Goal: Contribute content: Add original content to the website for others to see

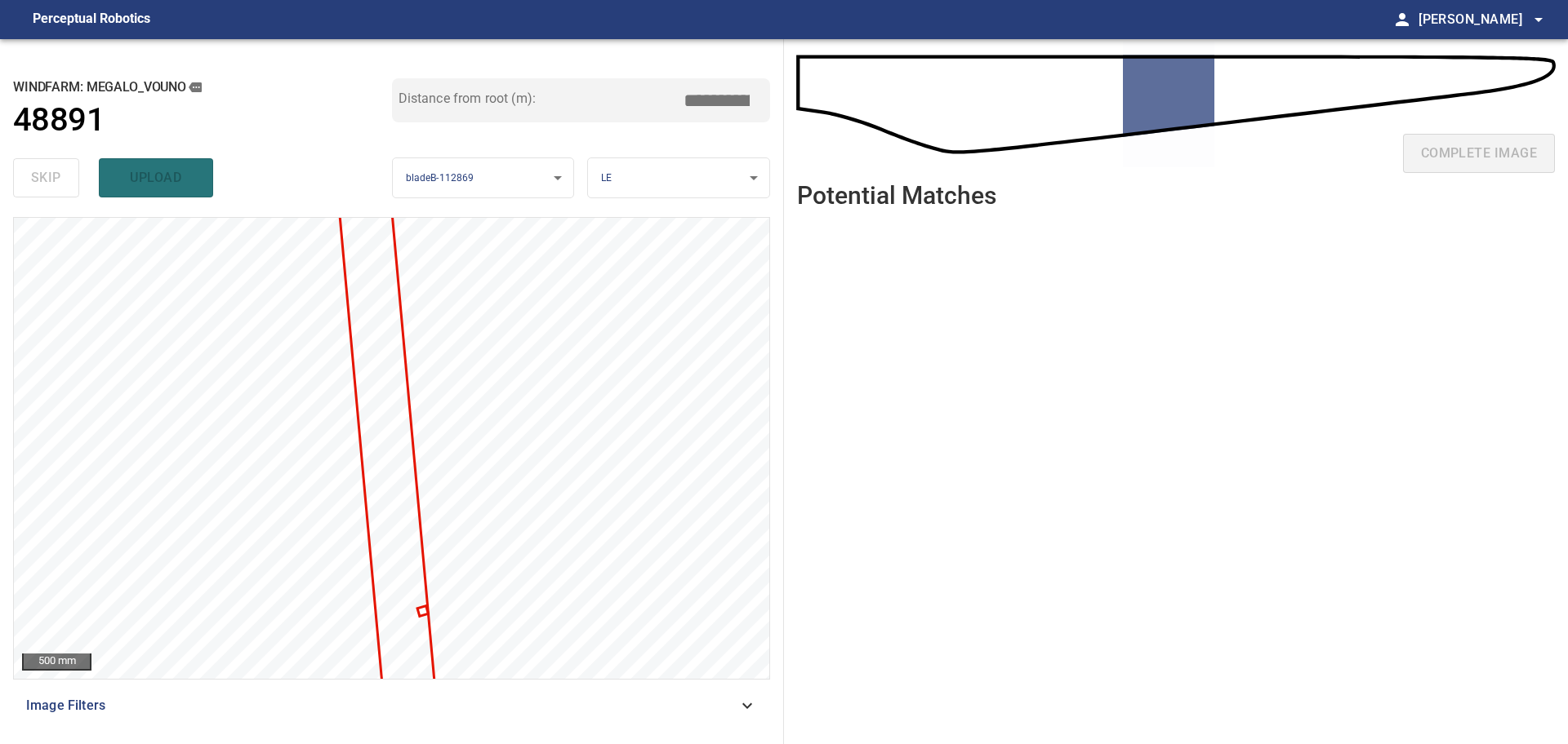
click at [1079, 396] on ul at bounding box center [1176, 470] width 758 height 497
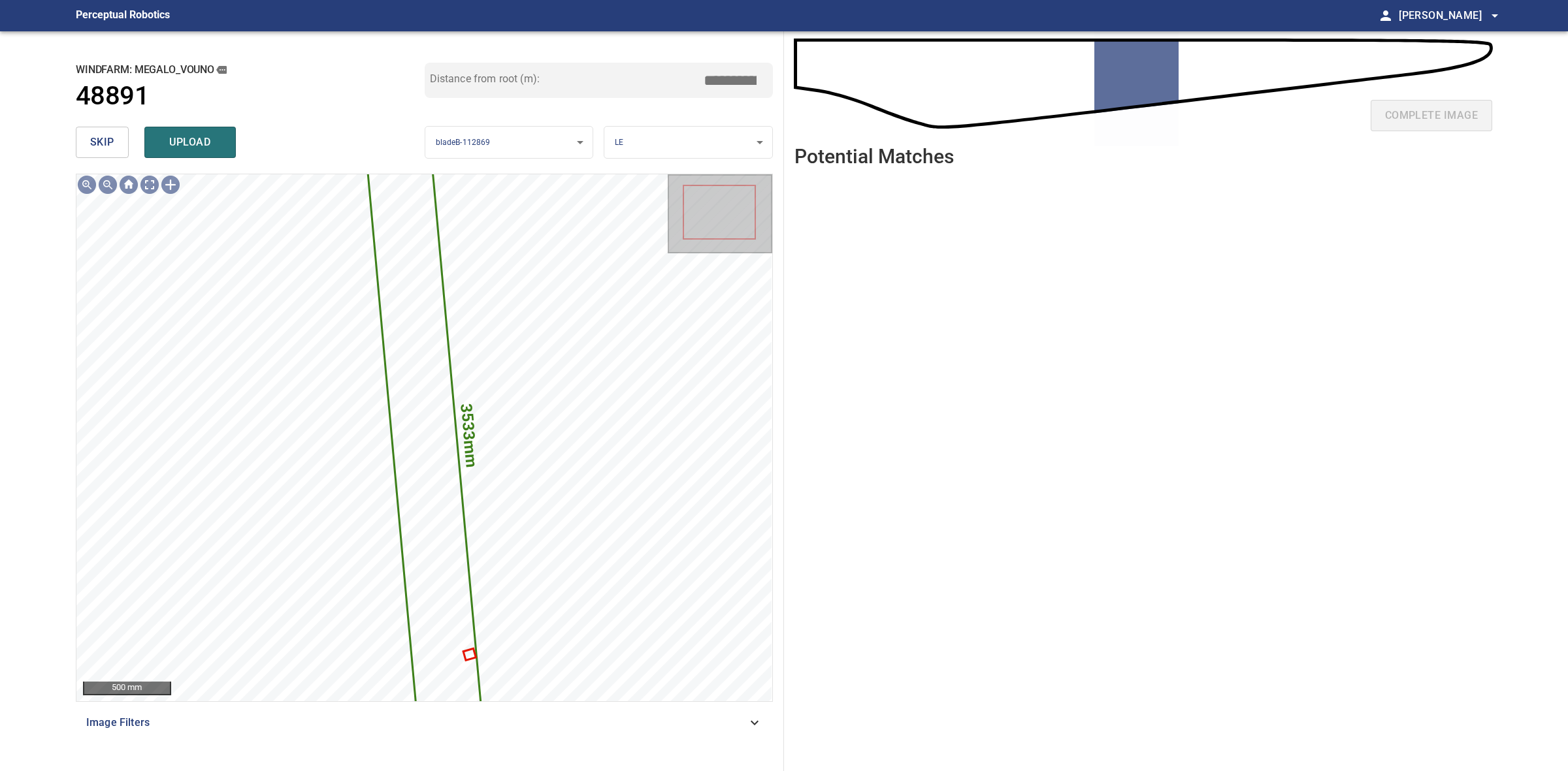
click at [110, 130] on button "skip" at bounding box center [102, 143] width 53 height 32
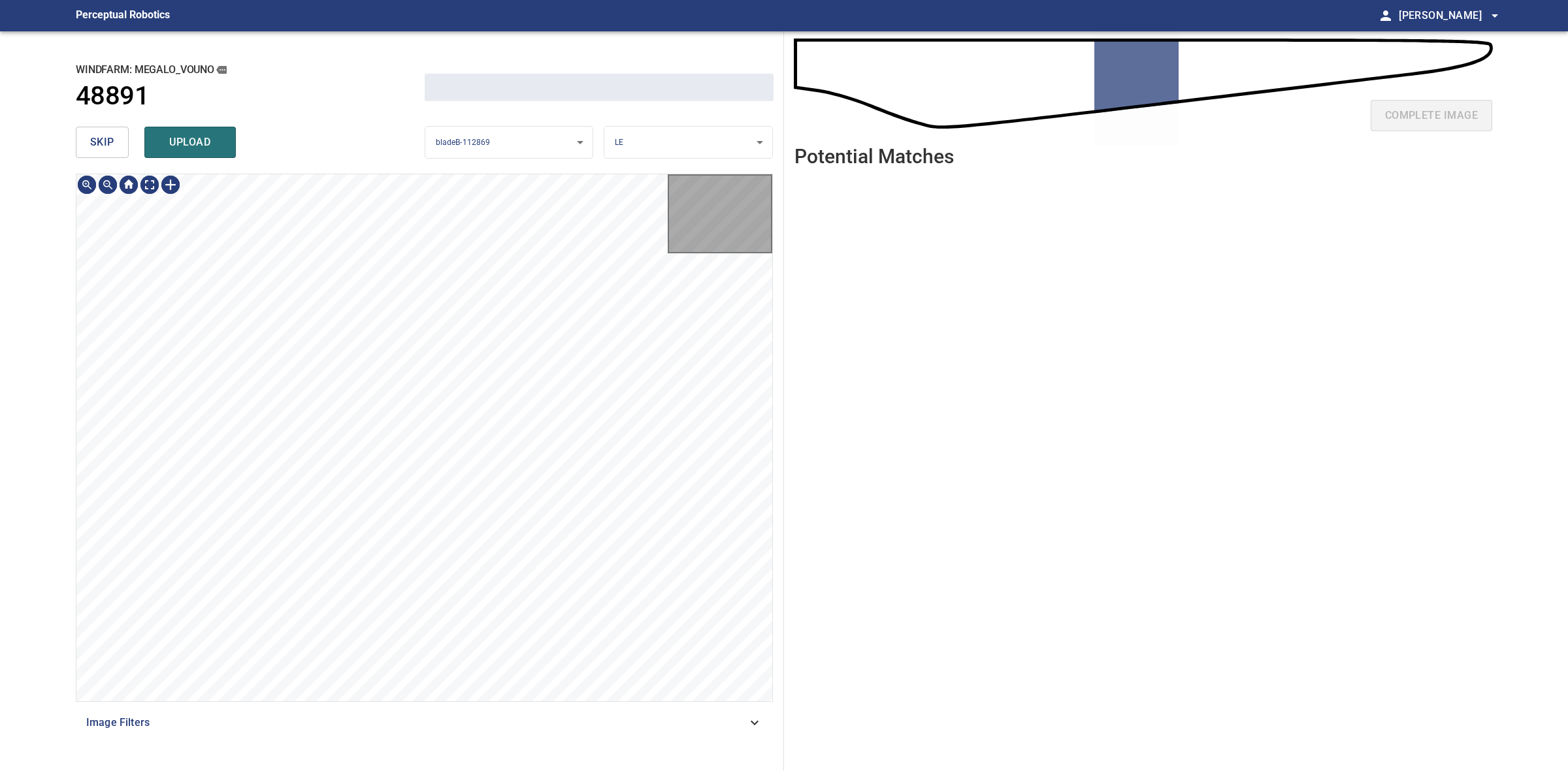
click at [110, 130] on button "skip" at bounding box center [102, 143] width 53 height 32
click at [110, 130] on div "skip upload" at bounding box center [250, 142] width 349 height 42
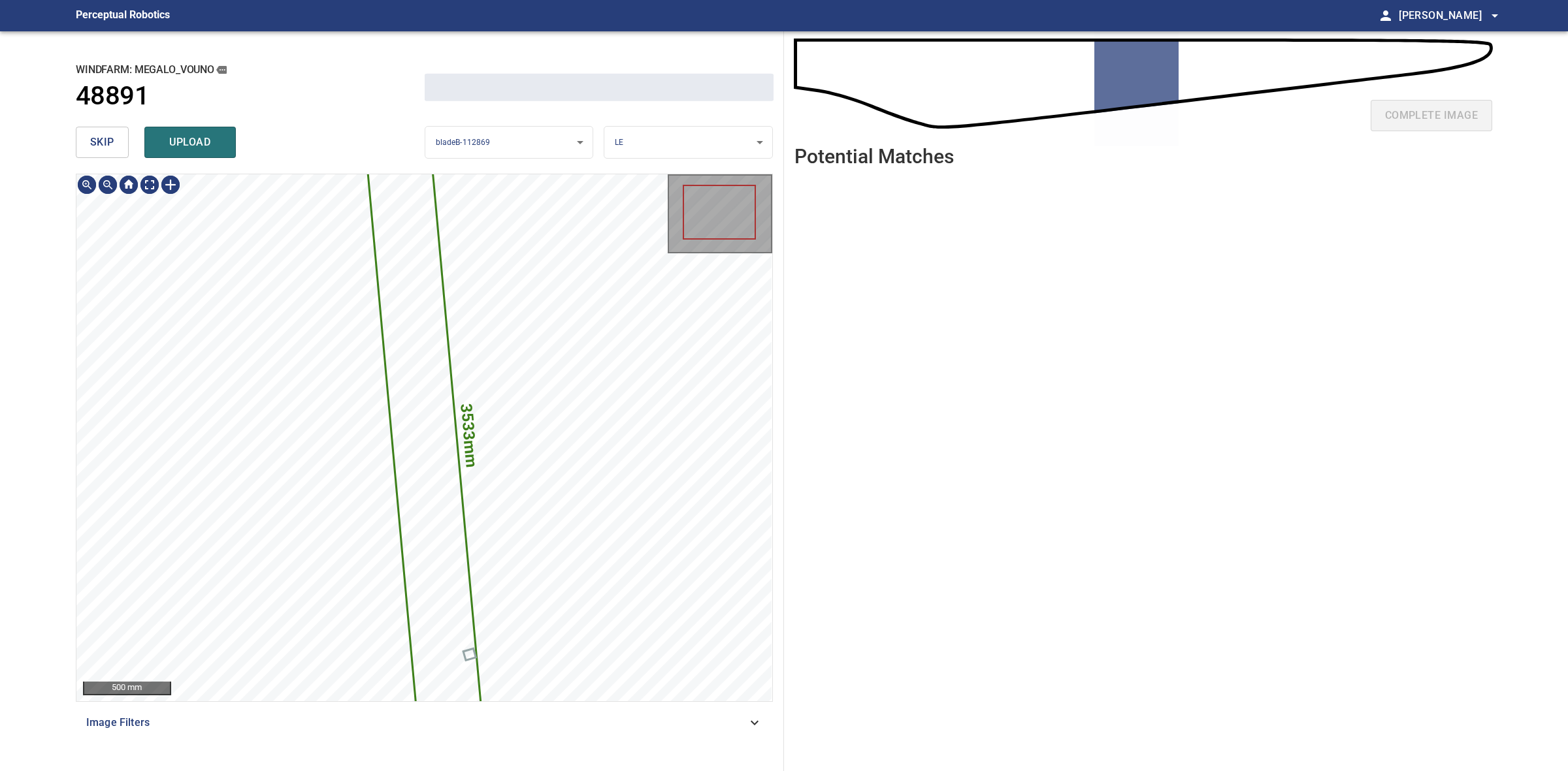
click at [459, 603] on icon at bounding box center [424, 438] width 118 height 622
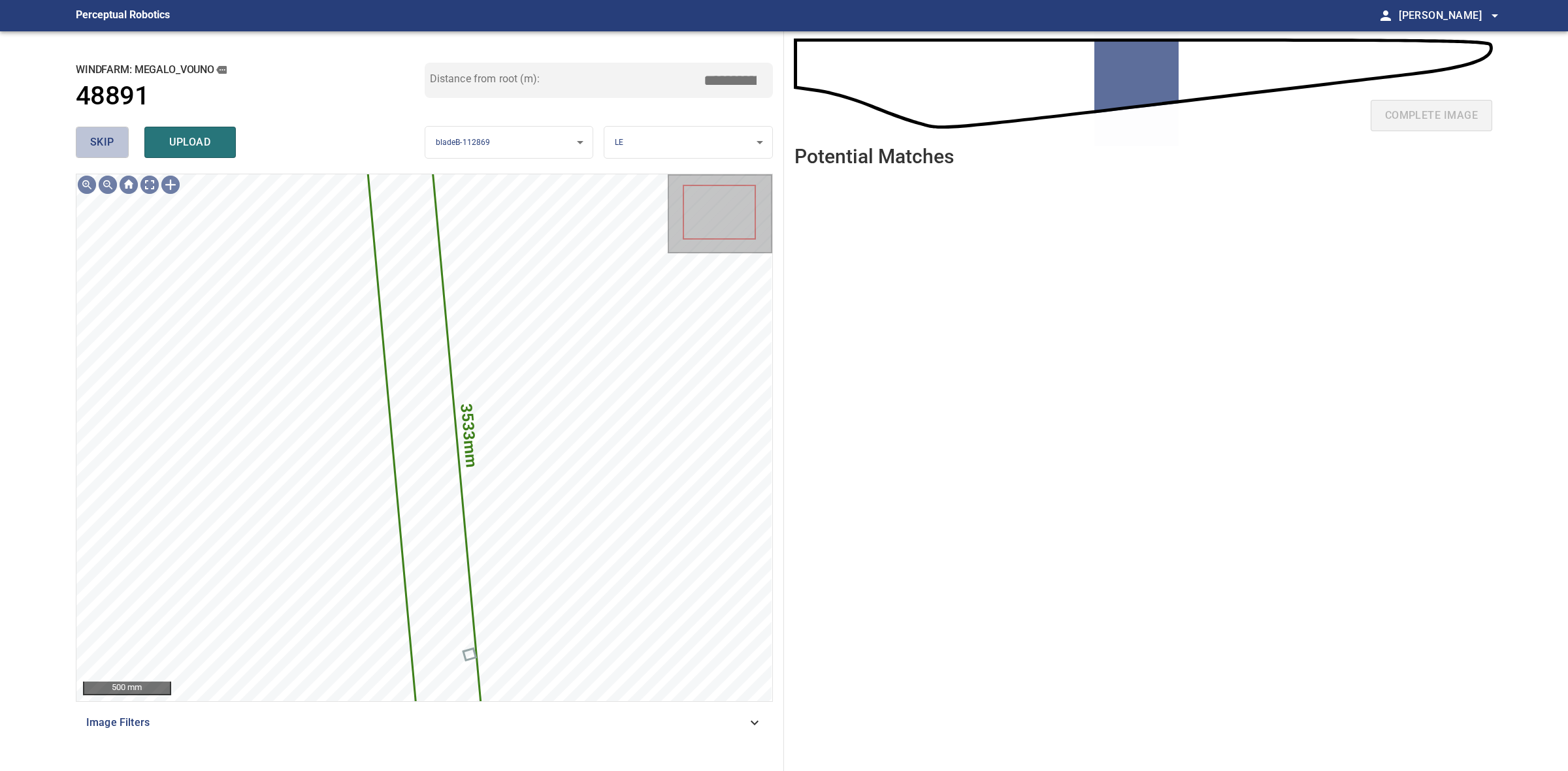
click at [92, 154] on button "skip" at bounding box center [102, 143] width 53 height 32
click at [92, 154] on div "skip upload" at bounding box center [250, 142] width 349 height 42
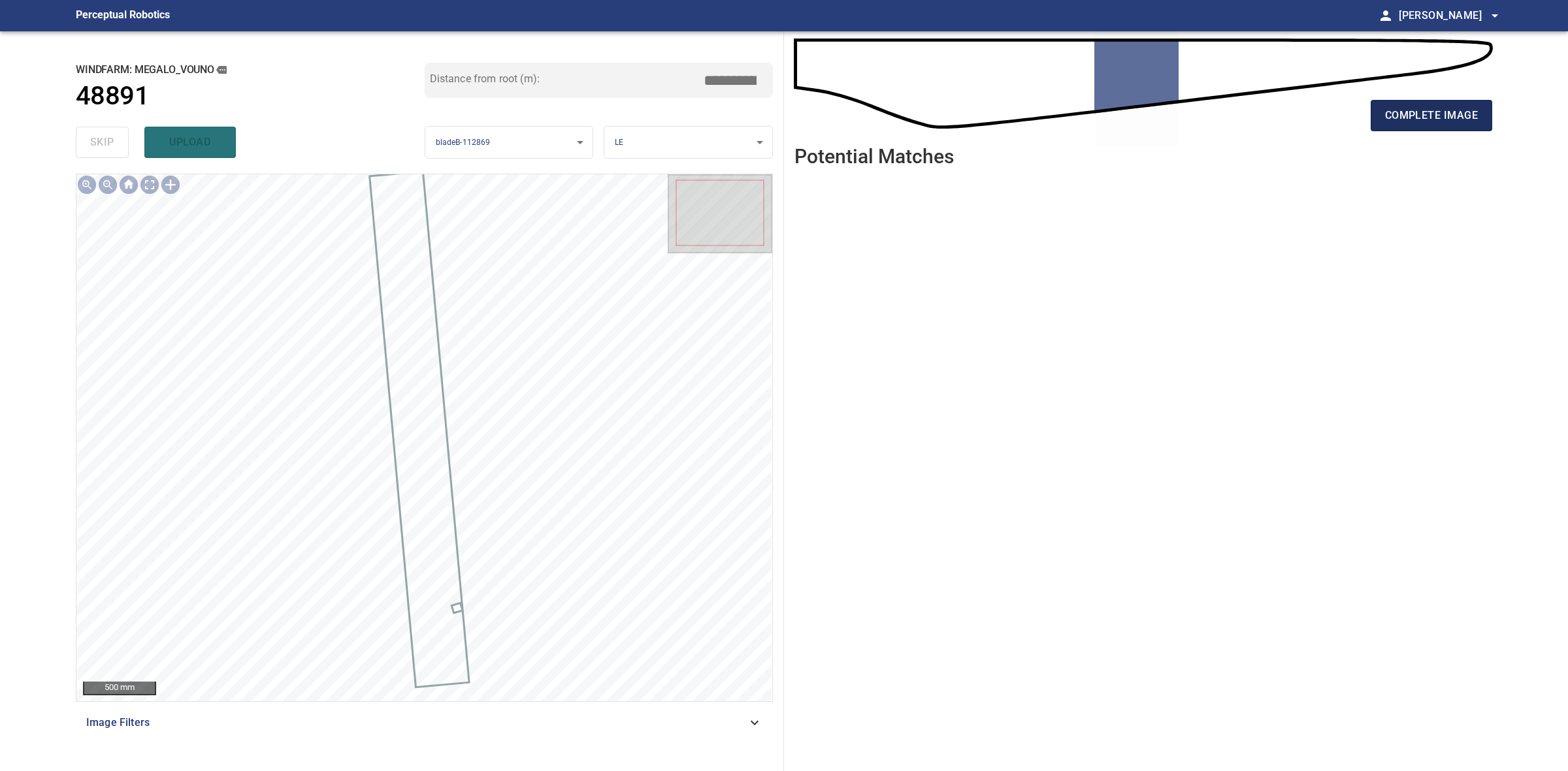
drag, startPoint x: 1398, startPoint y: 135, endPoint x: 1407, endPoint y: 121, distance: 16.6
click at [1398, 135] on div "complete image" at bounding box center [1144, 121] width 698 height 52
click at [1409, 117] on span "complete image" at bounding box center [1431, 115] width 93 height 19
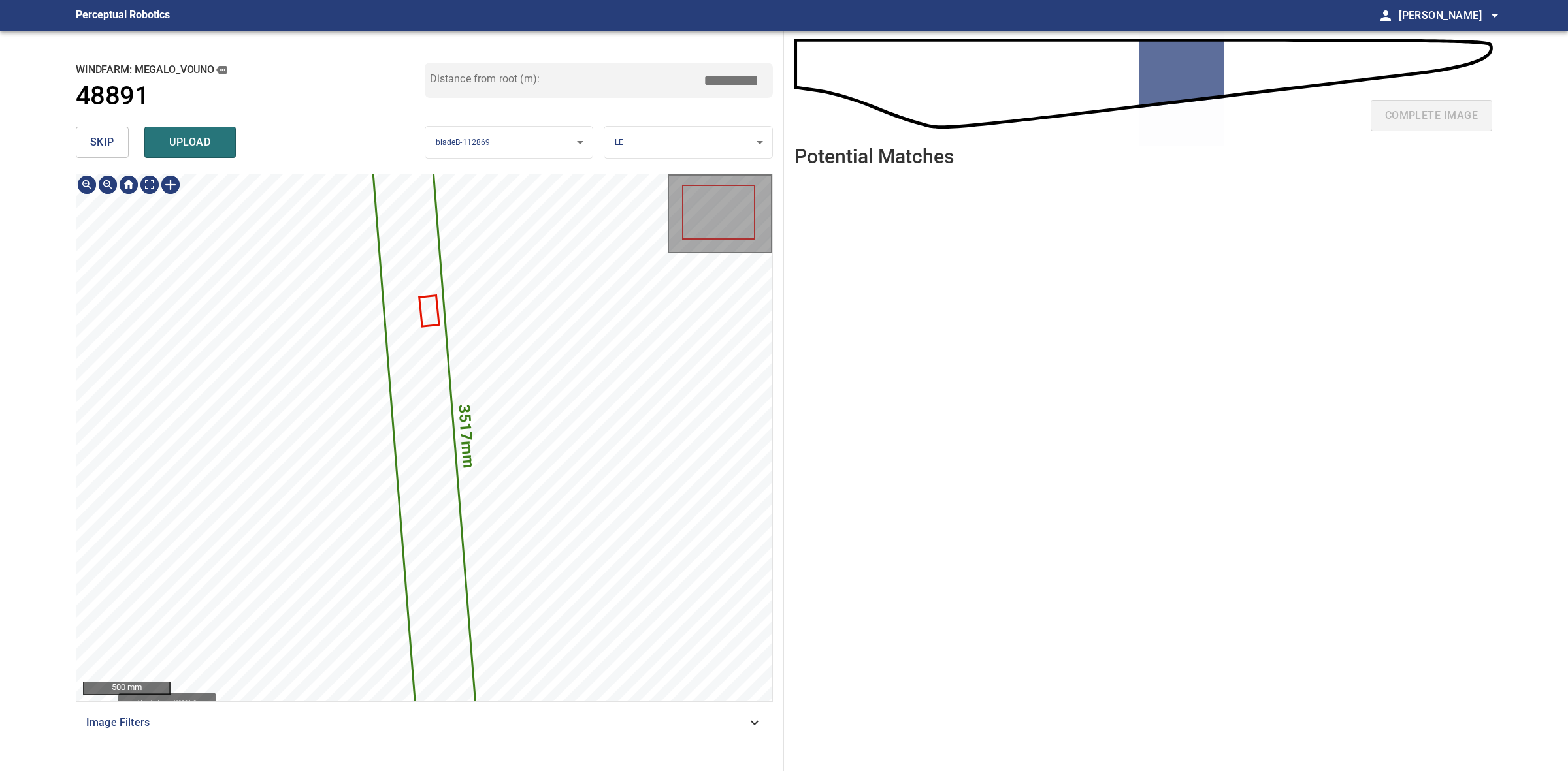
click at [426, 406] on icon at bounding box center [424, 437] width 107 height 621
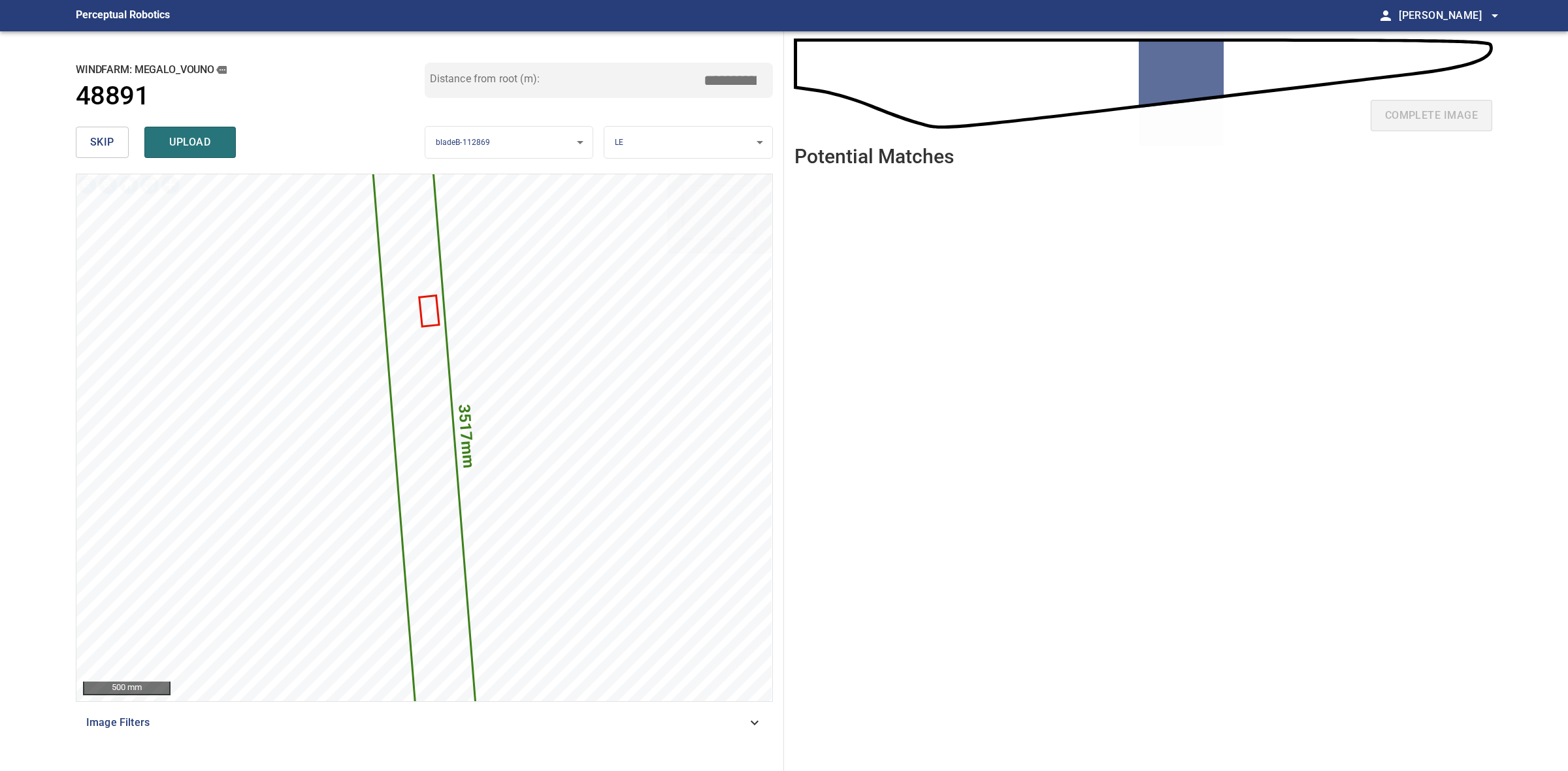
click at [729, 76] on input "*****" at bounding box center [735, 80] width 65 height 25
click at [194, 131] on button "upload" at bounding box center [190, 143] width 91 height 32
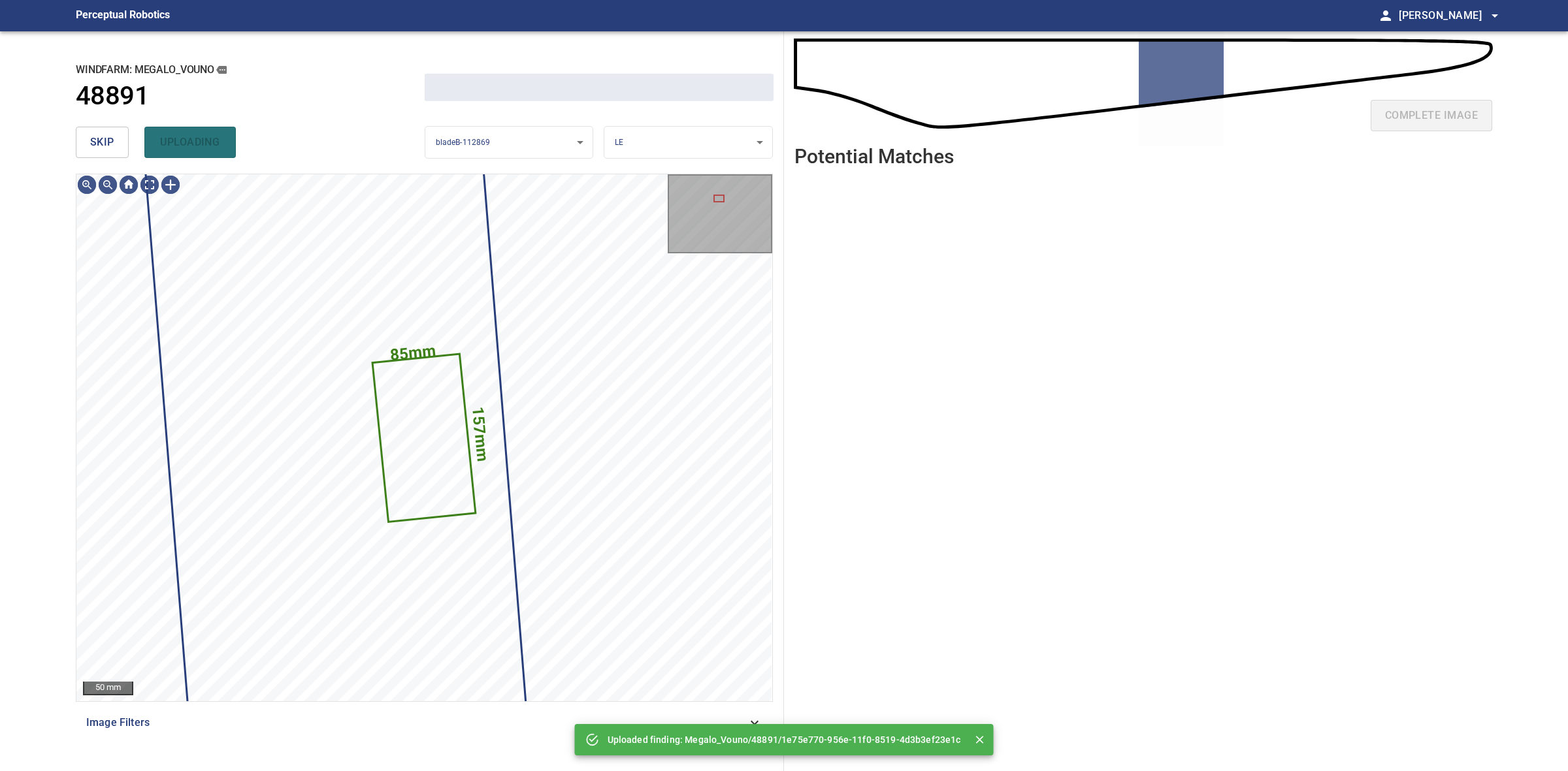
click at [105, 138] on span "skip" at bounding box center [102, 142] width 24 height 19
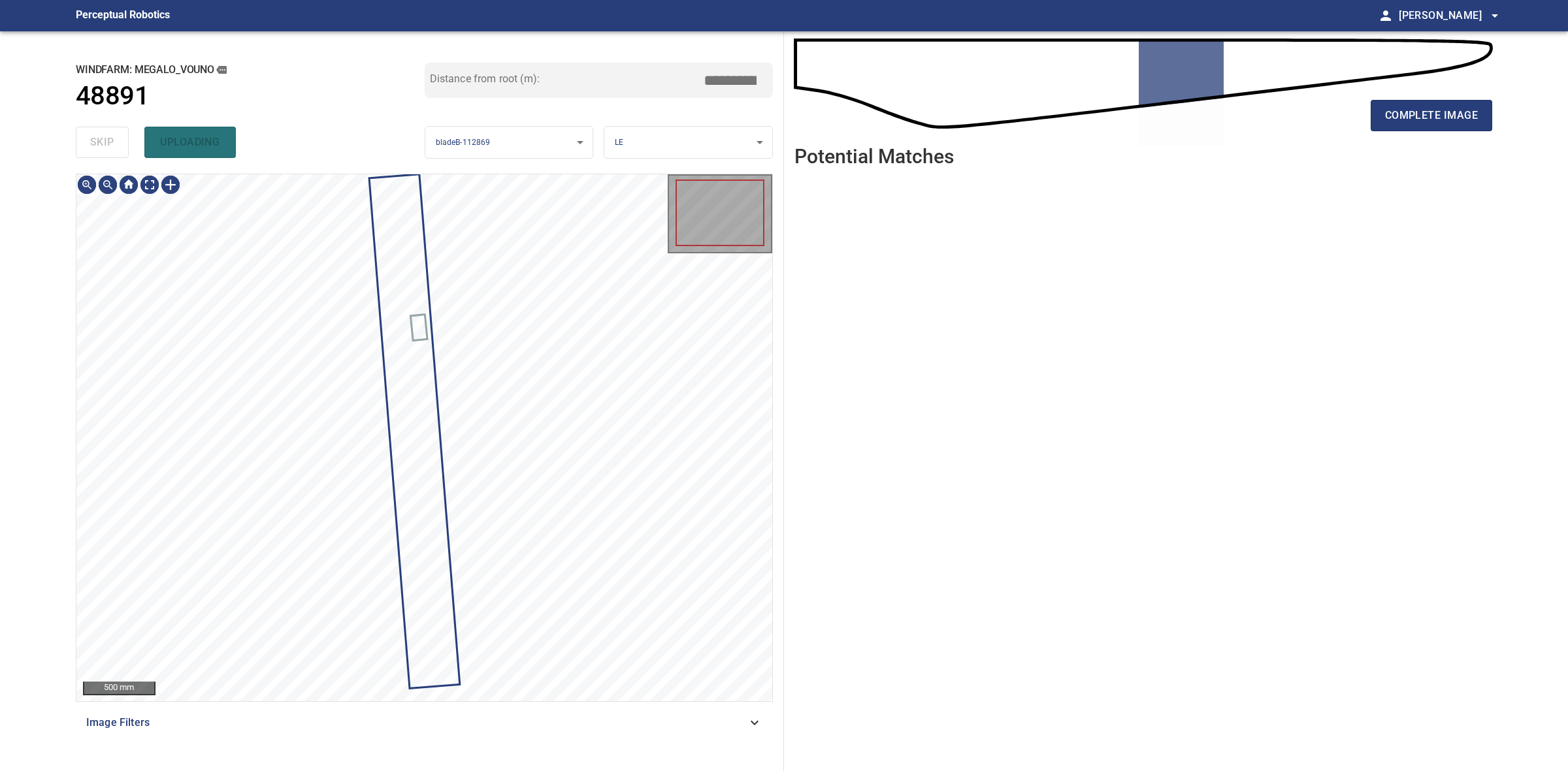
click at [105, 138] on div "skip uploading" at bounding box center [250, 142] width 349 height 42
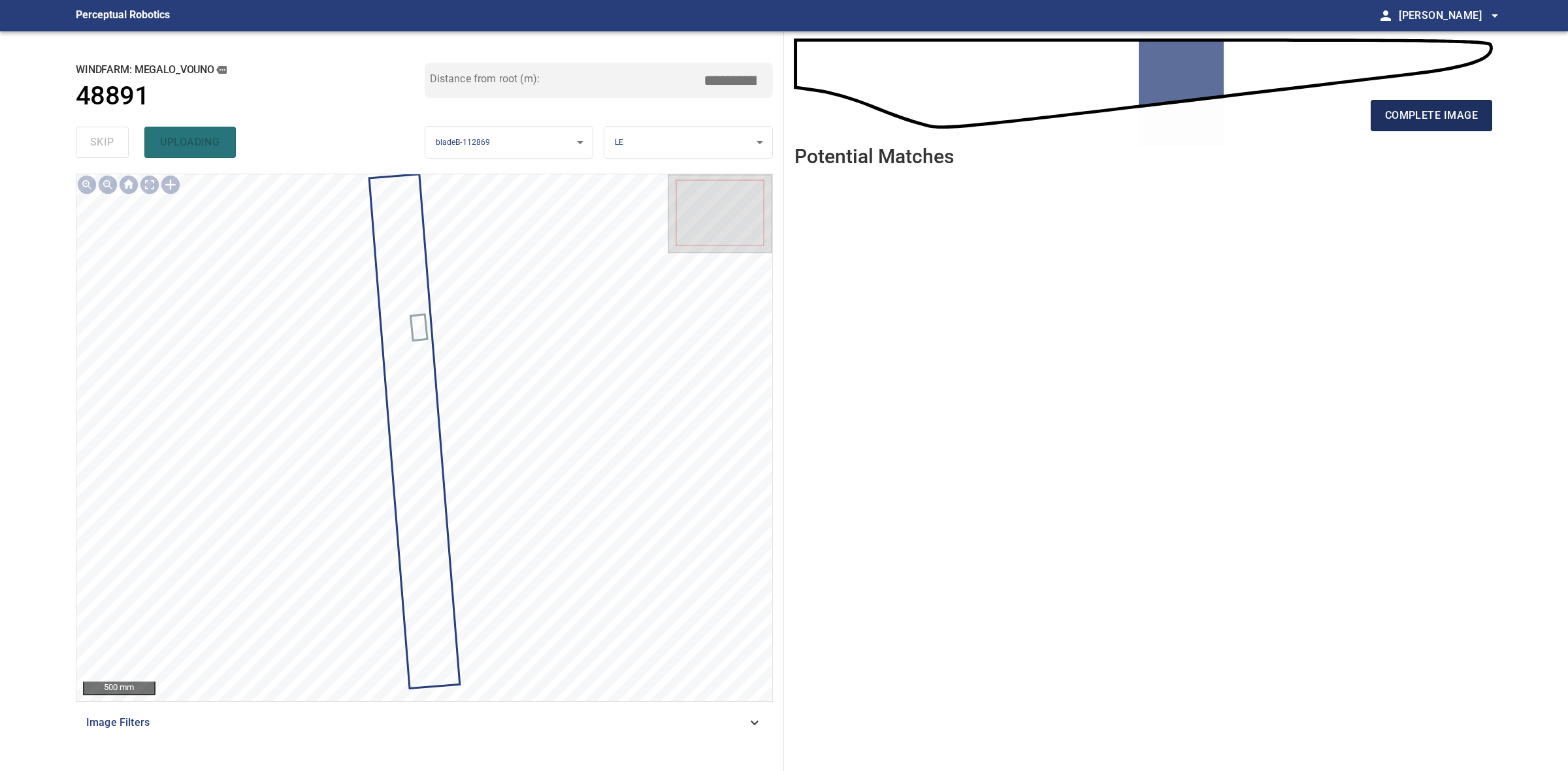
click at [1421, 121] on span "complete image" at bounding box center [1431, 115] width 93 height 19
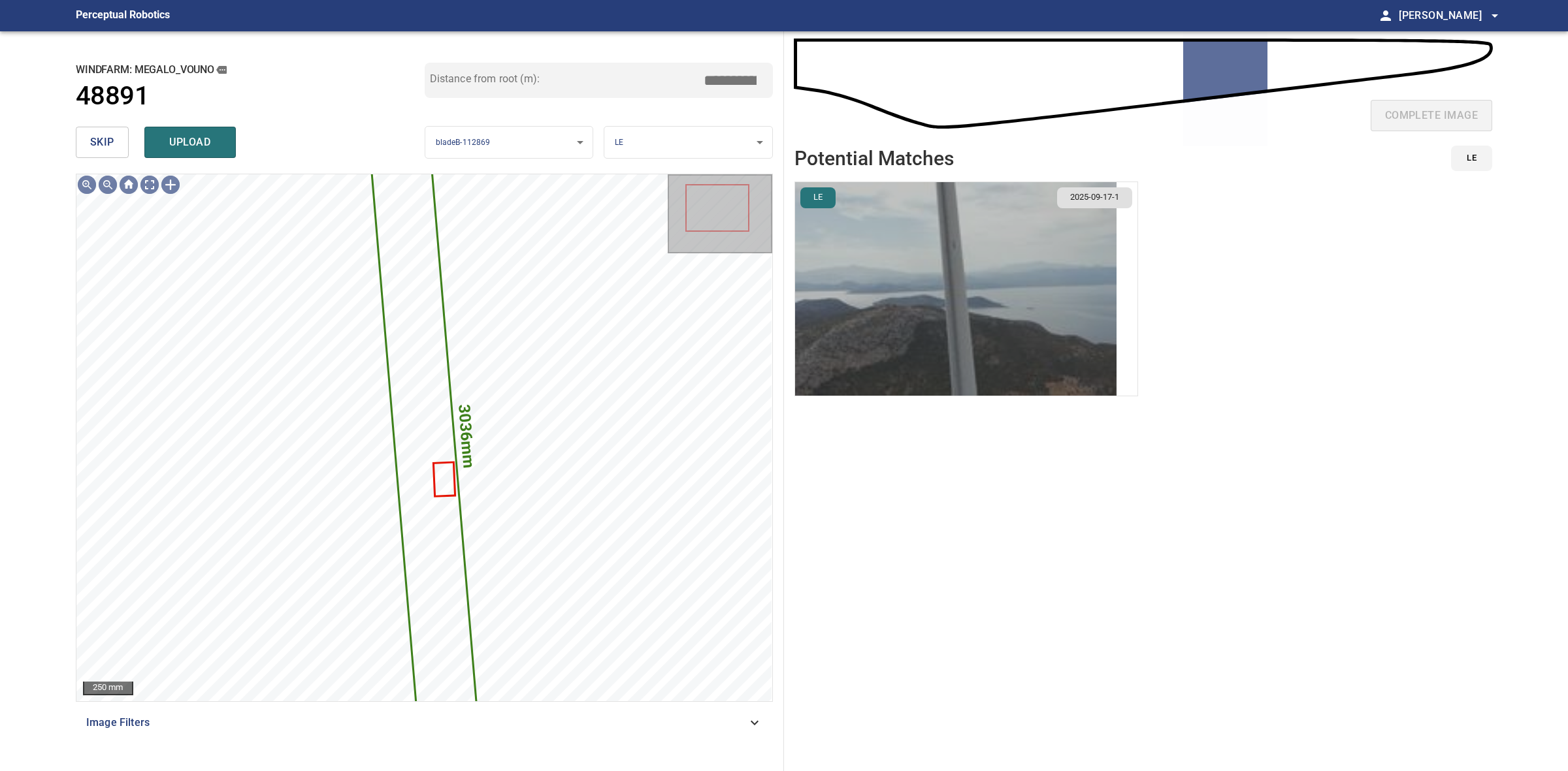
click at [1039, 263] on img "button" at bounding box center [956, 288] width 321 height 214
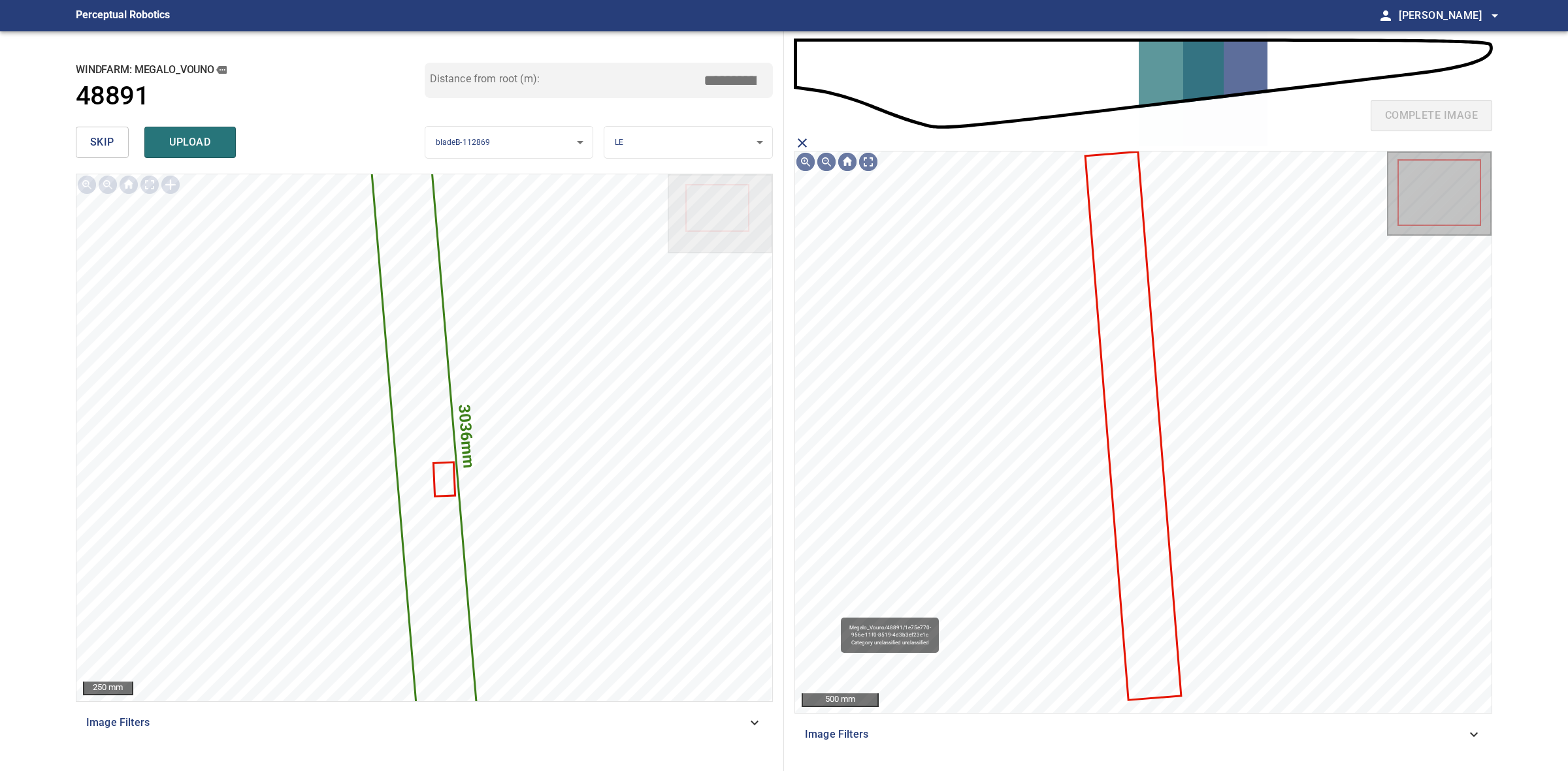
click at [1111, 365] on icon at bounding box center [1133, 426] width 94 height 546
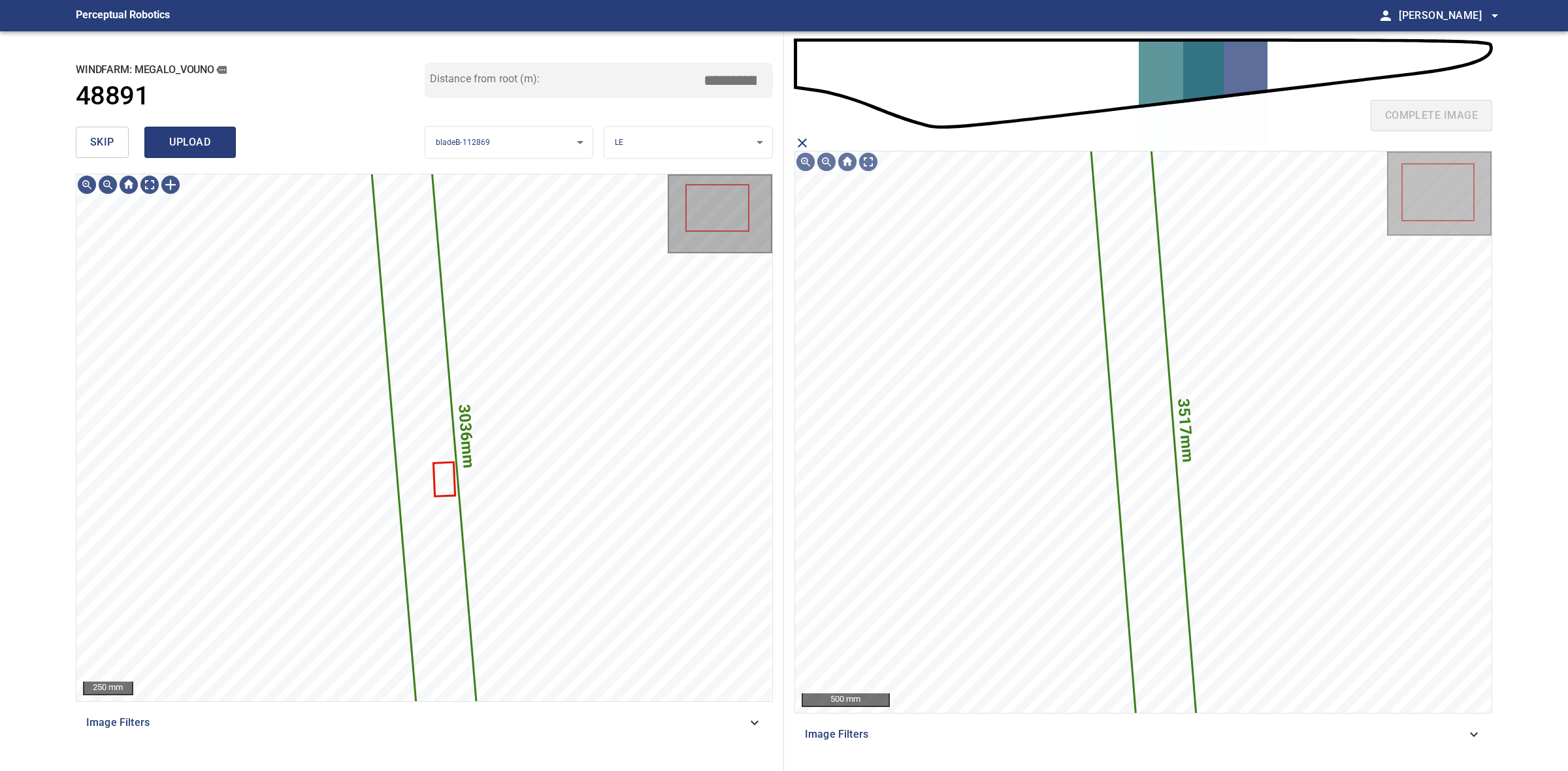
click at [216, 138] on span "upload" at bounding box center [190, 142] width 63 height 19
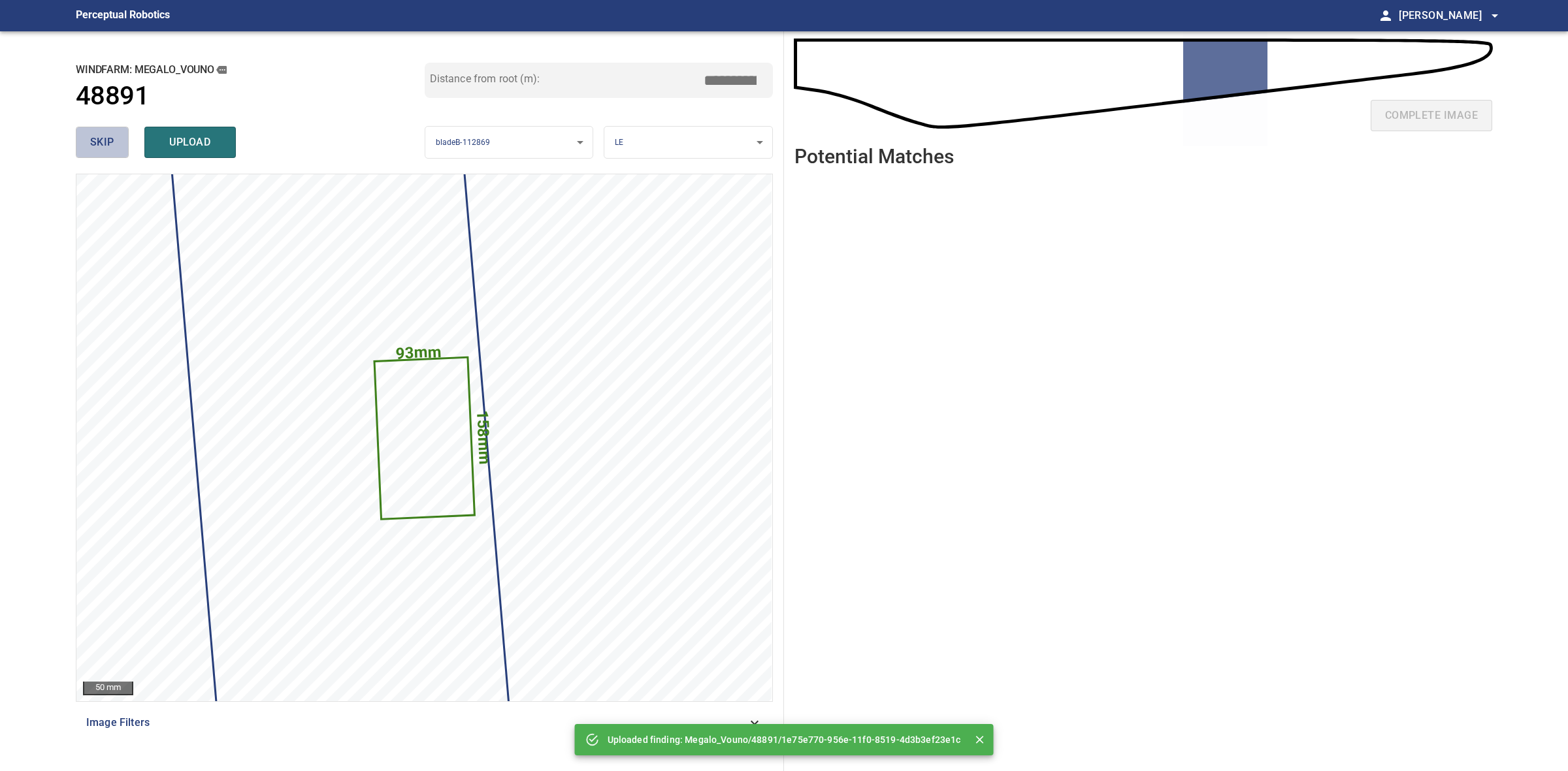
click at [115, 141] on button "skip" at bounding box center [102, 143] width 53 height 32
click at [115, 141] on div "skip upload" at bounding box center [250, 142] width 349 height 42
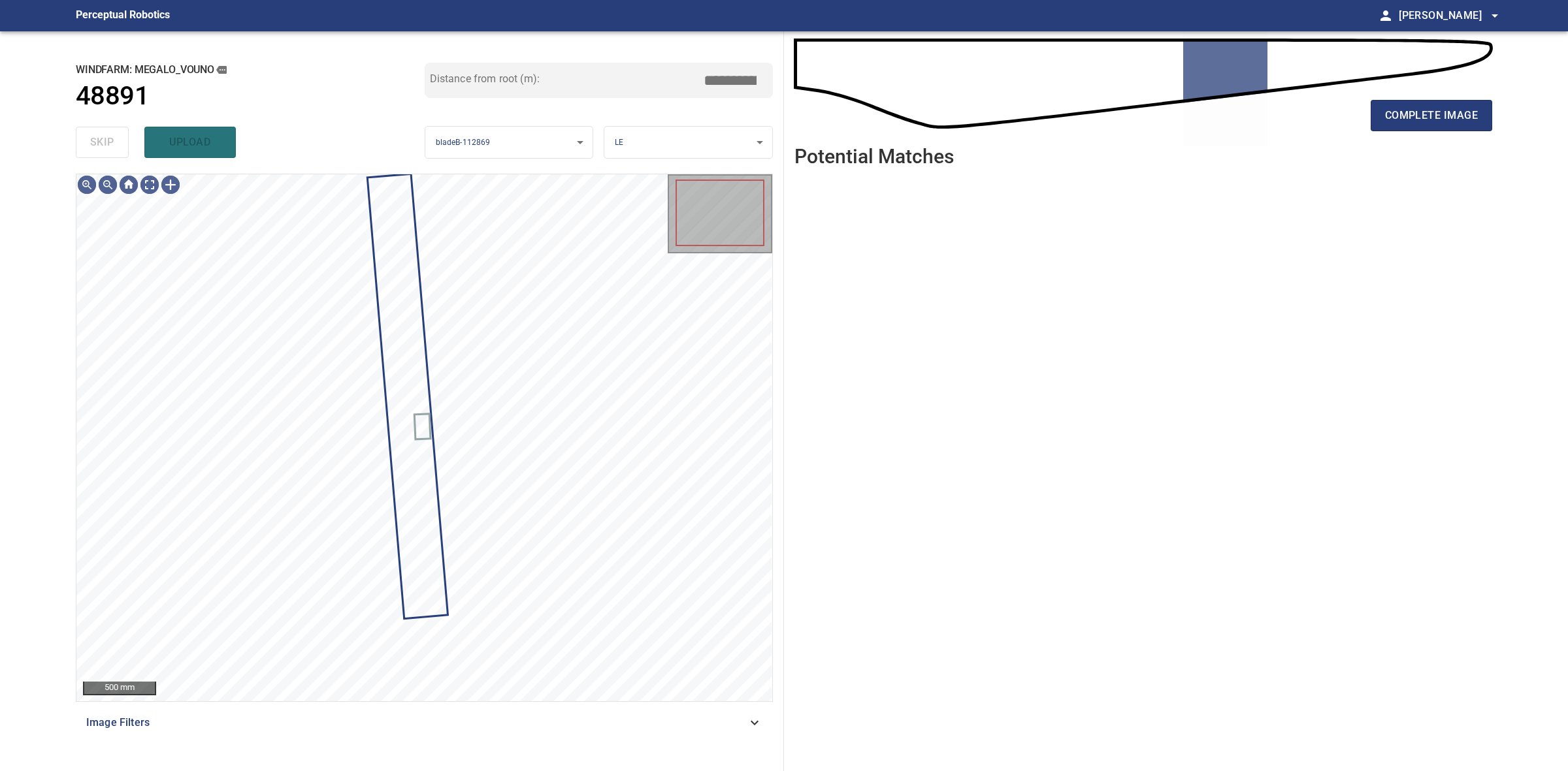
click at [115, 141] on div "skip upload" at bounding box center [250, 142] width 349 height 42
click at [1452, 109] on span "complete image" at bounding box center [1431, 115] width 93 height 19
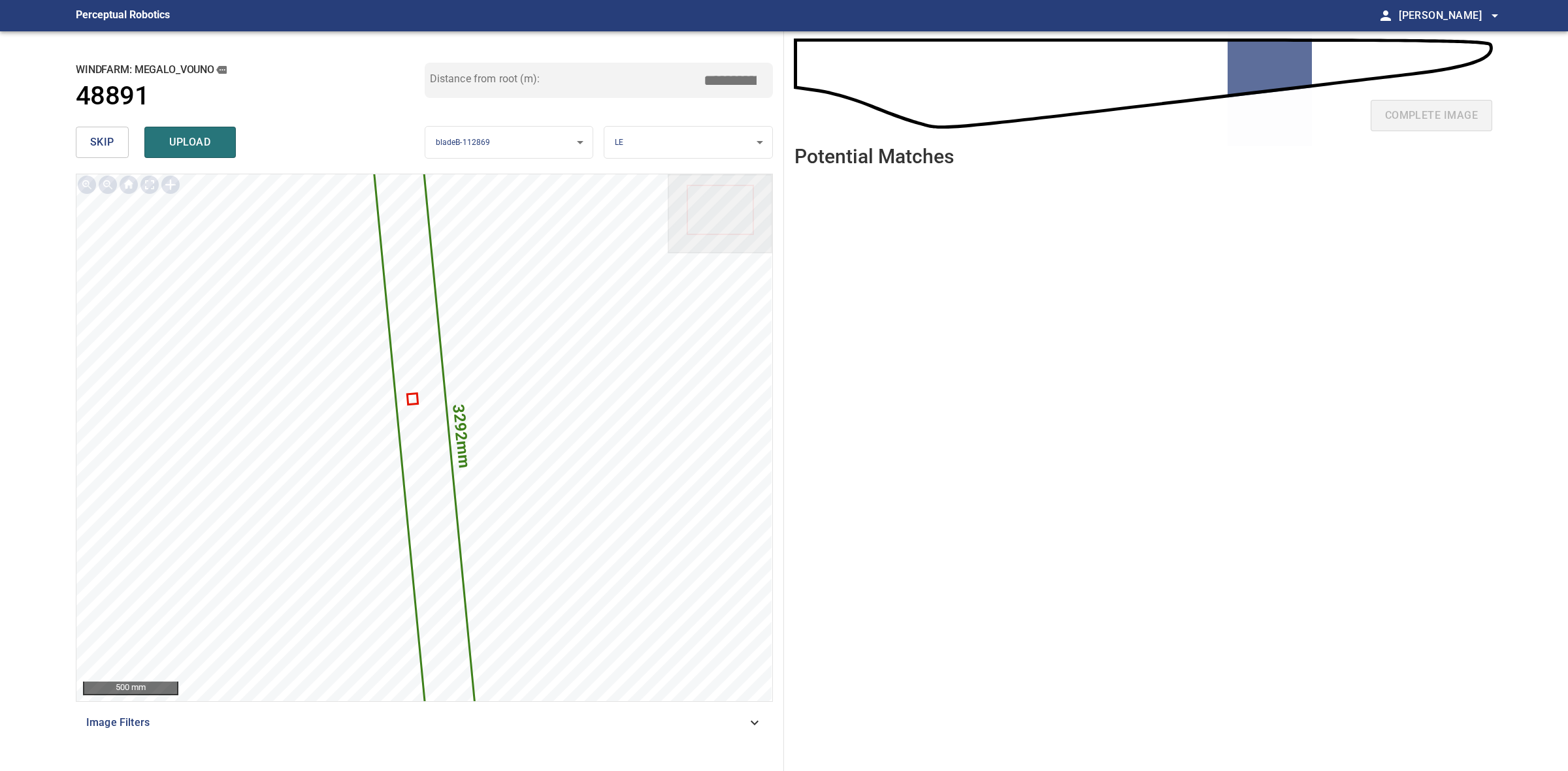
drag, startPoint x: 736, startPoint y: 72, endPoint x: 719, endPoint y: 72, distance: 17.0
click at [719, 72] on input "*****" at bounding box center [735, 80] width 65 height 25
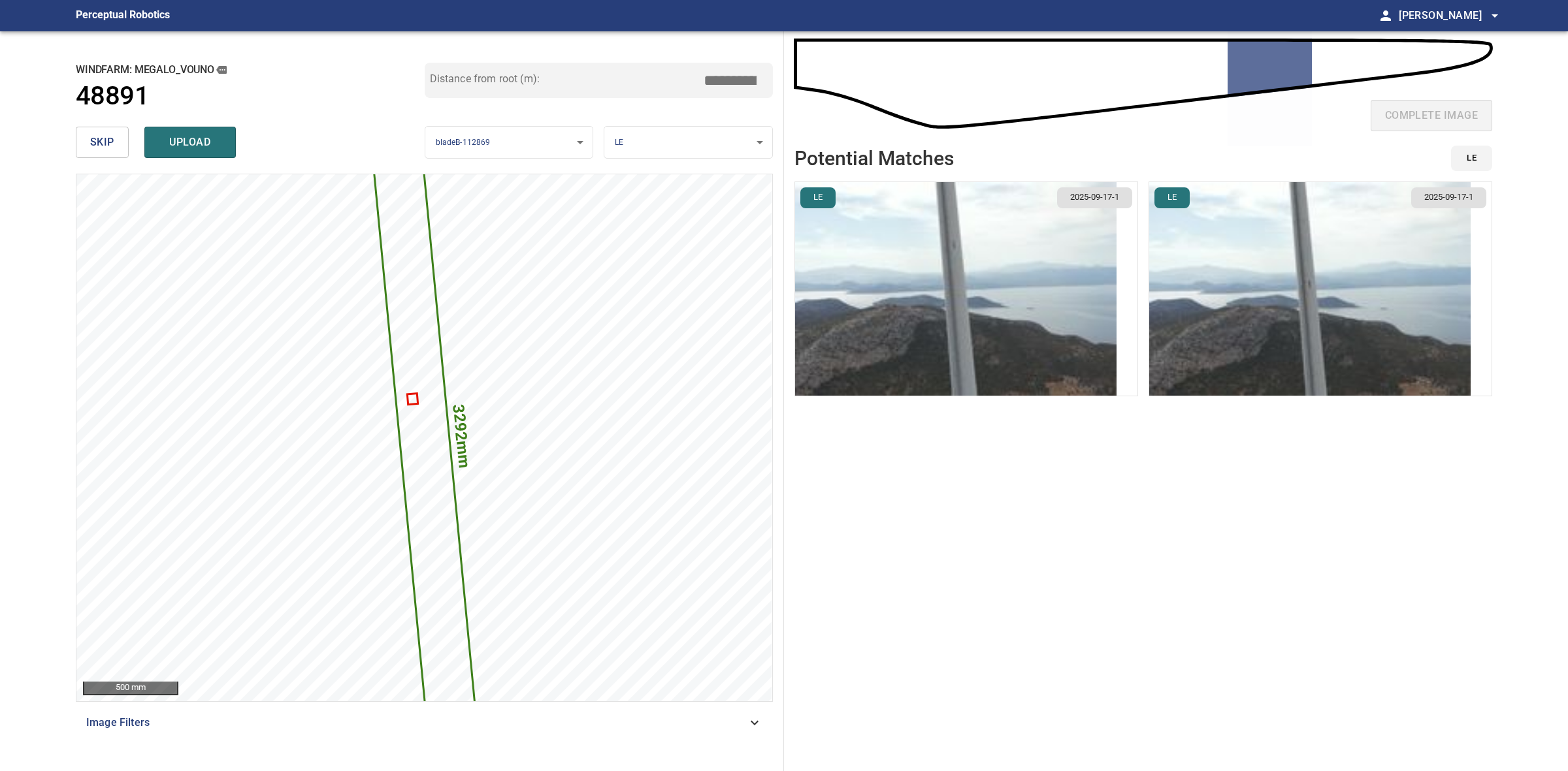
type input "*****"
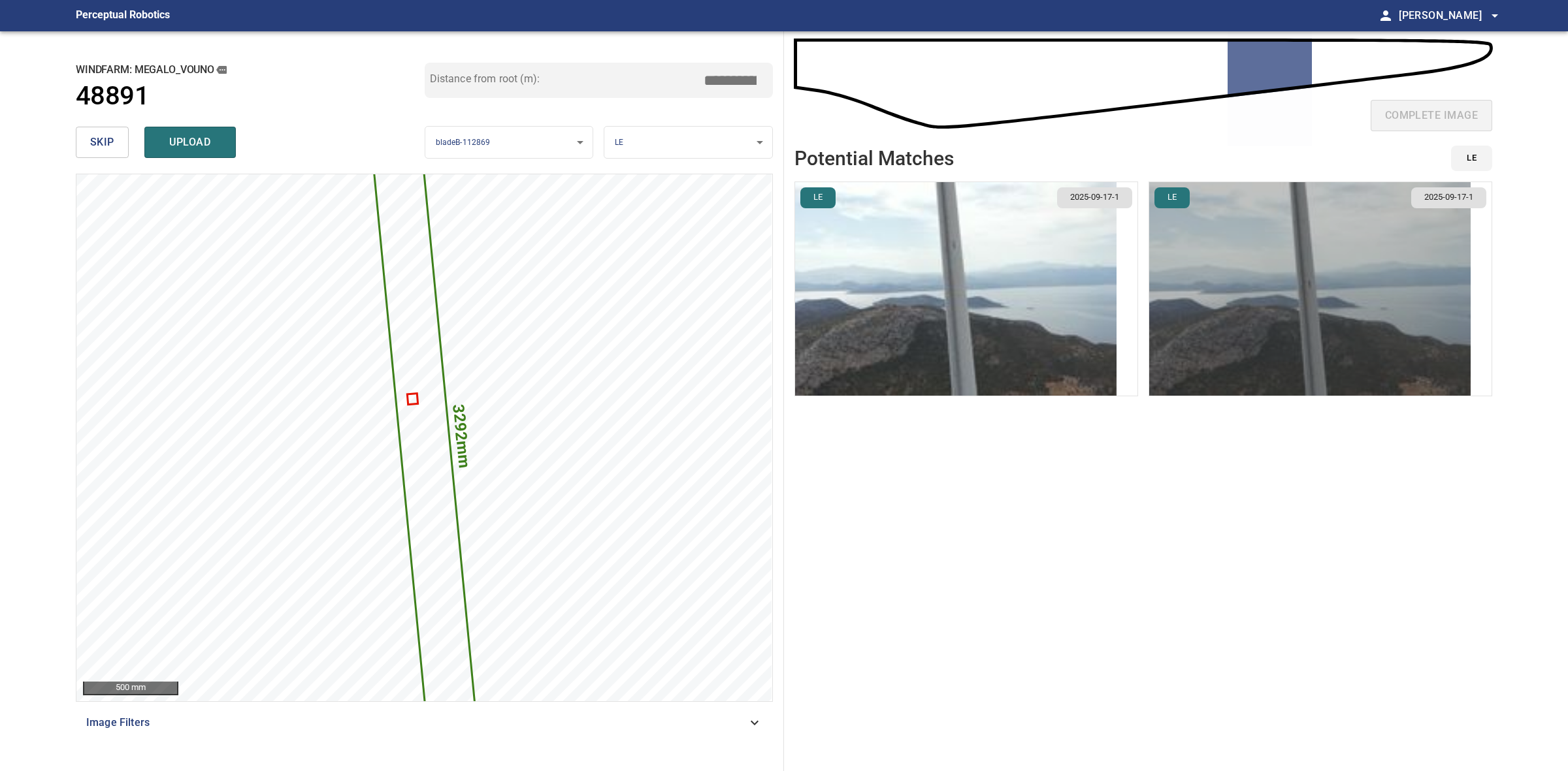
click at [1277, 285] on img "button" at bounding box center [1310, 288] width 321 height 214
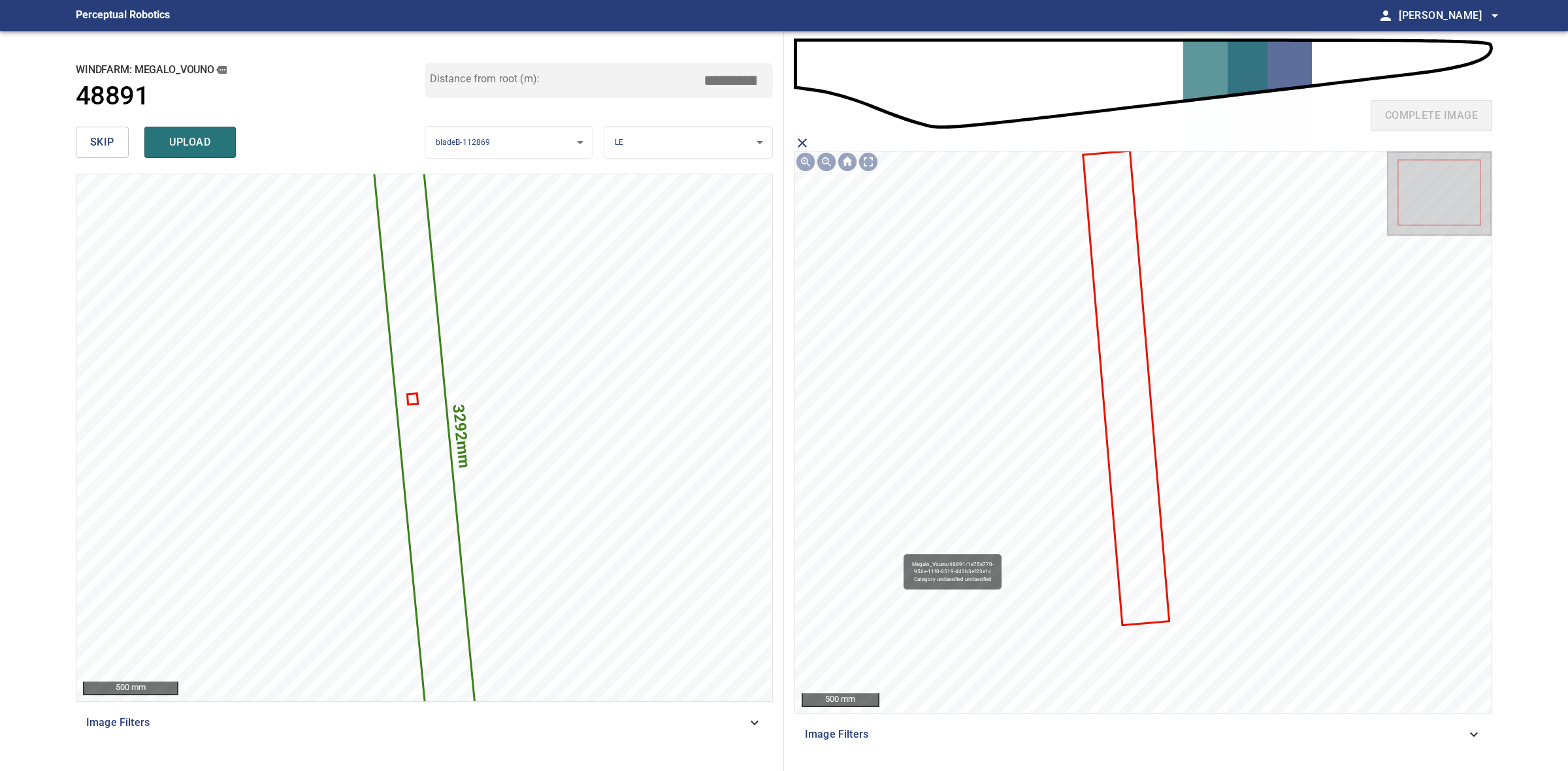
click at [1135, 336] on icon at bounding box center [1126, 389] width 84 height 472
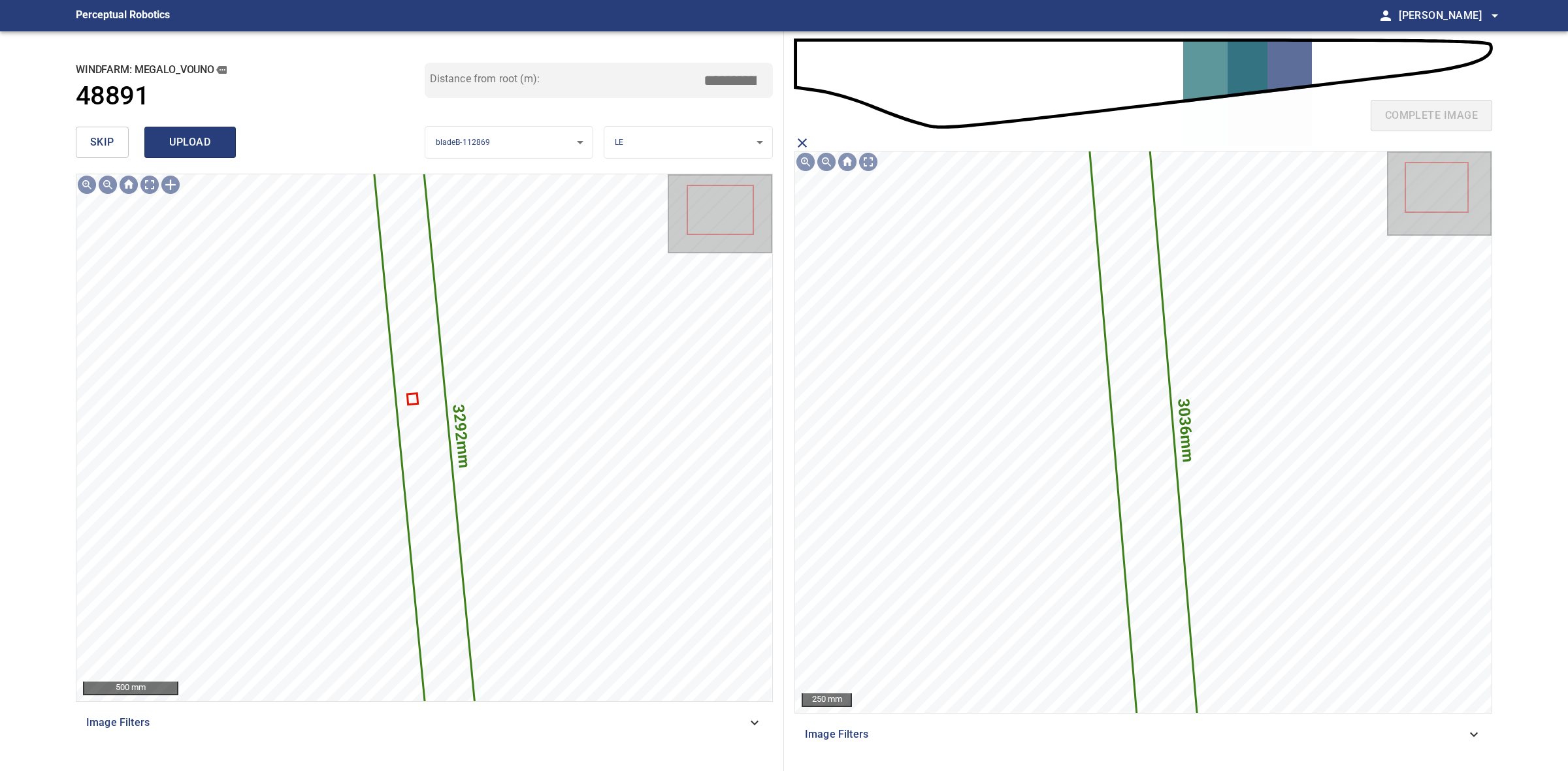
click at [170, 135] on span "upload" at bounding box center [190, 142] width 63 height 19
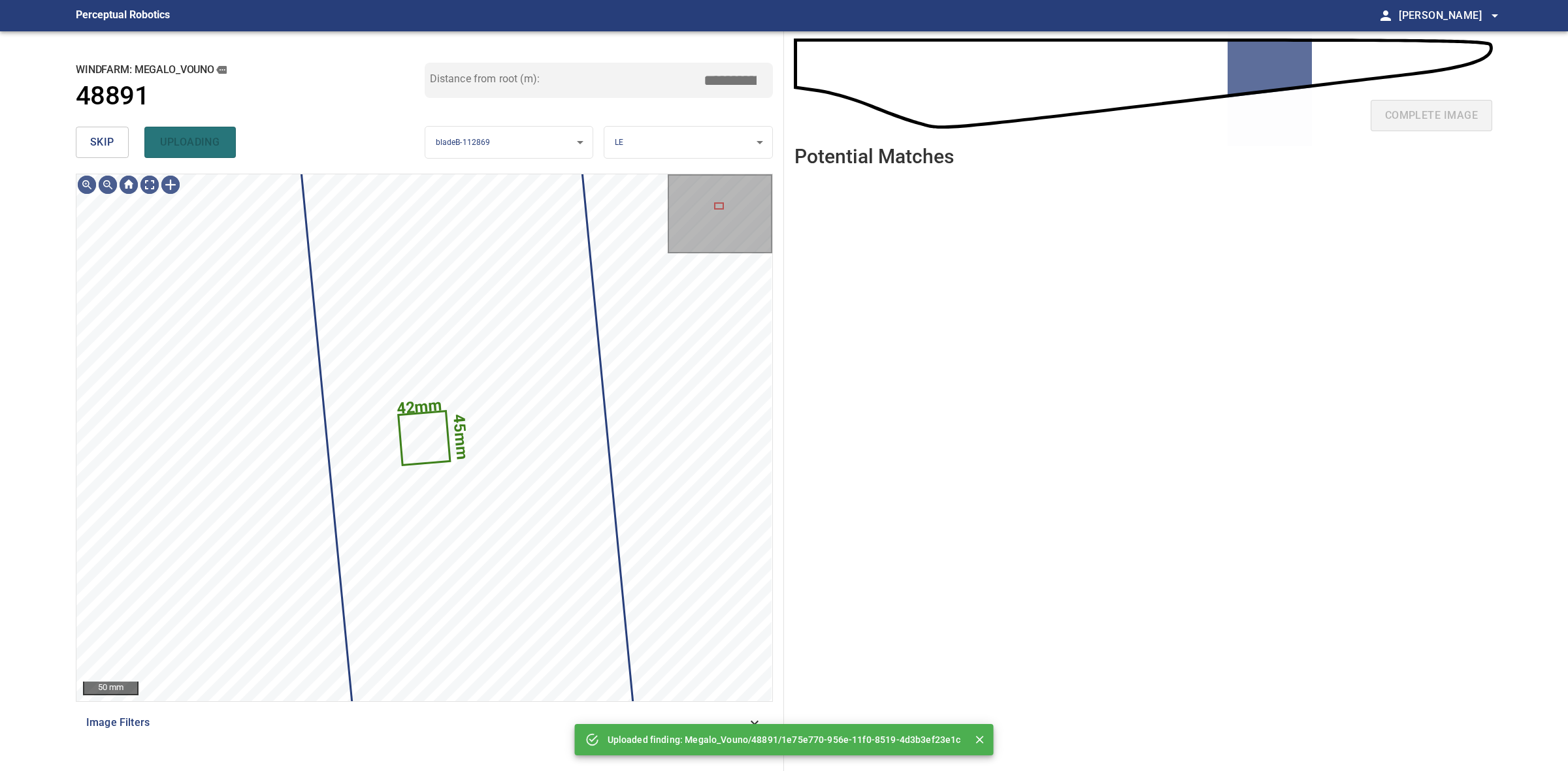
click at [99, 148] on span "skip" at bounding box center [102, 142] width 24 height 19
click at [99, 148] on div "skip uploading" at bounding box center [250, 142] width 349 height 42
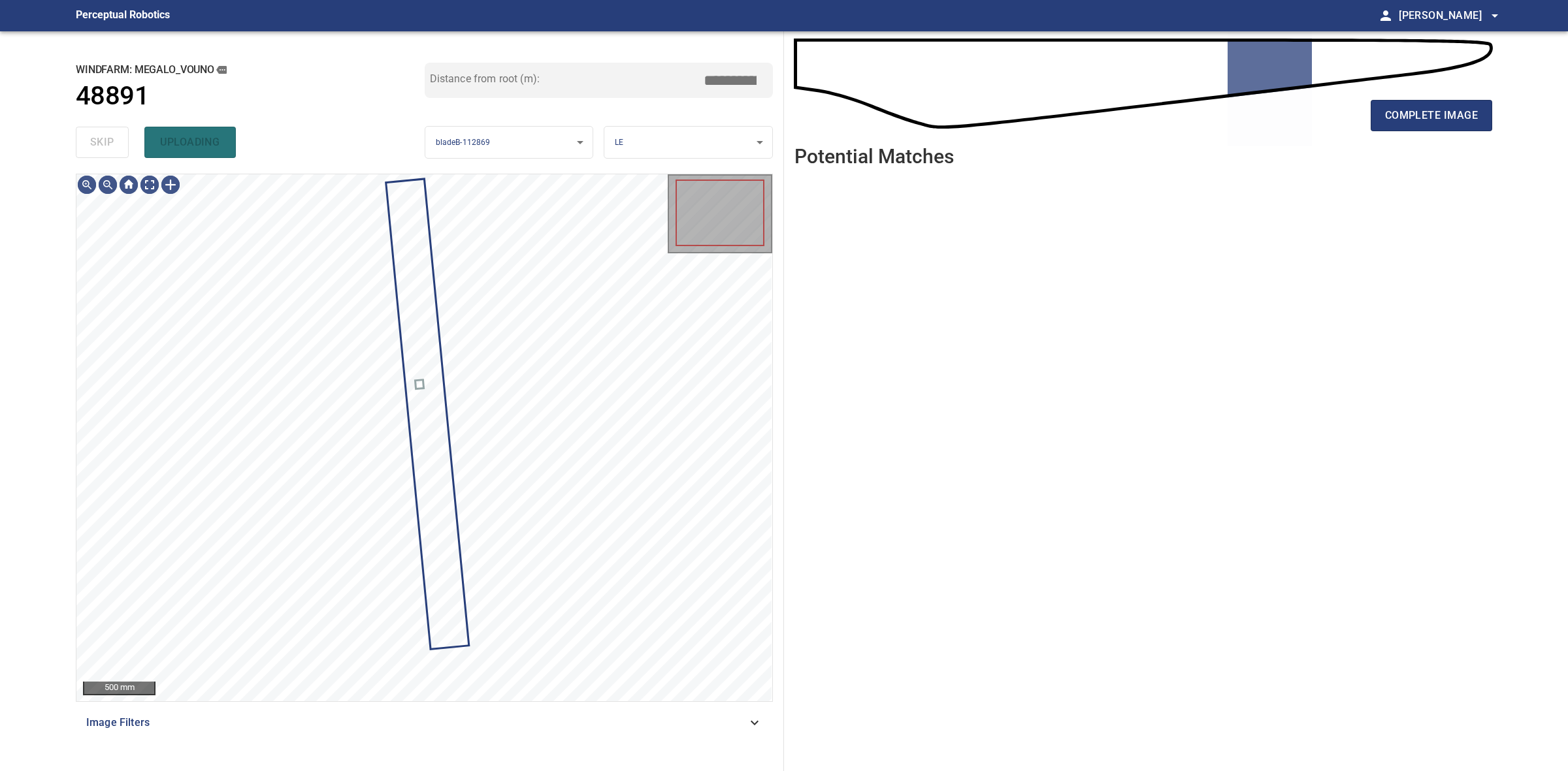
click at [99, 148] on div "skip uploading" at bounding box center [250, 142] width 349 height 42
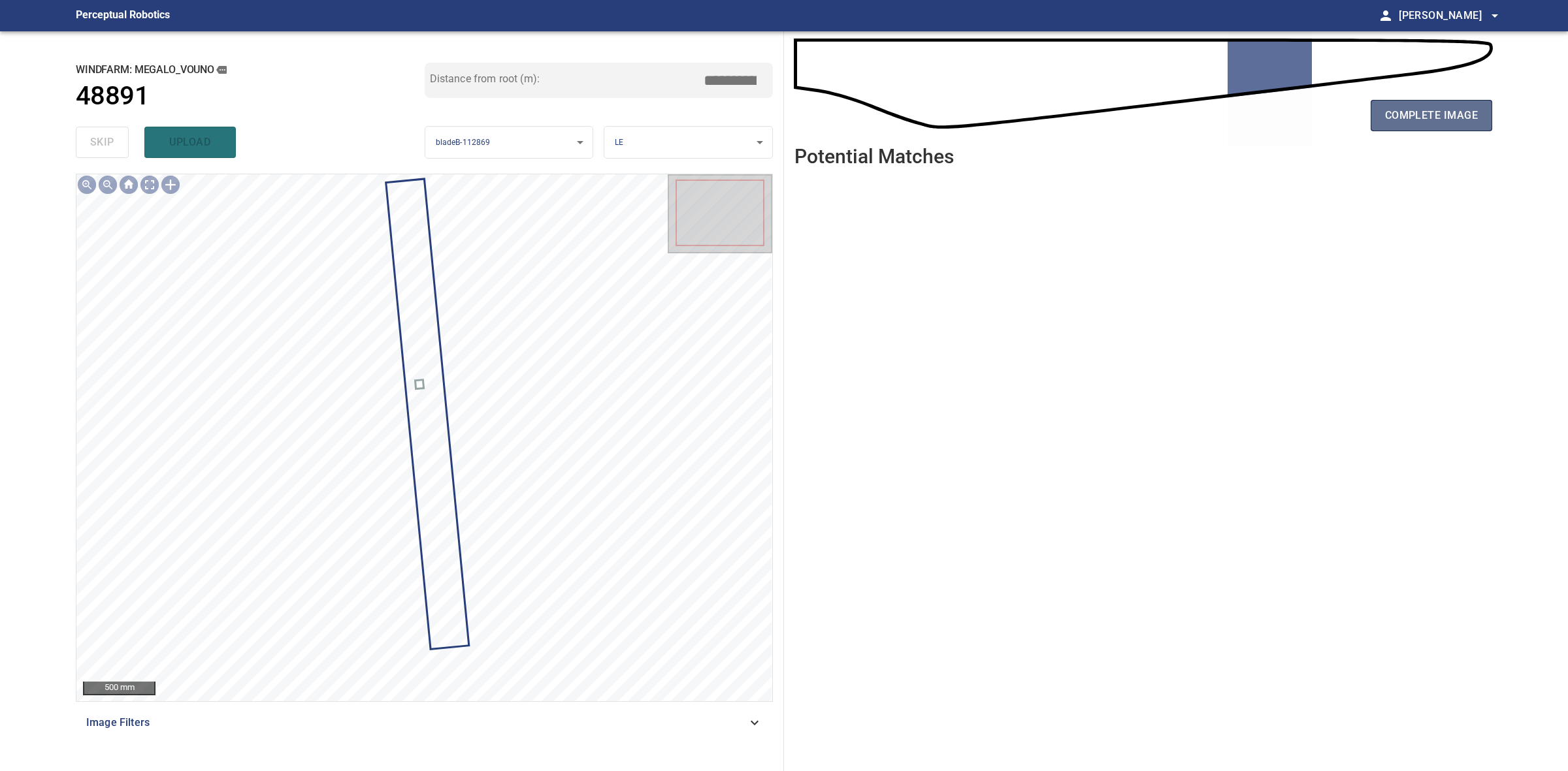
click at [1444, 123] on span "complete image" at bounding box center [1431, 115] width 93 height 19
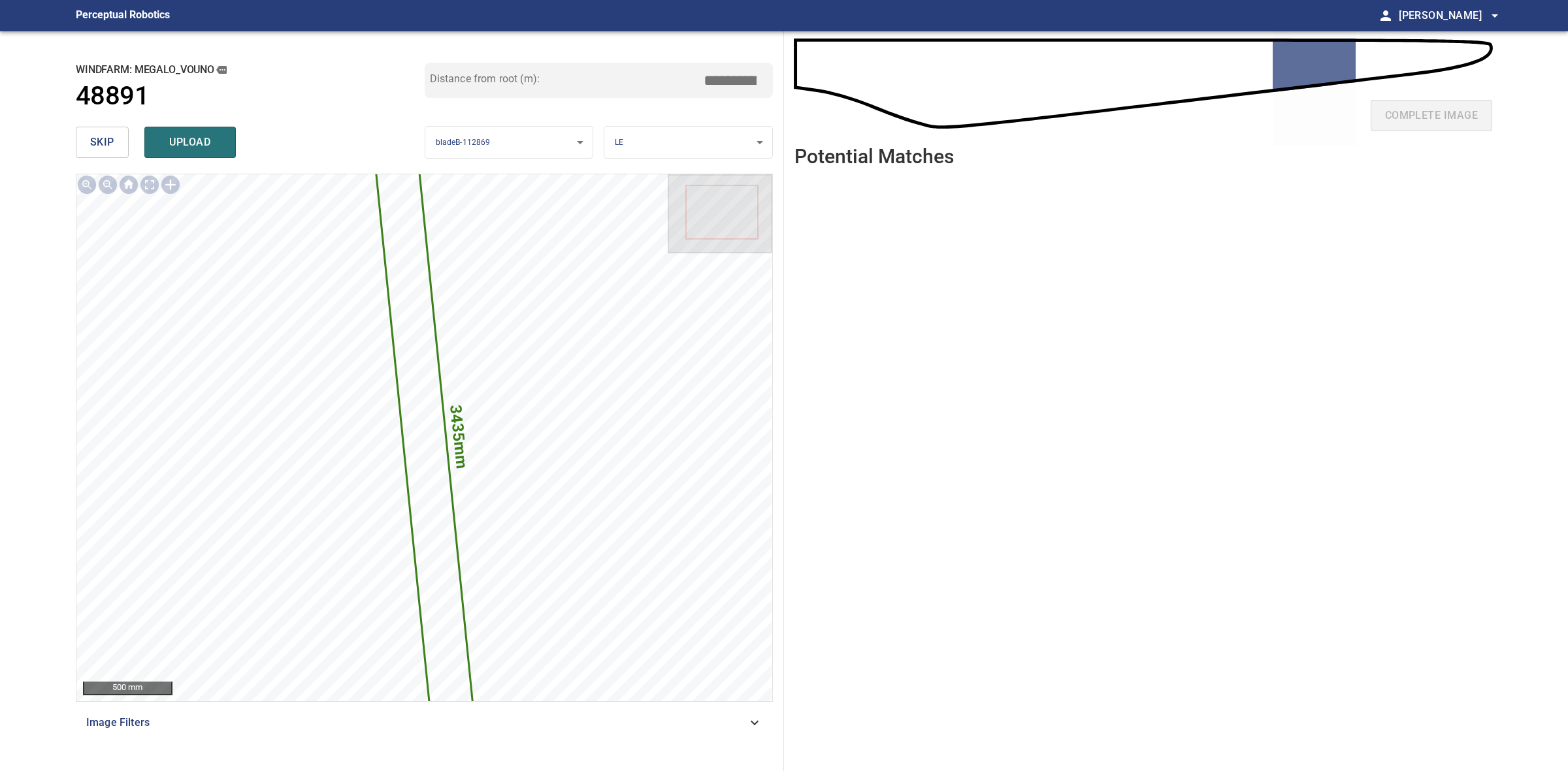
drag, startPoint x: 723, startPoint y: 73, endPoint x: 710, endPoint y: 73, distance: 13.0
click at [710, 73] on input "*****" at bounding box center [735, 80] width 65 height 25
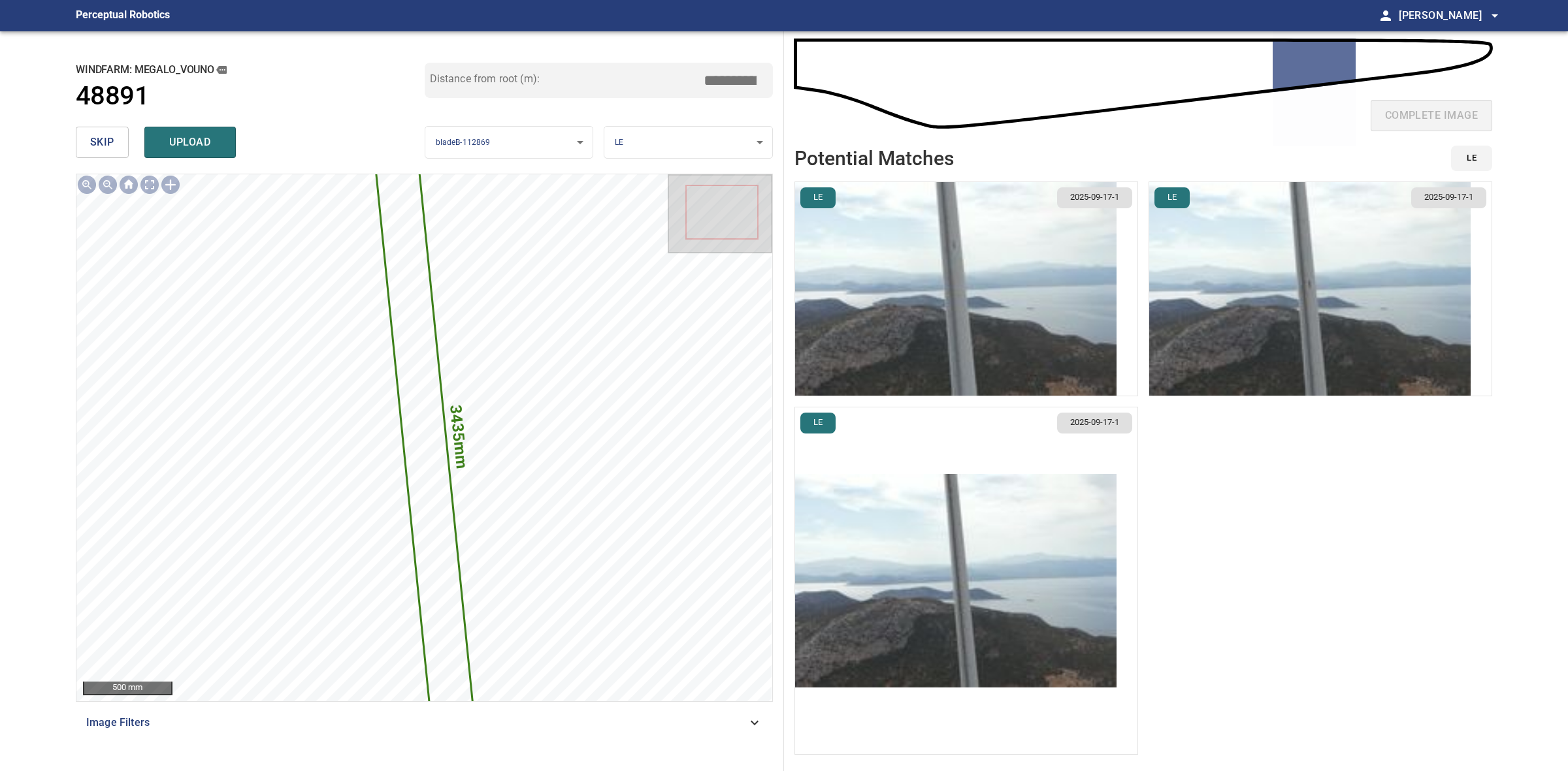
type input "*****"
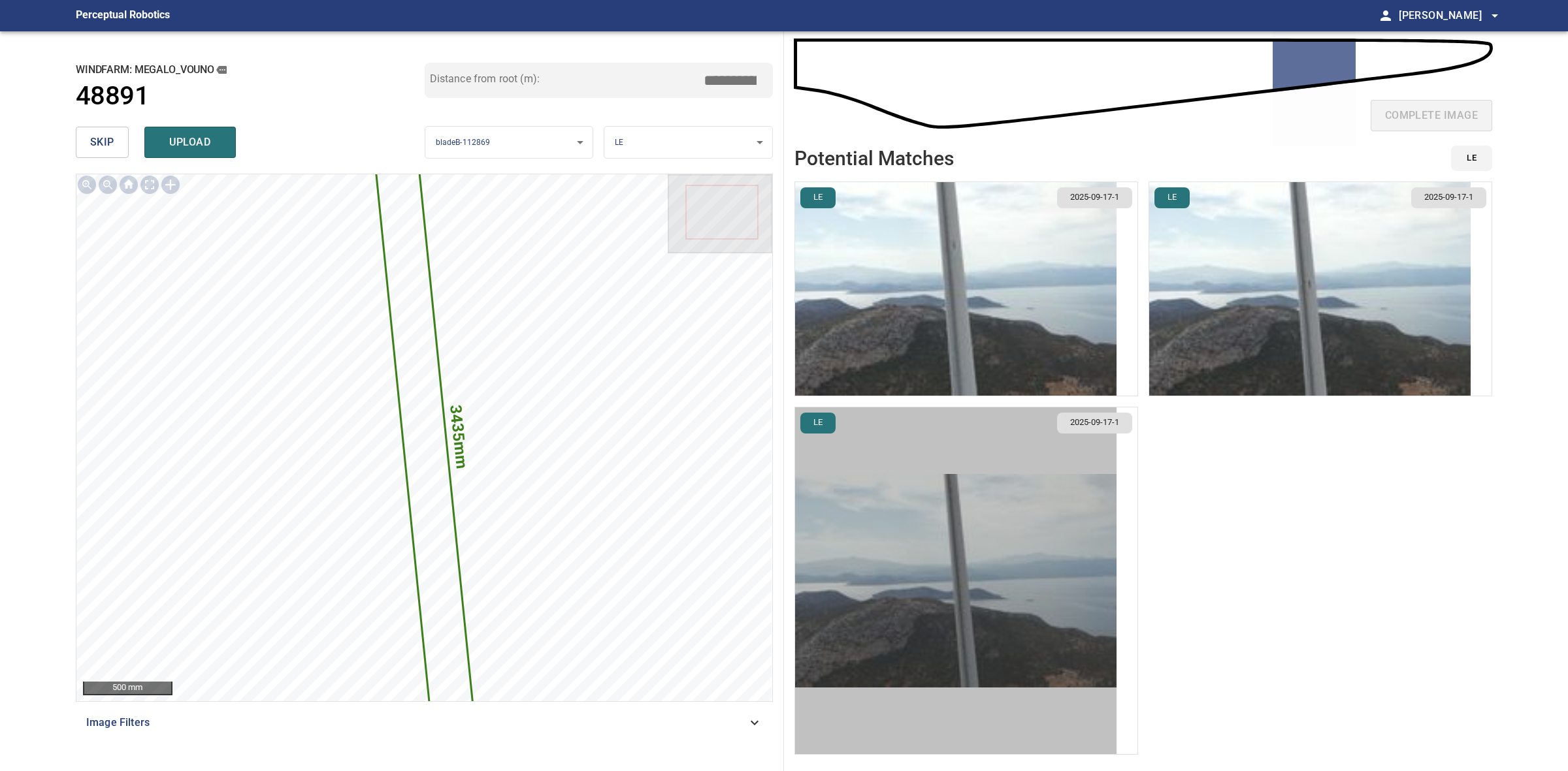
click at [1023, 469] on button "button" at bounding box center [956, 581] width 321 height 347
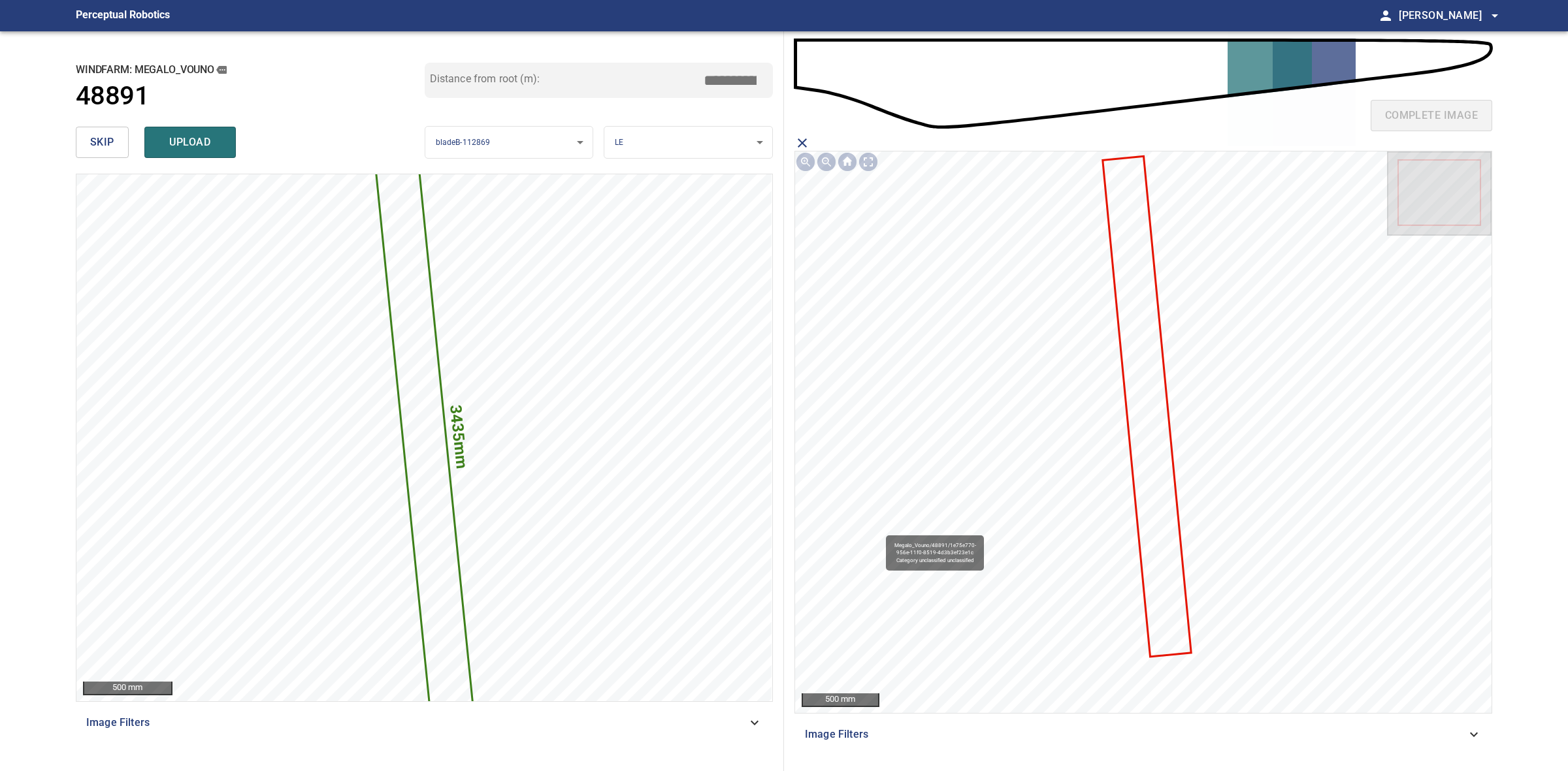
click at [1127, 299] on icon at bounding box center [1148, 406] width 87 height 499
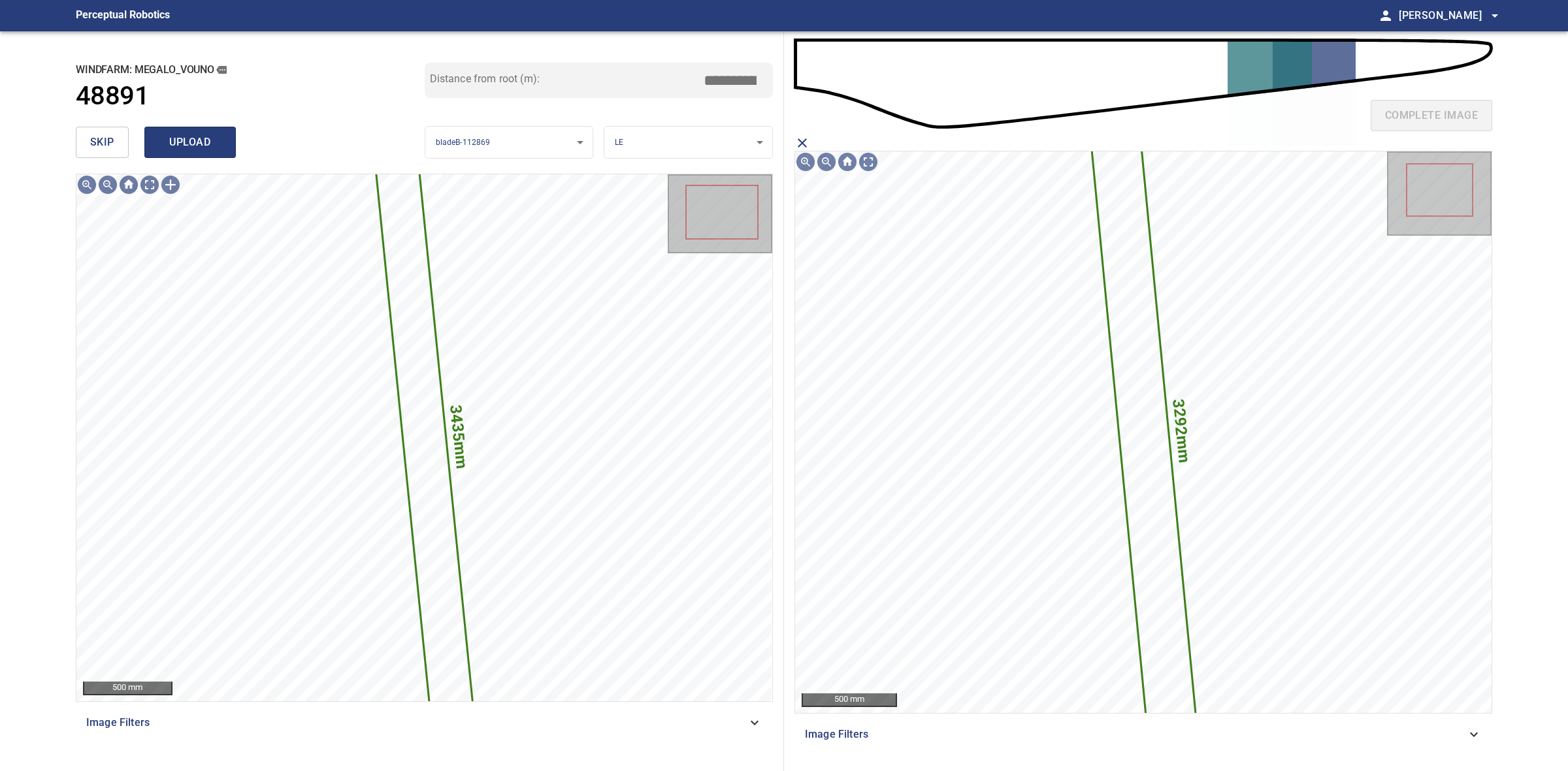
click at [170, 152] on button "upload" at bounding box center [190, 143] width 91 height 32
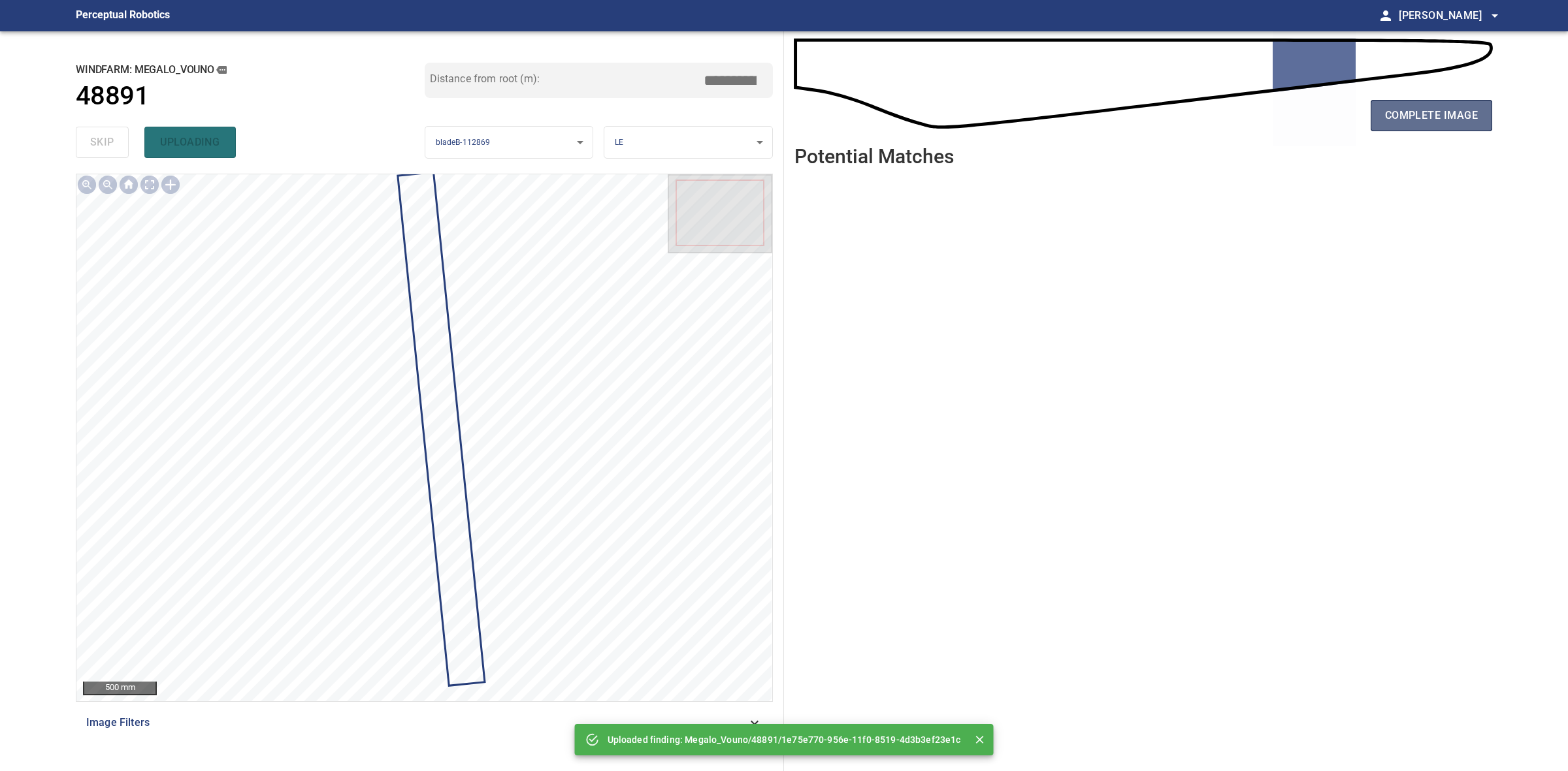
click at [1391, 116] on span "complete image" at bounding box center [1431, 115] width 93 height 19
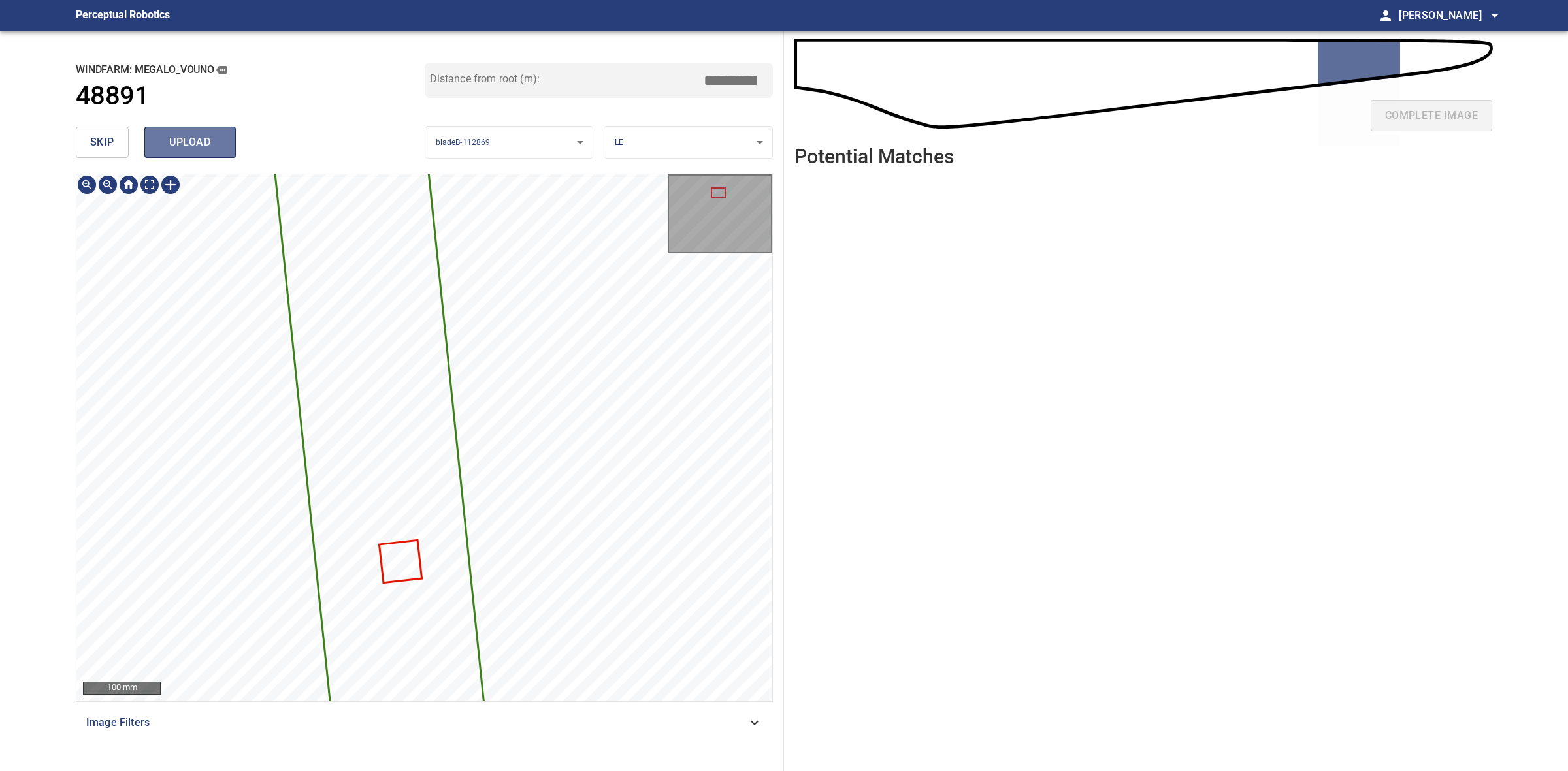
click at [186, 145] on span "upload" at bounding box center [190, 142] width 63 height 19
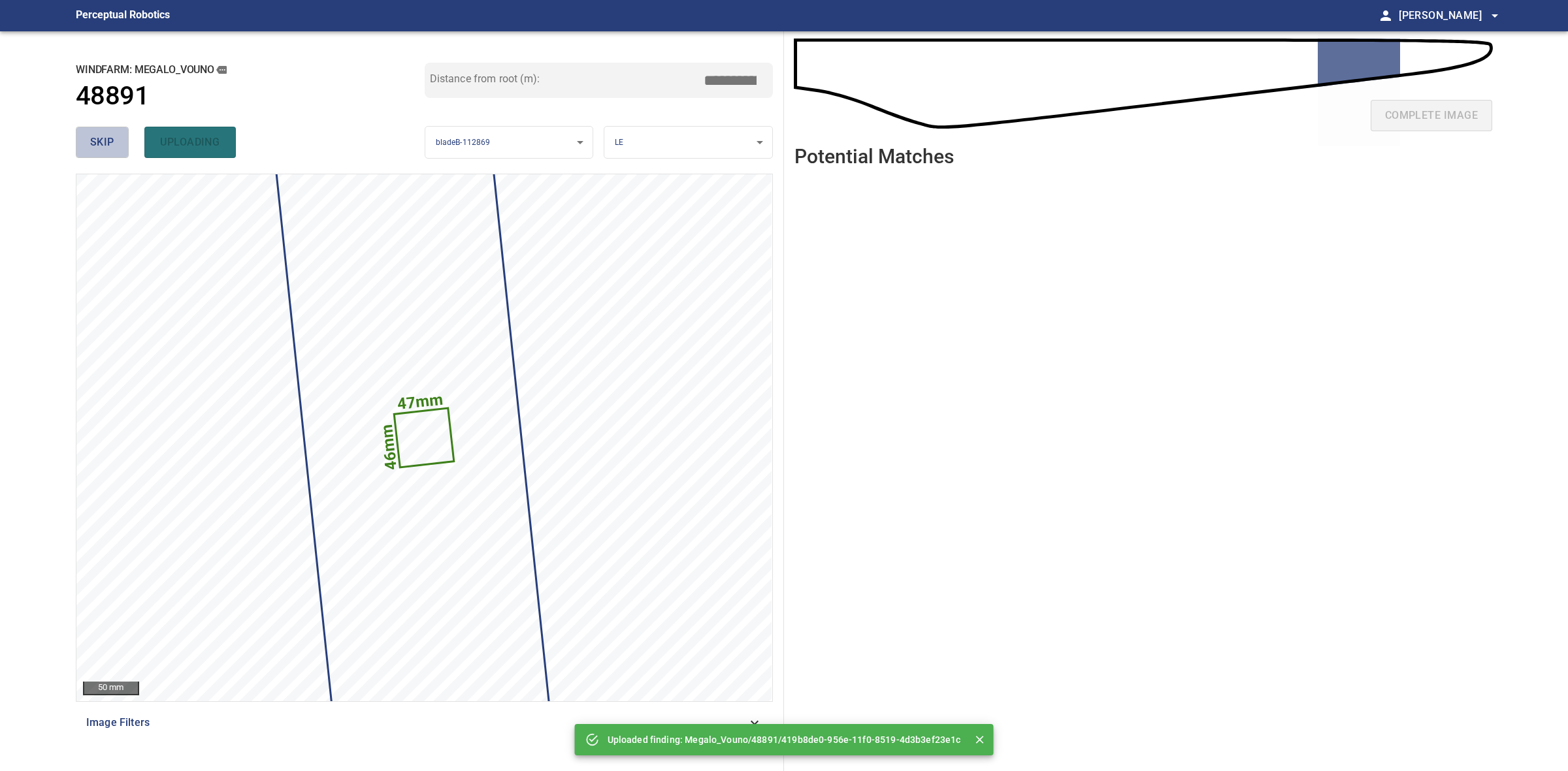
click at [115, 141] on button "skip" at bounding box center [102, 143] width 53 height 32
click at [115, 141] on div "skip uploading" at bounding box center [250, 142] width 349 height 42
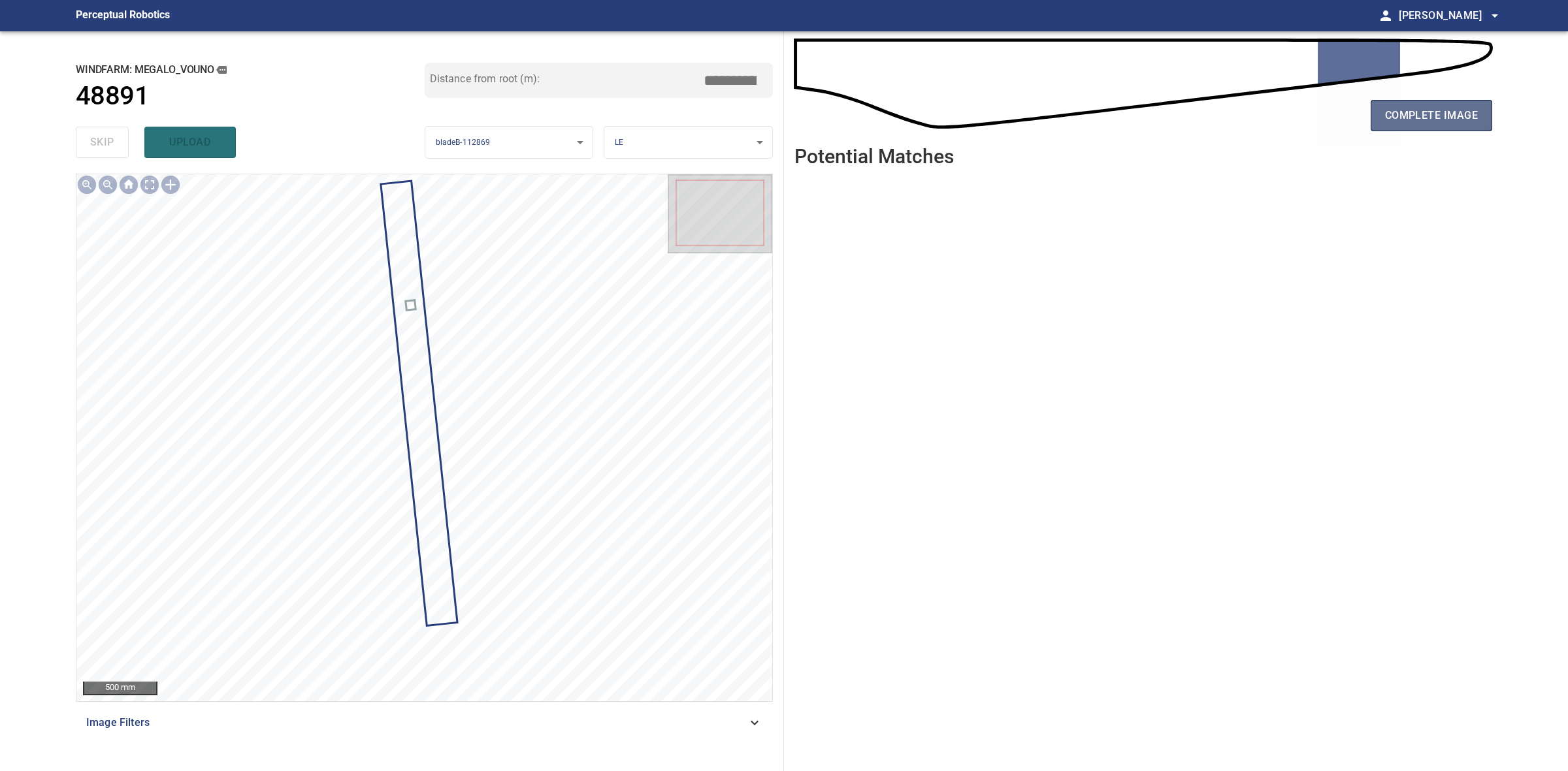
click at [1477, 118] on span "complete image" at bounding box center [1431, 115] width 93 height 19
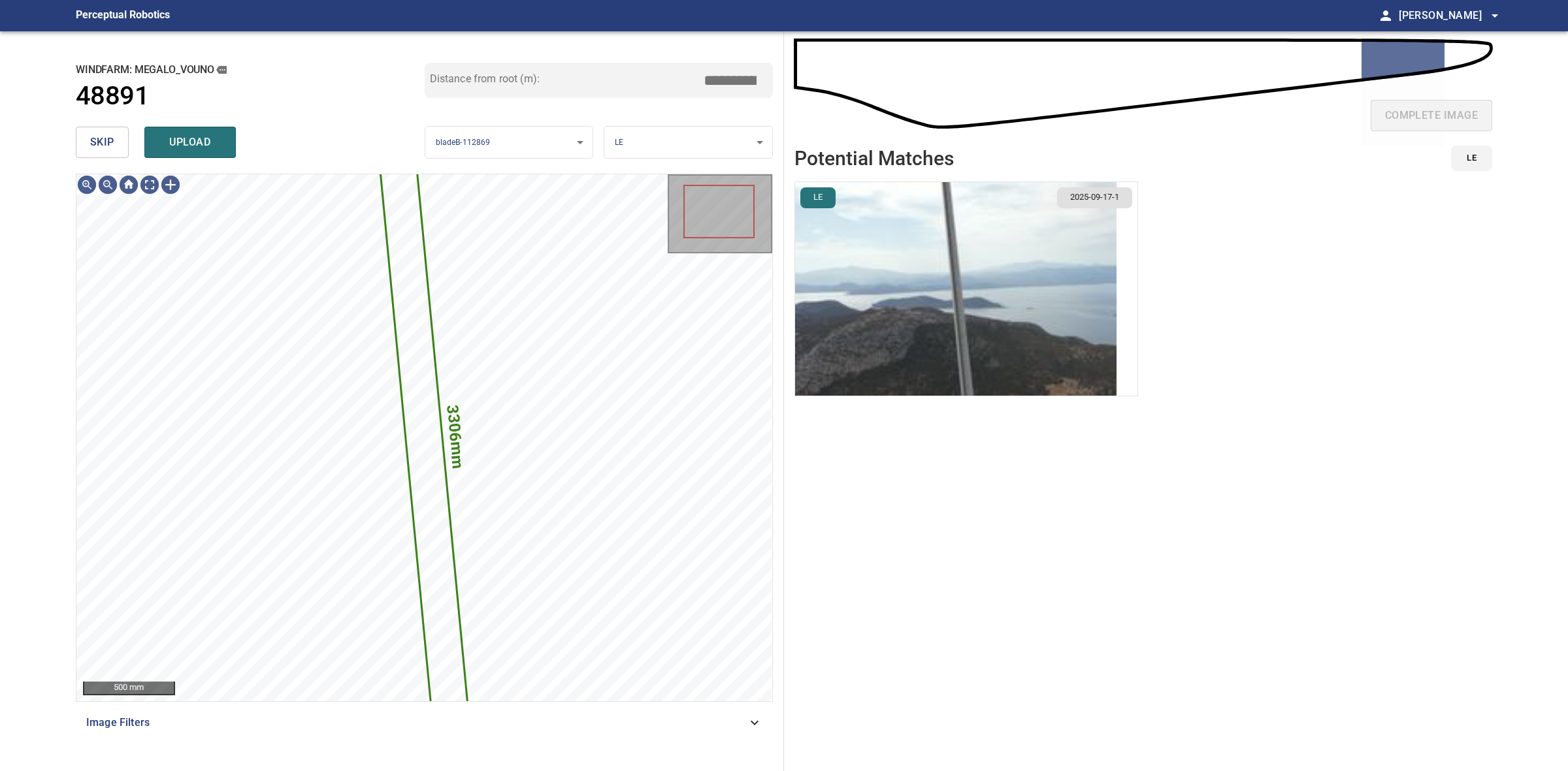
click at [1023, 285] on img "button" at bounding box center [956, 288] width 321 height 214
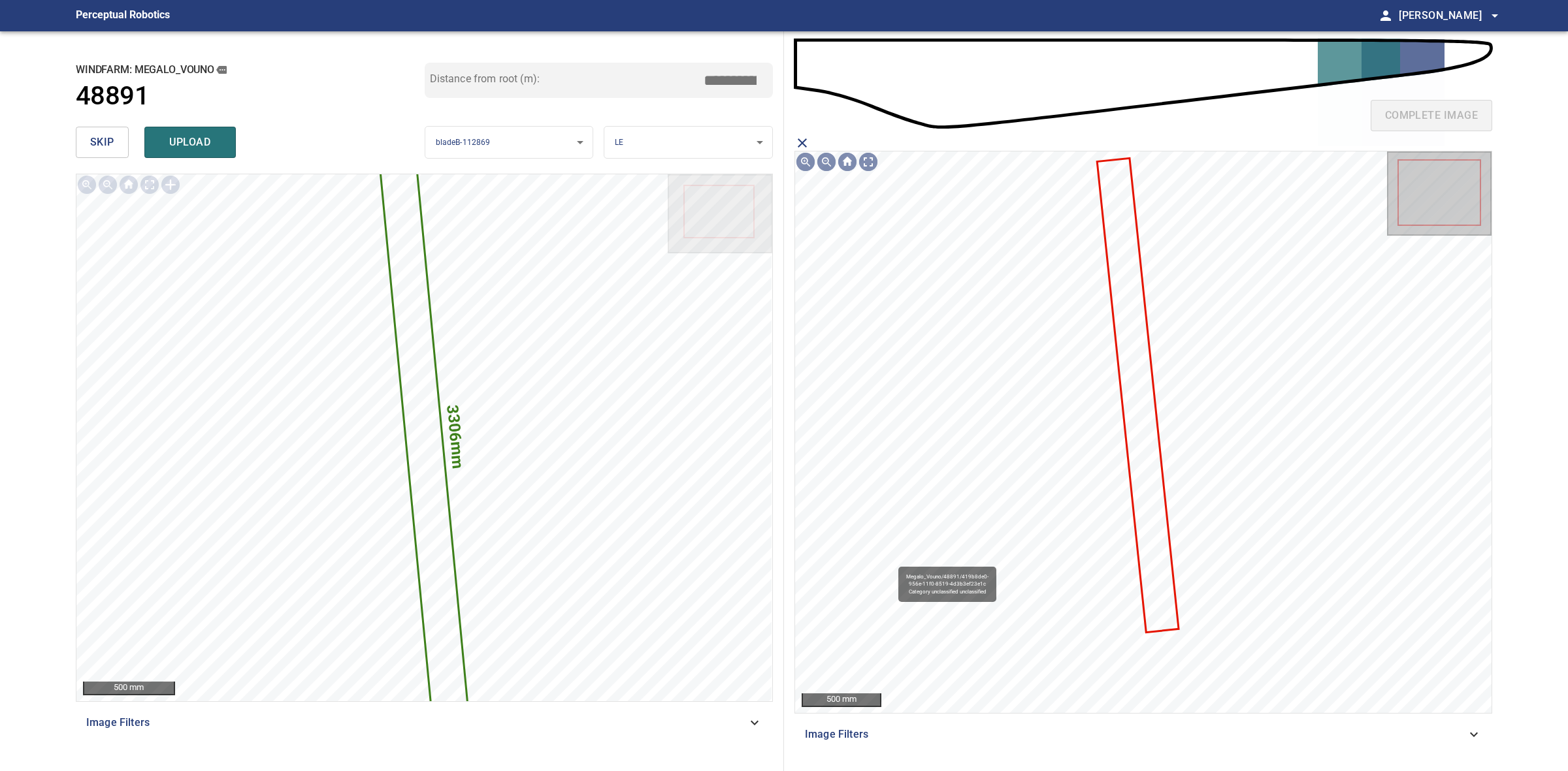
click at [1119, 341] on icon at bounding box center [1137, 395] width 79 height 472
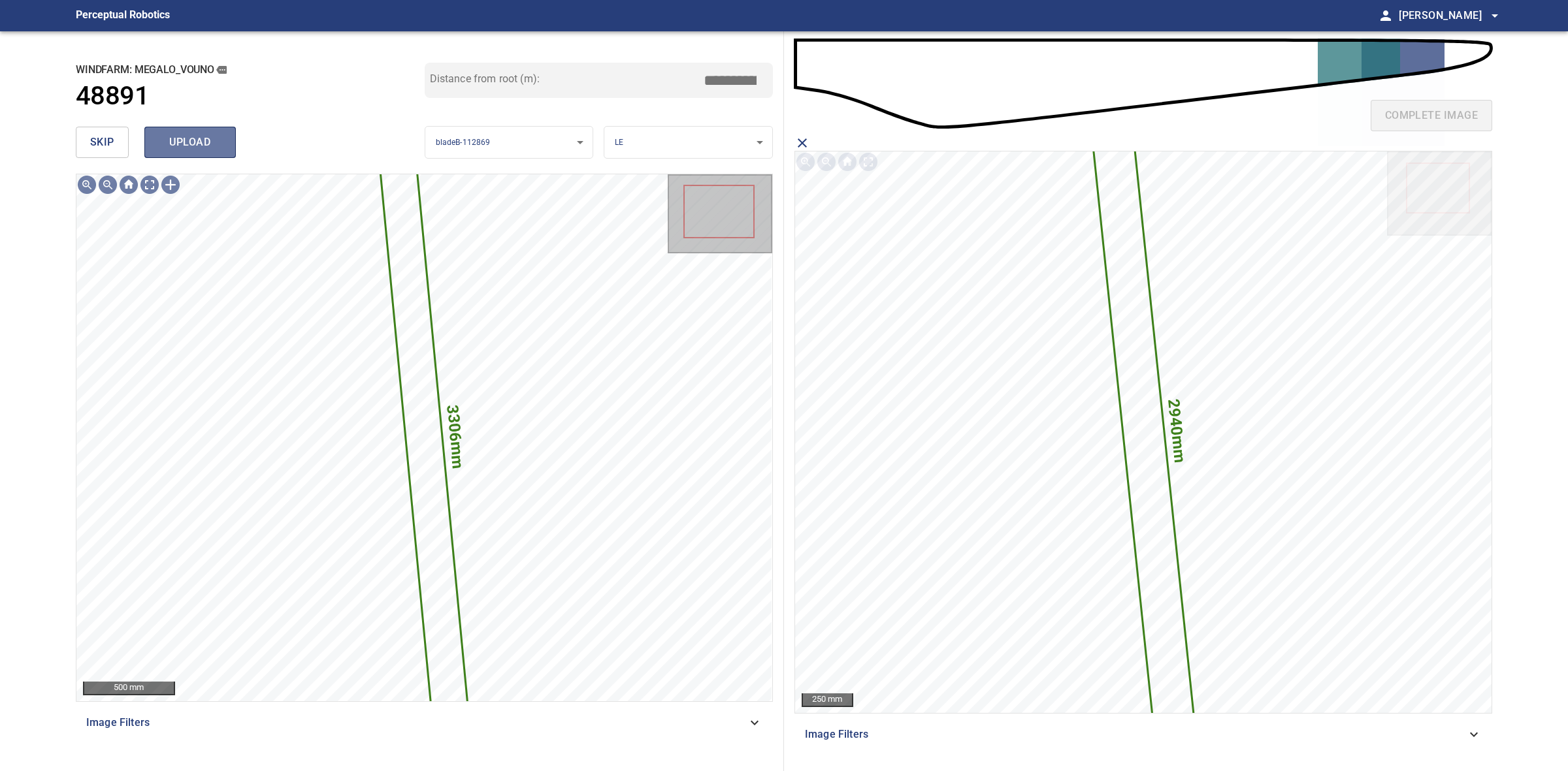
click at [200, 149] on span "upload" at bounding box center [190, 142] width 63 height 19
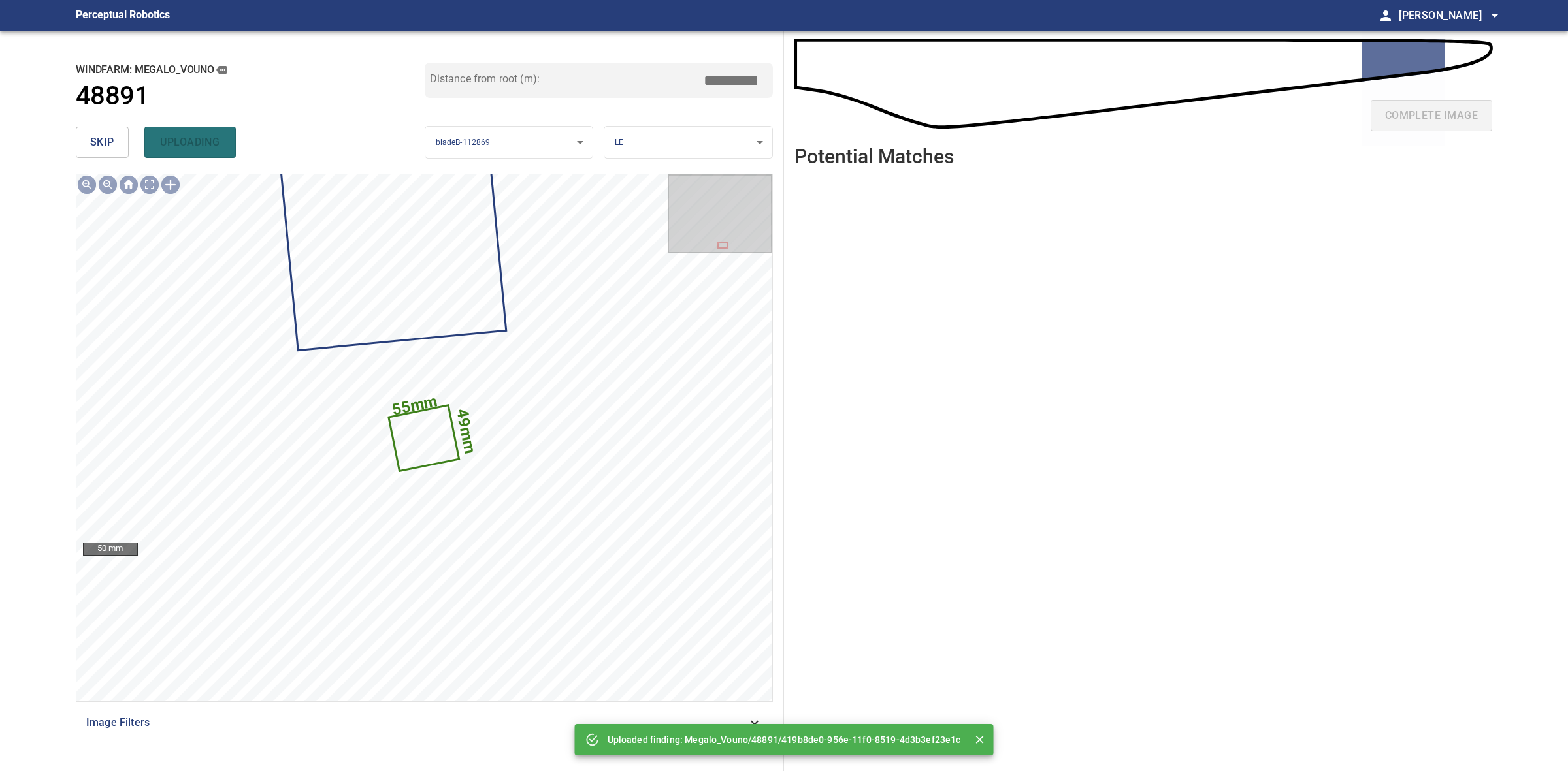
click at [109, 144] on span "skip" at bounding box center [102, 142] width 24 height 19
click at [109, 144] on div "skip uploading" at bounding box center [250, 142] width 349 height 42
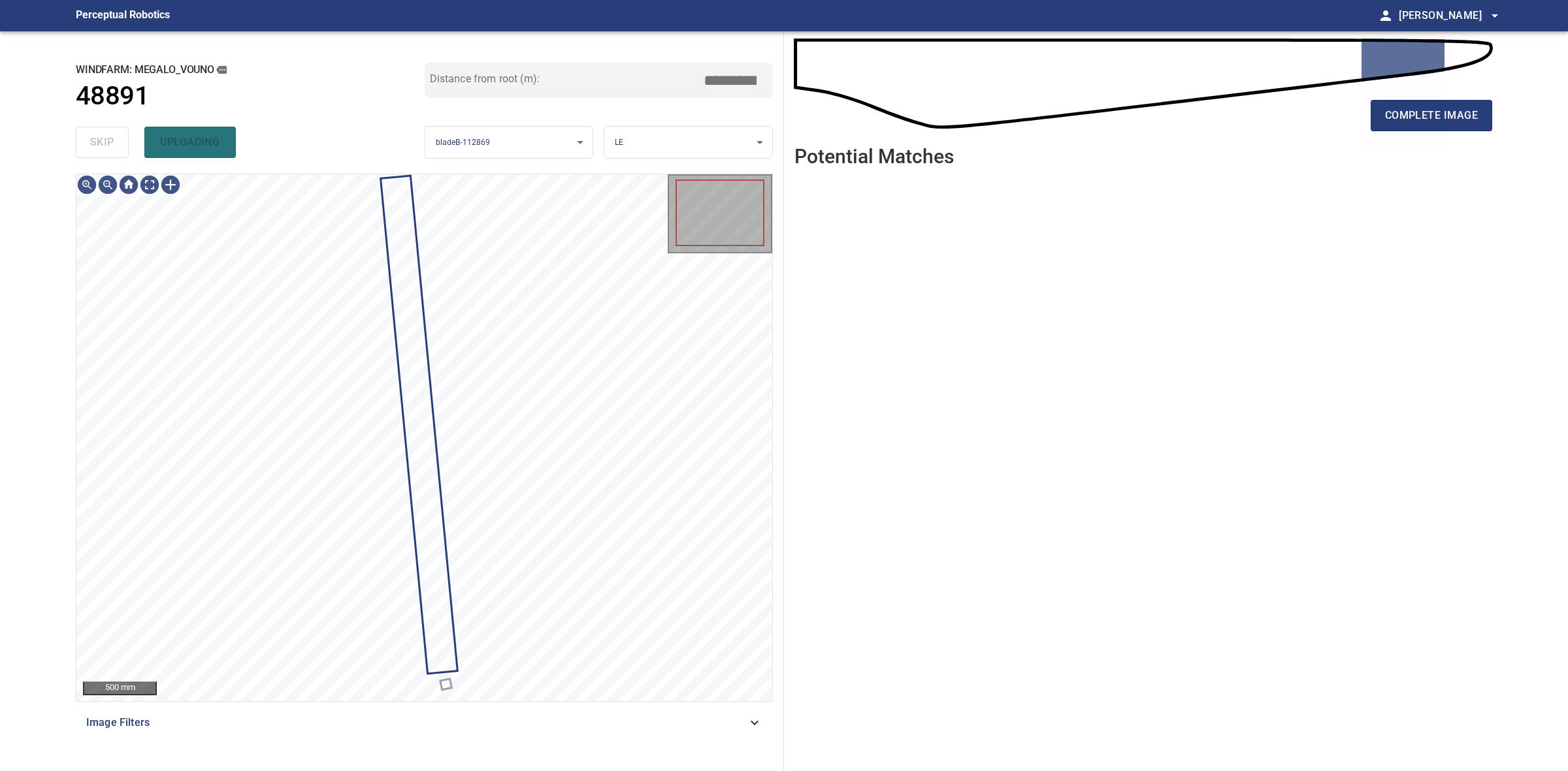
click at [109, 144] on div "skip uploading" at bounding box center [250, 142] width 349 height 42
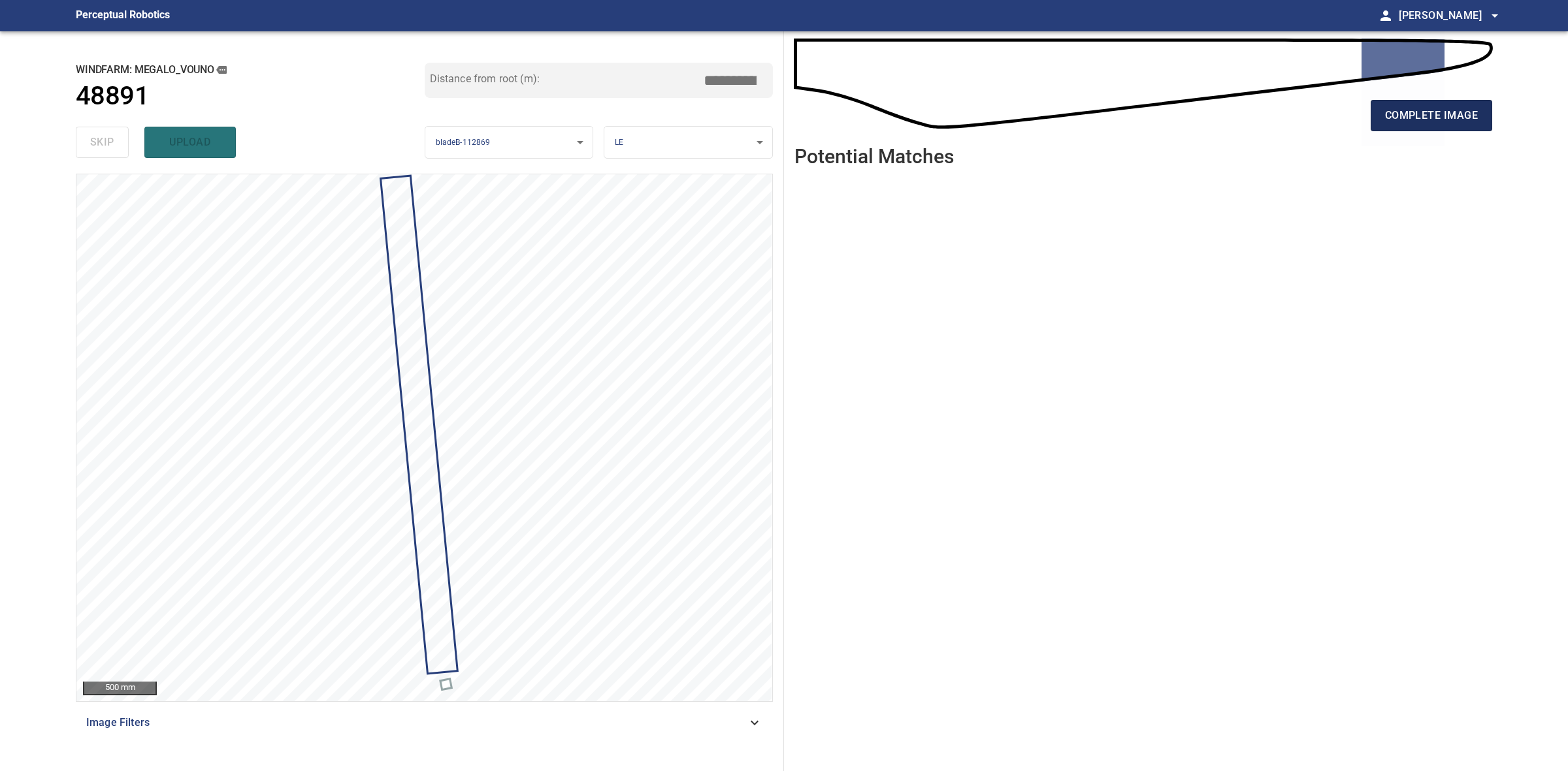
click at [1401, 112] on span "complete image" at bounding box center [1431, 115] width 93 height 19
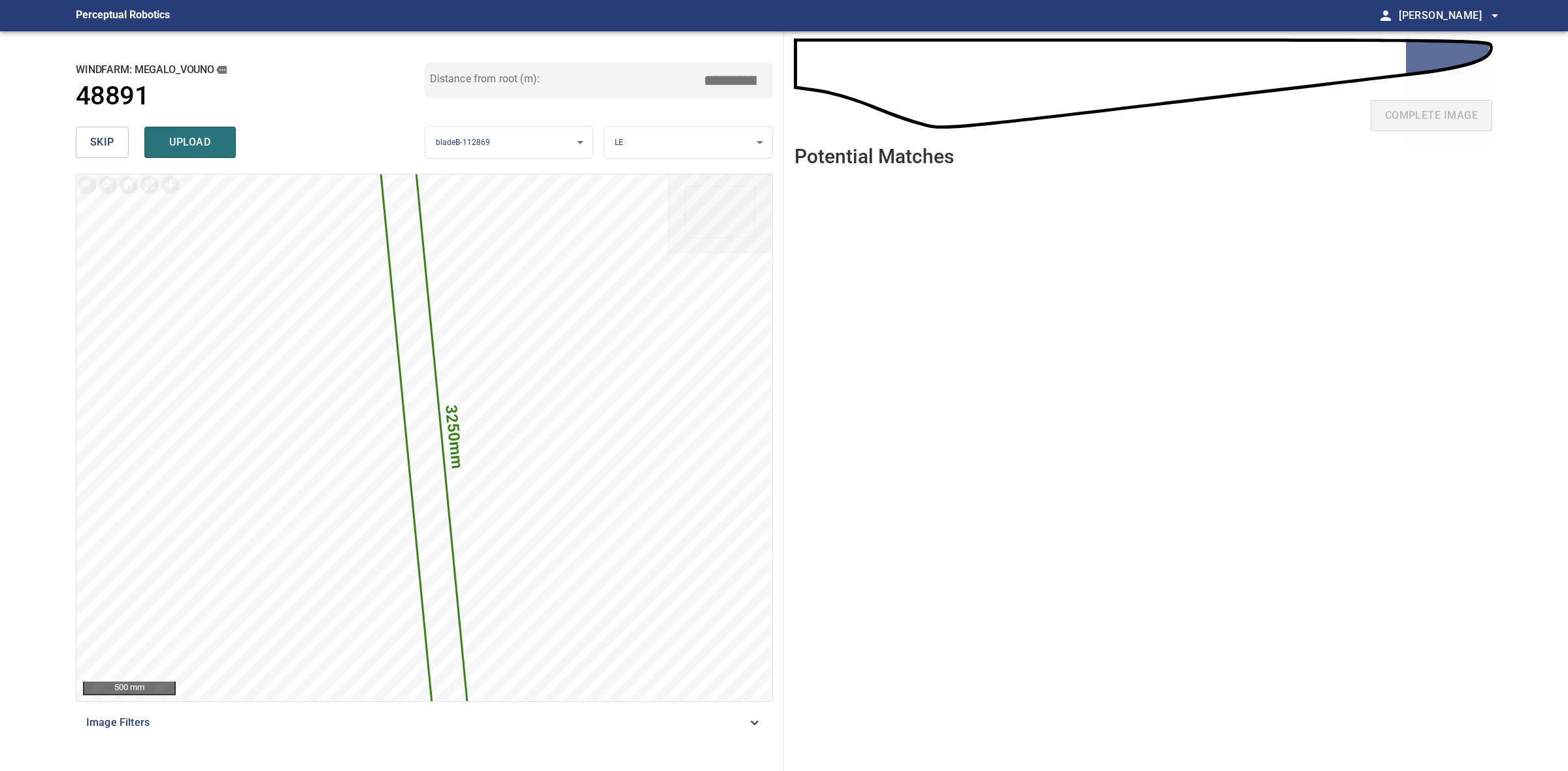
click at [729, 80] on input "*****" at bounding box center [735, 80] width 65 height 25
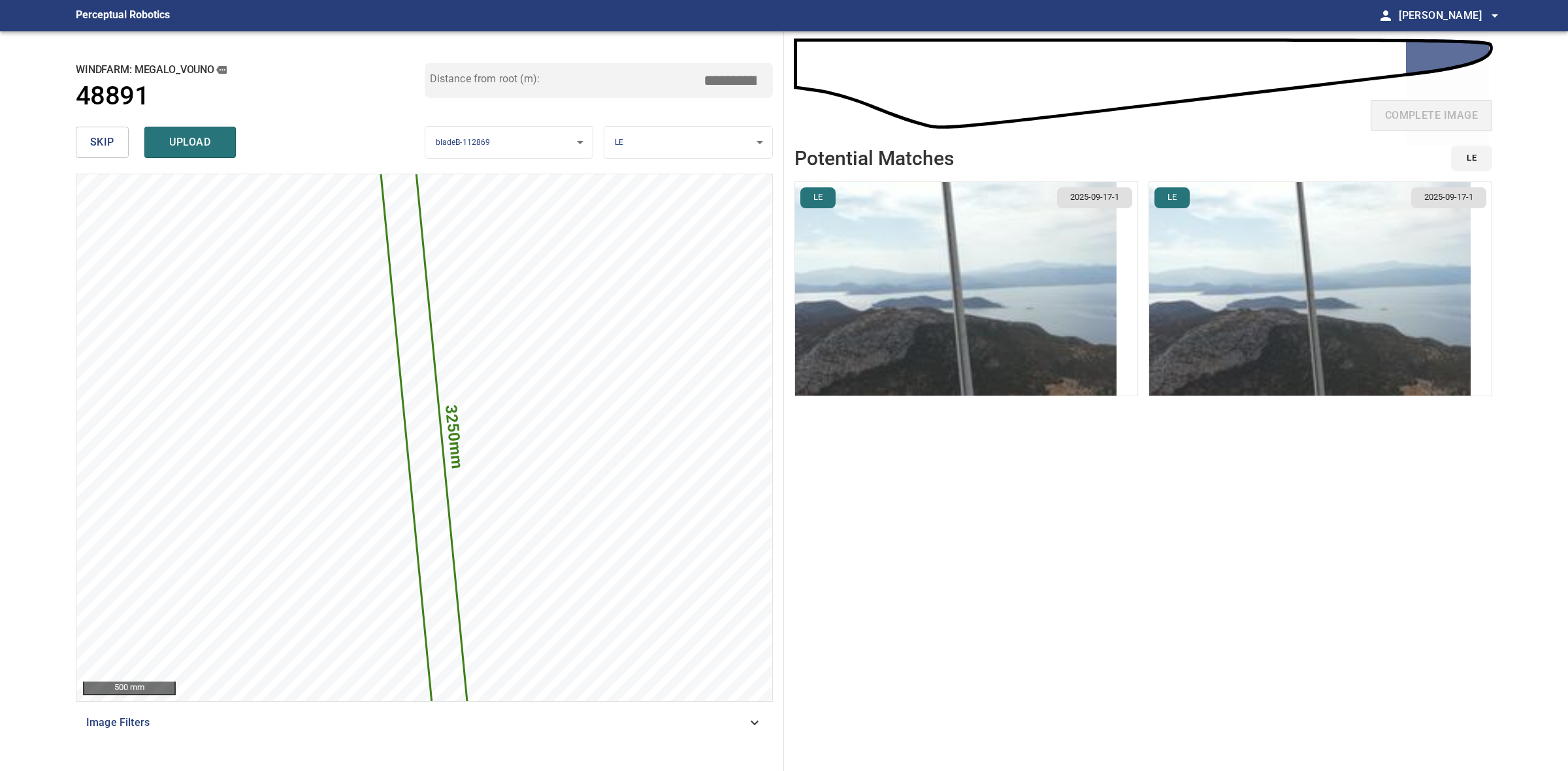
type input "*****"
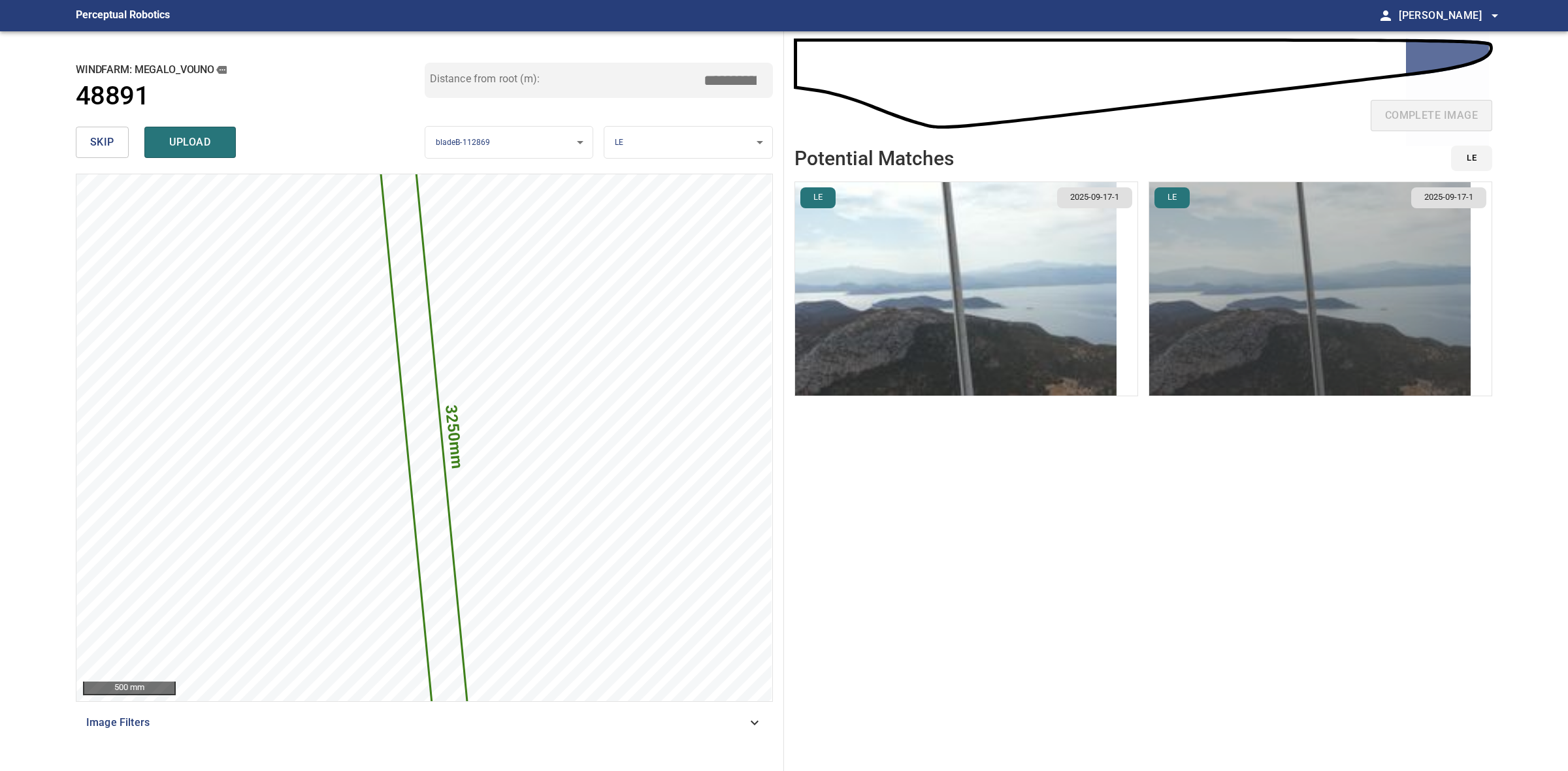
click at [1287, 248] on img "button" at bounding box center [1310, 288] width 321 height 214
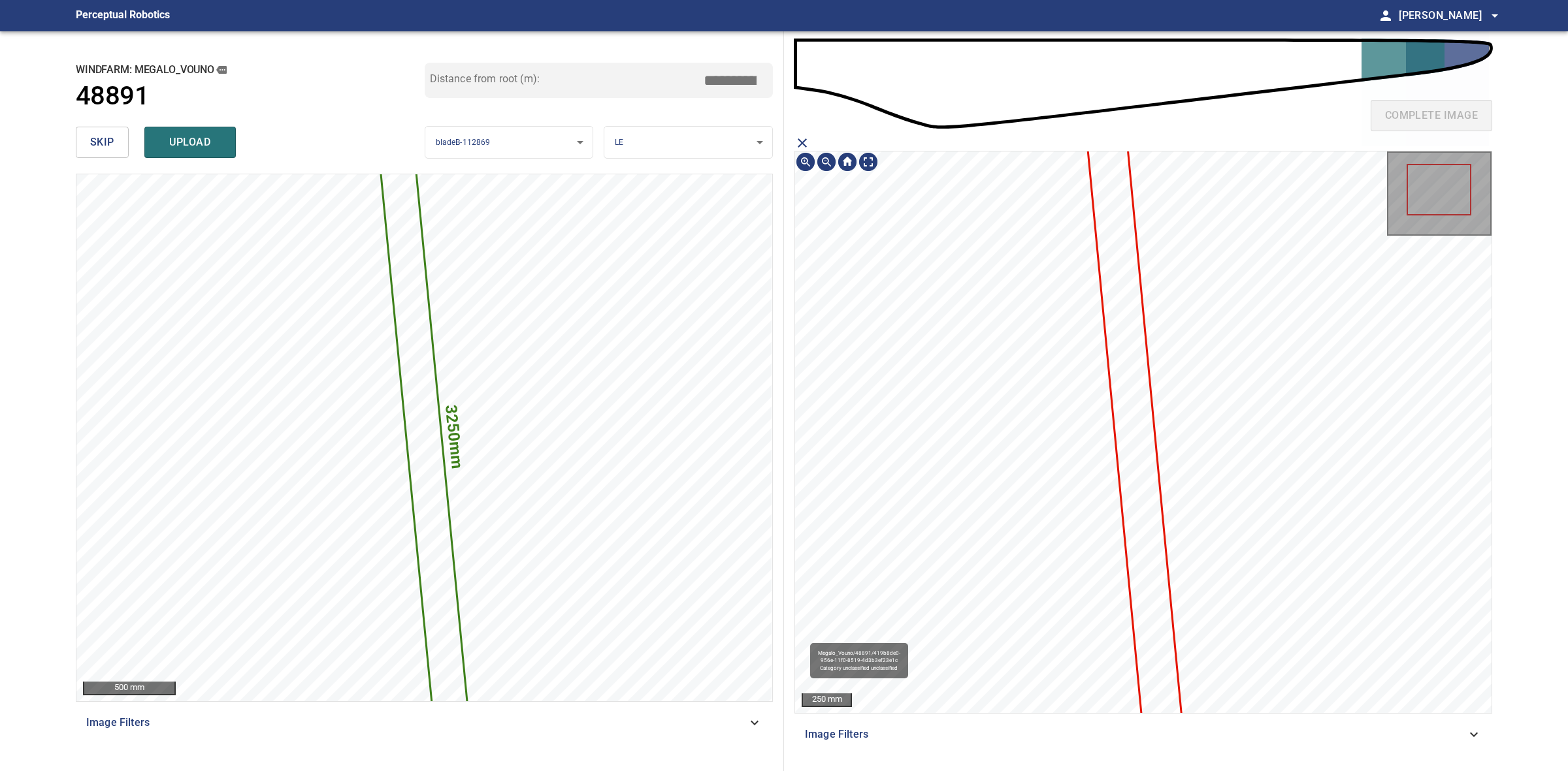
click at [1129, 318] on icon at bounding box center [1136, 448] width 102 height 676
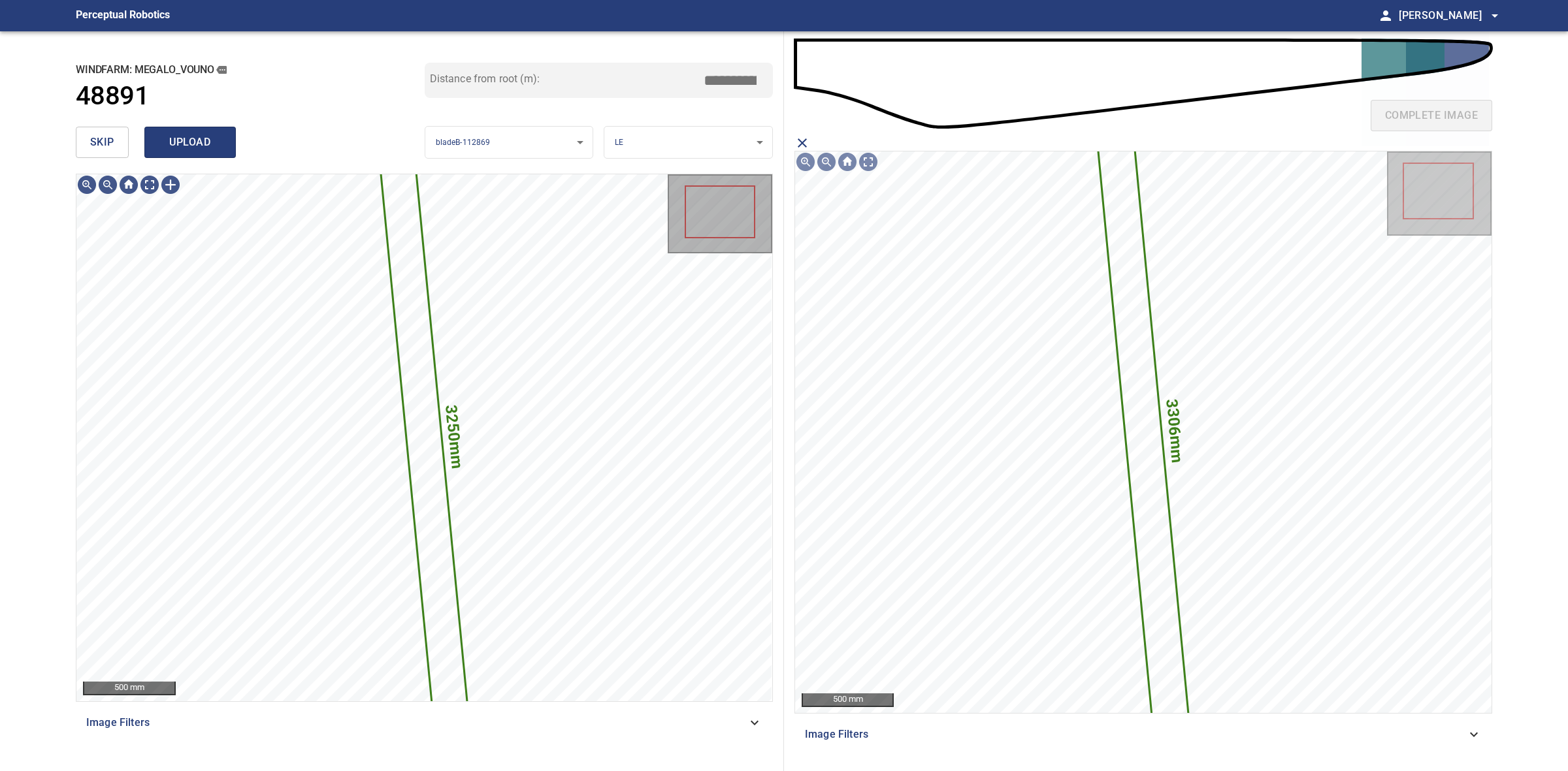
click at [183, 149] on span "upload" at bounding box center [190, 142] width 63 height 19
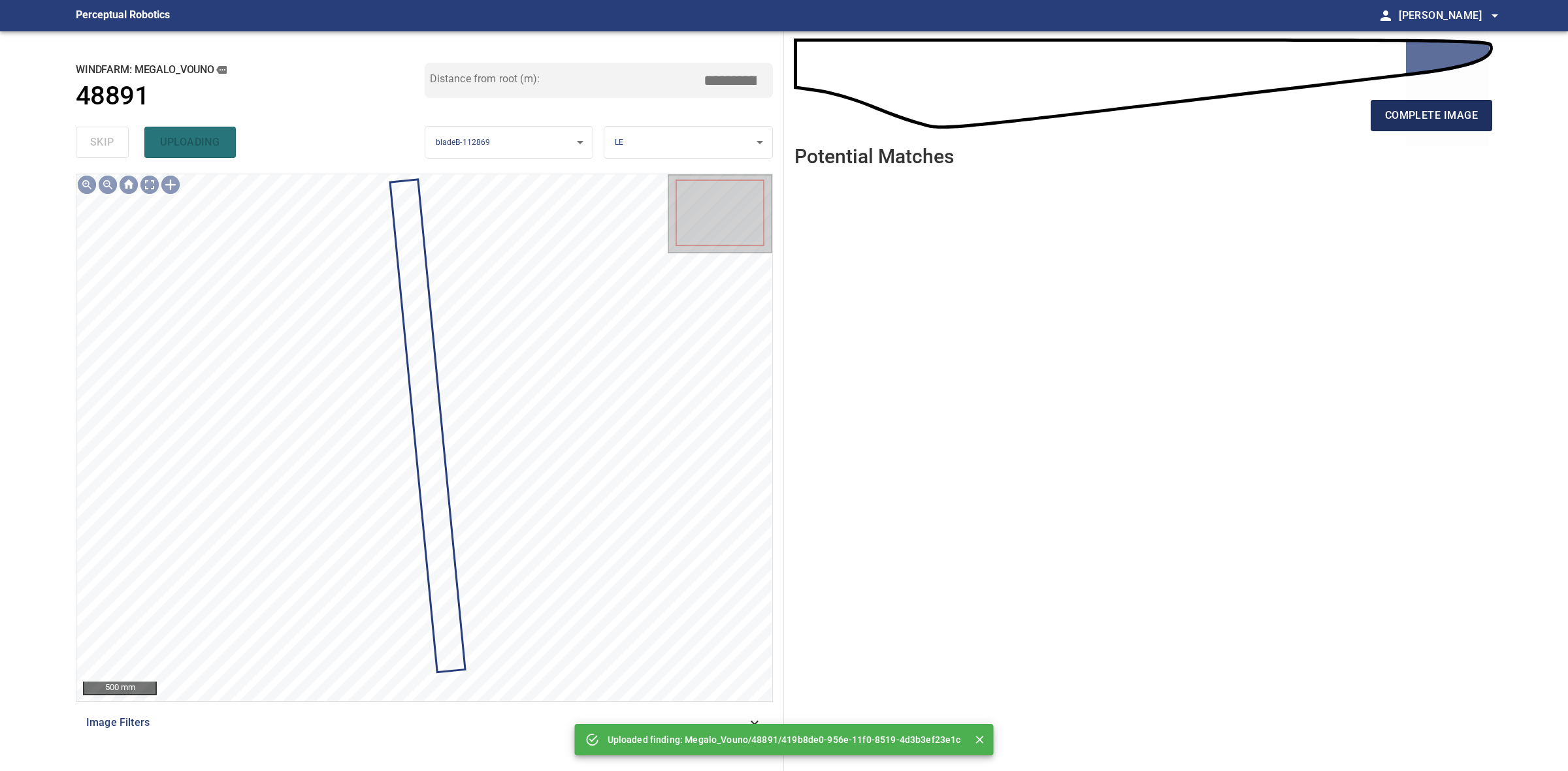
click at [1435, 122] on span "complete image" at bounding box center [1431, 115] width 93 height 19
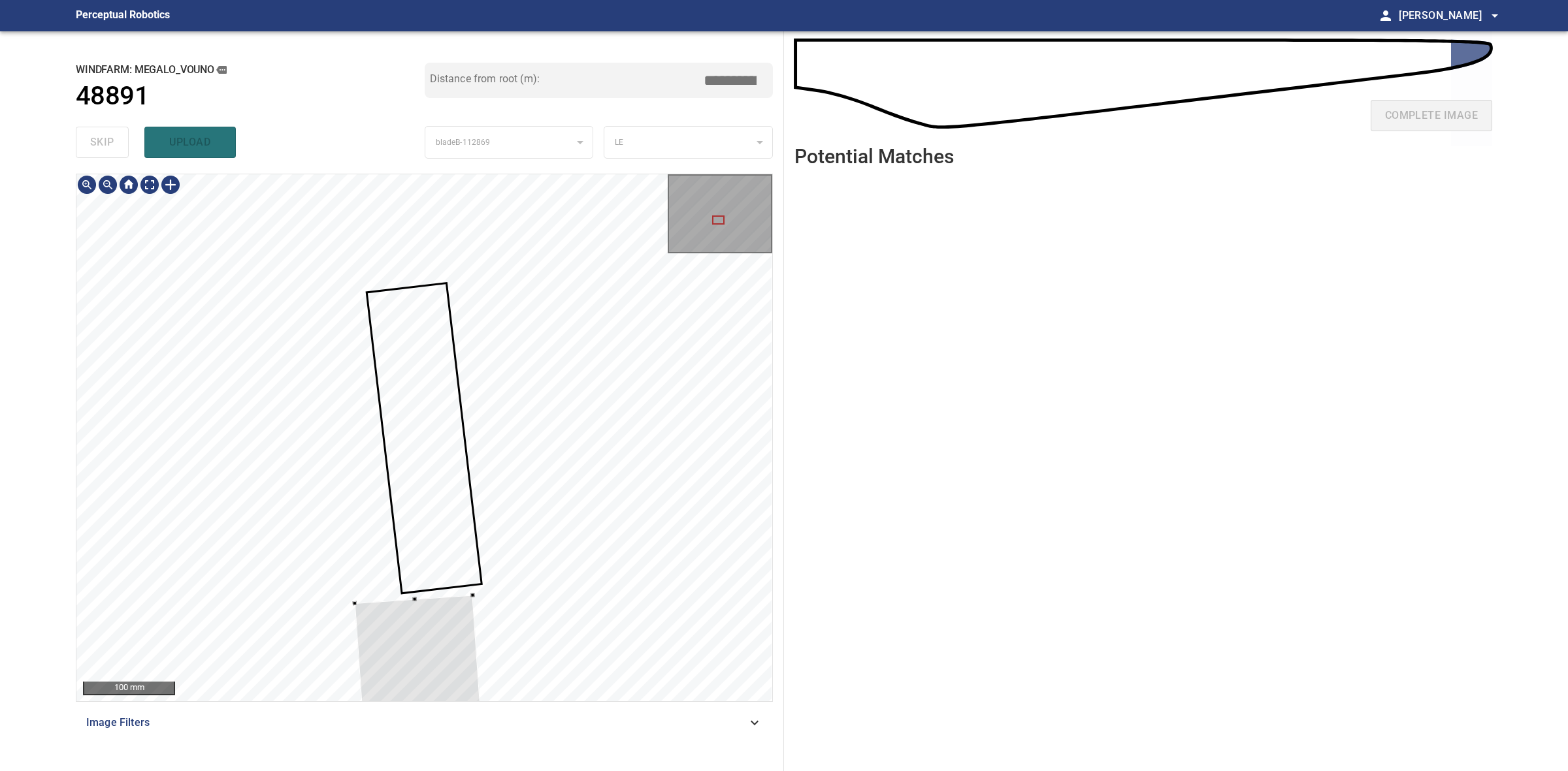
click at [422, 446] on icon at bounding box center [424, 438] width 113 height 308
click at [422, 443] on icon at bounding box center [424, 438] width 113 height 308
click at [422, 442] on icon at bounding box center [424, 438] width 113 height 308
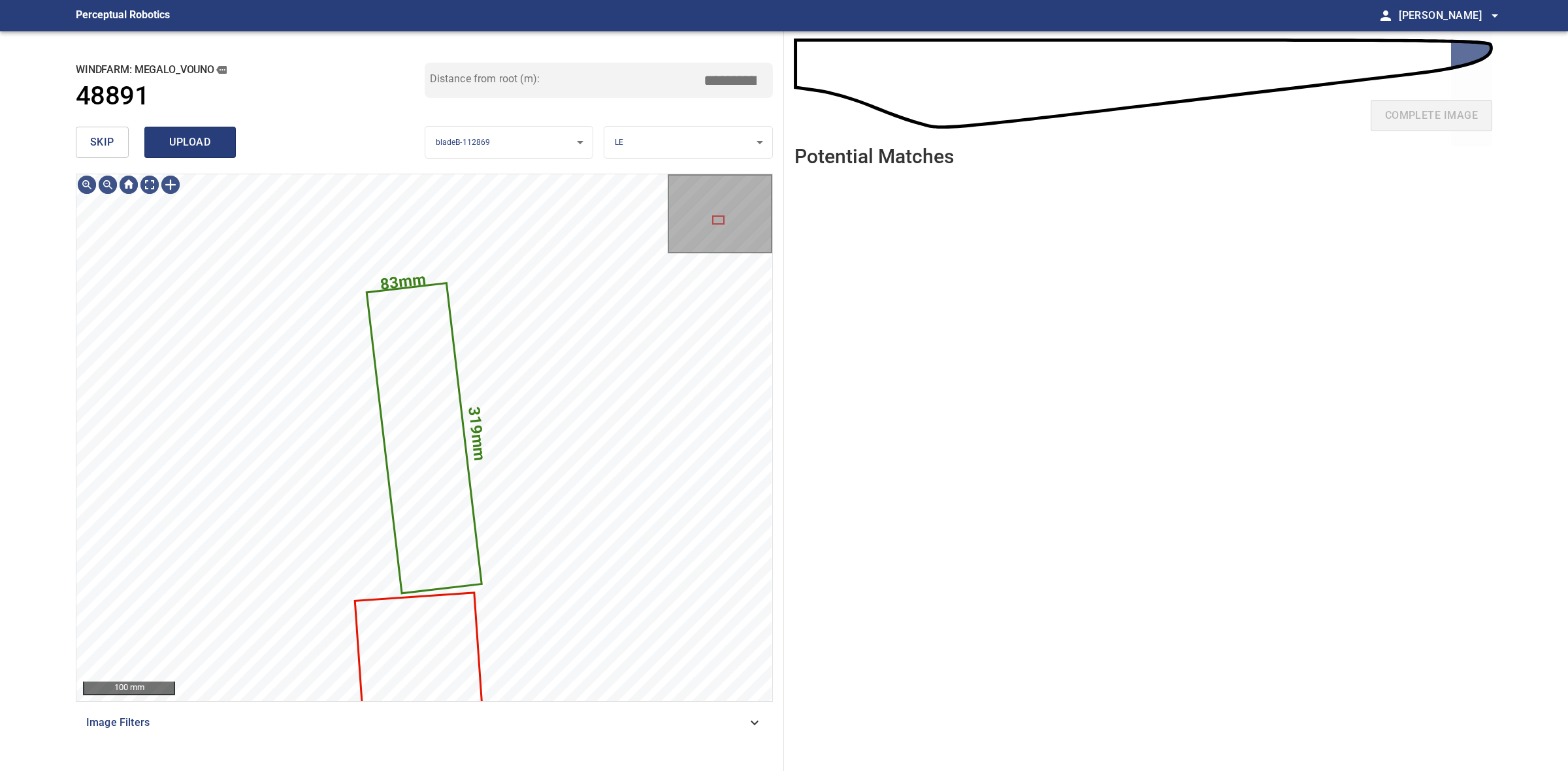
click at [227, 144] on button "upload" at bounding box center [190, 143] width 91 height 32
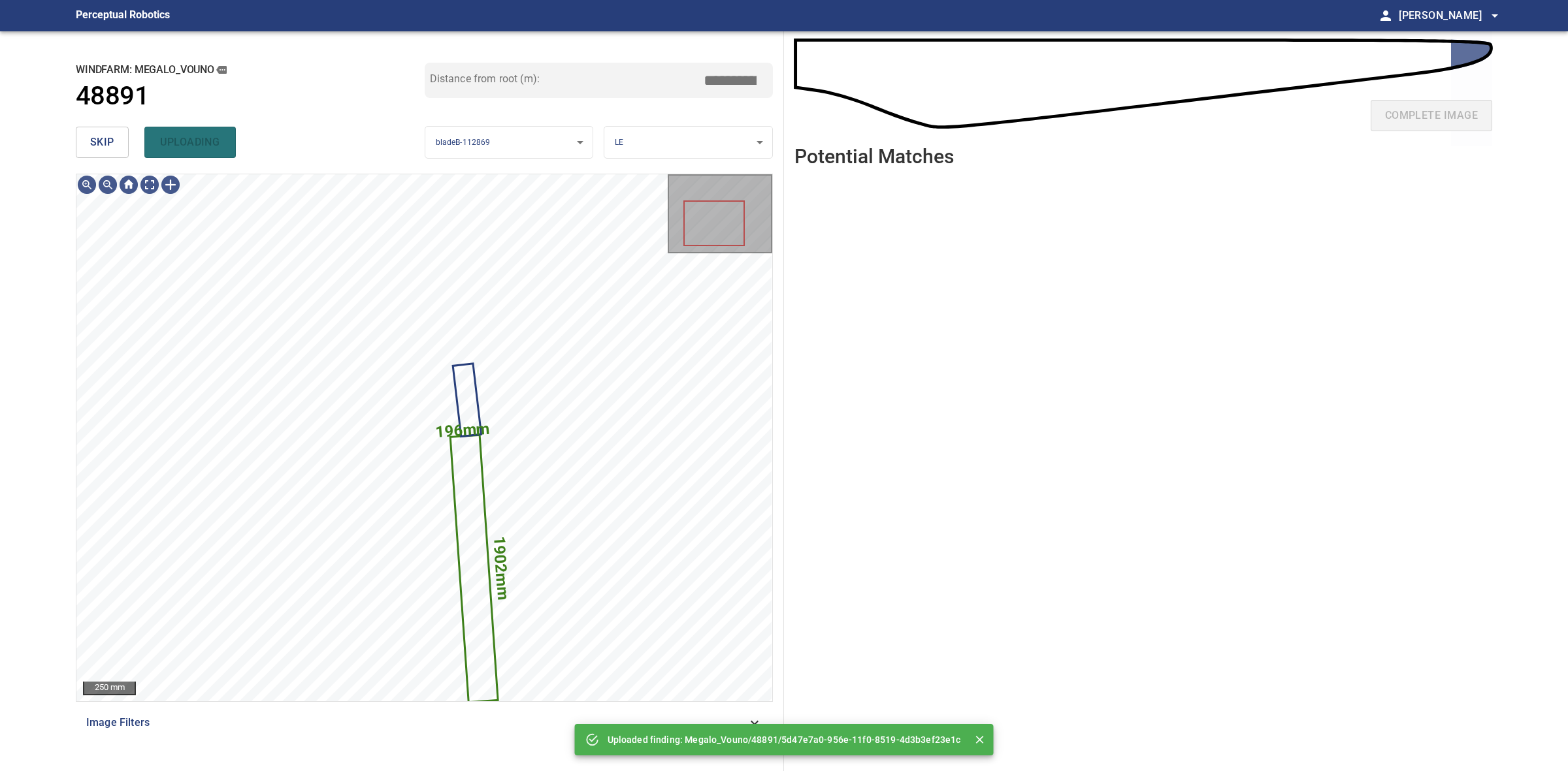
click at [729, 71] on input "*****" at bounding box center [735, 80] width 65 height 25
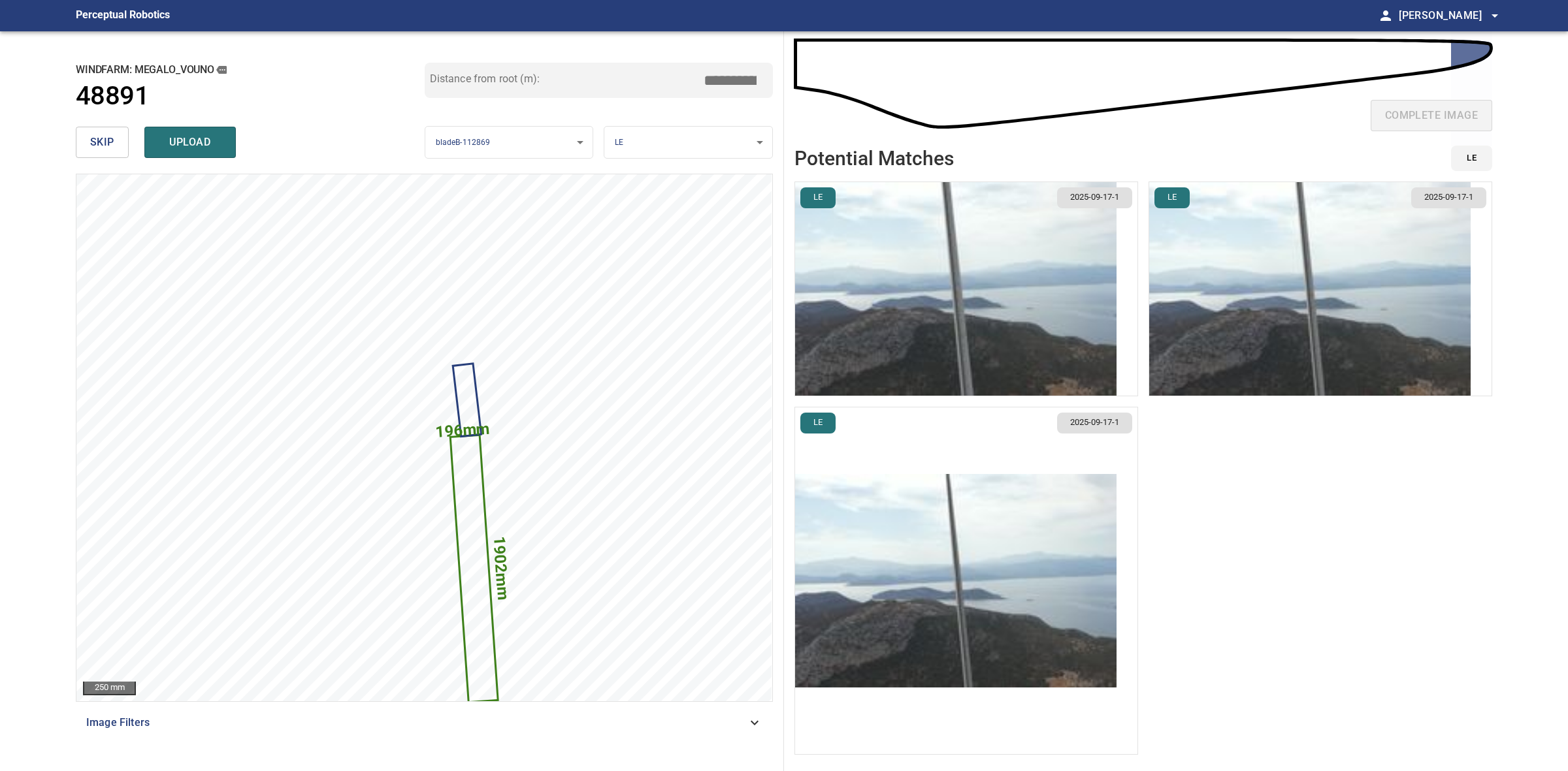
type input "*****"
click at [922, 586] on img "button" at bounding box center [956, 581] width 321 height 214
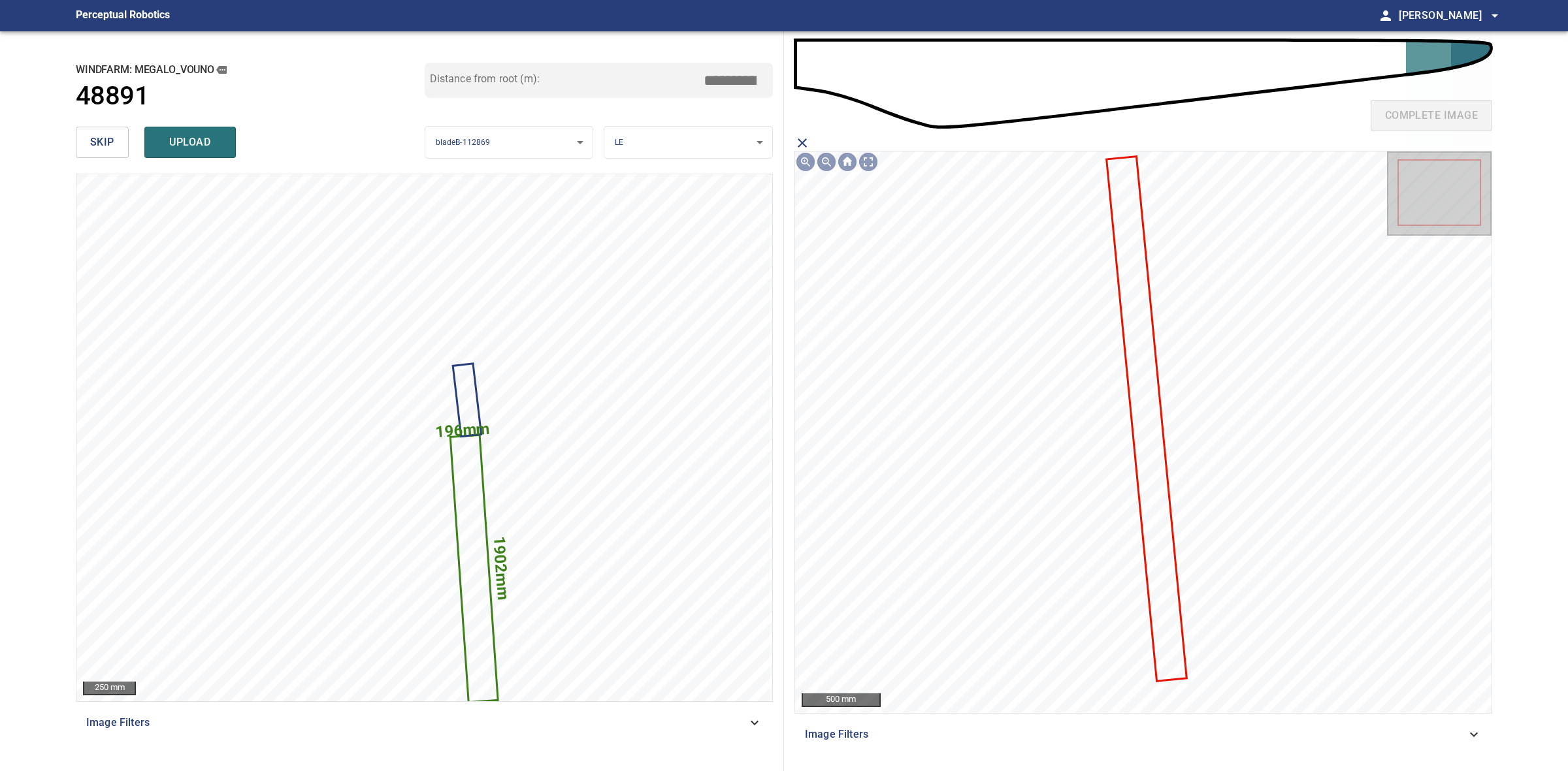
click at [1150, 387] on icon at bounding box center [1146, 419] width 78 height 522
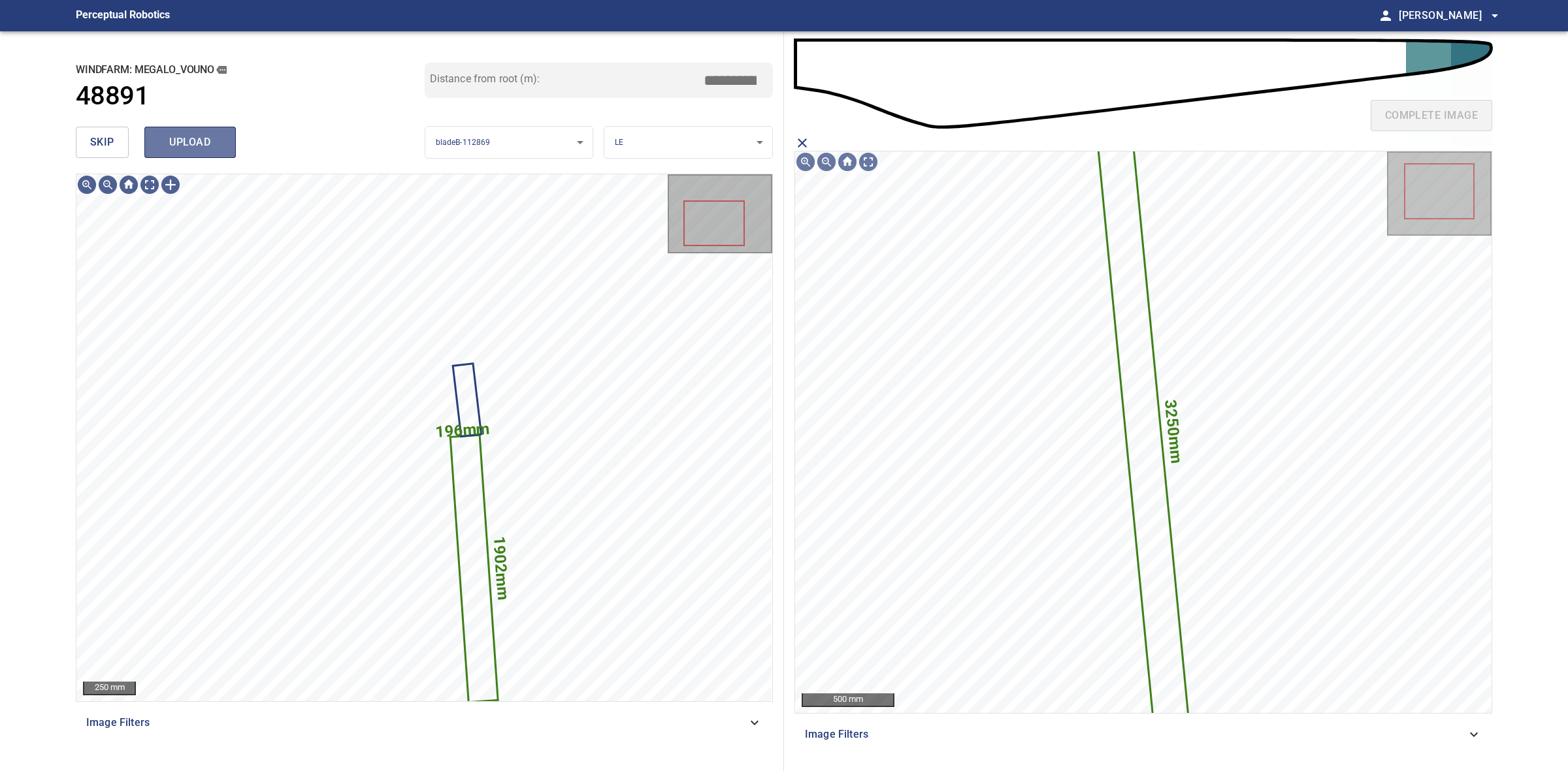
click at [171, 147] on span "upload" at bounding box center [190, 142] width 63 height 19
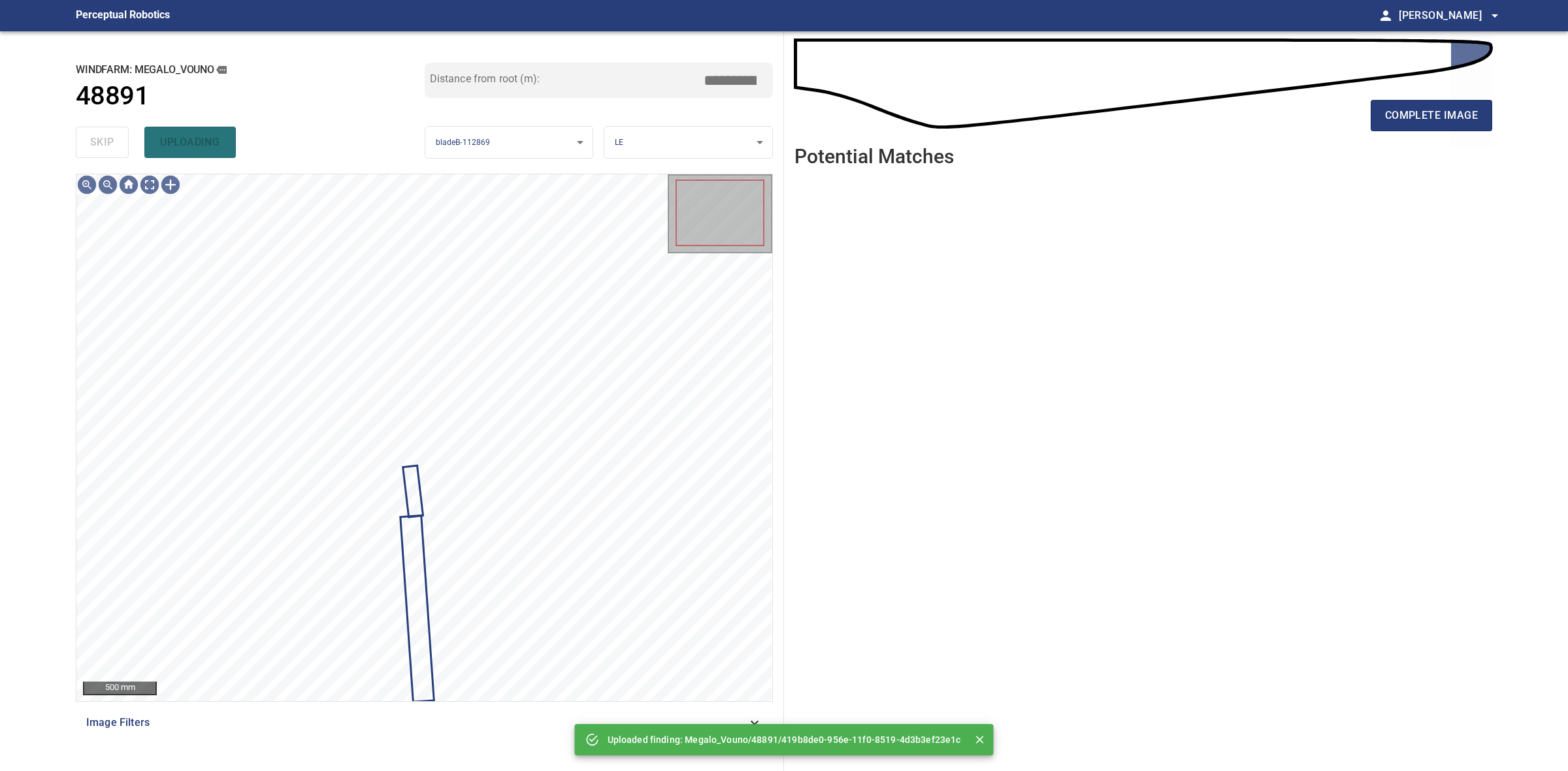
click at [115, 139] on div "skip uploading" at bounding box center [250, 142] width 349 height 42
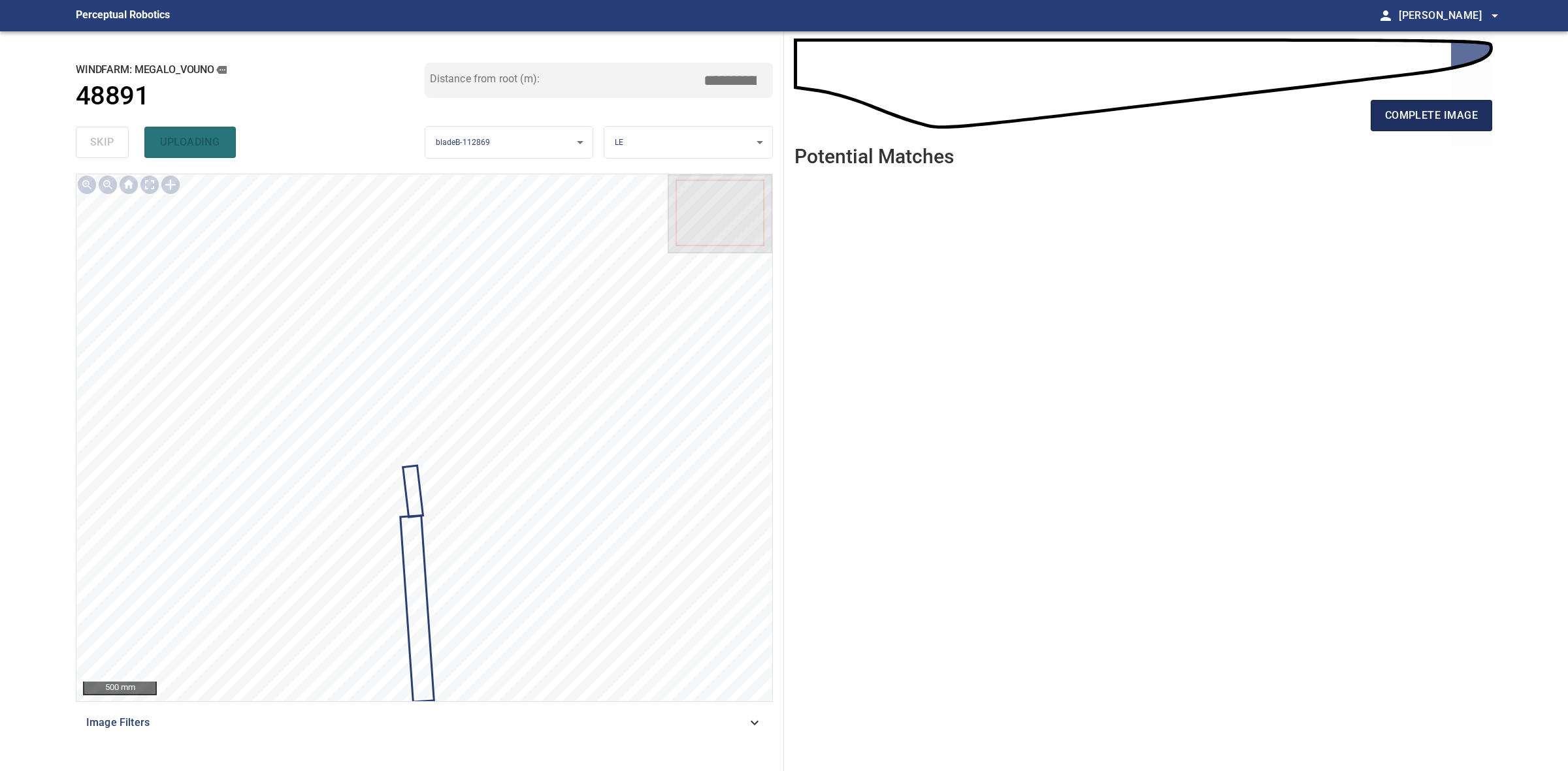
click at [1442, 113] on span "complete image" at bounding box center [1431, 115] width 93 height 19
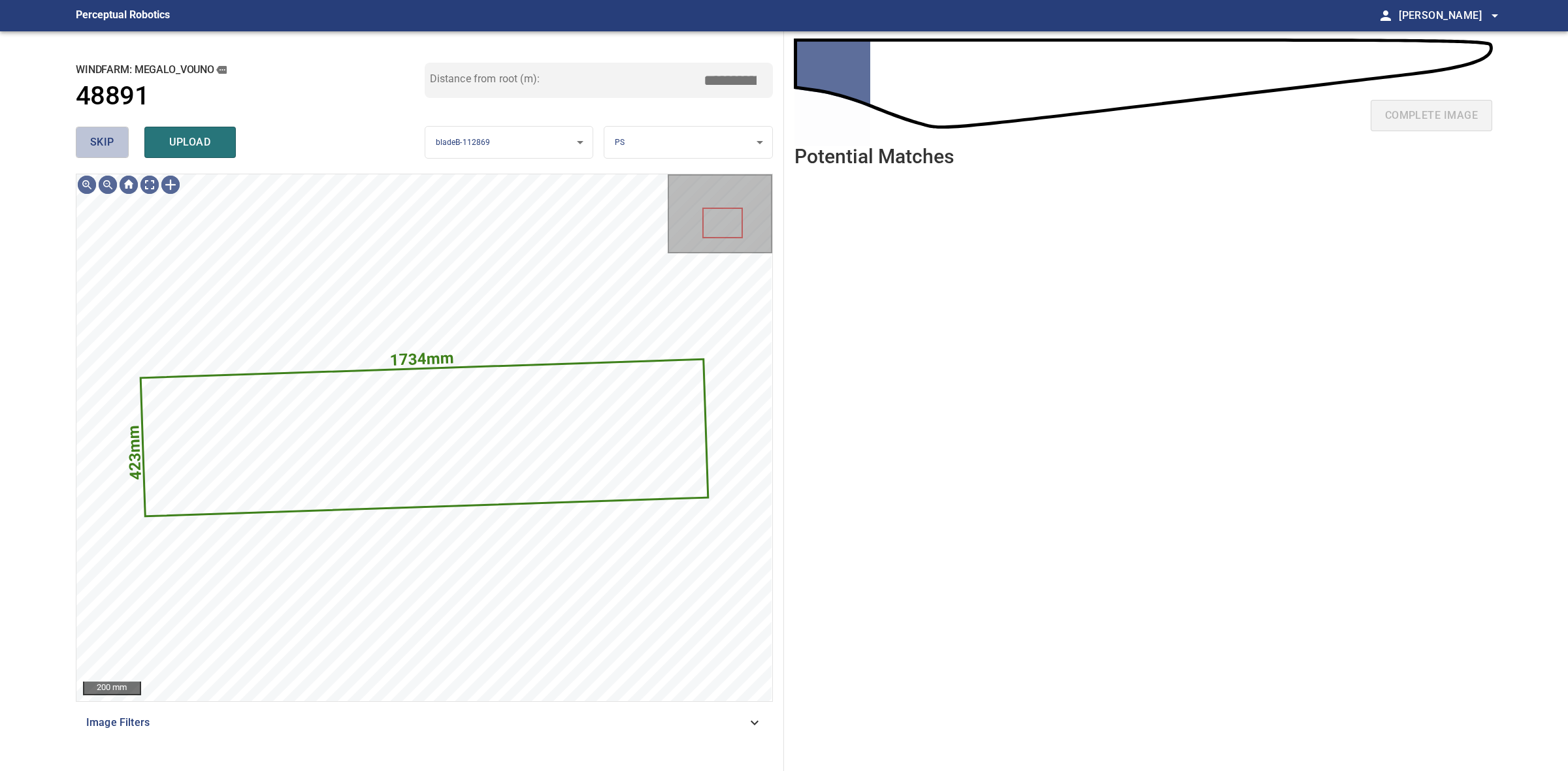
click at [116, 154] on button "skip" at bounding box center [102, 143] width 53 height 32
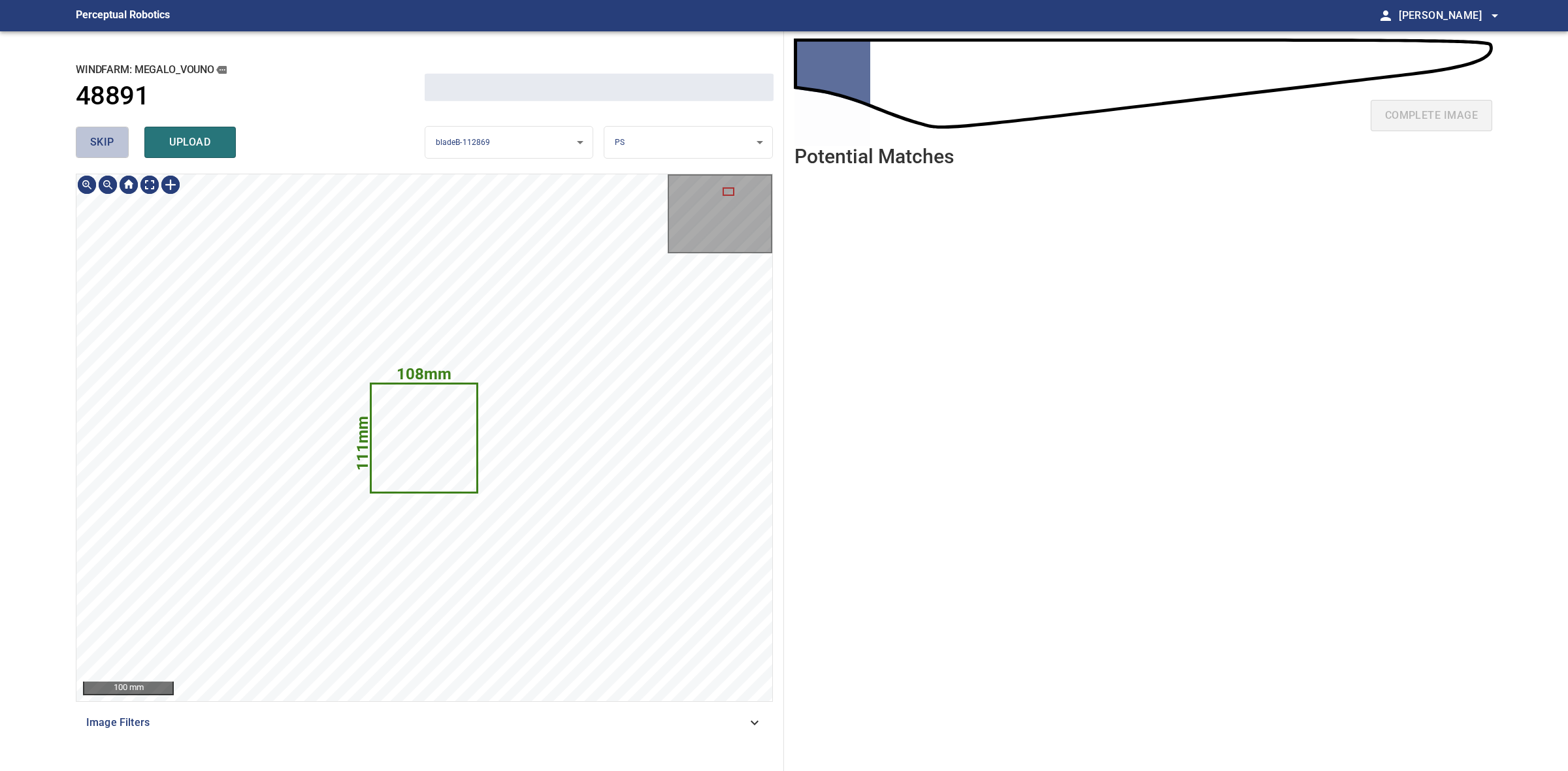
click at [116, 154] on button "skip" at bounding box center [102, 143] width 53 height 32
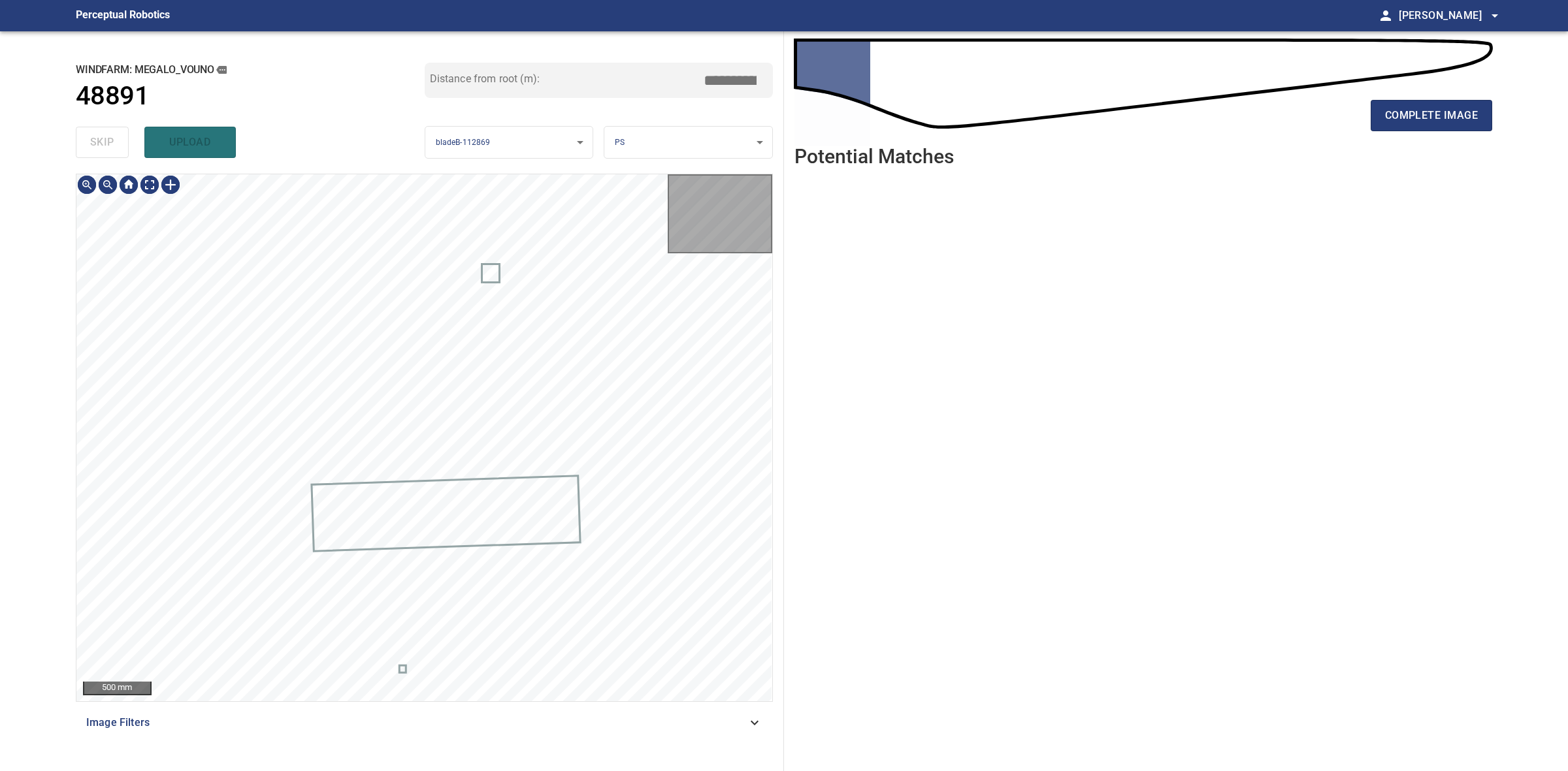
click at [116, 154] on div "skip upload" at bounding box center [250, 142] width 349 height 42
type input "****"
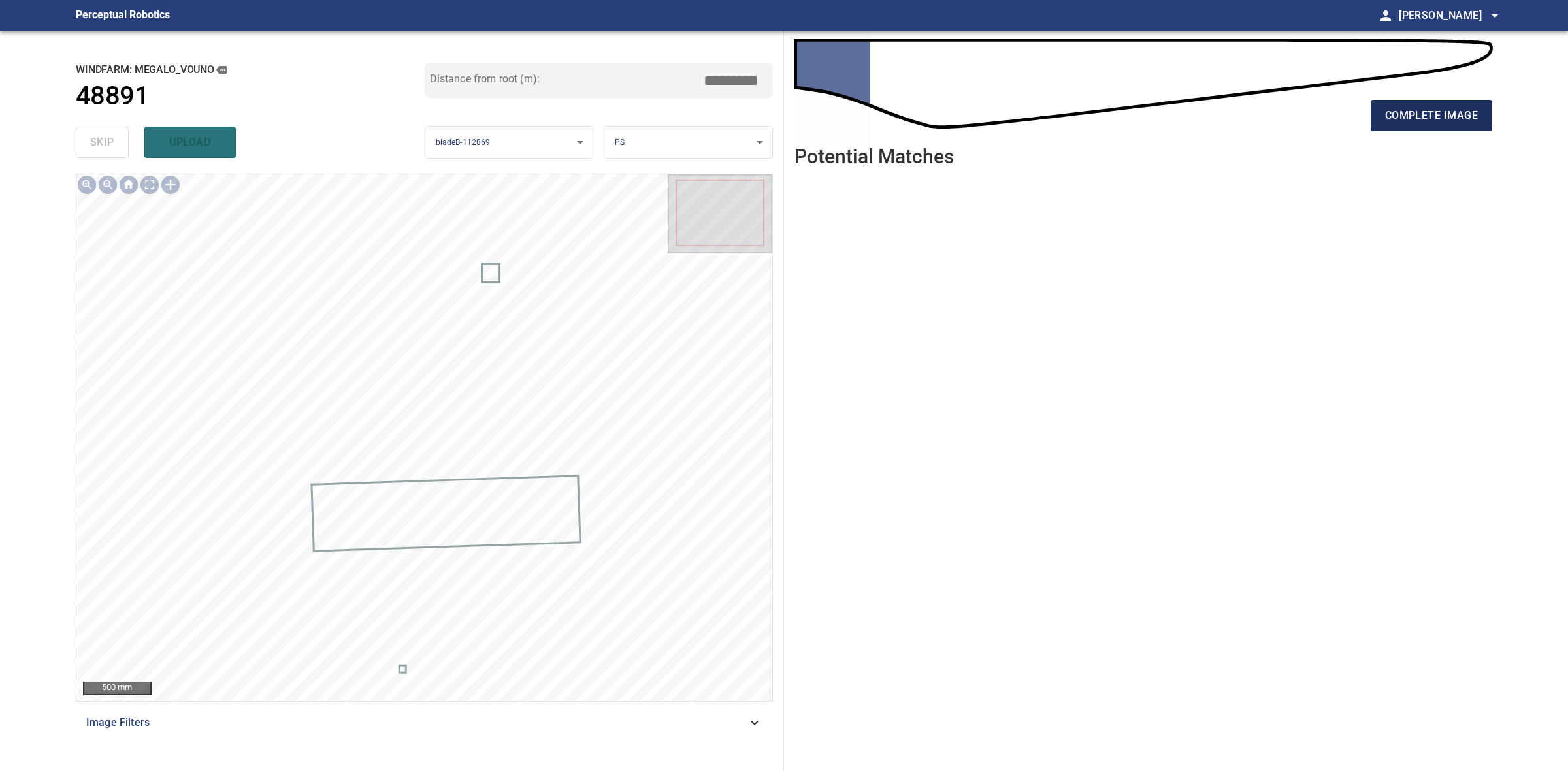
click at [1420, 116] on span "complete image" at bounding box center [1431, 115] width 93 height 19
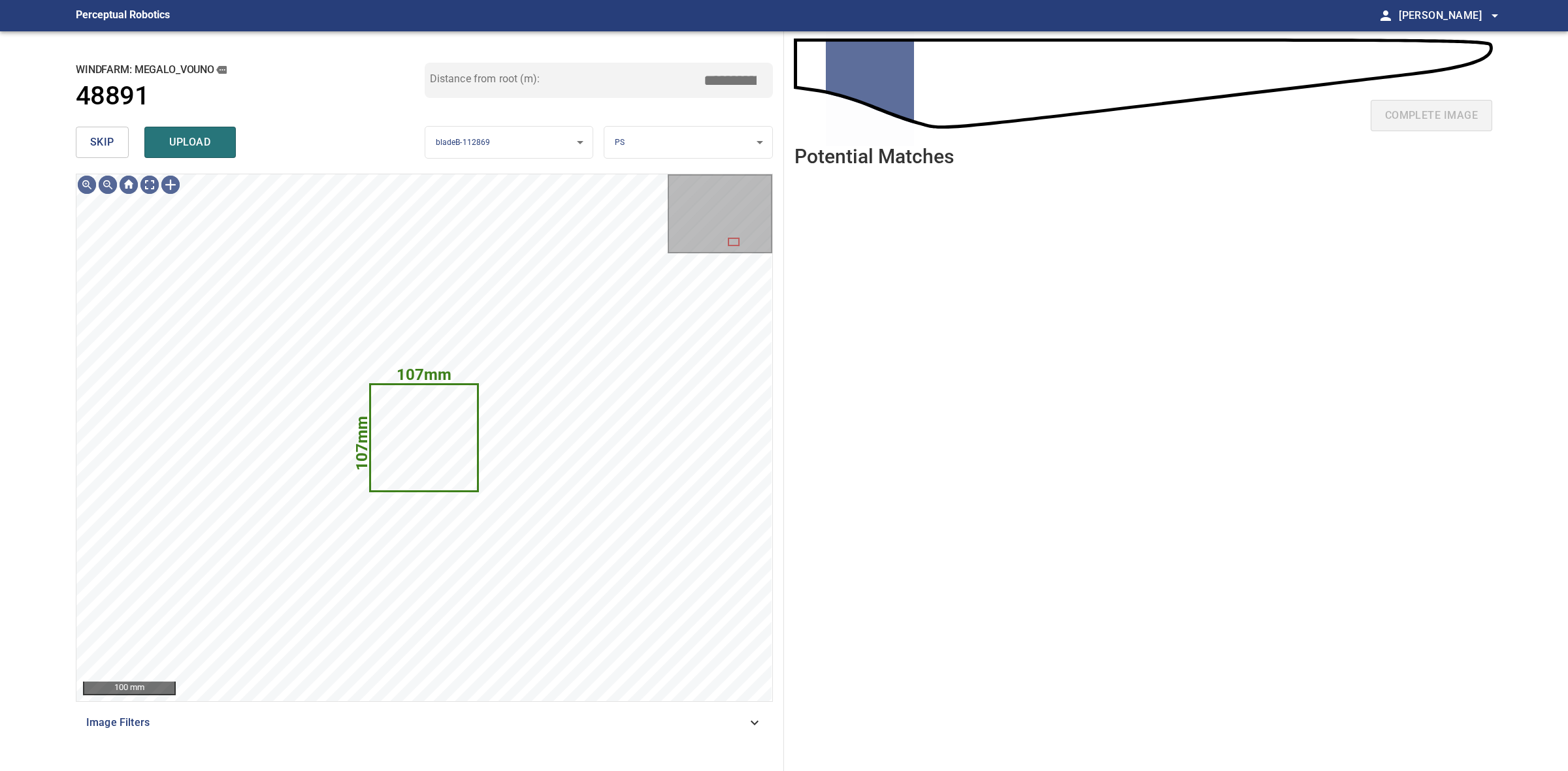
click at [91, 134] on button "skip" at bounding box center [102, 143] width 53 height 32
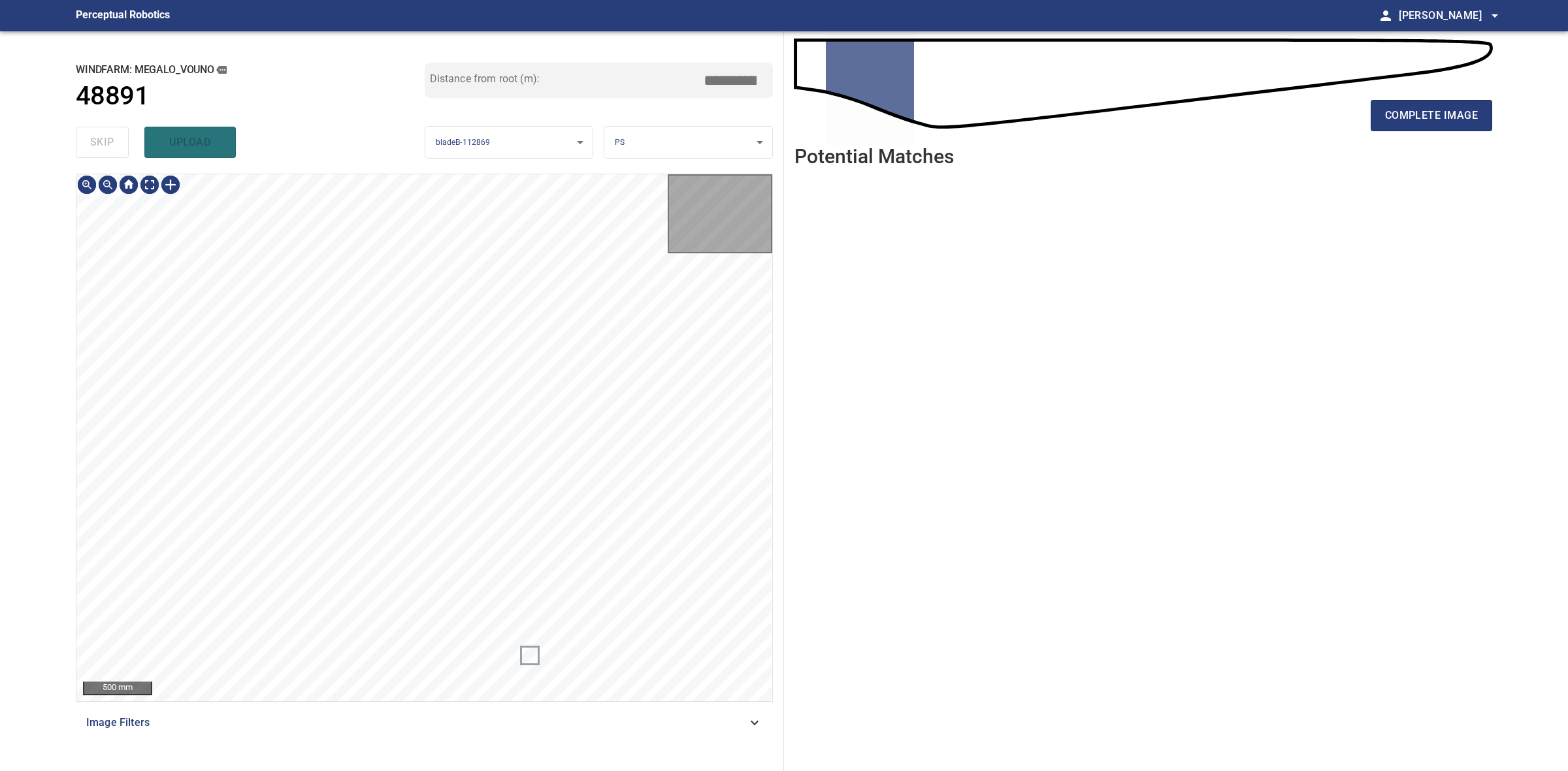
click at [91, 134] on div "skip upload" at bounding box center [250, 142] width 349 height 42
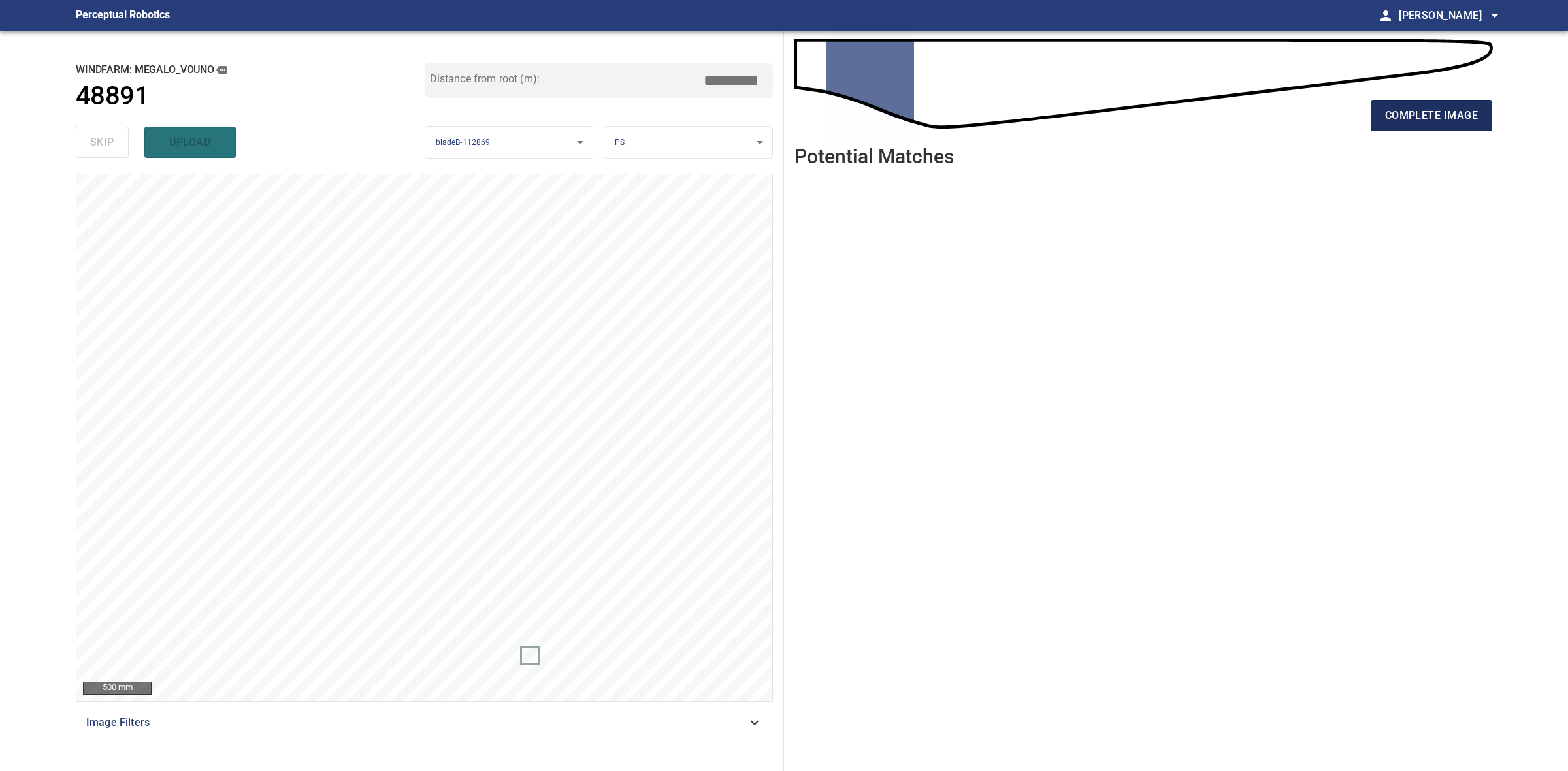
click at [1470, 108] on span "complete image" at bounding box center [1431, 115] width 93 height 19
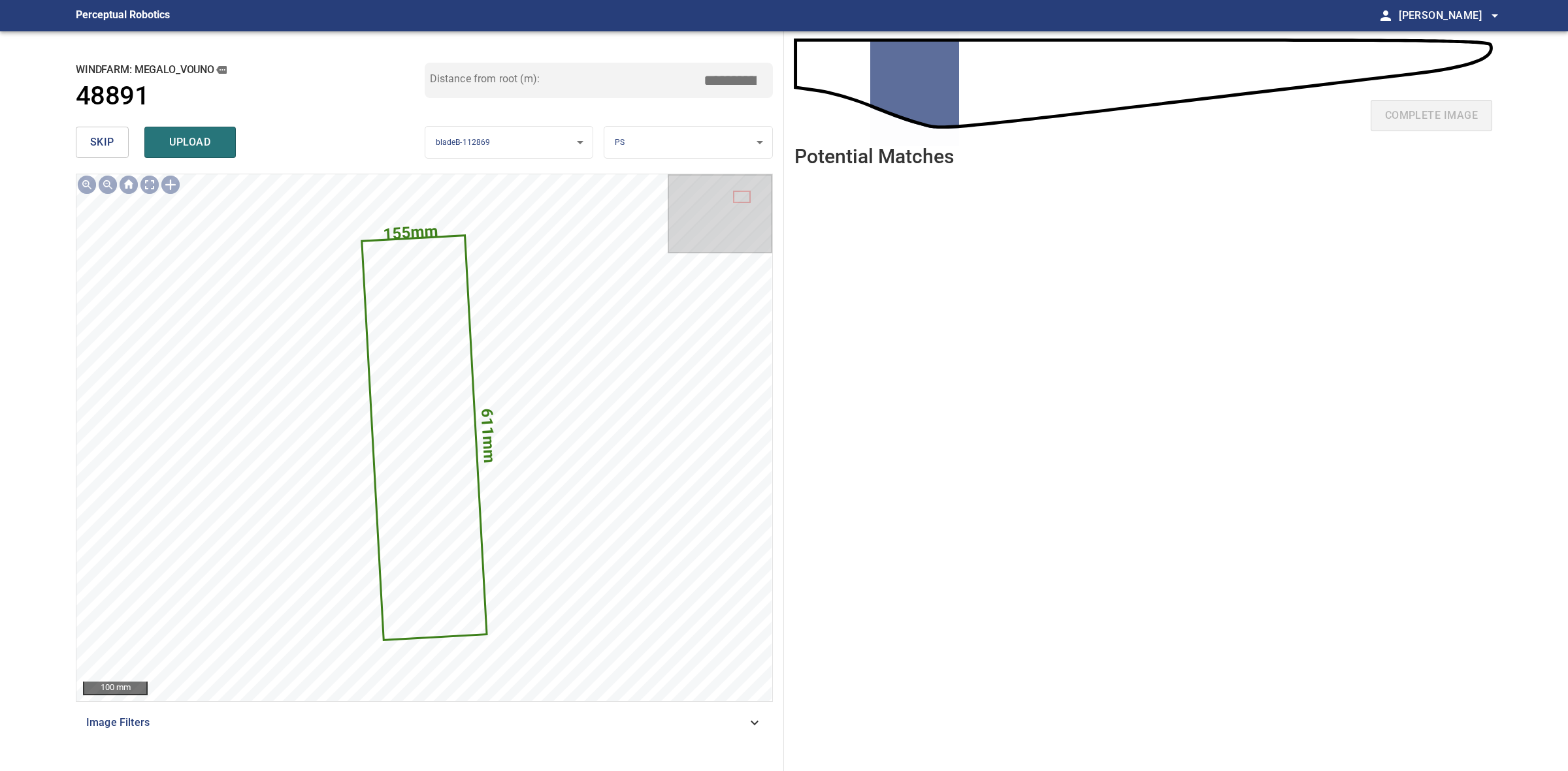
click at [92, 149] on span "skip" at bounding box center [102, 142] width 24 height 19
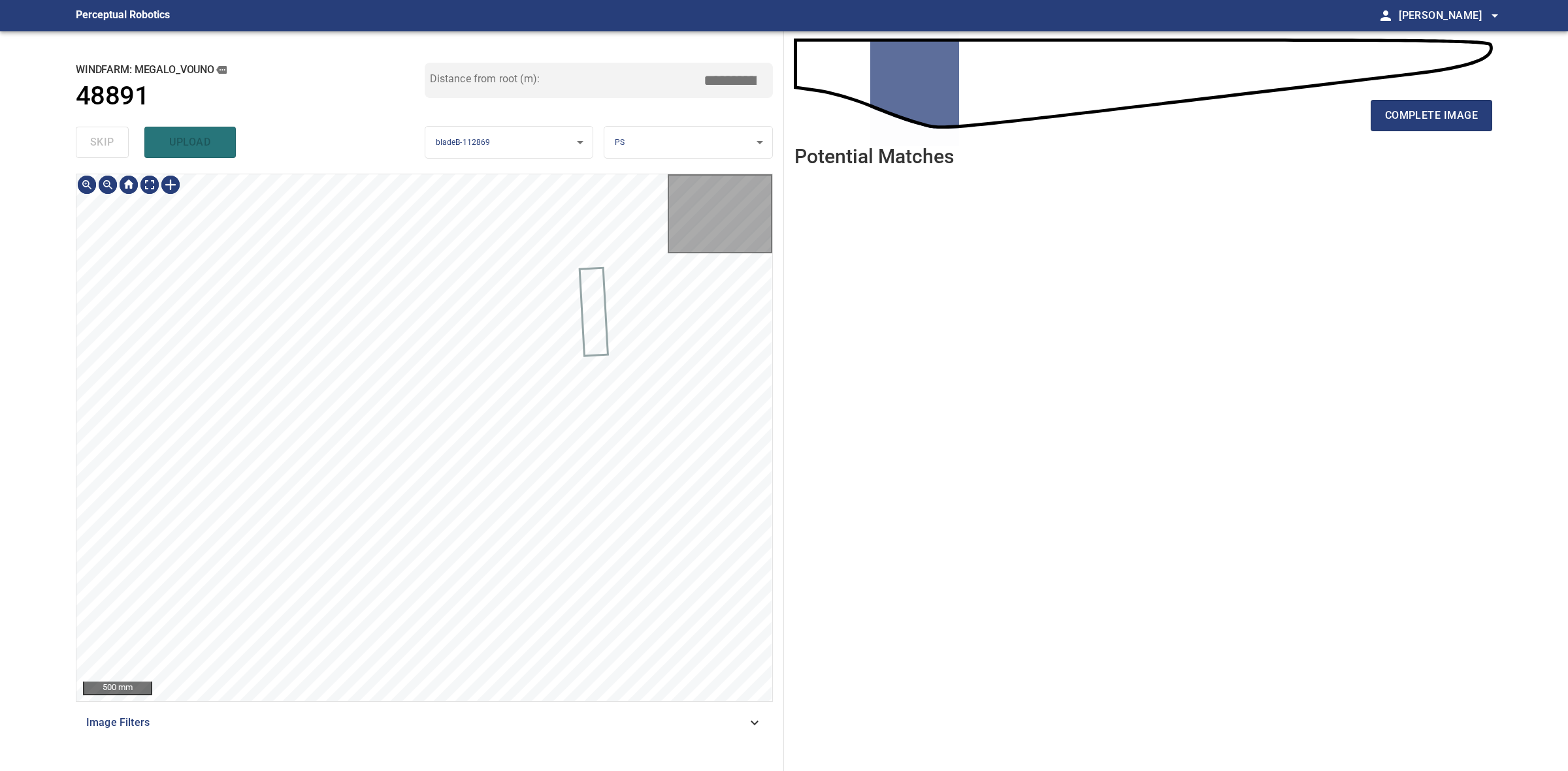
click at [92, 149] on div "skip upload" at bounding box center [250, 142] width 349 height 42
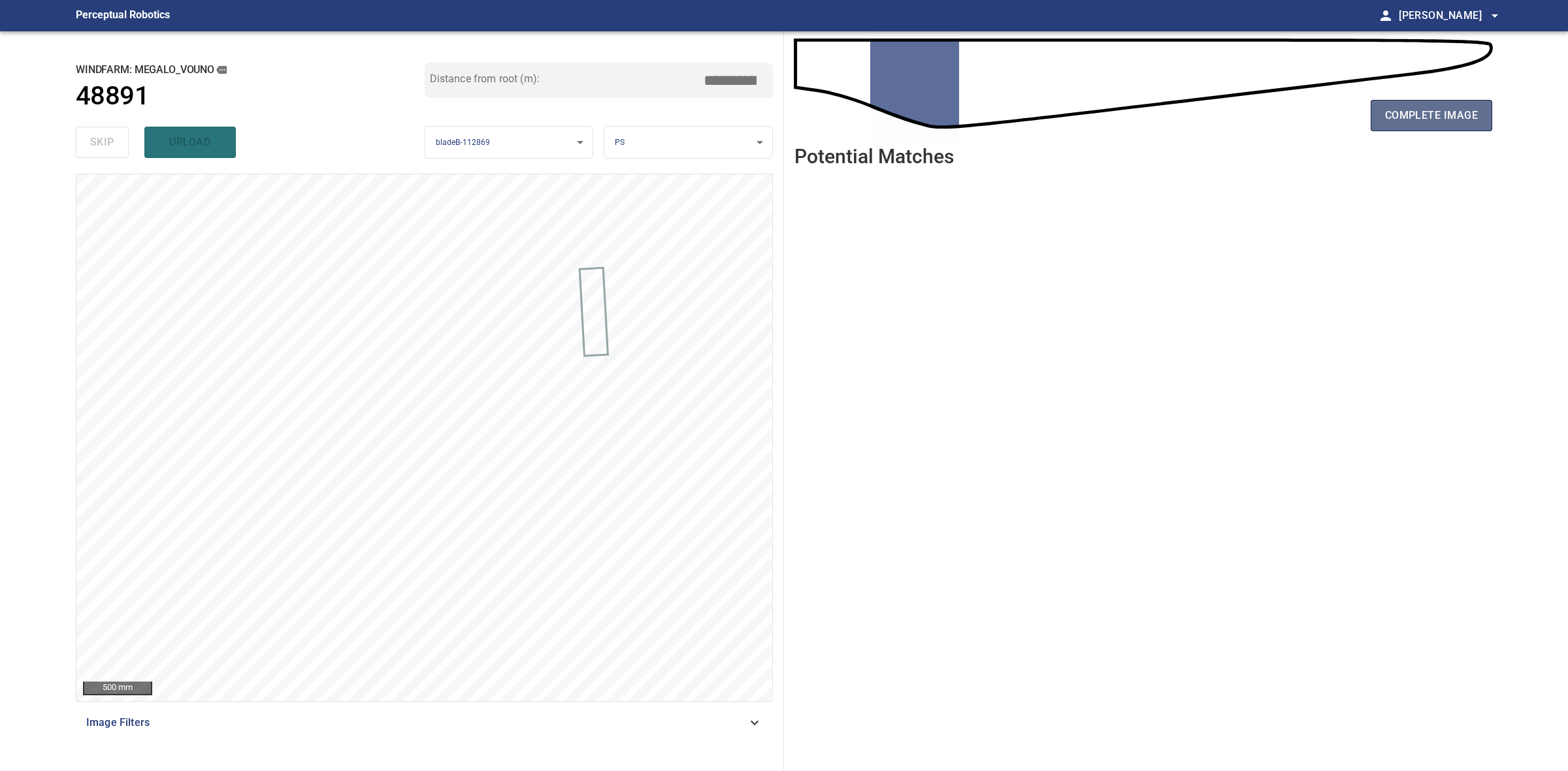
click at [1389, 108] on span "complete image" at bounding box center [1431, 115] width 93 height 19
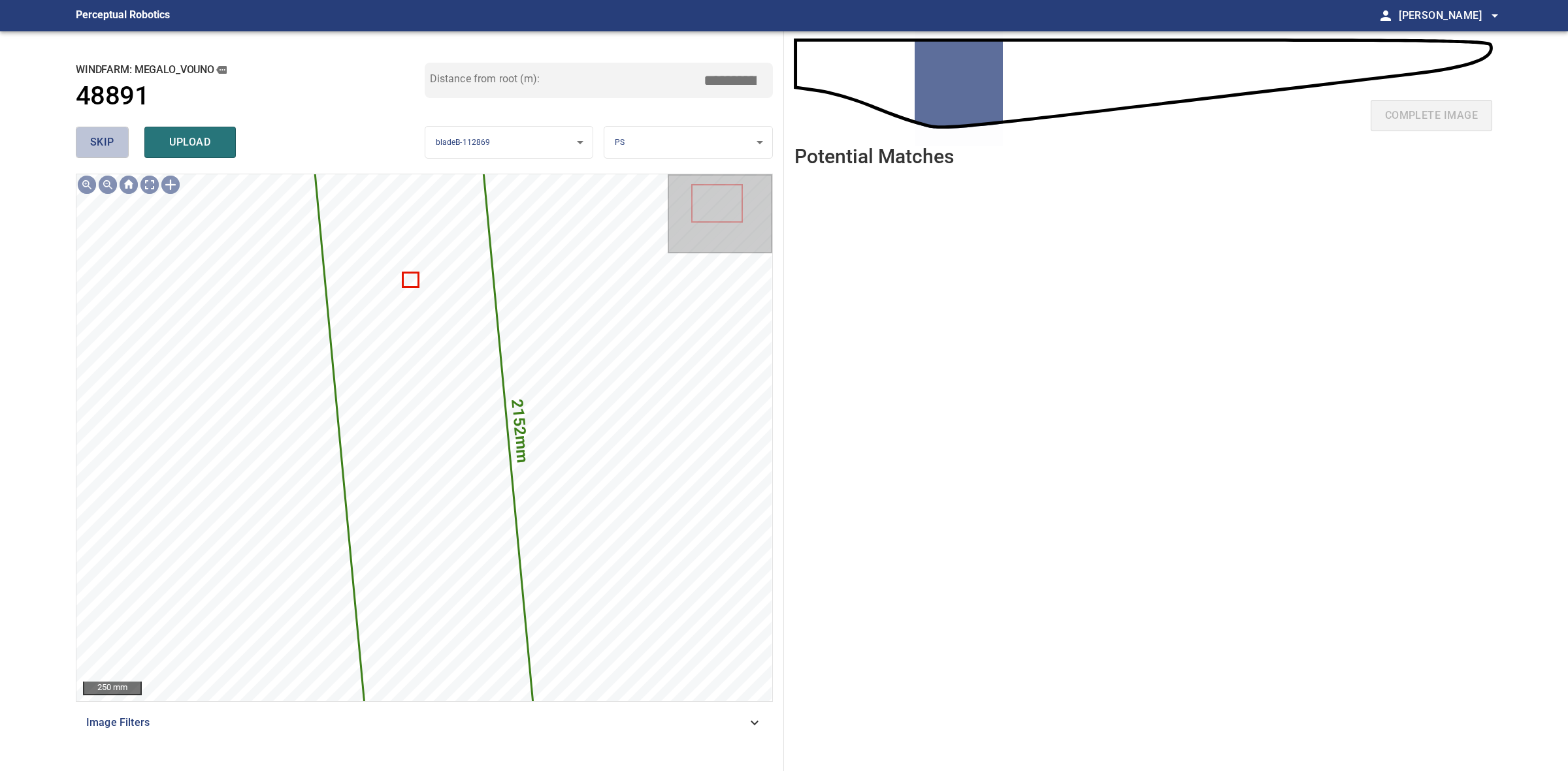
click at [108, 150] on span "skip" at bounding box center [102, 142] width 24 height 19
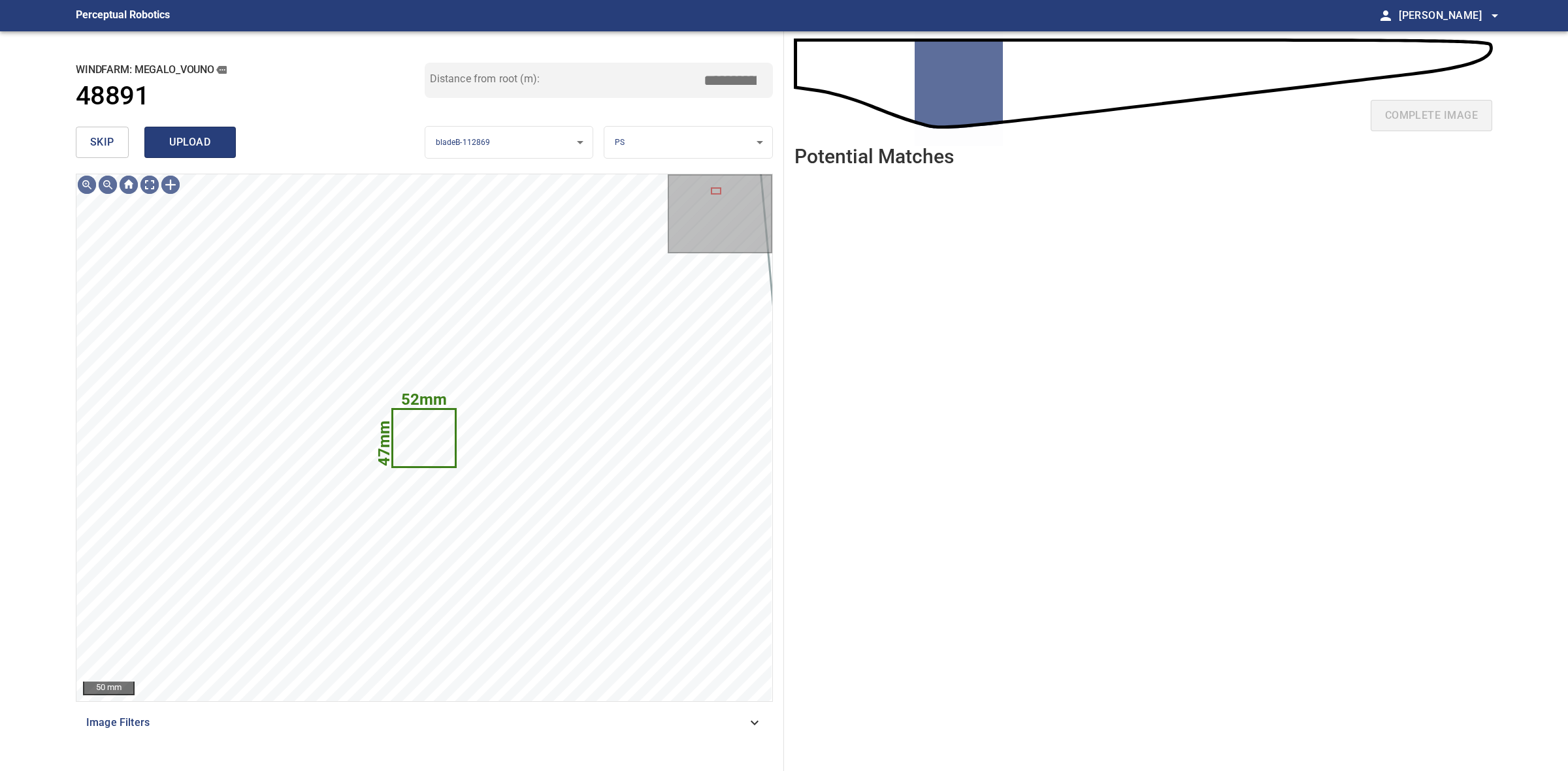
click at [209, 129] on button "upload" at bounding box center [190, 143] width 91 height 32
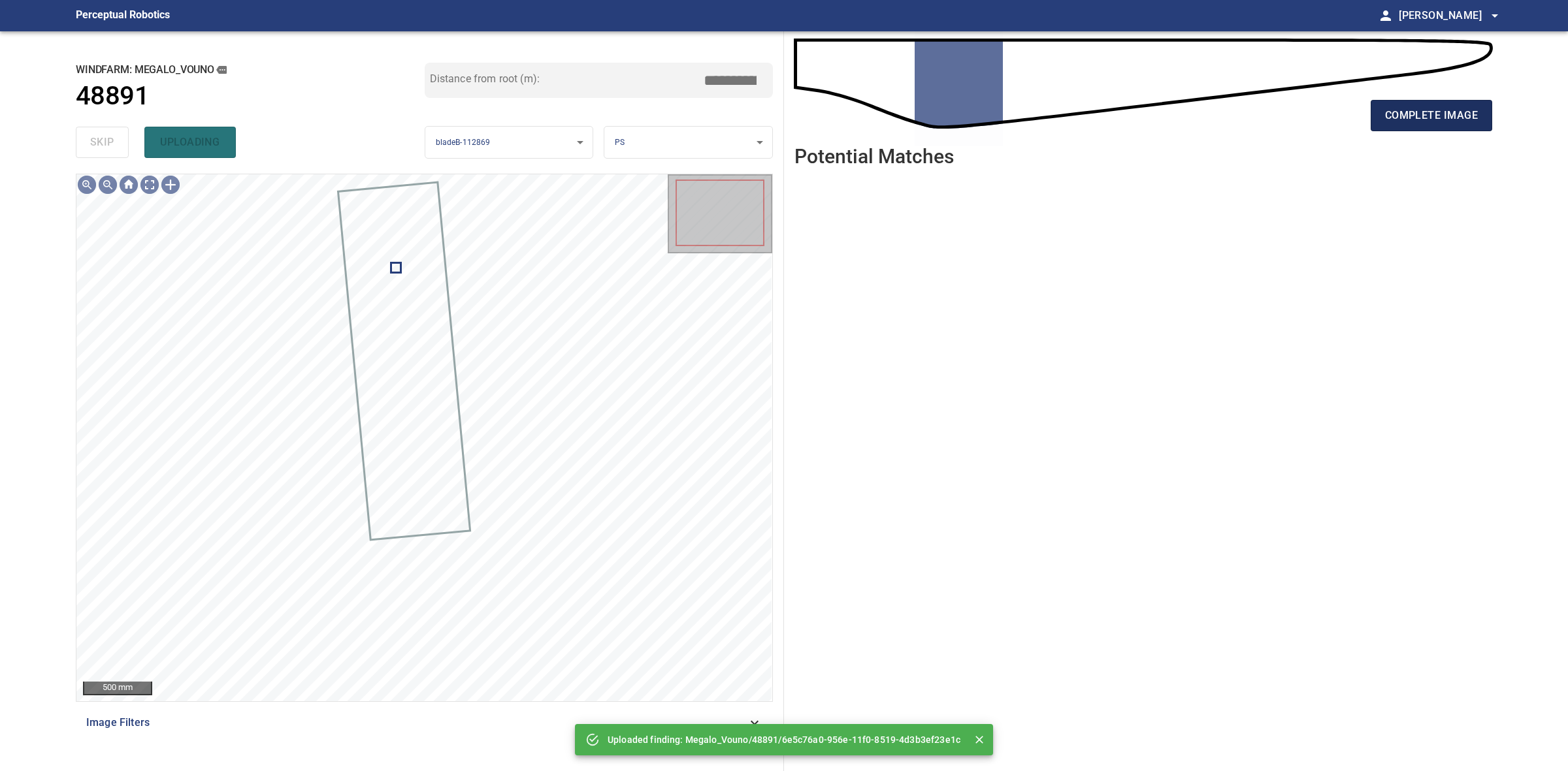
click at [1470, 113] on span "complete image" at bounding box center [1431, 115] width 93 height 19
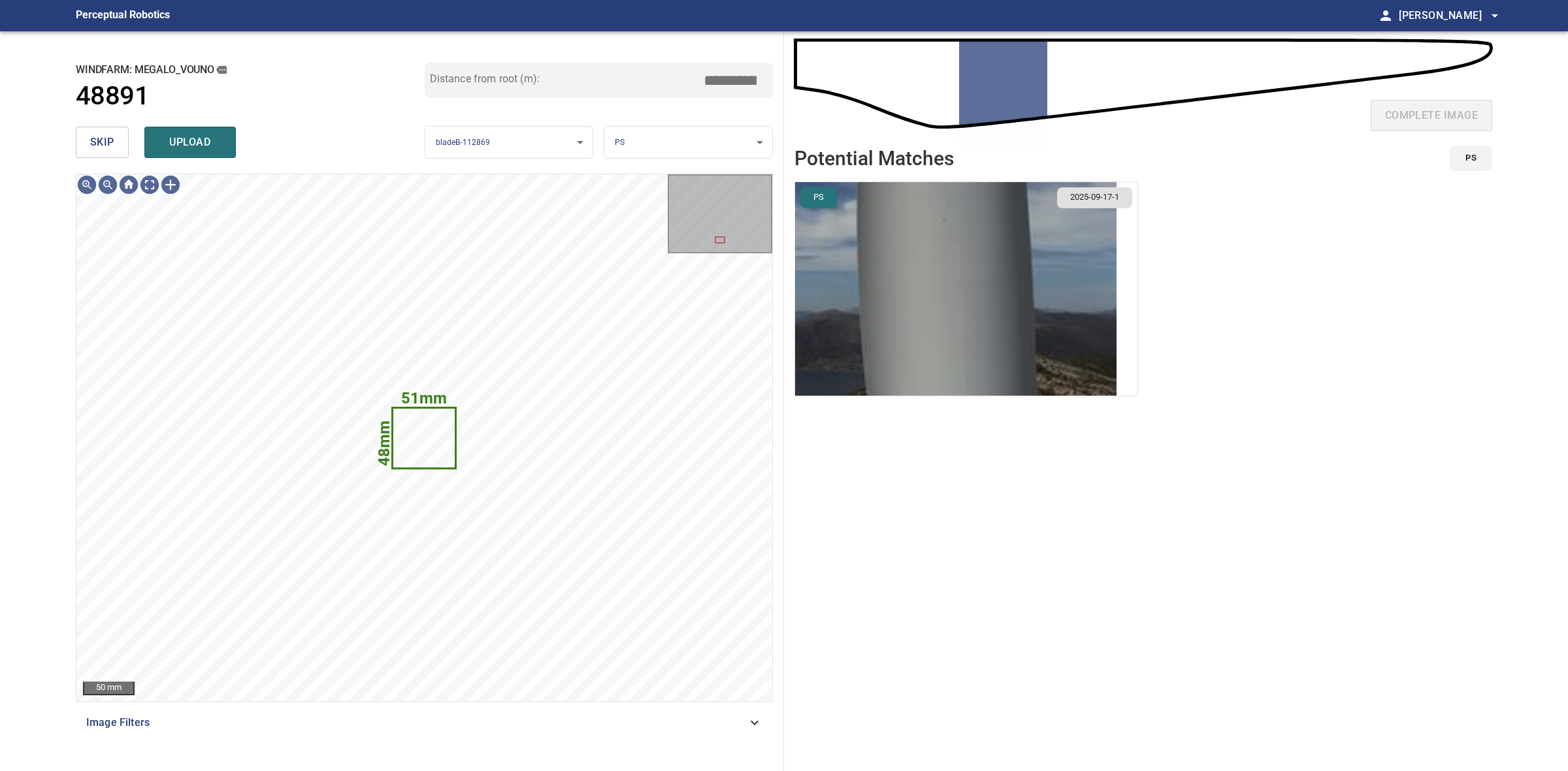
click at [980, 283] on img "button" at bounding box center [956, 288] width 321 height 214
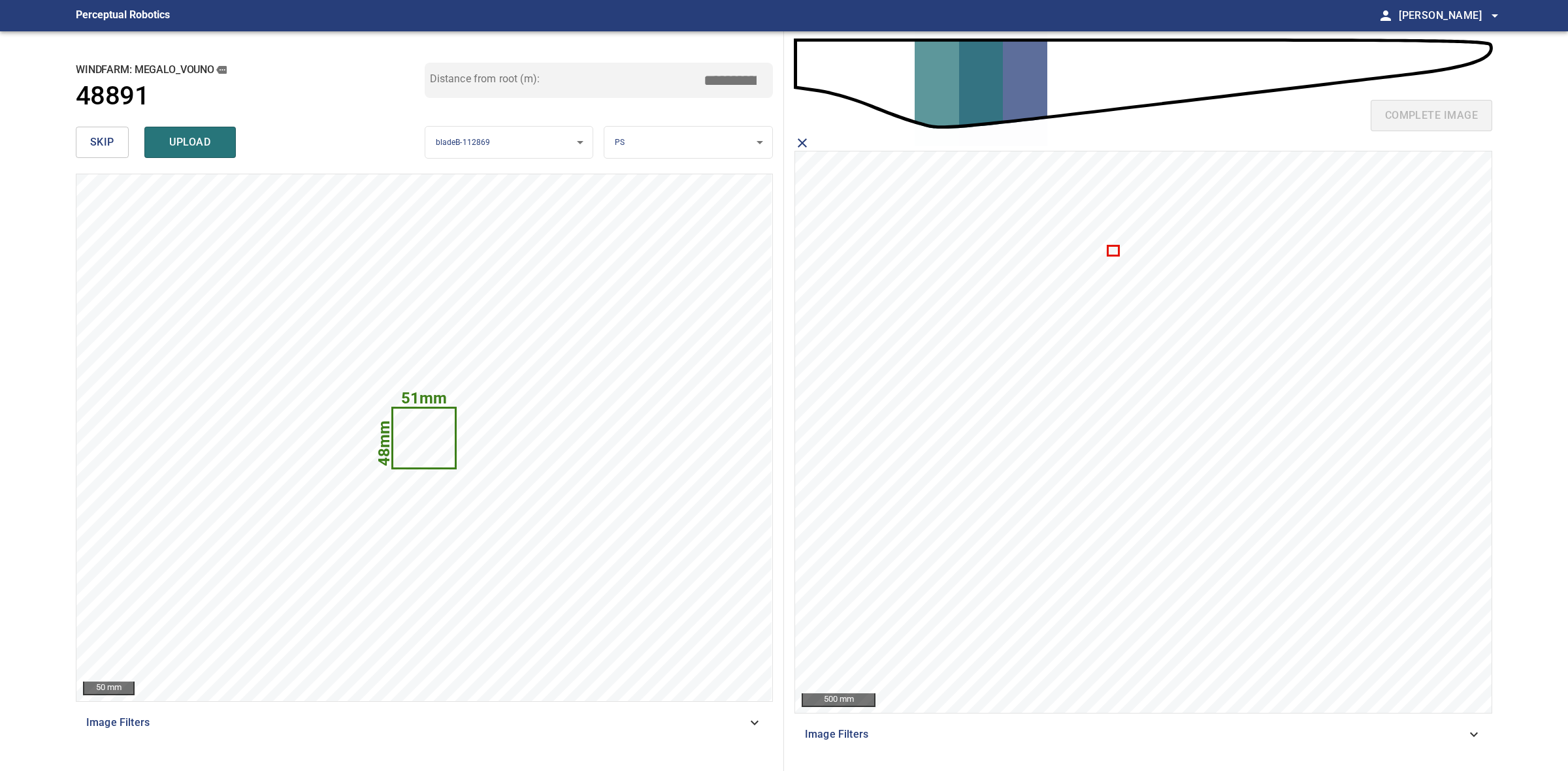
click at [1112, 249] on icon at bounding box center [1113, 251] width 9 height 8
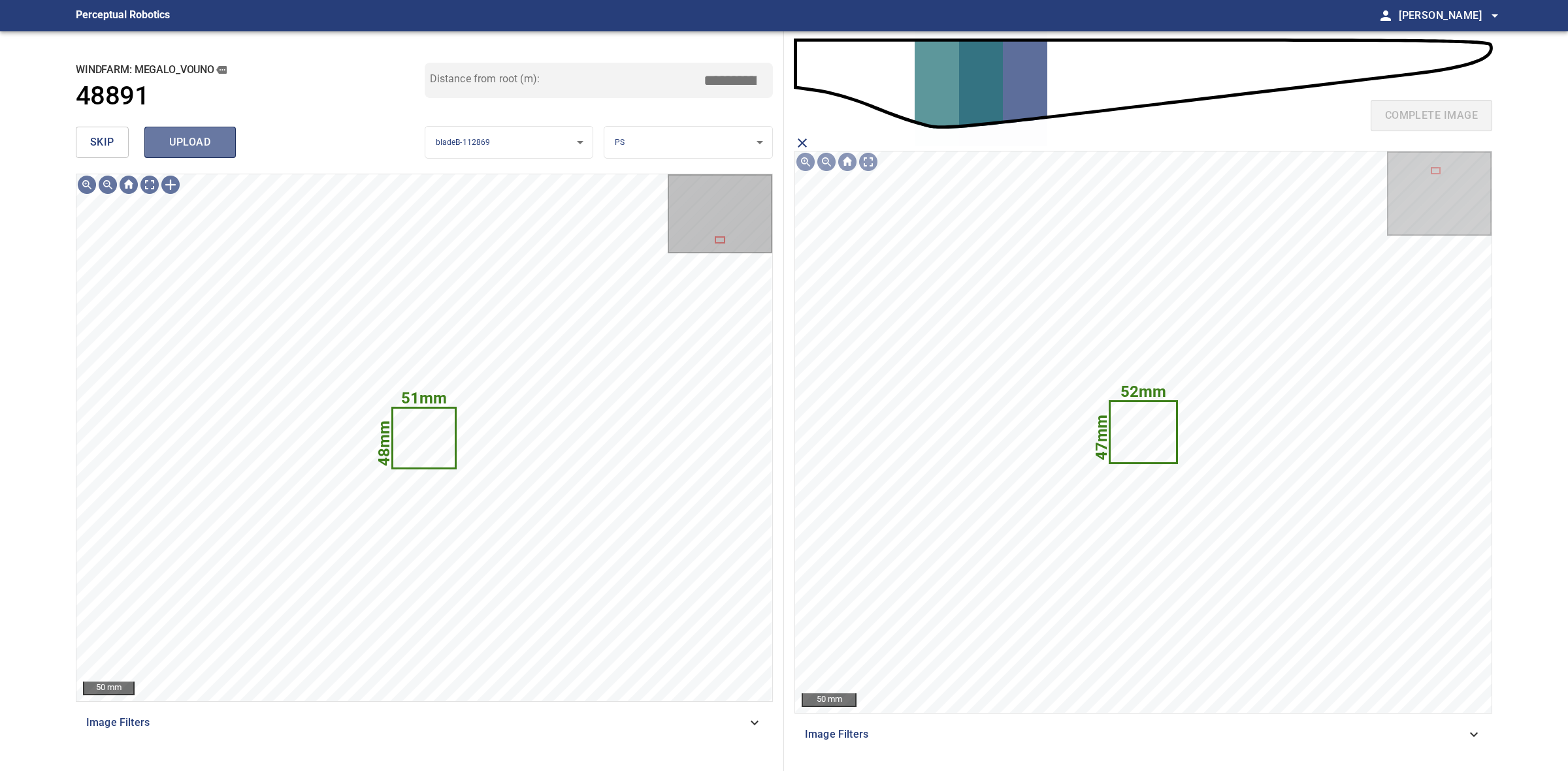
click at [209, 135] on span "upload" at bounding box center [190, 142] width 63 height 19
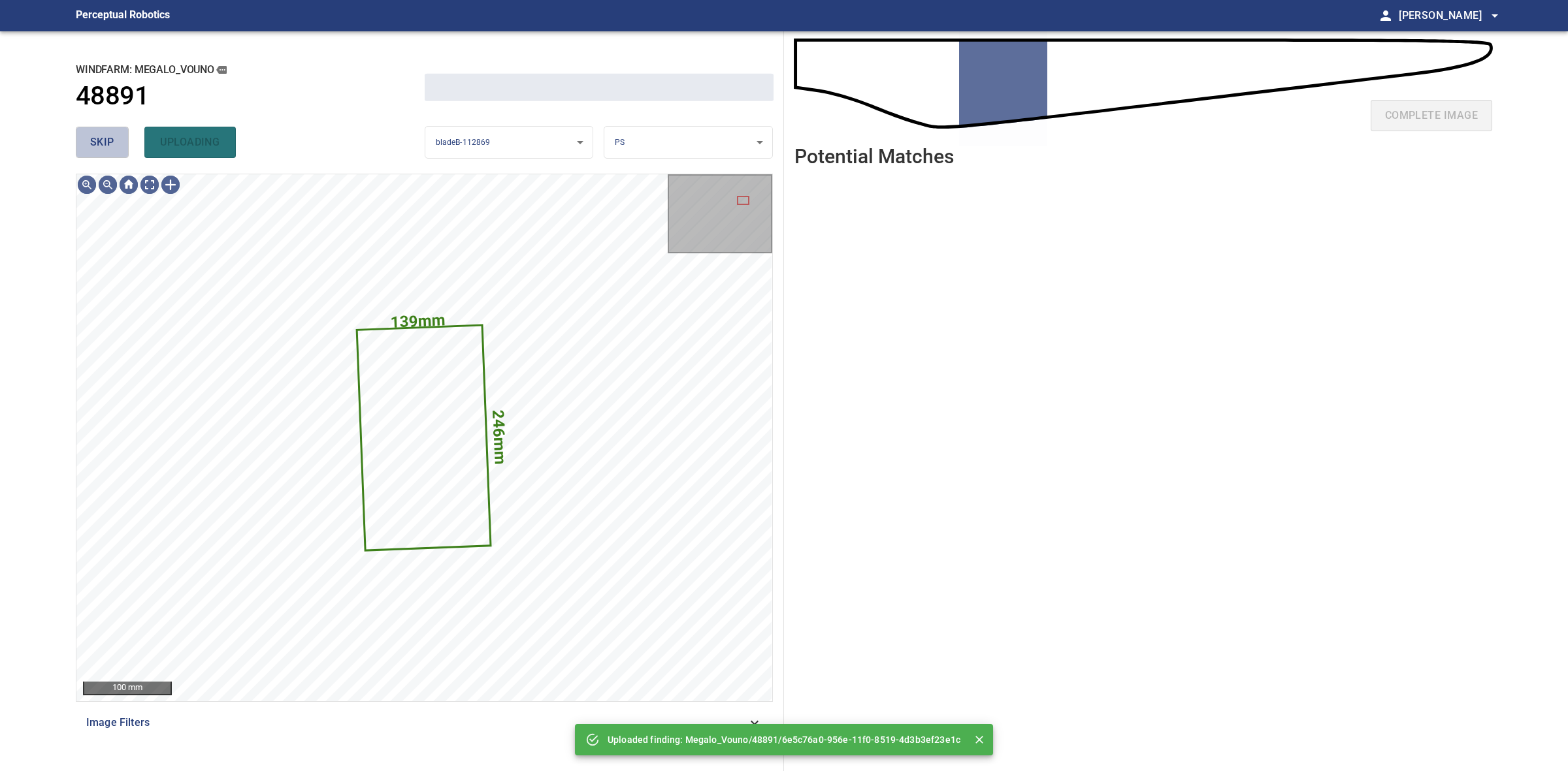
click at [90, 138] on span "skip" at bounding box center [102, 142] width 24 height 19
click at [90, 138] on div "skip uploading" at bounding box center [250, 142] width 349 height 42
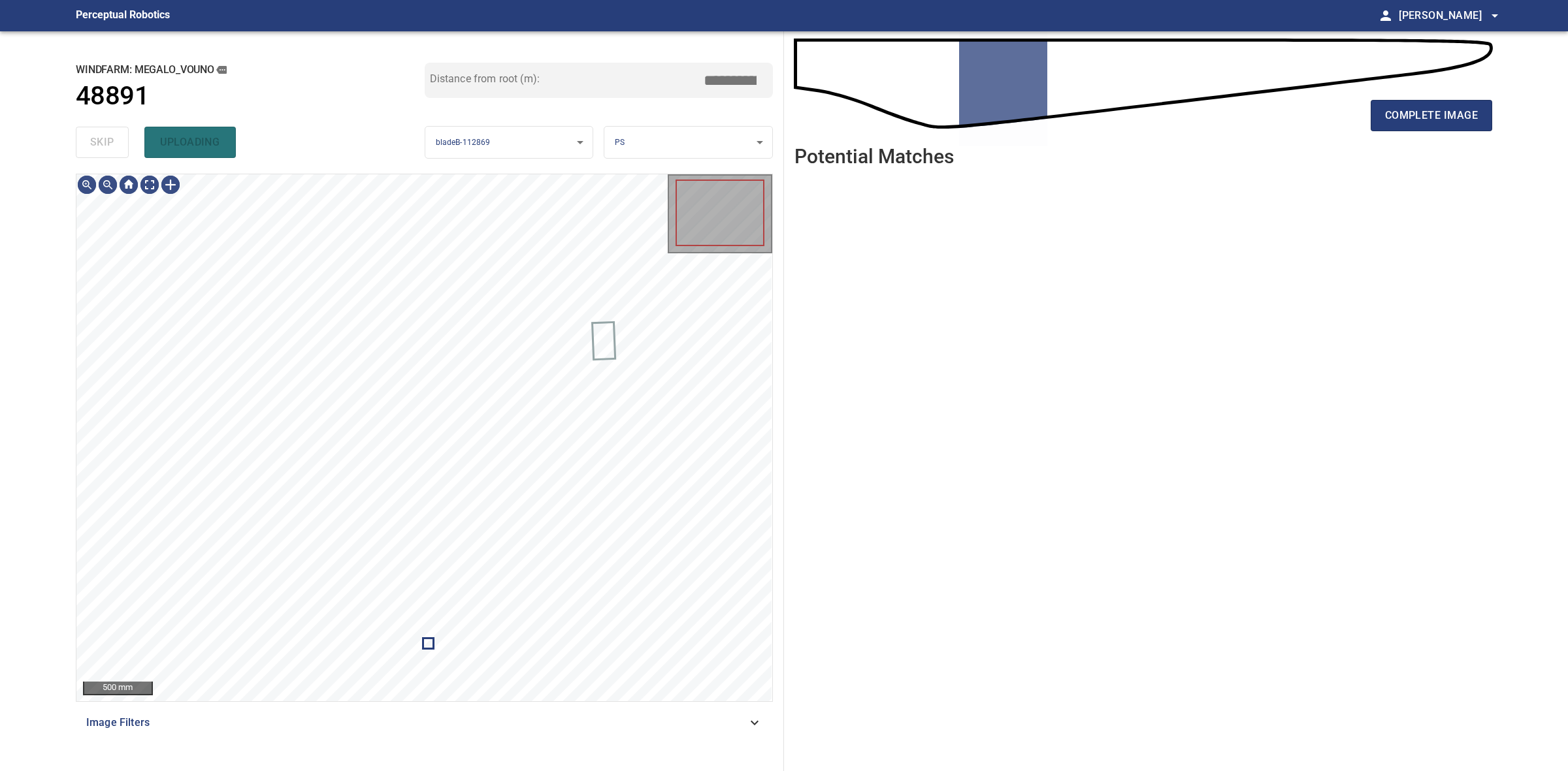
click at [90, 138] on div "skip uploading" at bounding box center [250, 142] width 349 height 42
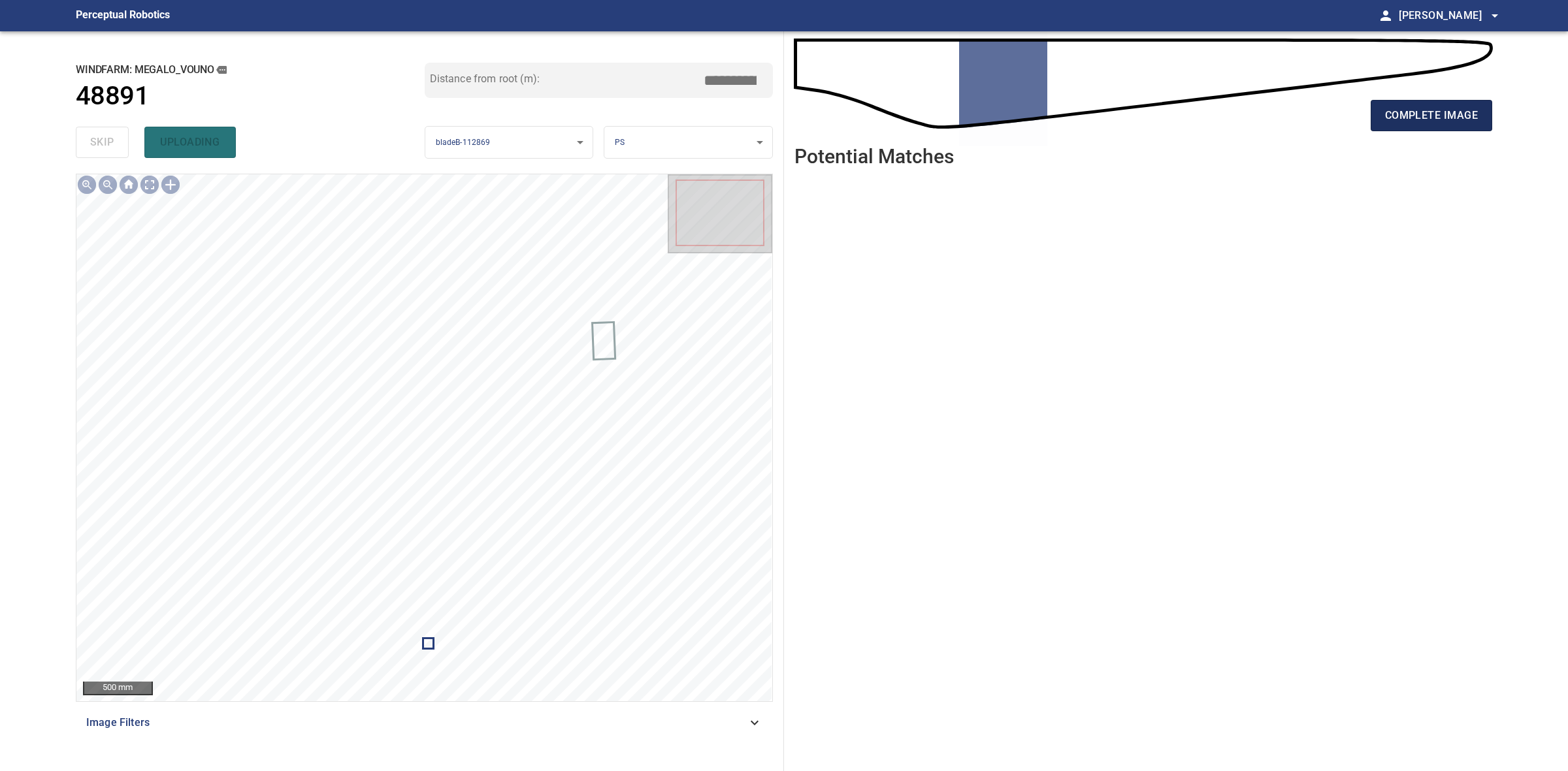
click at [1425, 125] on button "complete image" at bounding box center [1431, 116] width 122 height 32
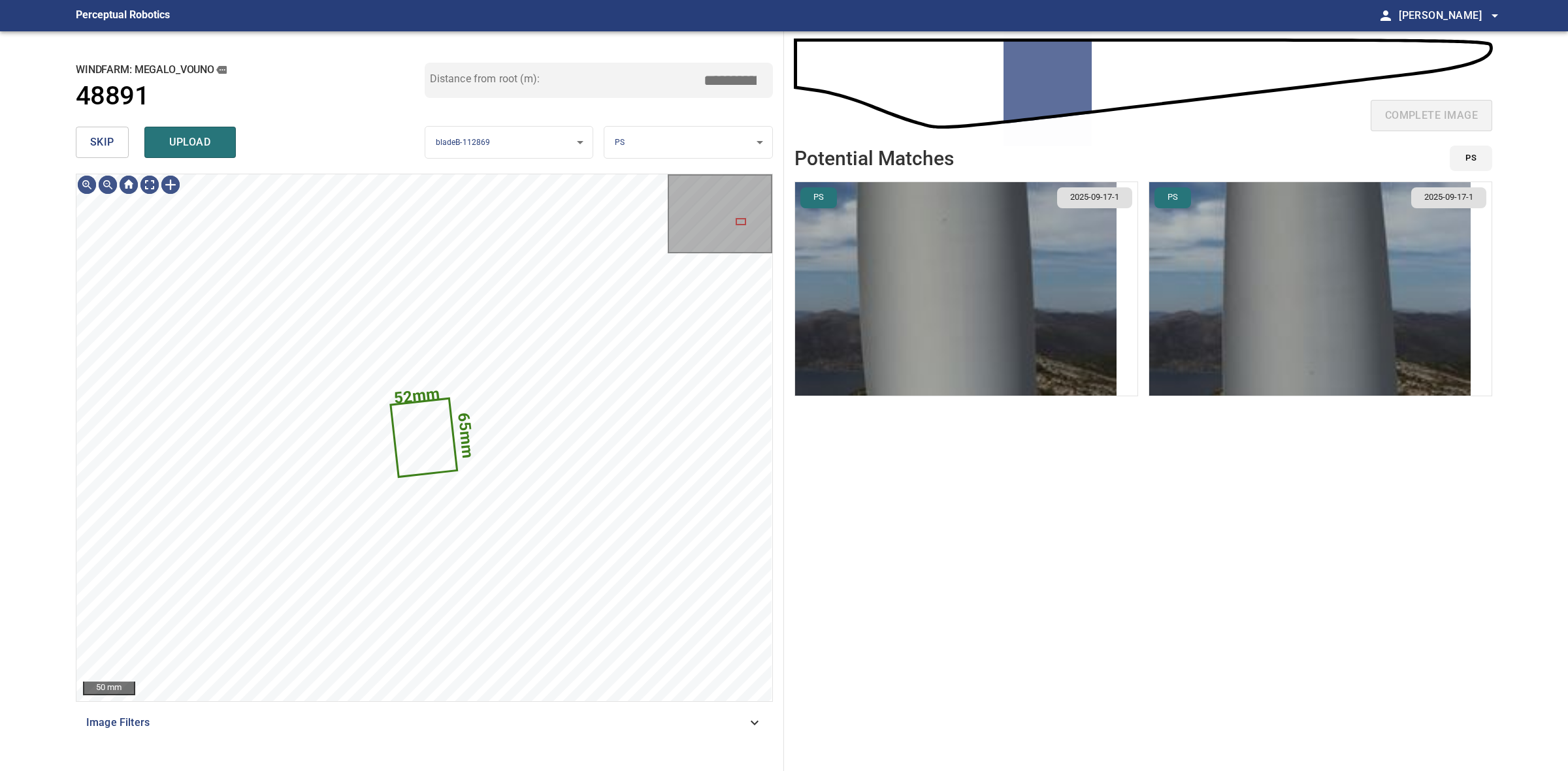
click at [111, 148] on span "skip" at bounding box center [102, 142] width 24 height 19
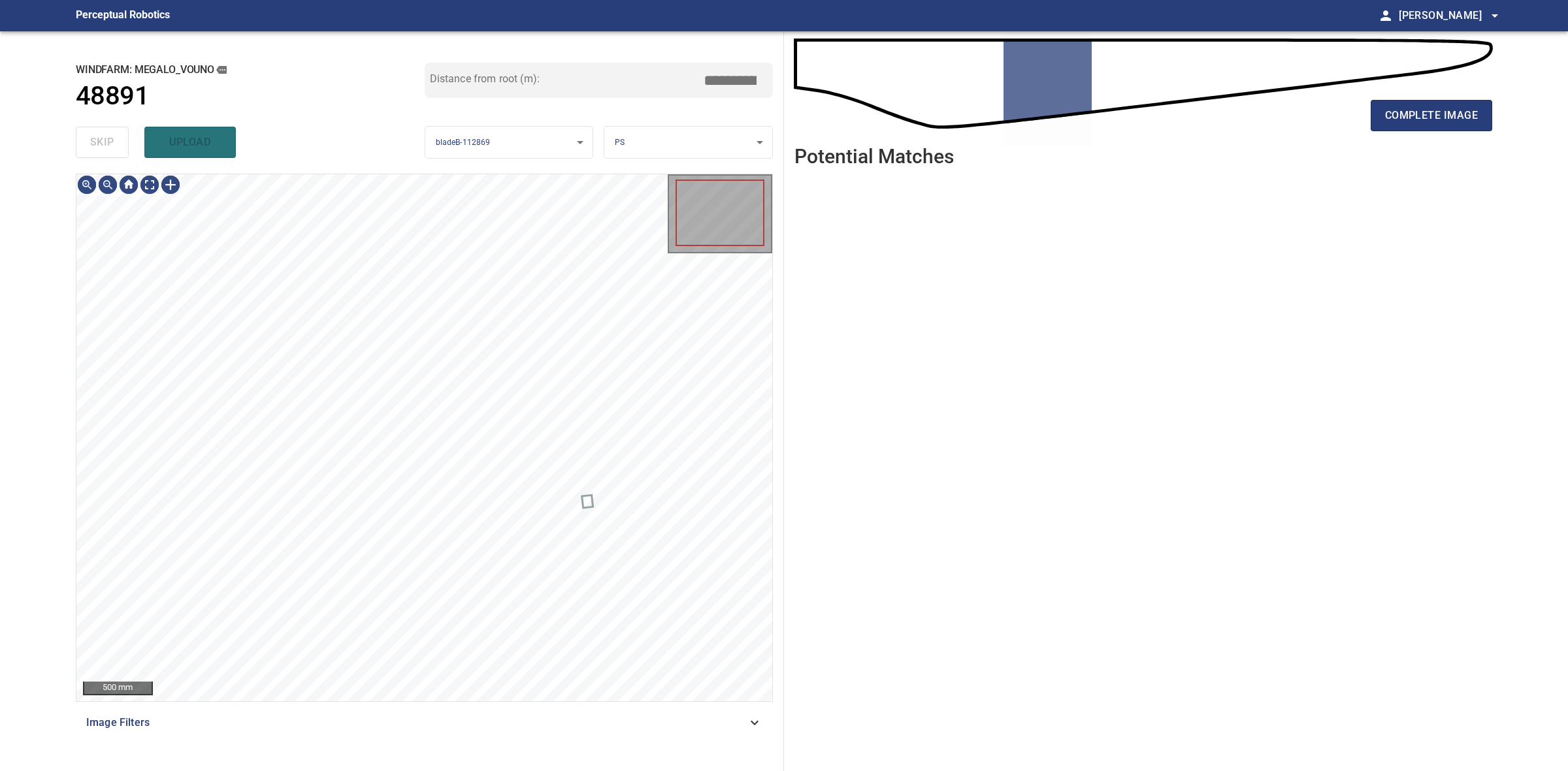
click at [111, 148] on div "skip upload" at bounding box center [250, 142] width 349 height 42
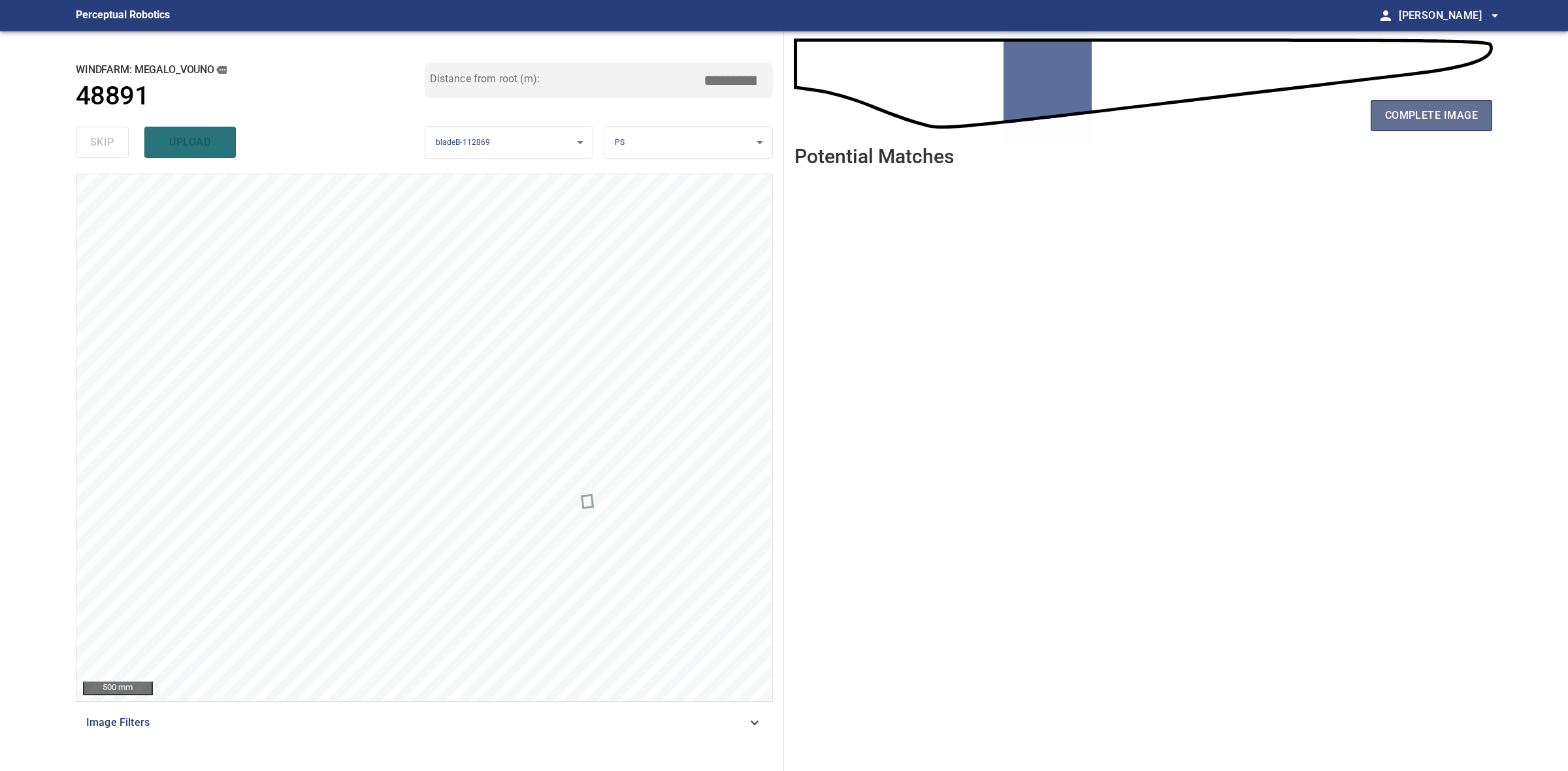
click at [1424, 108] on span "complete image" at bounding box center [1431, 115] width 93 height 19
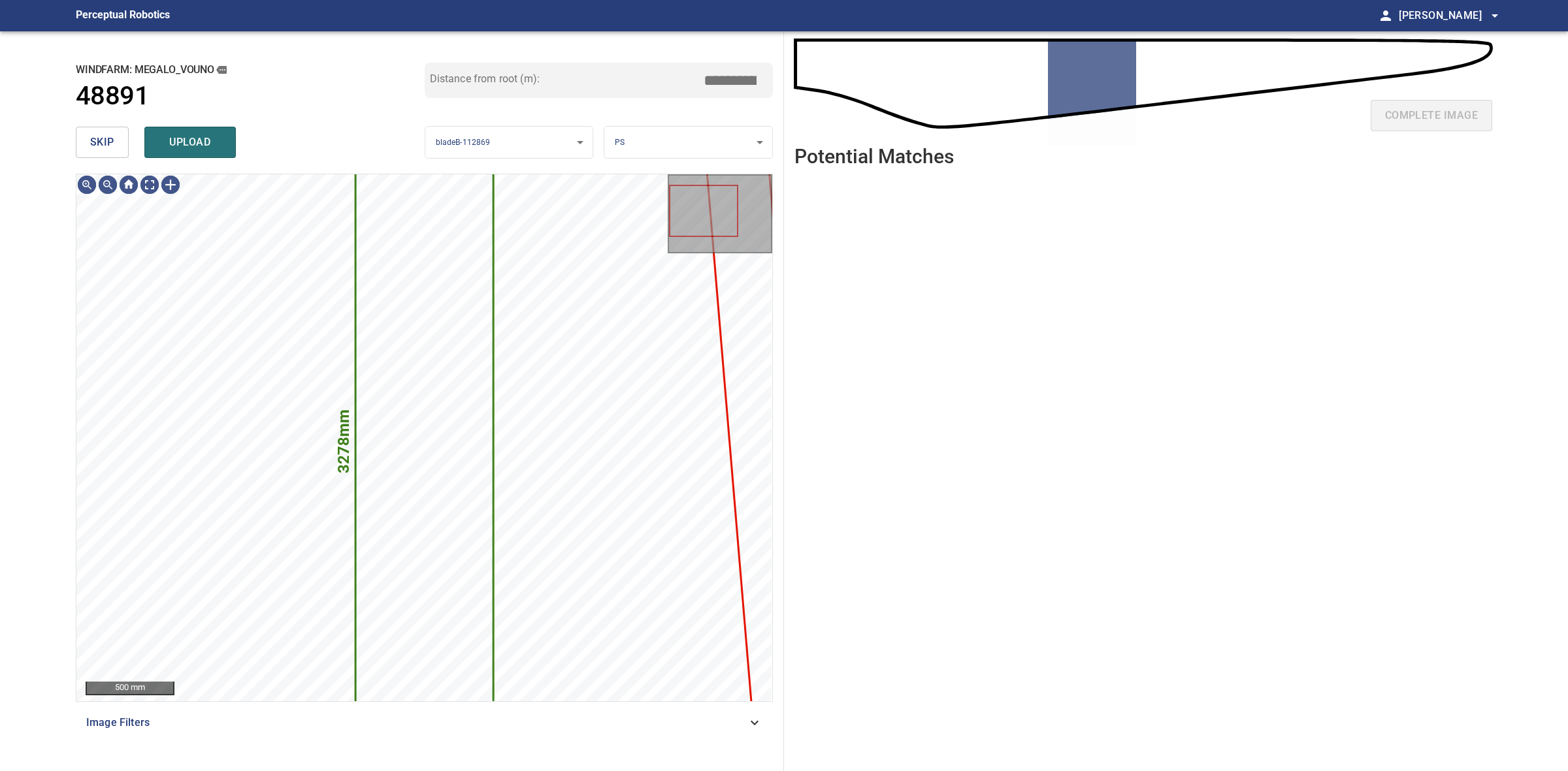
click at [122, 149] on button "skip" at bounding box center [102, 143] width 53 height 32
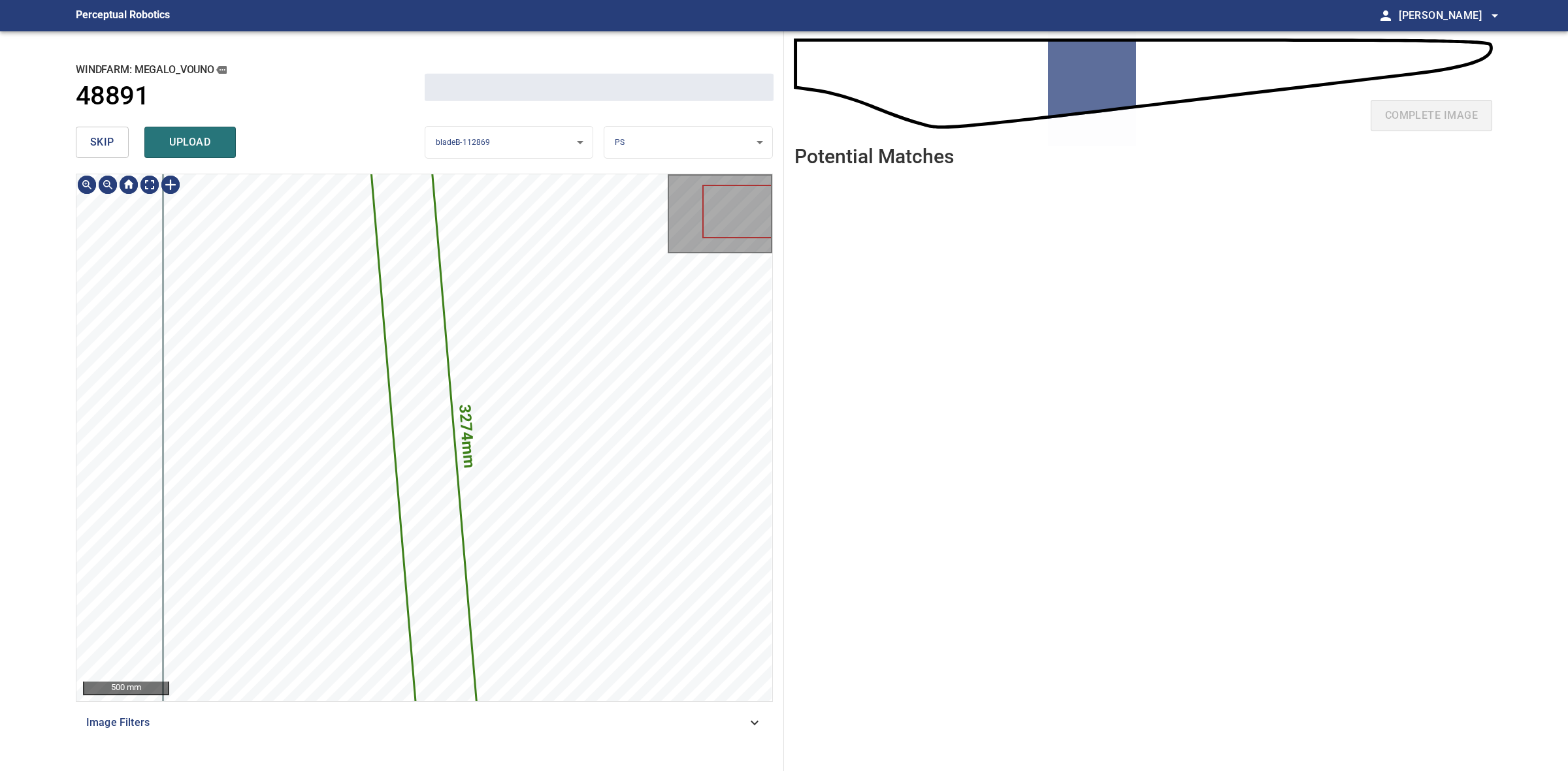
click at [122, 149] on button "skip" at bounding box center [102, 143] width 53 height 32
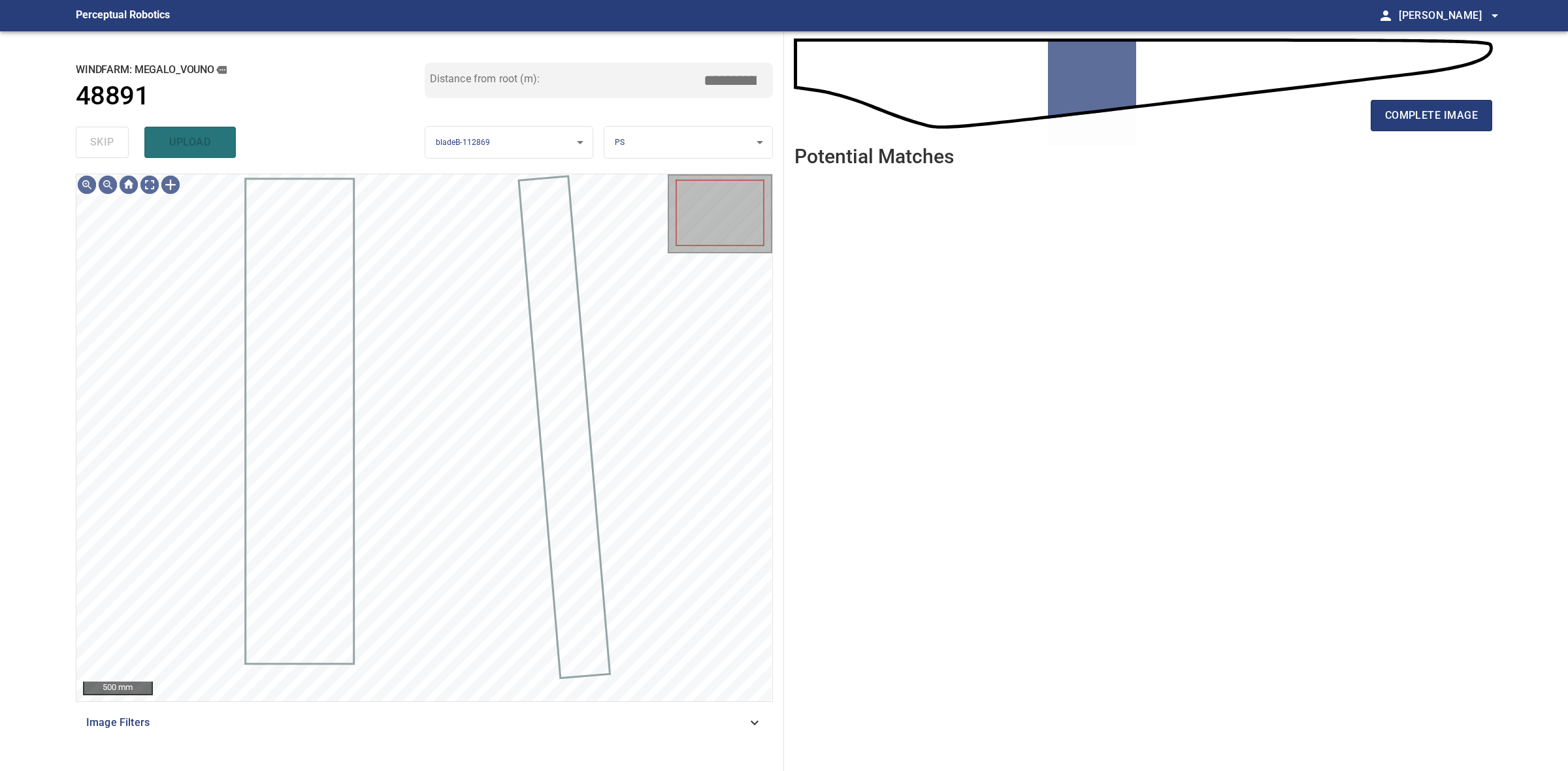
click at [122, 149] on div "skip upload" at bounding box center [250, 142] width 349 height 42
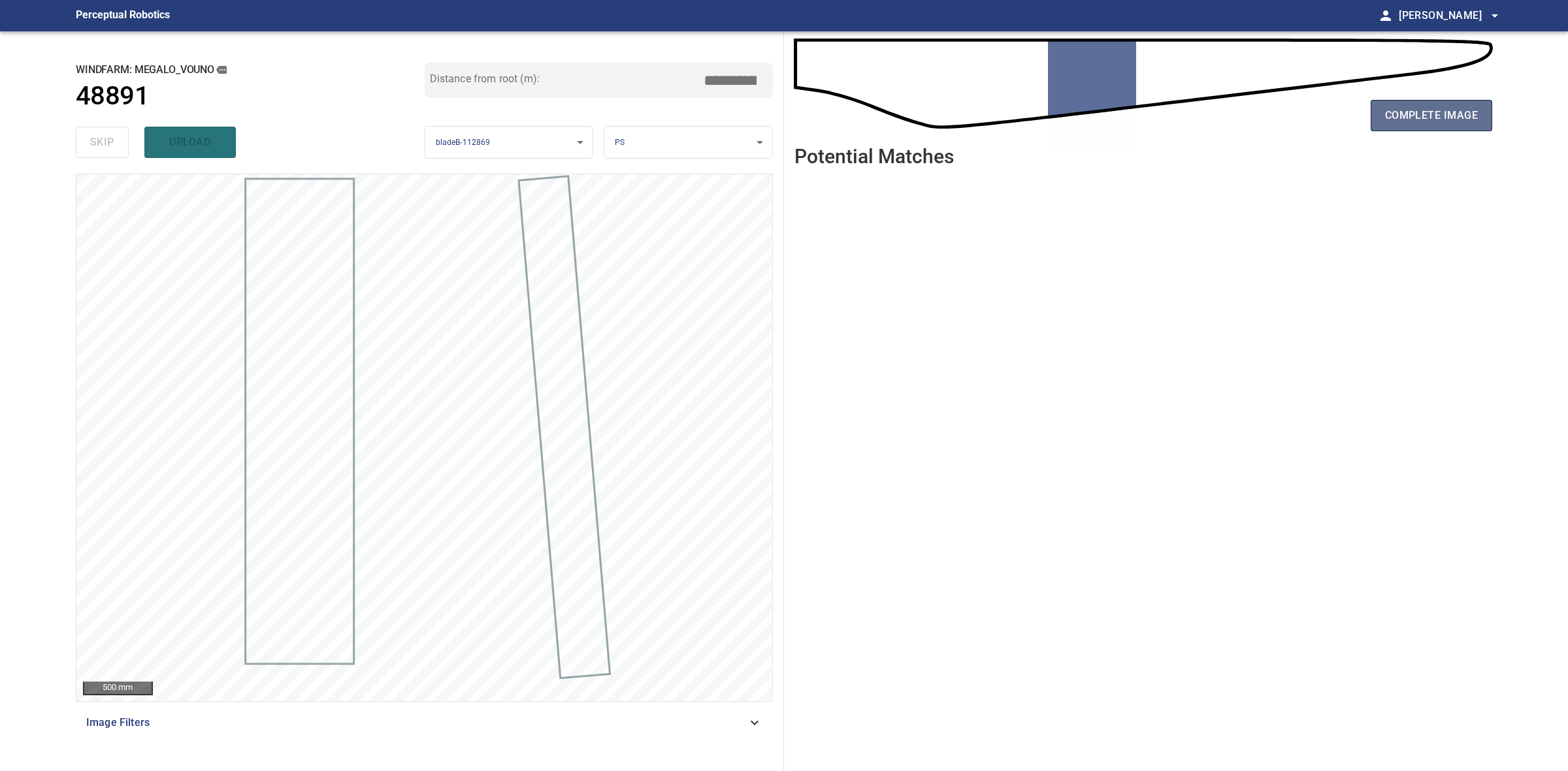
click at [1435, 115] on span "complete image" at bounding box center [1431, 115] width 93 height 19
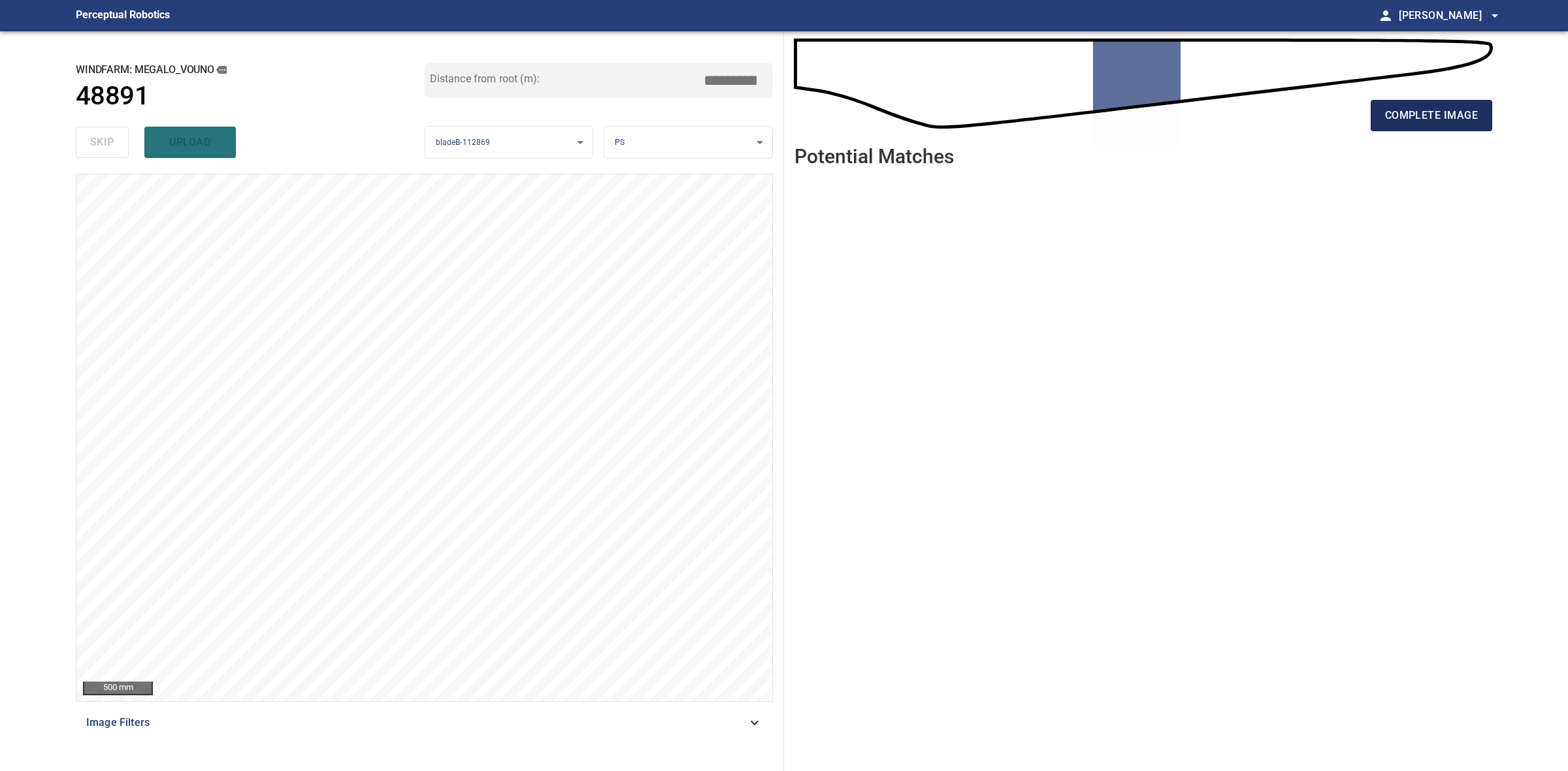
click at [1484, 114] on button "complete image" at bounding box center [1431, 116] width 122 height 32
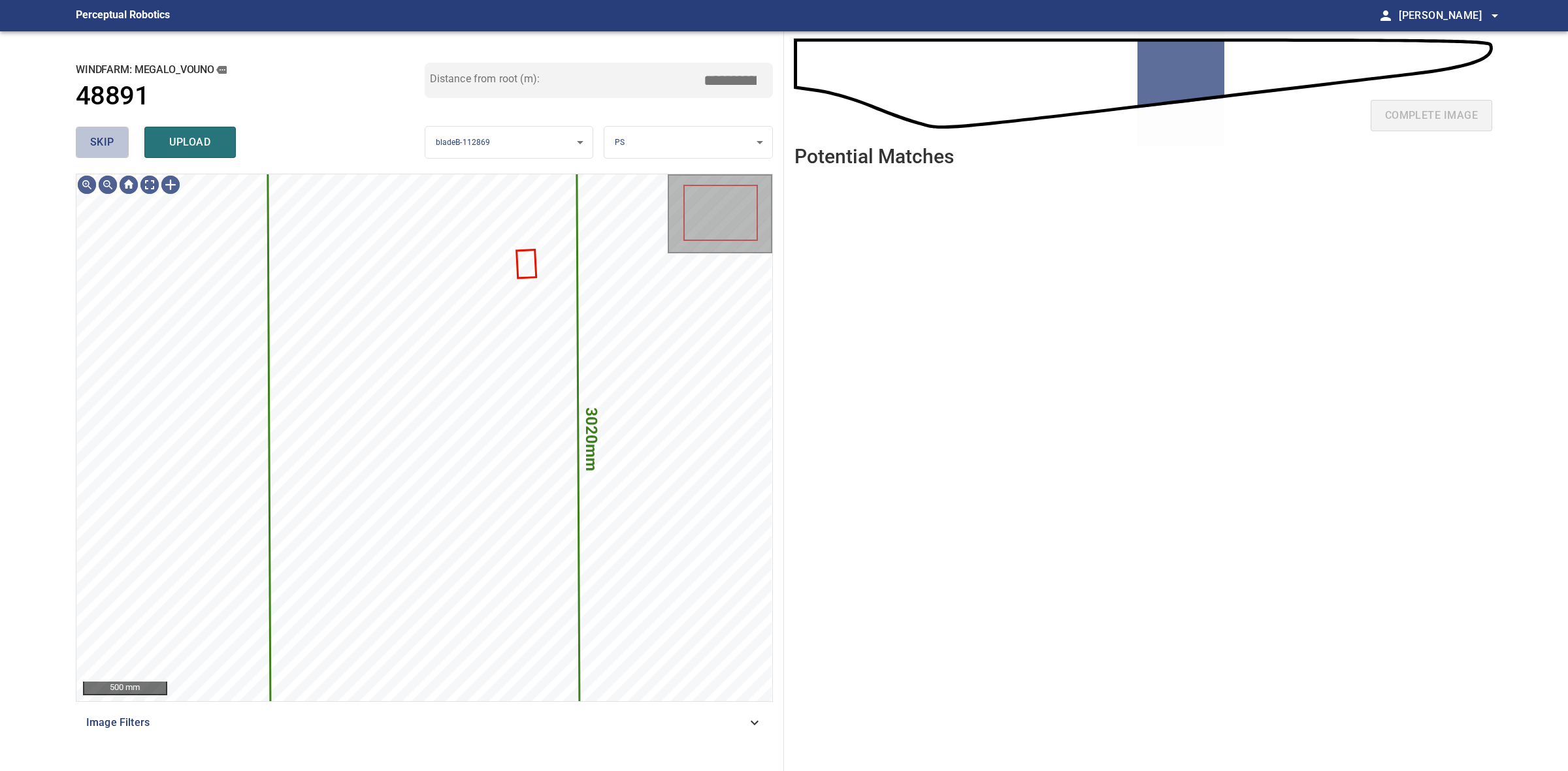
click at [105, 135] on span "skip" at bounding box center [102, 142] width 24 height 19
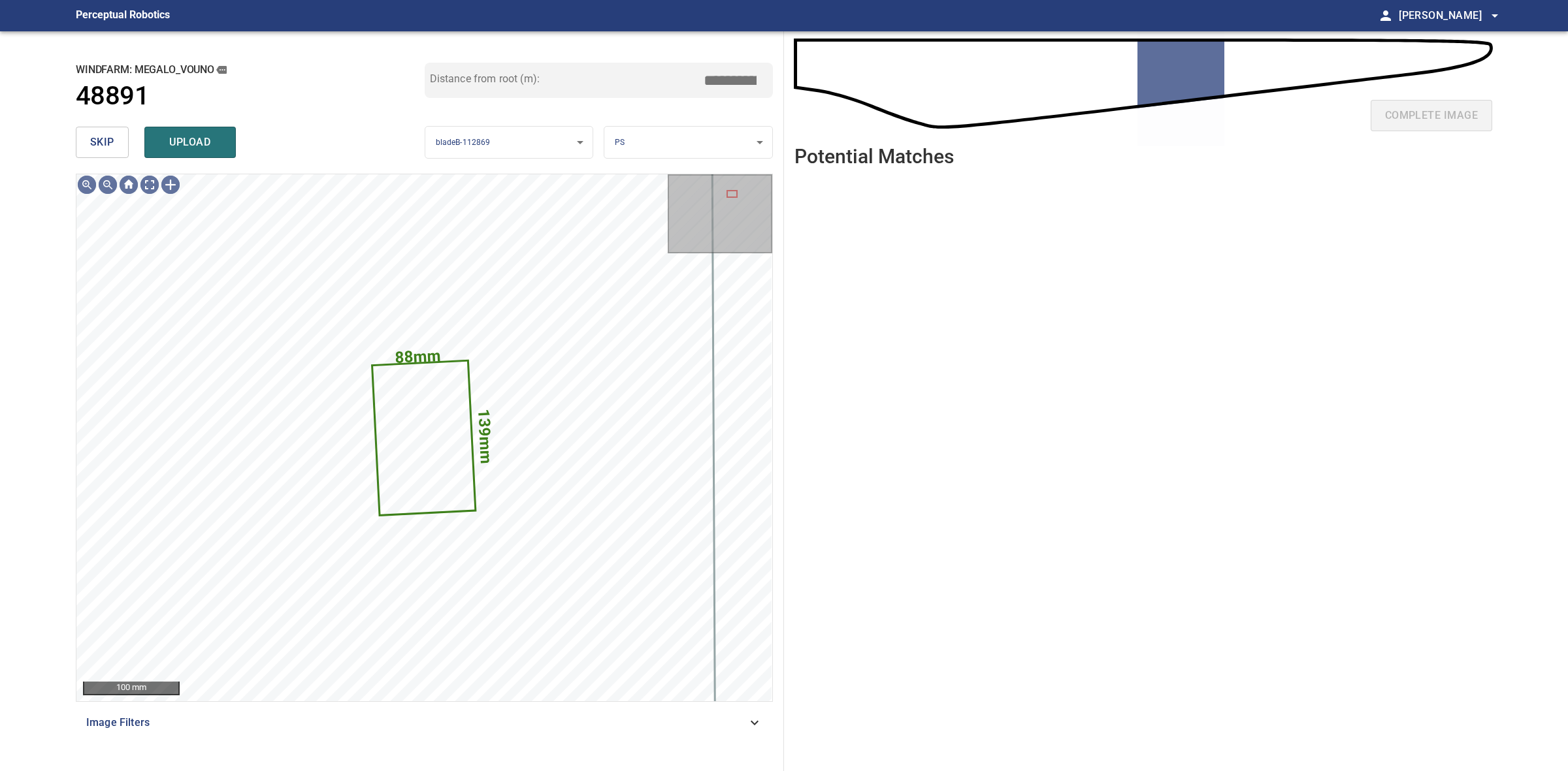
click at [105, 135] on span "skip" at bounding box center [102, 142] width 24 height 19
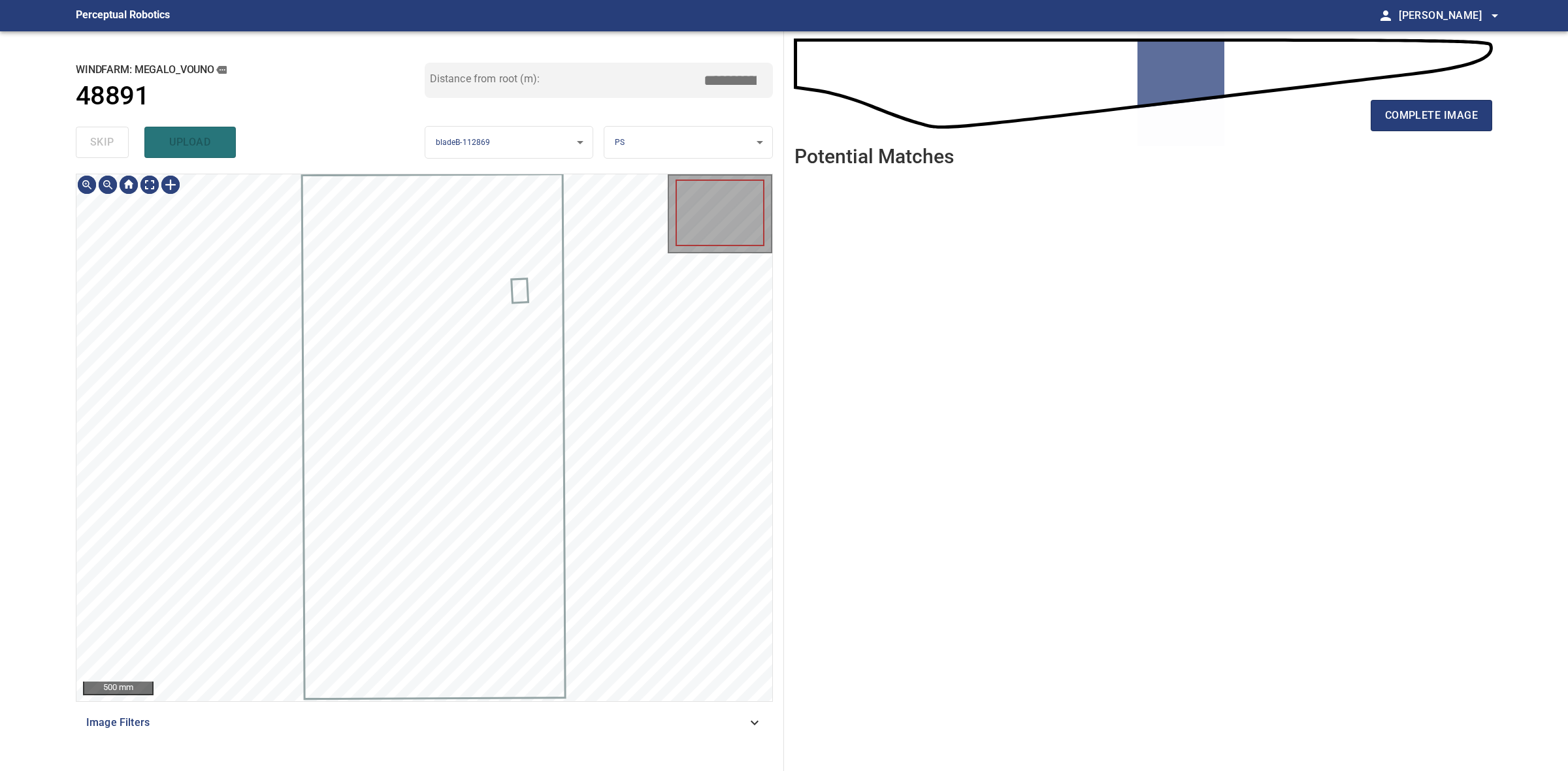
click at [105, 135] on div "skip upload" at bounding box center [250, 142] width 349 height 42
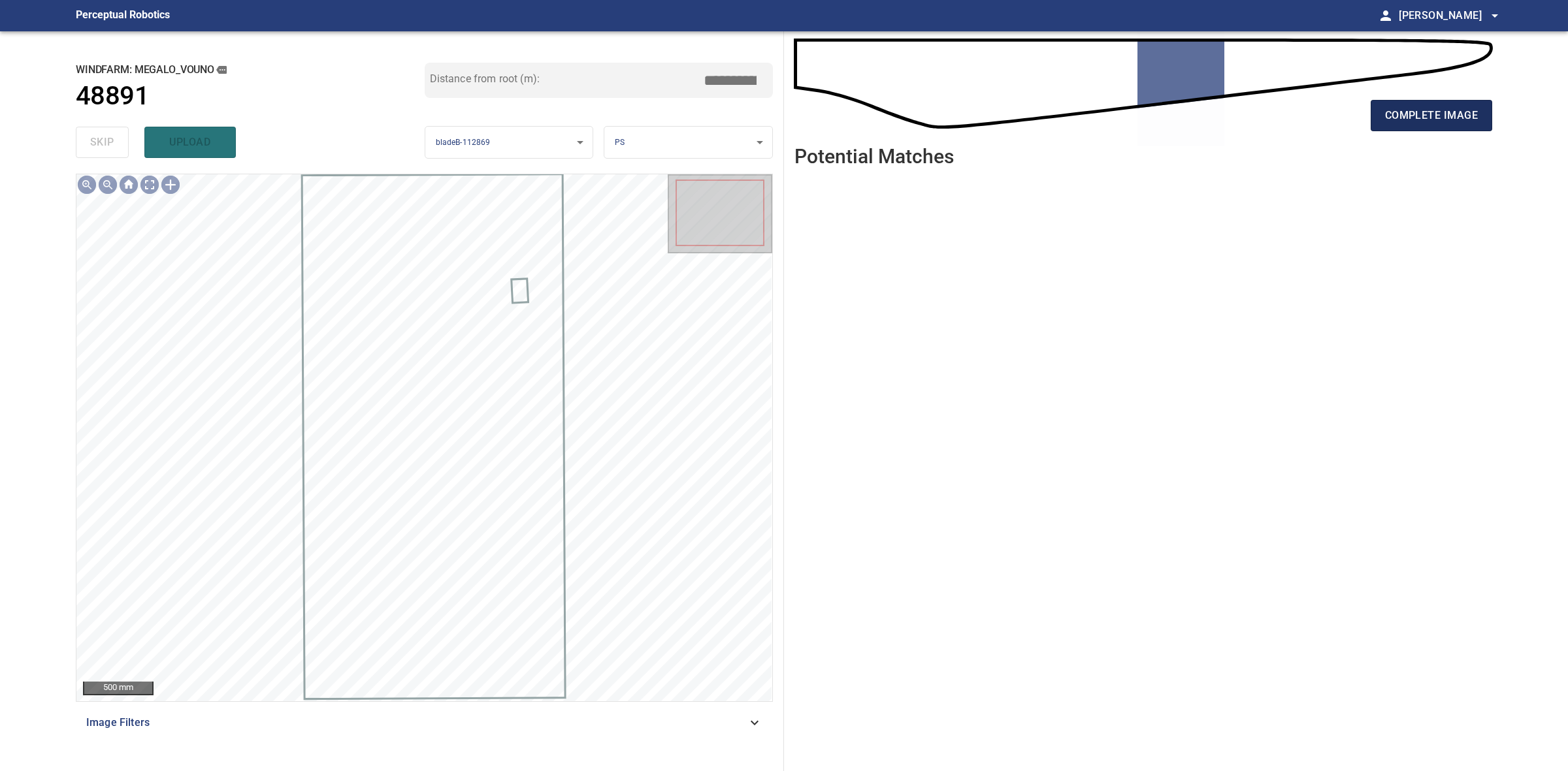
click at [1388, 117] on span "complete image" at bounding box center [1431, 115] width 93 height 19
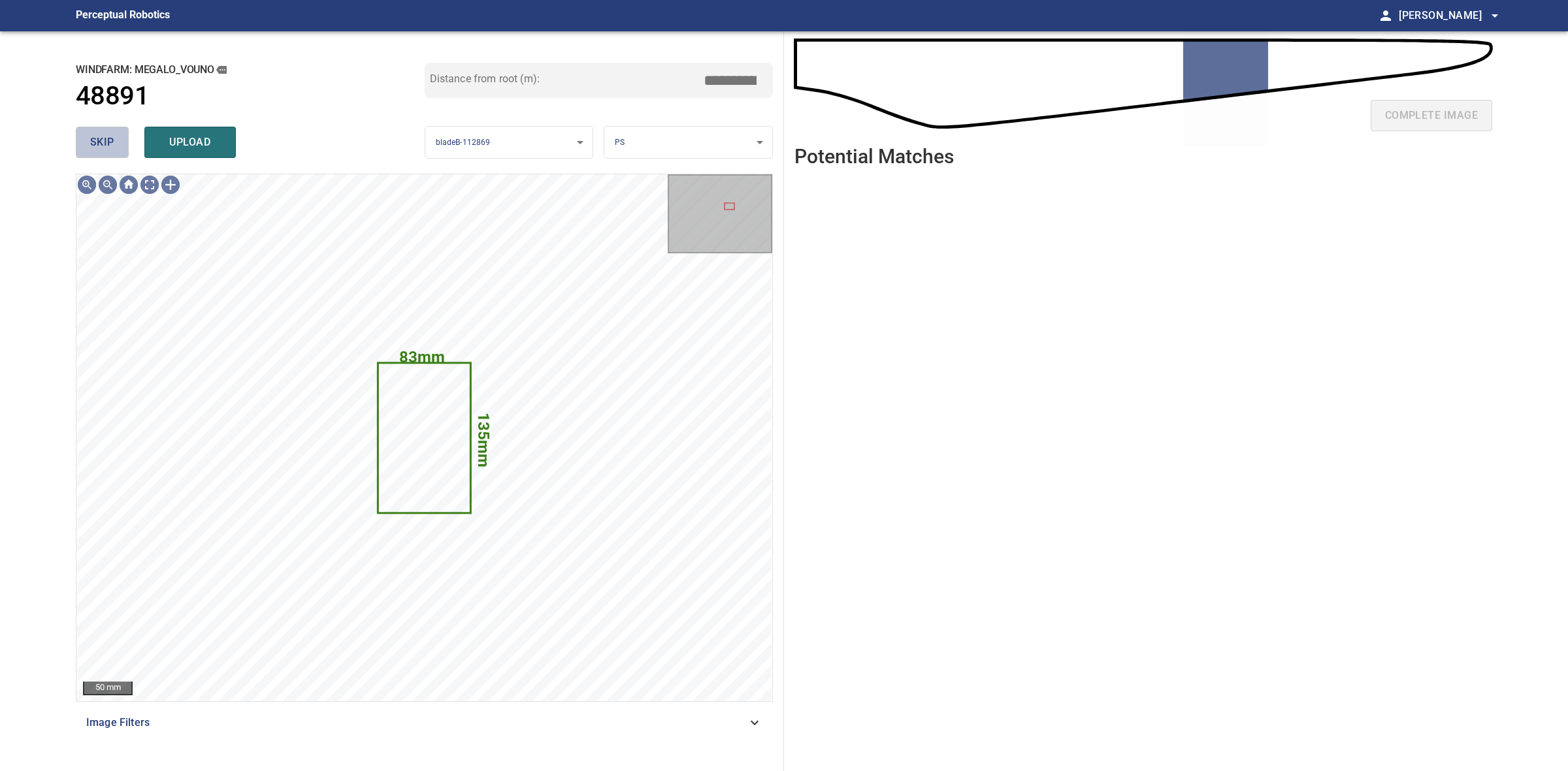
click at [93, 139] on span "skip" at bounding box center [102, 142] width 24 height 19
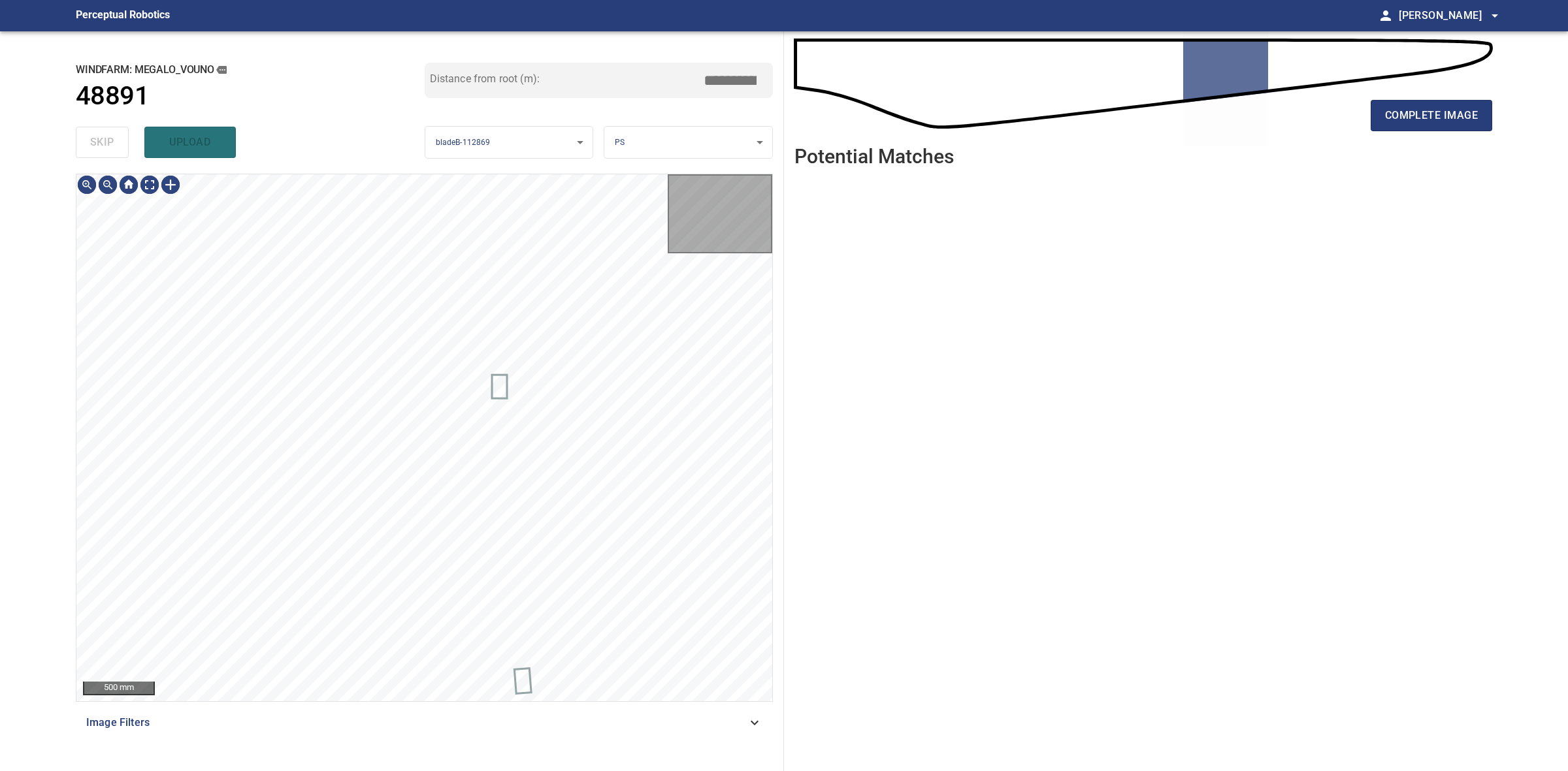
click at [93, 139] on div "skip upload" at bounding box center [250, 142] width 349 height 42
click at [97, 138] on div "skip upload" at bounding box center [250, 142] width 349 height 42
click at [1438, 97] on div "complete image" at bounding box center [1144, 121] width 698 height 52
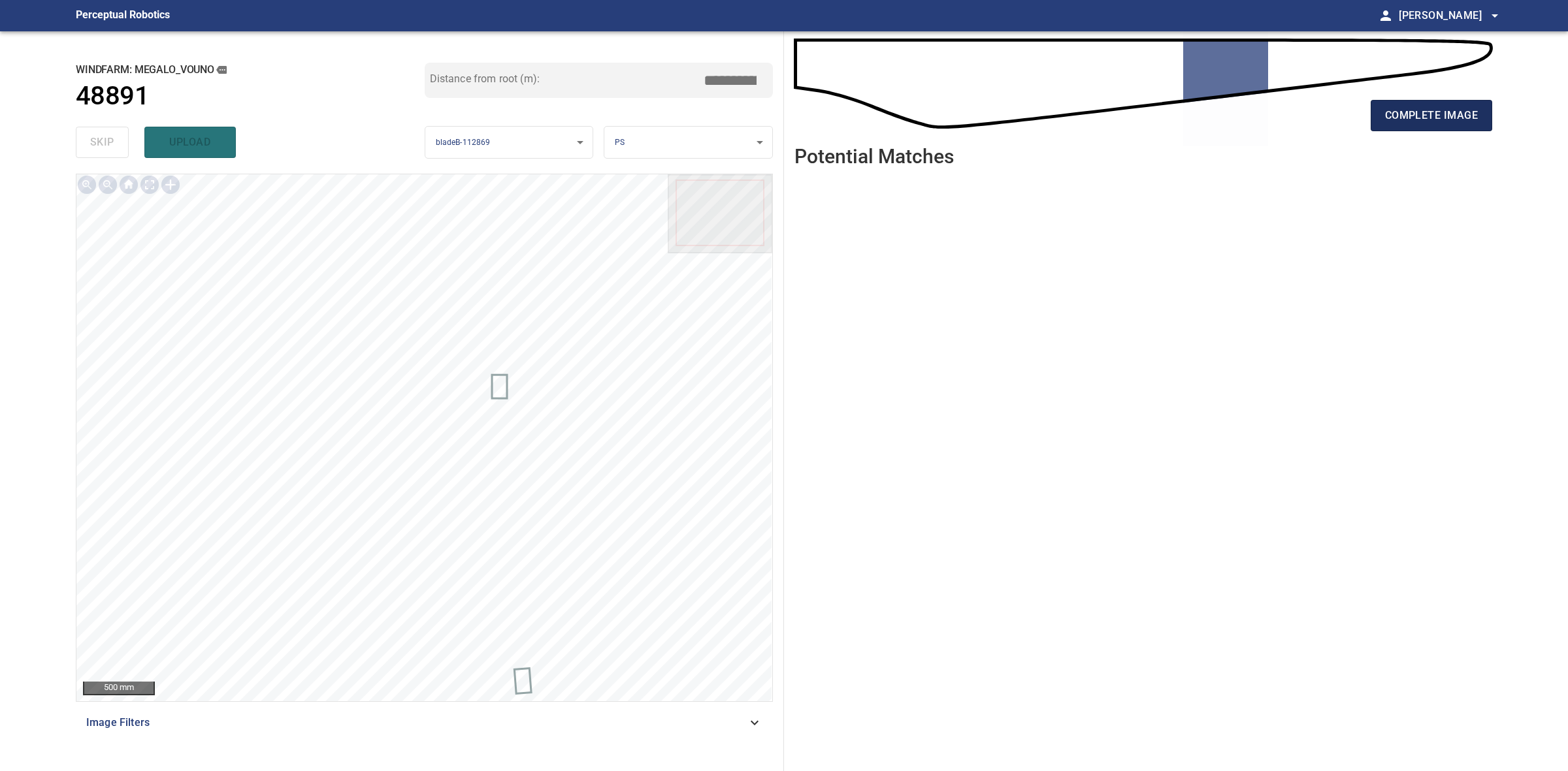
click at [1427, 115] on span "complete image" at bounding box center [1431, 115] width 93 height 19
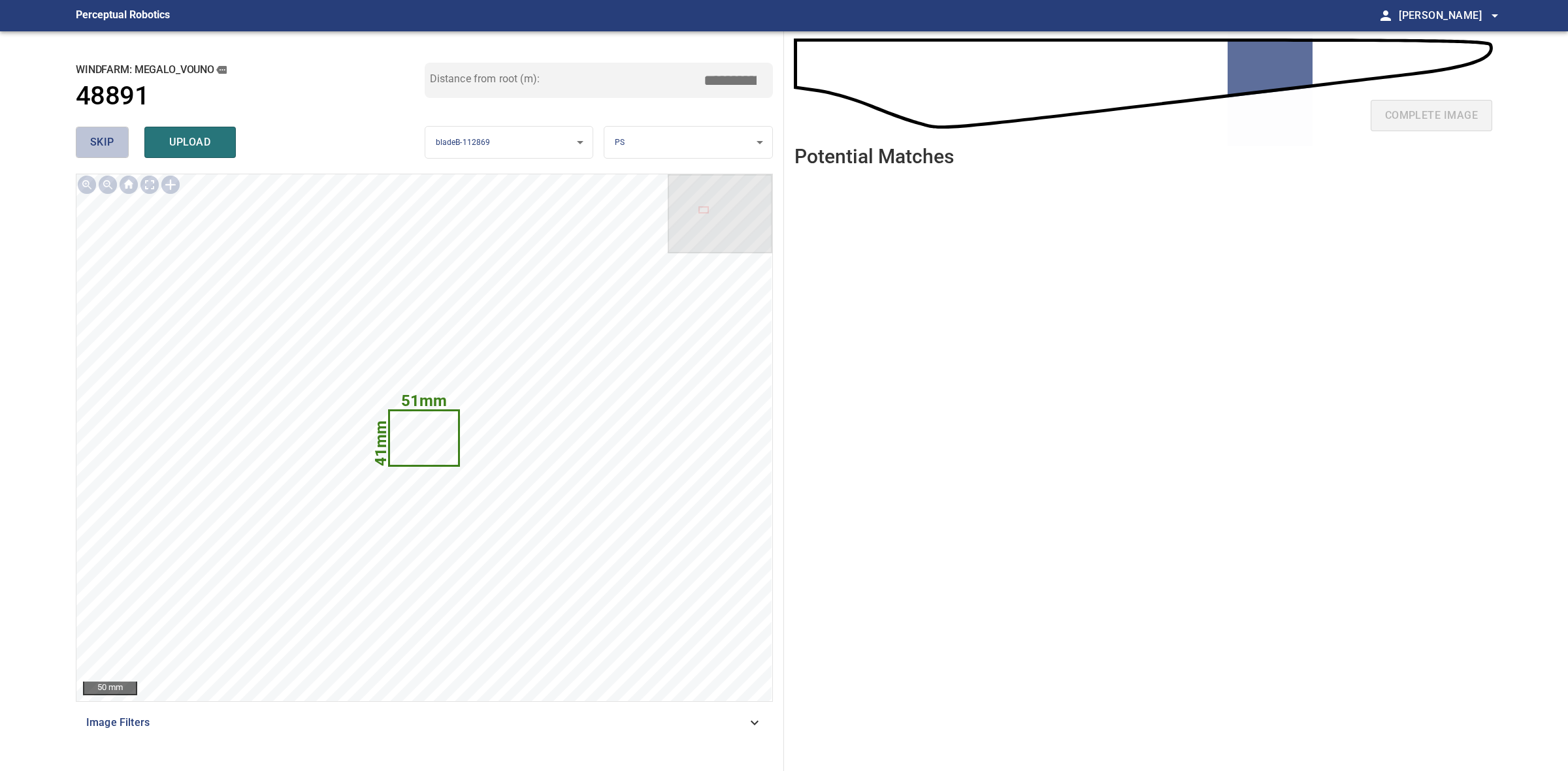
click at [90, 136] on span "skip" at bounding box center [102, 142] width 24 height 19
click at [93, 141] on span "skip" at bounding box center [102, 142] width 24 height 19
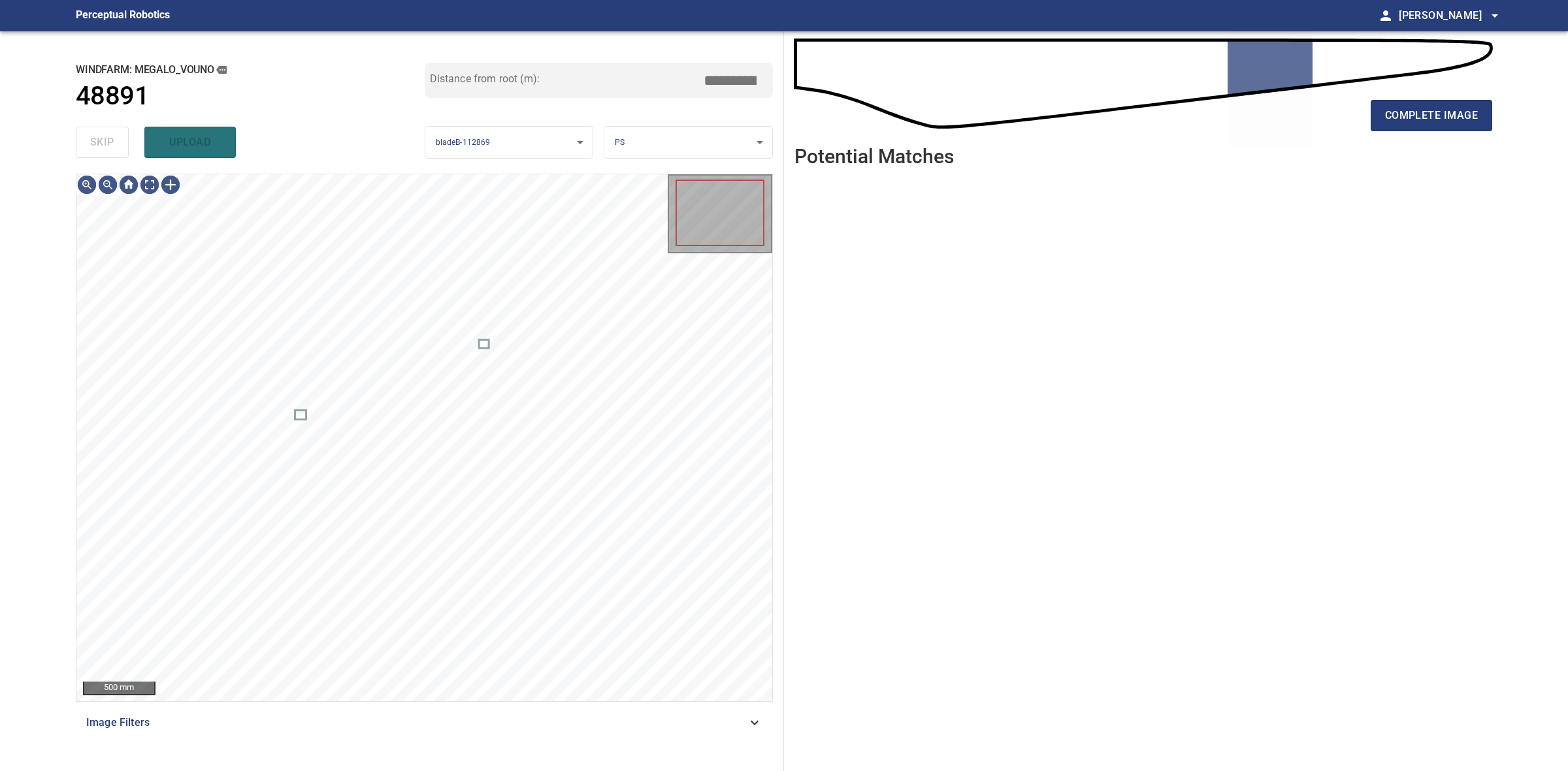
click at [93, 141] on div "skip upload" at bounding box center [250, 142] width 349 height 42
drag, startPoint x: 93, startPoint y: 141, endPoint x: 302, endPoint y: 141, distance: 209.0
click at [93, 141] on div "skip upload" at bounding box center [250, 142] width 349 height 42
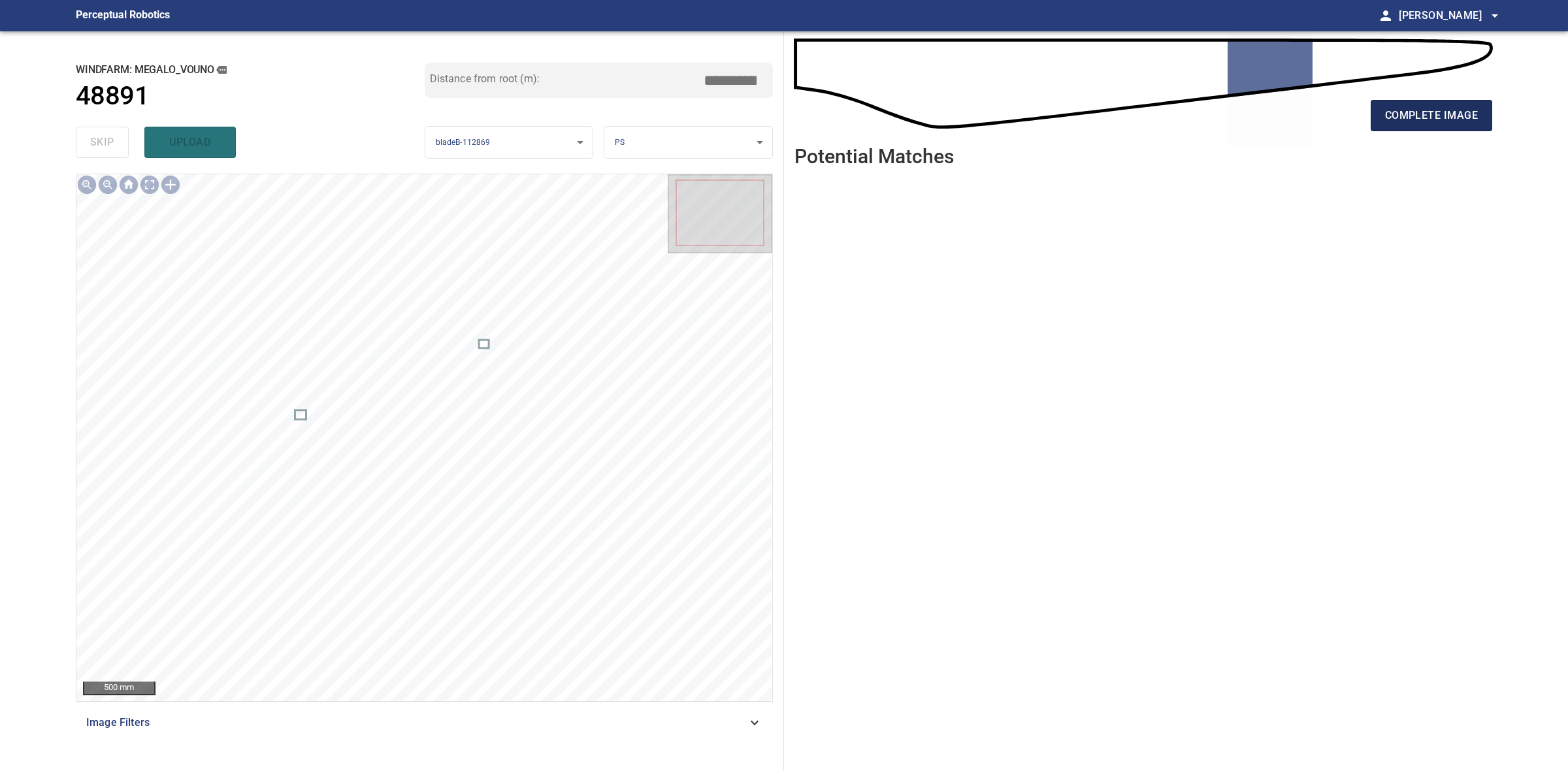
click at [1451, 130] on button "complete image" at bounding box center [1431, 116] width 122 height 32
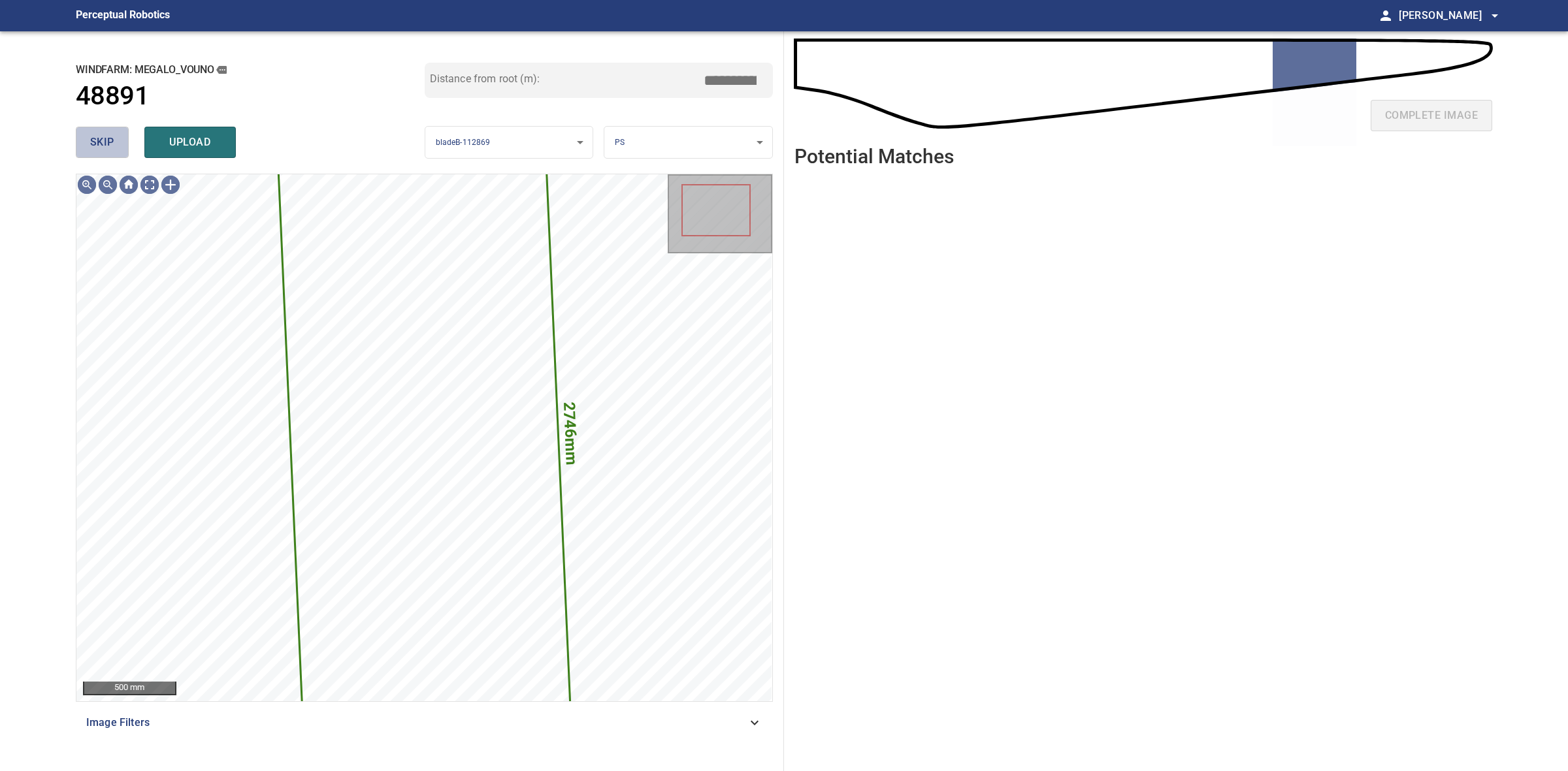
click at [106, 145] on span "skip" at bounding box center [102, 142] width 24 height 19
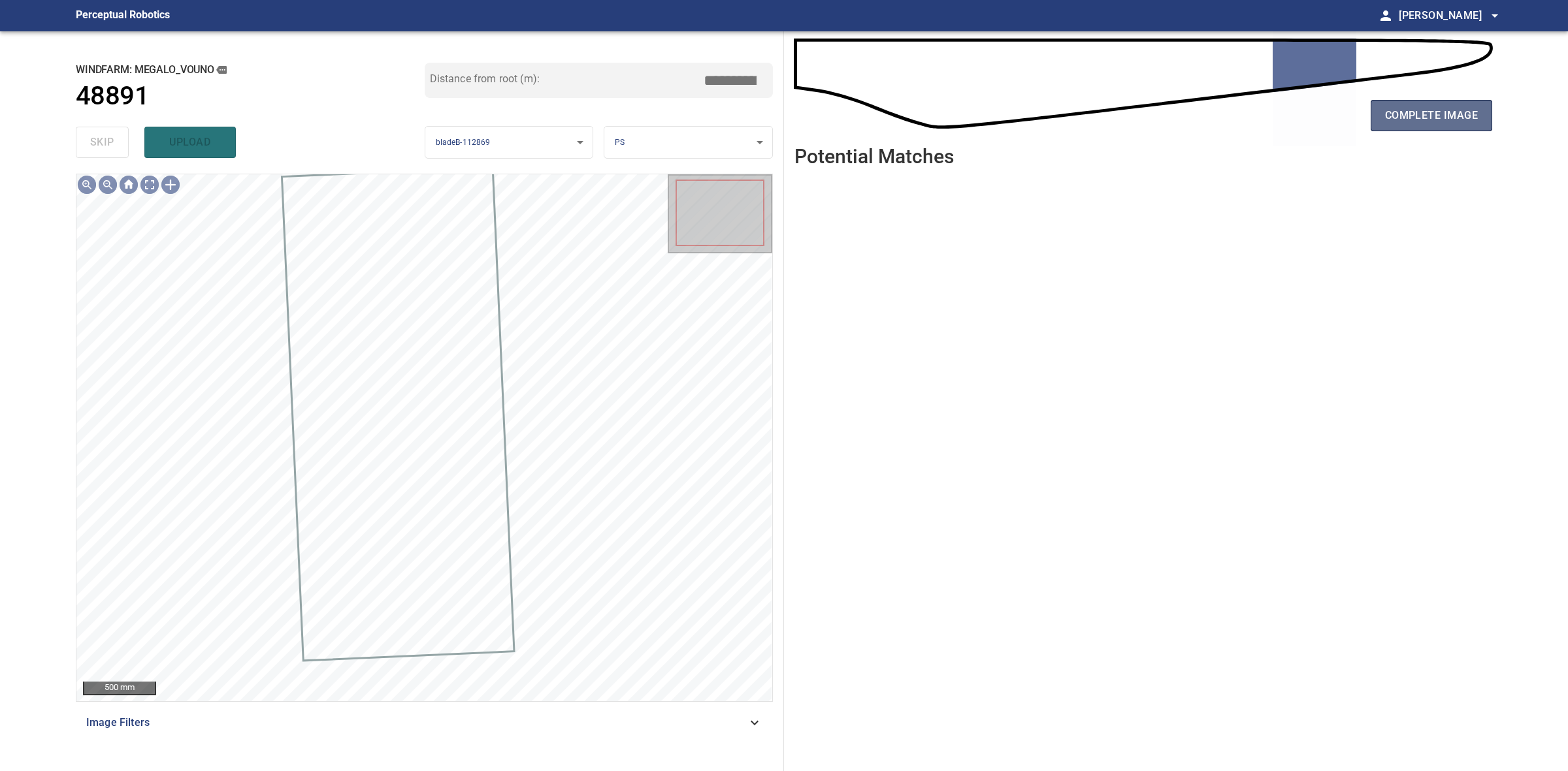
click at [1474, 121] on span "complete image" at bounding box center [1431, 115] width 93 height 19
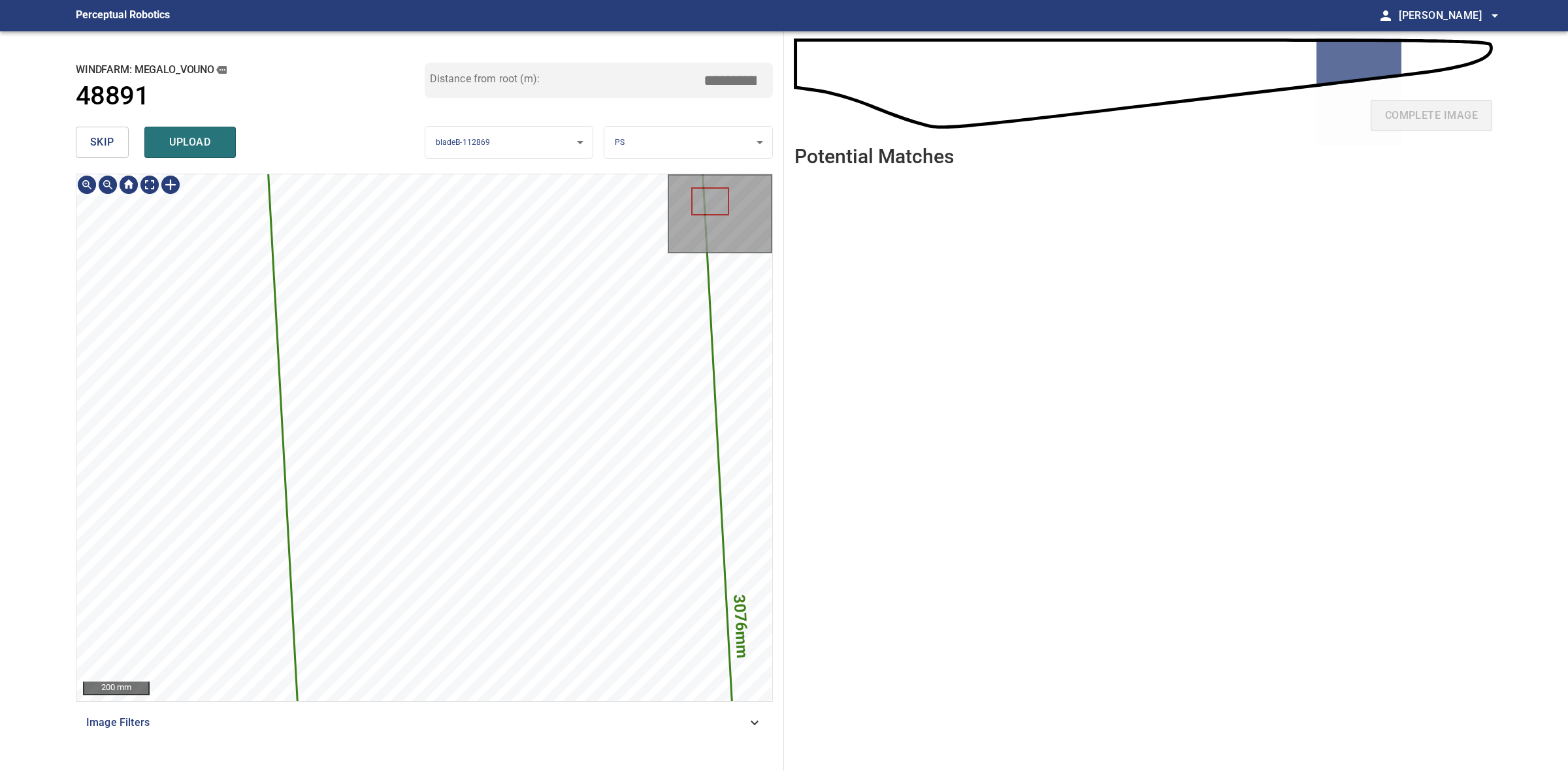
click at [199, 742] on div "3076mm 1095mm 200 mm Image Filters" at bounding box center [424, 467] width 697 height 587
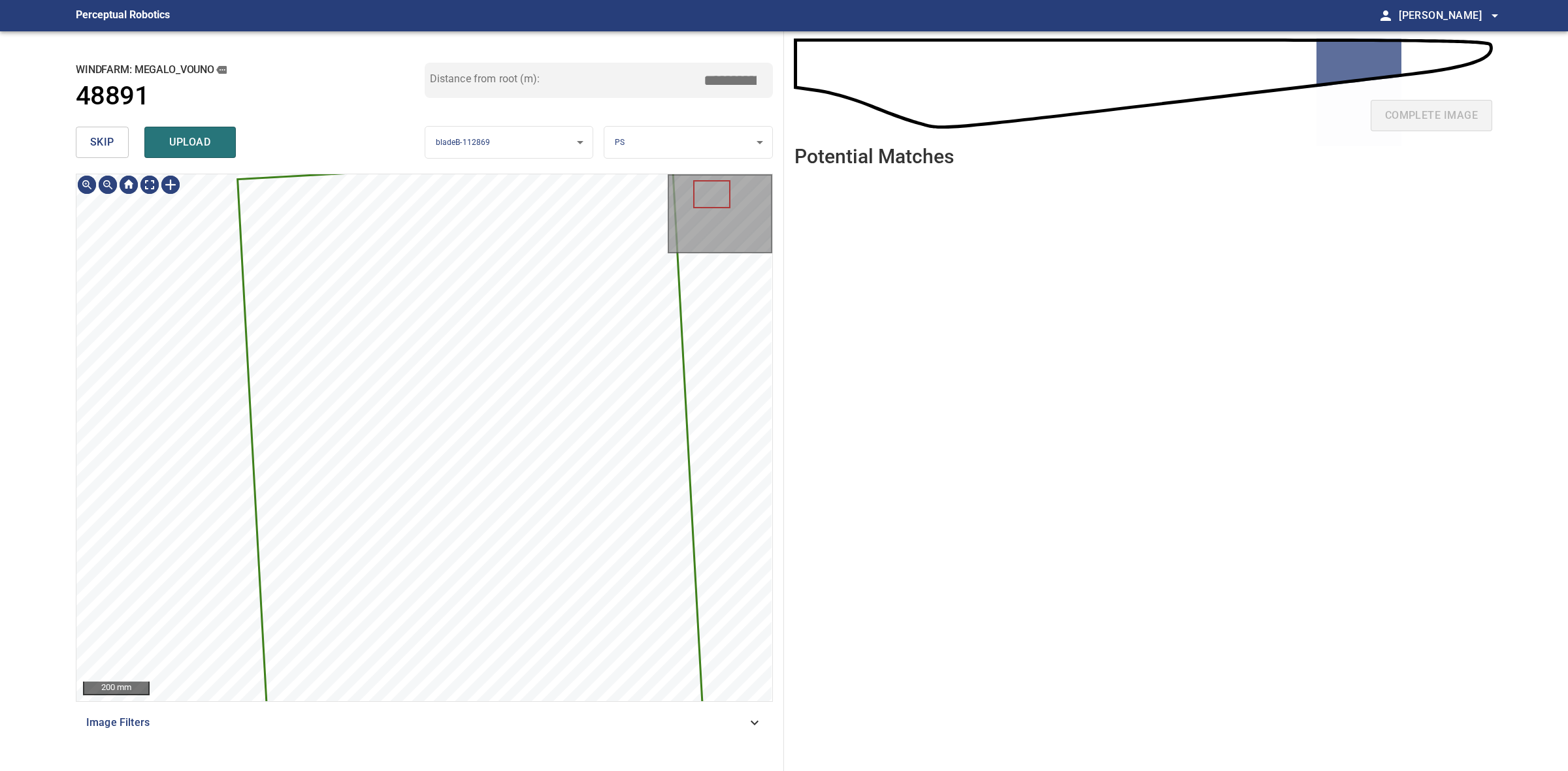
click at [118, 139] on button "skip" at bounding box center [102, 143] width 53 height 32
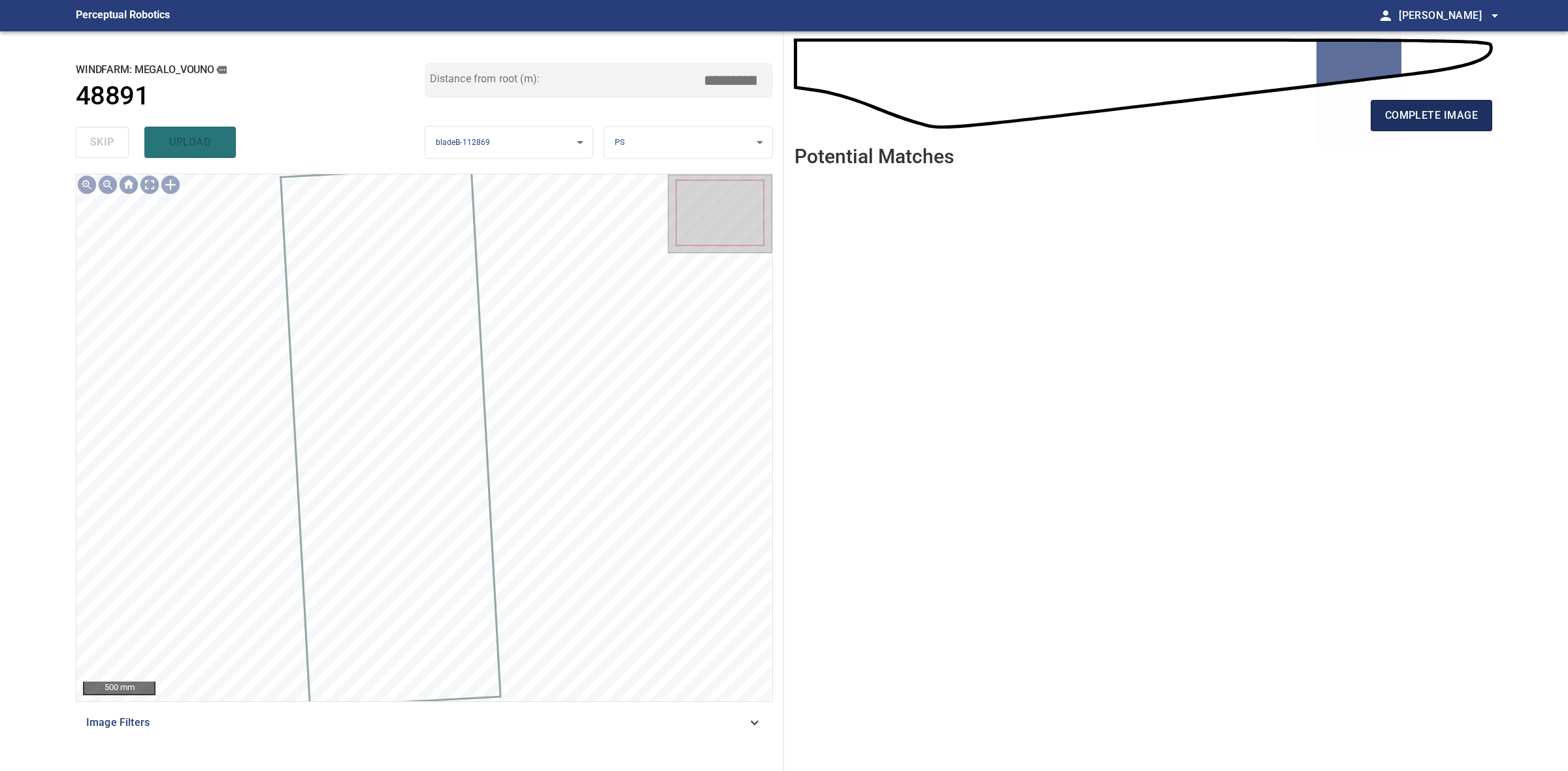
click at [1409, 121] on span "complete image" at bounding box center [1431, 115] width 93 height 19
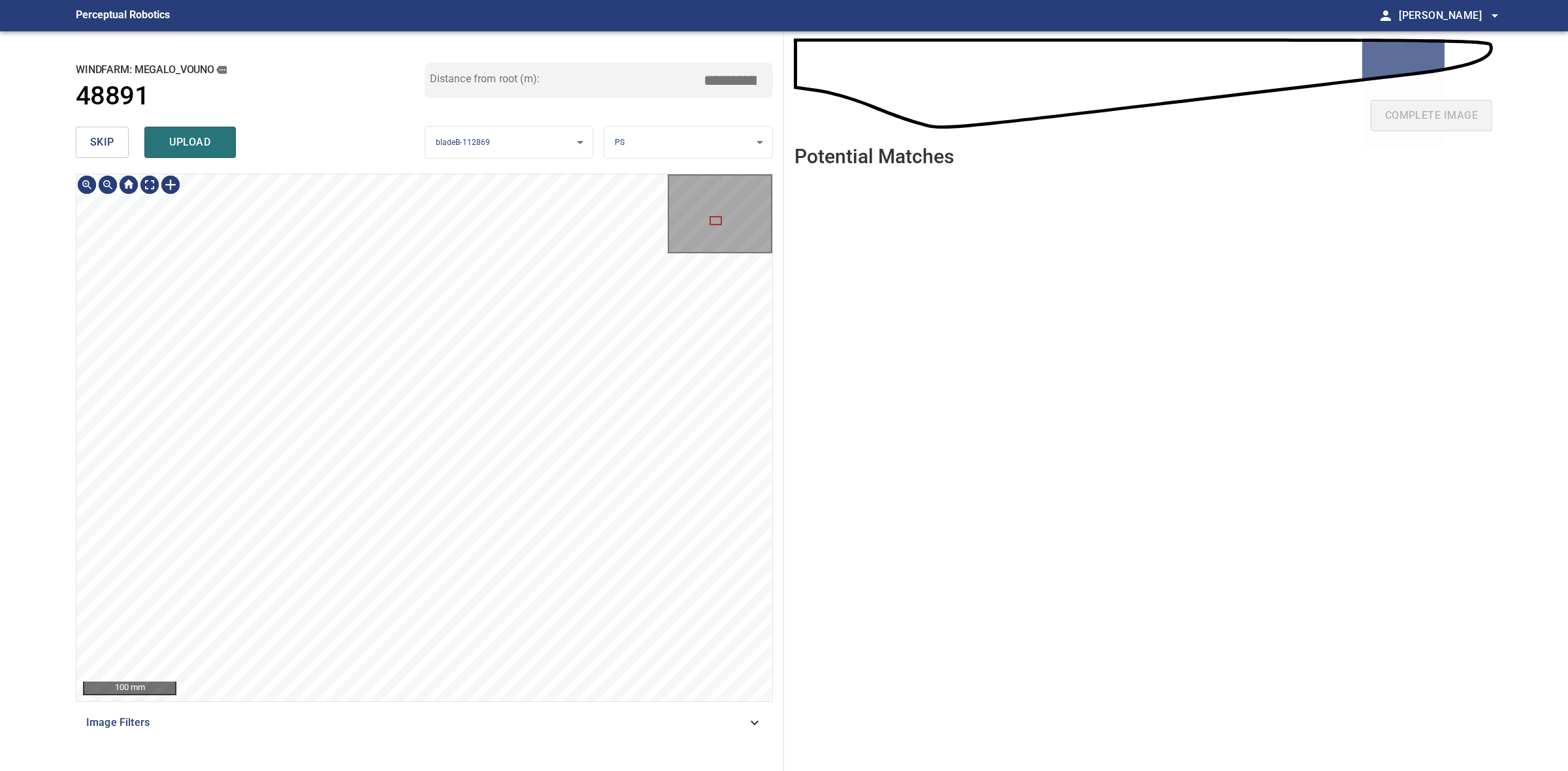
click at [109, 137] on span "skip" at bounding box center [102, 142] width 24 height 19
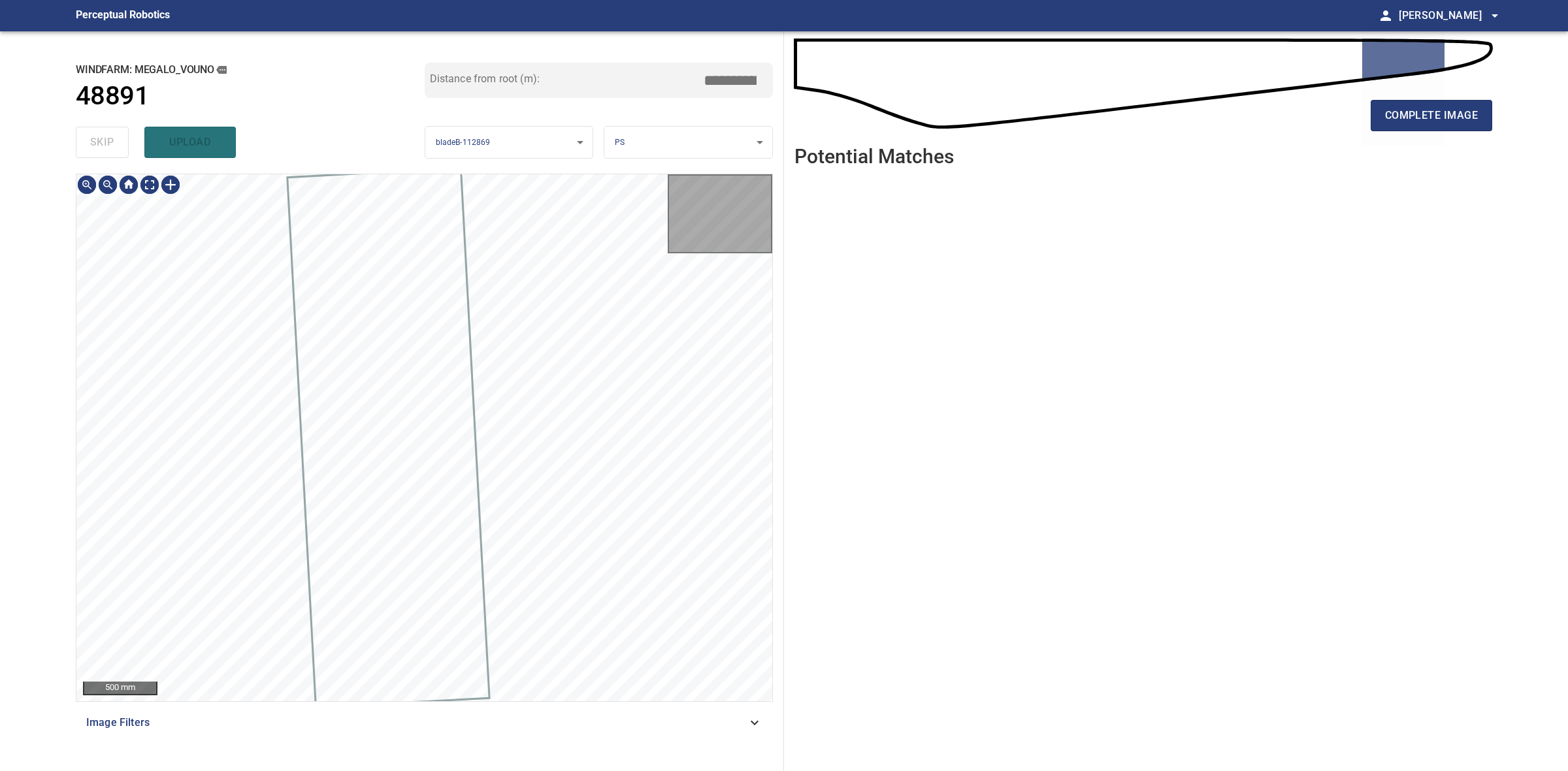
click at [109, 137] on div "skip upload" at bounding box center [250, 142] width 349 height 42
drag, startPoint x: 109, startPoint y: 137, endPoint x: 1076, endPoint y: 162, distance: 967.3
click at [109, 135] on div "skip upload" at bounding box center [250, 142] width 349 height 42
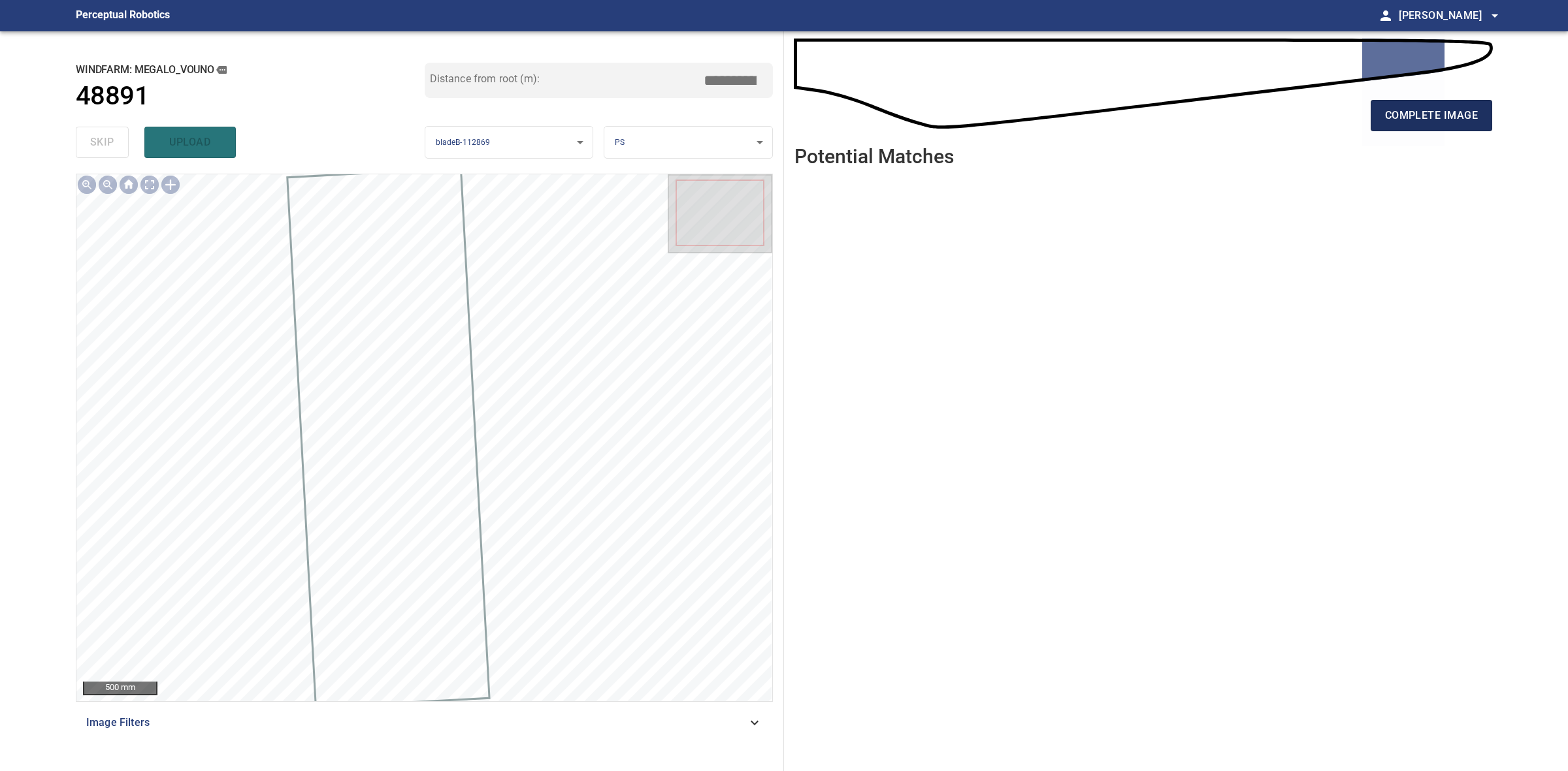
click at [1475, 102] on button "complete image" at bounding box center [1431, 116] width 122 height 32
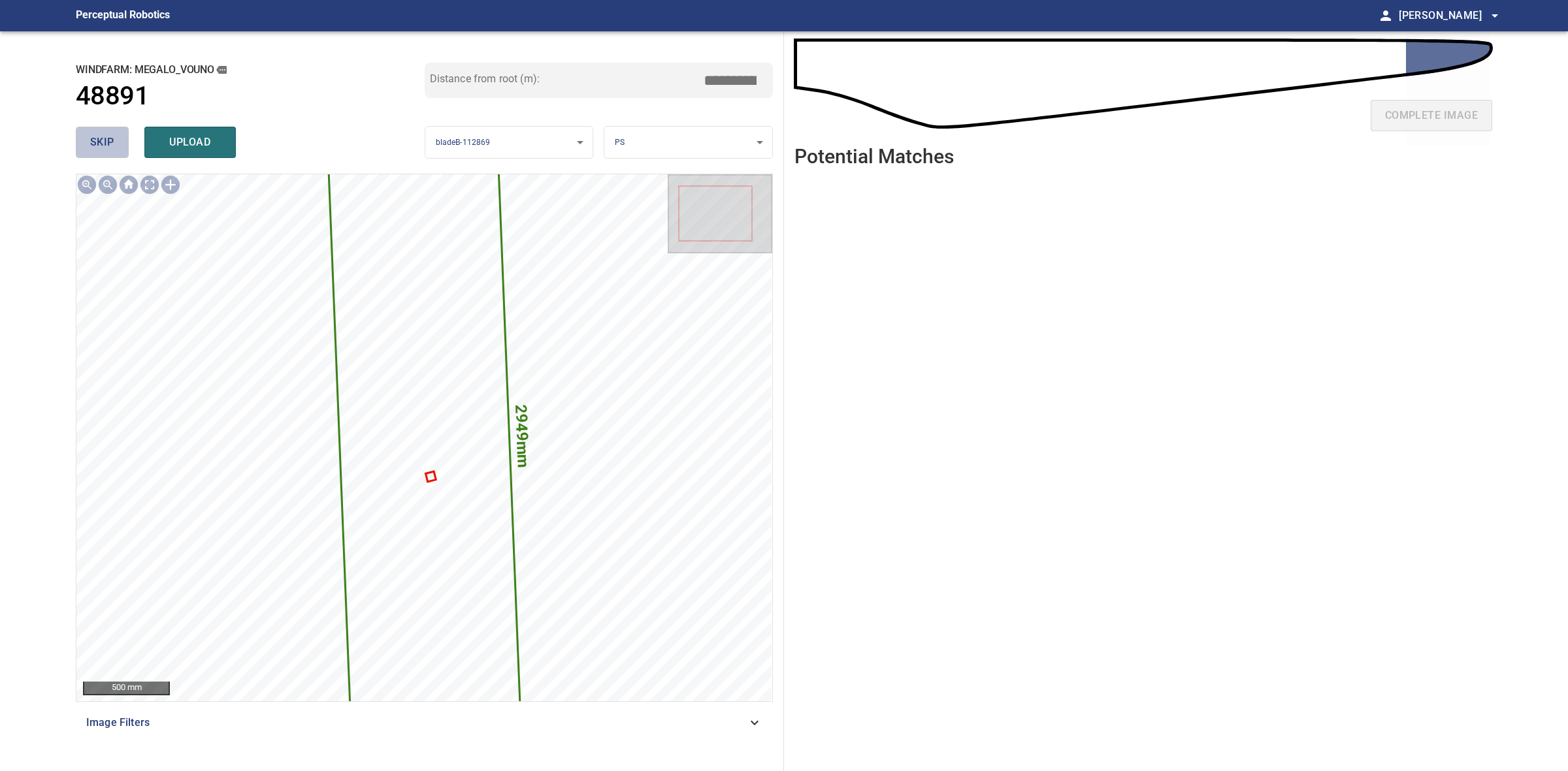
click at [92, 143] on span "skip" at bounding box center [102, 142] width 24 height 19
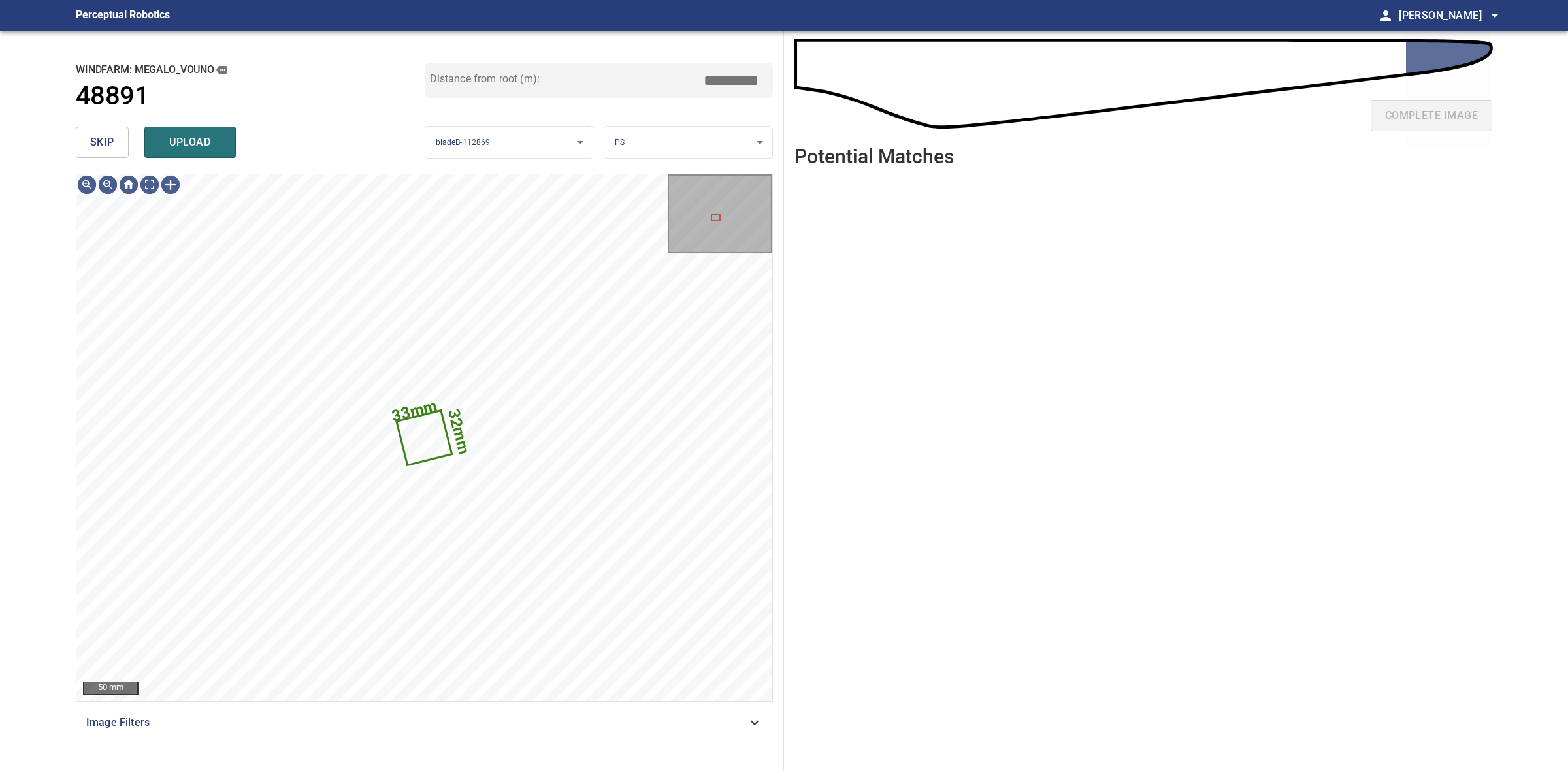
click at [95, 135] on span "skip" at bounding box center [102, 142] width 24 height 19
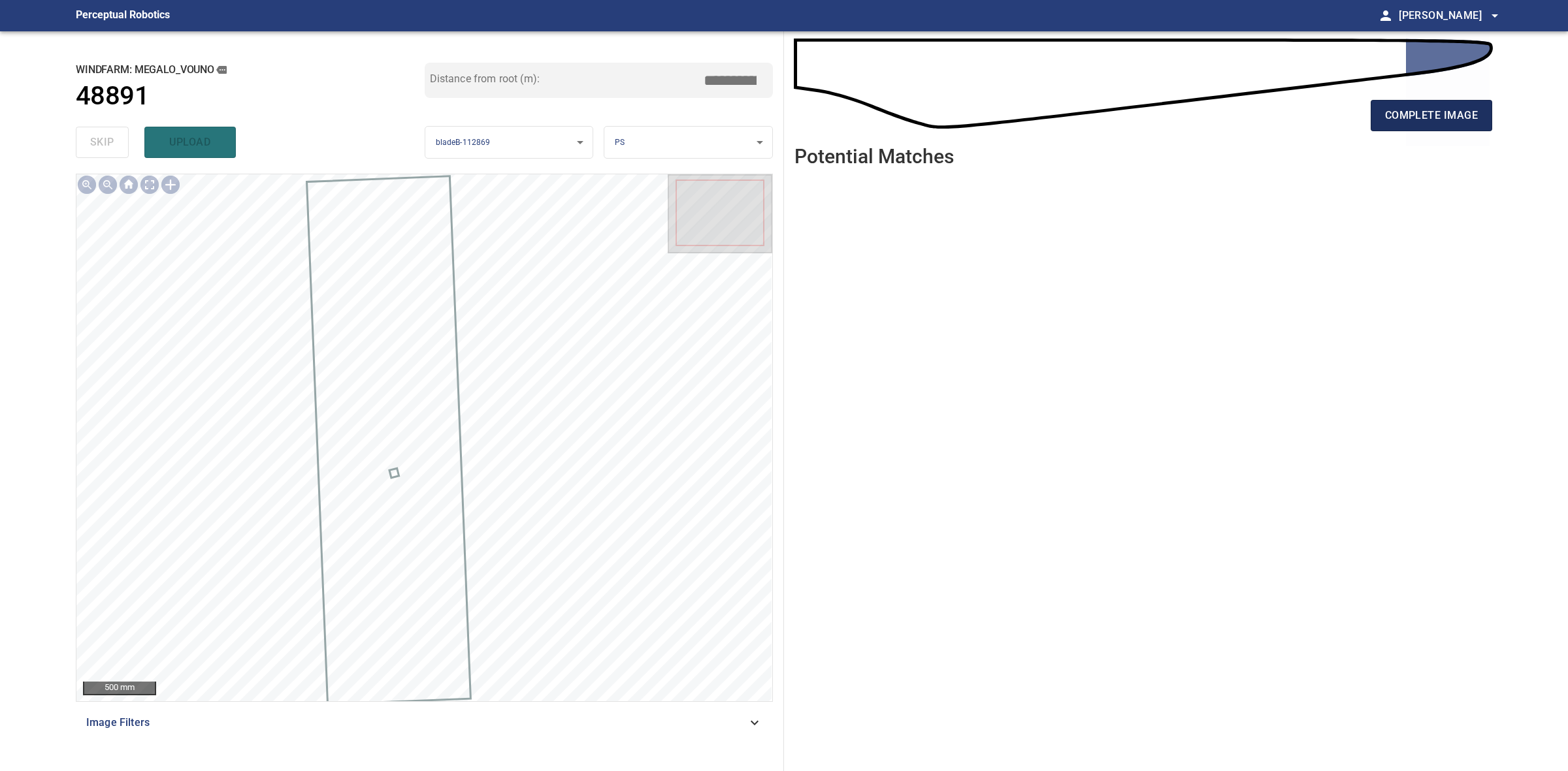
click at [1405, 126] on button "complete image" at bounding box center [1431, 116] width 122 height 32
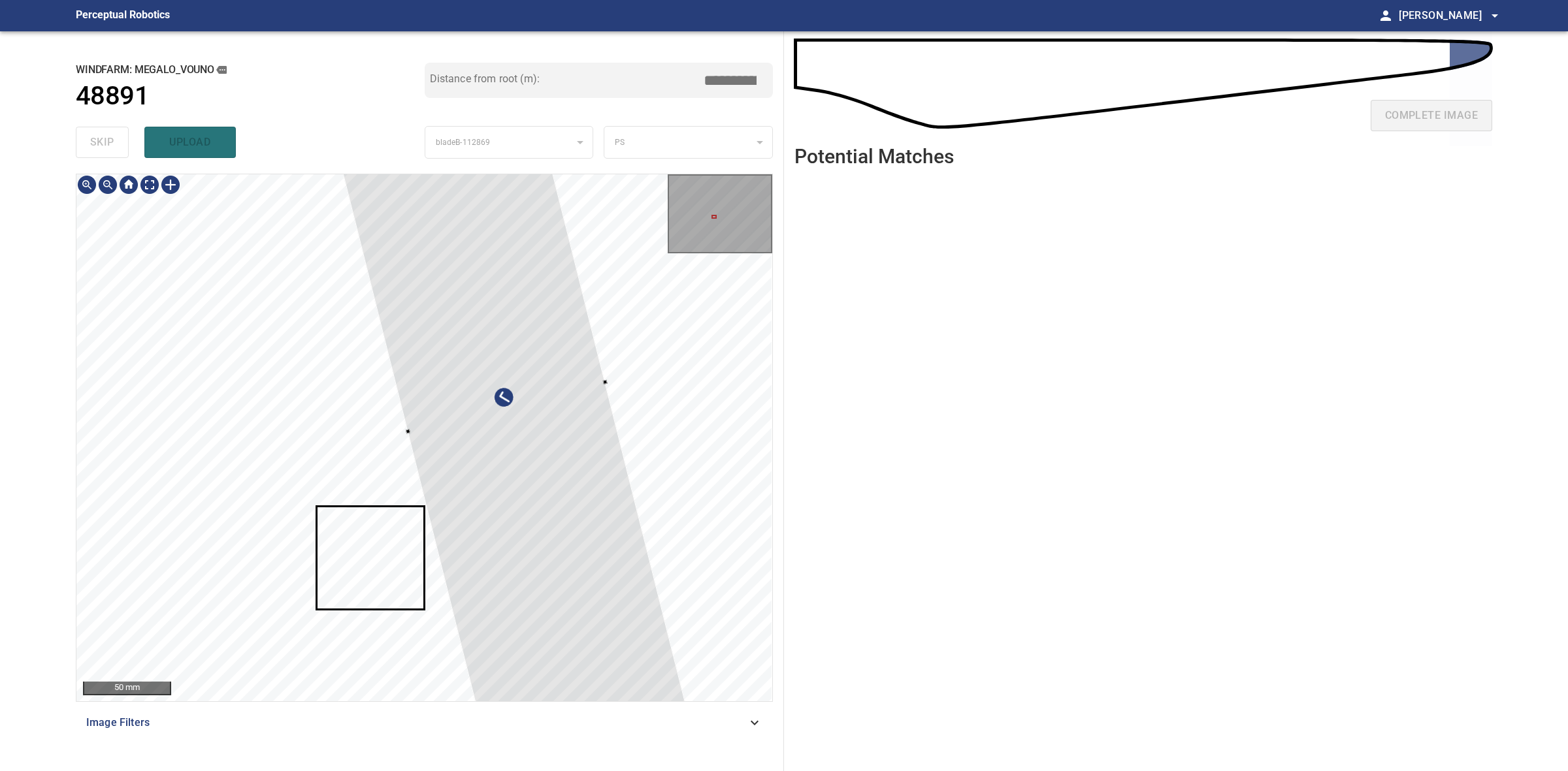
click at [448, 426] on div at bounding box center [424, 438] width 696 height 527
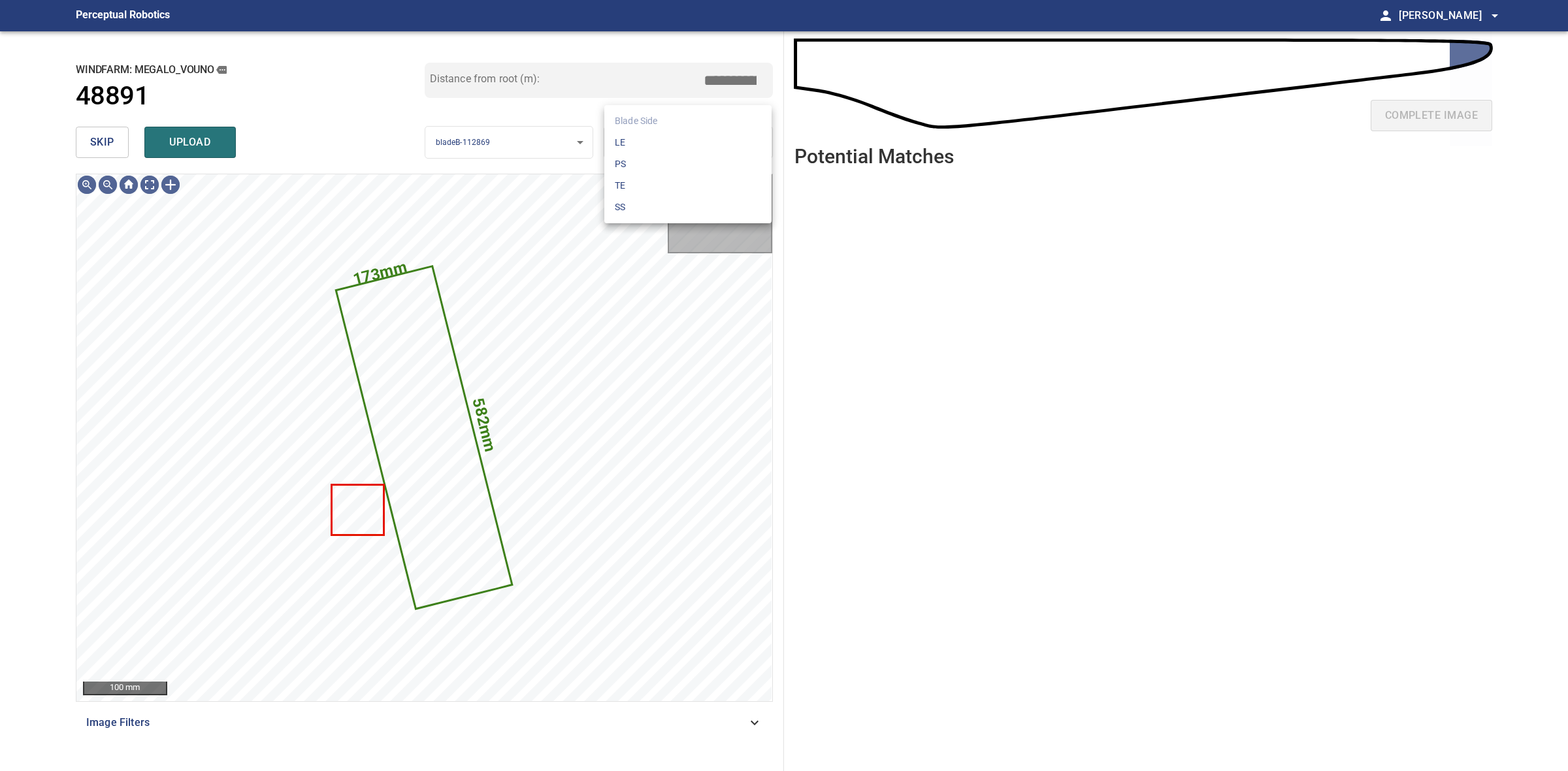
click at [658, 133] on body "**********" at bounding box center [784, 385] width 1568 height 771
click at [660, 135] on li "LE" at bounding box center [688, 142] width 168 height 21
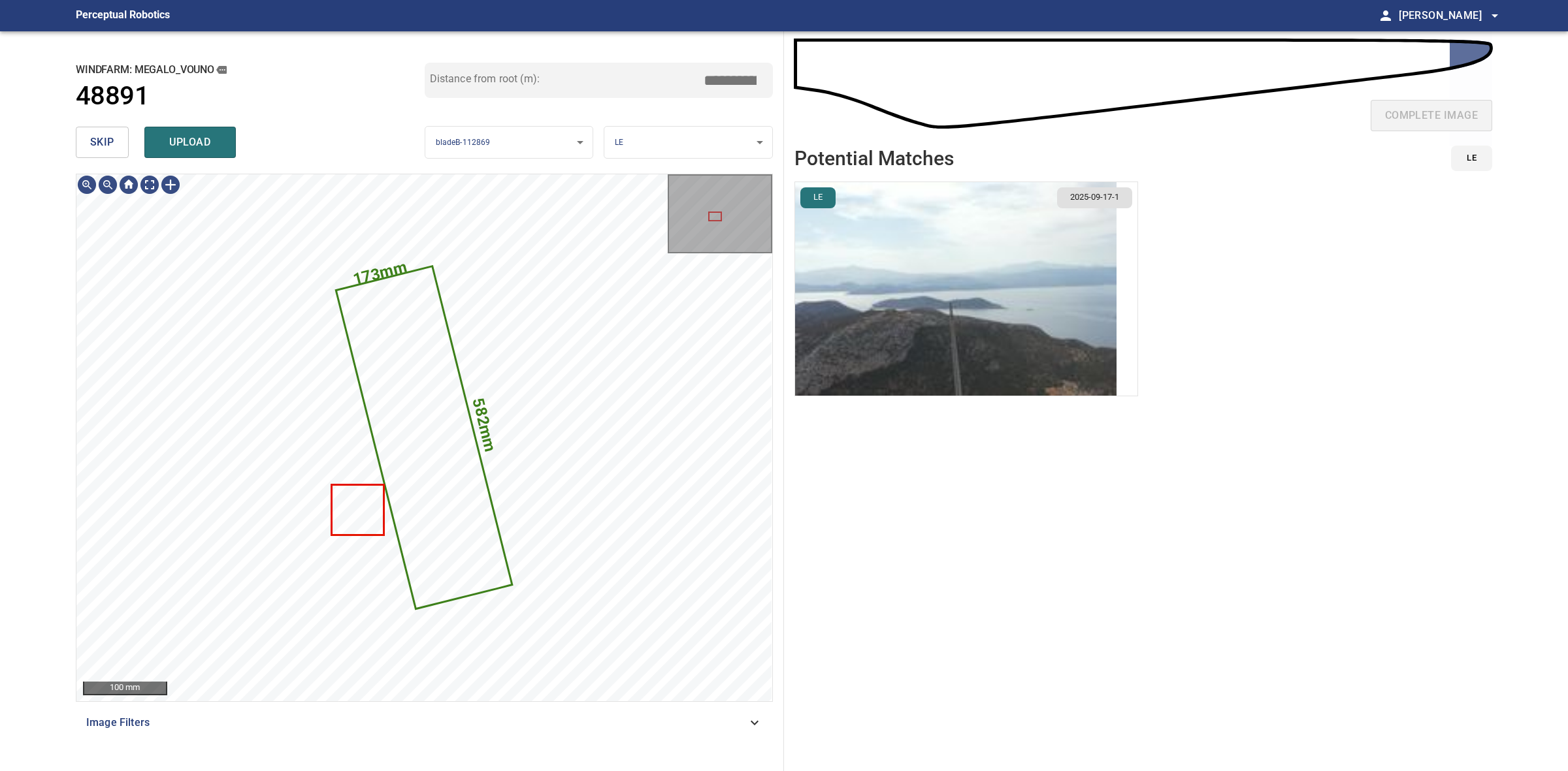
click at [1076, 311] on img "button" at bounding box center [956, 288] width 321 height 214
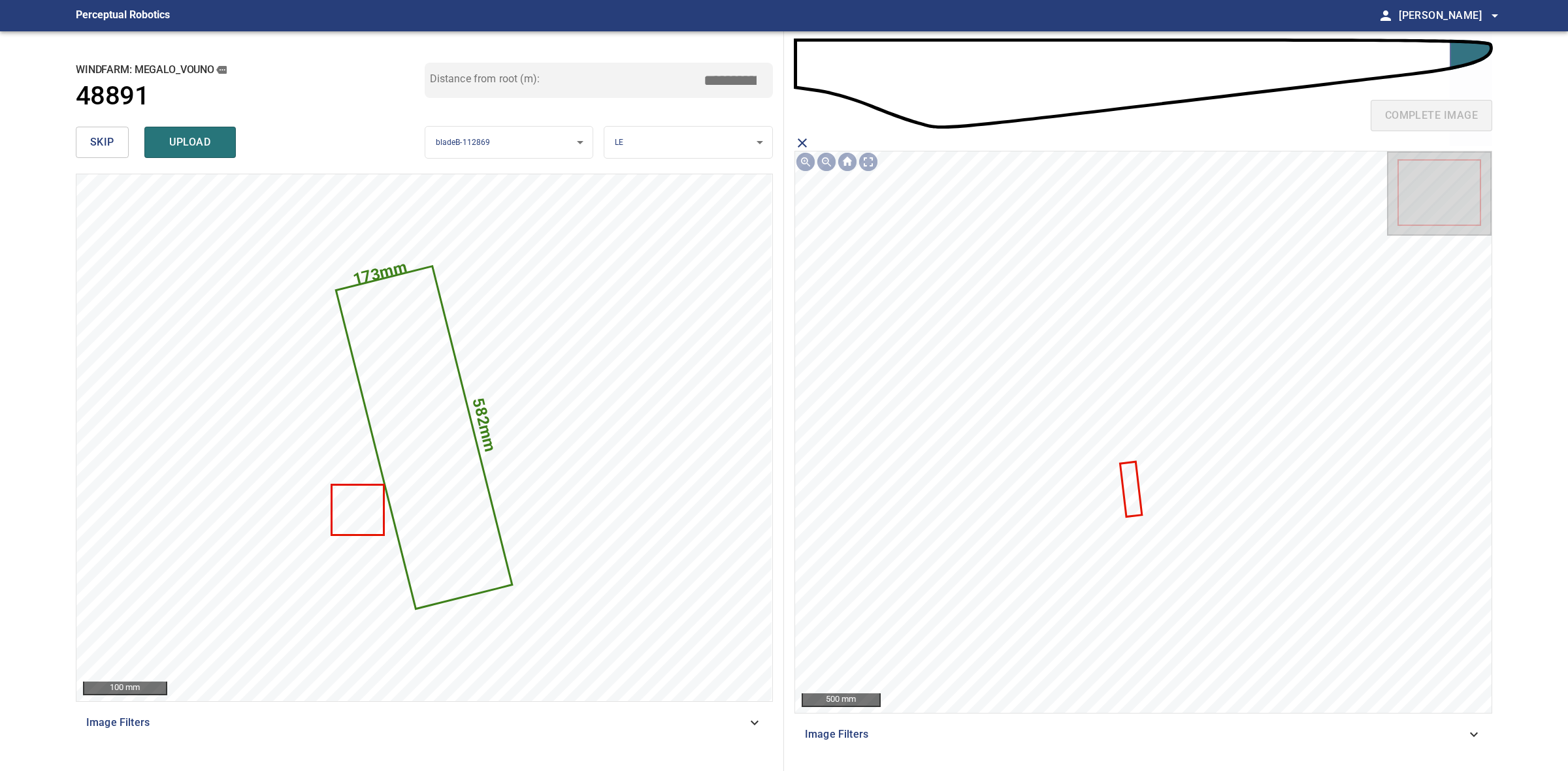
click at [1127, 490] on icon at bounding box center [1131, 489] width 19 height 53
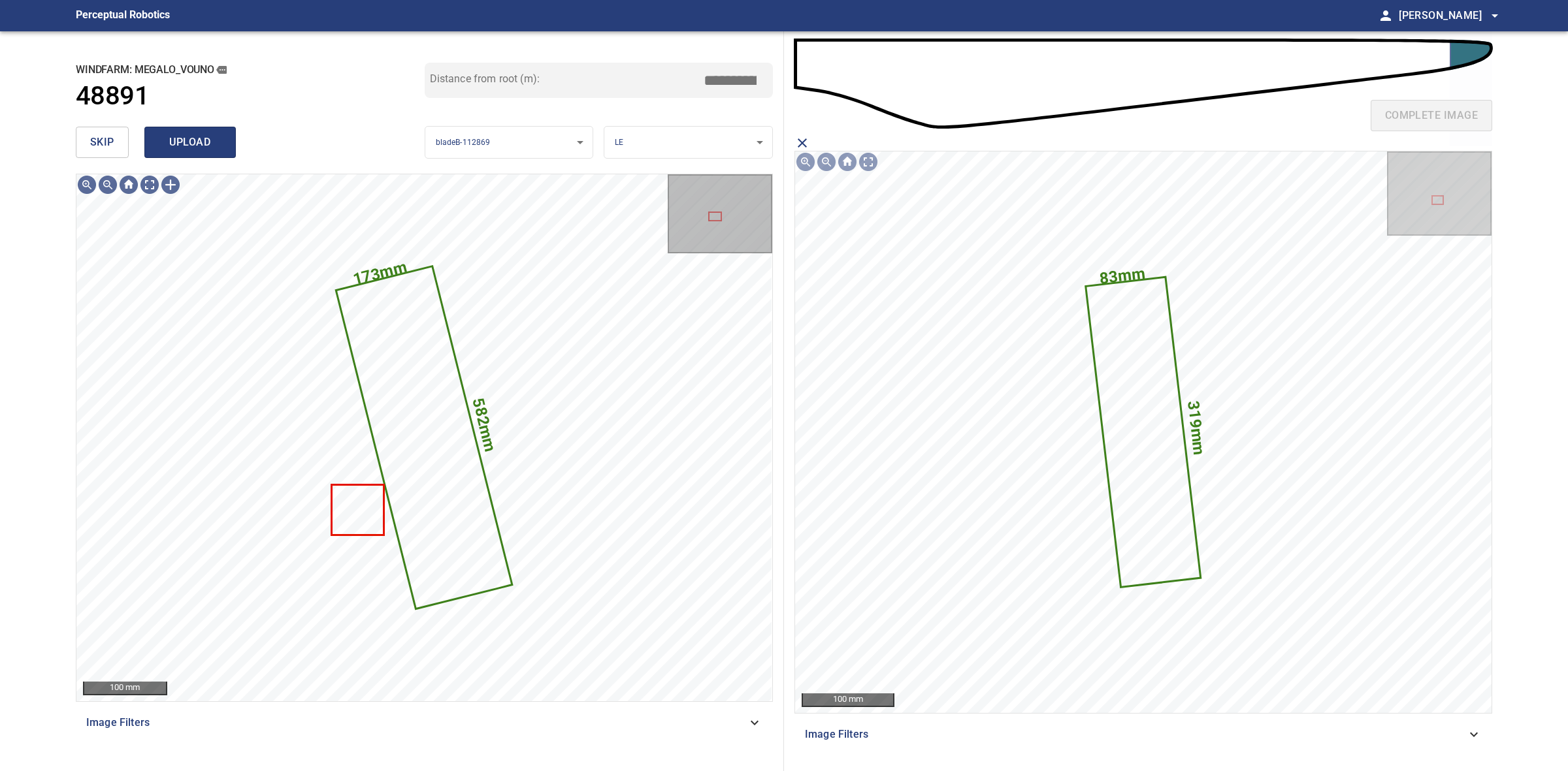
click at [223, 146] on button "upload" at bounding box center [190, 143] width 91 height 32
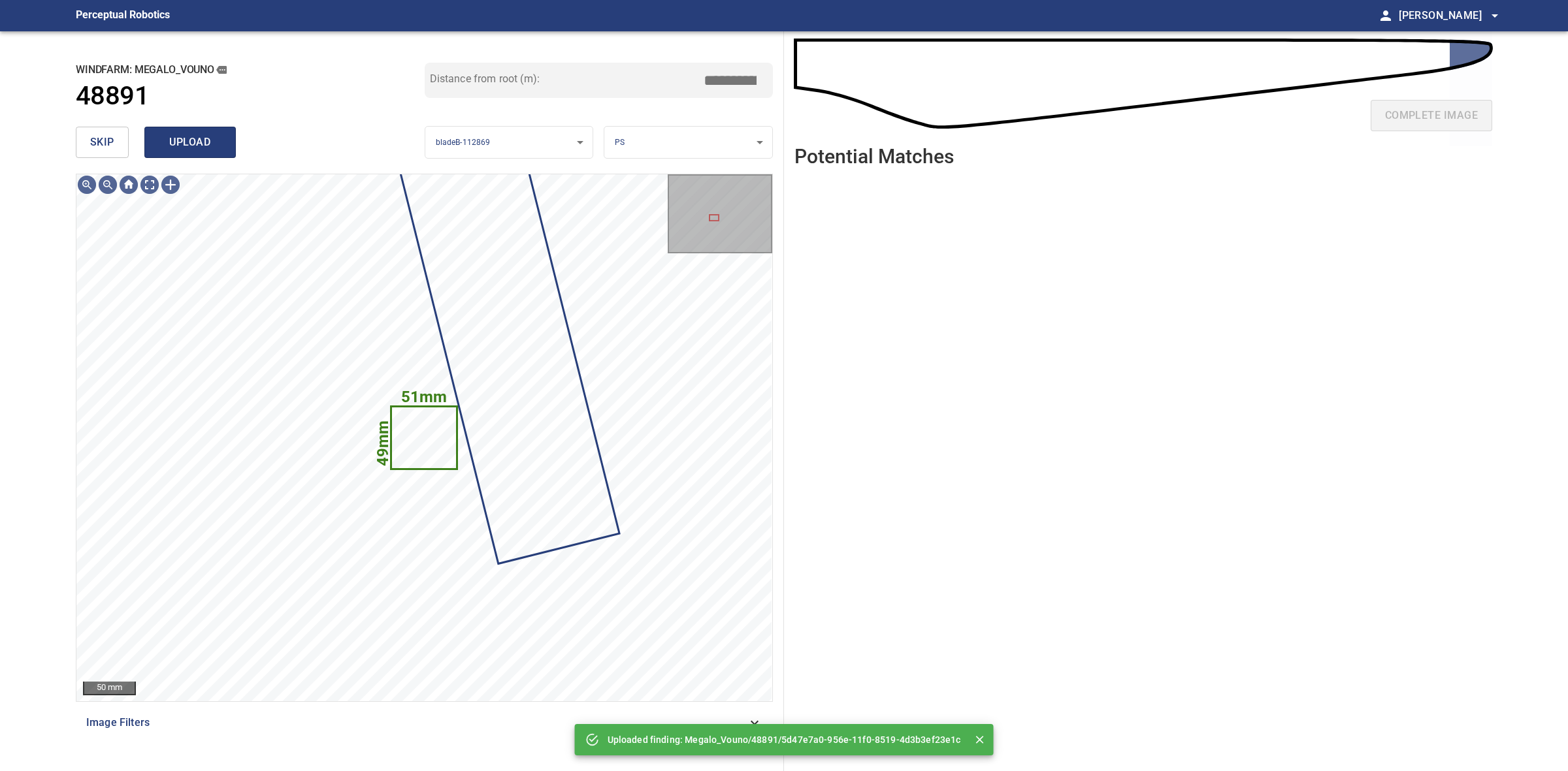
click at [183, 136] on span "upload" at bounding box center [190, 142] width 63 height 19
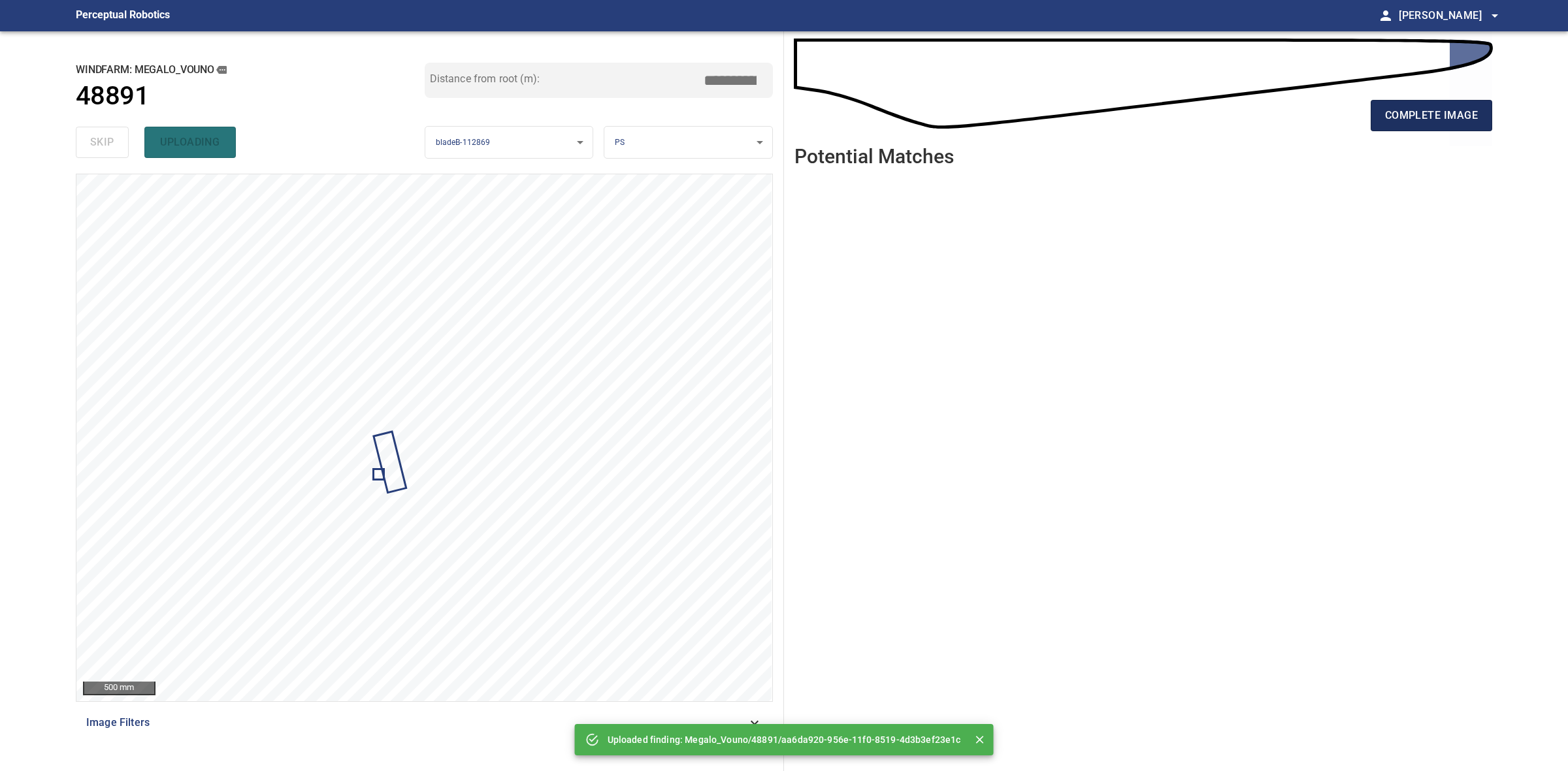
click at [1382, 111] on button "complete image" at bounding box center [1431, 116] width 122 height 32
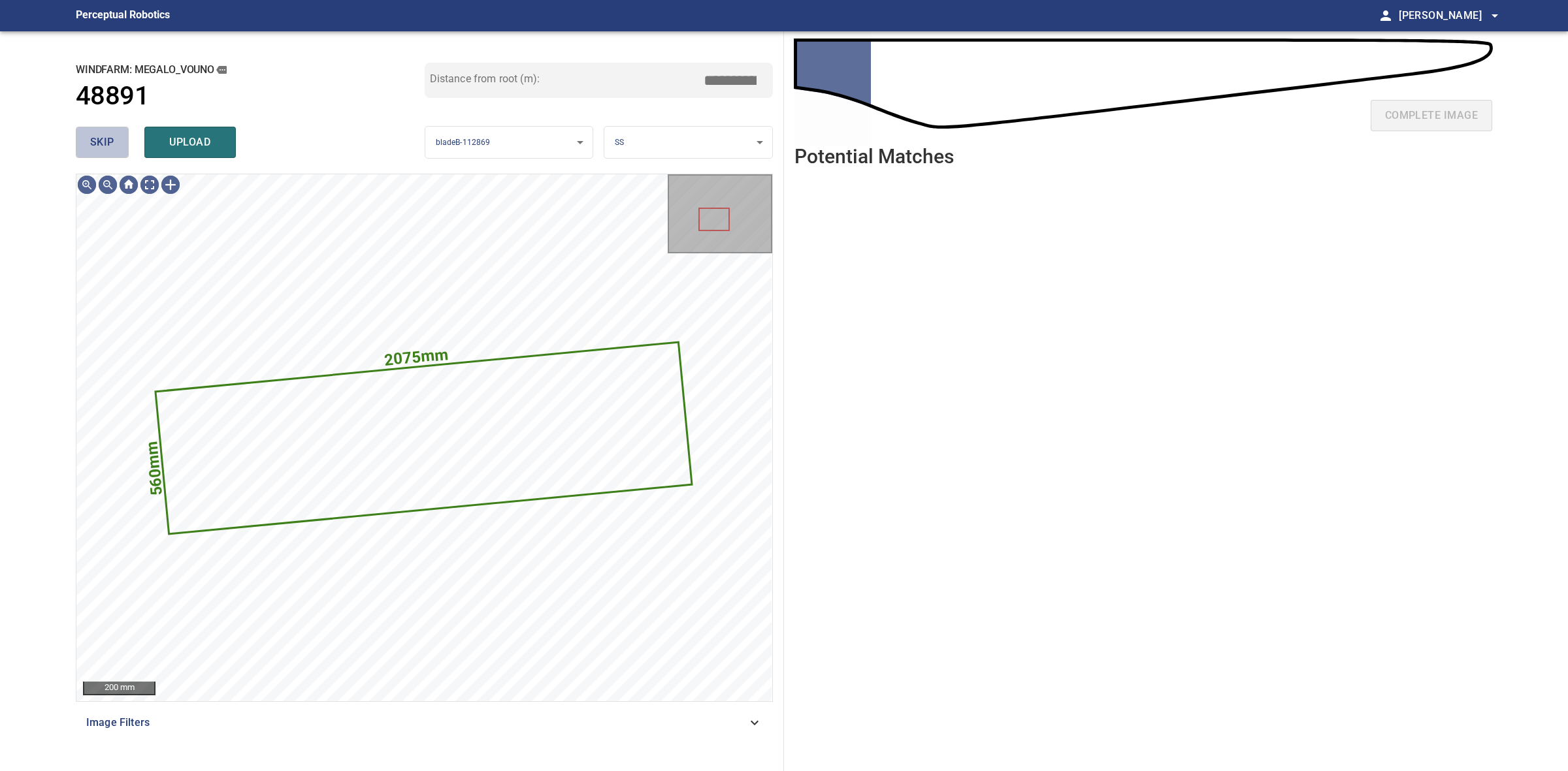
click at [104, 152] on button "skip" at bounding box center [102, 143] width 53 height 32
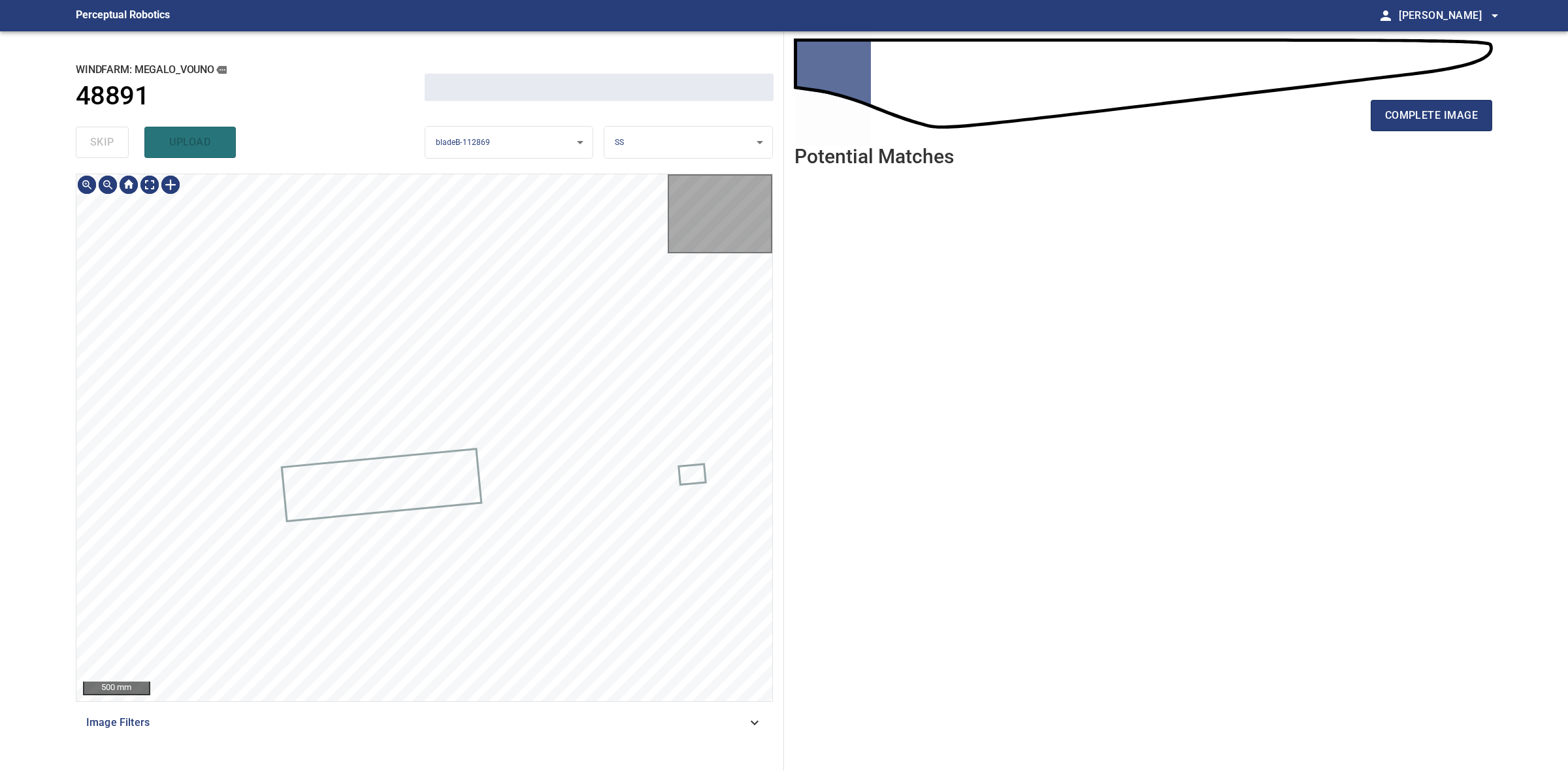
click at [104, 152] on div "skip upload" at bounding box center [250, 142] width 349 height 42
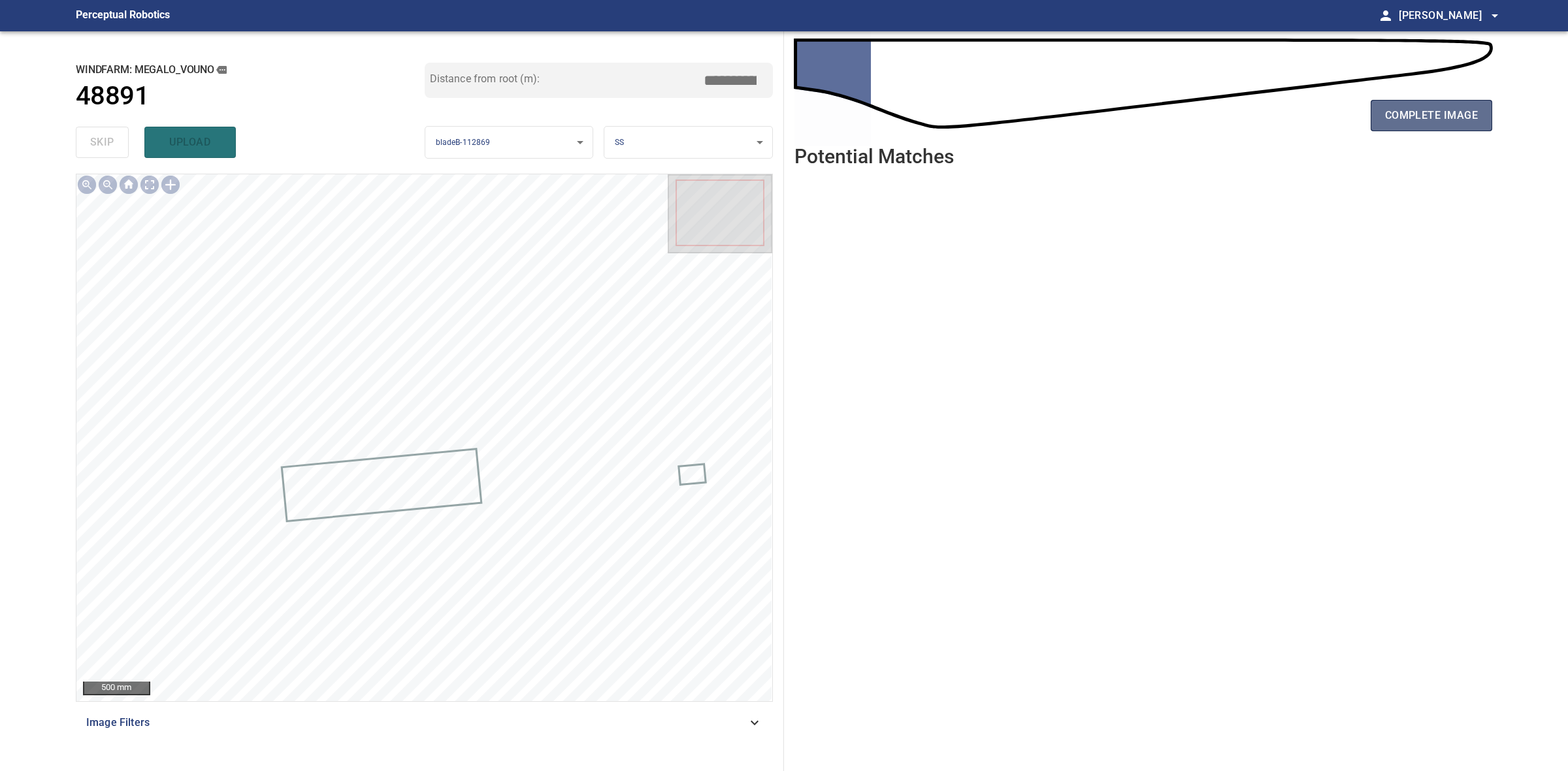
click at [1477, 125] on button "complete image" at bounding box center [1431, 116] width 122 height 32
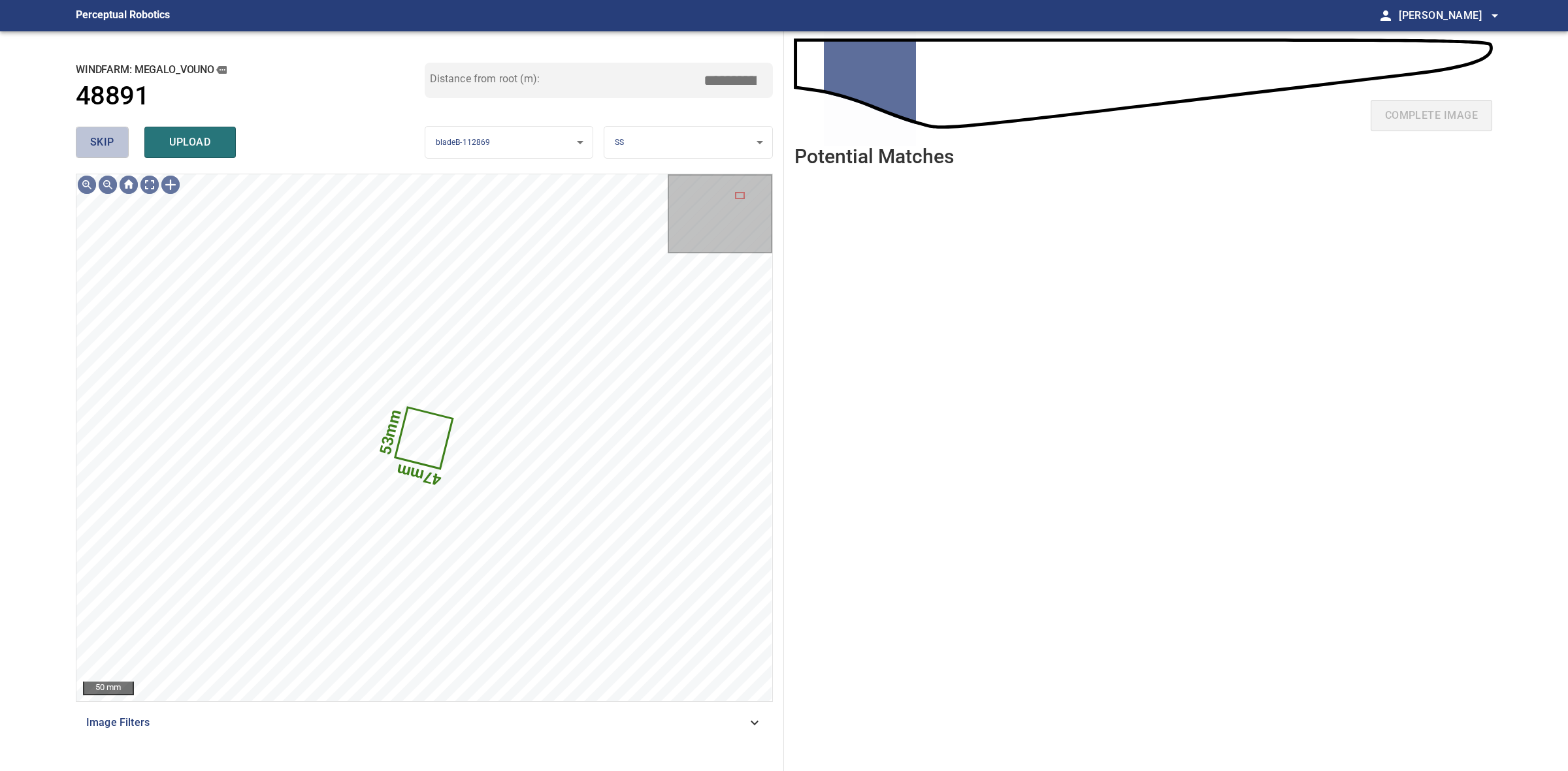
click at [95, 136] on span "skip" at bounding box center [102, 142] width 24 height 19
click at [95, 136] on div "skip upload" at bounding box center [250, 142] width 349 height 42
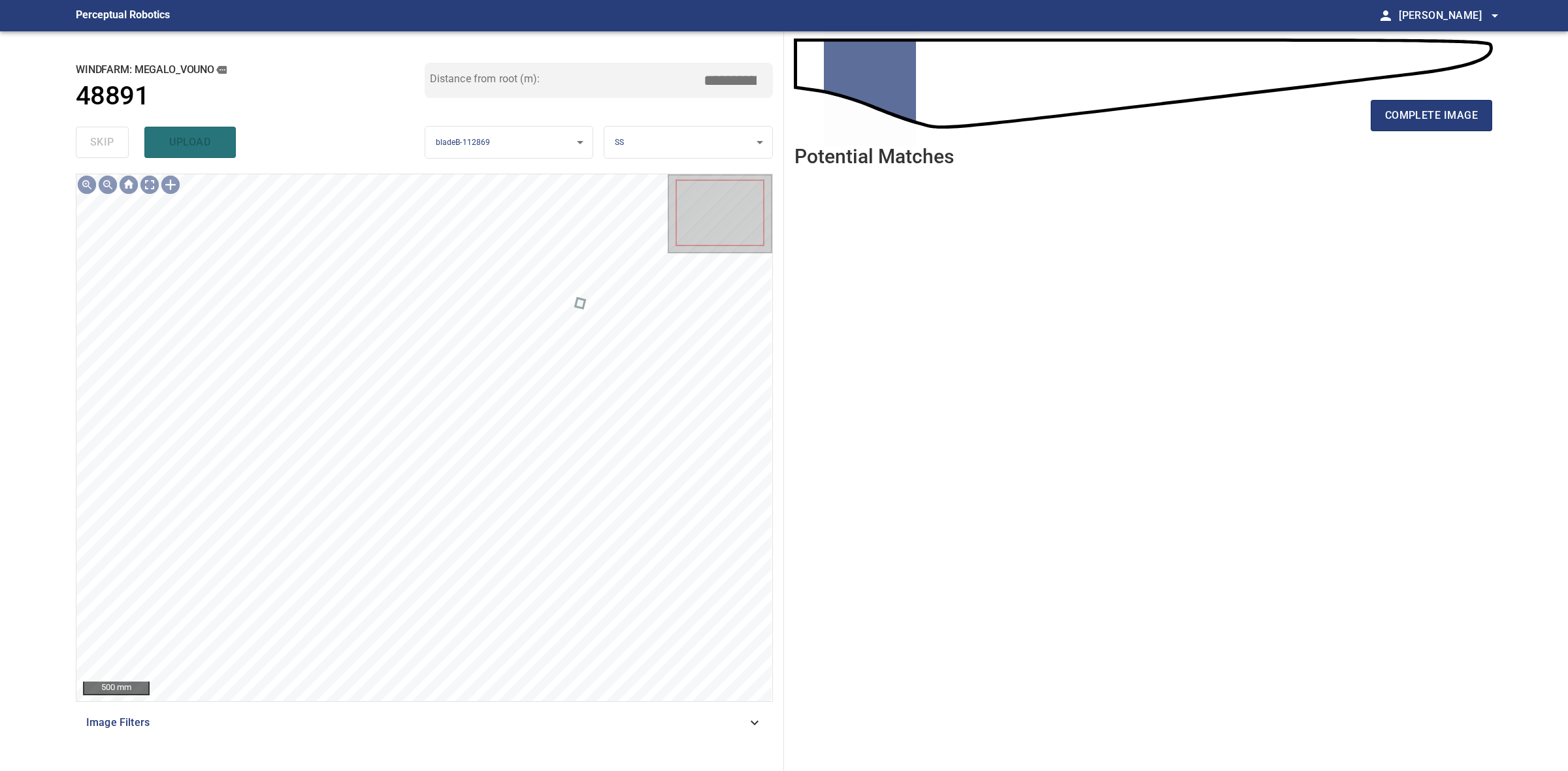
click at [1385, 132] on div "complete image" at bounding box center [1144, 121] width 698 height 52
click at [1393, 126] on button "complete image" at bounding box center [1431, 116] width 122 height 32
click at [1424, 109] on span "complete image" at bounding box center [1431, 115] width 93 height 19
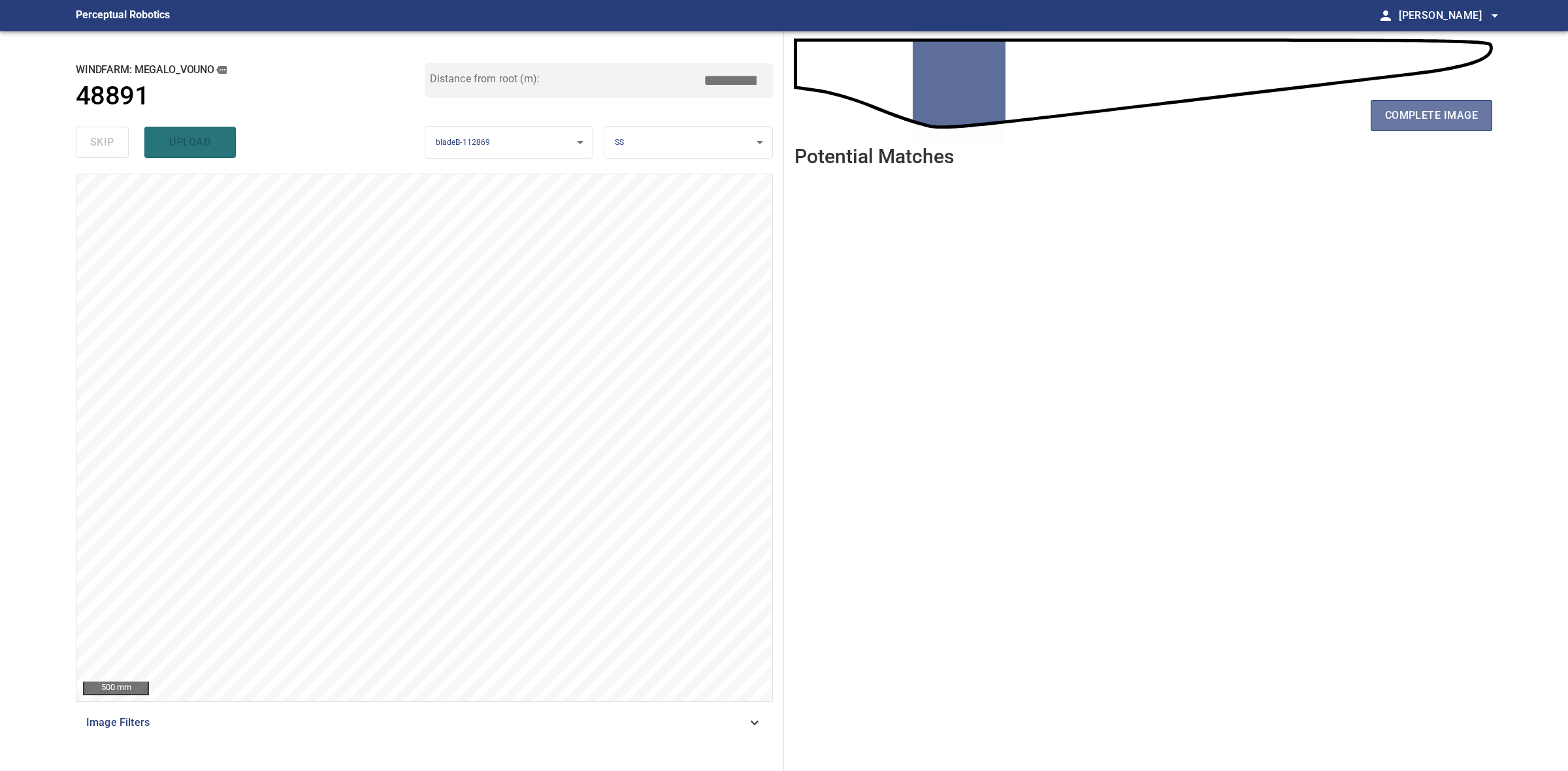
click at [1424, 109] on span "complete image" at bounding box center [1431, 115] width 93 height 19
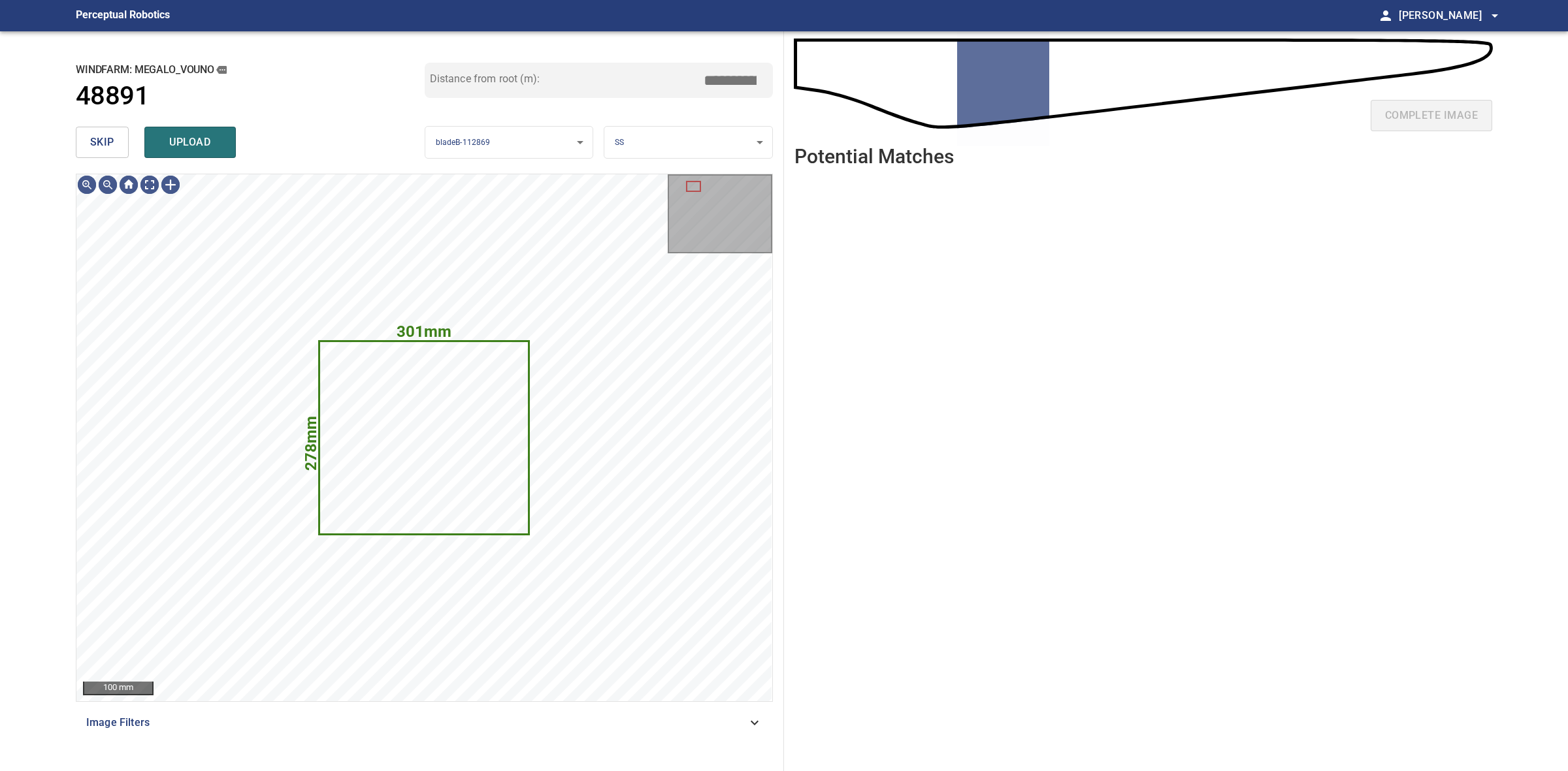
click at [108, 148] on span "skip" at bounding box center [102, 142] width 24 height 19
click at [108, 148] on div "skip upload" at bounding box center [250, 142] width 349 height 42
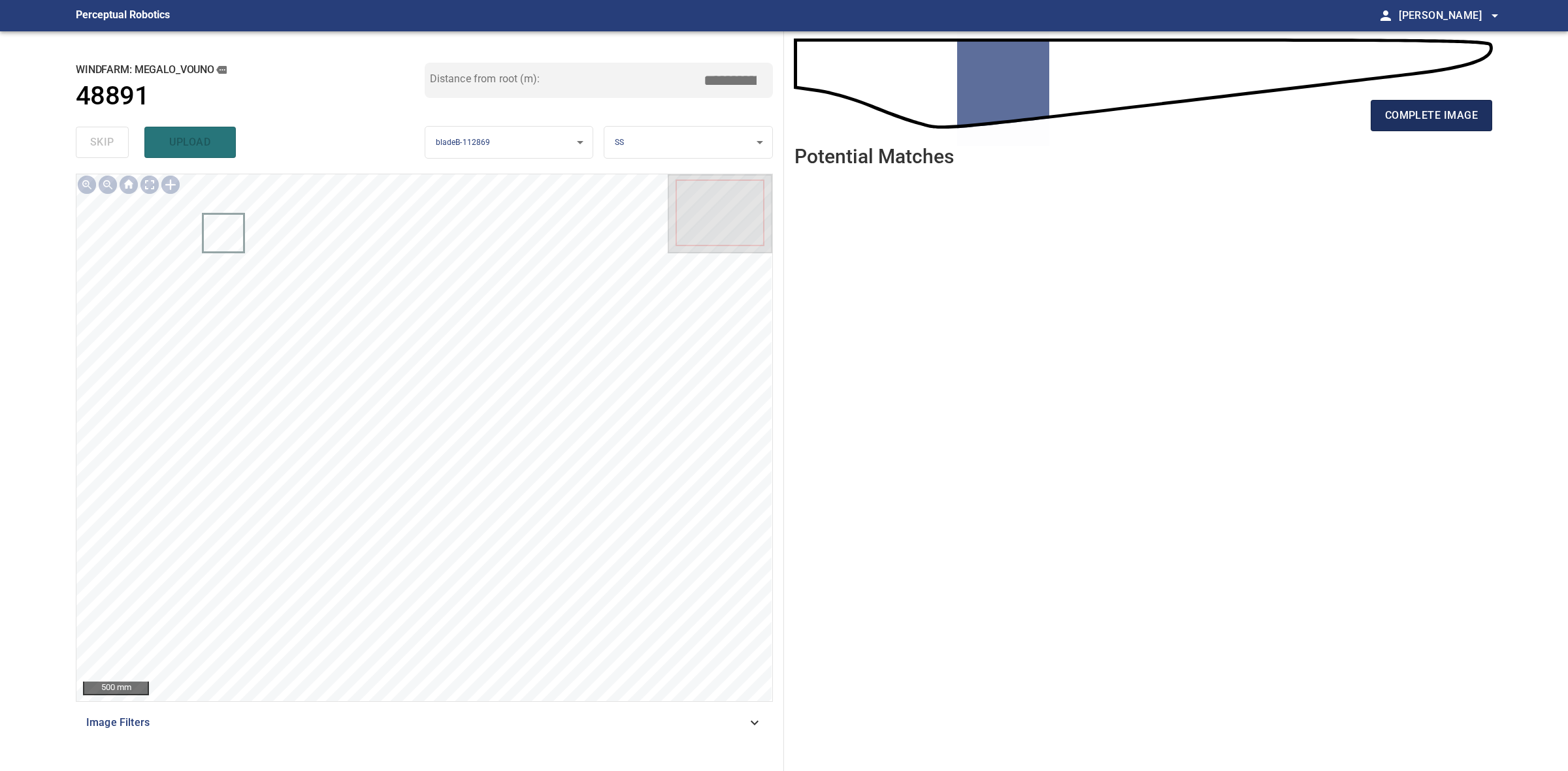
click at [1389, 108] on span "complete image" at bounding box center [1431, 115] width 93 height 19
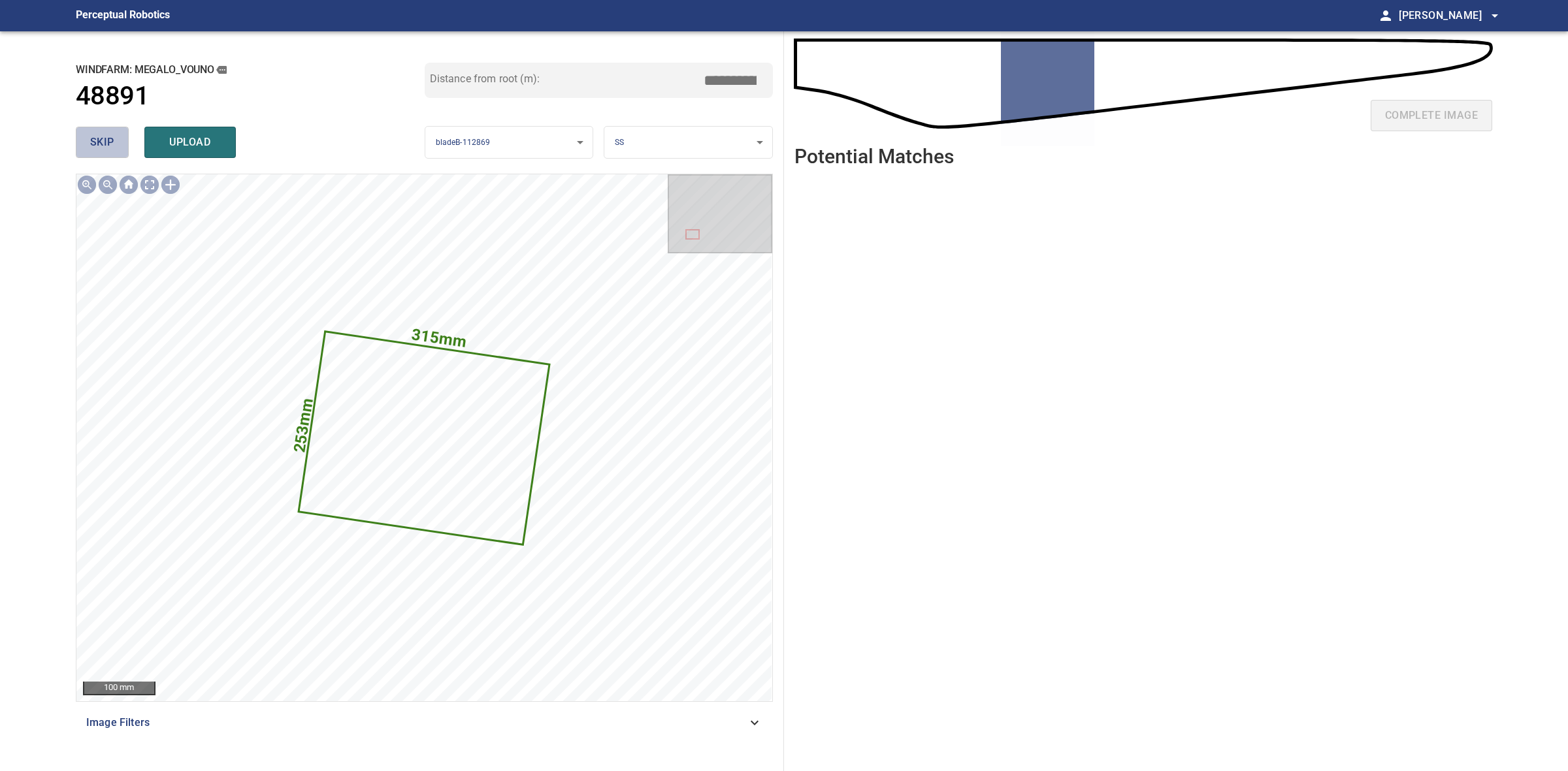
click at [84, 150] on button "skip" at bounding box center [102, 143] width 53 height 32
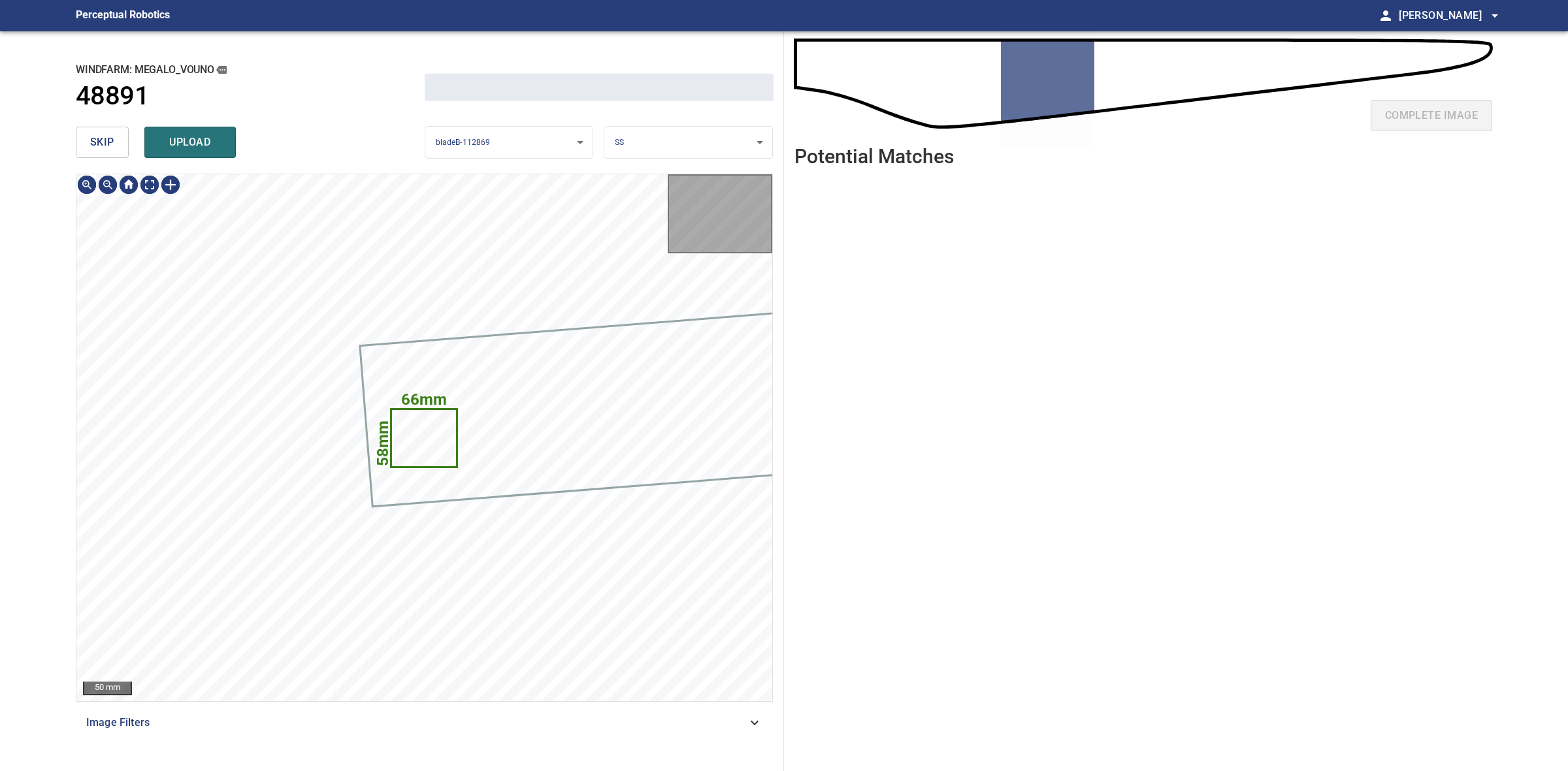
click at [84, 149] on button "skip" at bounding box center [102, 143] width 53 height 32
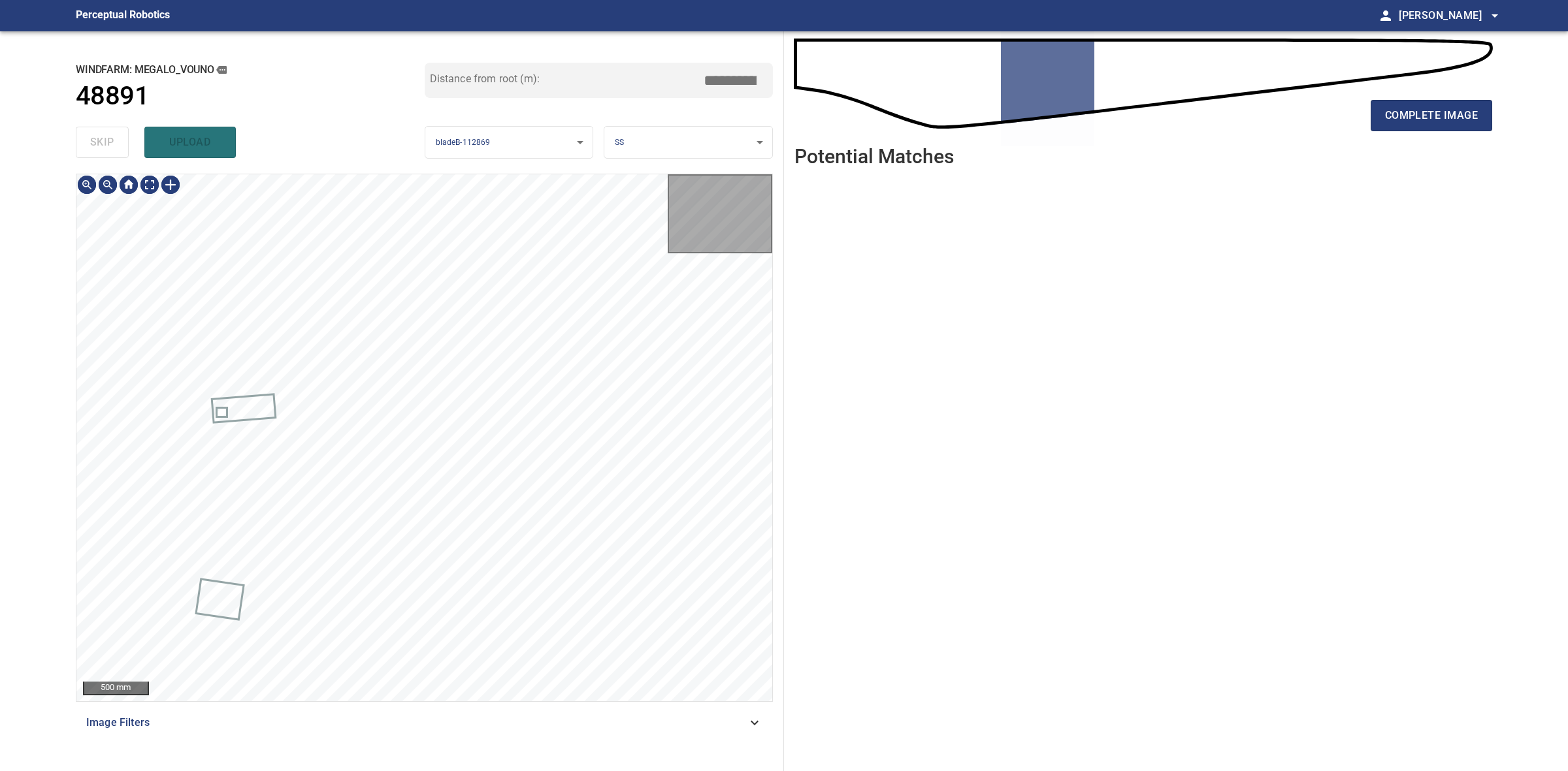
click at [84, 149] on div "skip upload" at bounding box center [250, 142] width 349 height 42
click at [84, 148] on div "skip upload" at bounding box center [250, 142] width 349 height 42
type input "*****"
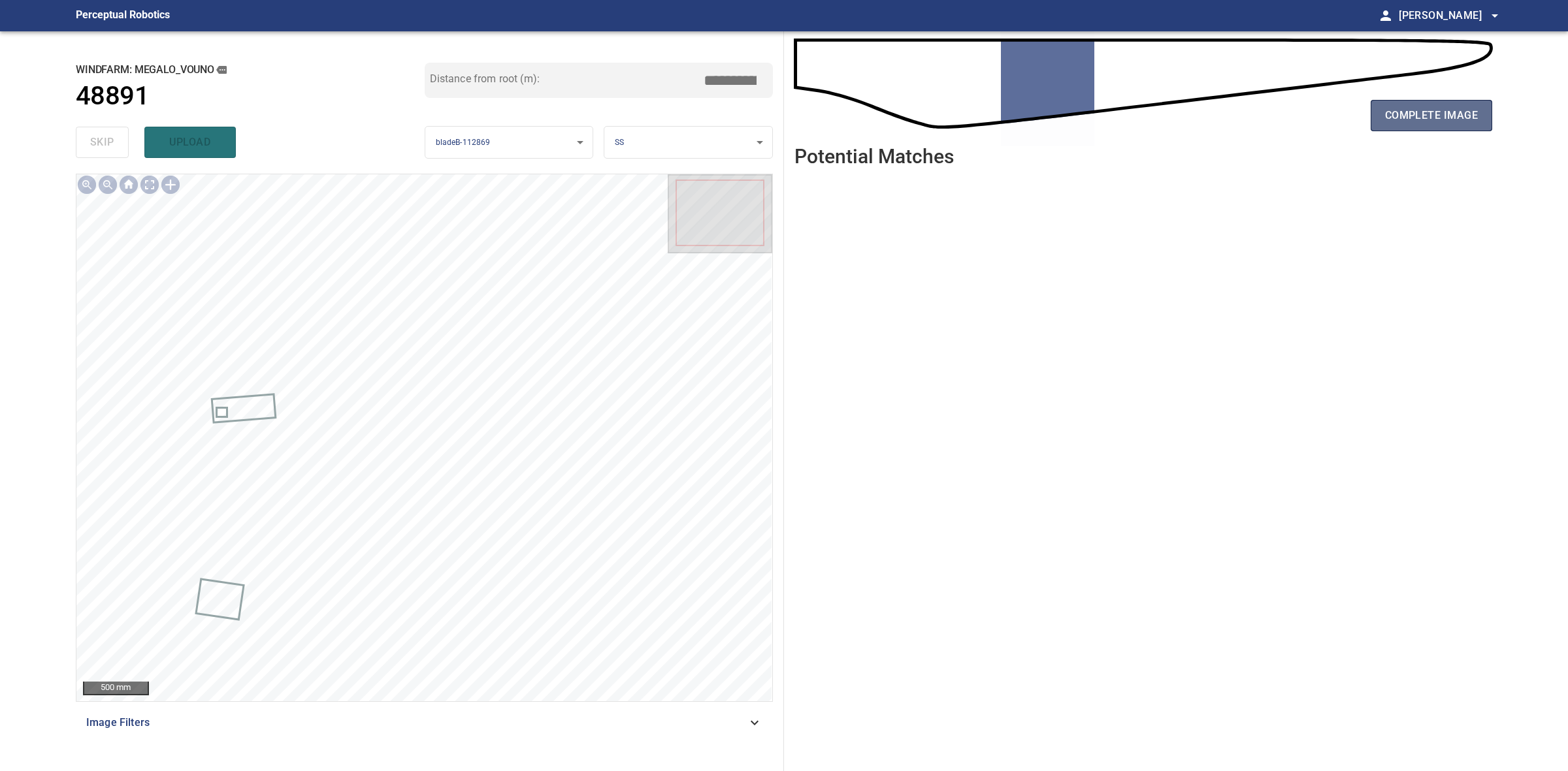
click at [1374, 128] on button "complete image" at bounding box center [1431, 116] width 122 height 32
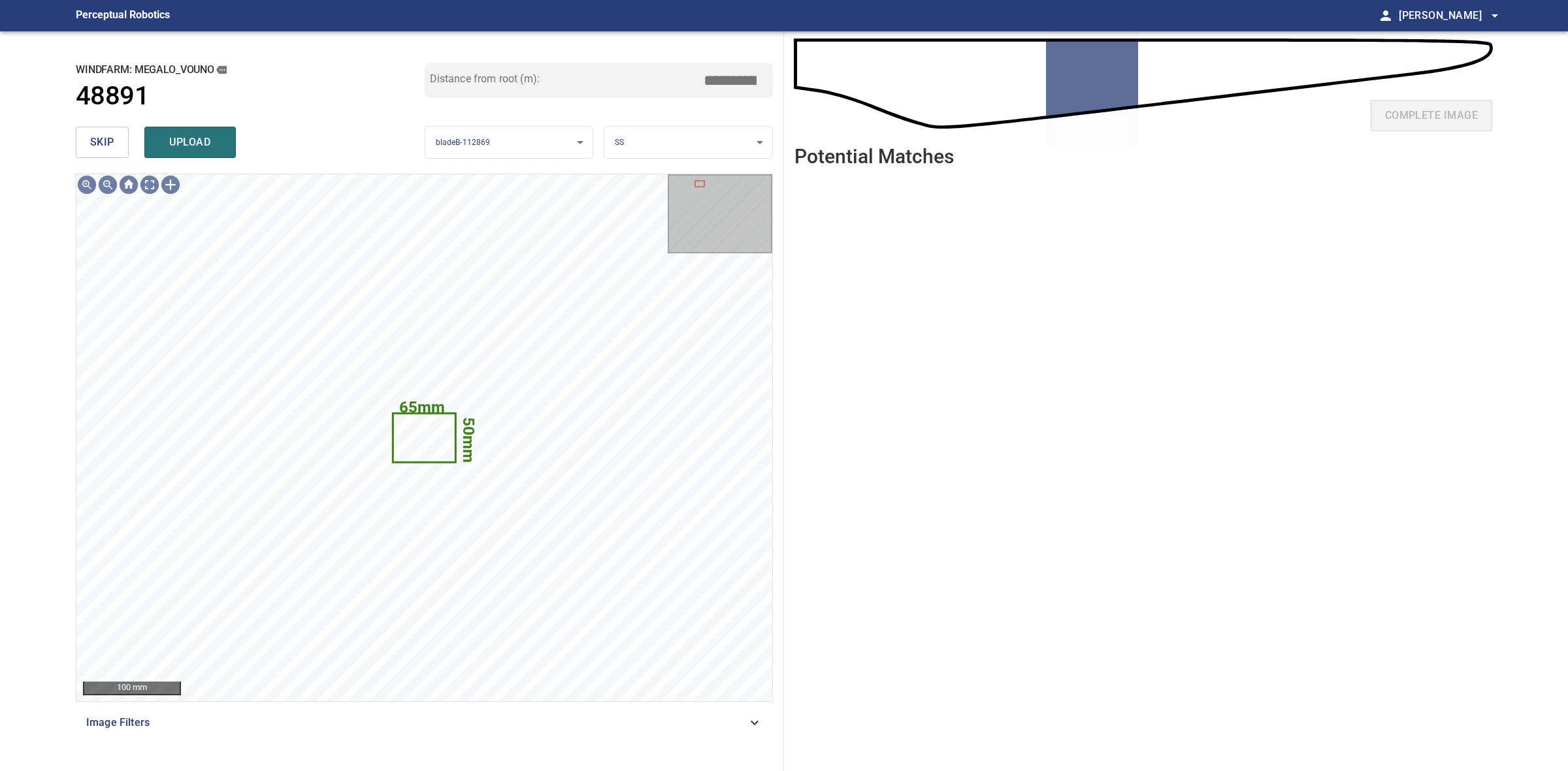
click at [101, 142] on span "skip" at bounding box center [102, 142] width 24 height 19
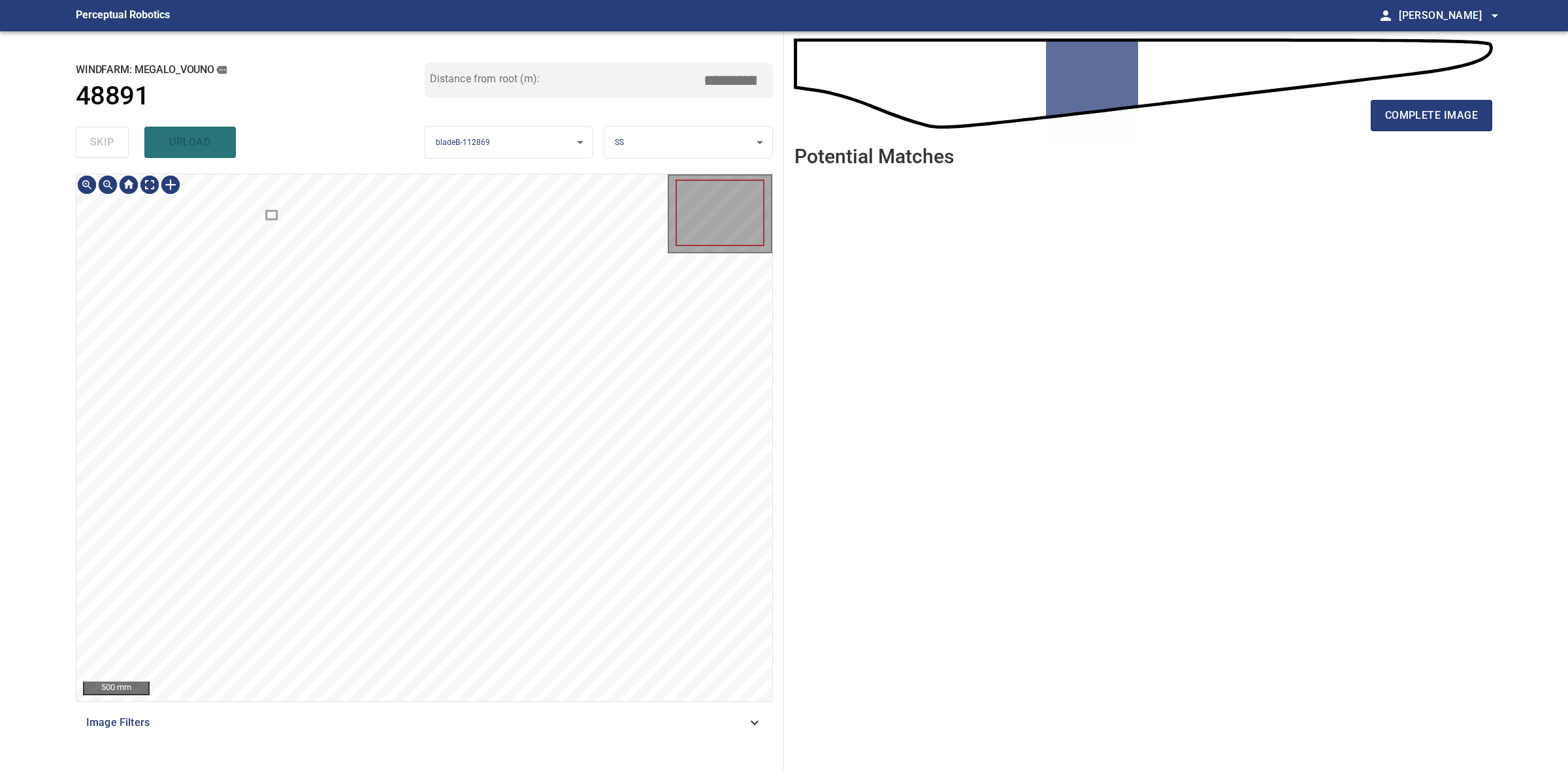
click at [101, 142] on div "skip upload" at bounding box center [250, 142] width 349 height 42
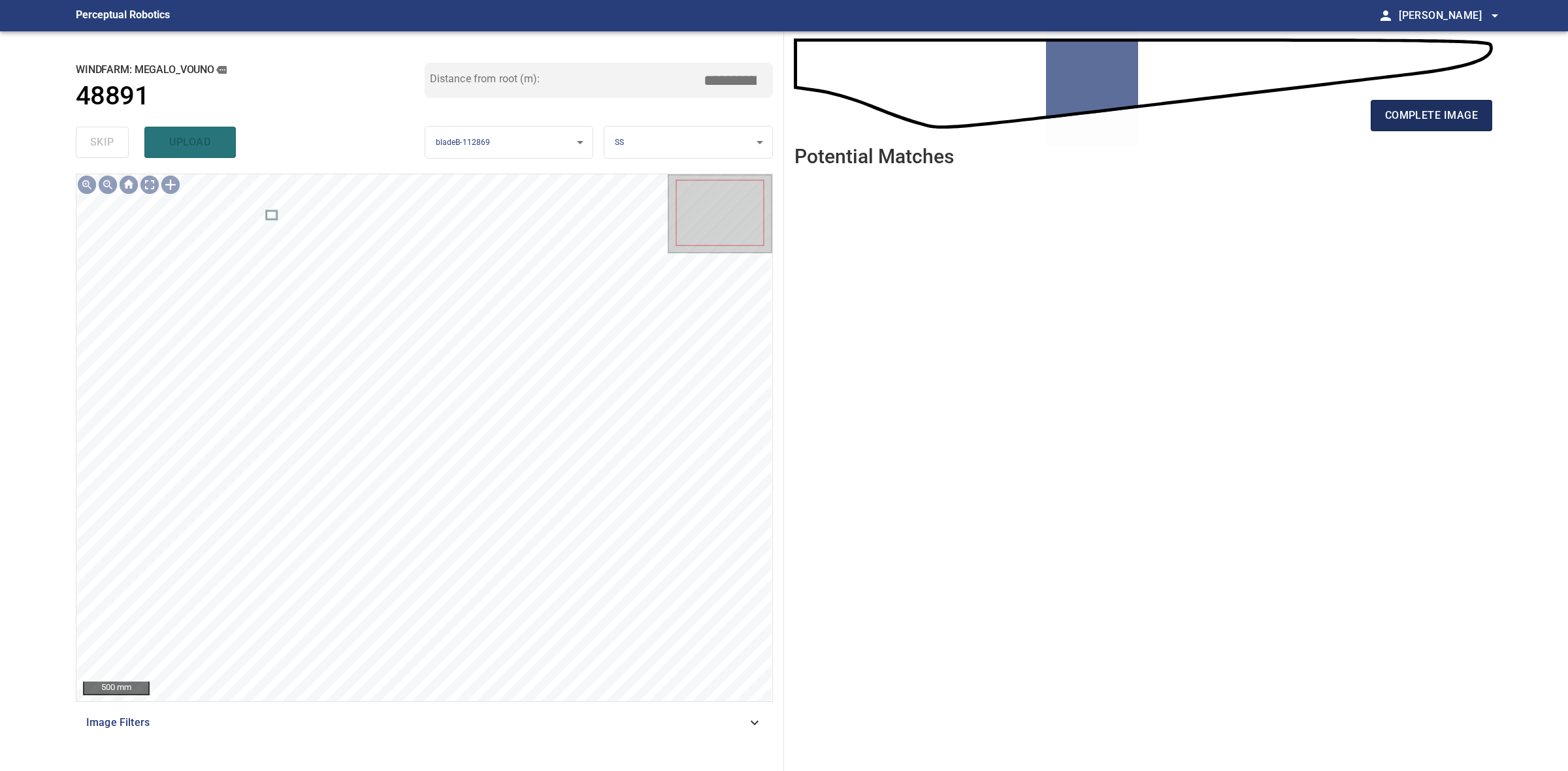
click at [1389, 118] on span "complete image" at bounding box center [1431, 115] width 93 height 19
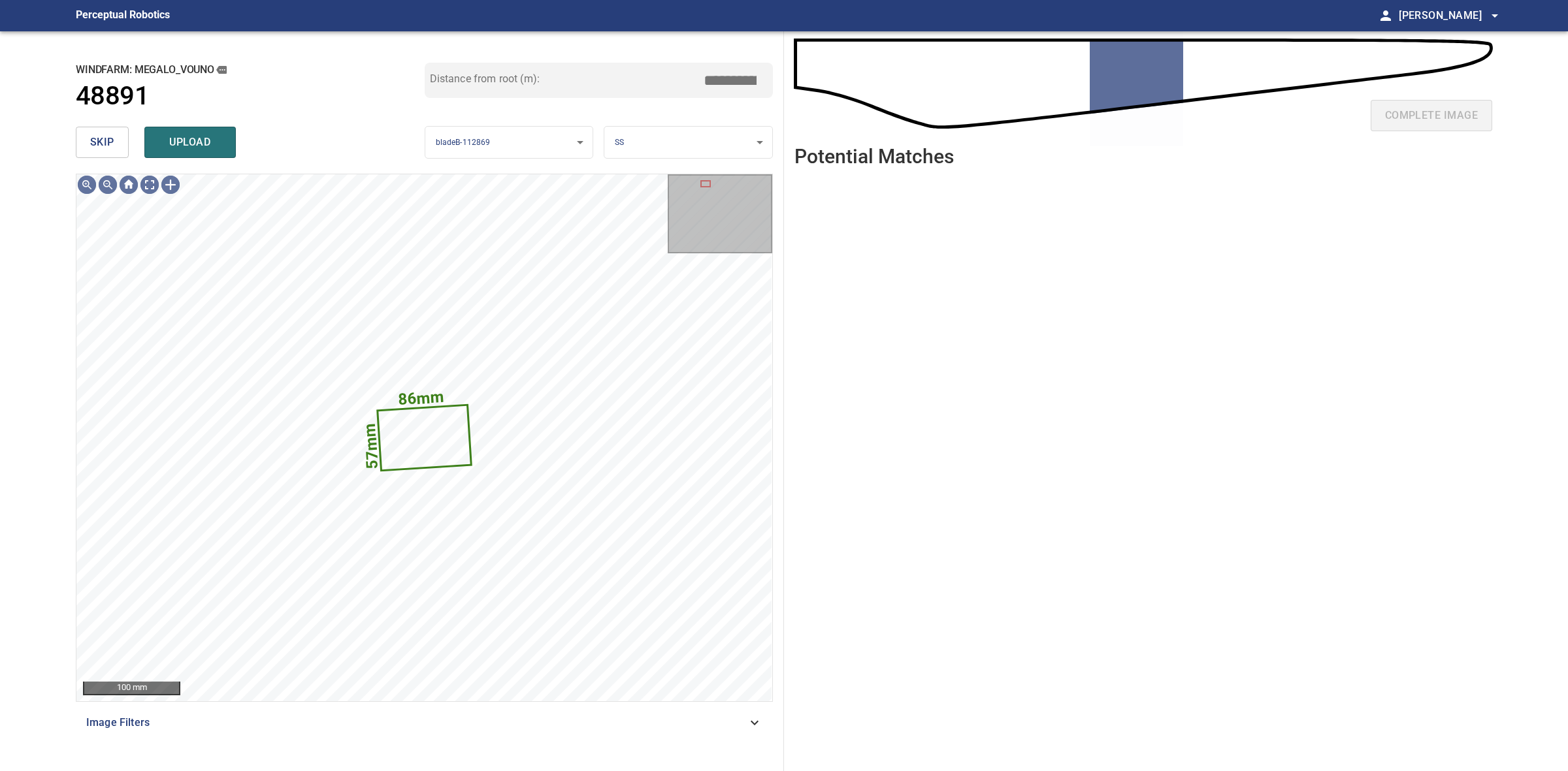
click at [87, 151] on button "skip" at bounding box center [102, 143] width 53 height 32
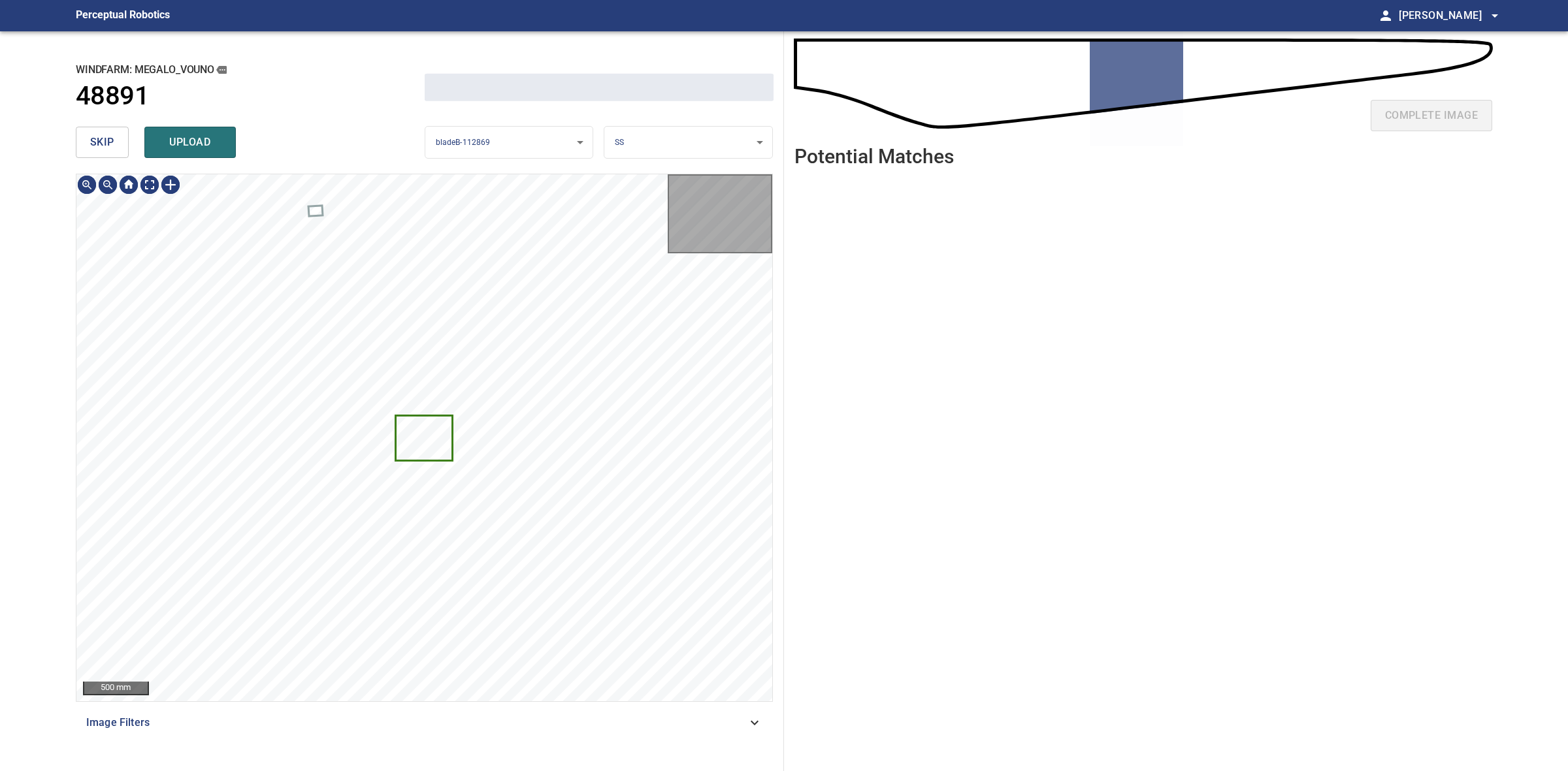
click at [87, 151] on button "skip" at bounding box center [102, 143] width 53 height 32
click at [87, 149] on div "skip upload" at bounding box center [250, 142] width 349 height 42
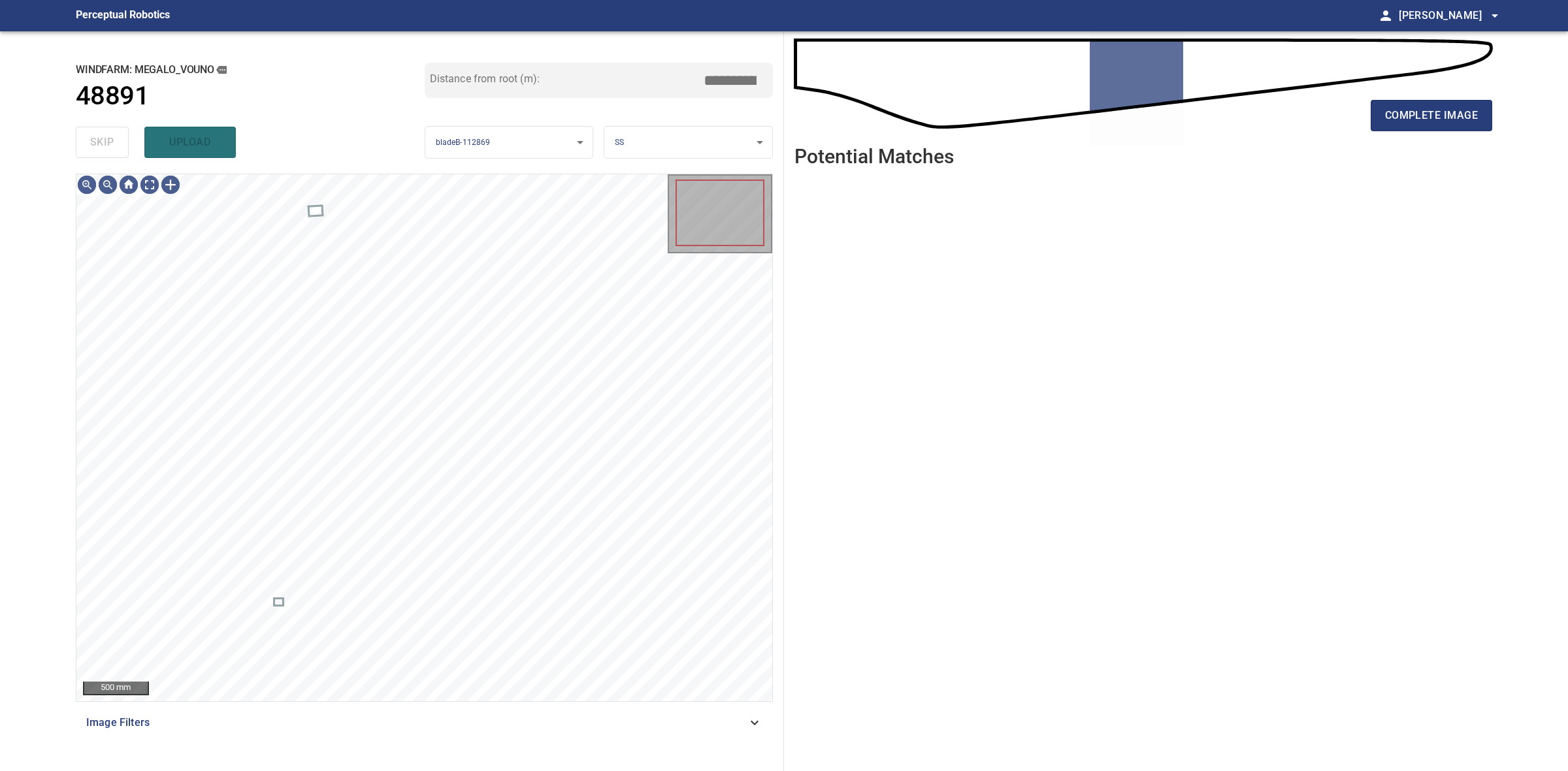
click at [87, 149] on div "skip upload" at bounding box center [250, 142] width 349 height 42
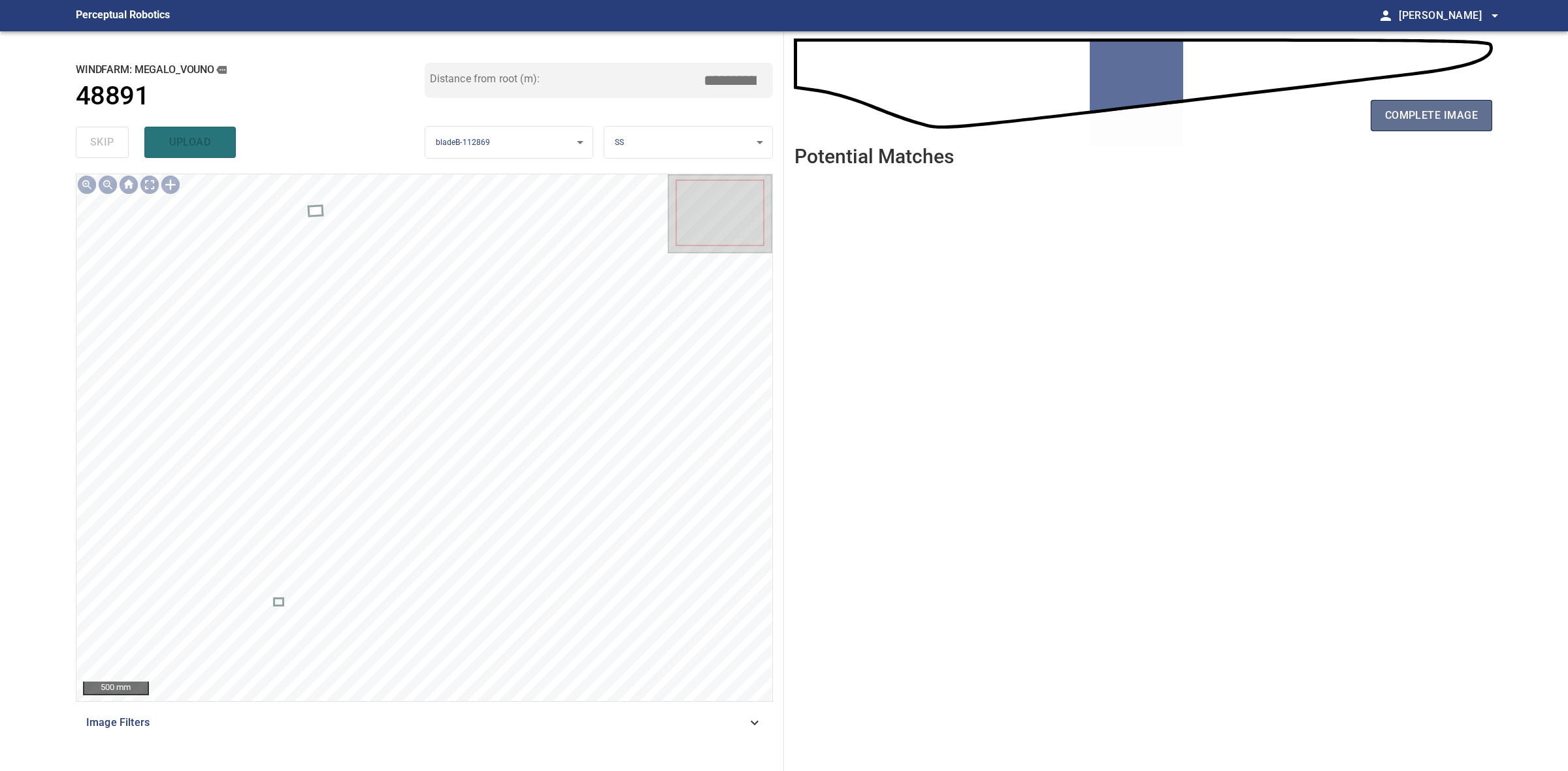
click at [1438, 101] on button "complete image" at bounding box center [1431, 116] width 122 height 32
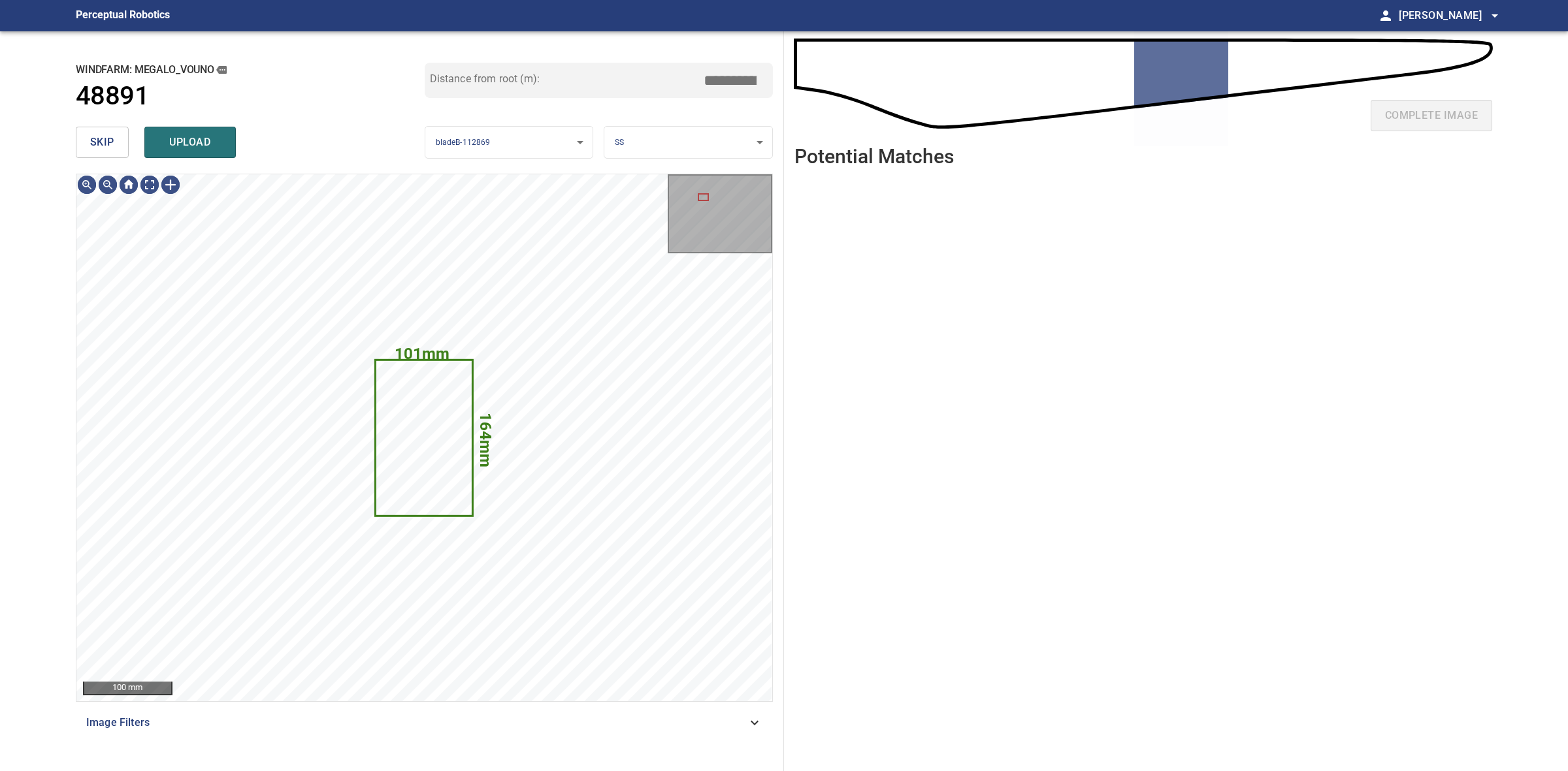
click at [89, 148] on button "skip" at bounding box center [102, 143] width 53 height 32
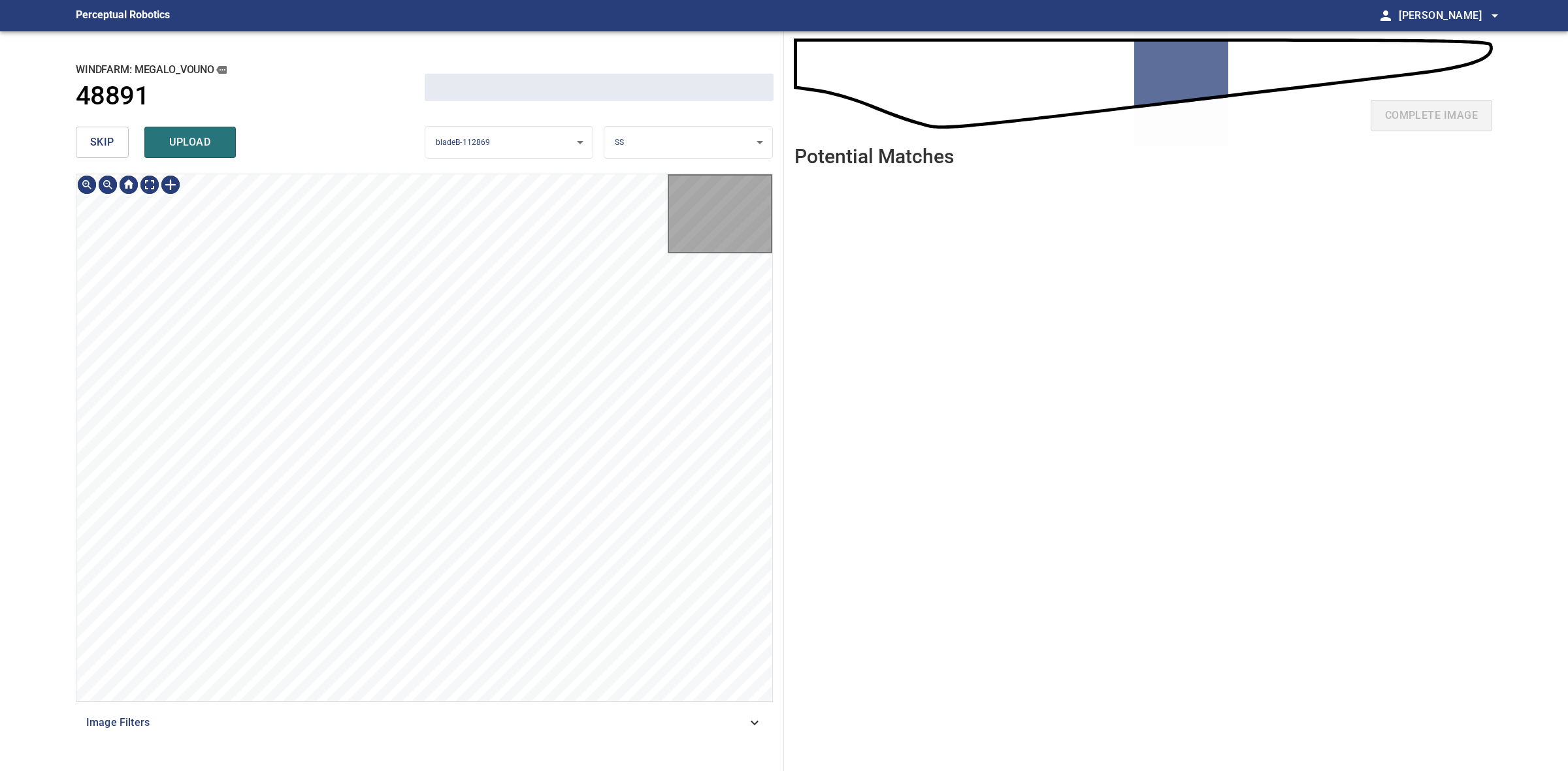
click at [89, 148] on button "skip" at bounding box center [102, 143] width 53 height 32
drag, startPoint x: 89, startPoint y: 148, endPoint x: 756, endPoint y: 141, distance: 667.0
click at [90, 148] on div "skip upload" at bounding box center [250, 142] width 349 height 42
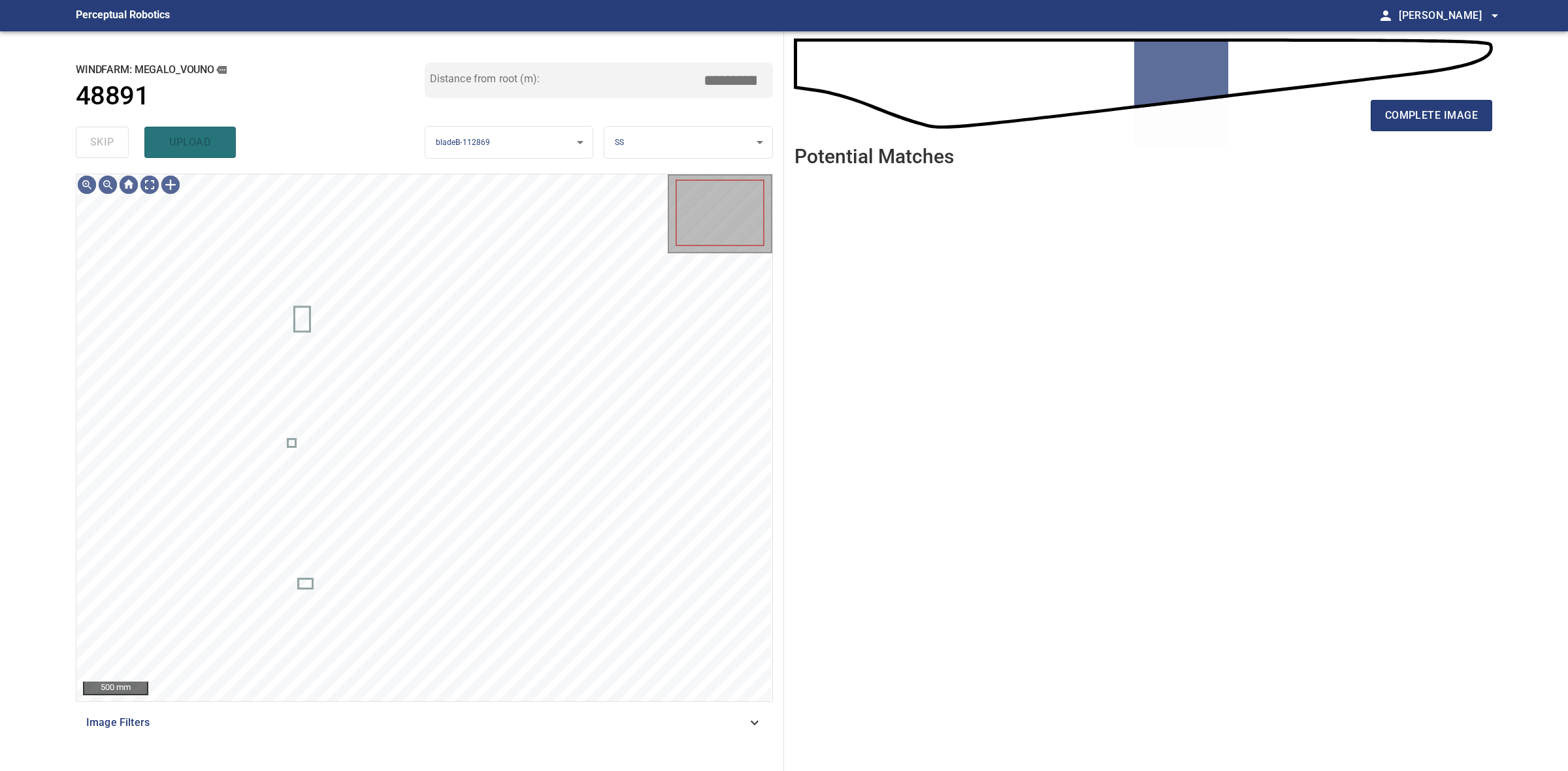
type input "*****"
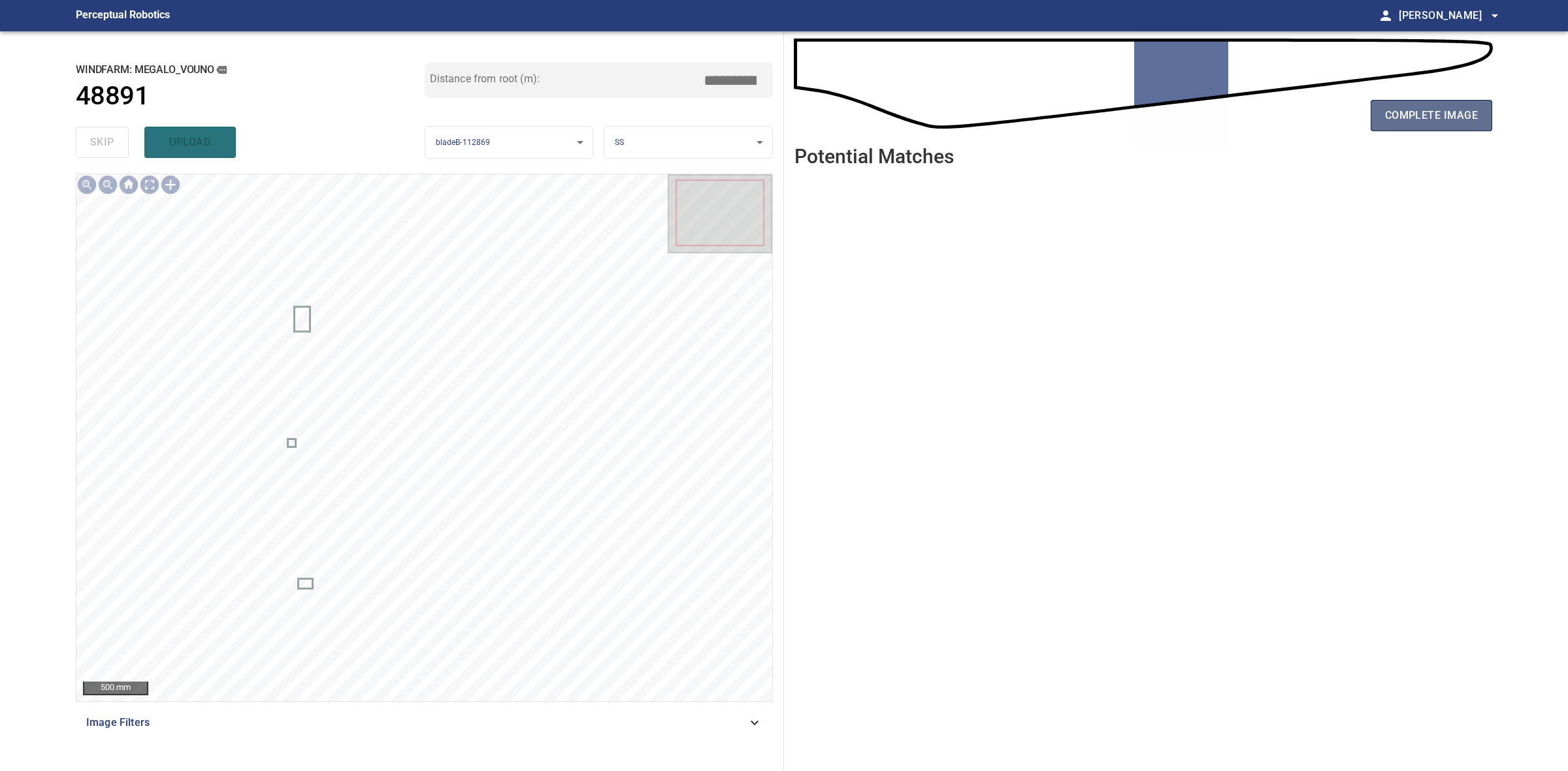
click at [1382, 123] on button "complete image" at bounding box center [1431, 116] width 122 height 32
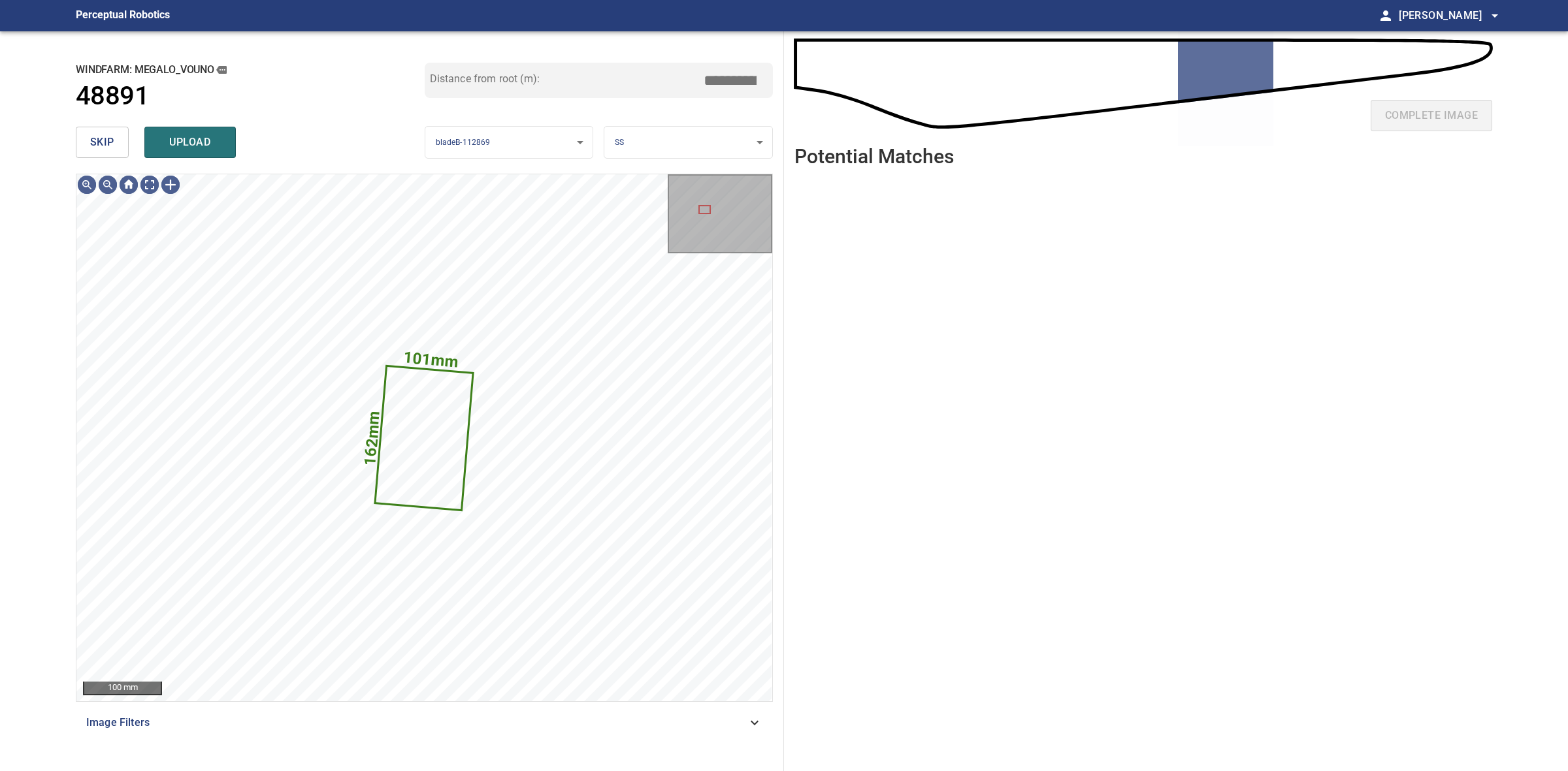
click at [106, 146] on span "skip" at bounding box center [102, 142] width 24 height 19
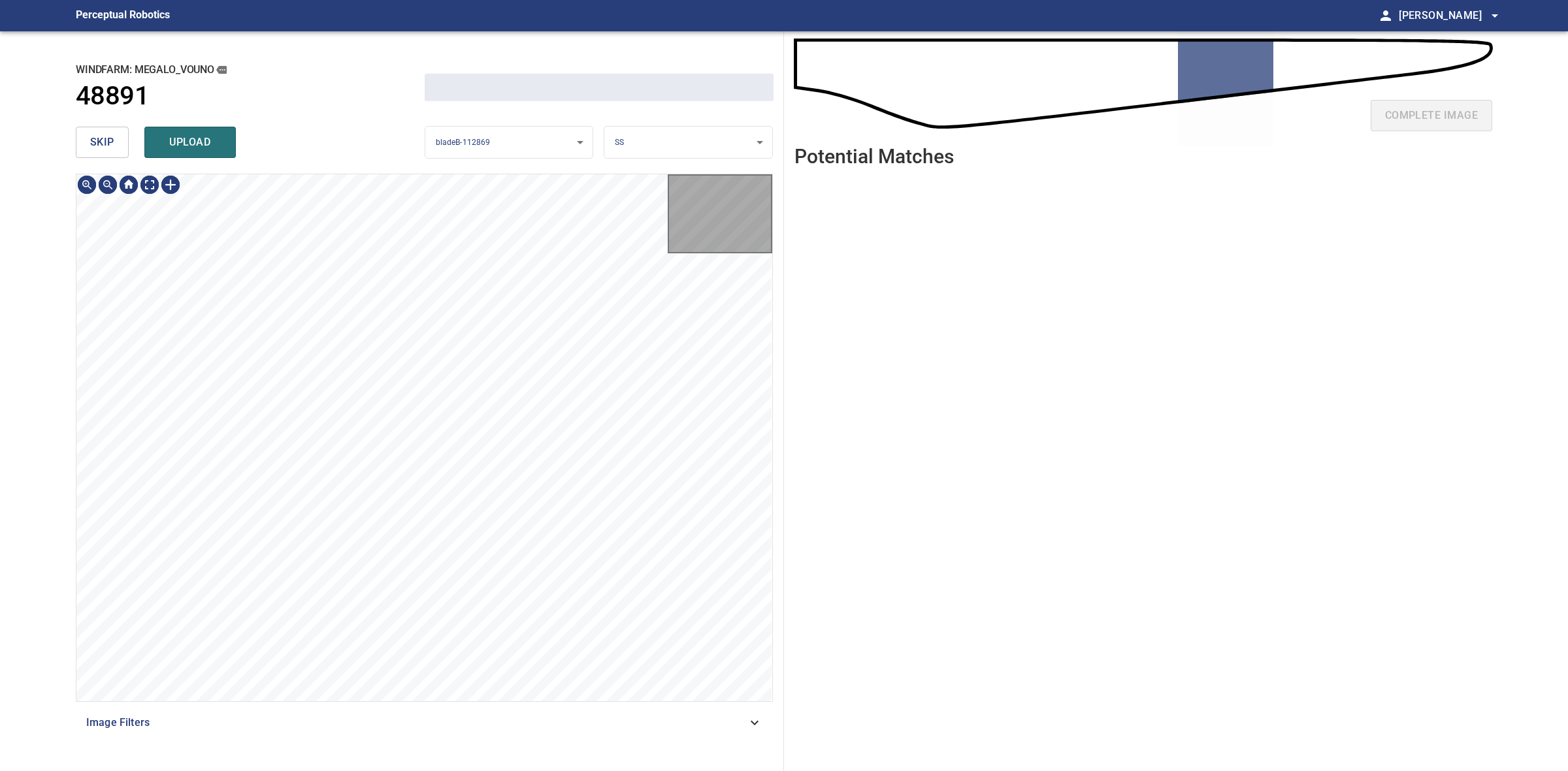
click at [106, 146] on span "skip" at bounding box center [102, 142] width 24 height 19
click at [106, 146] on div "skip upload" at bounding box center [250, 142] width 349 height 42
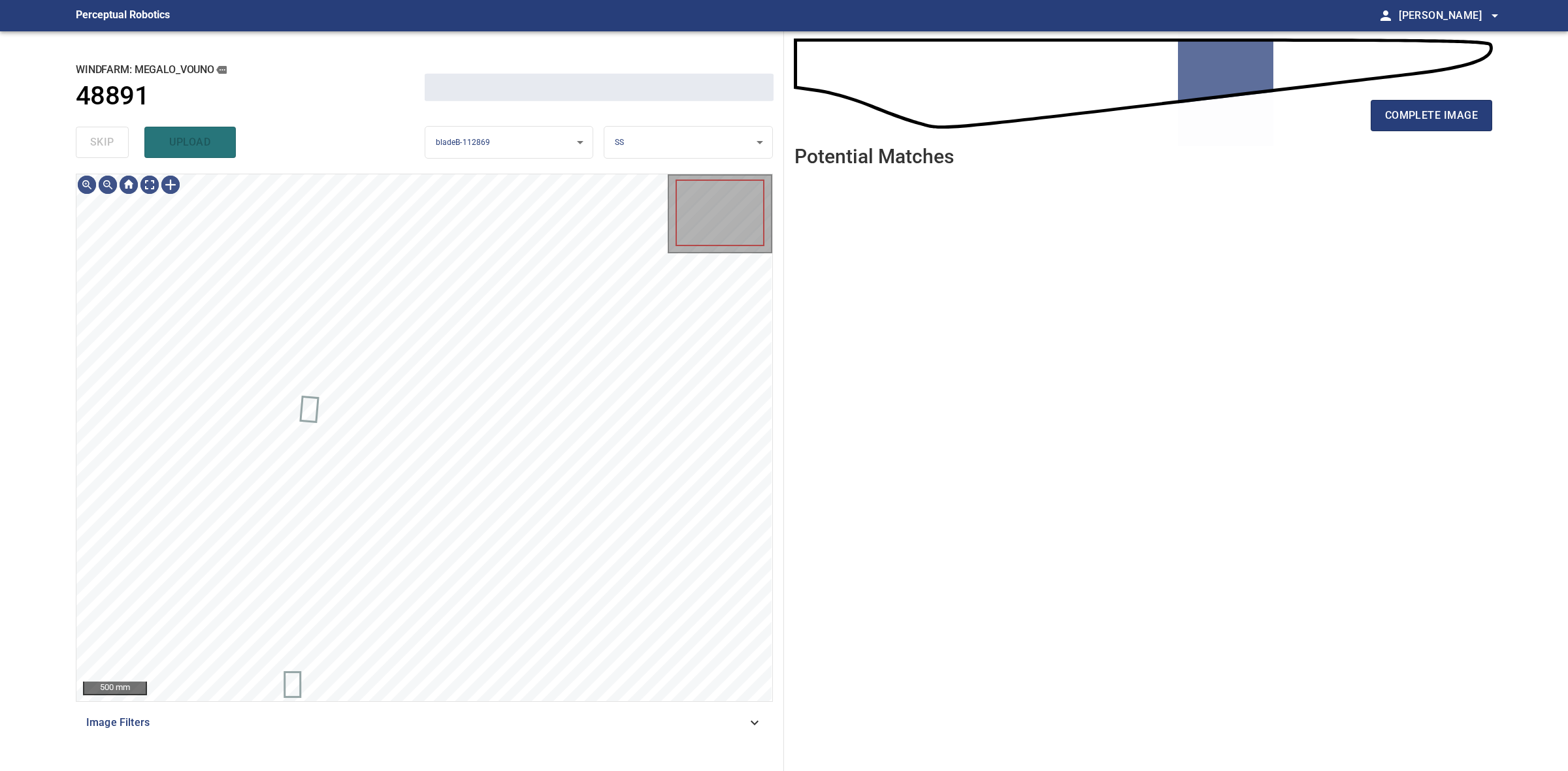
click at [106, 146] on div "skip upload" at bounding box center [250, 142] width 349 height 42
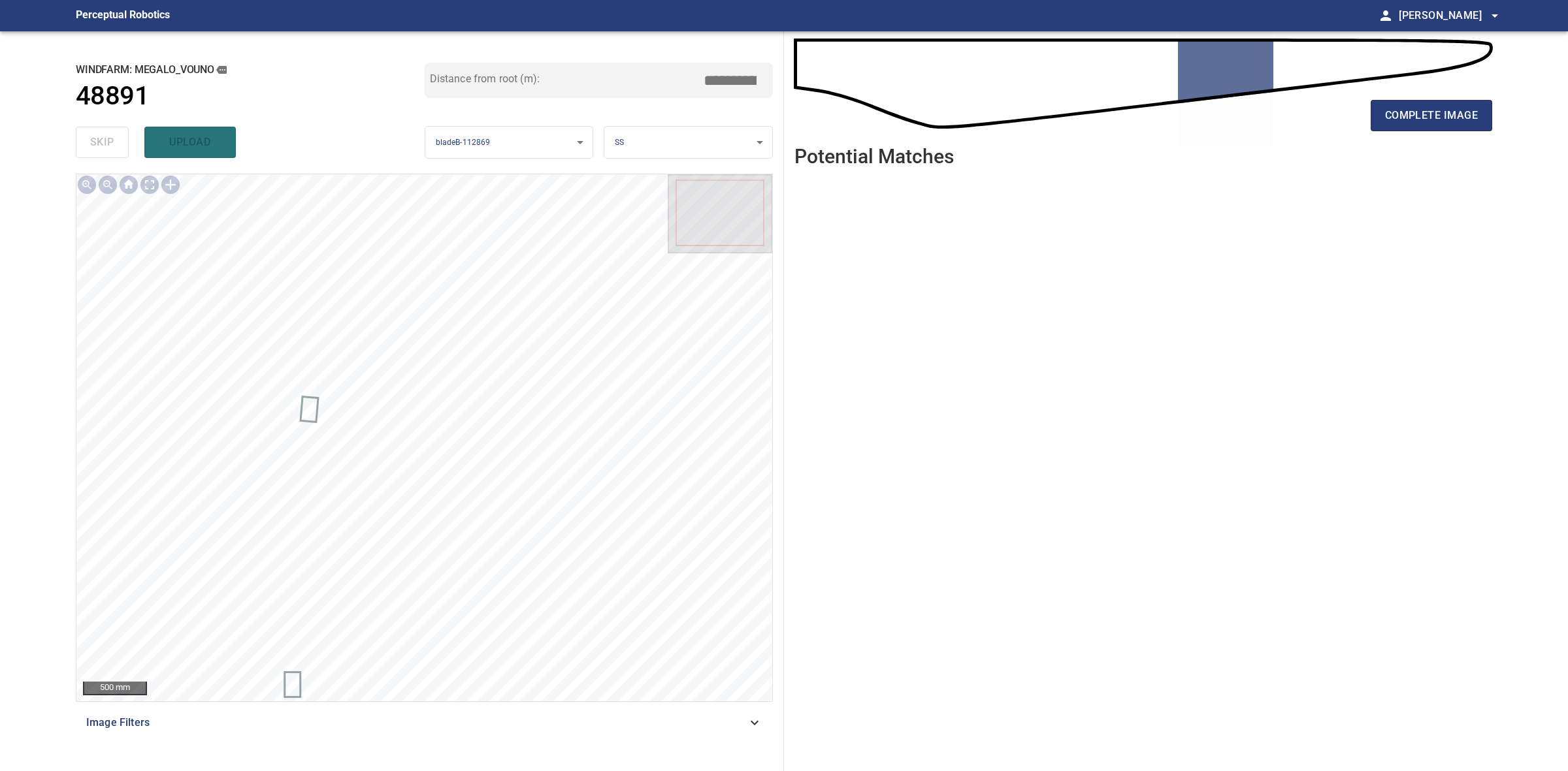
click at [1434, 135] on div "complete image" at bounding box center [1144, 121] width 698 height 52
click at [1435, 134] on div "complete image" at bounding box center [1144, 121] width 698 height 52
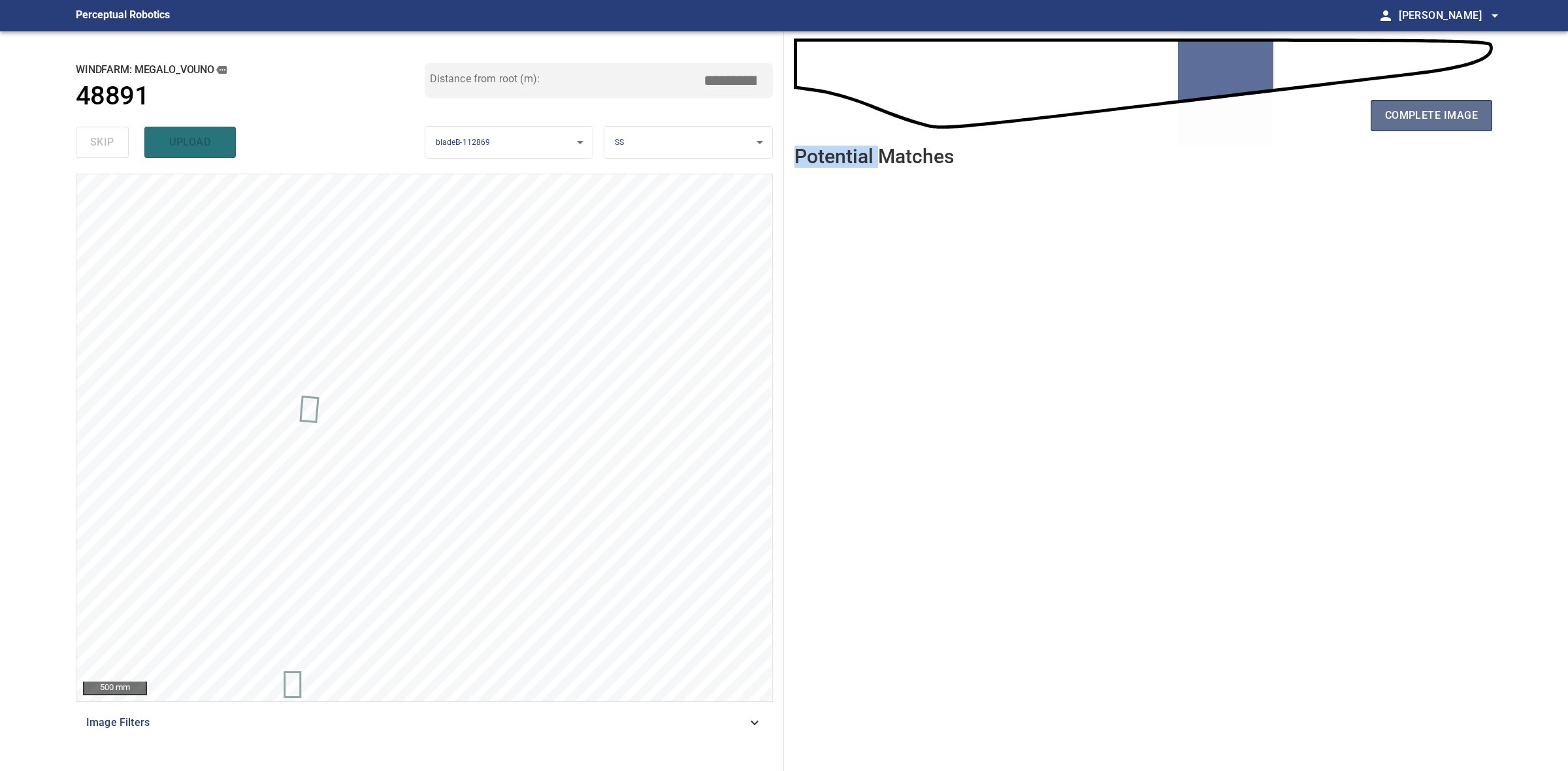
click at [1439, 126] on button "complete image" at bounding box center [1431, 116] width 122 height 32
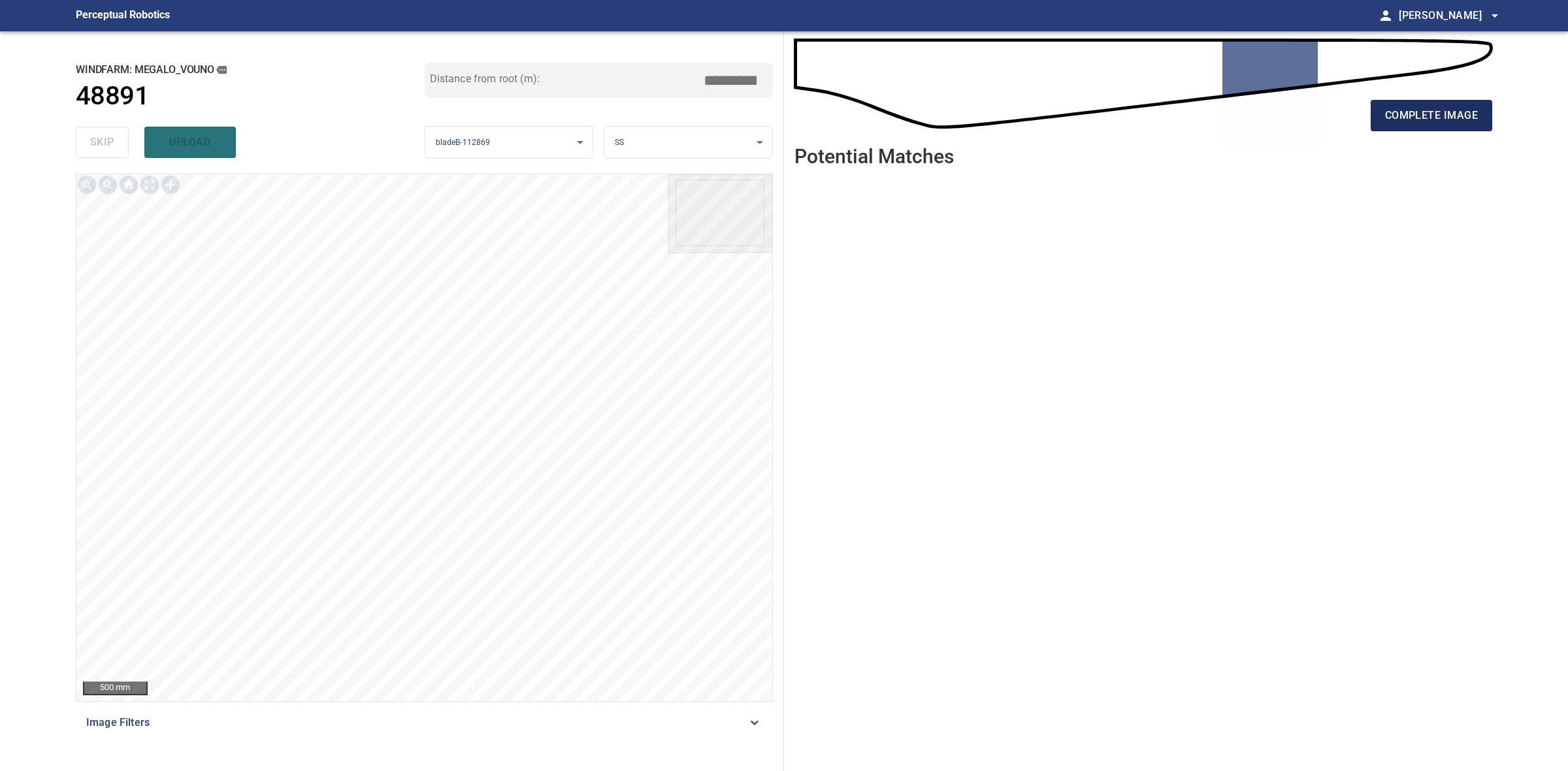
click at [1405, 121] on span "complete image" at bounding box center [1431, 115] width 93 height 19
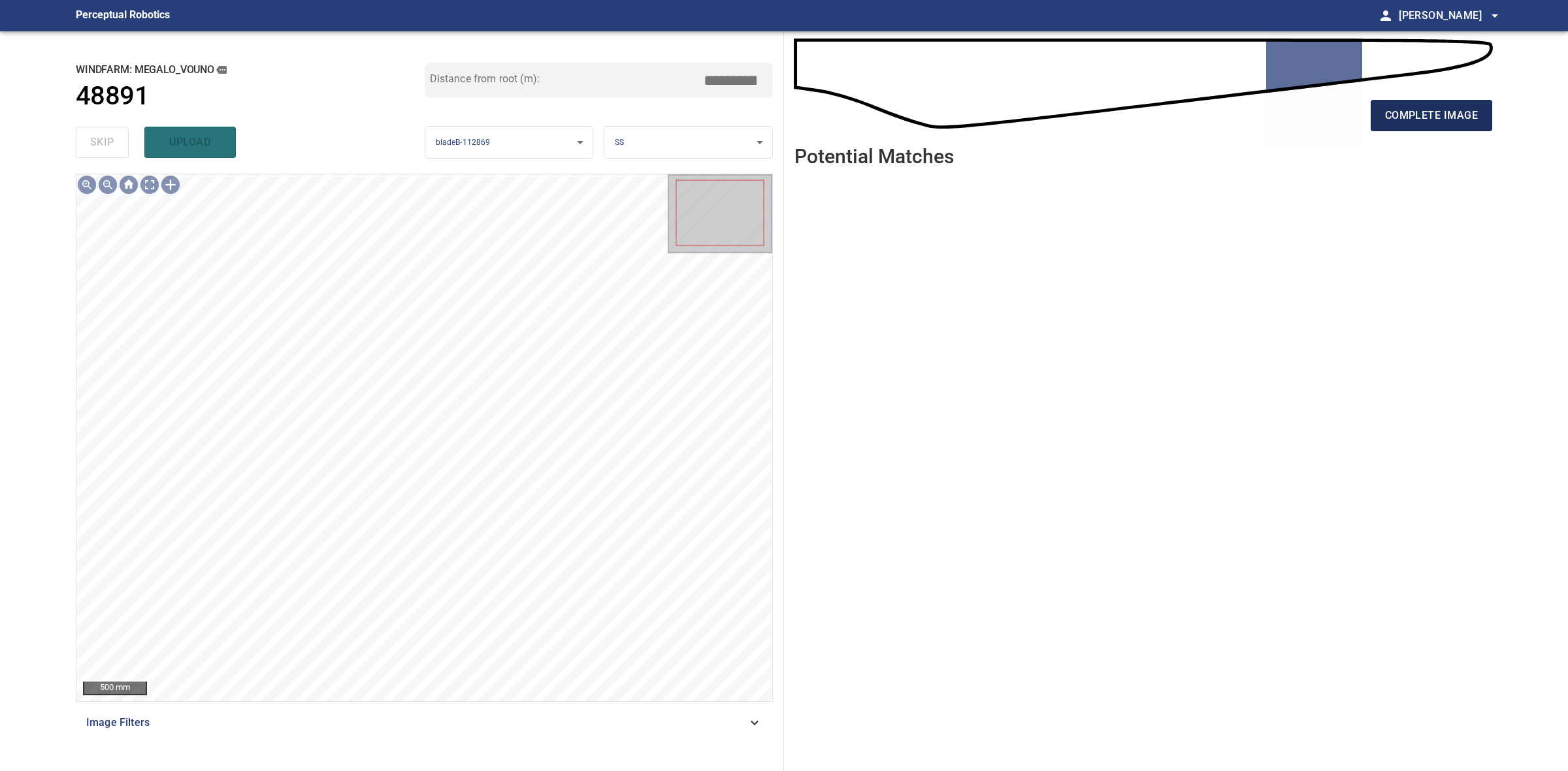
click at [1412, 102] on button "complete image" at bounding box center [1431, 116] width 122 height 32
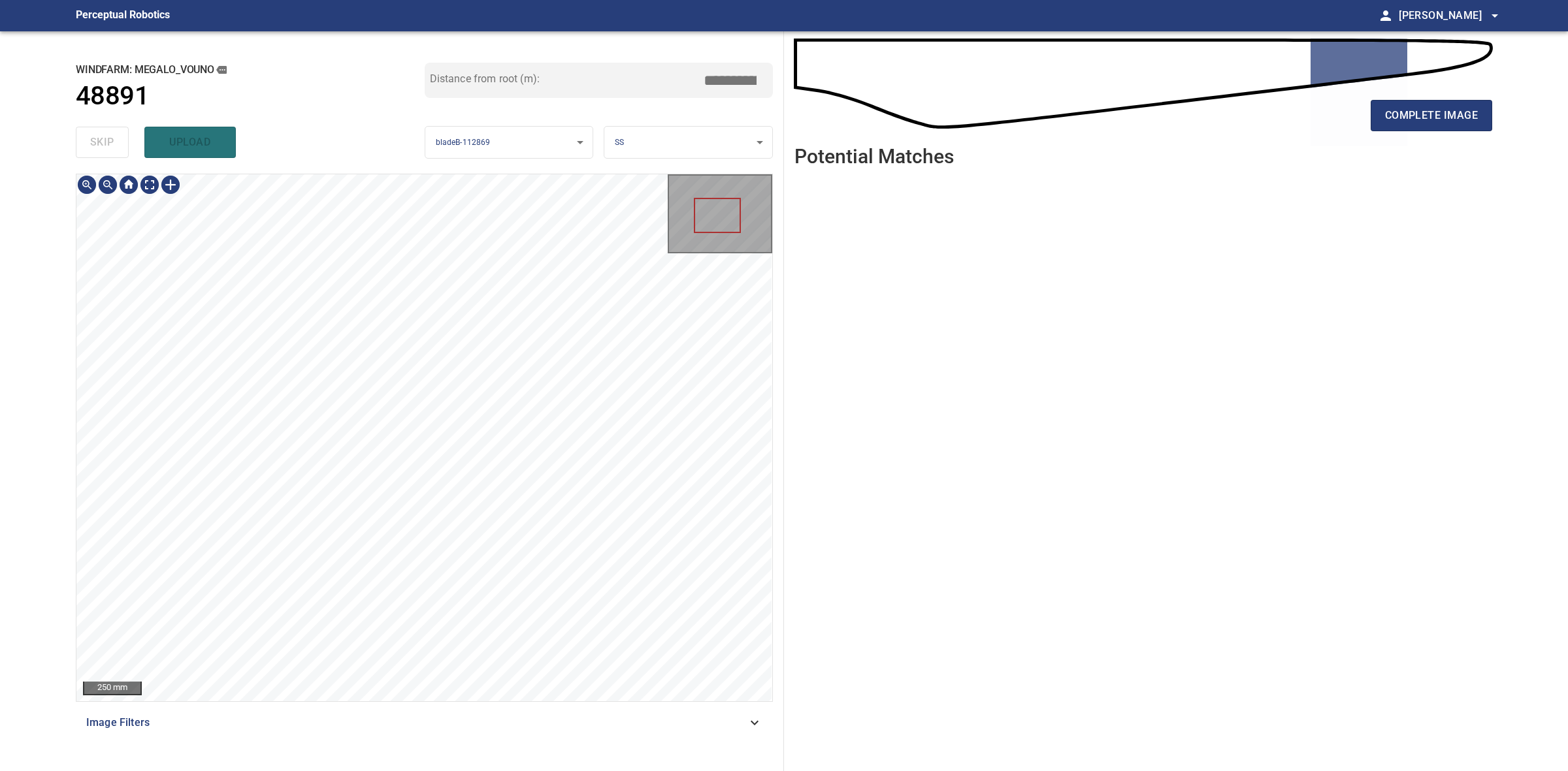
click at [514, 743] on div "250 mm Image Filters" at bounding box center [424, 467] width 697 height 587
click at [490, 709] on div "200 mm Image Filters" at bounding box center [424, 467] width 697 height 587
click at [1419, 113] on span "complete image" at bounding box center [1431, 115] width 93 height 19
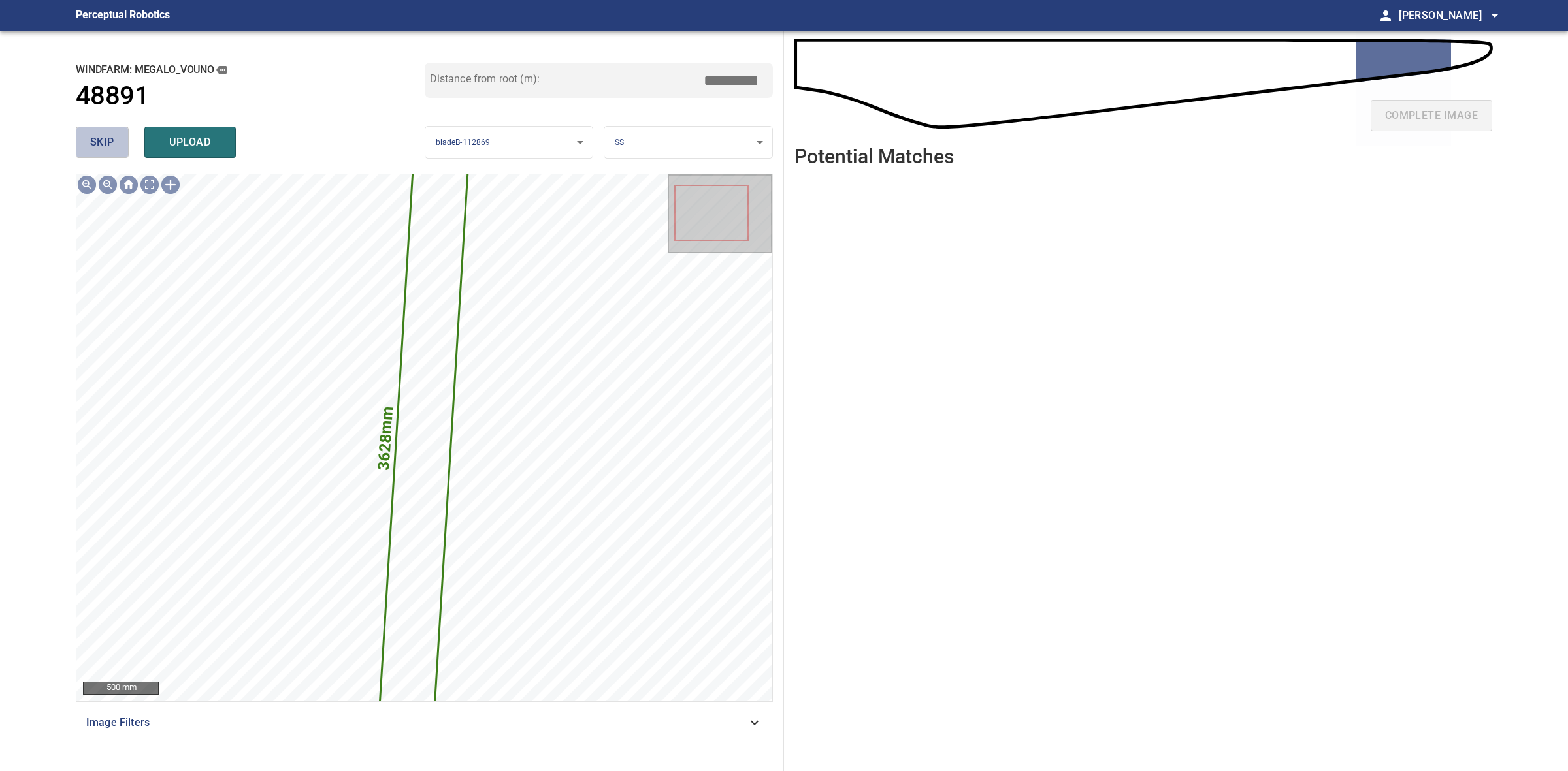
click at [90, 143] on span "skip" at bounding box center [102, 142] width 24 height 19
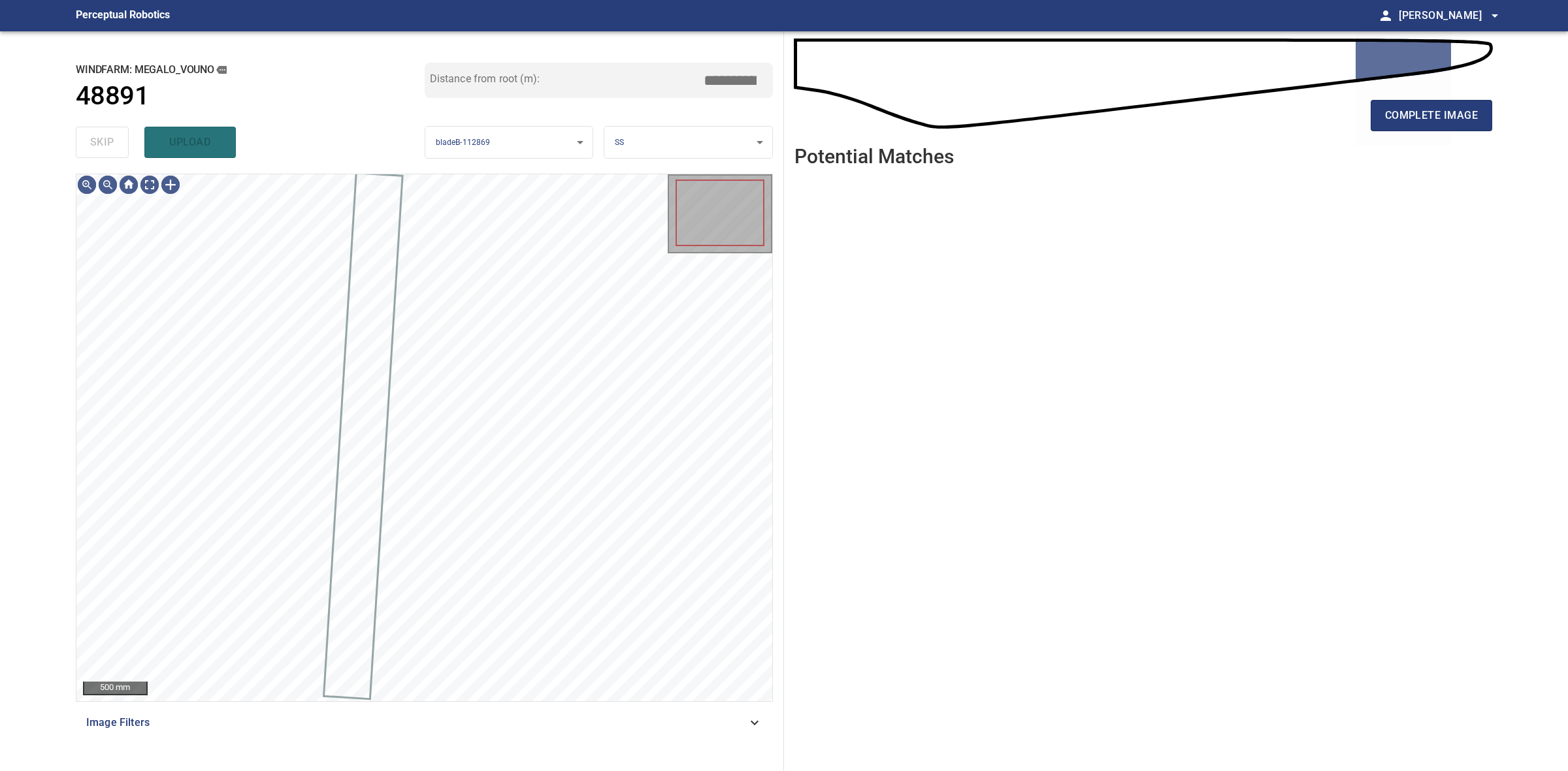
click at [90, 143] on div "skip upload" at bounding box center [250, 142] width 349 height 42
click at [1488, 132] on div "complete image" at bounding box center [1144, 121] width 698 height 52
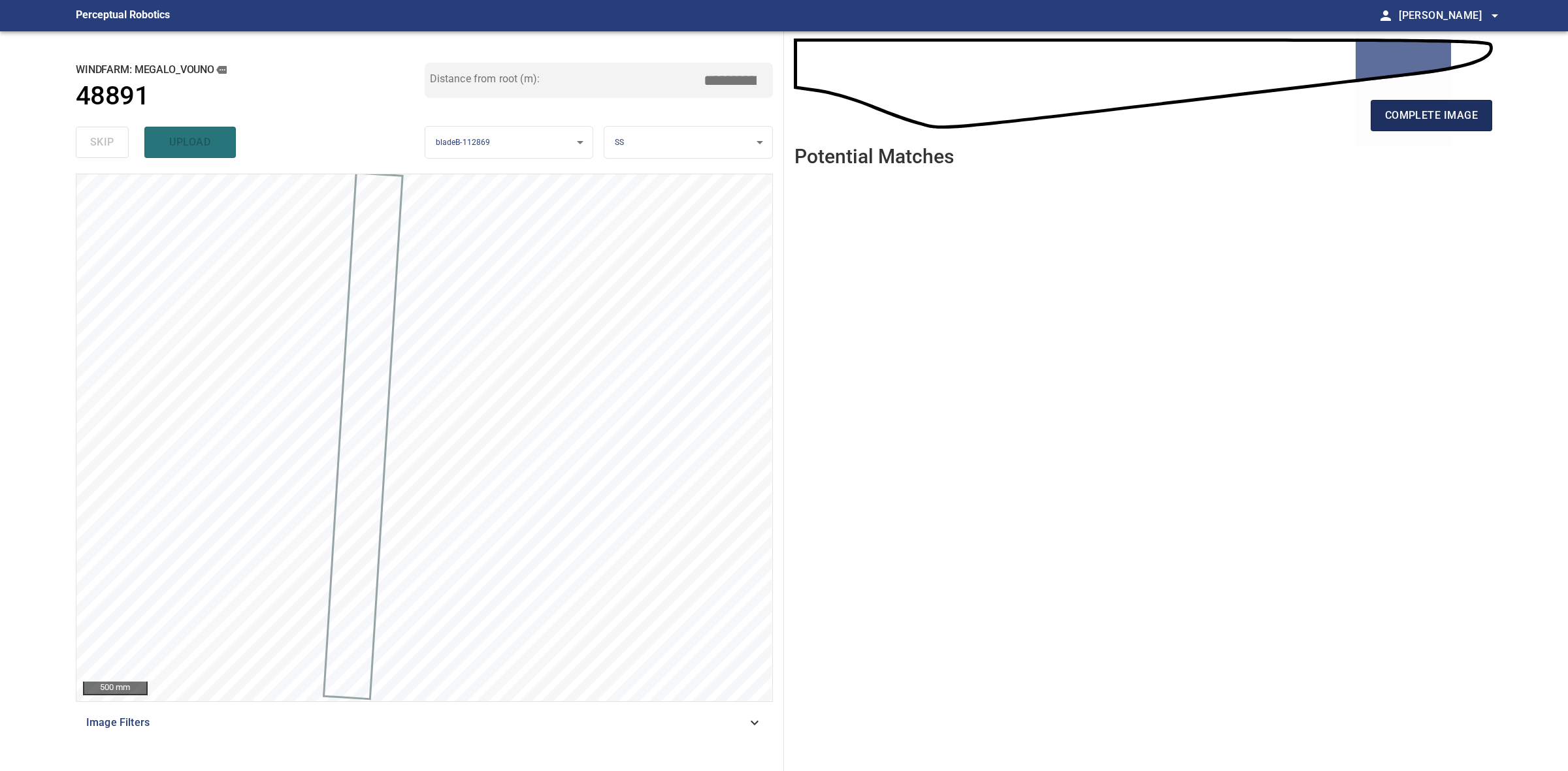
click at [1480, 125] on button "complete image" at bounding box center [1431, 116] width 122 height 32
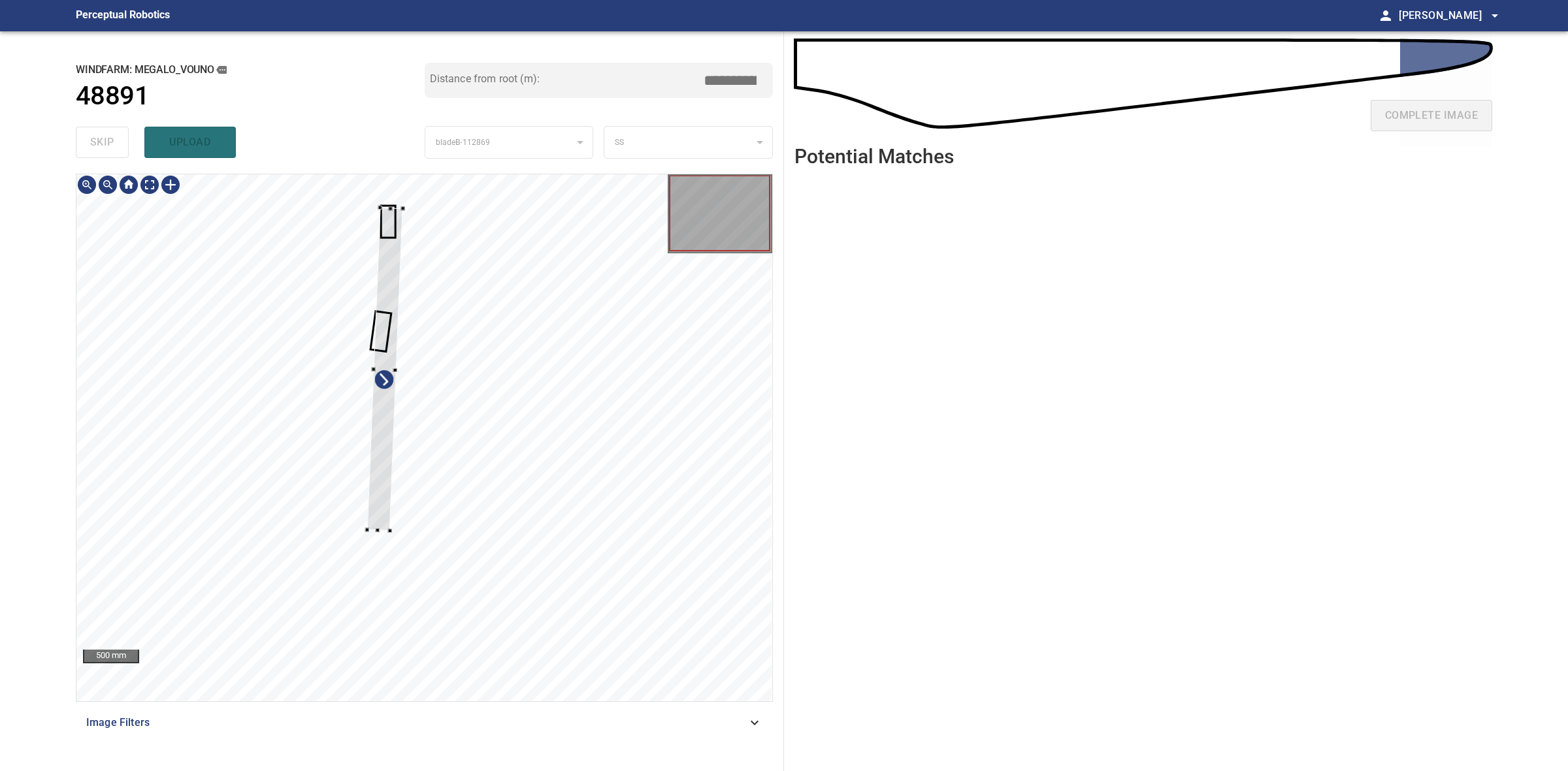
click at [370, 526] on div at bounding box center [385, 369] width 35 height 323
click at [382, 481] on div at bounding box center [384, 368] width 35 height 323
click at [380, 405] on div at bounding box center [387, 312] width 32 height 211
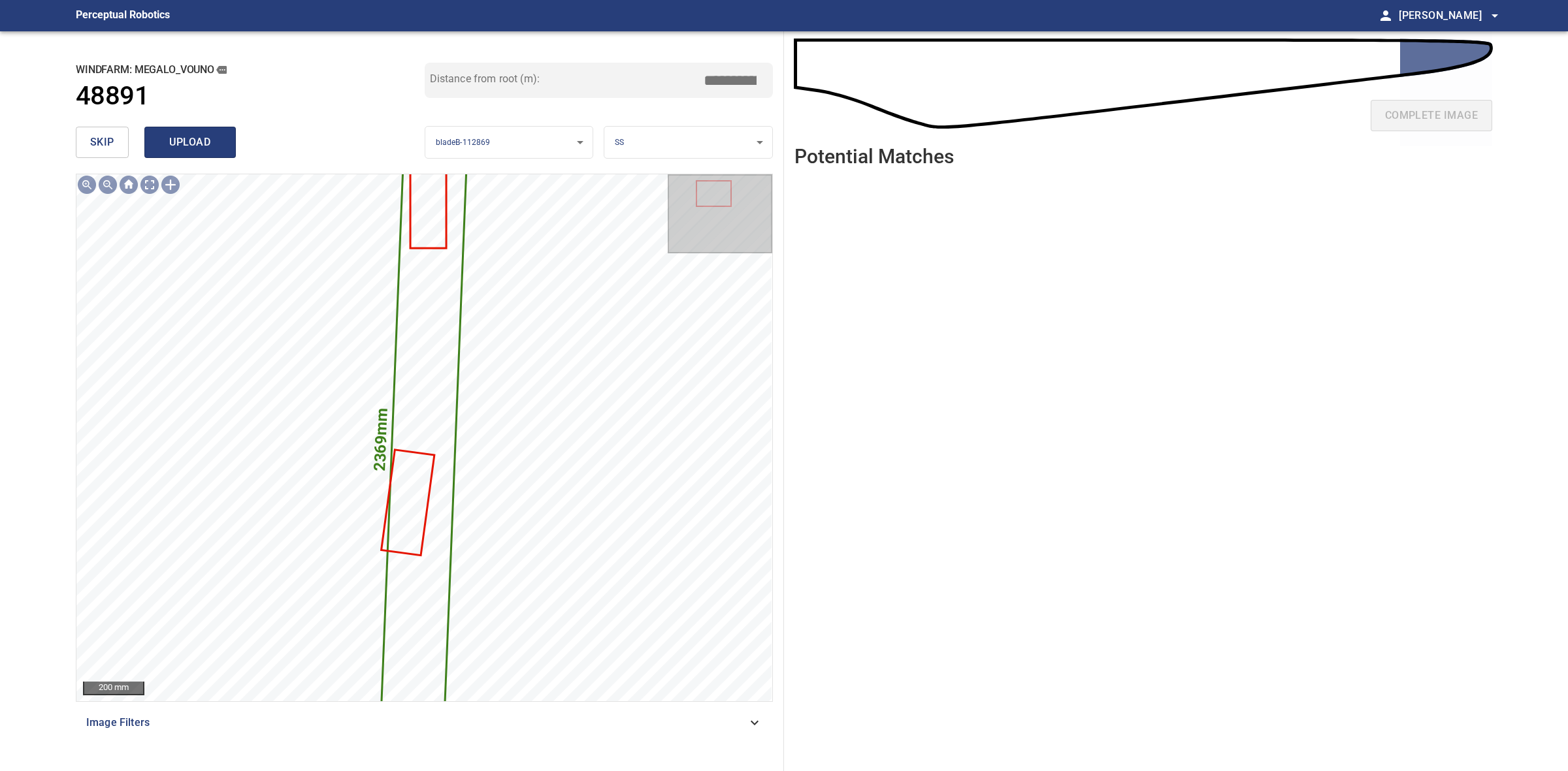
click at [194, 144] on span "upload" at bounding box center [190, 142] width 63 height 19
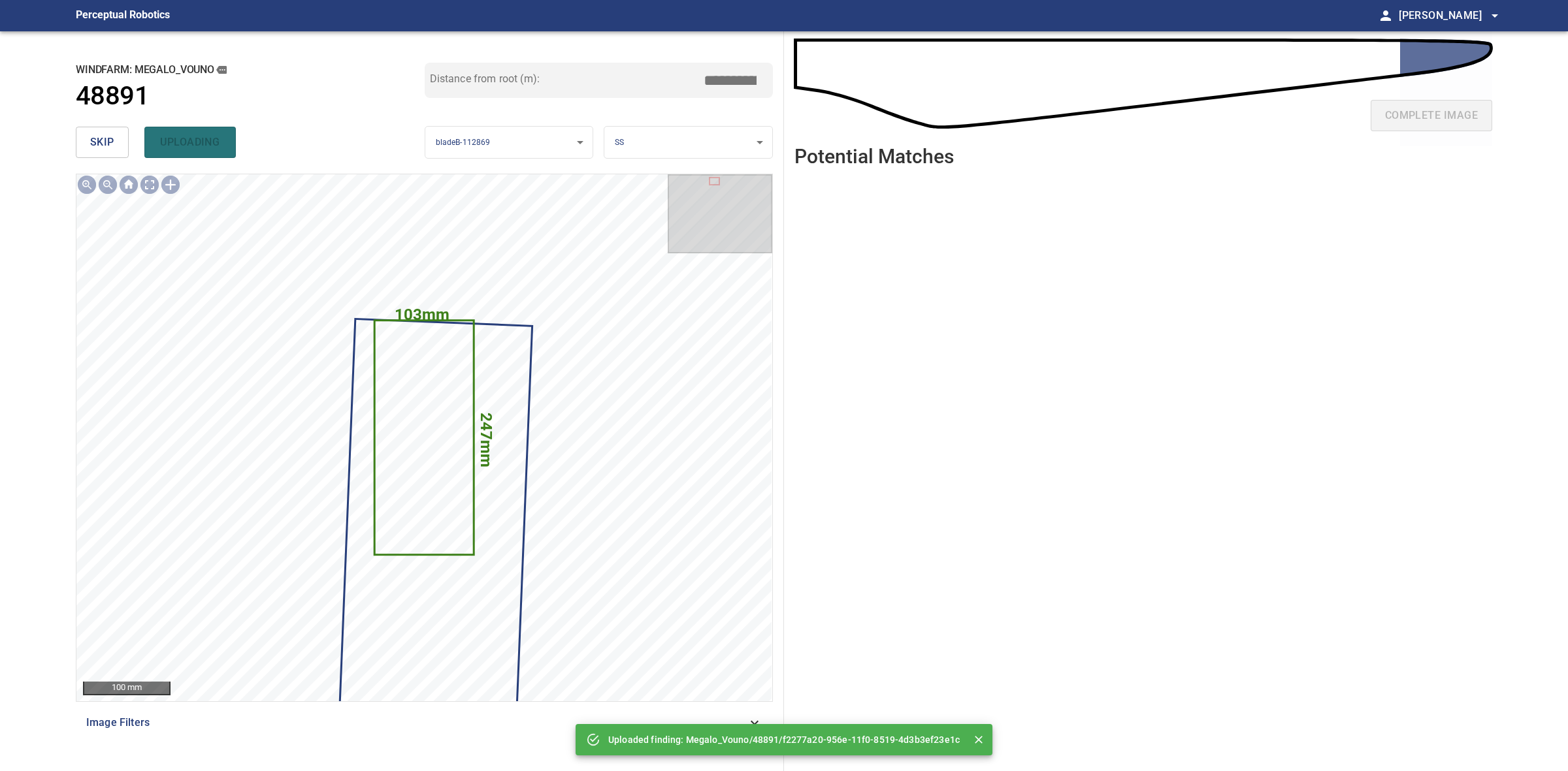
click at [109, 142] on span "skip" at bounding box center [102, 142] width 24 height 19
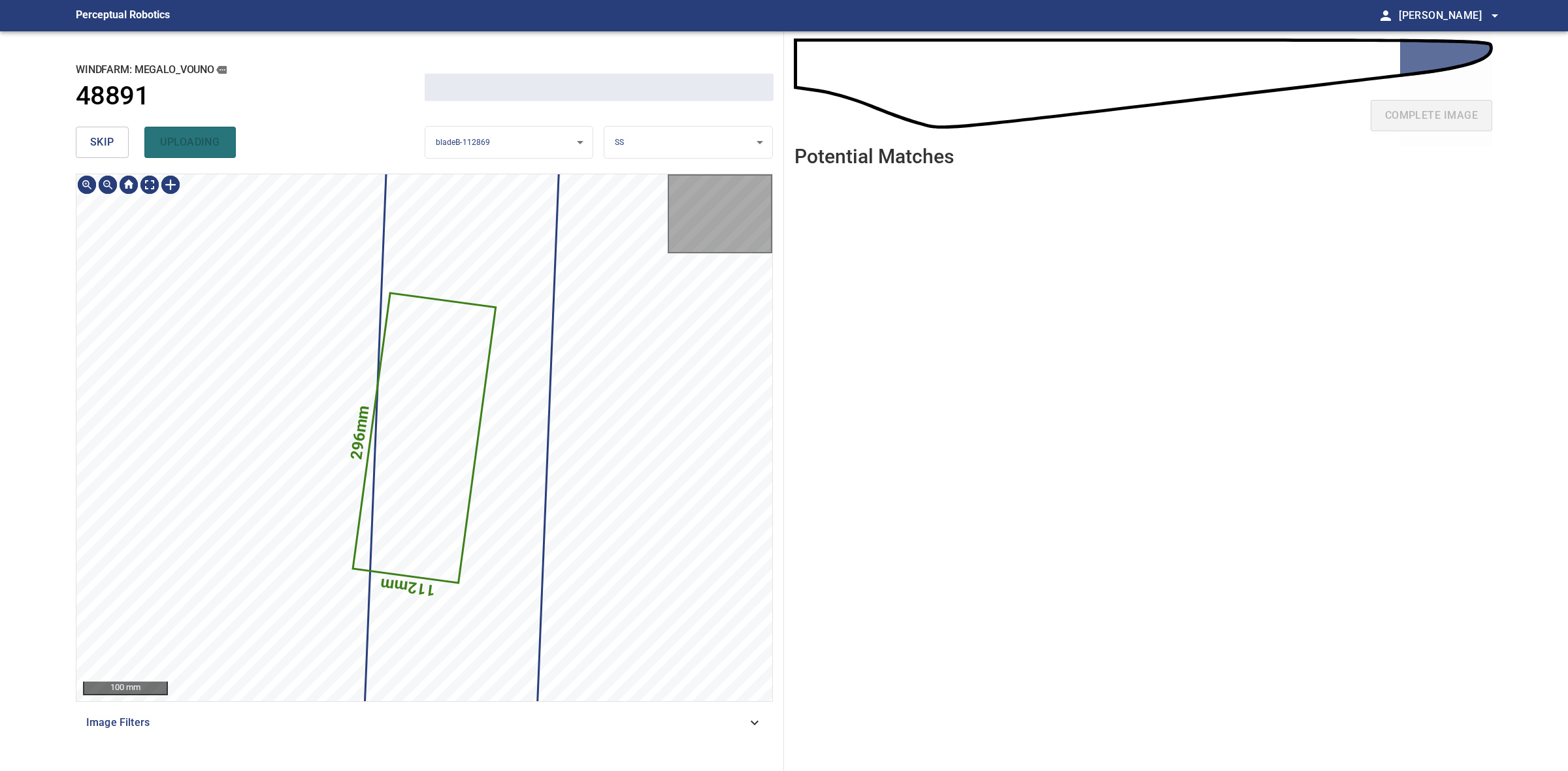
click at [109, 142] on span "skip" at bounding box center [102, 142] width 24 height 19
drag, startPoint x: 109, startPoint y: 142, endPoint x: 181, endPoint y: 141, distance: 72.0
click at [109, 141] on div "skip uploading" at bounding box center [250, 142] width 349 height 42
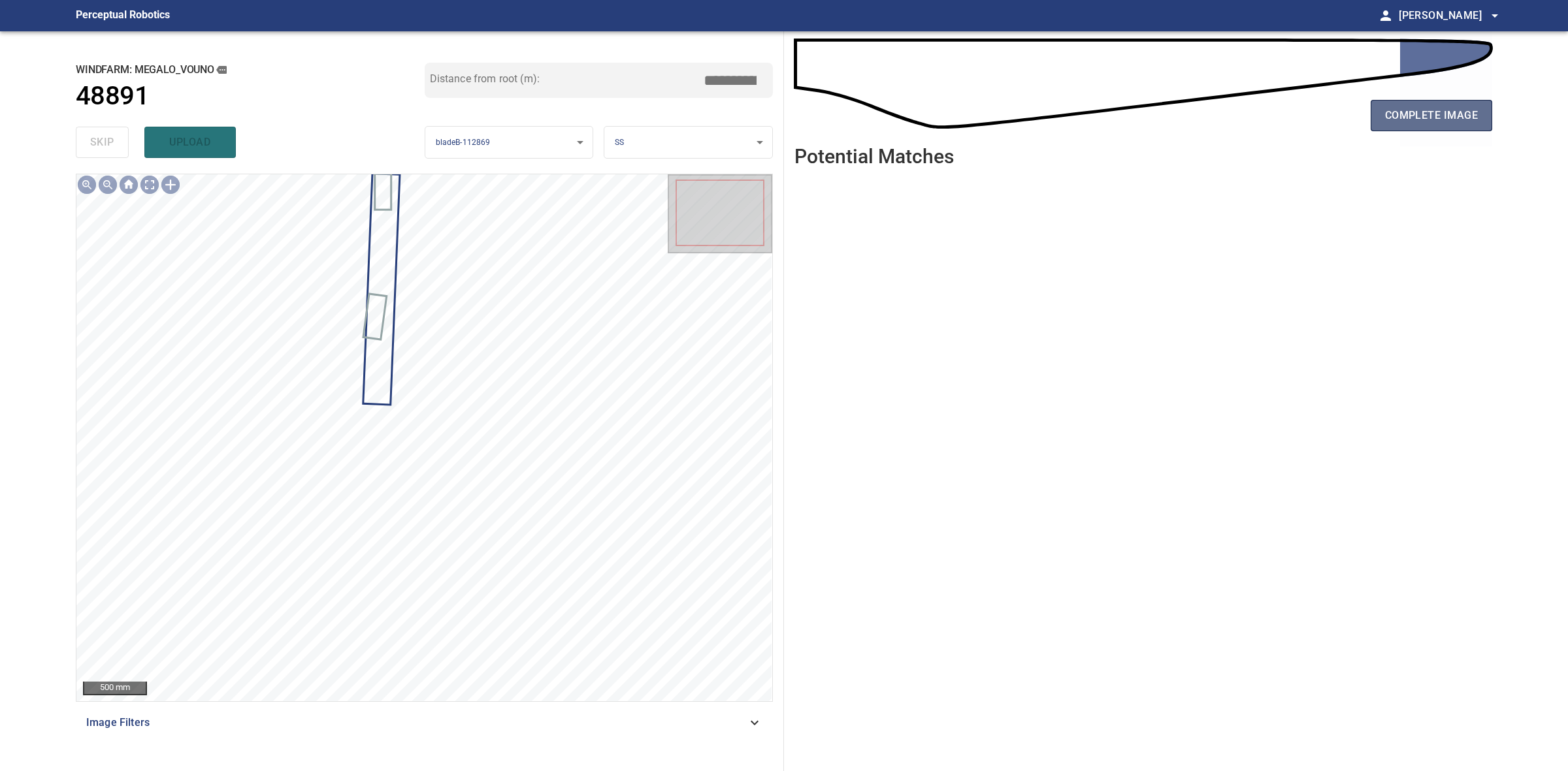
click at [1452, 111] on span "complete image" at bounding box center [1431, 115] width 93 height 19
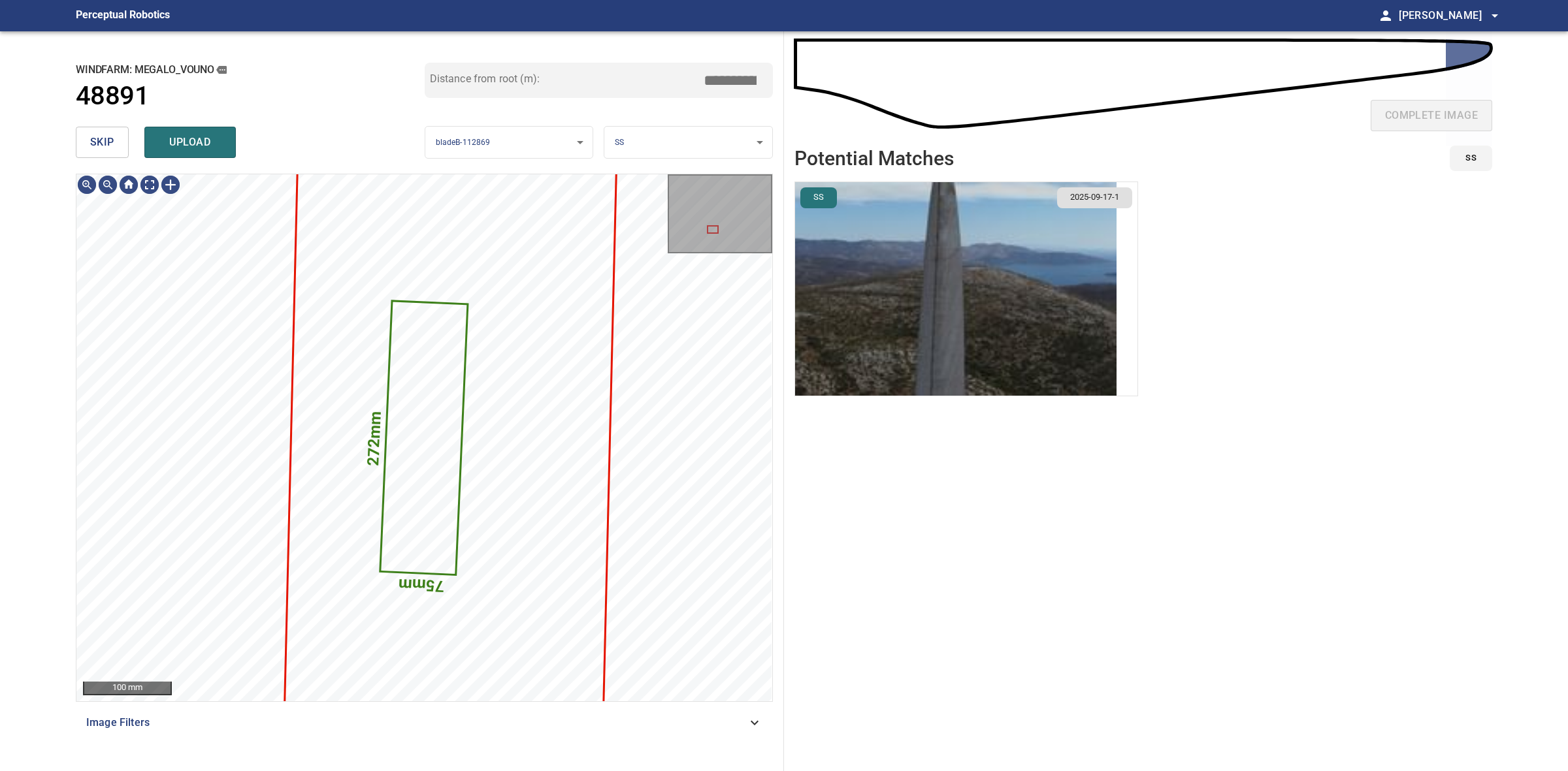
click at [858, 312] on img "button" at bounding box center [956, 288] width 321 height 214
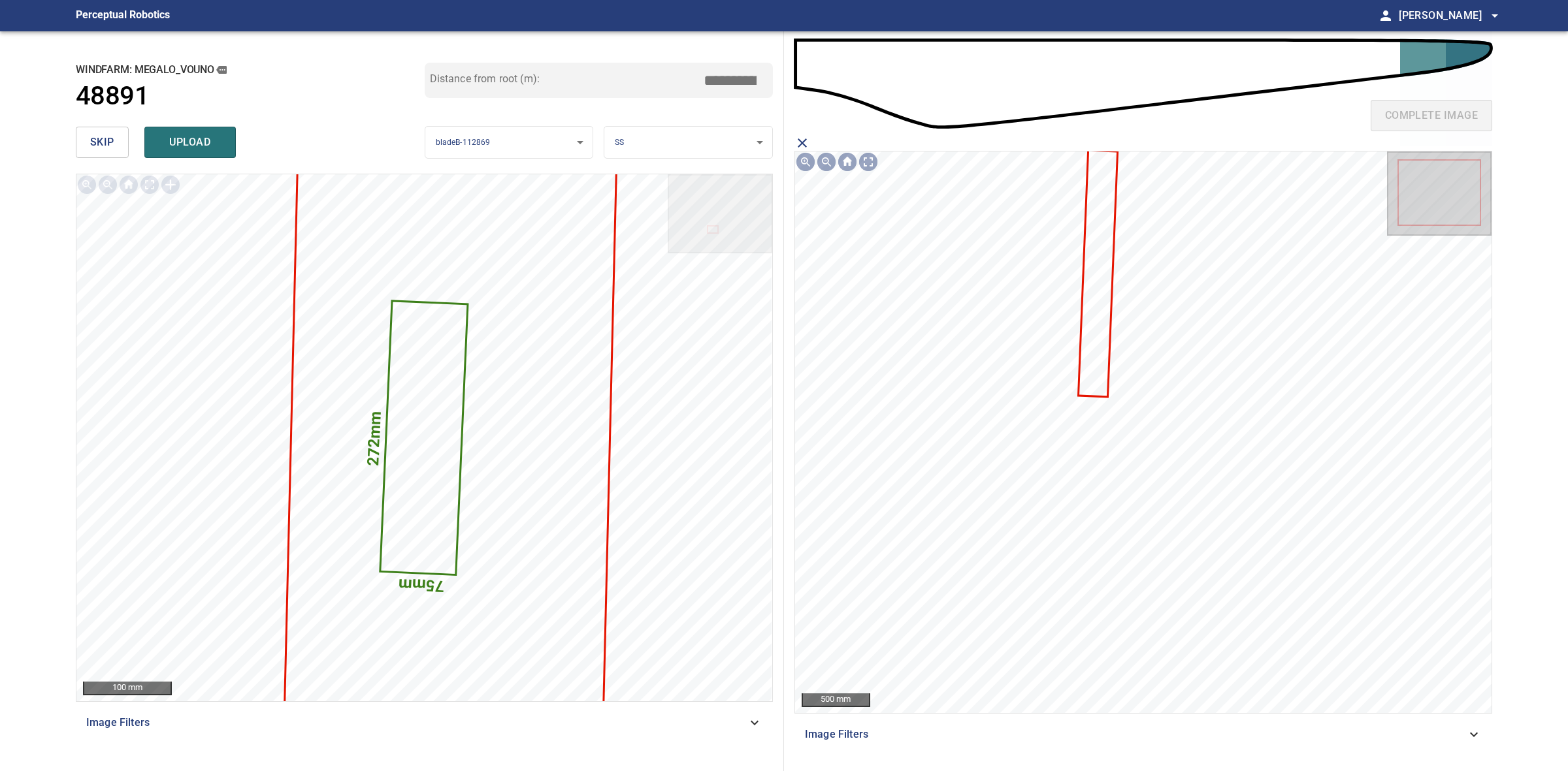
click at [1091, 292] on icon at bounding box center [1098, 274] width 37 height 245
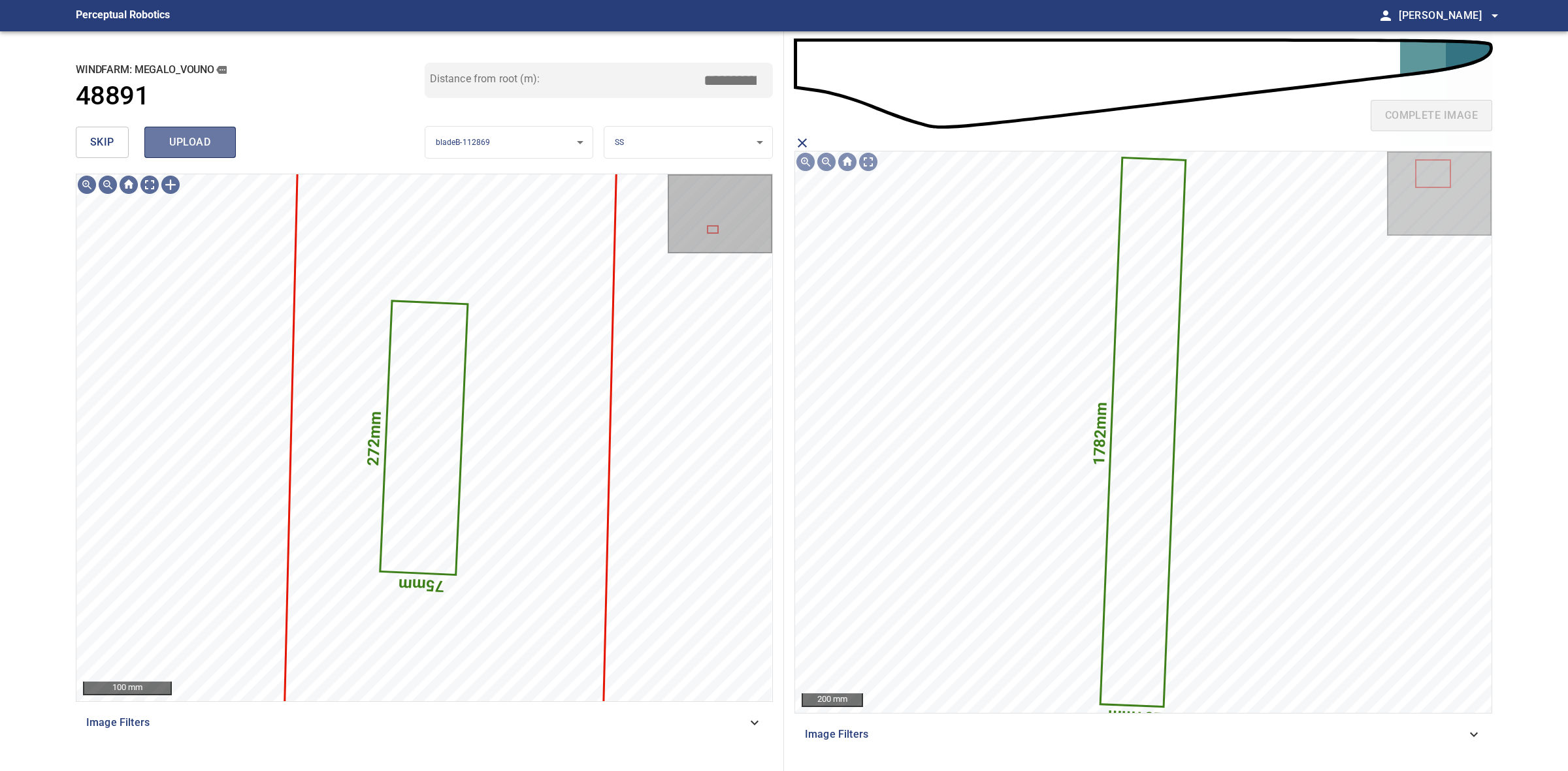
click at [207, 141] on span "upload" at bounding box center [190, 142] width 63 height 19
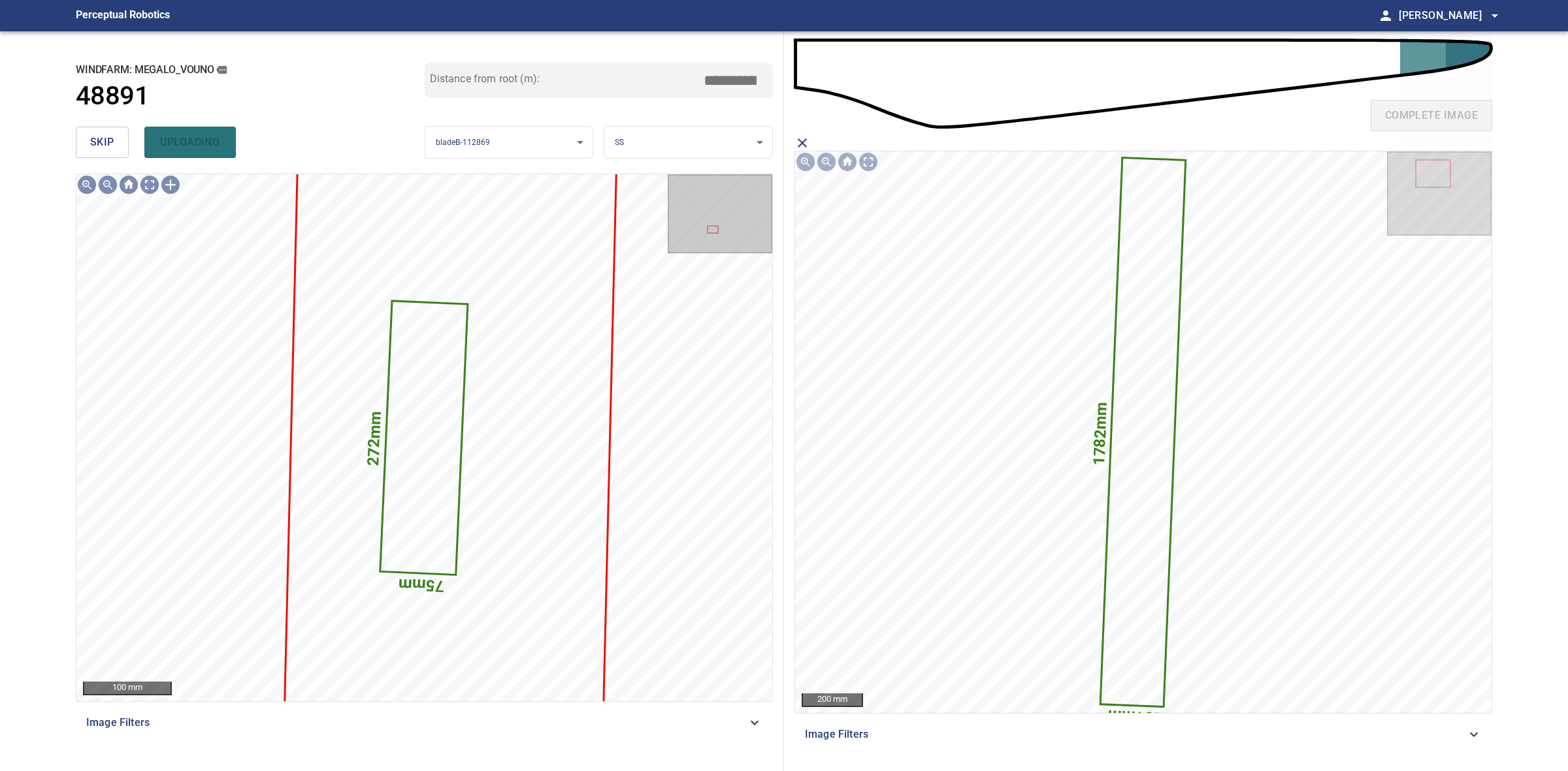
click at [113, 141] on span "skip" at bounding box center [102, 142] width 24 height 19
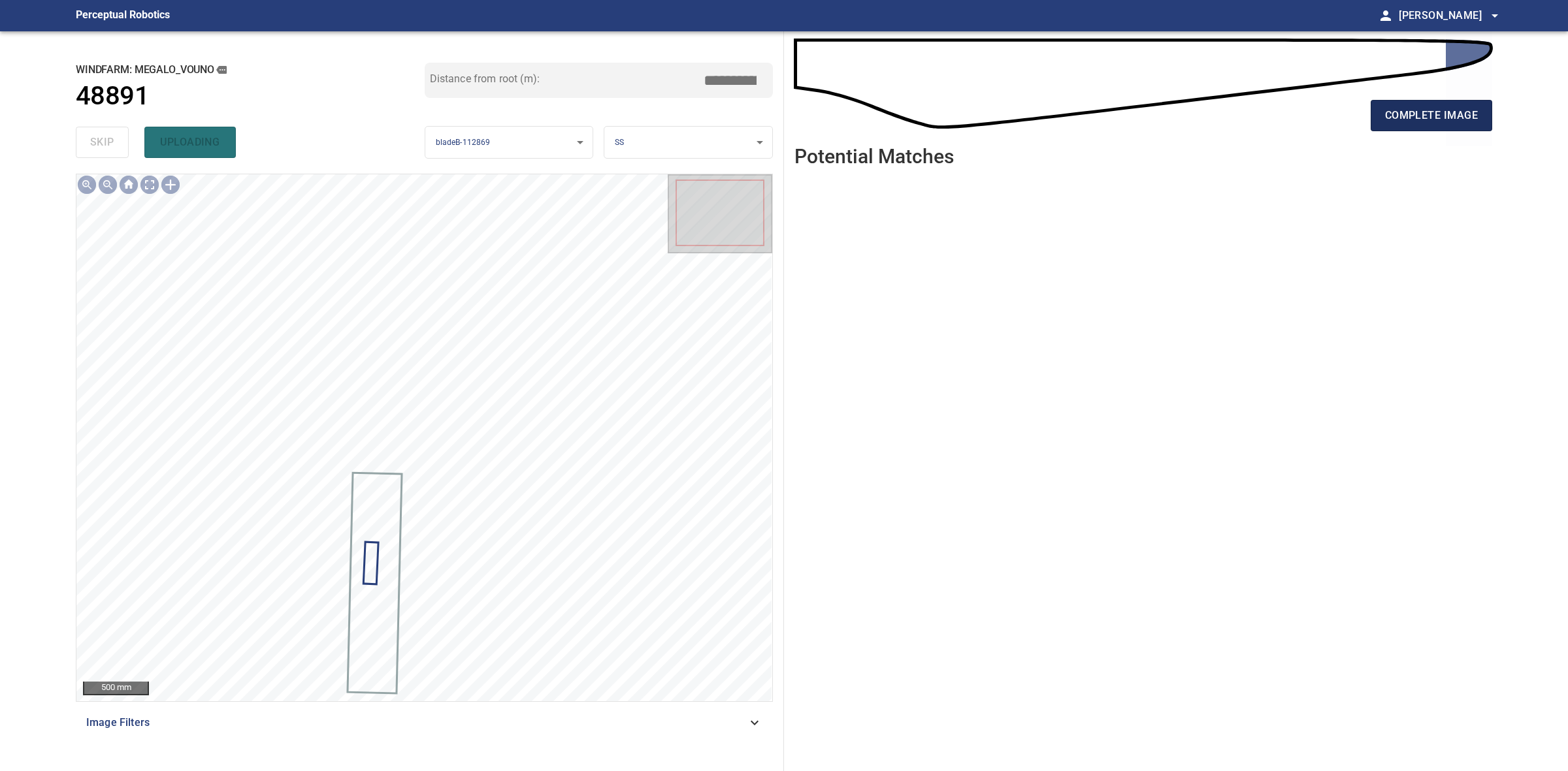
click at [1418, 121] on span "complete image" at bounding box center [1431, 115] width 93 height 19
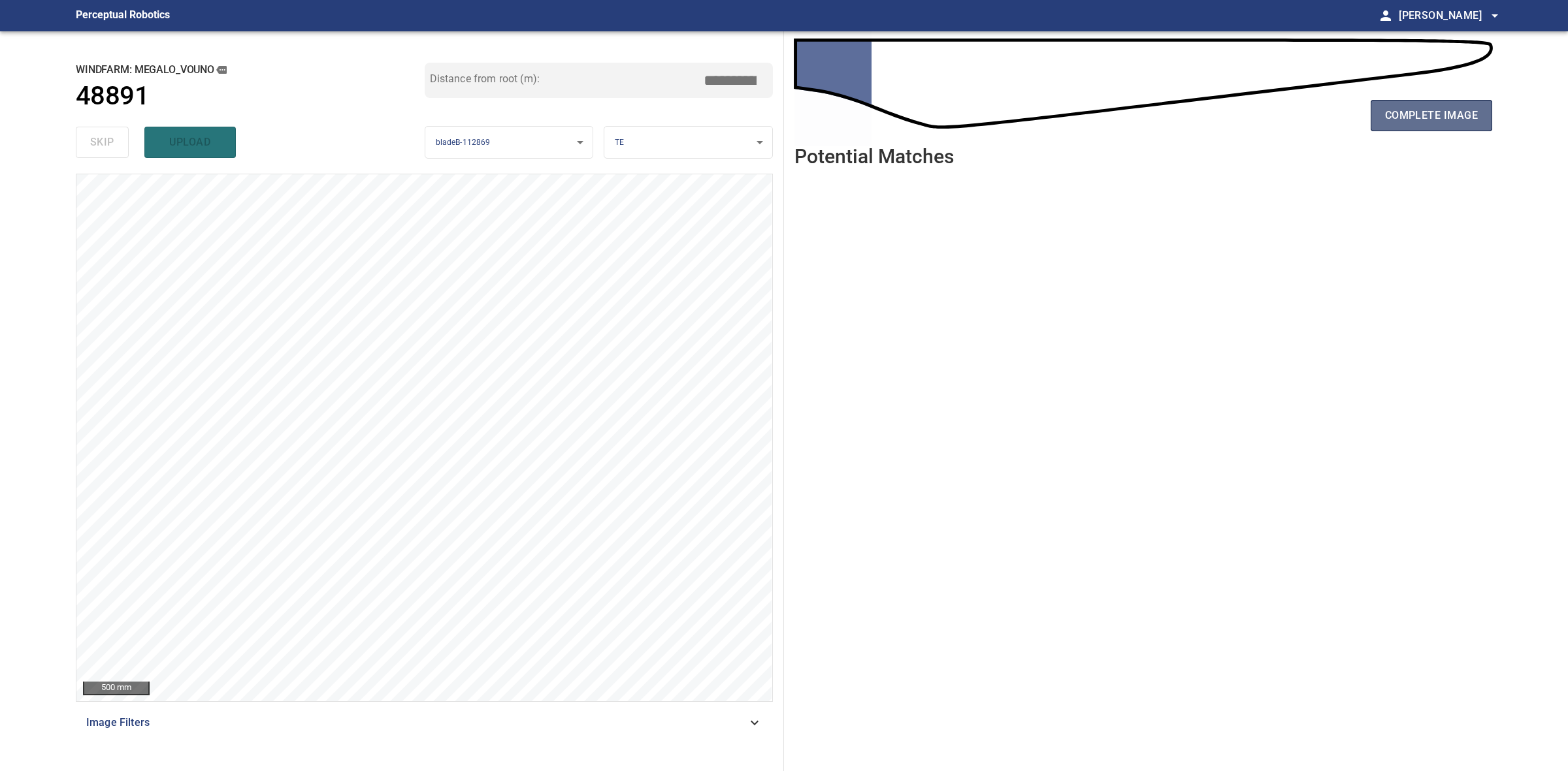
click at [1422, 124] on span "complete image" at bounding box center [1431, 115] width 93 height 19
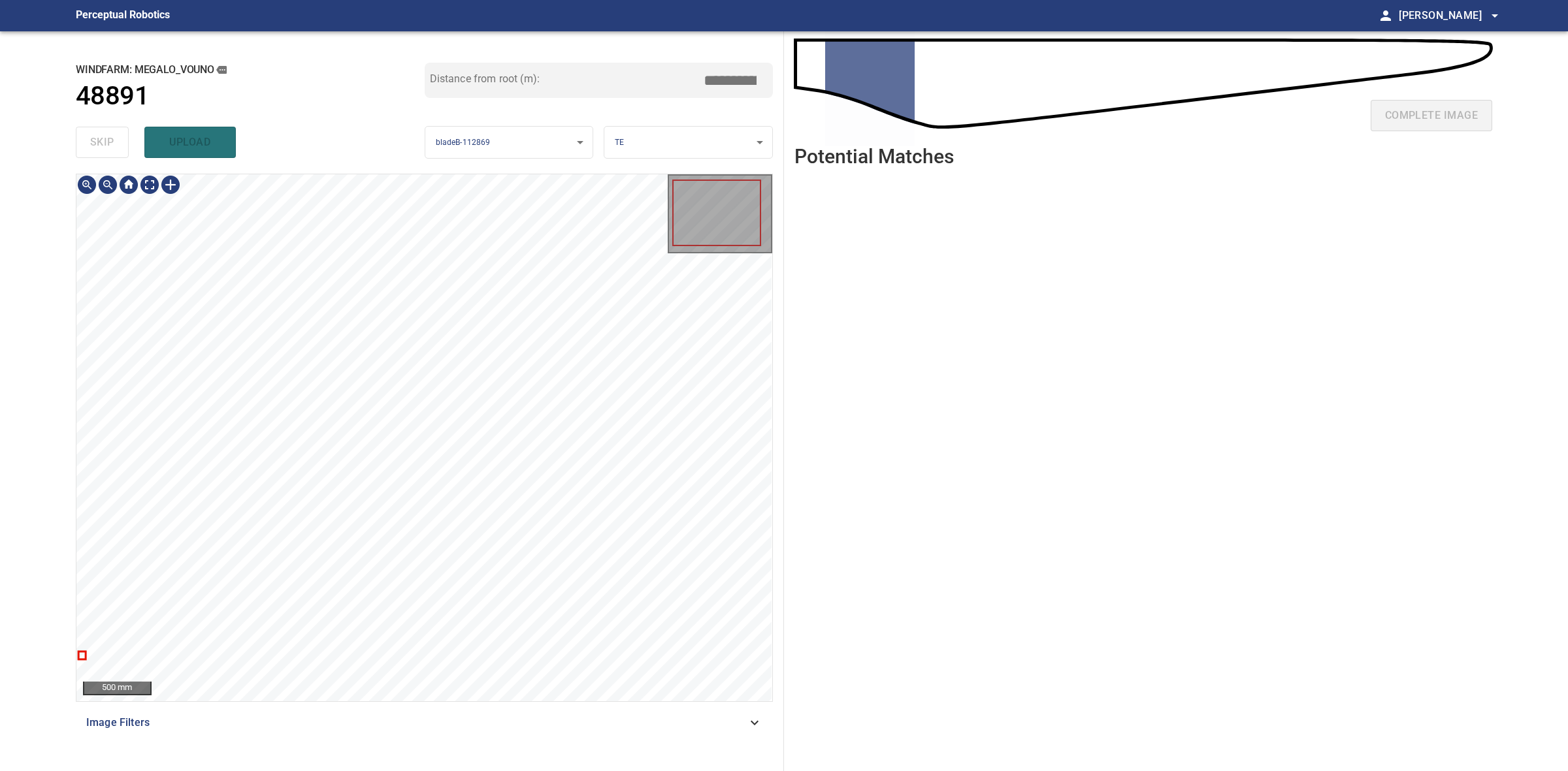
click at [696, 742] on div "500 mm Image Filters" at bounding box center [424, 467] width 697 height 587
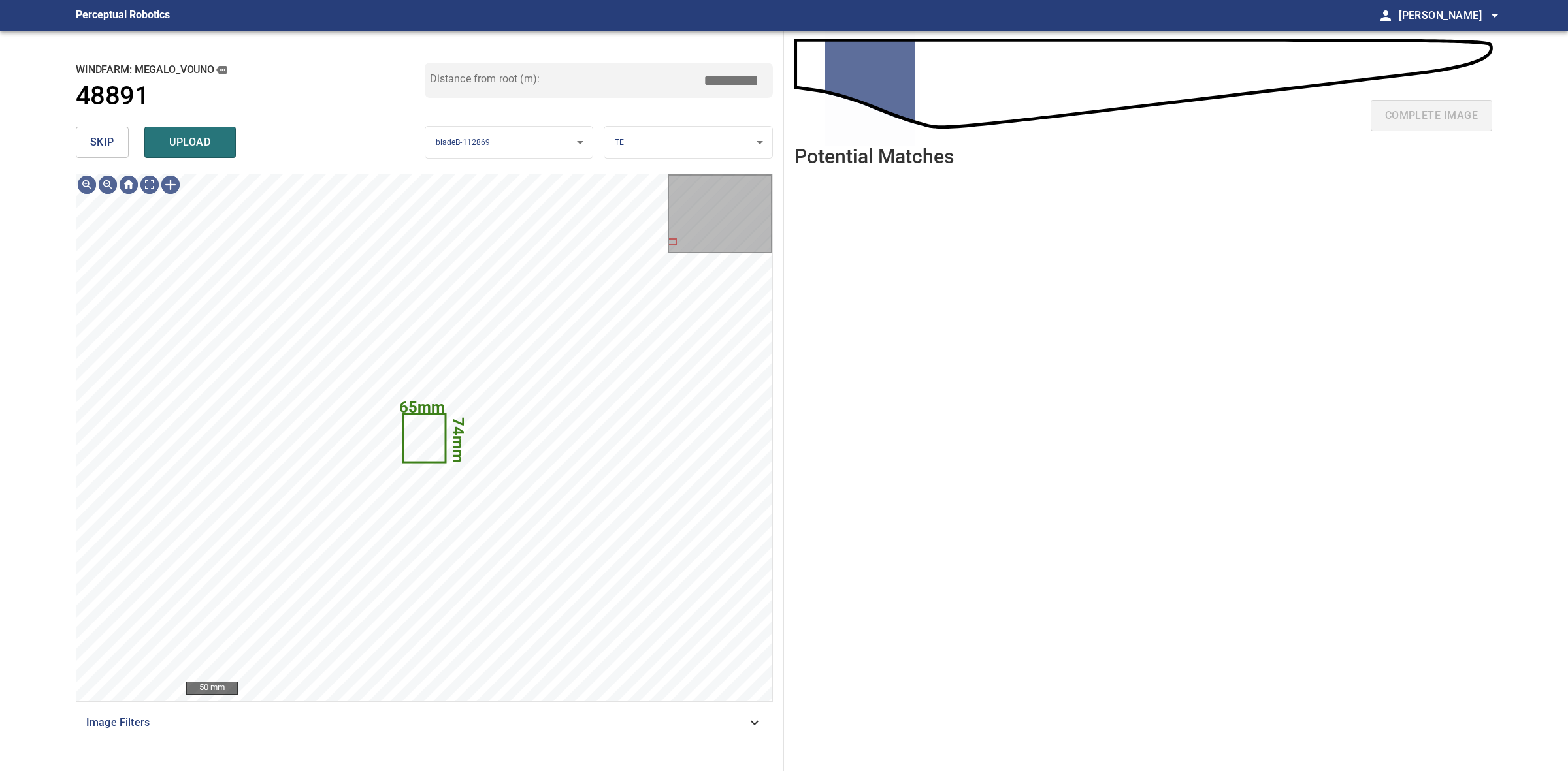
click at [110, 142] on span "skip" at bounding box center [102, 142] width 24 height 19
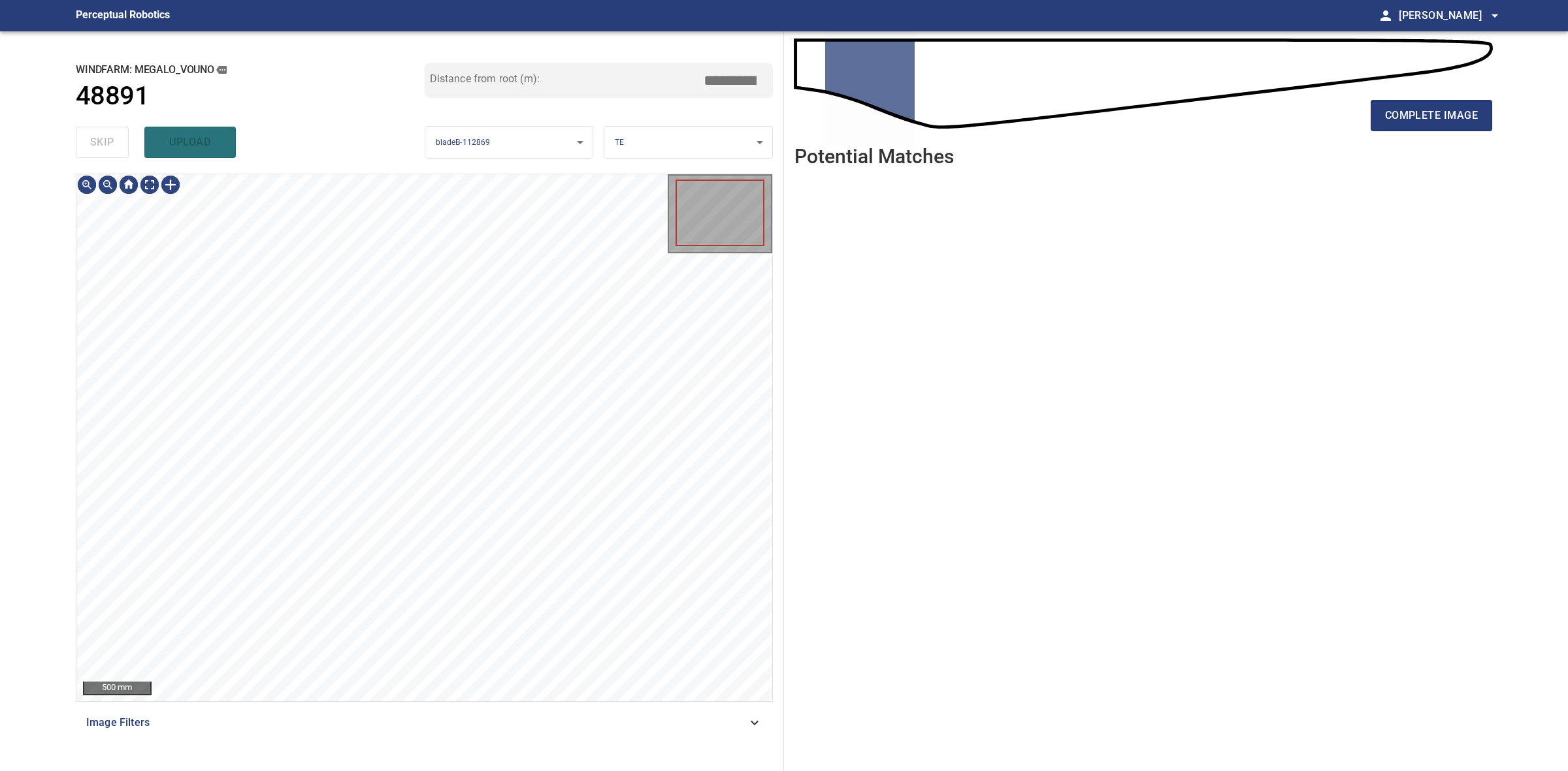
click at [110, 142] on div "skip upload" at bounding box center [250, 142] width 349 height 42
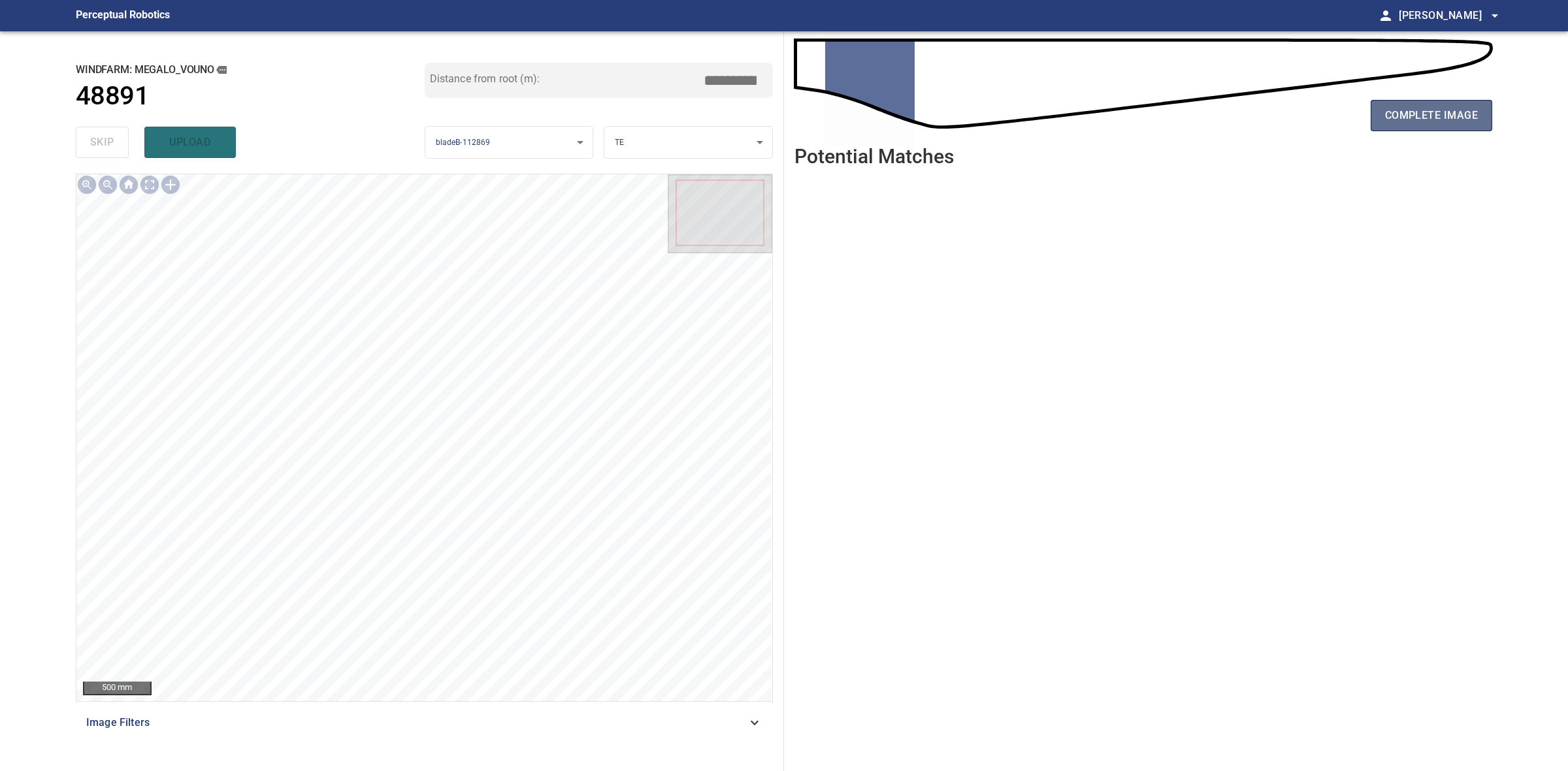
click at [1452, 121] on span "complete image" at bounding box center [1431, 115] width 93 height 19
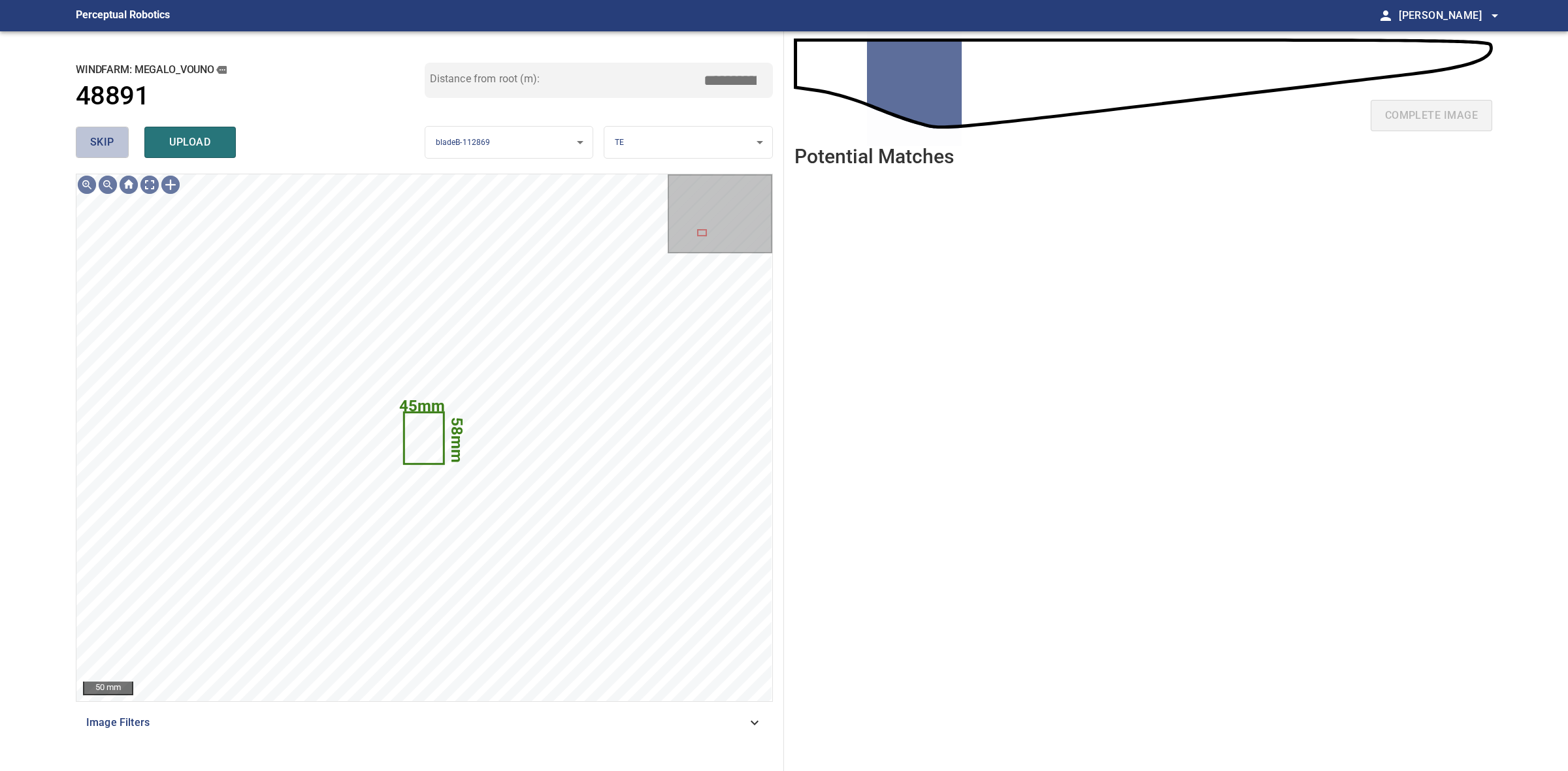
click at [101, 151] on span "skip" at bounding box center [102, 142] width 24 height 19
click at [101, 151] on div "skip upload" at bounding box center [250, 142] width 349 height 42
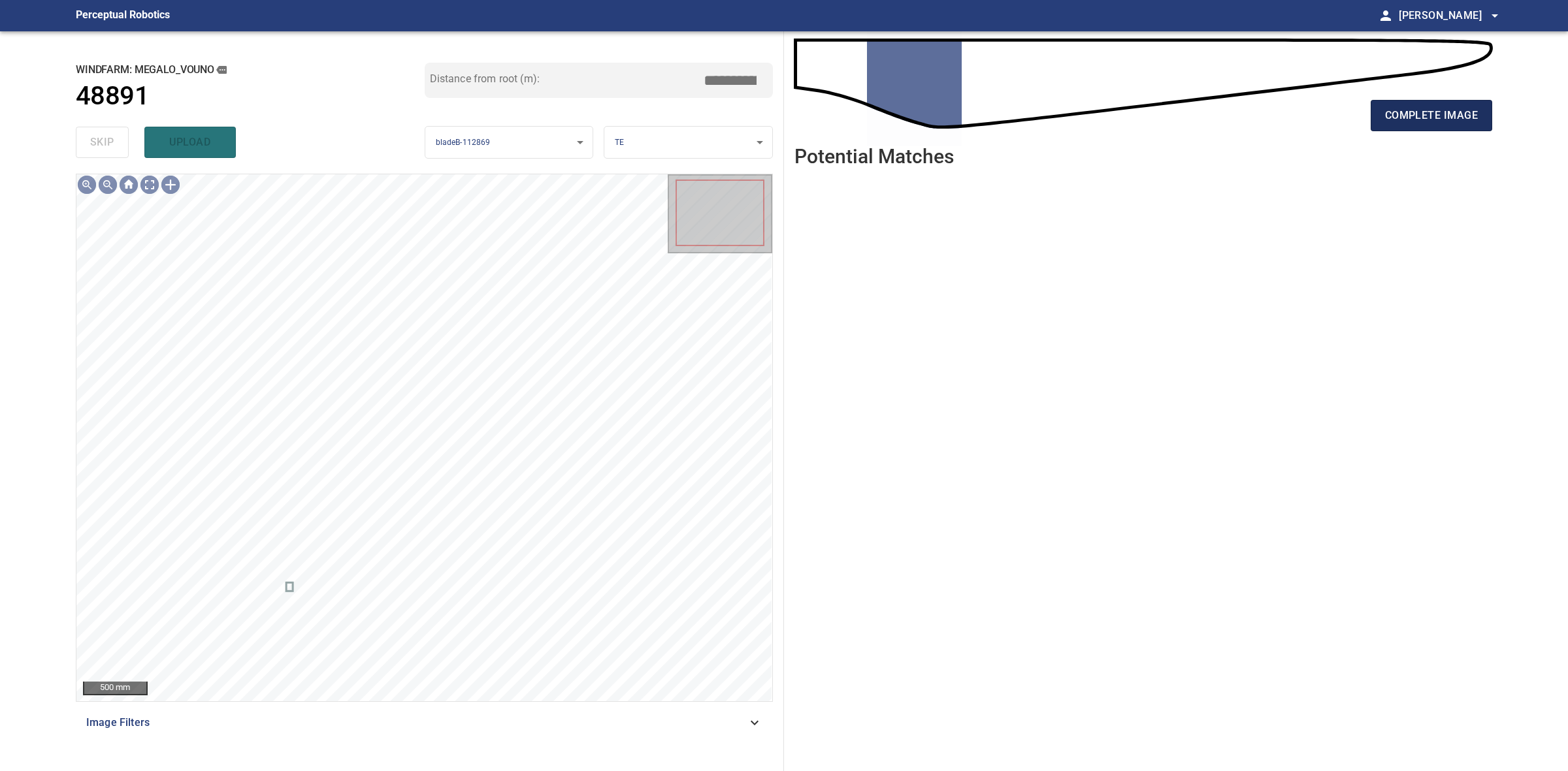
click at [1413, 121] on span "complete image" at bounding box center [1431, 115] width 93 height 19
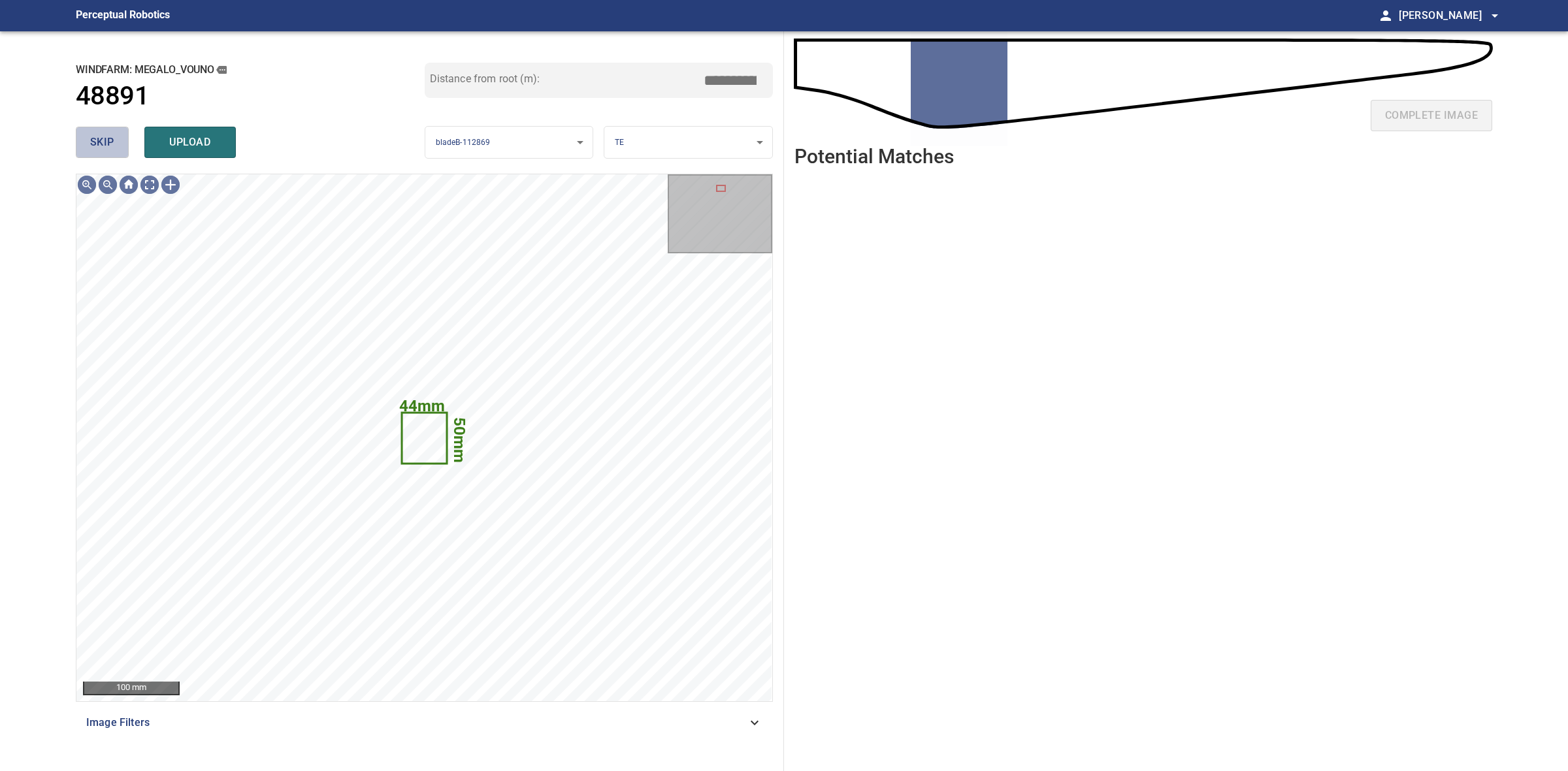
click at [115, 135] on button "skip" at bounding box center [102, 143] width 53 height 32
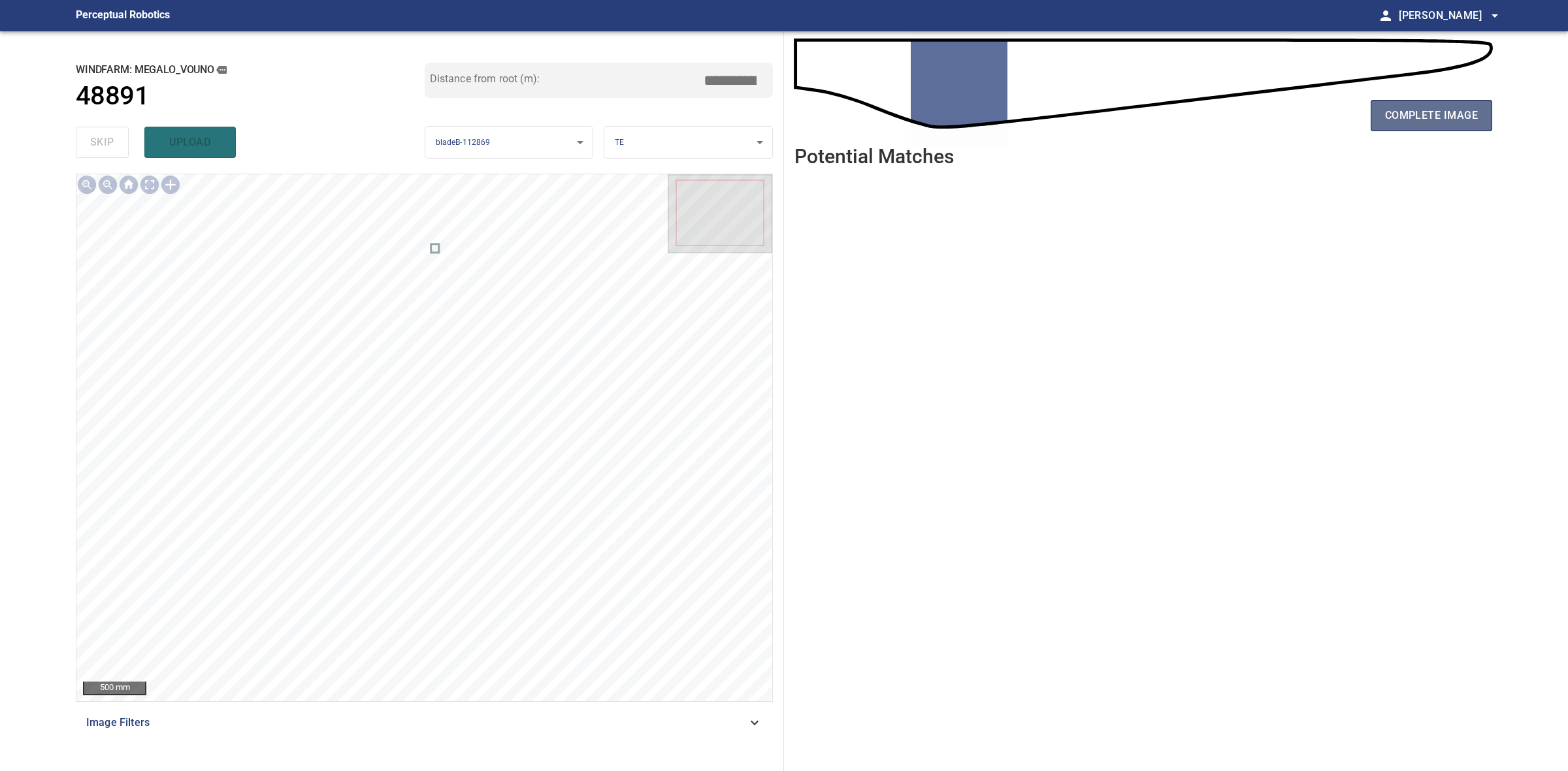
click at [1416, 113] on span "complete image" at bounding box center [1431, 115] width 93 height 19
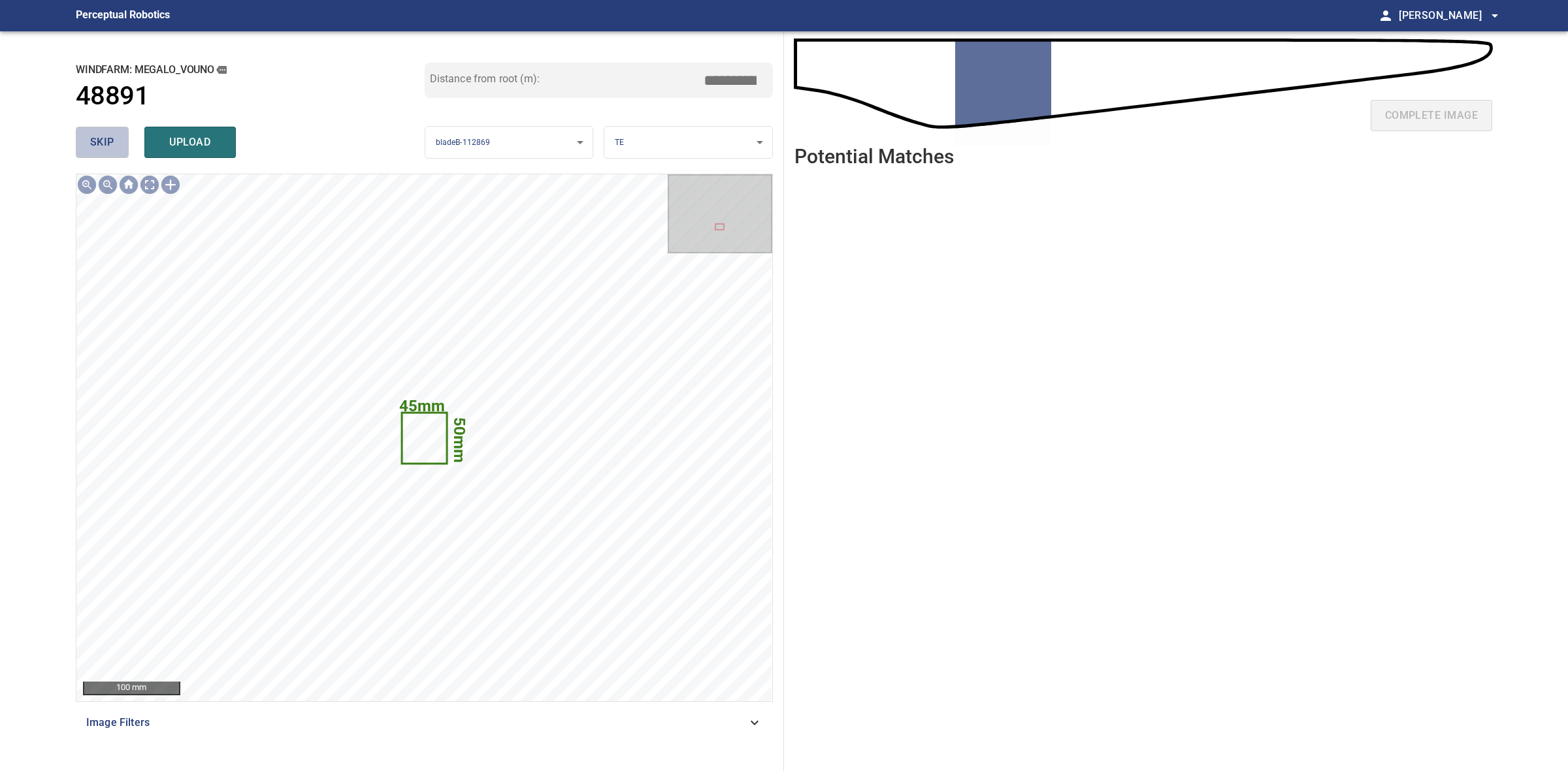
click at [108, 129] on button "skip" at bounding box center [102, 143] width 53 height 32
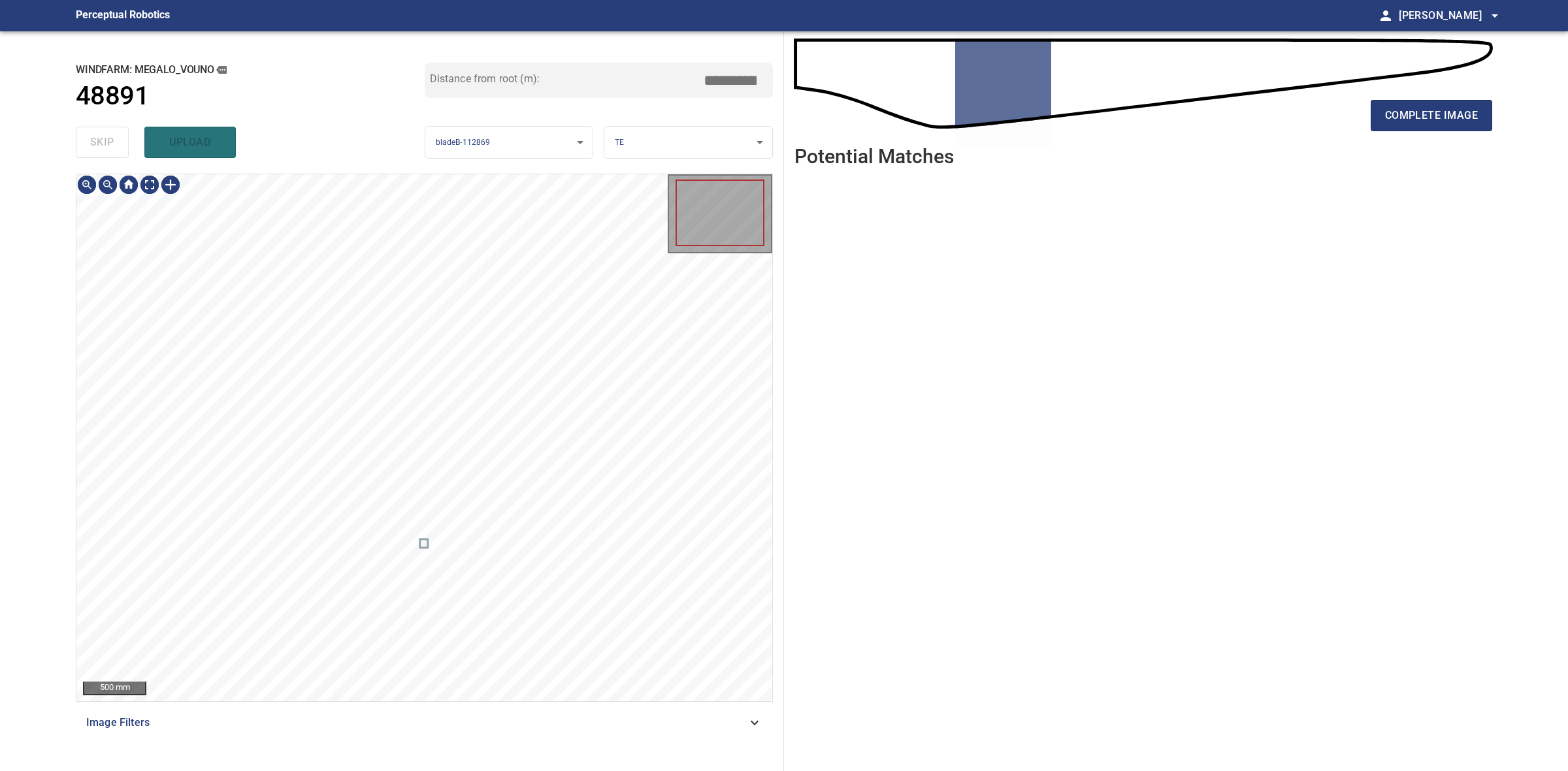
click at [108, 129] on div "skip upload" at bounding box center [250, 142] width 349 height 42
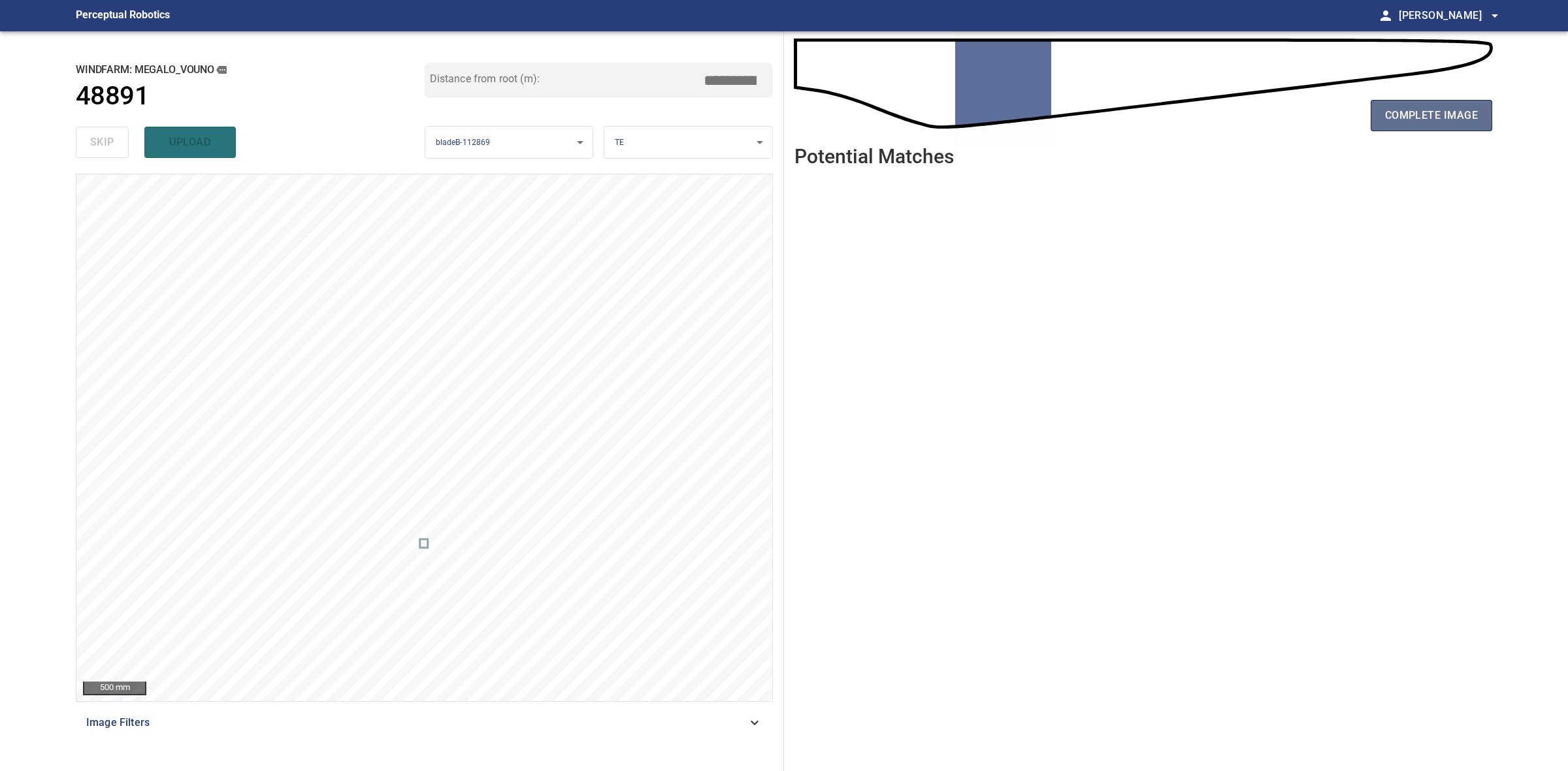
click at [1423, 128] on button "complete image" at bounding box center [1431, 116] width 122 height 32
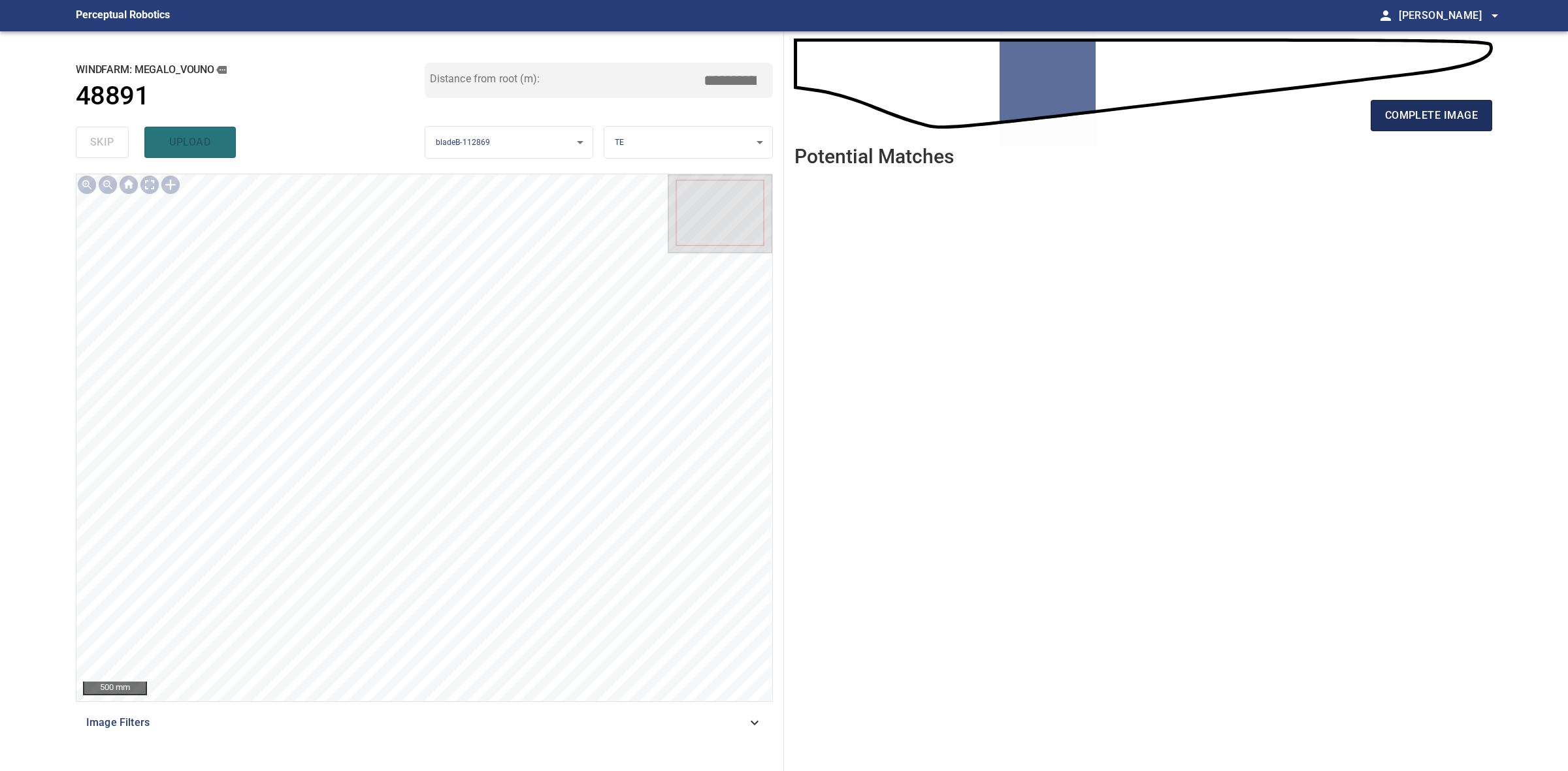
click at [1396, 114] on span "complete image" at bounding box center [1431, 115] width 93 height 19
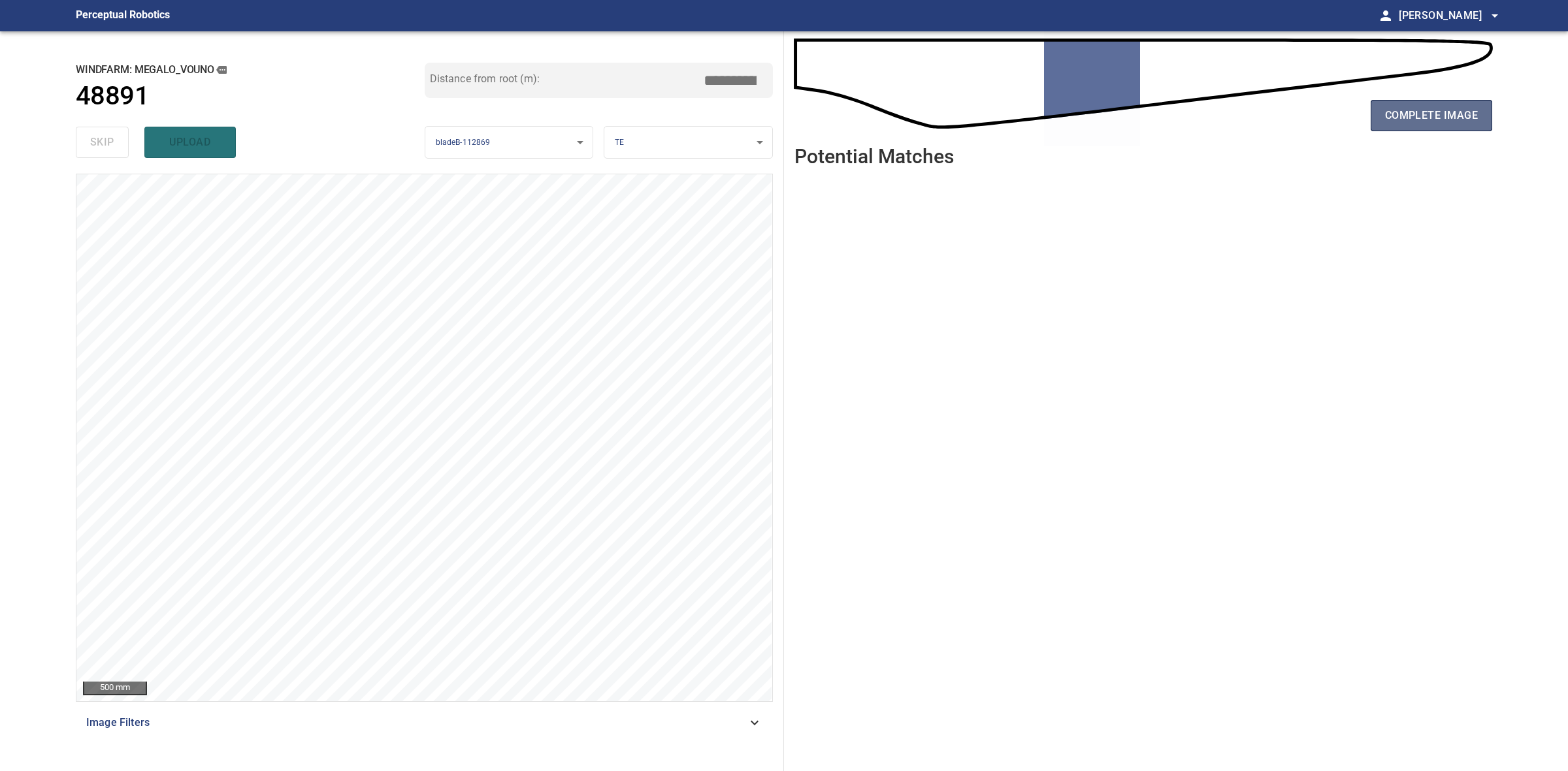
click at [1440, 106] on span "complete image" at bounding box center [1431, 115] width 93 height 19
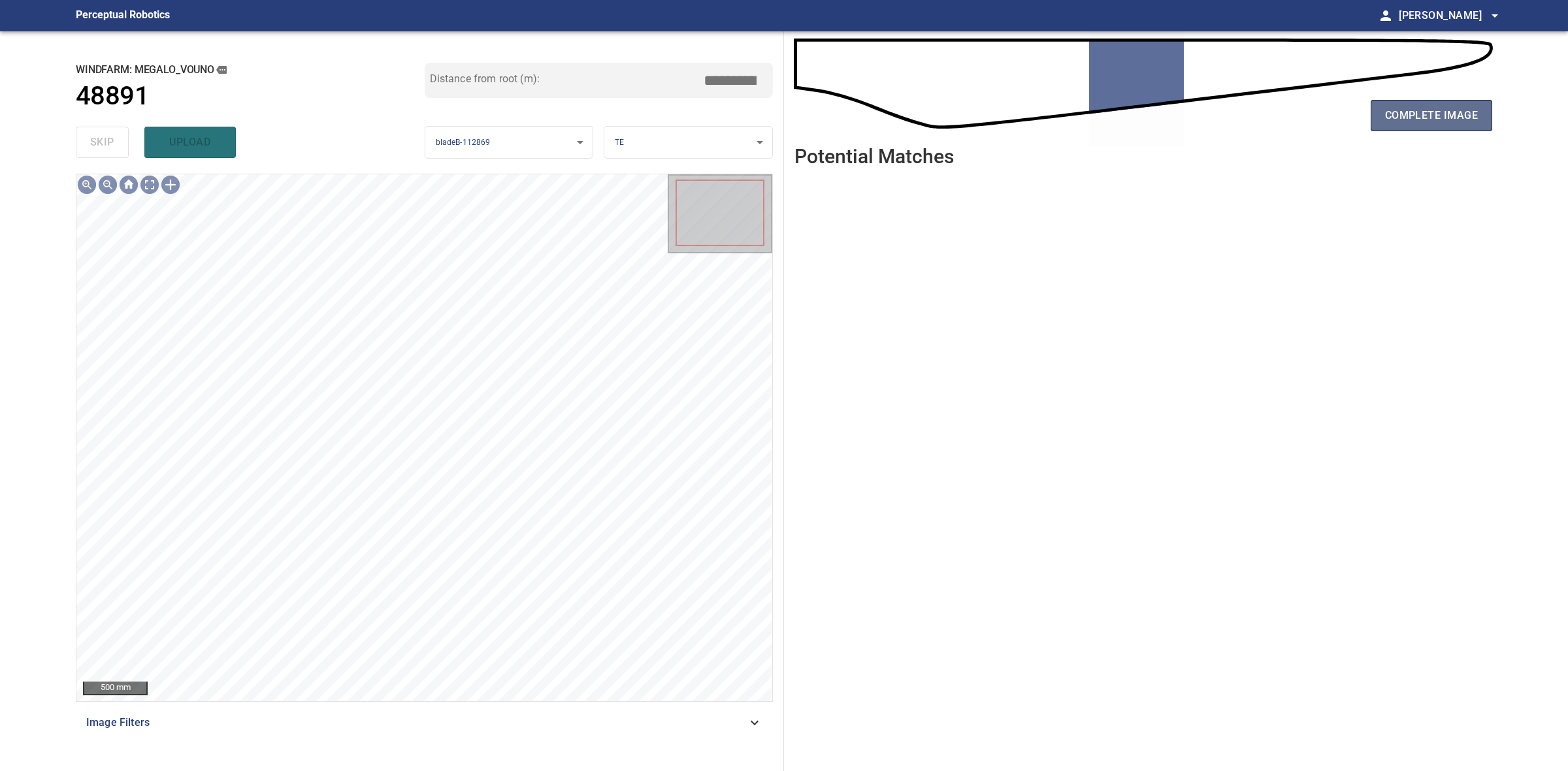
click at [1424, 106] on span "complete image" at bounding box center [1431, 115] width 93 height 19
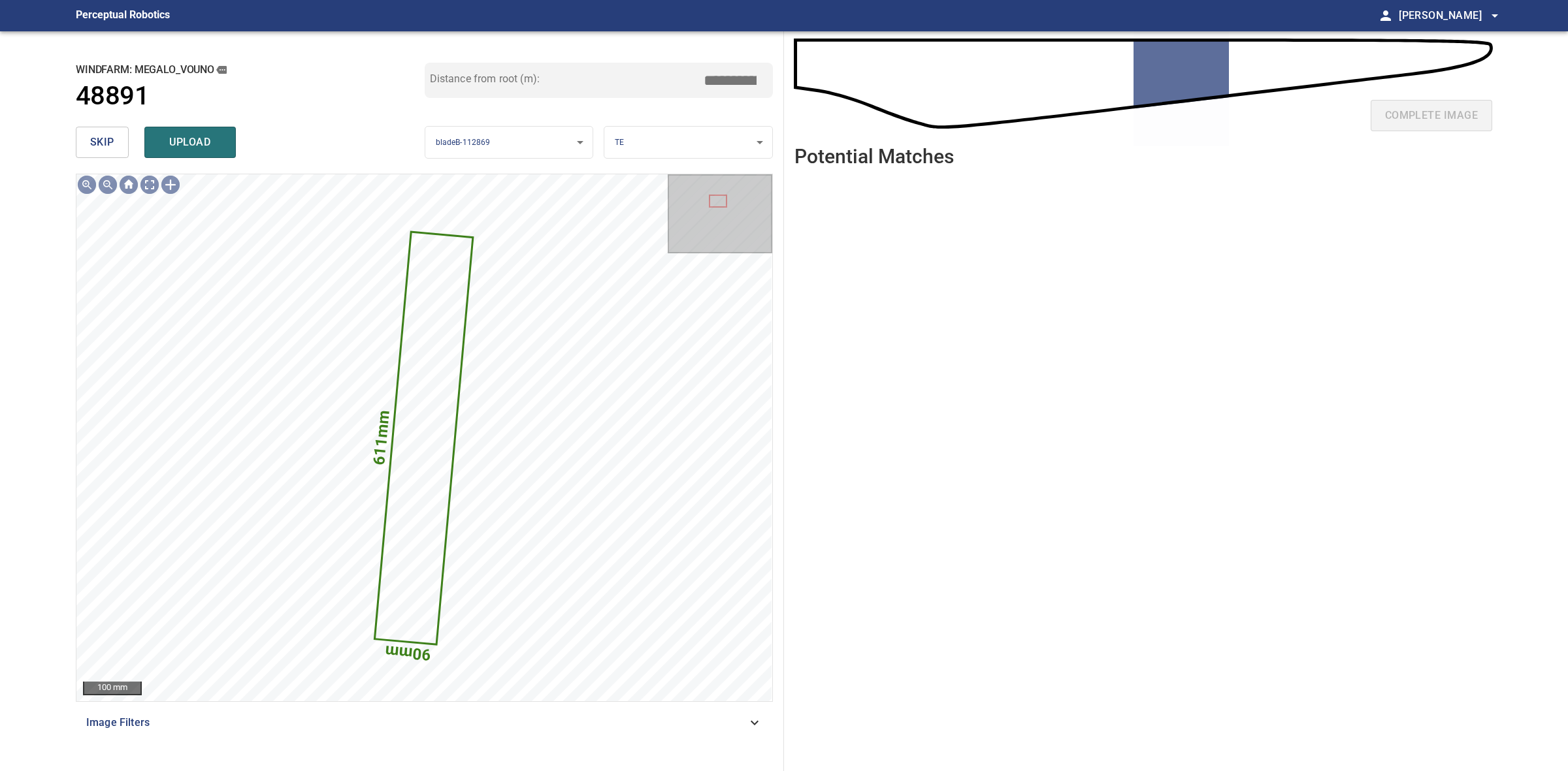
click at [113, 141] on span "skip" at bounding box center [102, 142] width 24 height 19
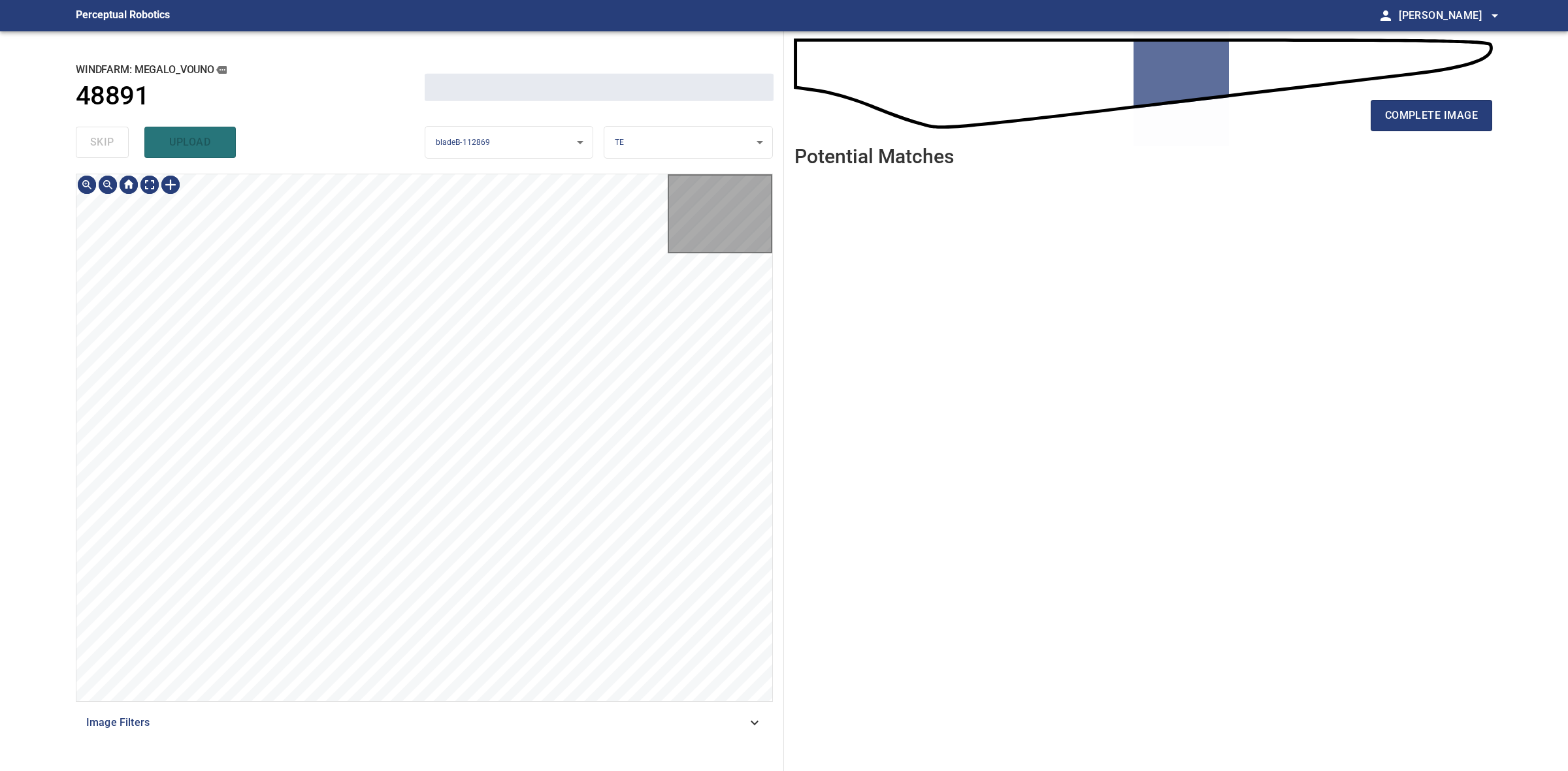
click at [113, 141] on div "skip upload" at bounding box center [250, 142] width 349 height 42
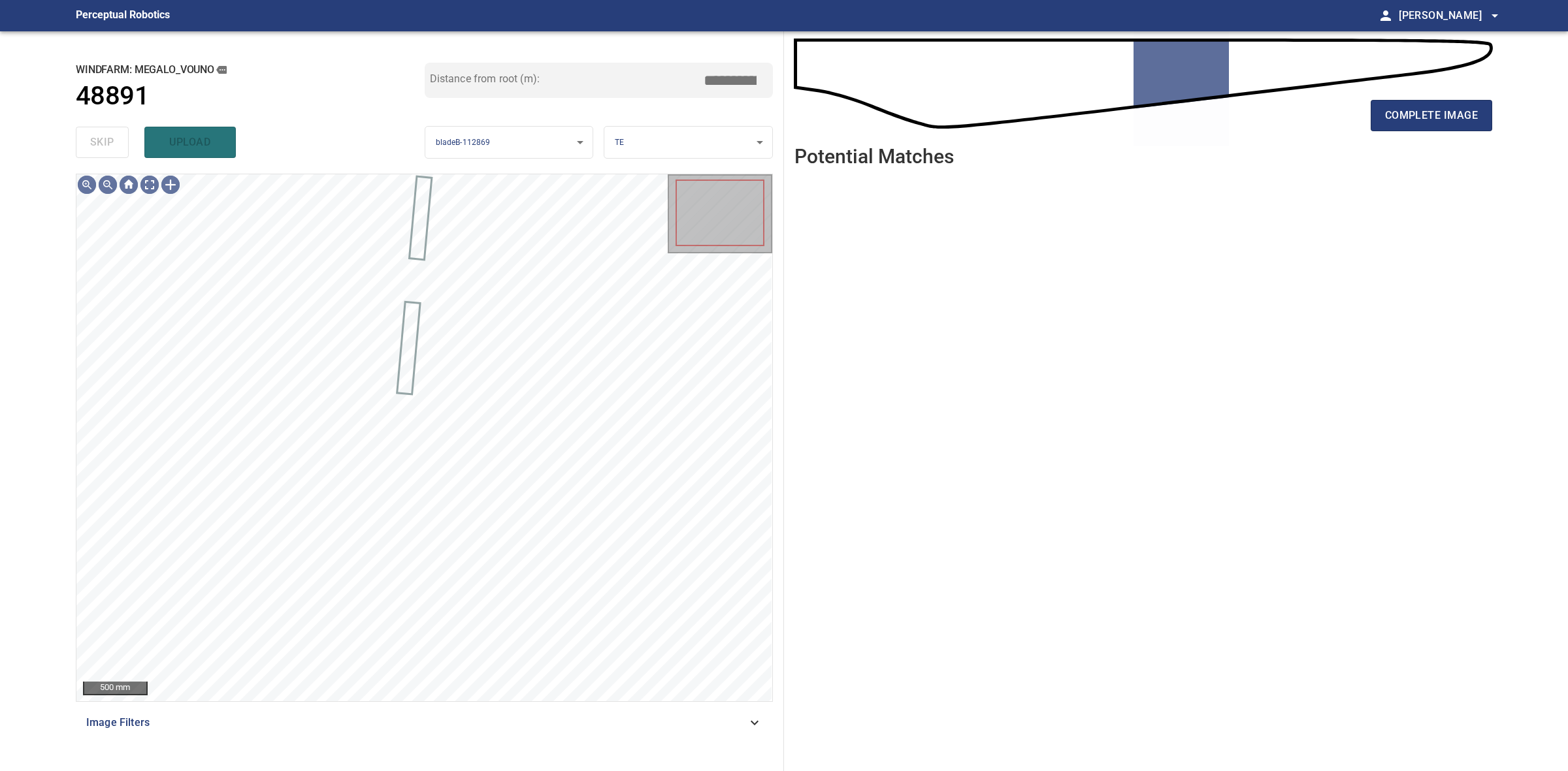
click at [113, 141] on div "skip upload" at bounding box center [250, 142] width 349 height 42
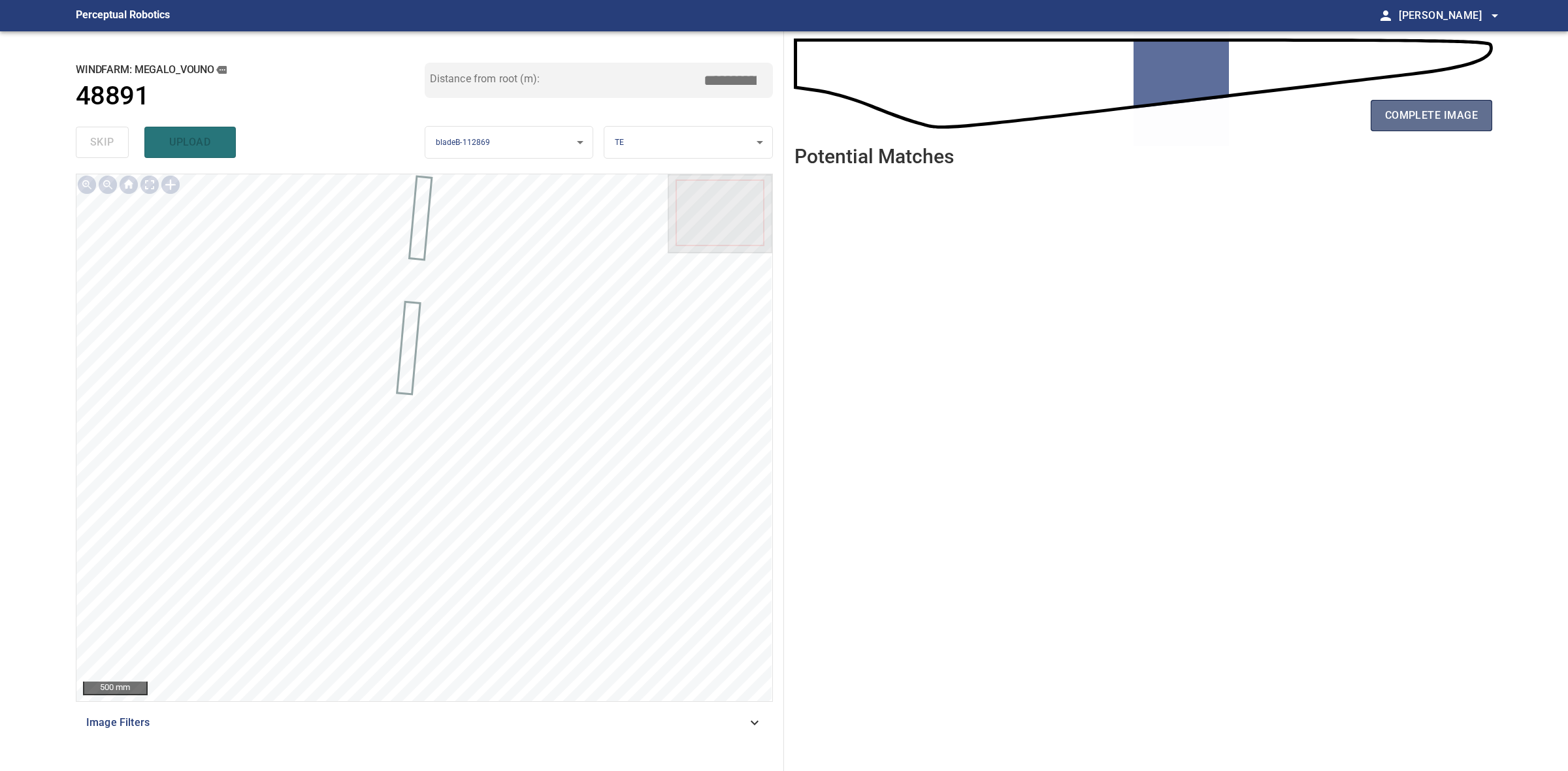
click at [1405, 115] on span "complete image" at bounding box center [1431, 115] width 93 height 19
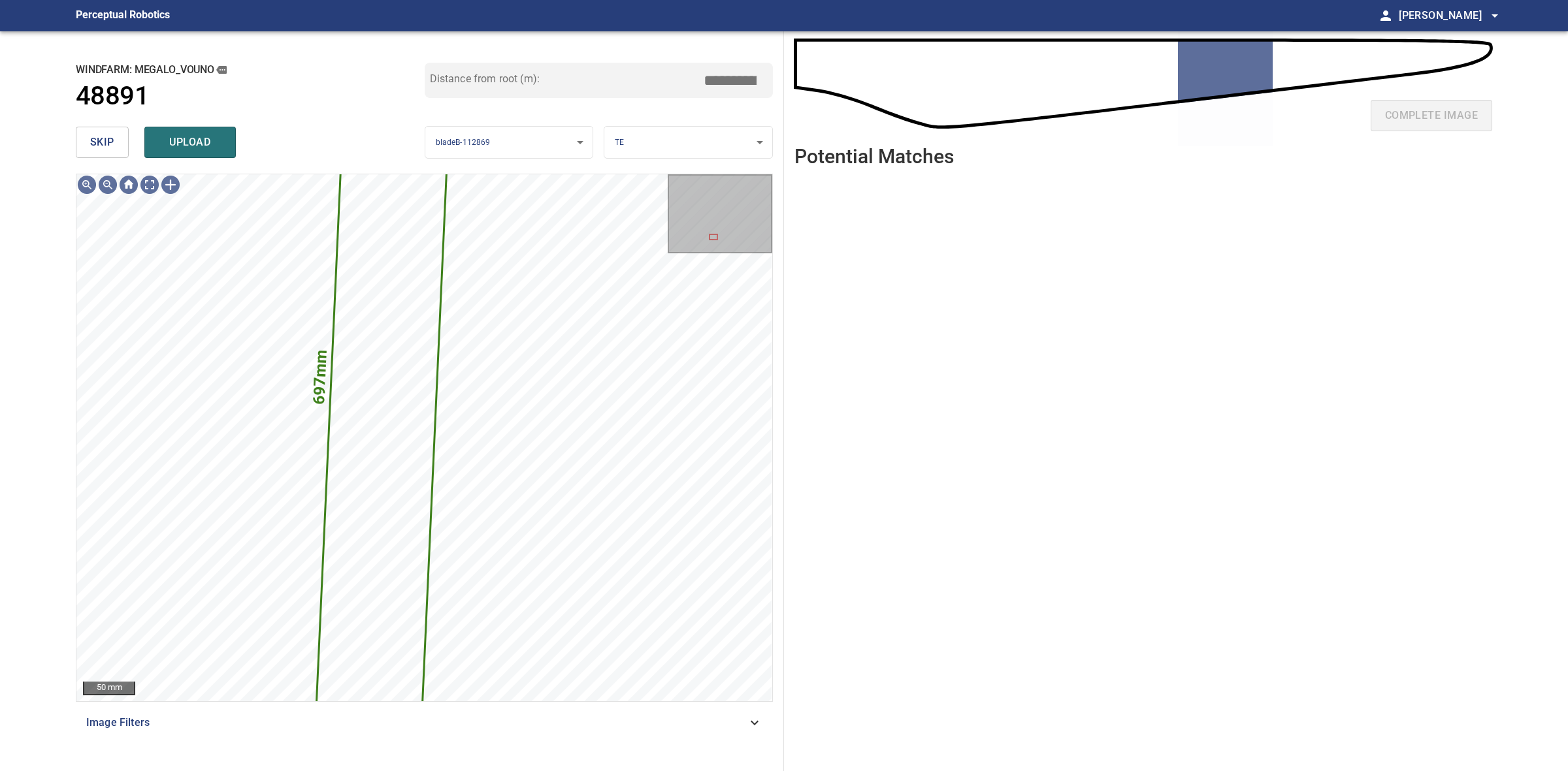
click at [93, 133] on button "skip" at bounding box center [102, 143] width 53 height 32
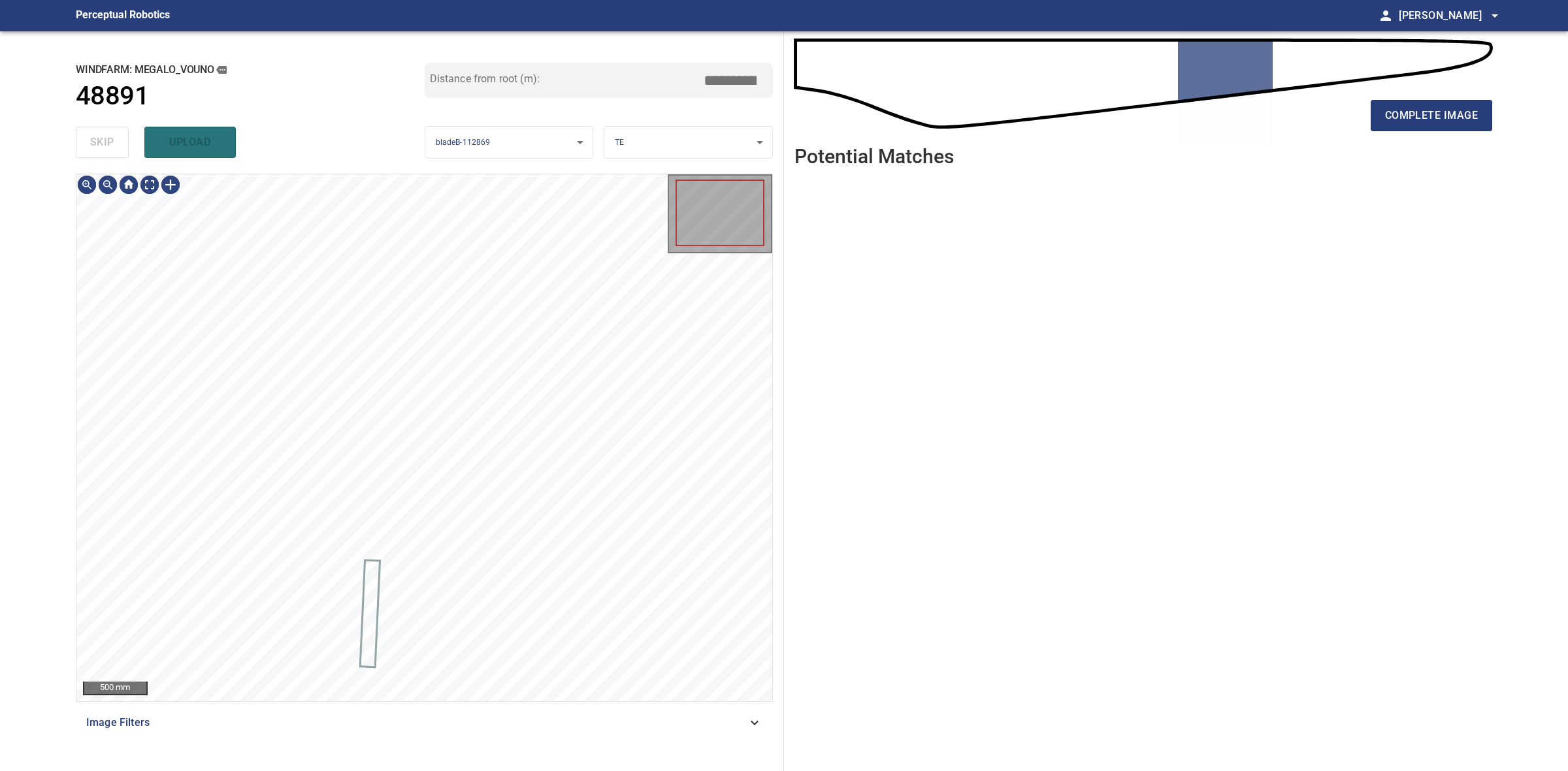
click at [93, 133] on div "skip upload" at bounding box center [250, 142] width 349 height 42
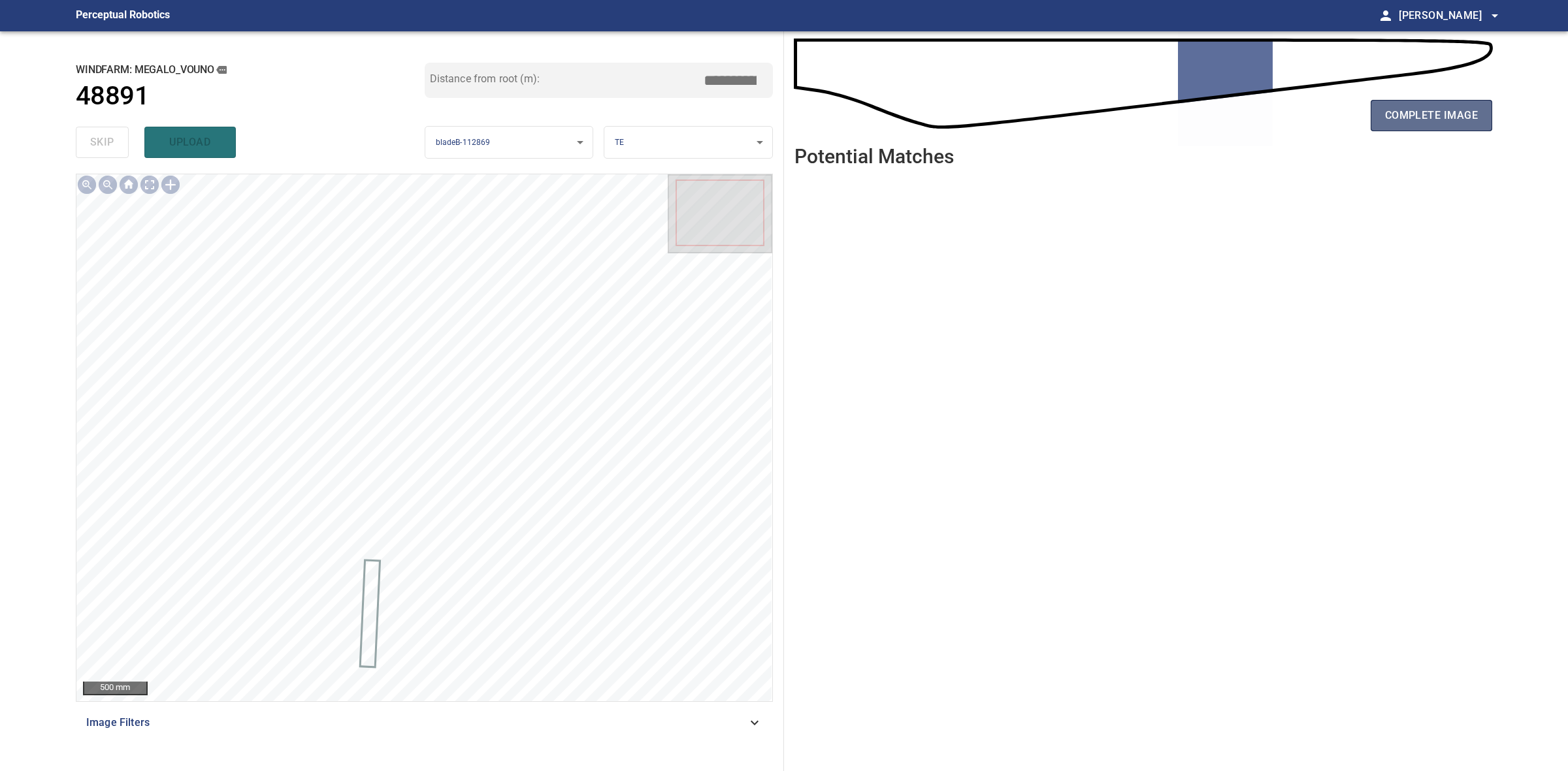
click at [1457, 104] on button "complete image" at bounding box center [1431, 116] width 122 height 32
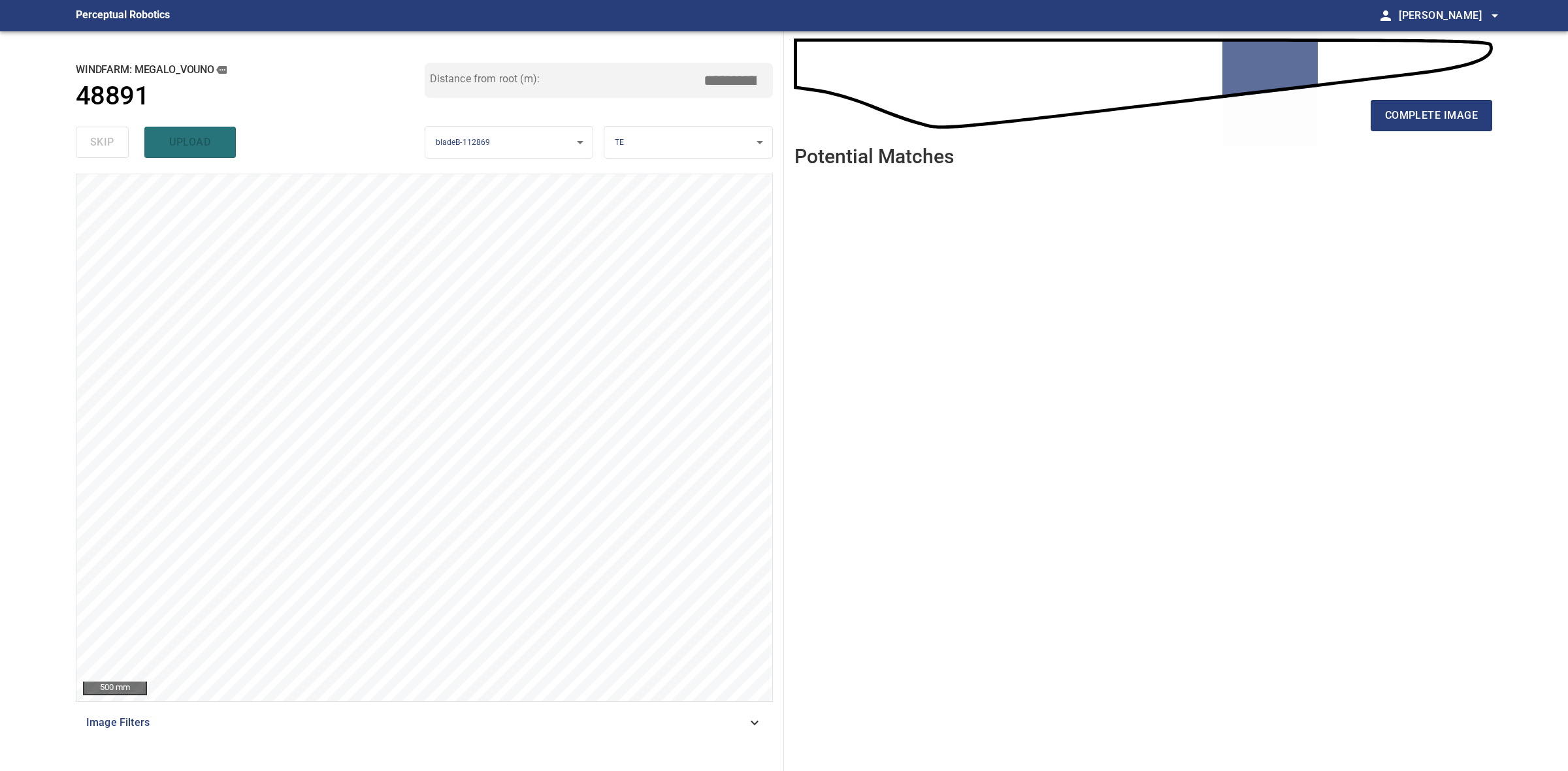
click at [1457, 104] on button "complete image" at bounding box center [1431, 116] width 122 height 32
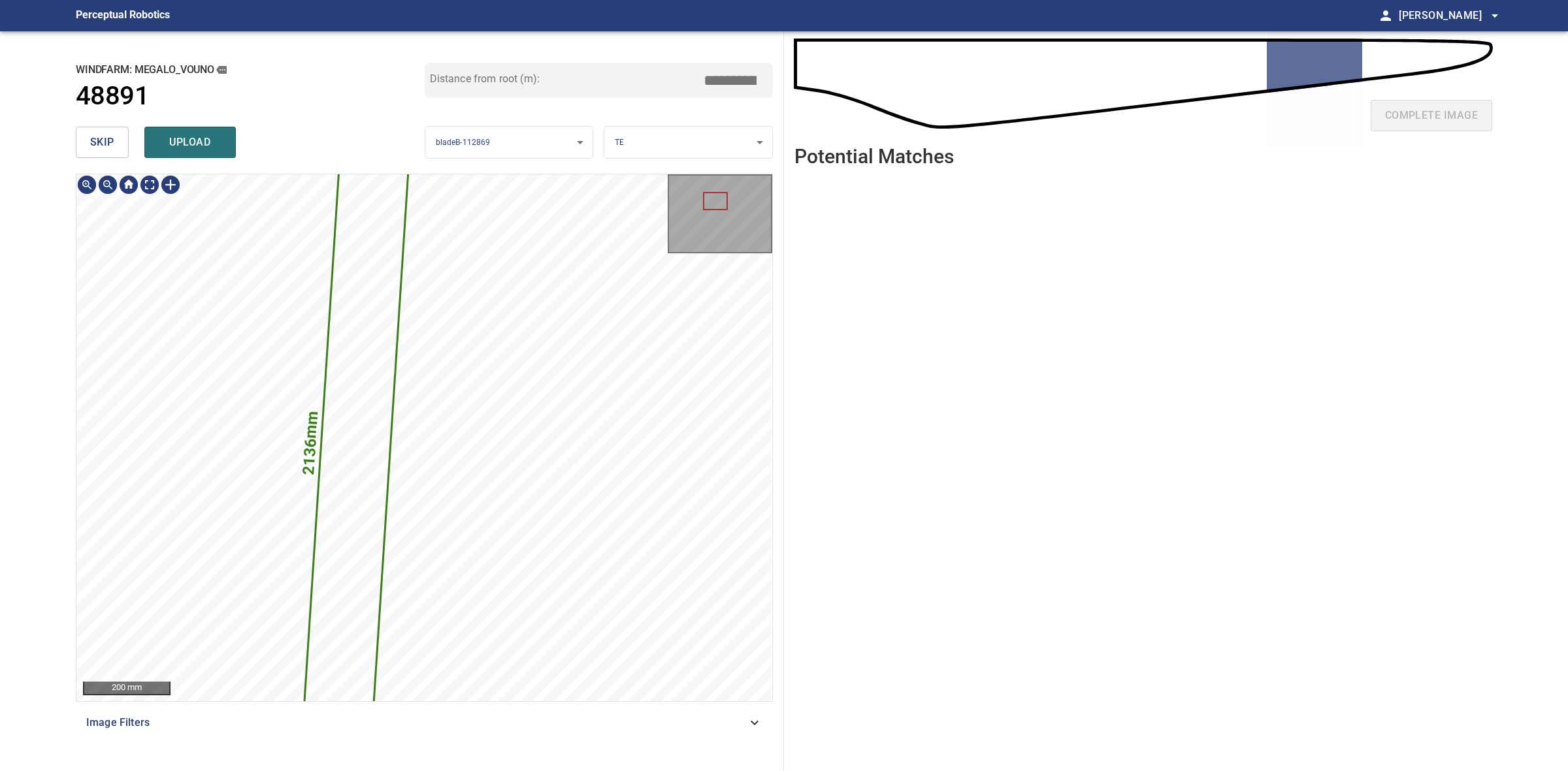
drag, startPoint x: 131, startPoint y: 149, endPoint x: 123, endPoint y: 148, distance: 8.1
click at [131, 148] on div "skip upload" at bounding box center [250, 142] width 349 height 42
click at [122, 147] on button "skip" at bounding box center [102, 143] width 53 height 32
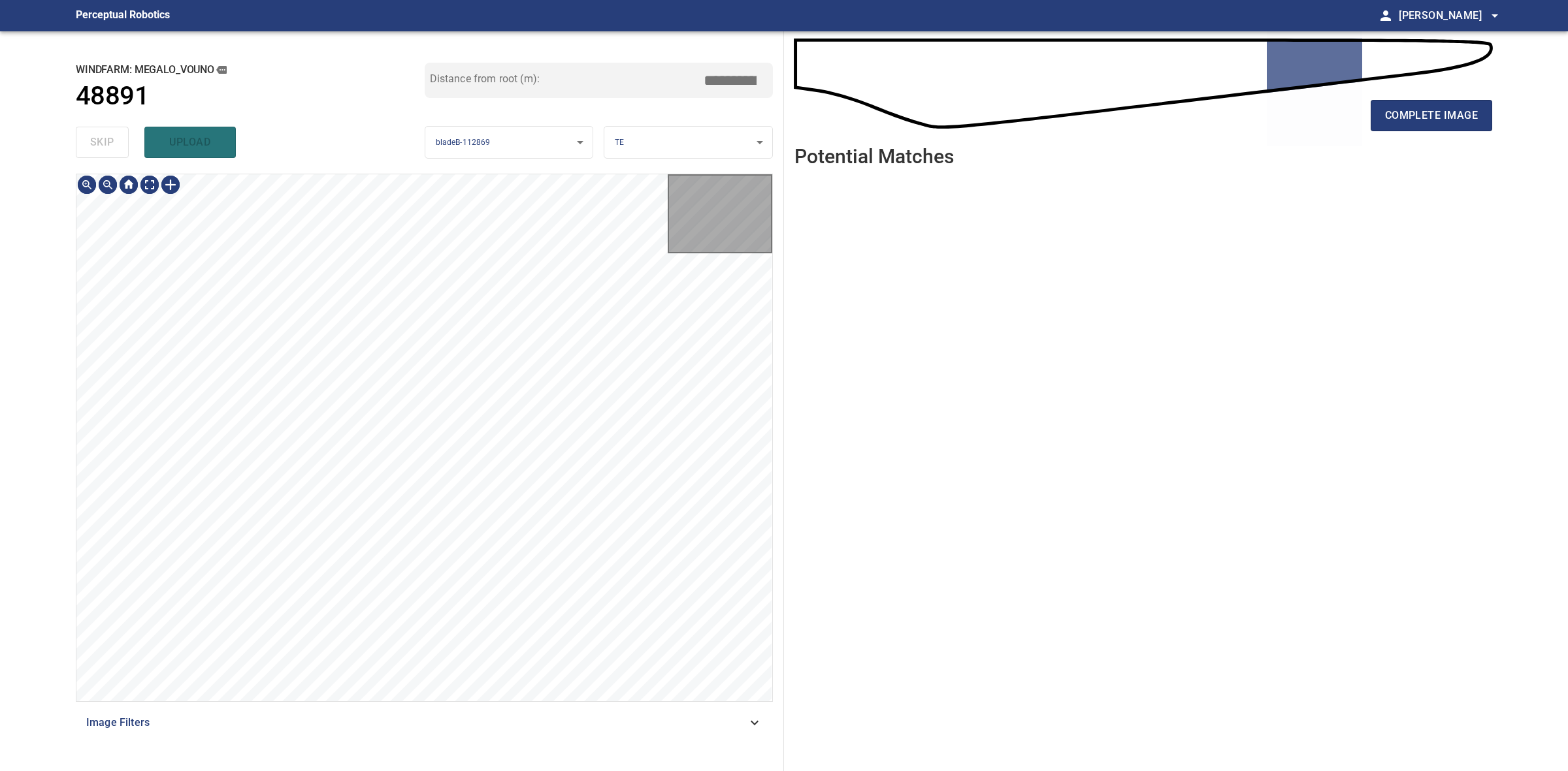
click at [121, 144] on div "skip upload" at bounding box center [250, 142] width 349 height 42
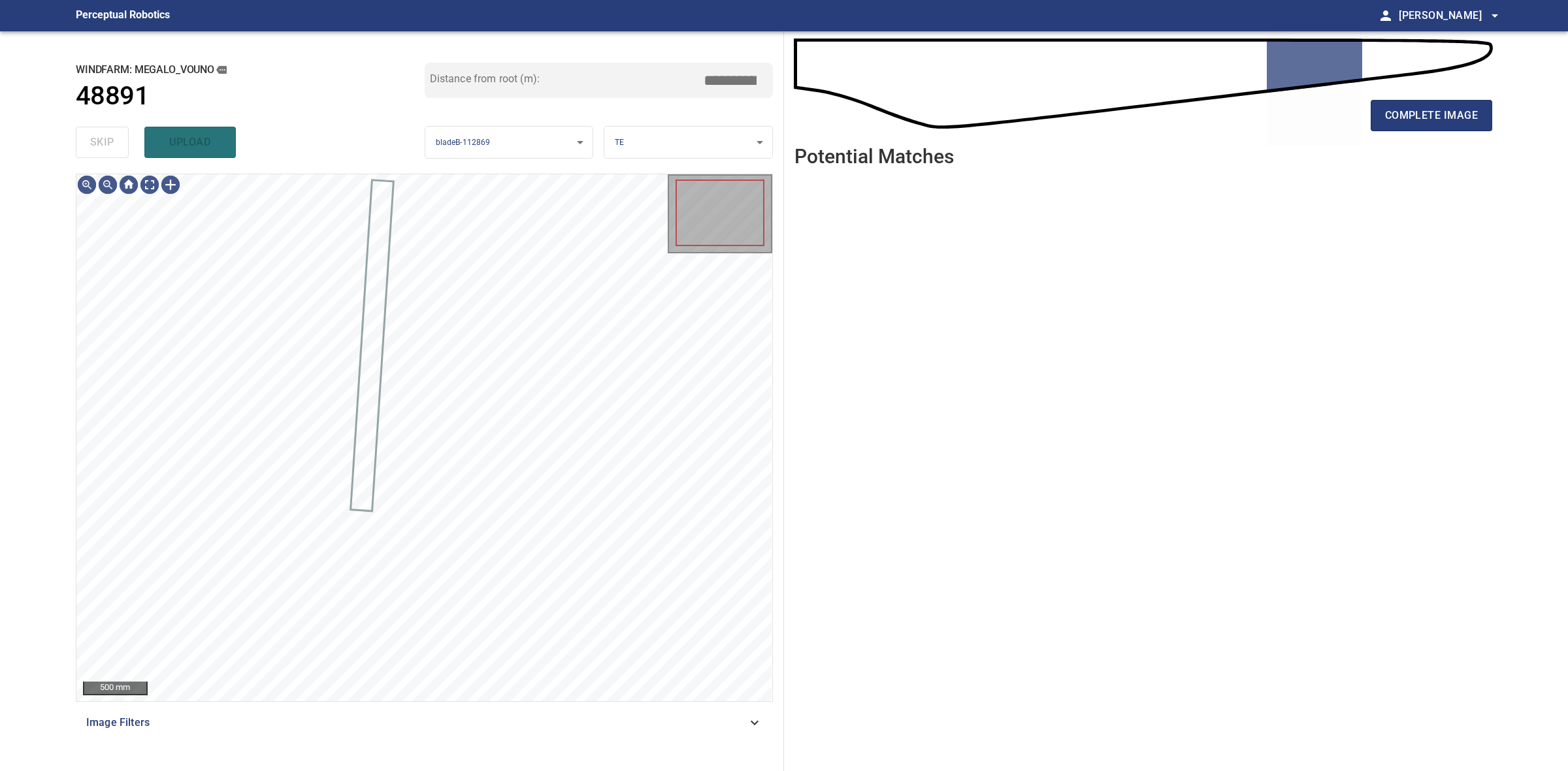
click at [121, 144] on div "skip upload" at bounding box center [250, 142] width 349 height 42
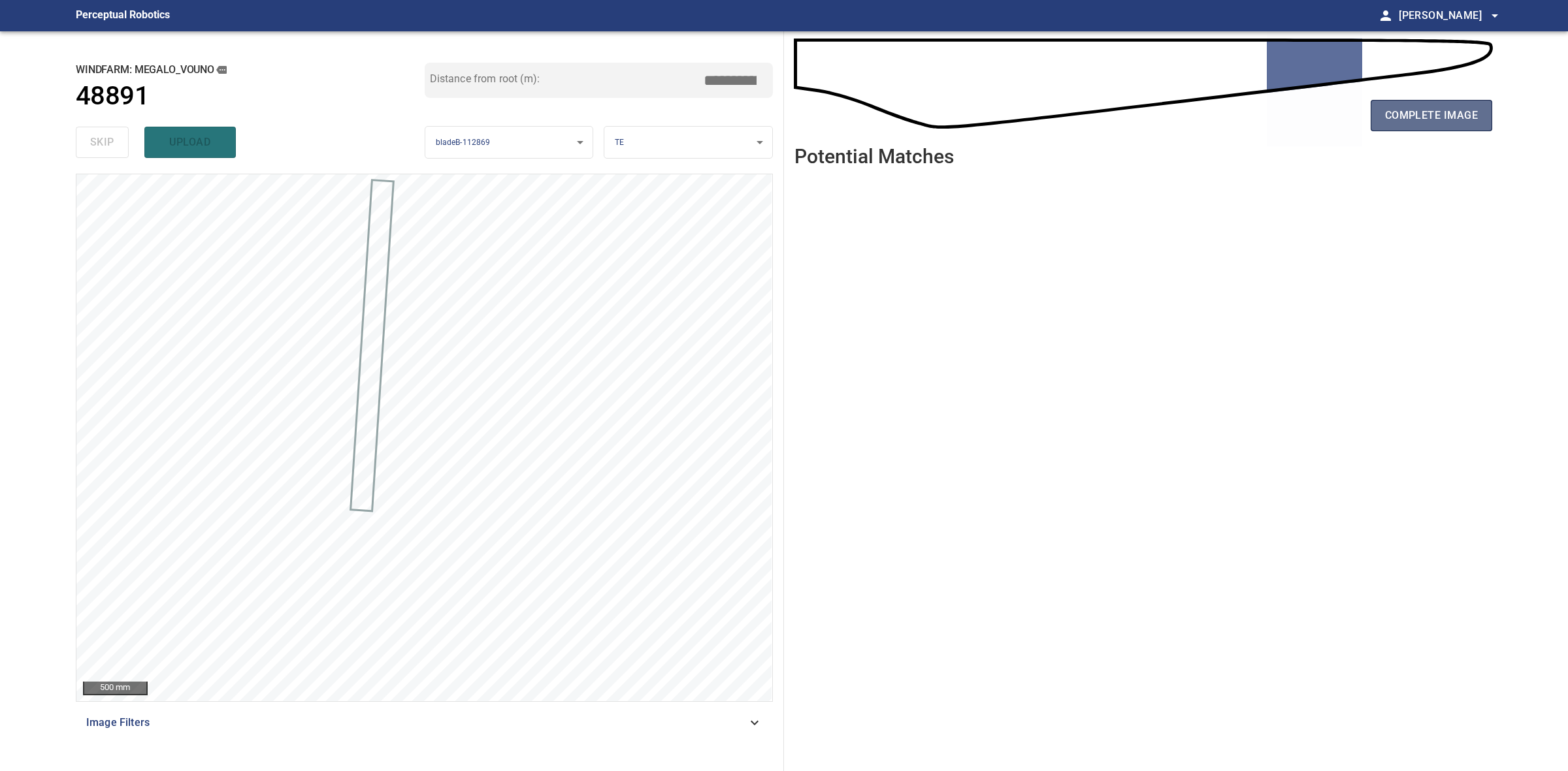
click at [1440, 110] on span "complete image" at bounding box center [1431, 115] width 93 height 19
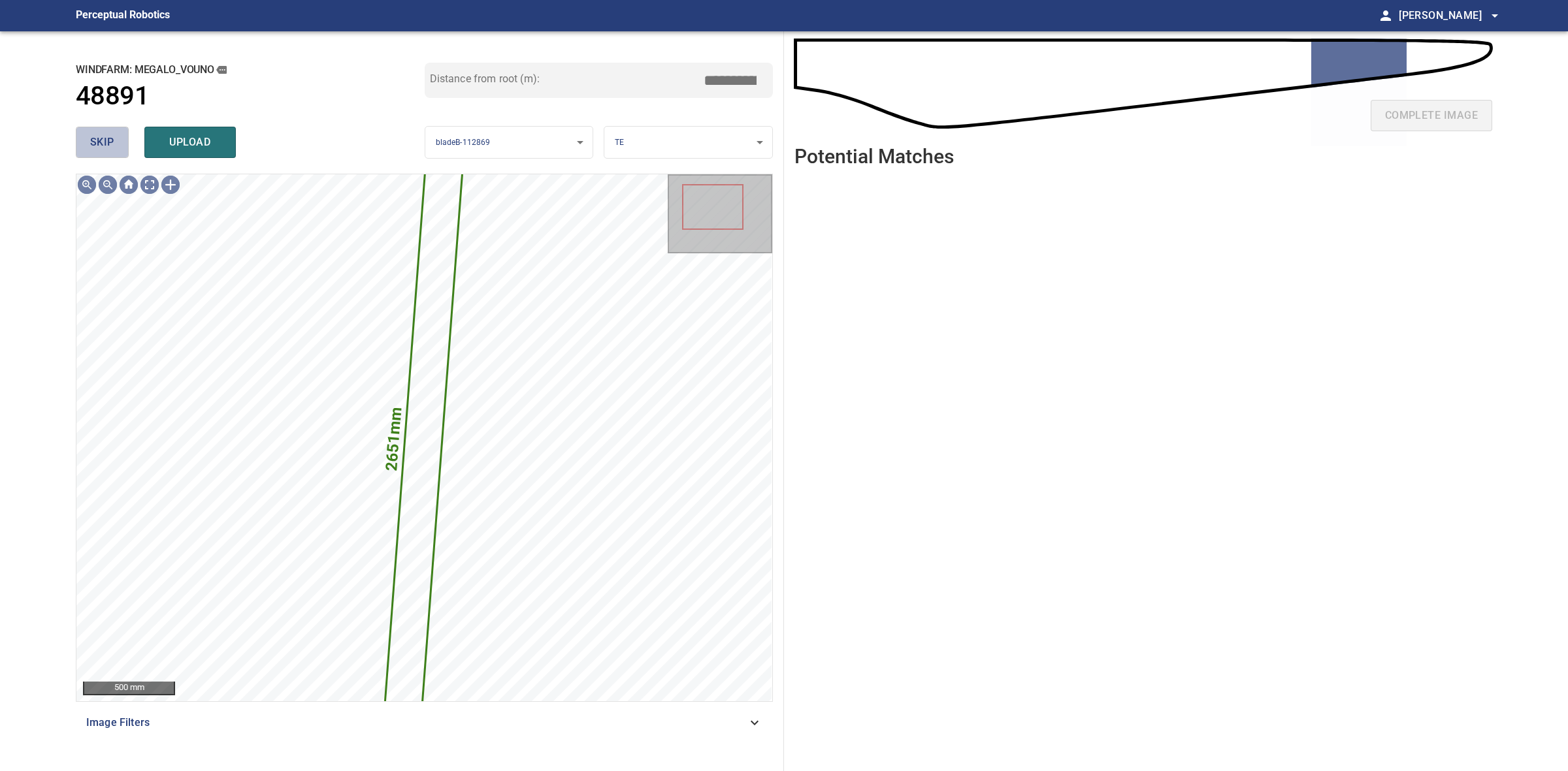
click at [91, 144] on span "skip" at bounding box center [102, 142] width 24 height 19
click at [91, 144] on div "skip upload" at bounding box center [250, 142] width 349 height 42
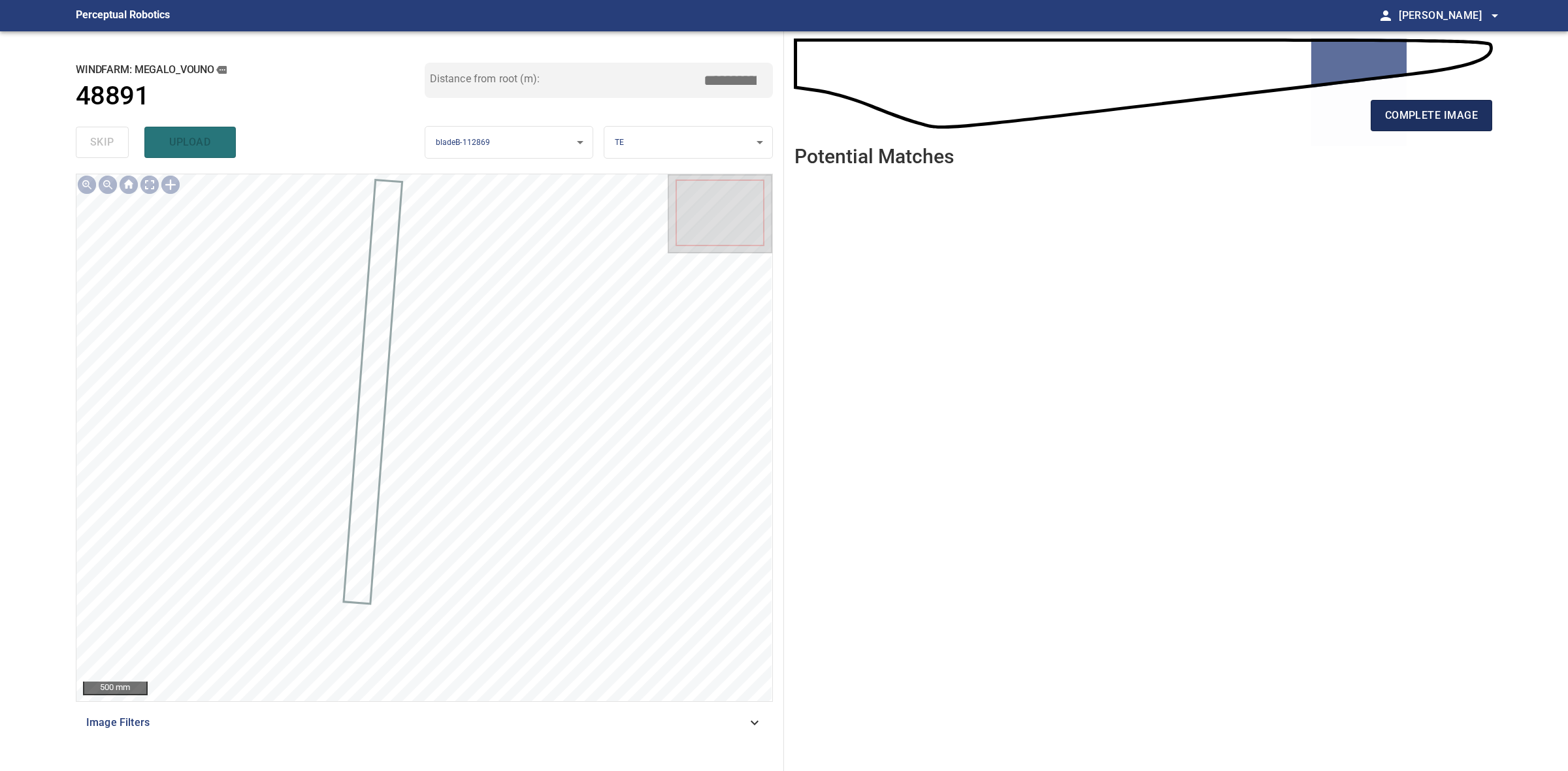
click at [1416, 119] on span "complete image" at bounding box center [1431, 115] width 93 height 19
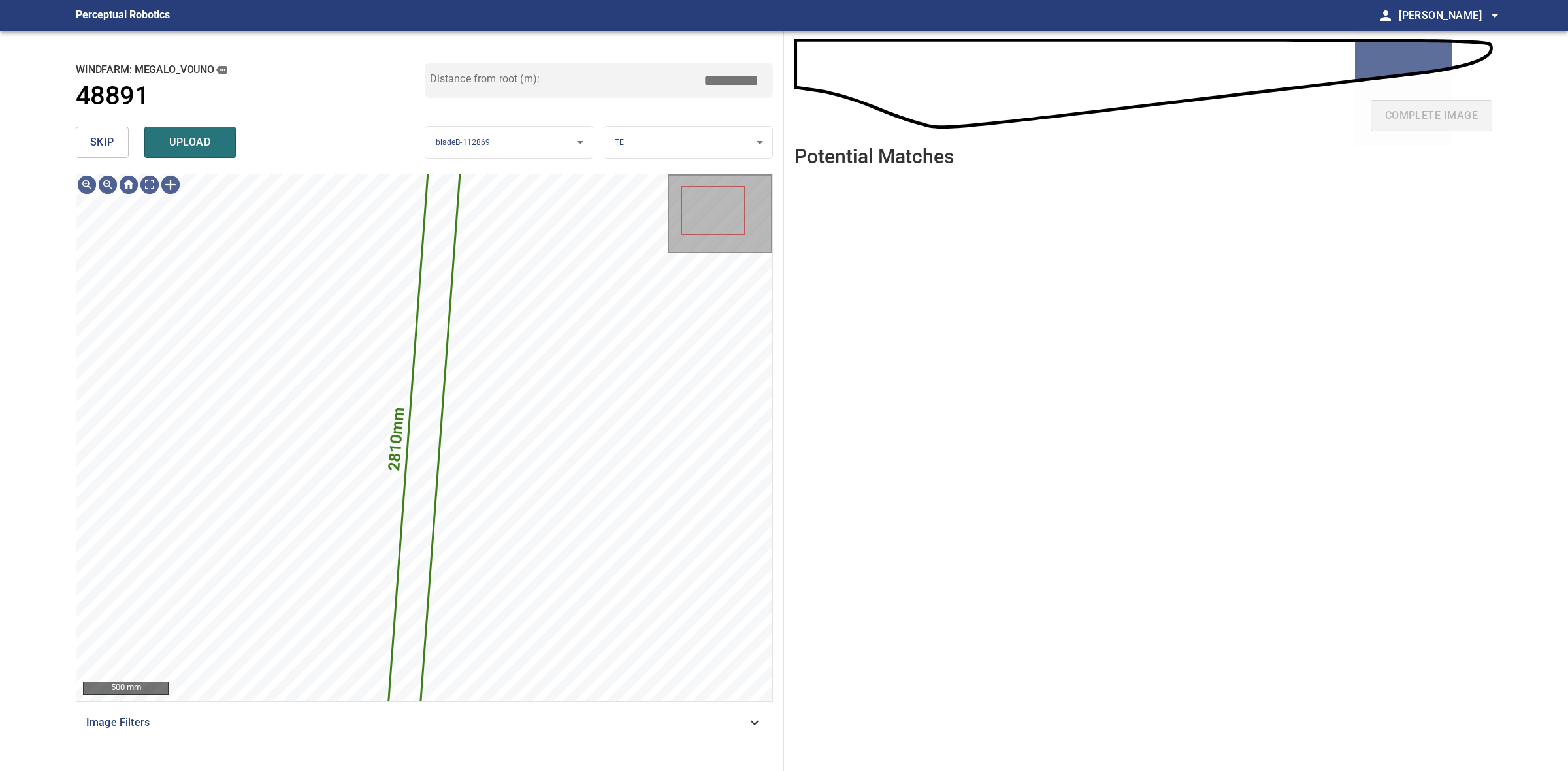
click at [124, 139] on button "skip" at bounding box center [102, 143] width 53 height 32
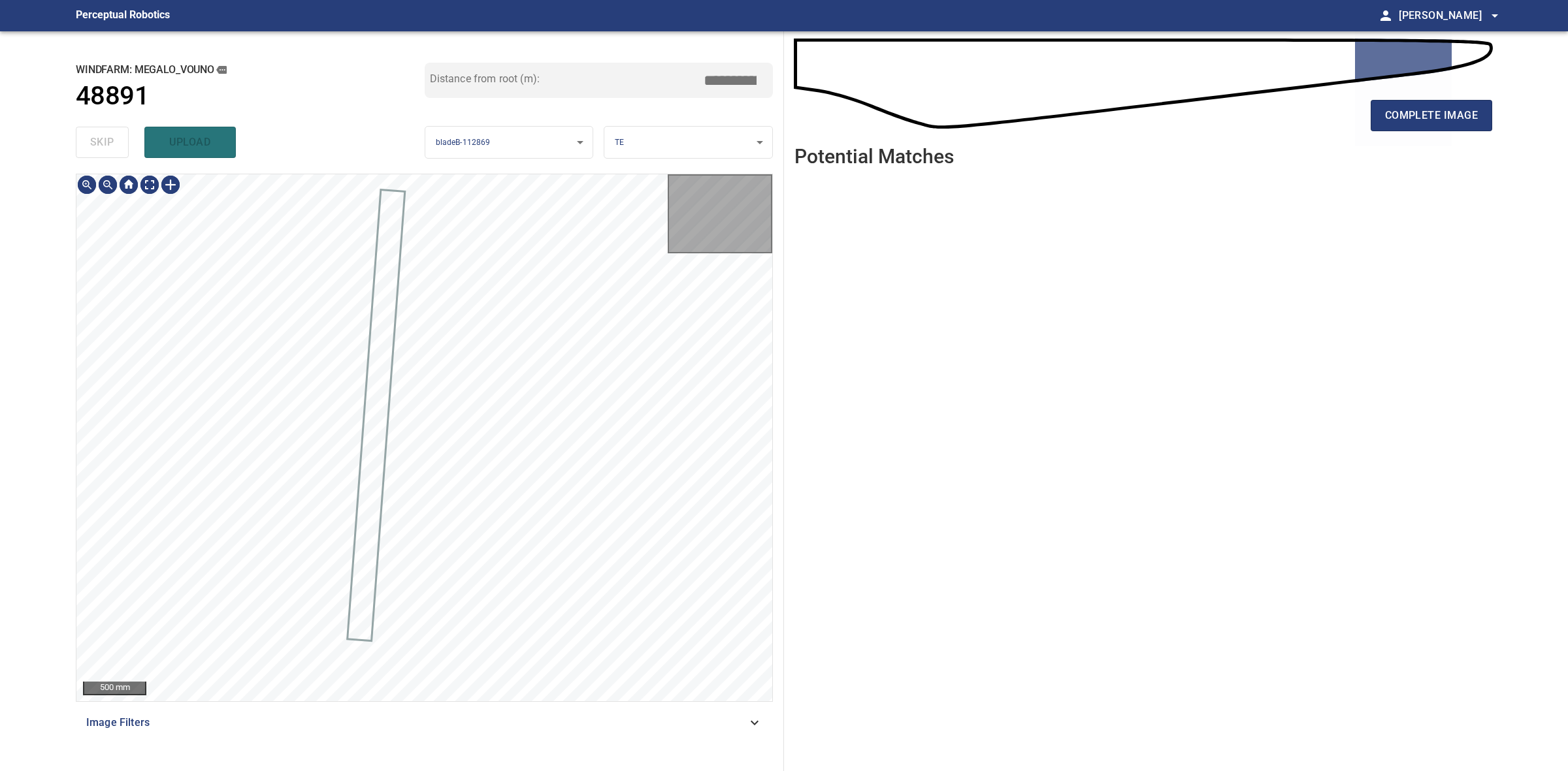
click at [124, 139] on div "skip upload" at bounding box center [250, 142] width 349 height 42
click at [1493, 104] on div "complete image Potential Matches" at bounding box center [1143, 402] width 718 height 740
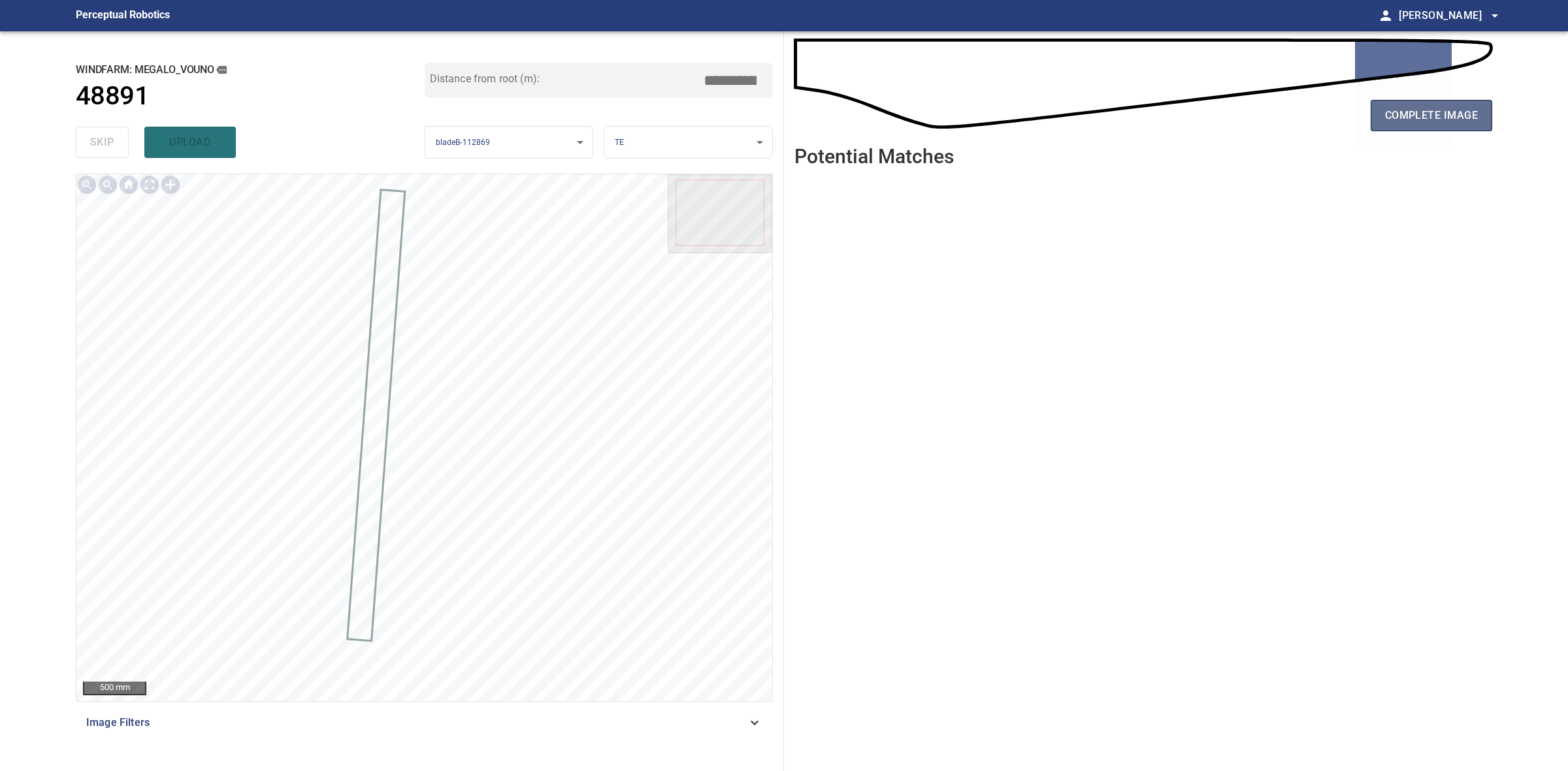
click at [1479, 104] on button "complete image" at bounding box center [1431, 116] width 122 height 32
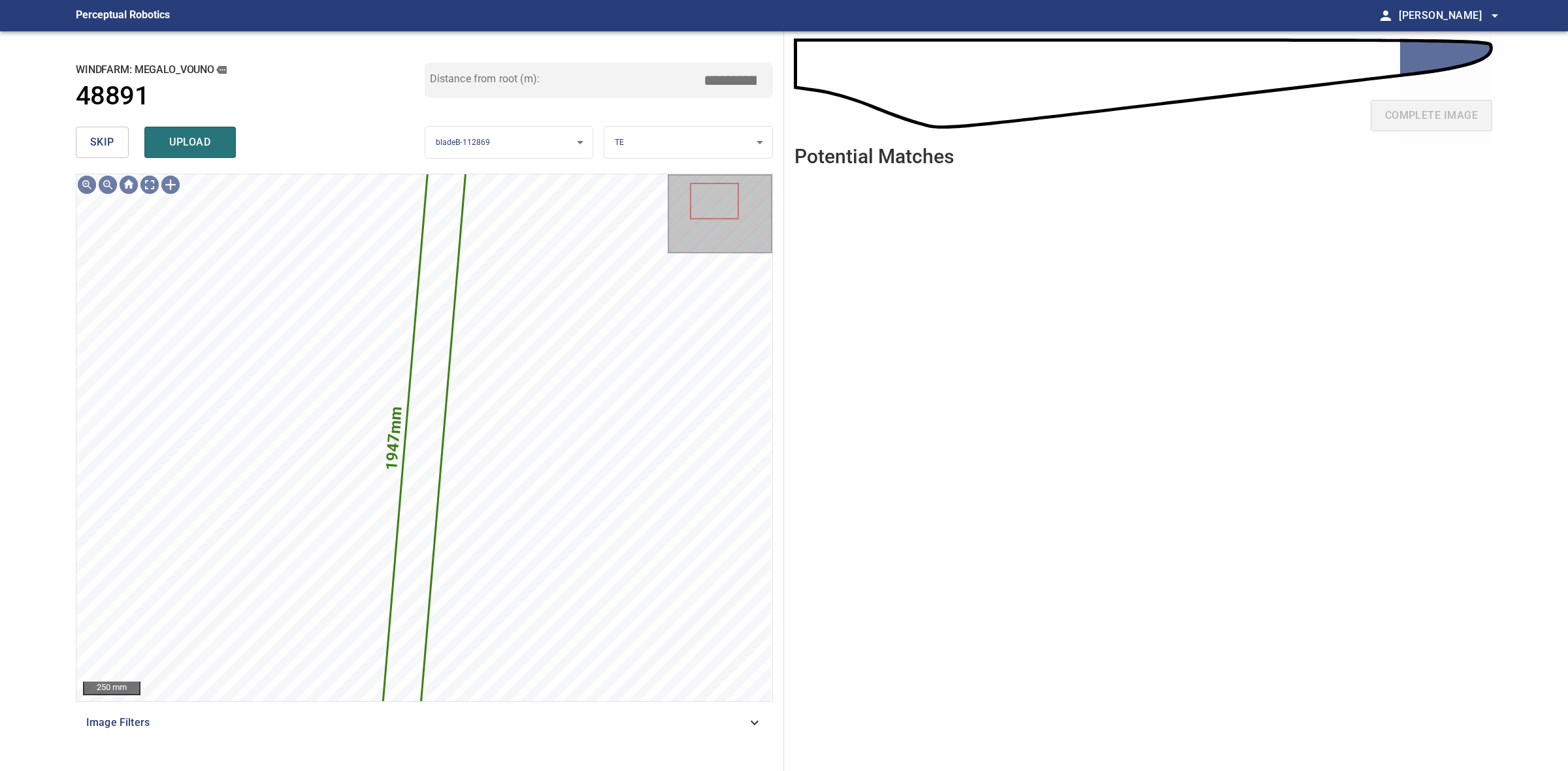
click at [80, 132] on button "skip" at bounding box center [102, 143] width 53 height 32
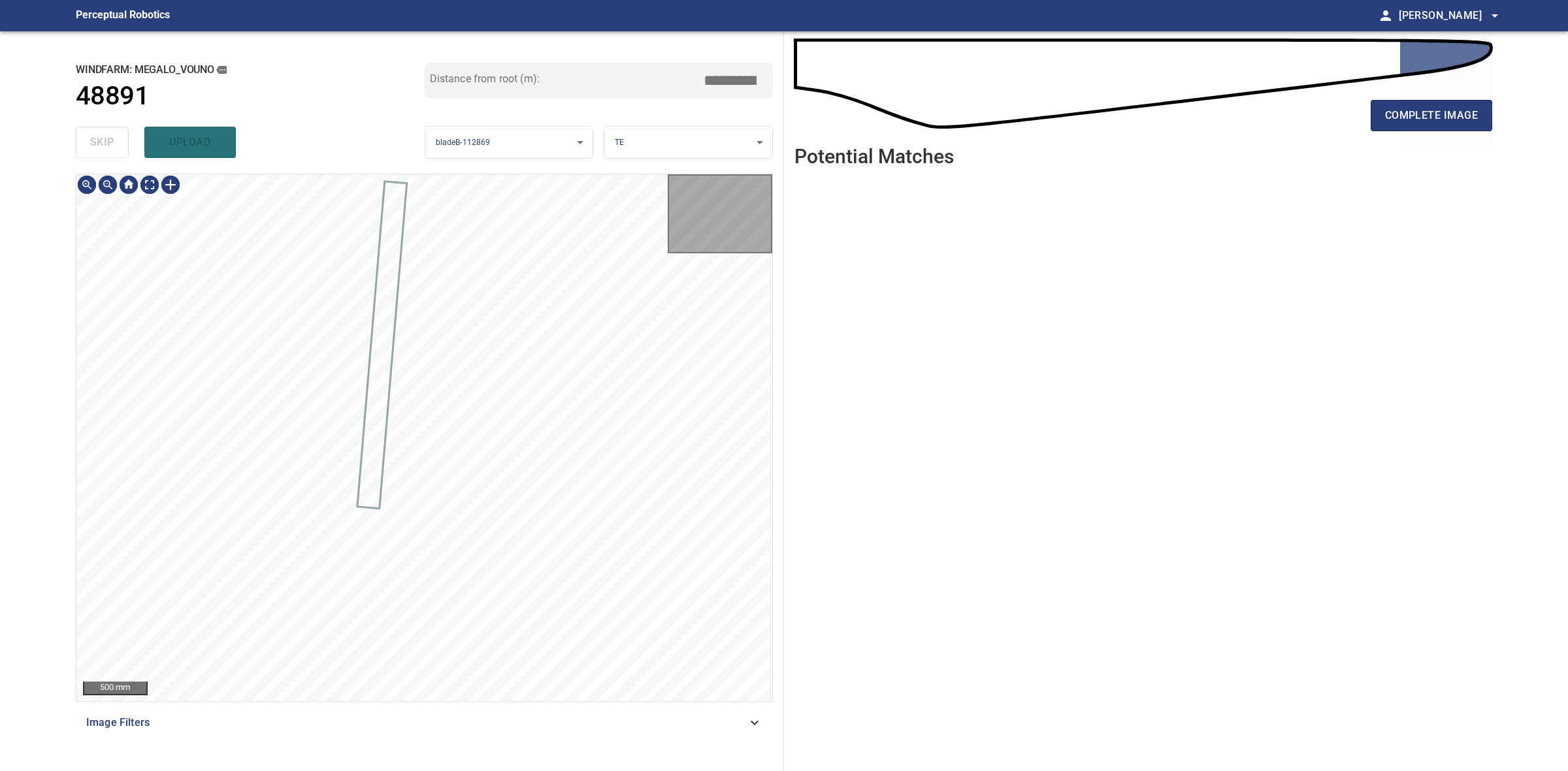
click at [80, 132] on div "skip upload" at bounding box center [250, 142] width 349 height 42
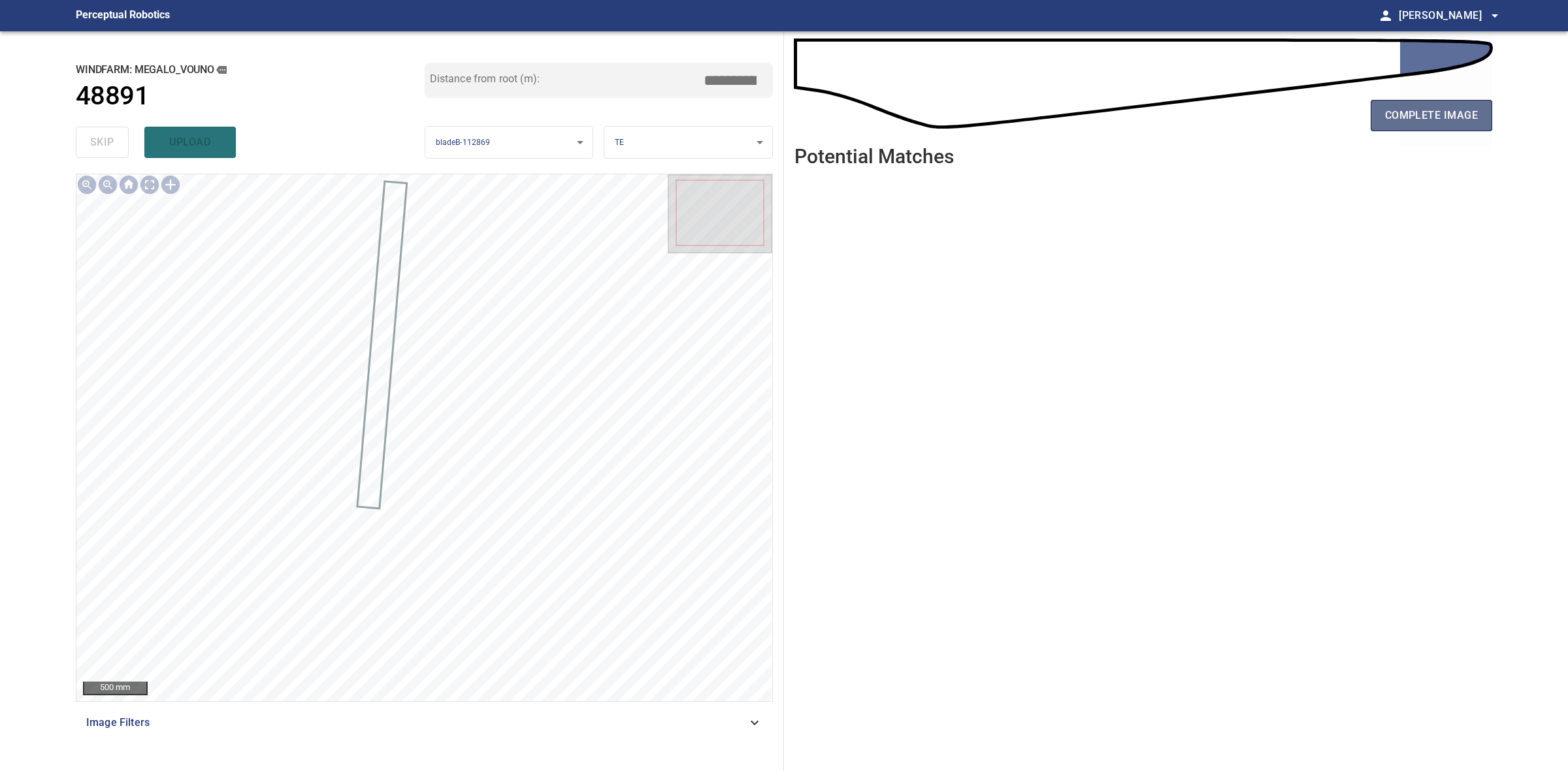
click at [1386, 119] on span "complete image" at bounding box center [1431, 115] width 93 height 19
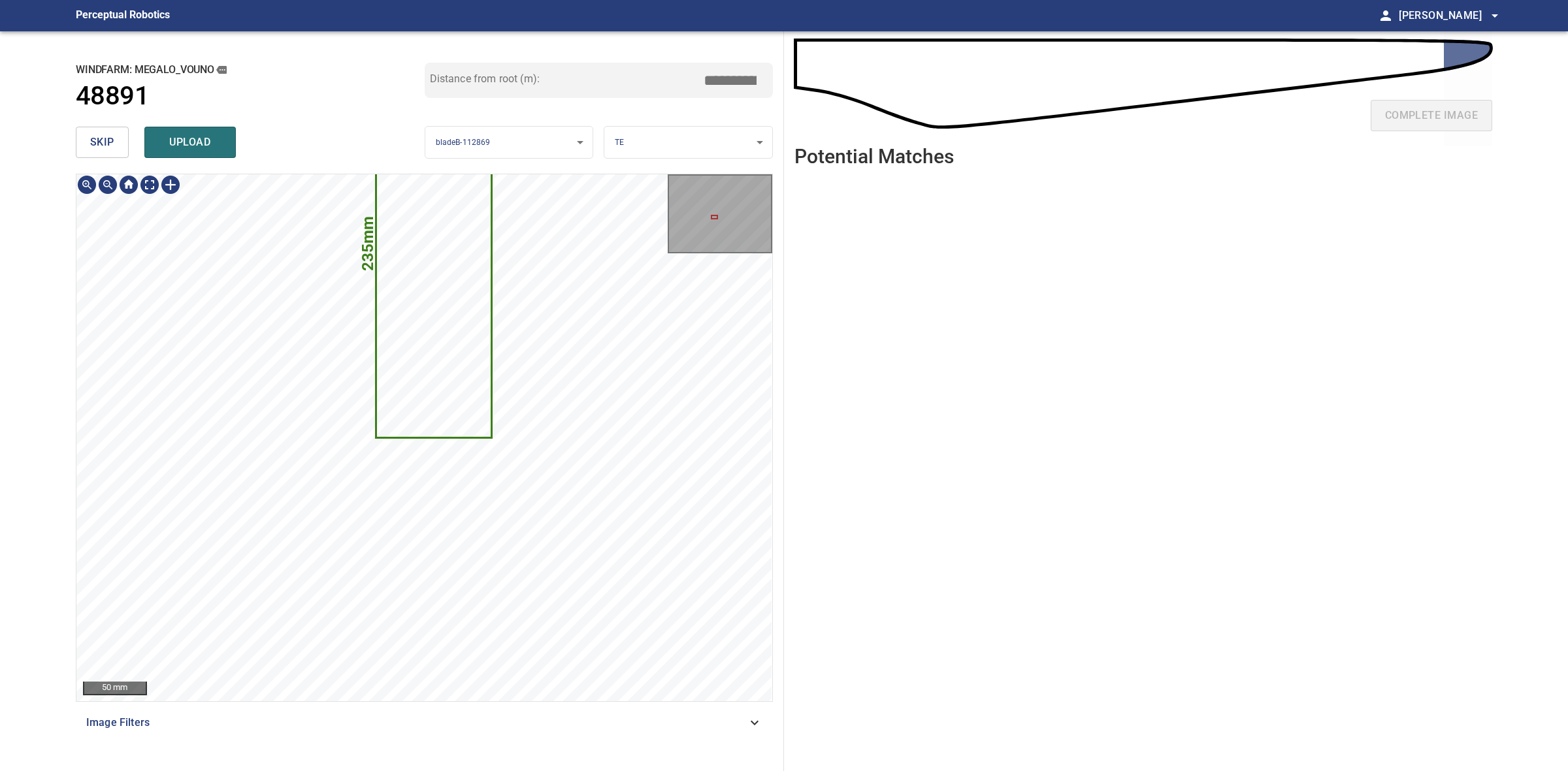
click at [166, 141] on span "upload" at bounding box center [190, 142] width 63 height 19
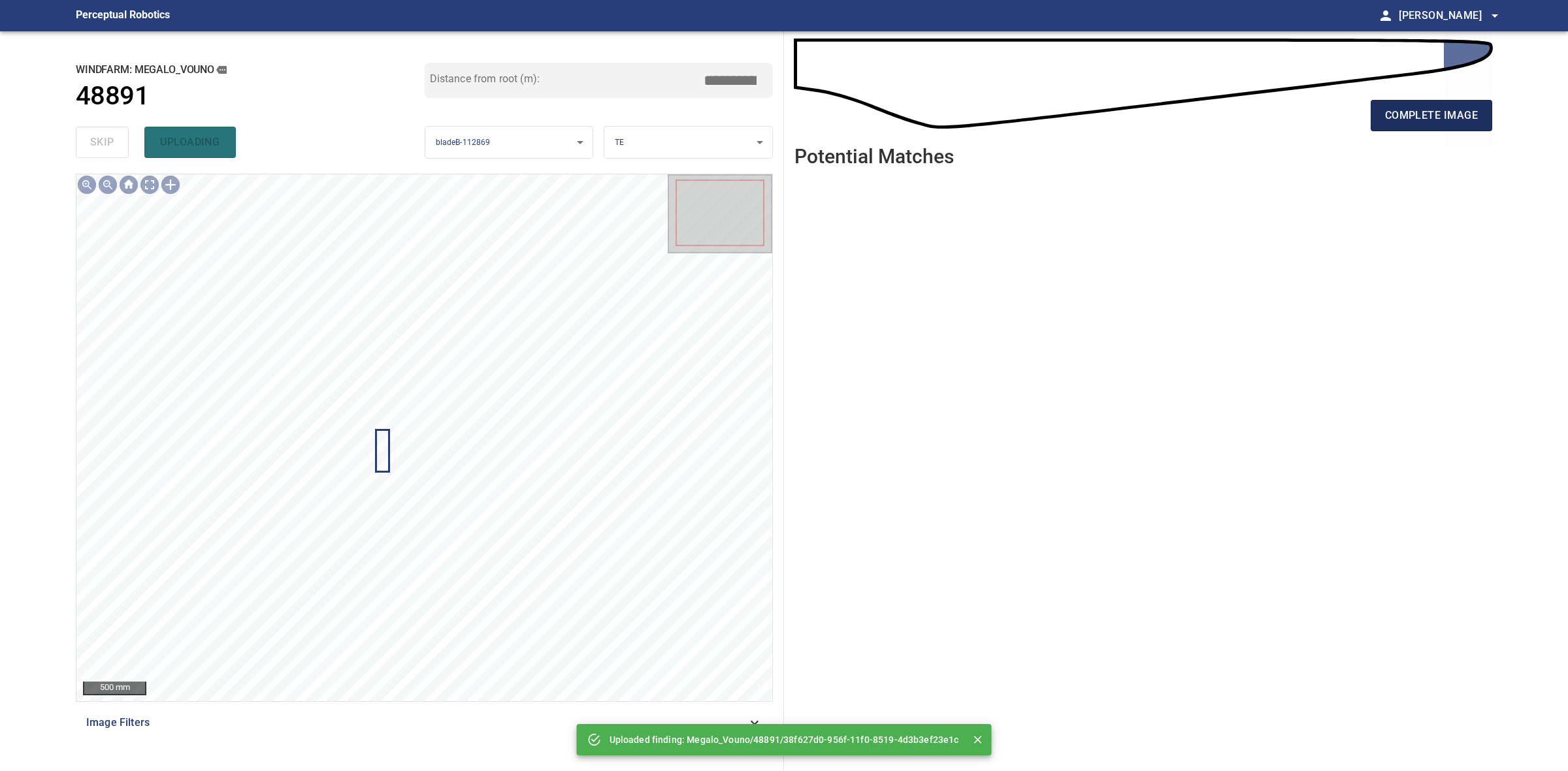
click at [1371, 111] on button "complete image" at bounding box center [1431, 116] width 122 height 32
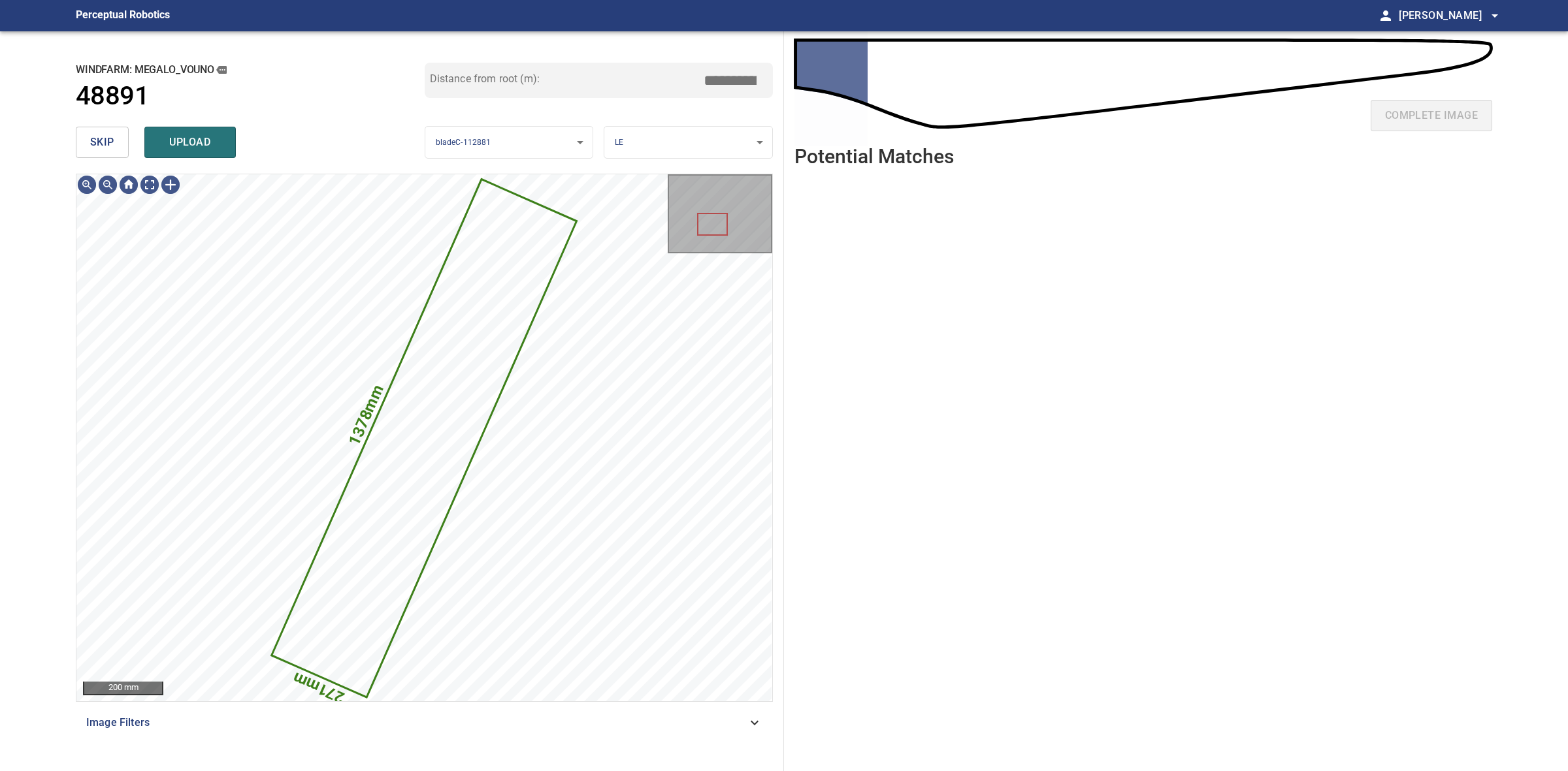
click at [117, 137] on button "skip" at bounding box center [102, 143] width 53 height 32
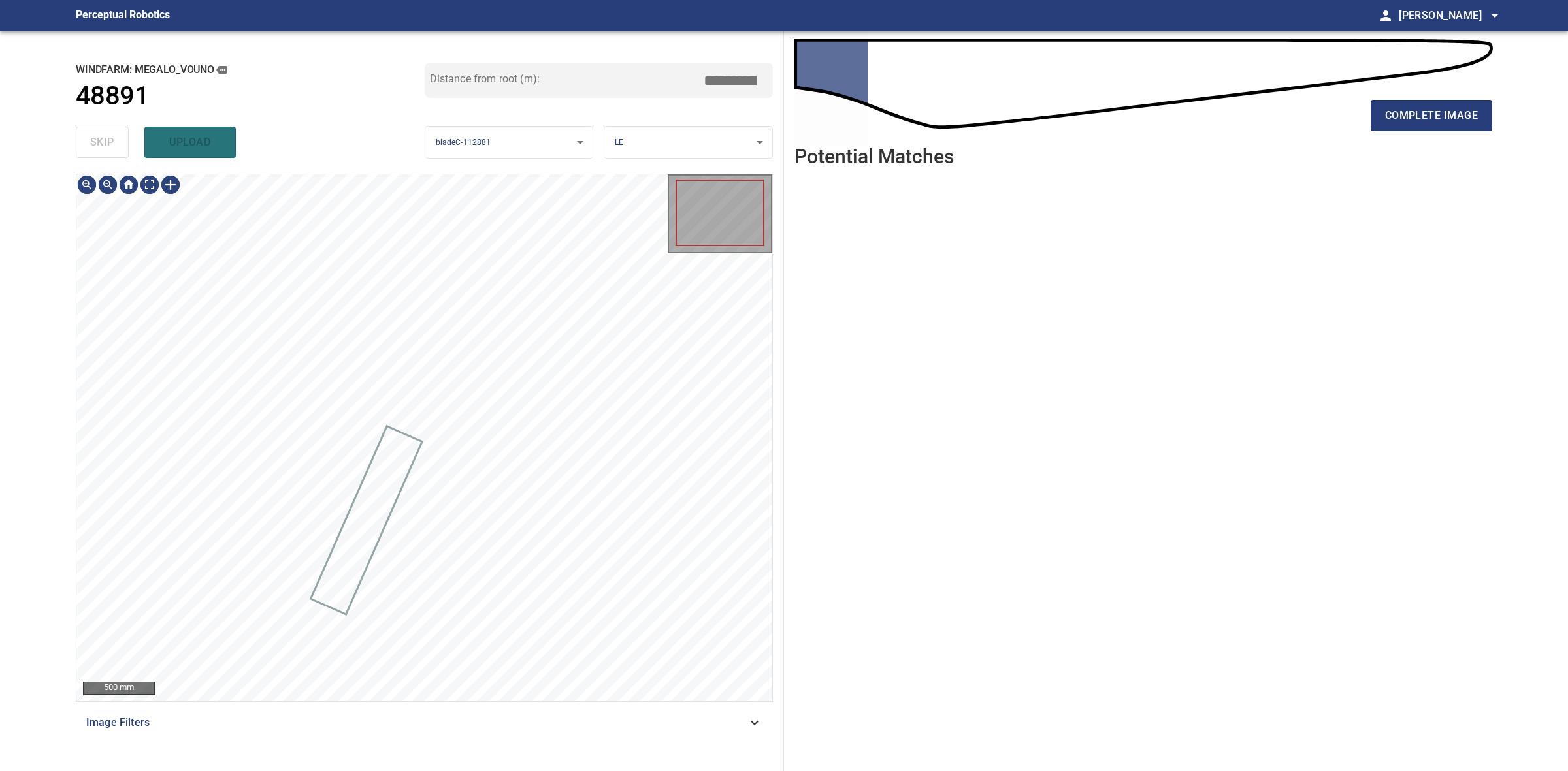
click at [117, 137] on div "skip upload" at bounding box center [250, 142] width 349 height 42
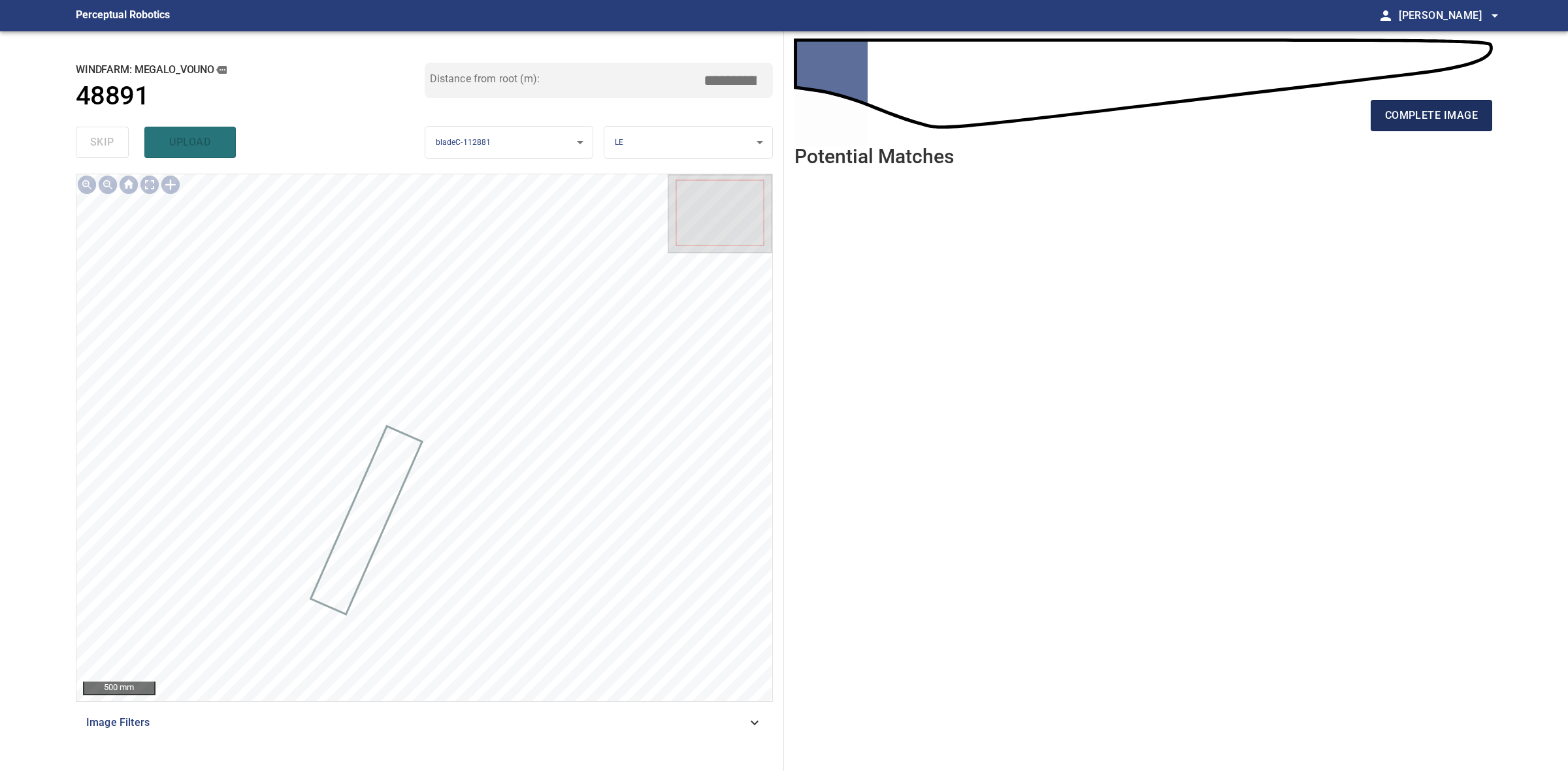
click at [1416, 113] on span "complete image" at bounding box center [1431, 115] width 93 height 19
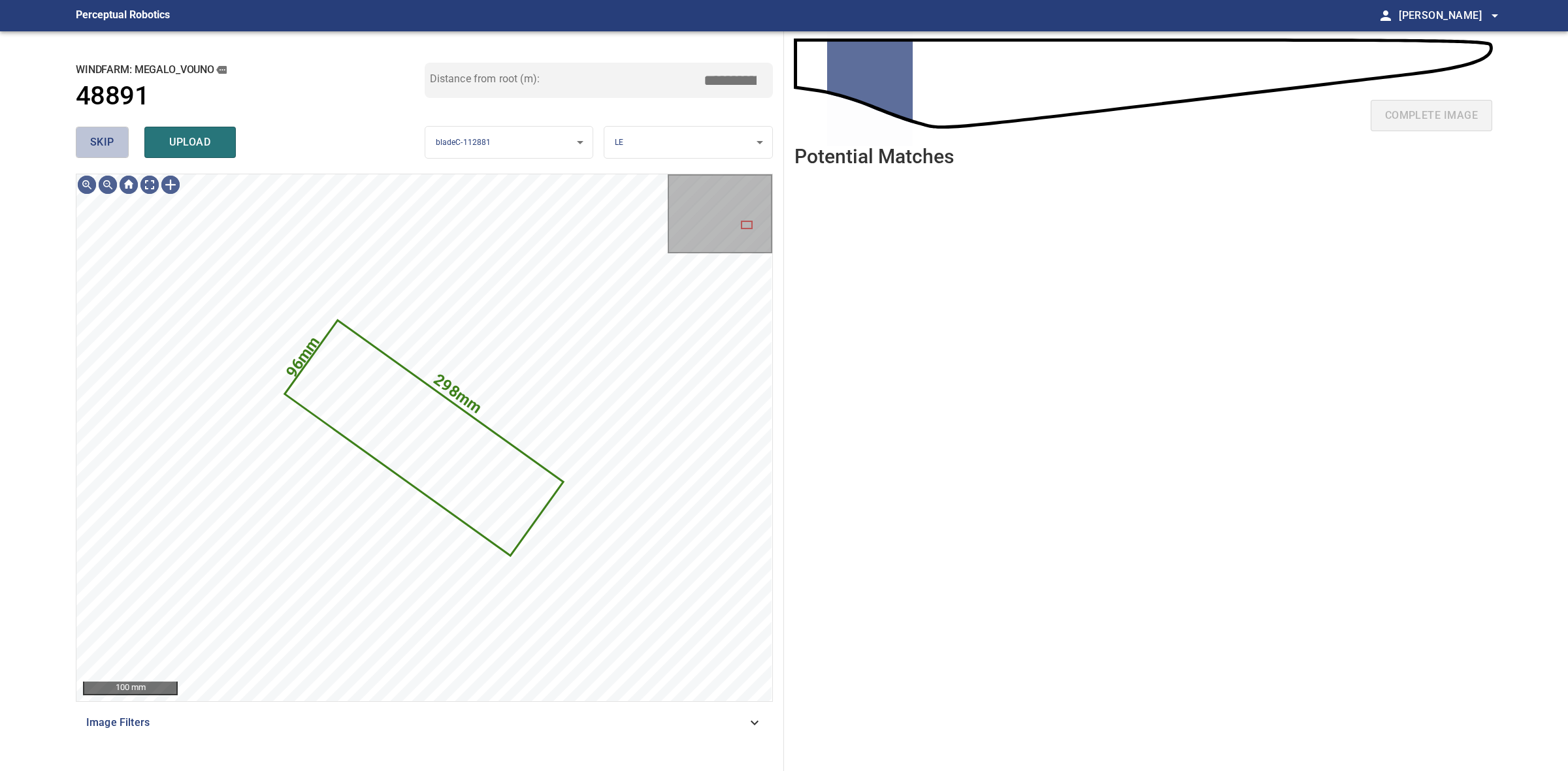
click at [82, 149] on button "skip" at bounding box center [102, 143] width 53 height 32
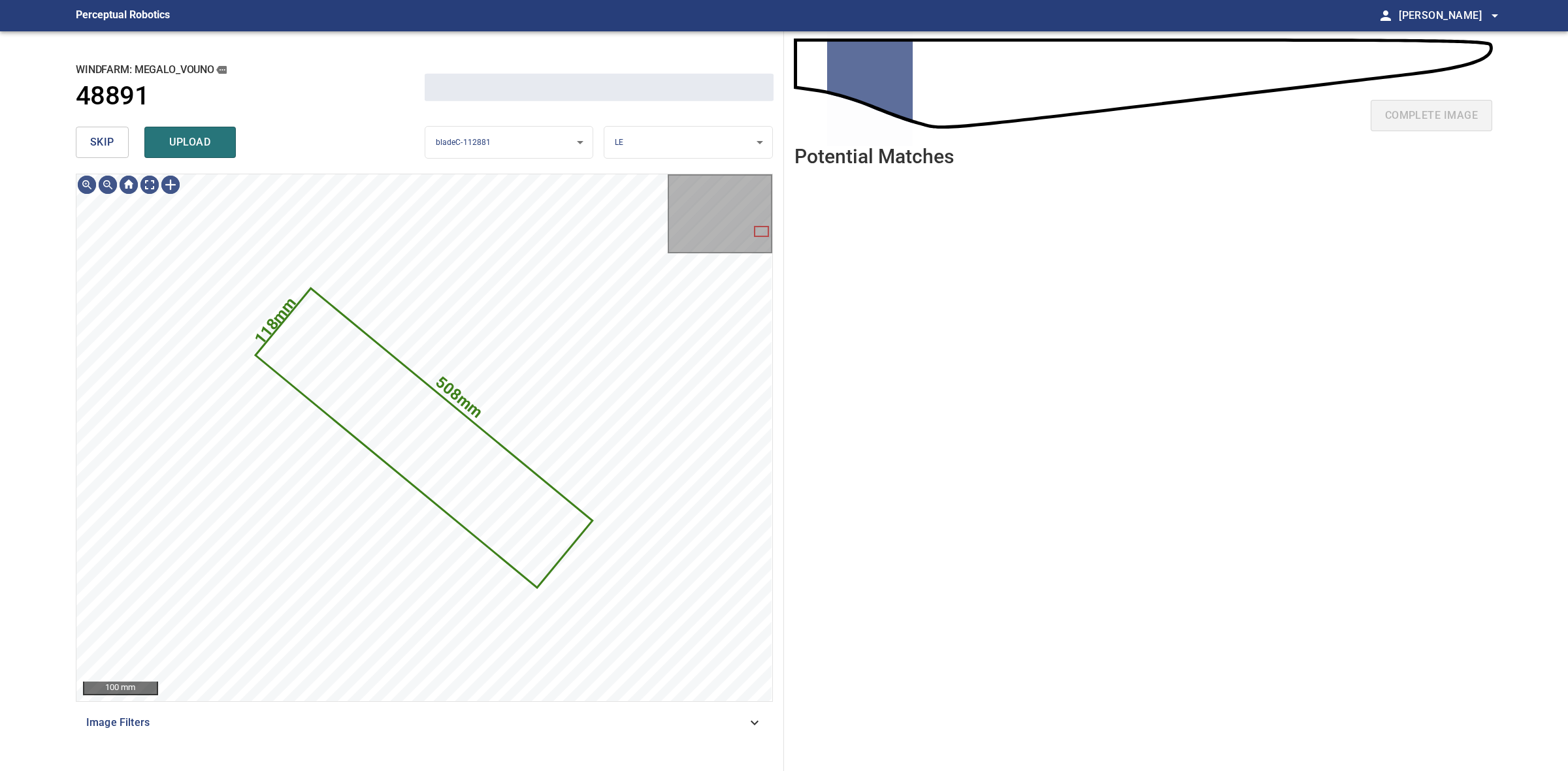
click at [82, 148] on button "skip" at bounding box center [102, 143] width 53 height 32
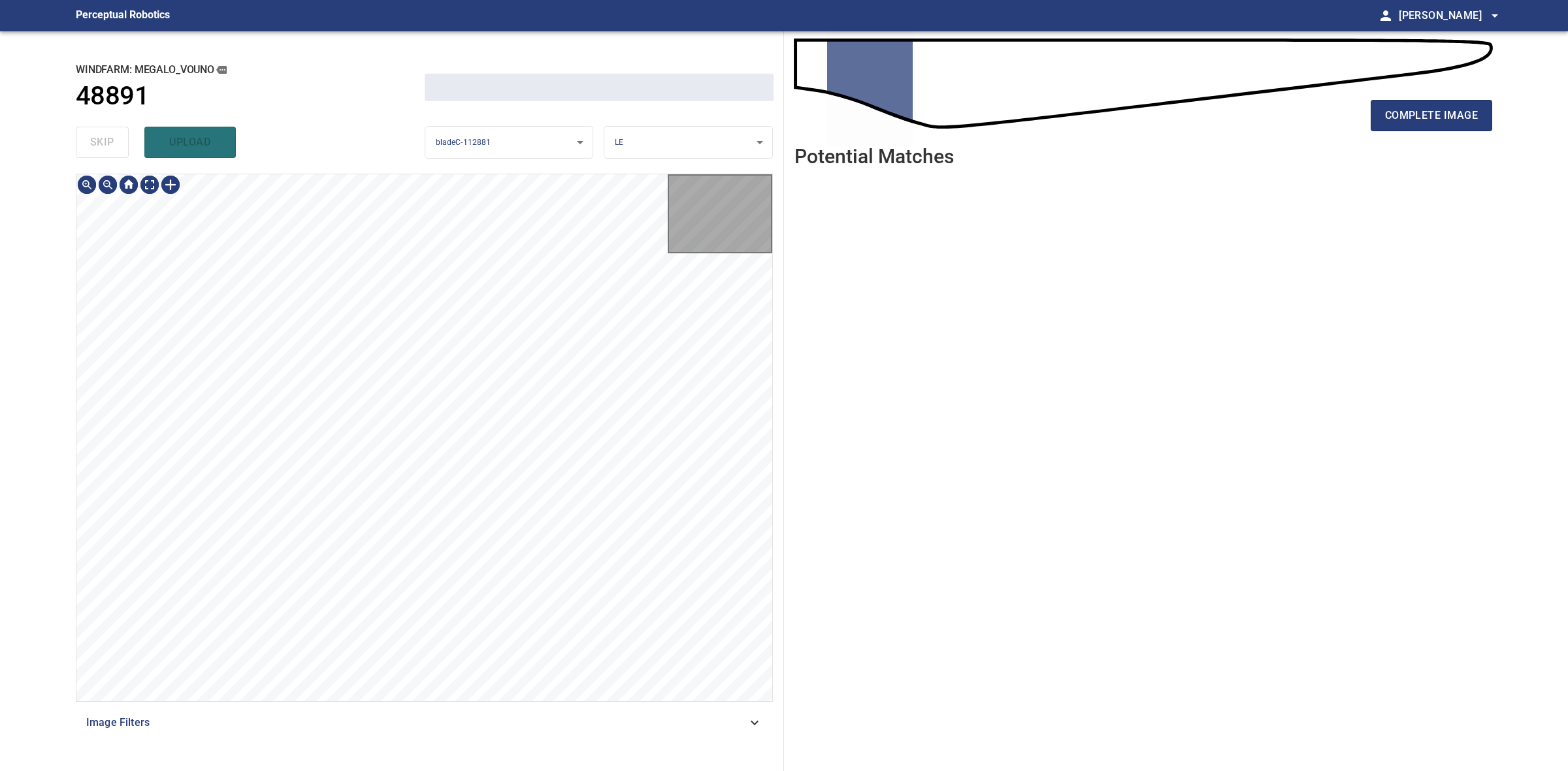
click at [82, 148] on div "skip upload" at bounding box center [250, 142] width 349 height 42
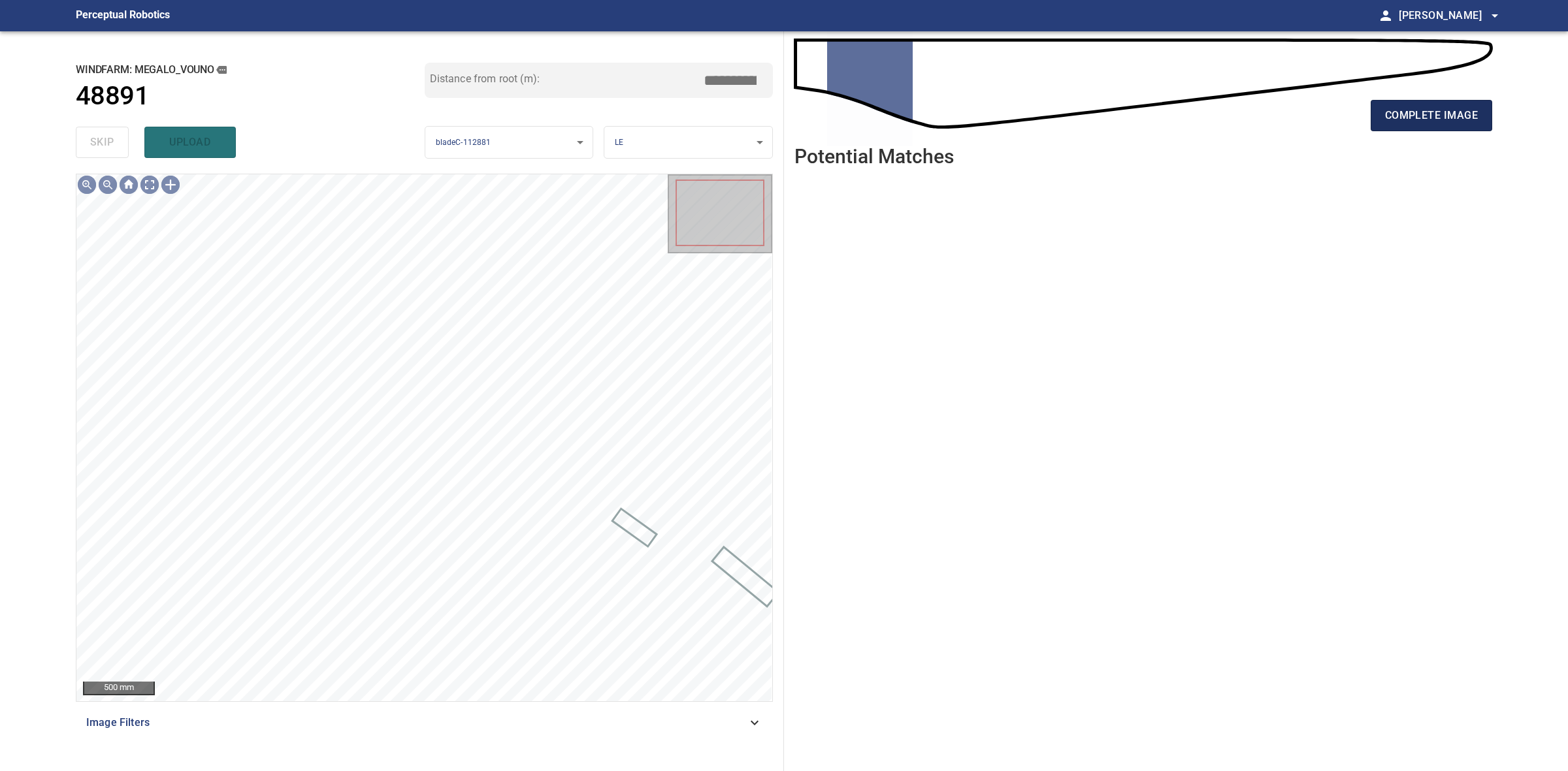
click at [1472, 123] on span "complete image" at bounding box center [1431, 115] width 93 height 19
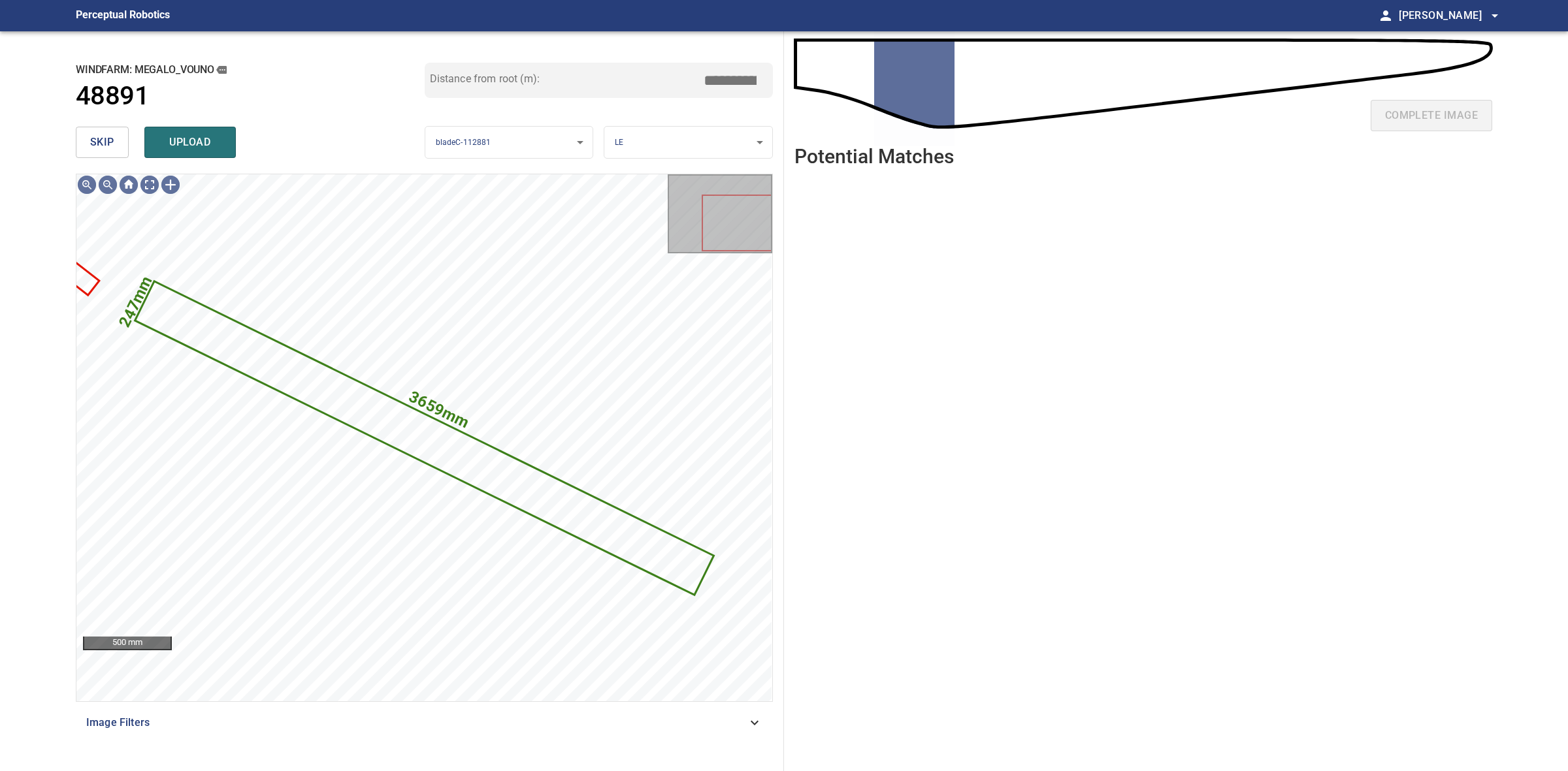
click at [103, 148] on span "skip" at bounding box center [102, 142] width 24 height 19
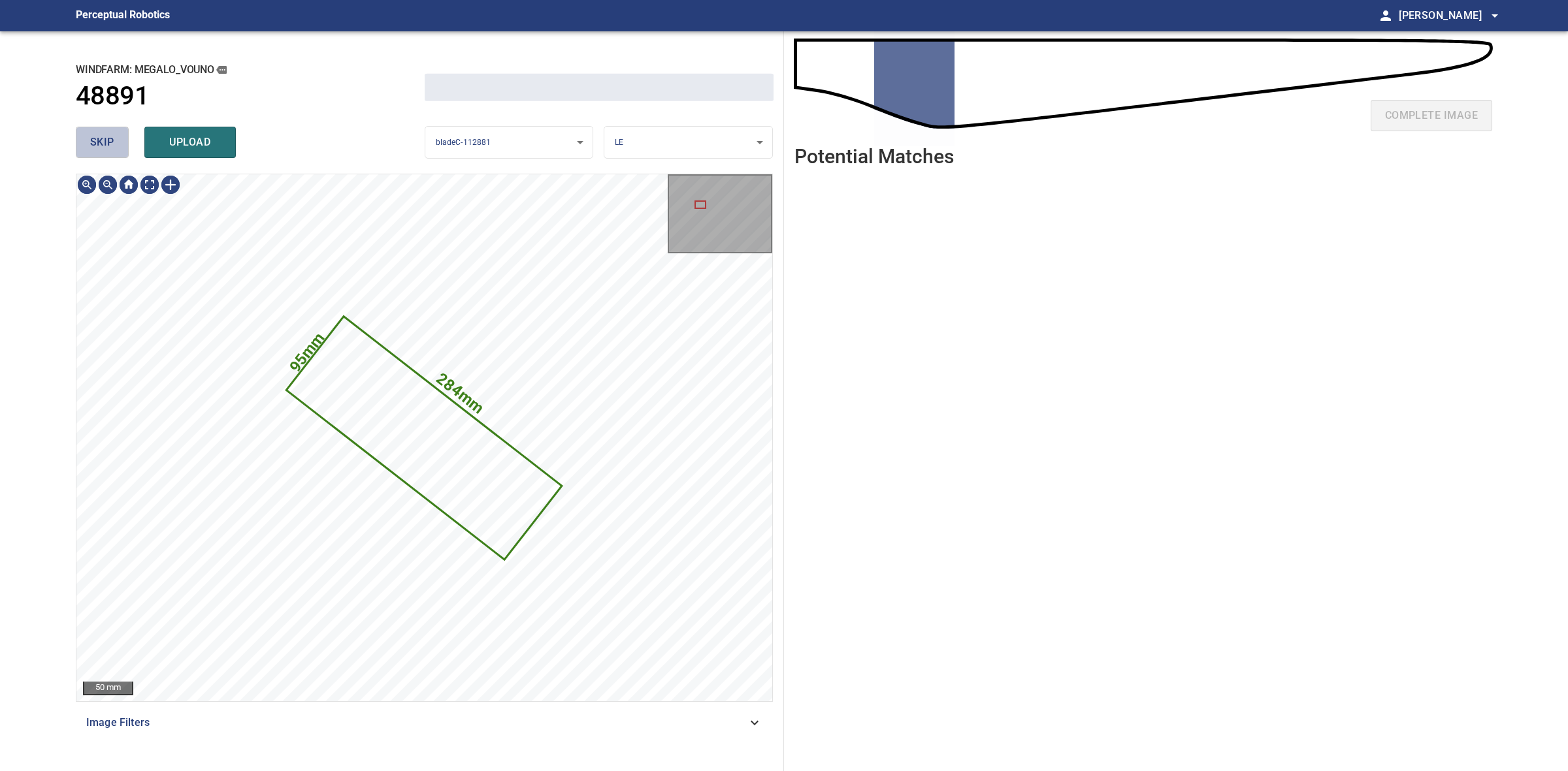
click at [103, 148] on span "skip" at bounding box center [102, 142] width 24 height 19
click at [103, 148] on div "skip upload" at bounding box center [250, 142] width 349 height 42
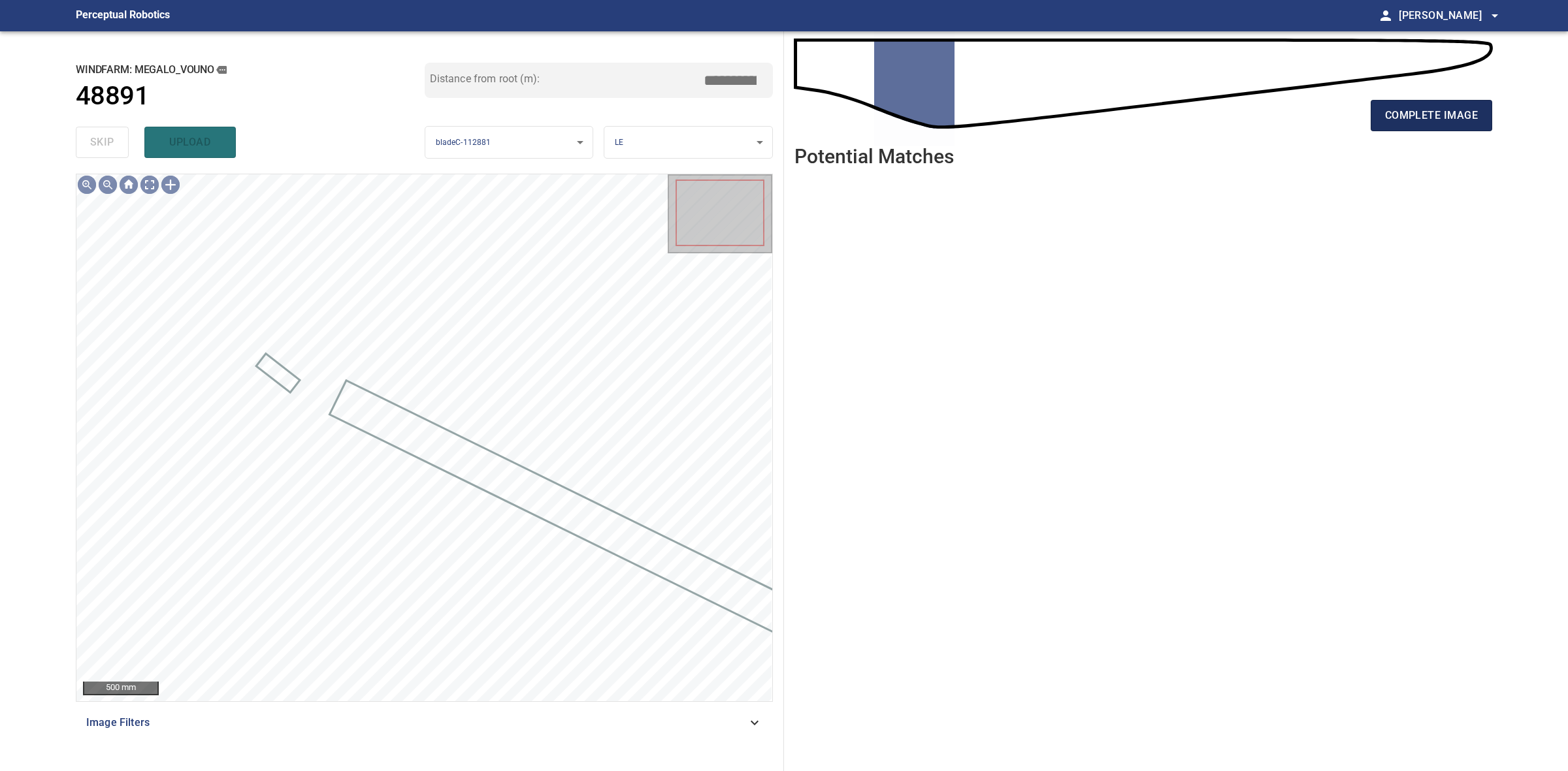
click at [1422, 119] on span "complete image" at bounding box center [1431, 115] width 93 height 19
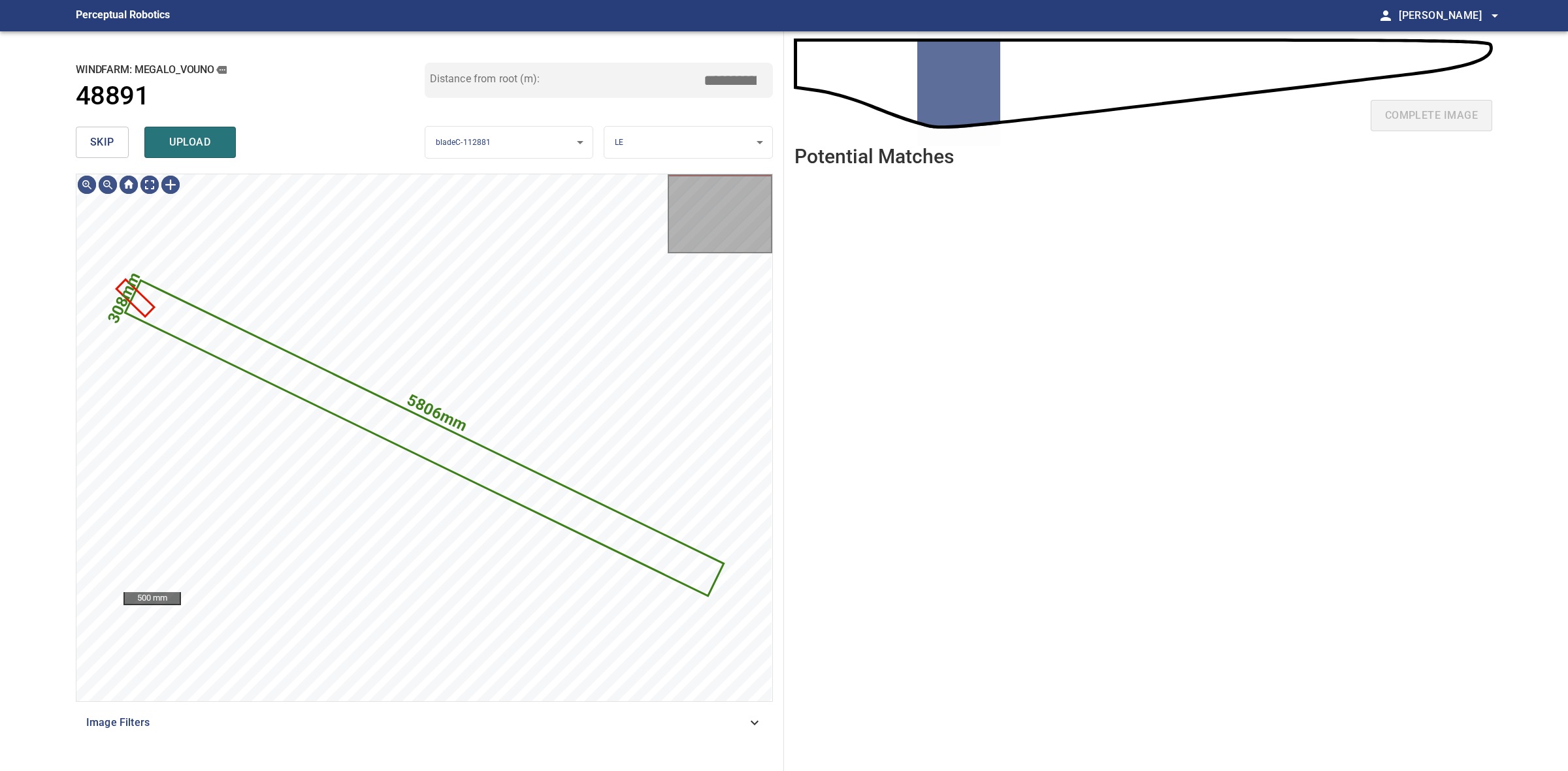
click at [102, 154] on button "skip" at bounding box center [102, 143] width 53 height 32
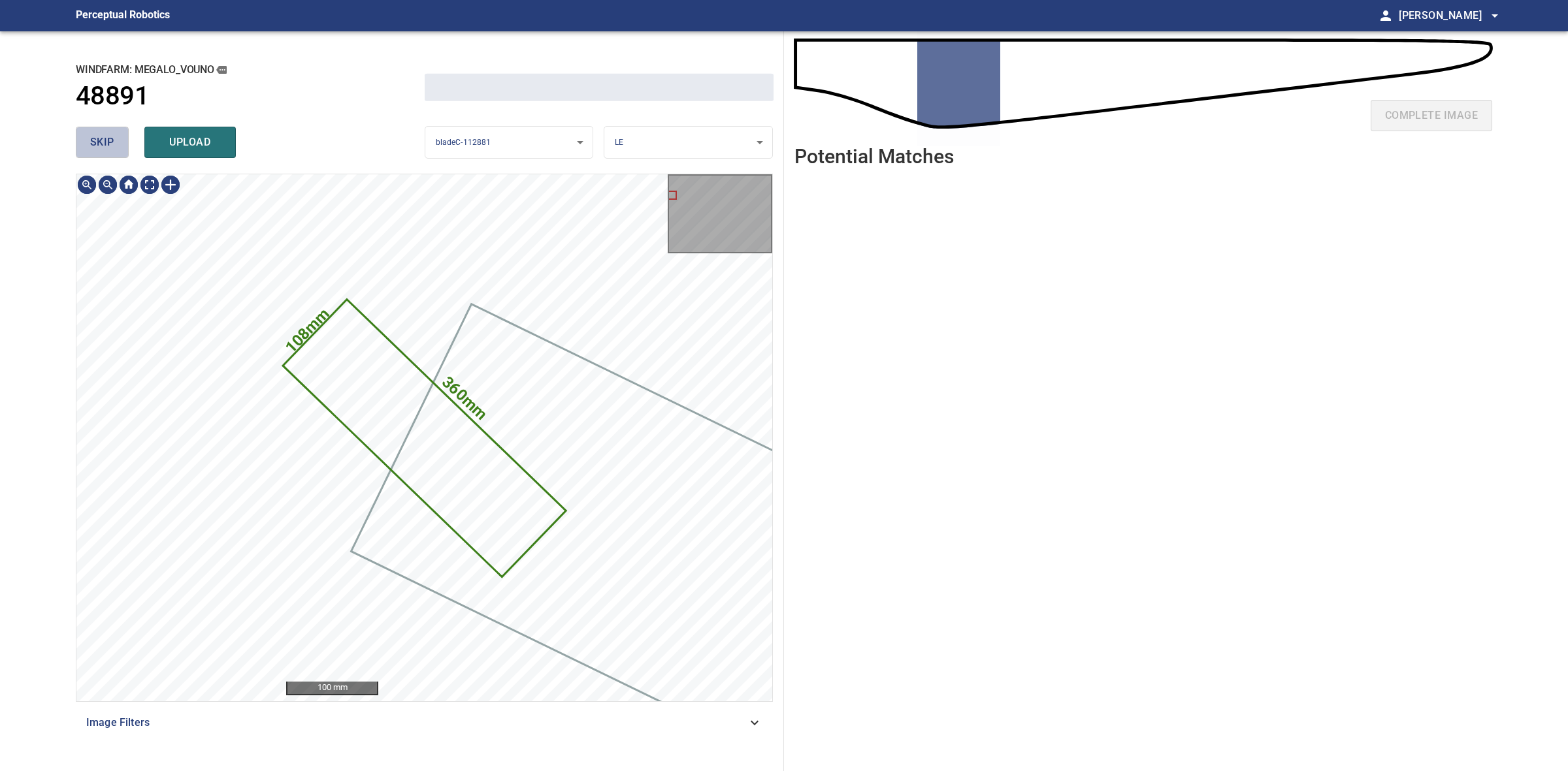
click at [102, 154] on button "skip" at bounding box center [102, 143] width 53 height 32
click at [102, 154] on div "skip upload" at bounding box center [250, 142] width 349 height 42
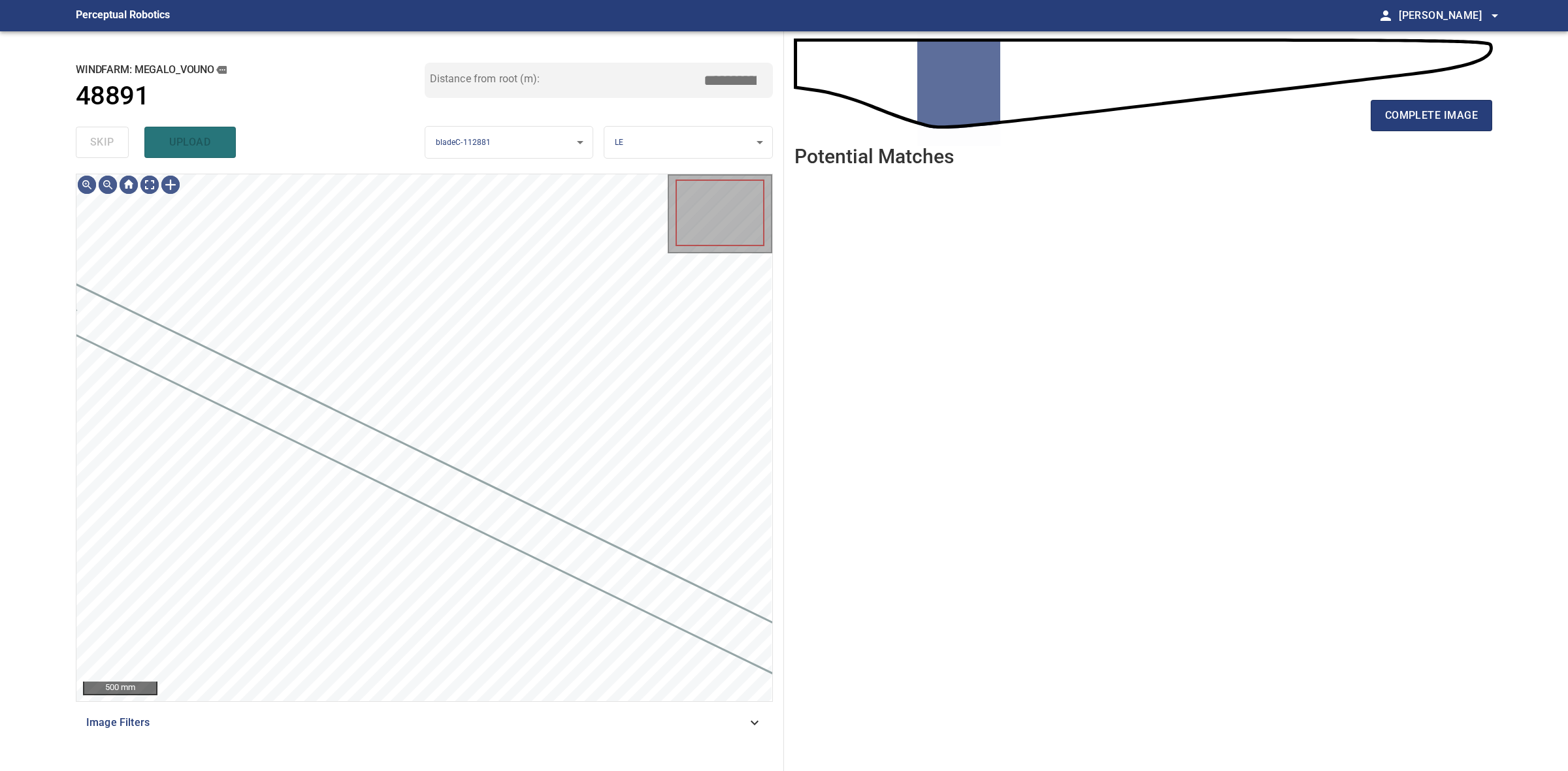
click at [102, 154] on div "skip upload" at bounding box center [250, 142] width 349 height 42
click at [1523, 125] on main "**********" at bounding box center [784, 385] width 1568 height 771
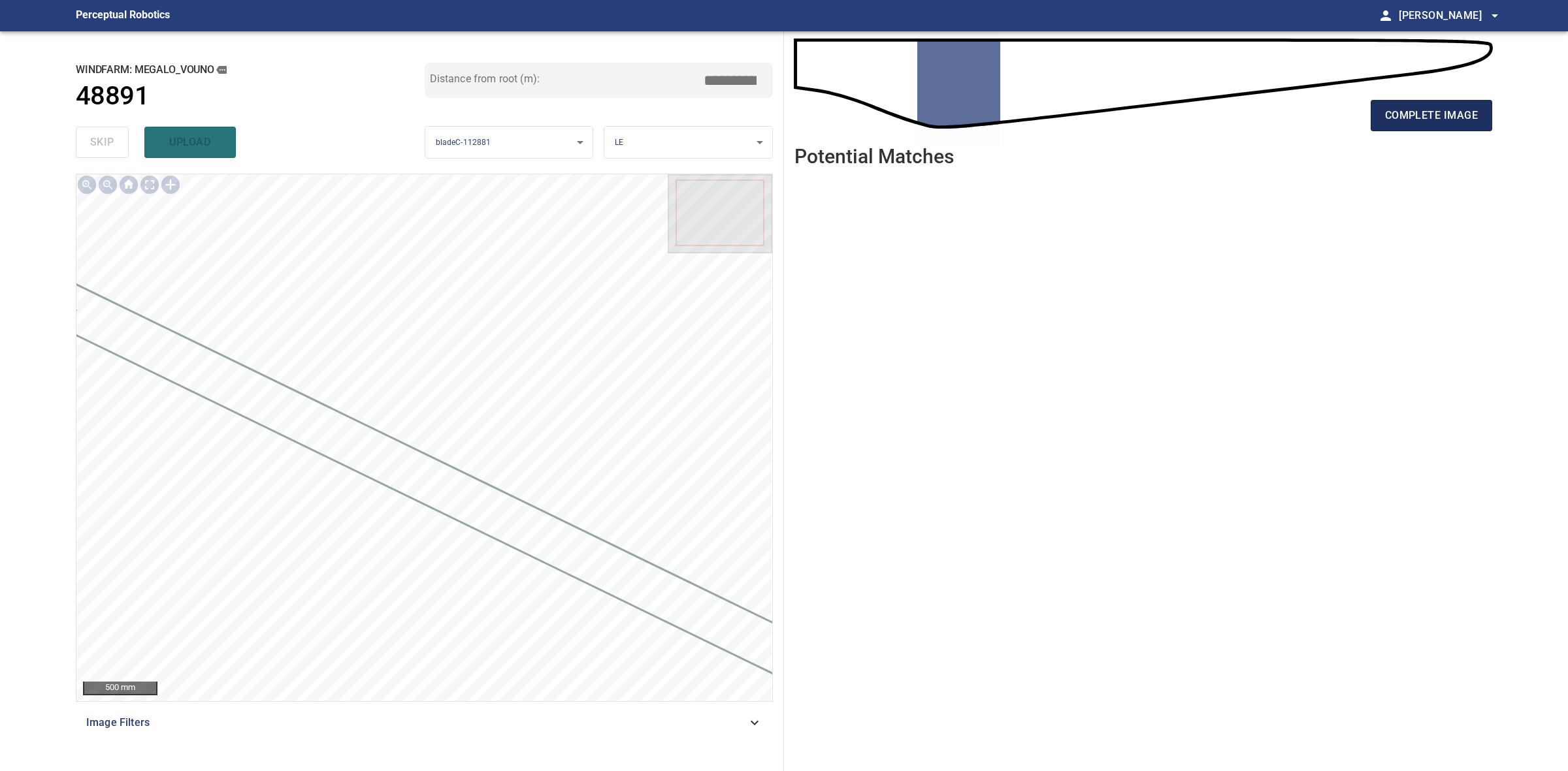
click at [1473, 108] on span "complete image" at bounding box center [1431, 115] width 93 height 19
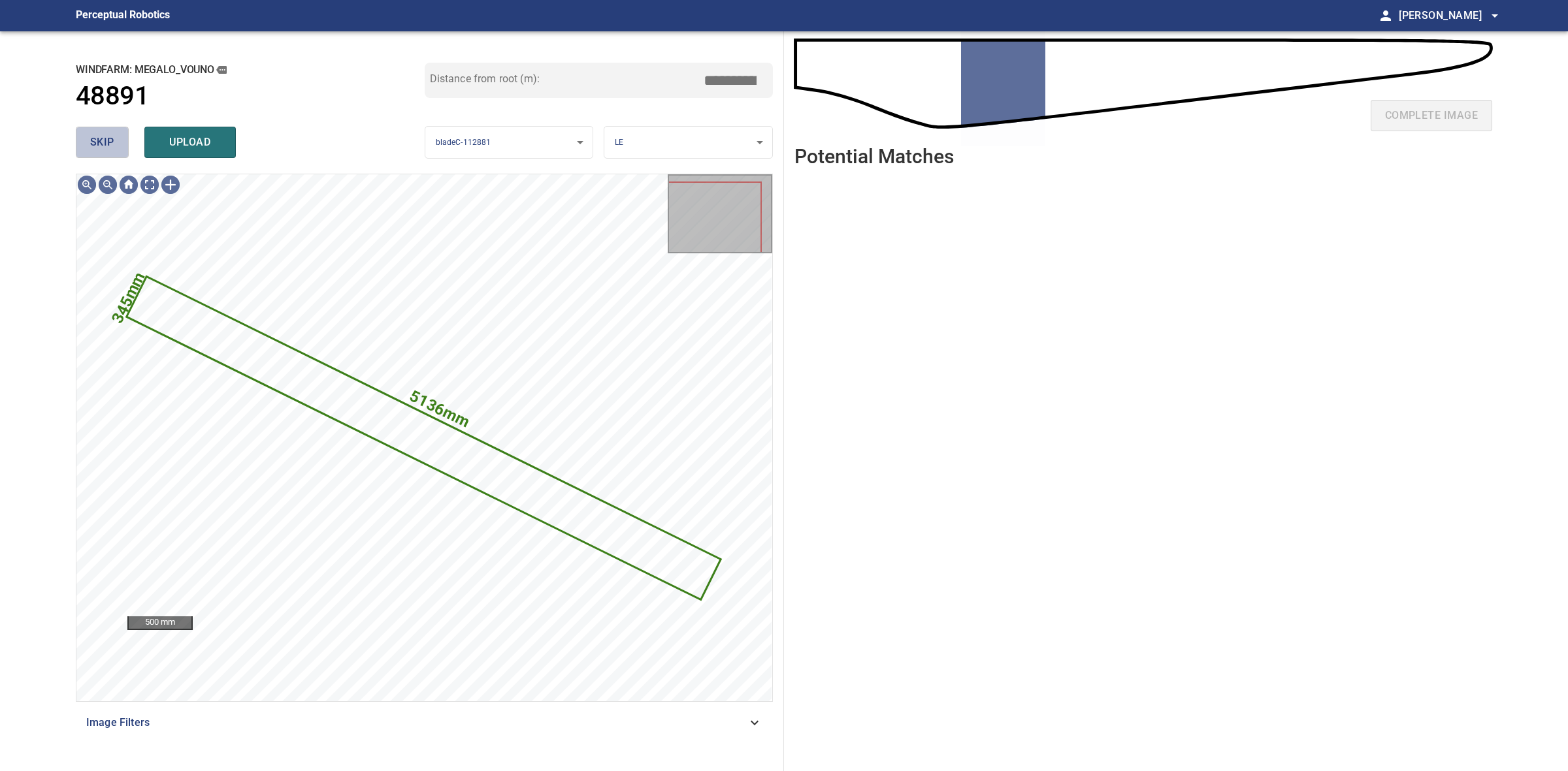
click at [99, 142] on span "skip" at bounding box center [102, 142] width 24 height 19
click at [99, 142] on div "skip upload" at bounding box center [250, 142] width 349 height 42
drag, startPoint x: 99, startPoint y: 142, endPoint x: 149, endPoint y: 143, distance: 50.0
click at [100, 143] on div "skip upload" at bounding box center [250, 142] width 349 height 42
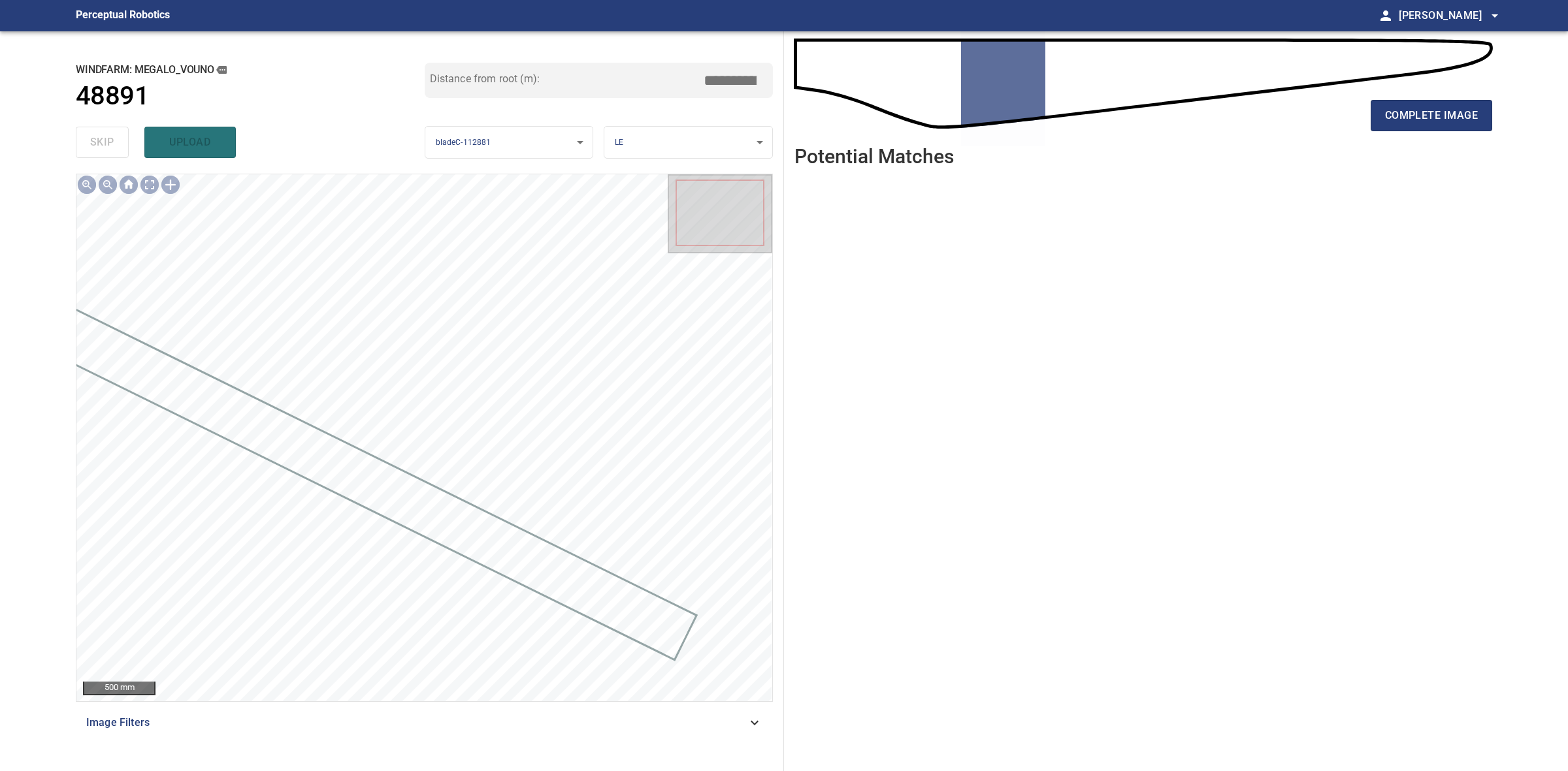
click at [1383, 133] on div "complete image" at bounding box center [1144, 121] width 698 height 52
click at [1384, 125] on button "complete image" at bounding box center [1431, 116] width 122 height 32
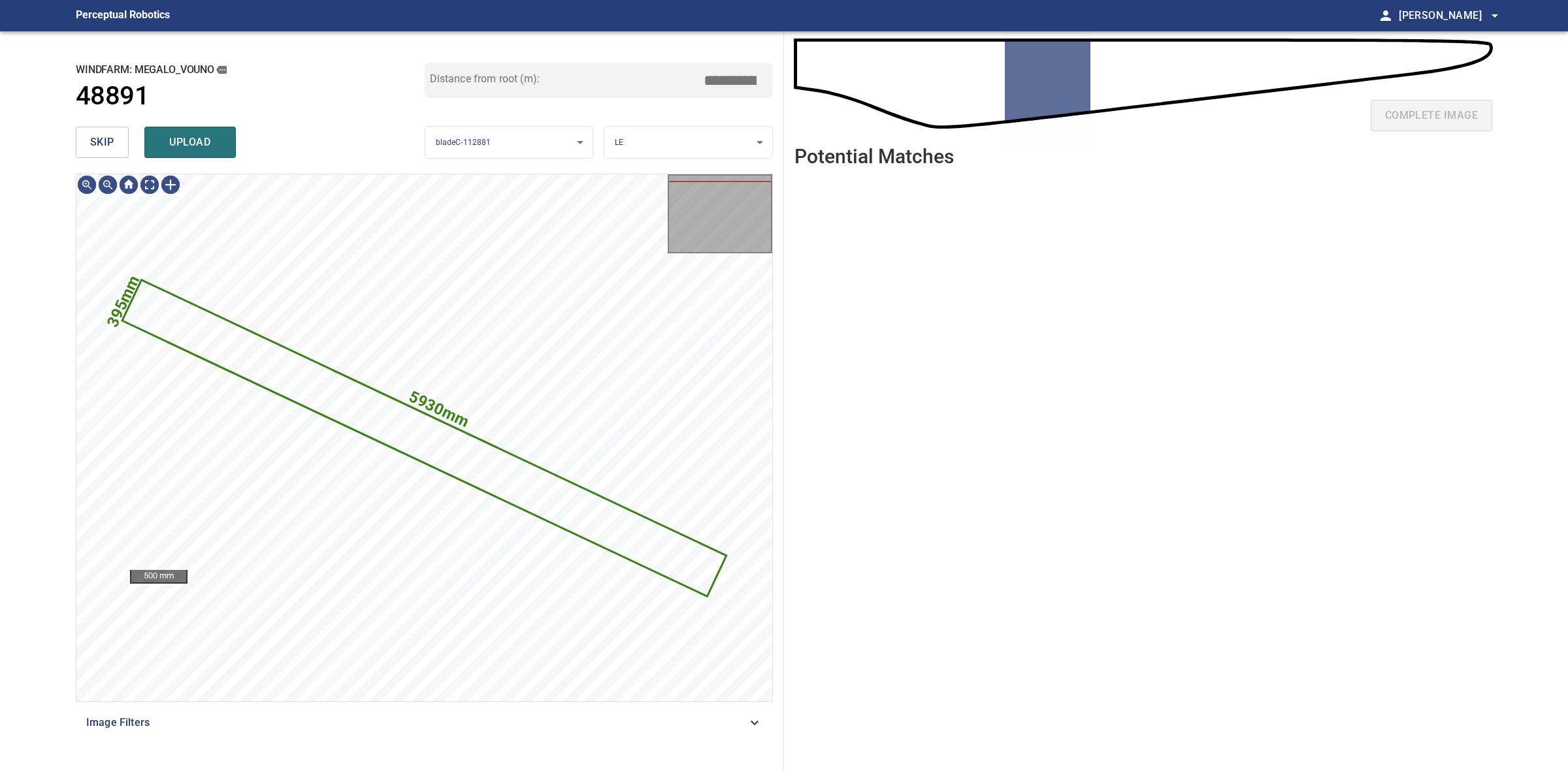
click at [122, 150] on button "skip" at bounding box center [102, 143] width 53 height 32
click at [122, 150] on div "skip upload" at bounding box center [250, 142] width 349 height 42
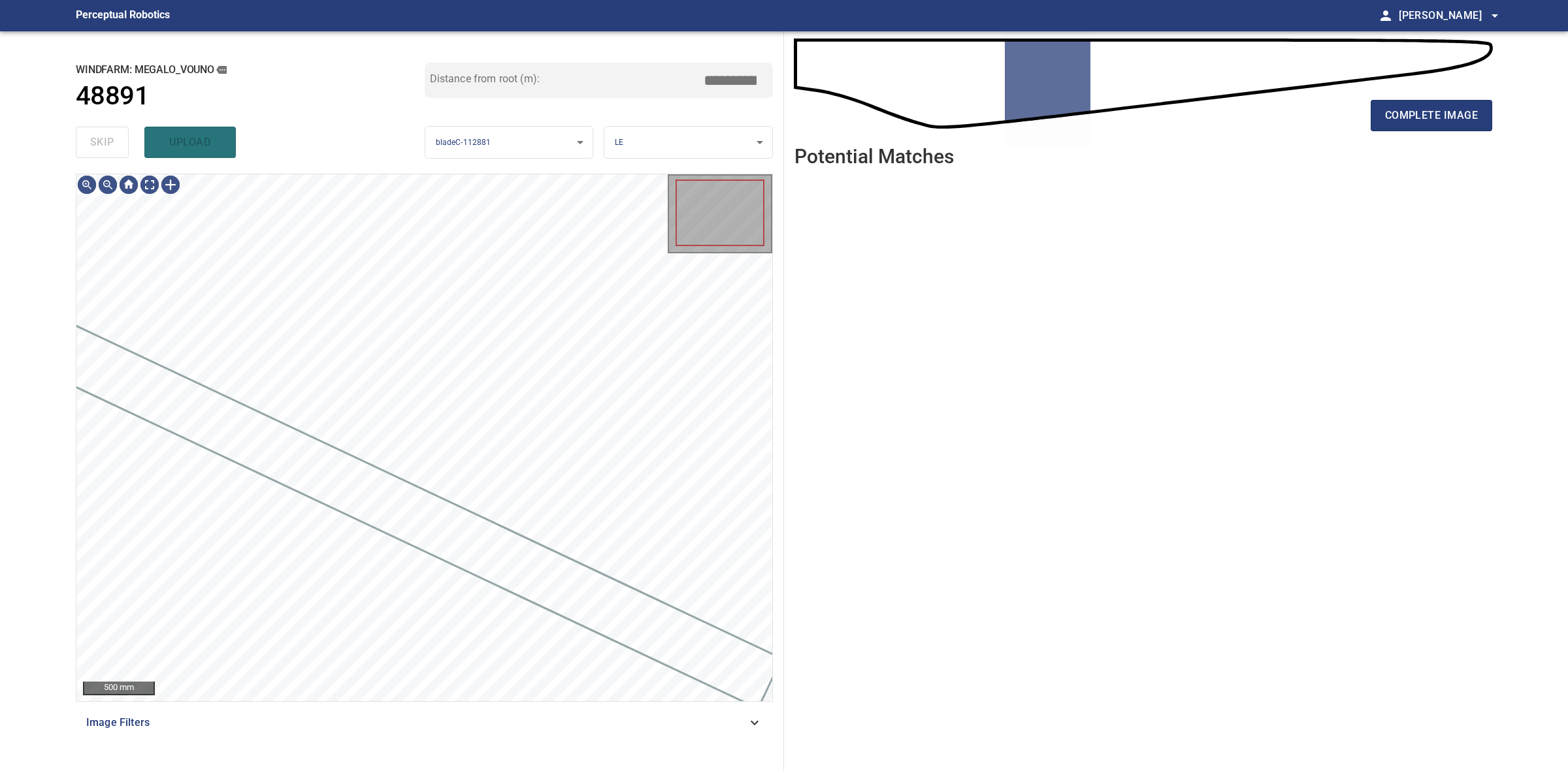
click at [122, 150] on div "skip upload" at bounding box center [250, 142] width 349 height 42
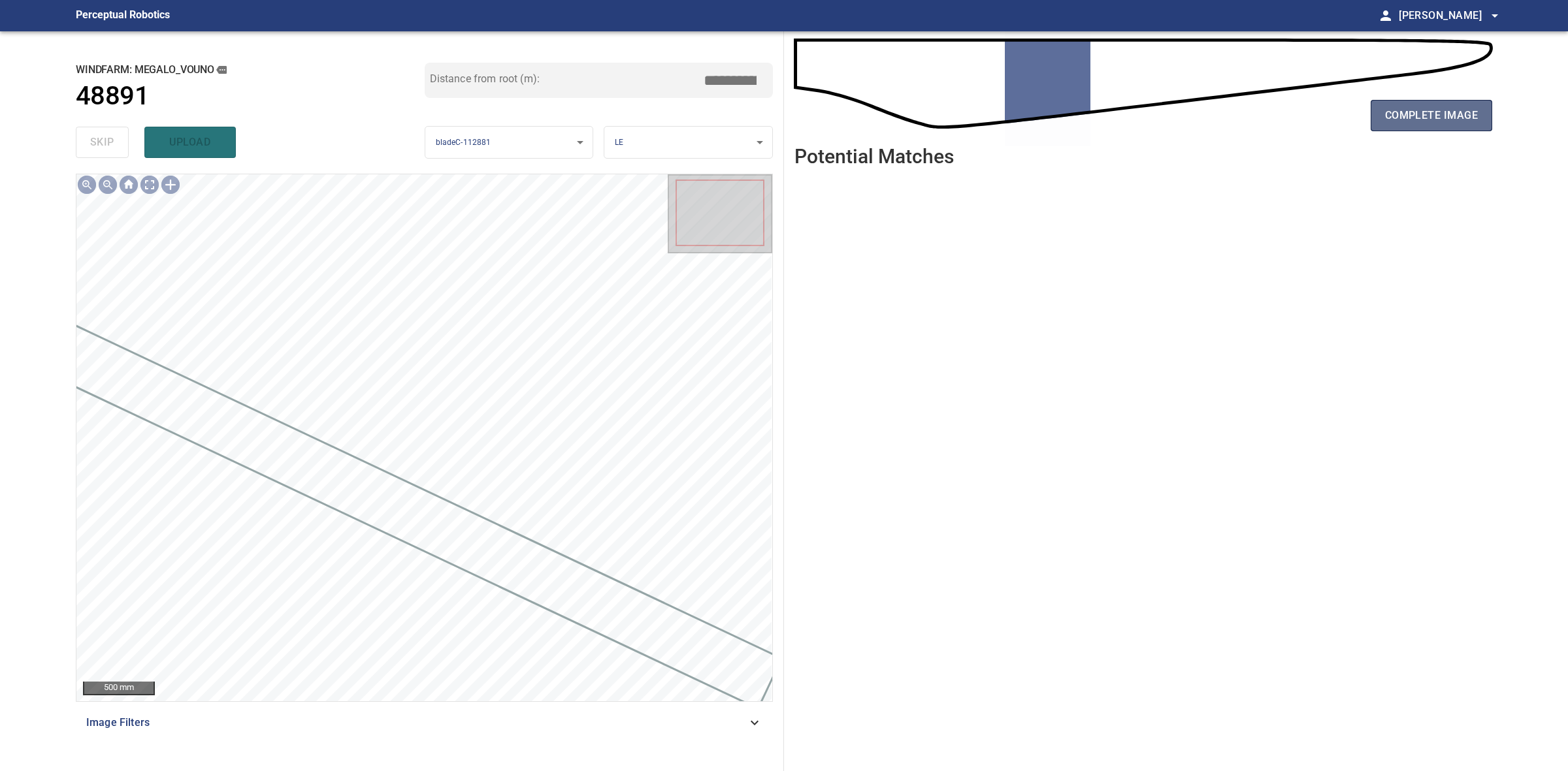
click at [1452, 113] on span "complete image" at bounding box center [1431, 115] width 93 height 19
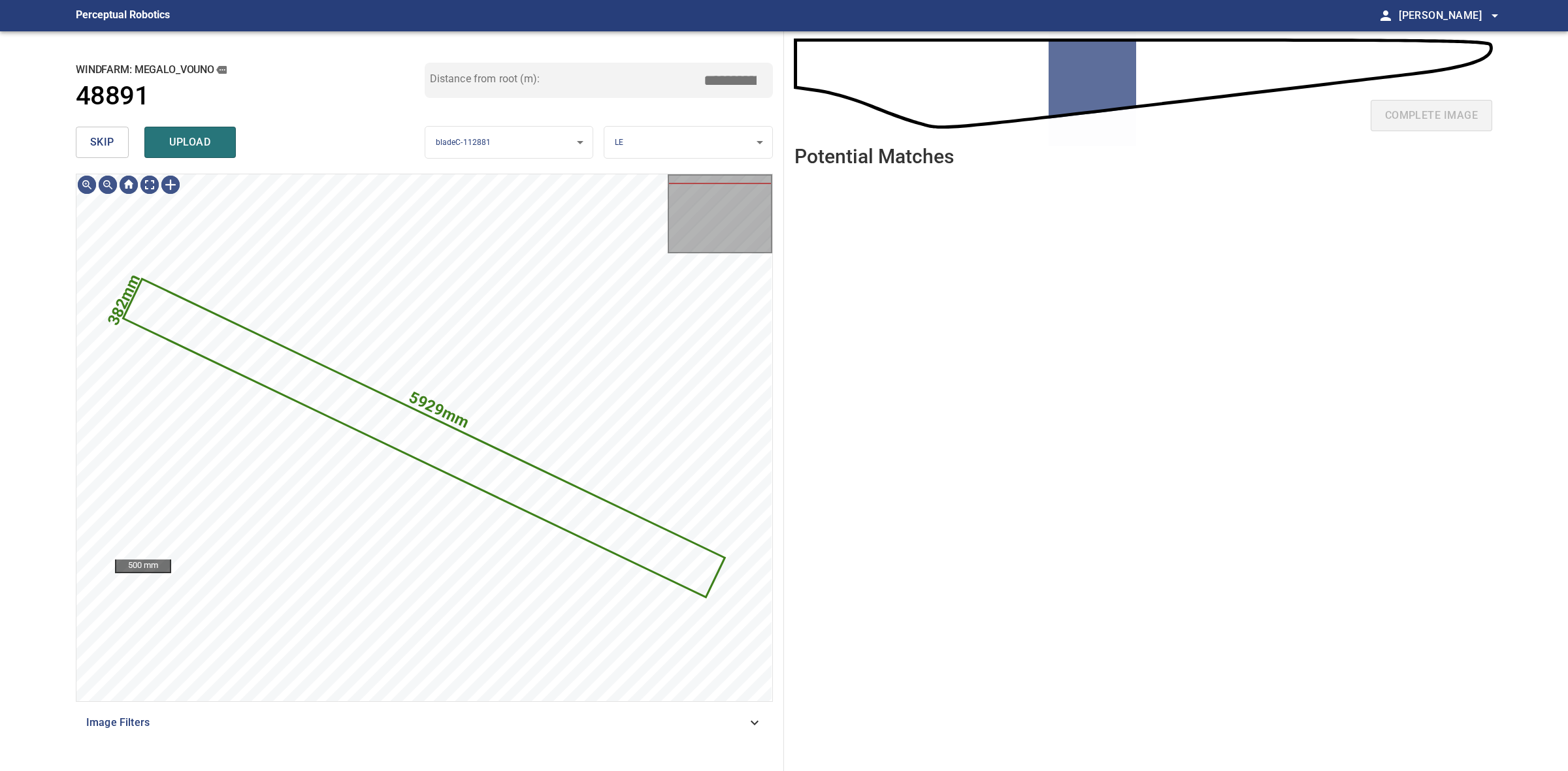
click at [118, 139] on button "skip" at bounding box center [102, 143] width 53 height 32
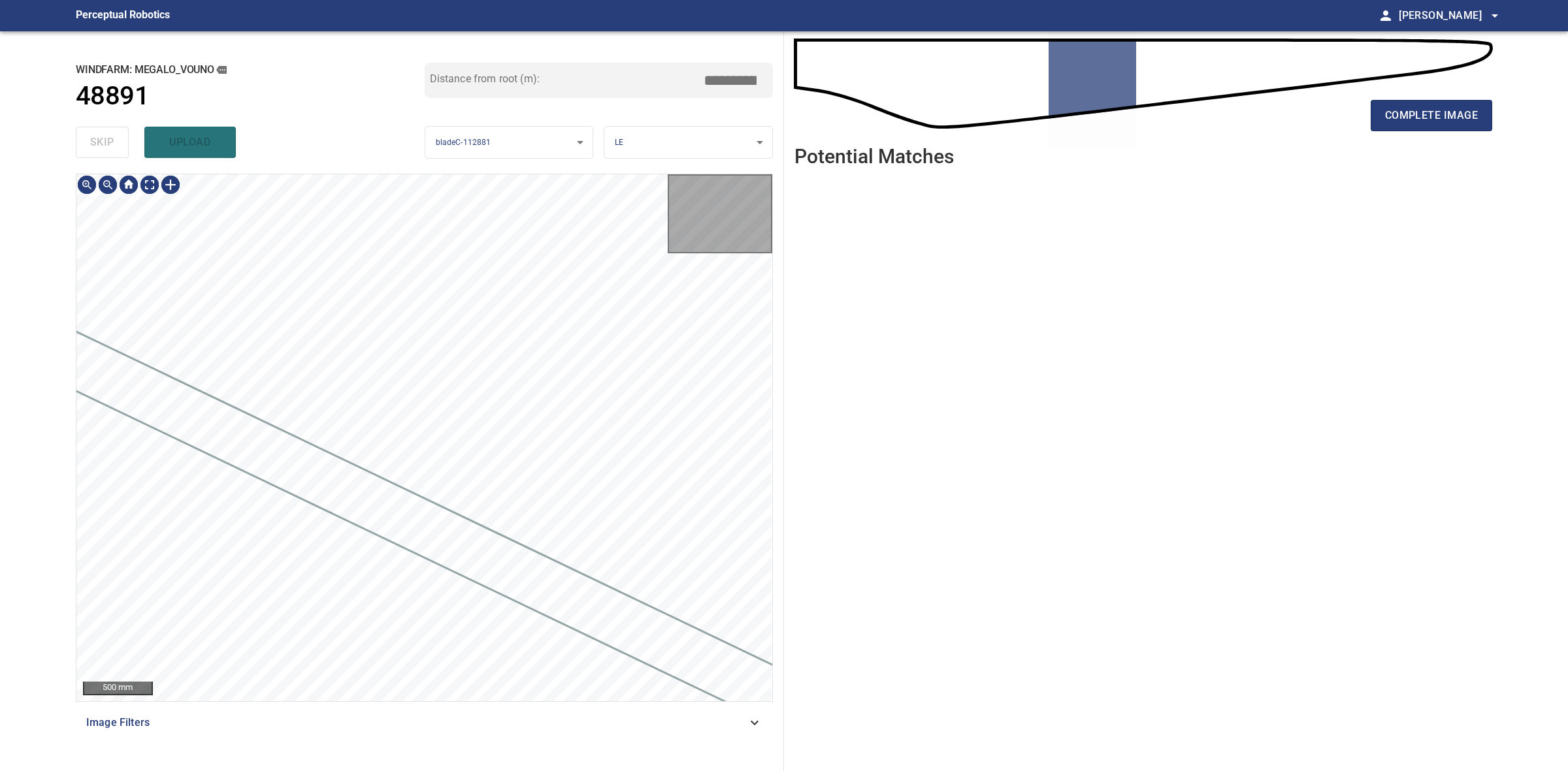
click at [118, 139] on div "skip upload" at bounding box center [250, 142] width 349 height 42
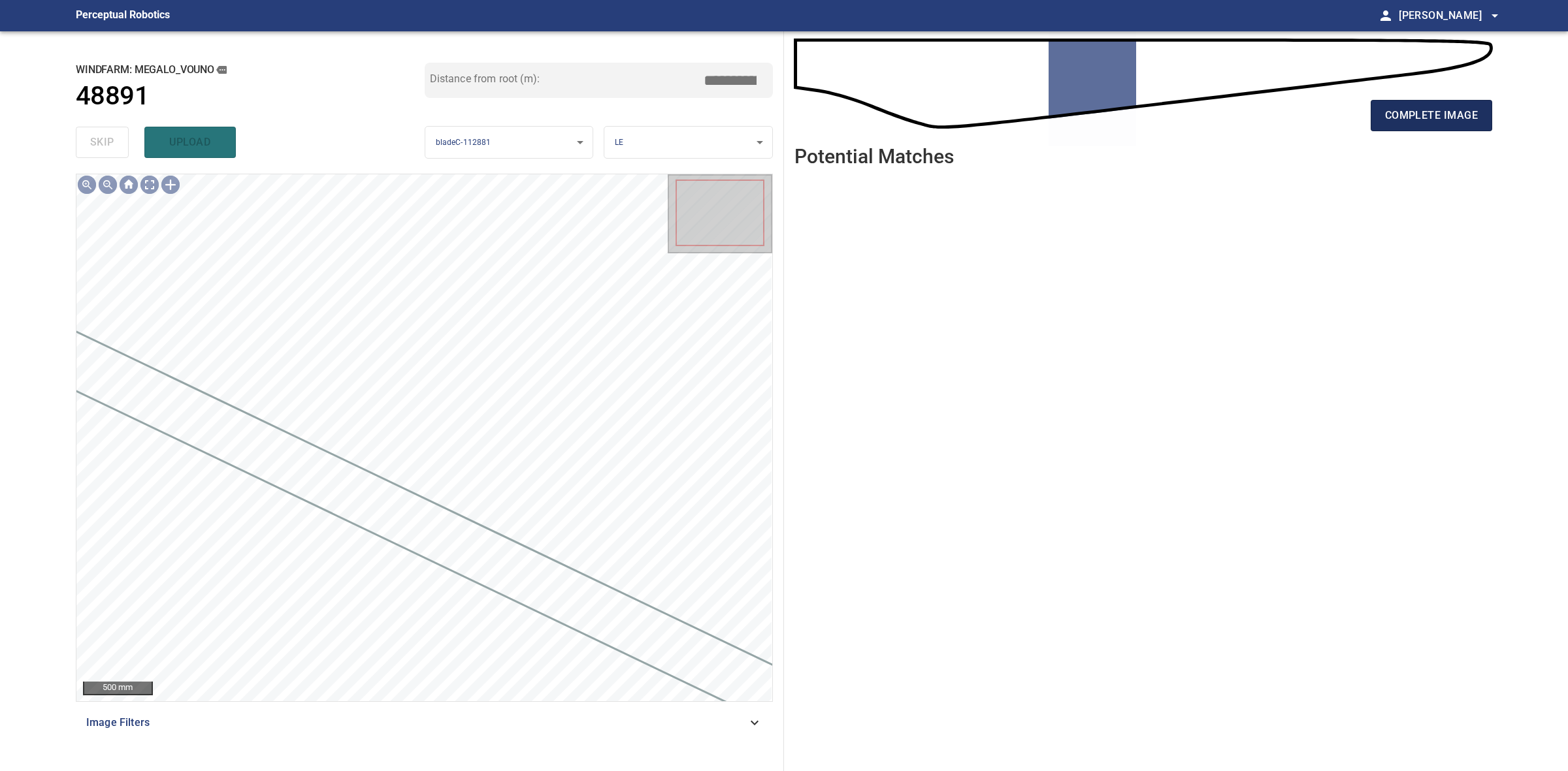
click at [1383, 126] on button "complete image" at bounding box center [1431, 116] width 122 height 32
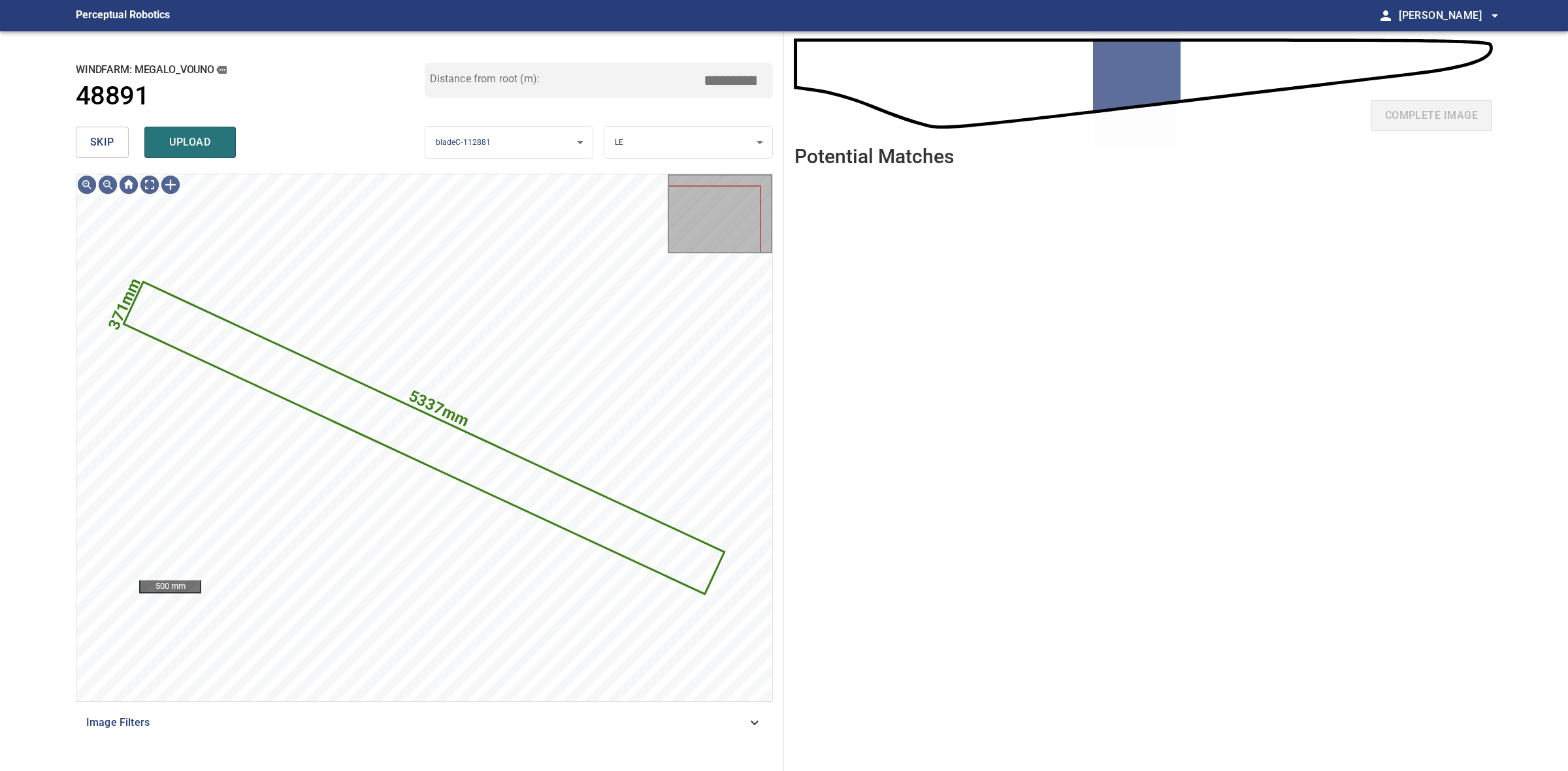
click at [97, 141] on span "skip" at bounding box center [102, 142] width 24 height 19
click at [97, 141] on div "skip upload" at bounding box center [250, 142] width 349 height 42
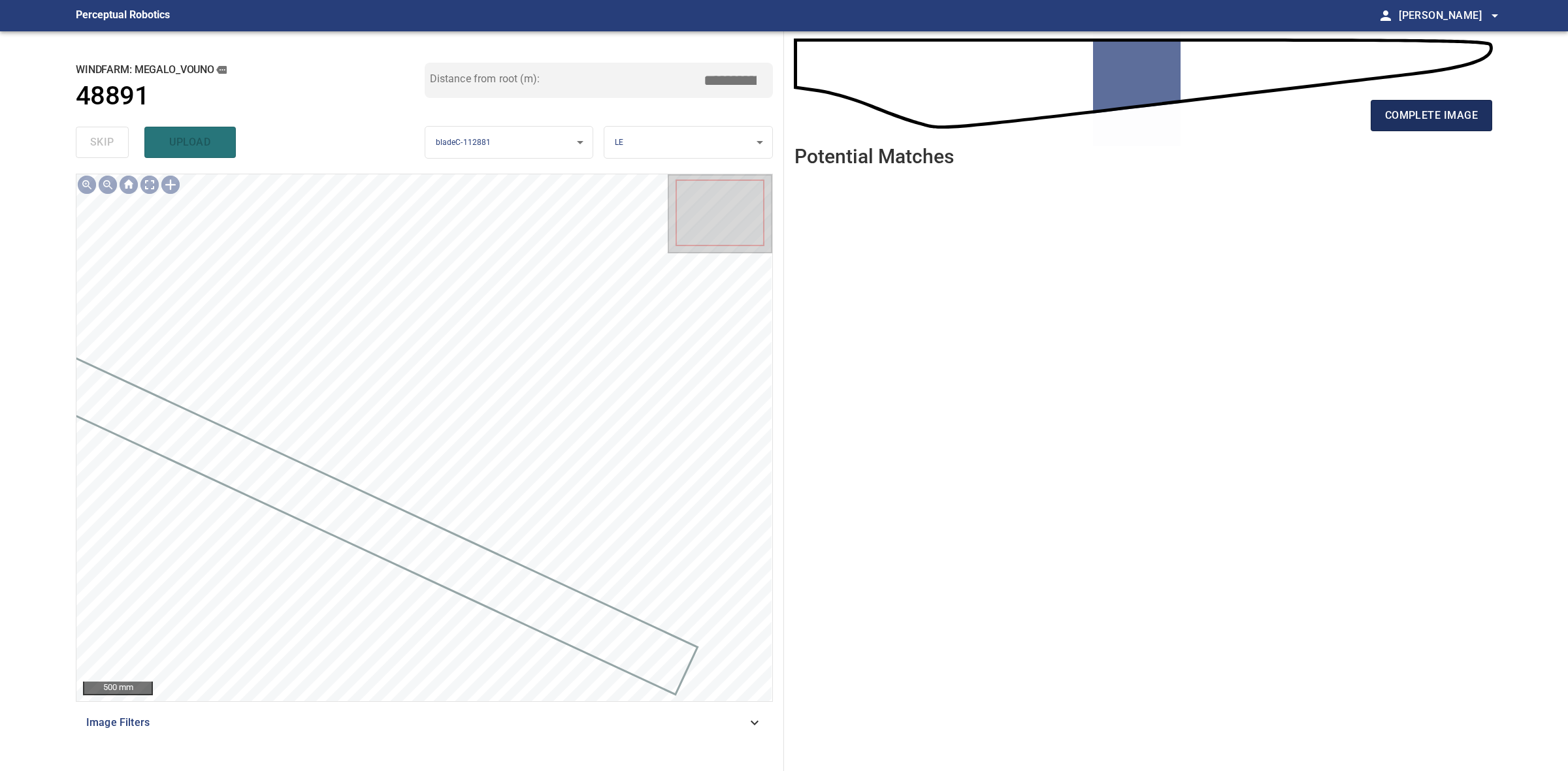
click at [1400, 113] on span "complete image" at bounding box center [1431, 115] width 93 height 19
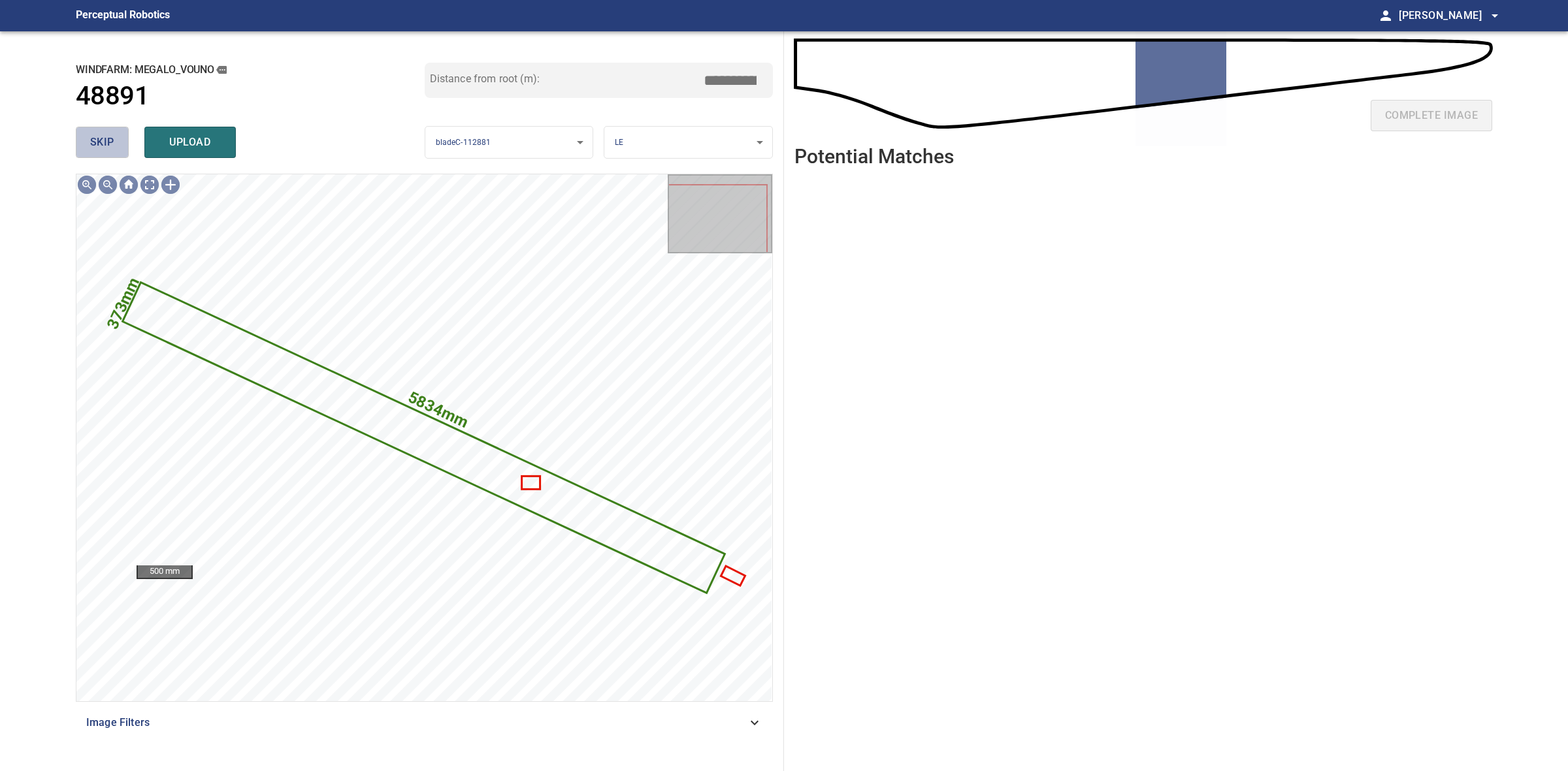
click at [108, 143] on span "skip" at bounding box center [102, 142] width 24 height 19
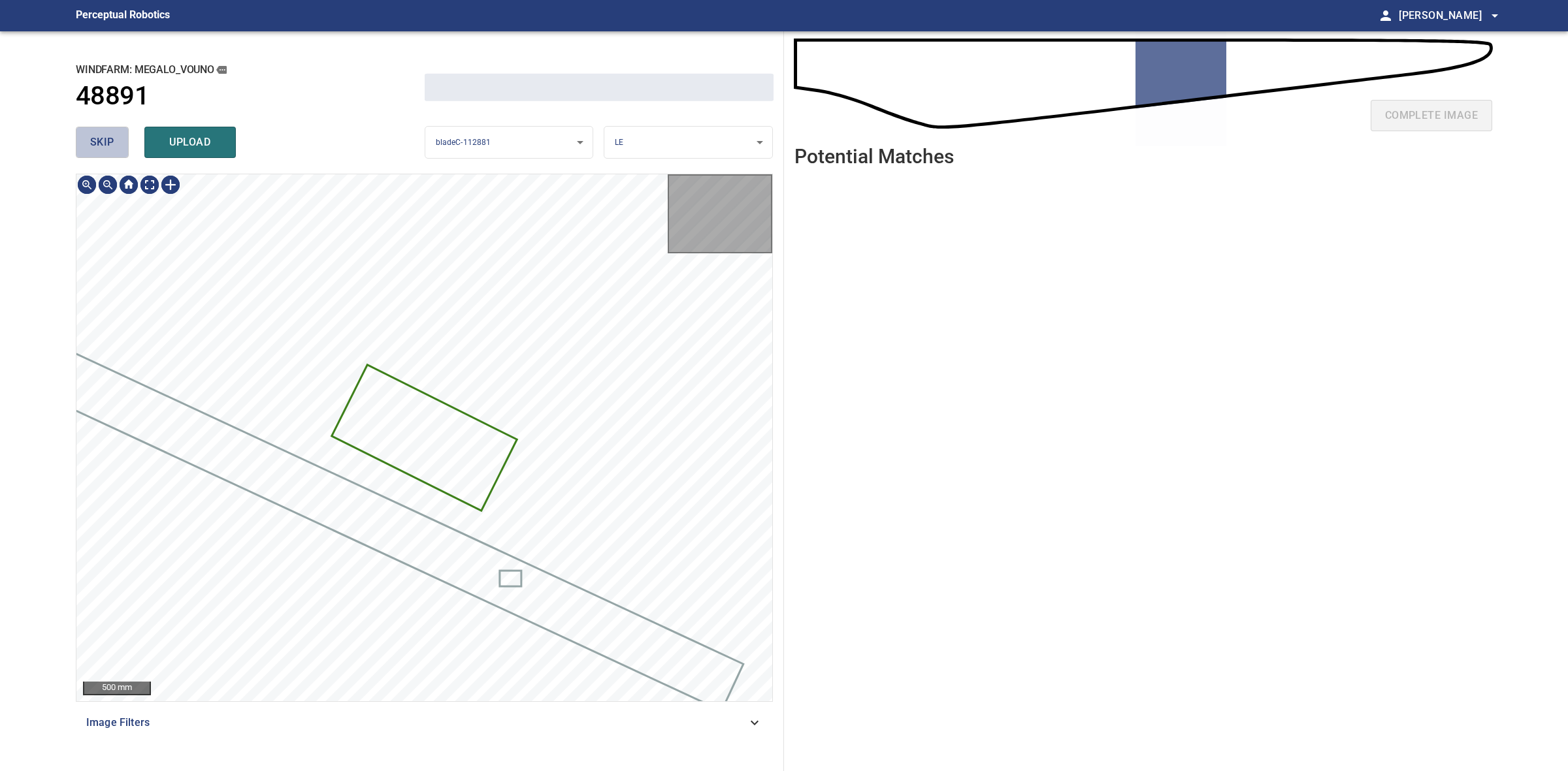
click at [108, 143] on span "skip" at bounding box center [102, 142] width 24 height 19
click at [106, 143] on div "skip upload" at bounding box center [250, 142] width 349 height 42
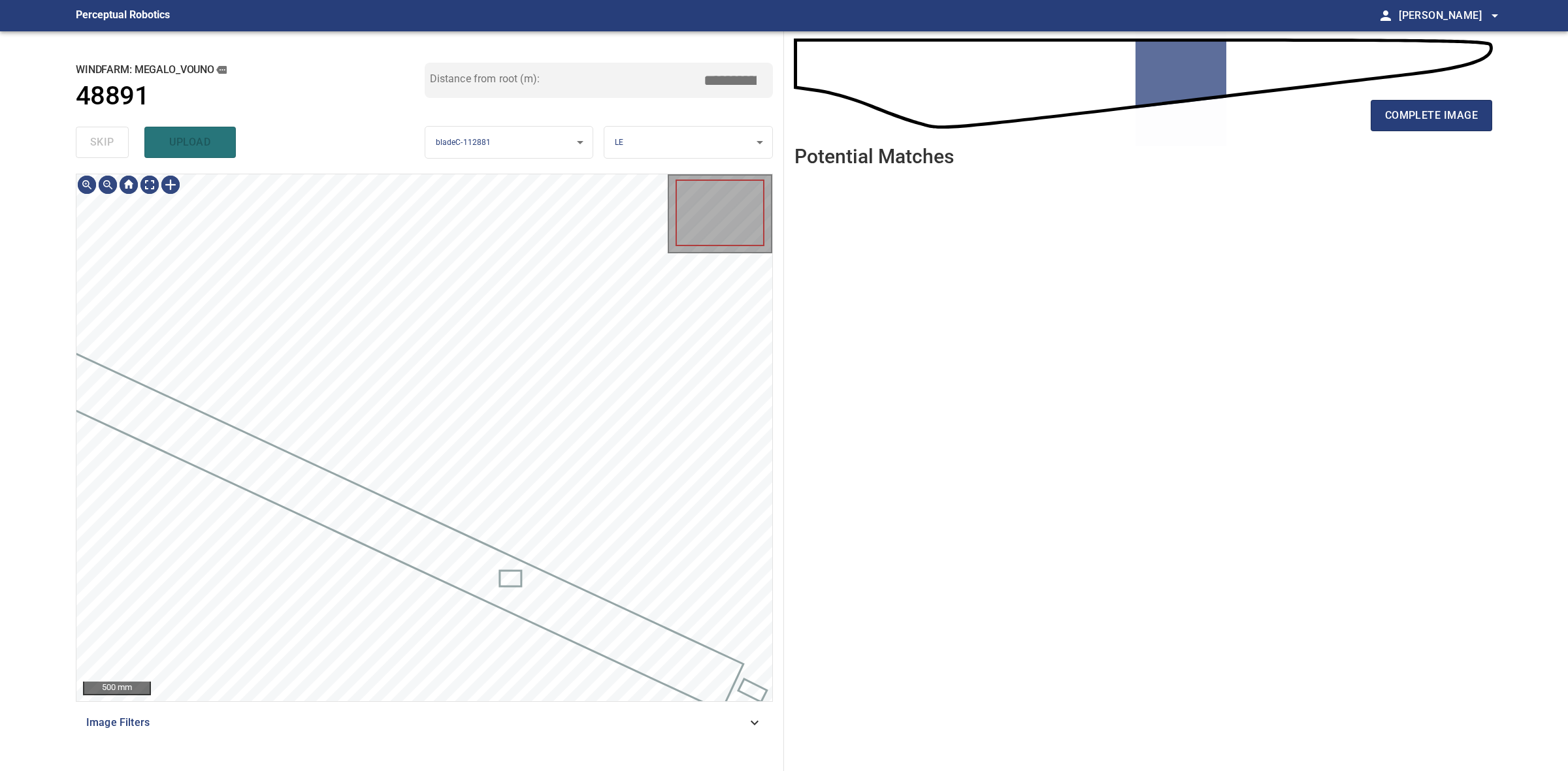
click at [106, 143] on div "skip upload" at bounding box center [250, 142] width 349 height 42
type input "*****"
click at [1385, 119] on span "complete image" at bounding box center [1431, 115] width 93 height 19
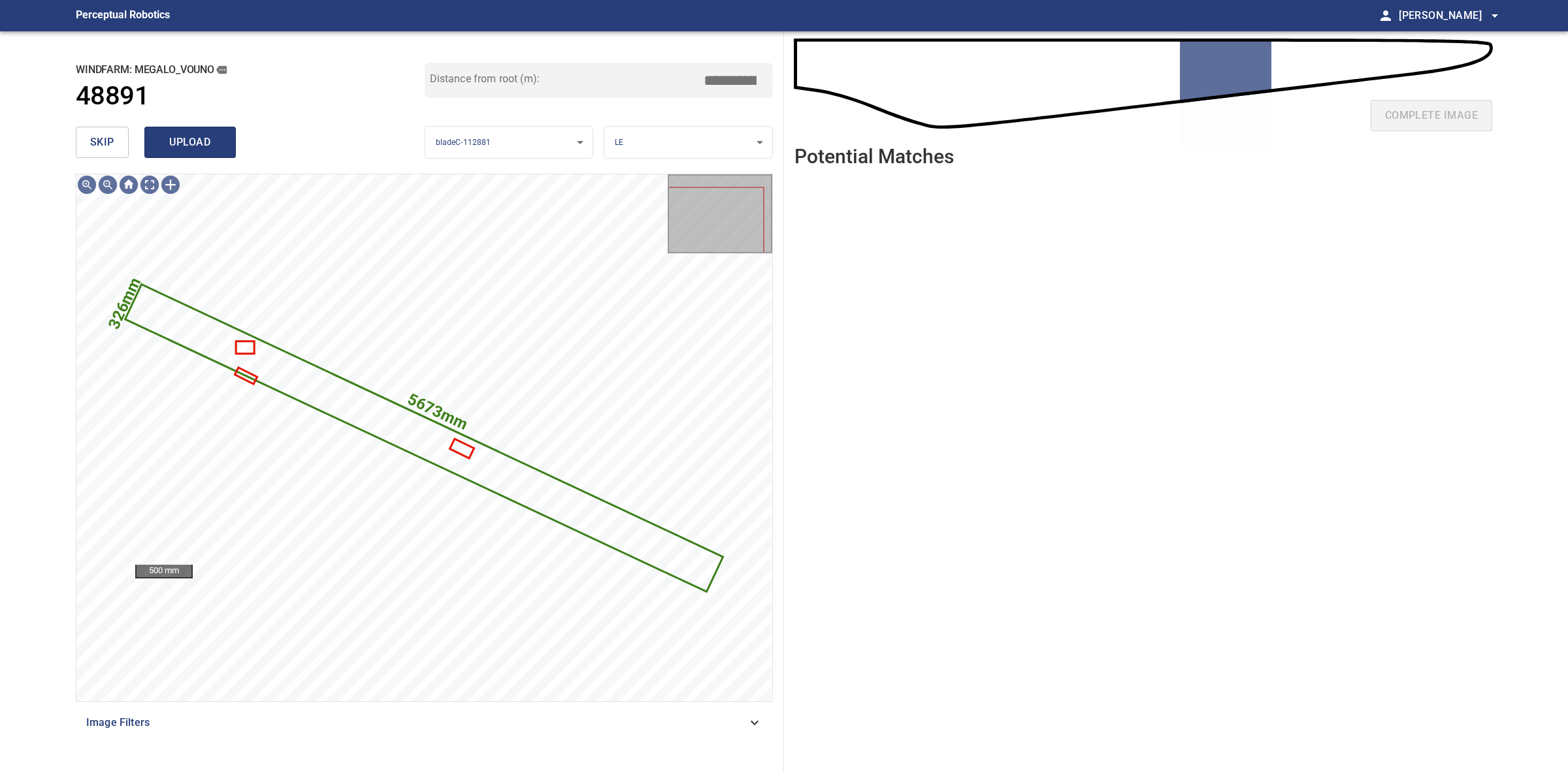
click at [175, 148] on span "upload" at bounding box center [190, 142] width 63 height 19
click at [69, 141] on div "**********" at bounding box center [424, 402] width 718 height 740
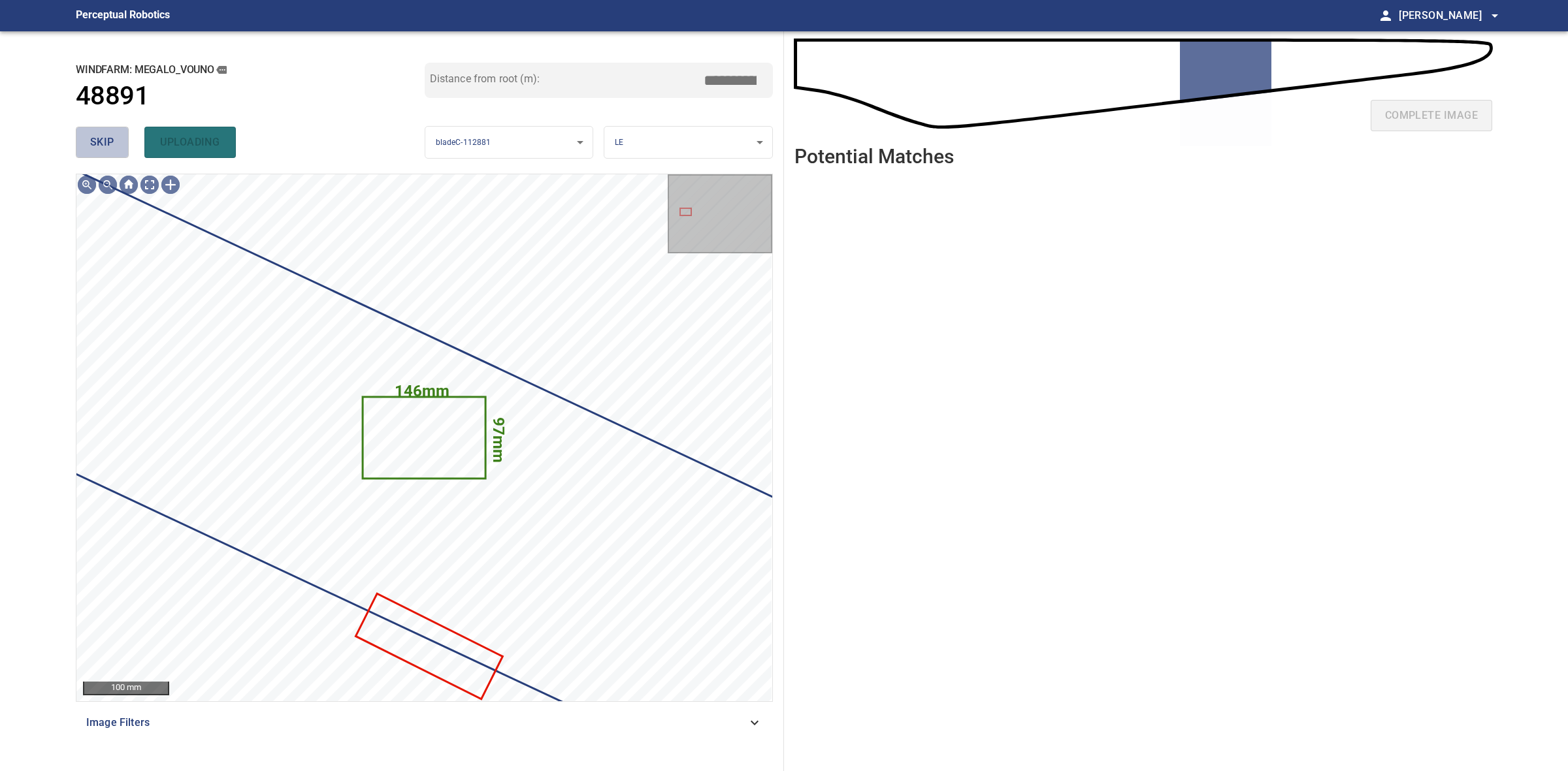
click at [93, 146] on span "skip" at bounding box center [102, 142] width 24 height 19
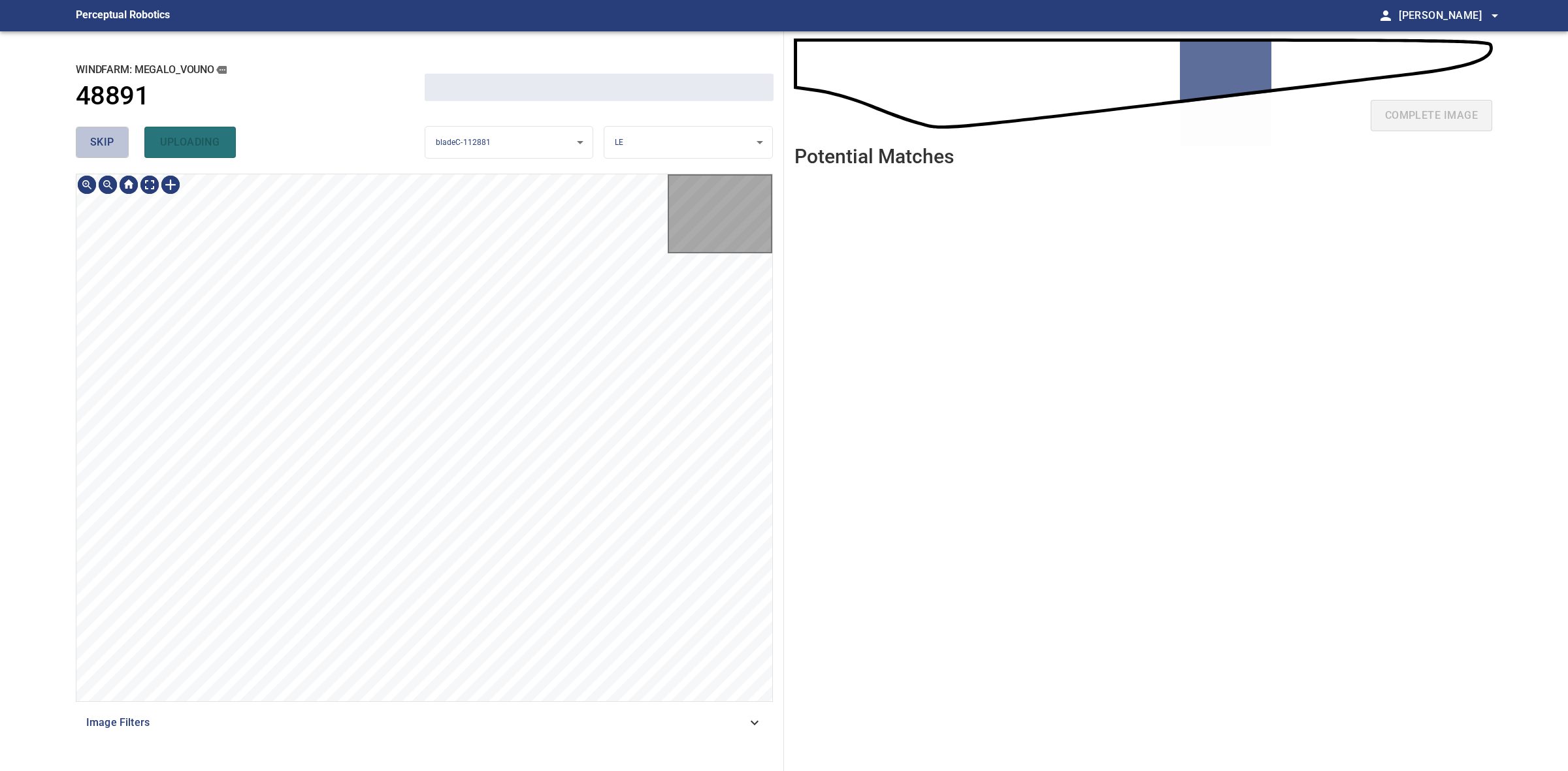
click at [95, 148] on span "skip" at bounding box center [102, 142] width 24 height 19
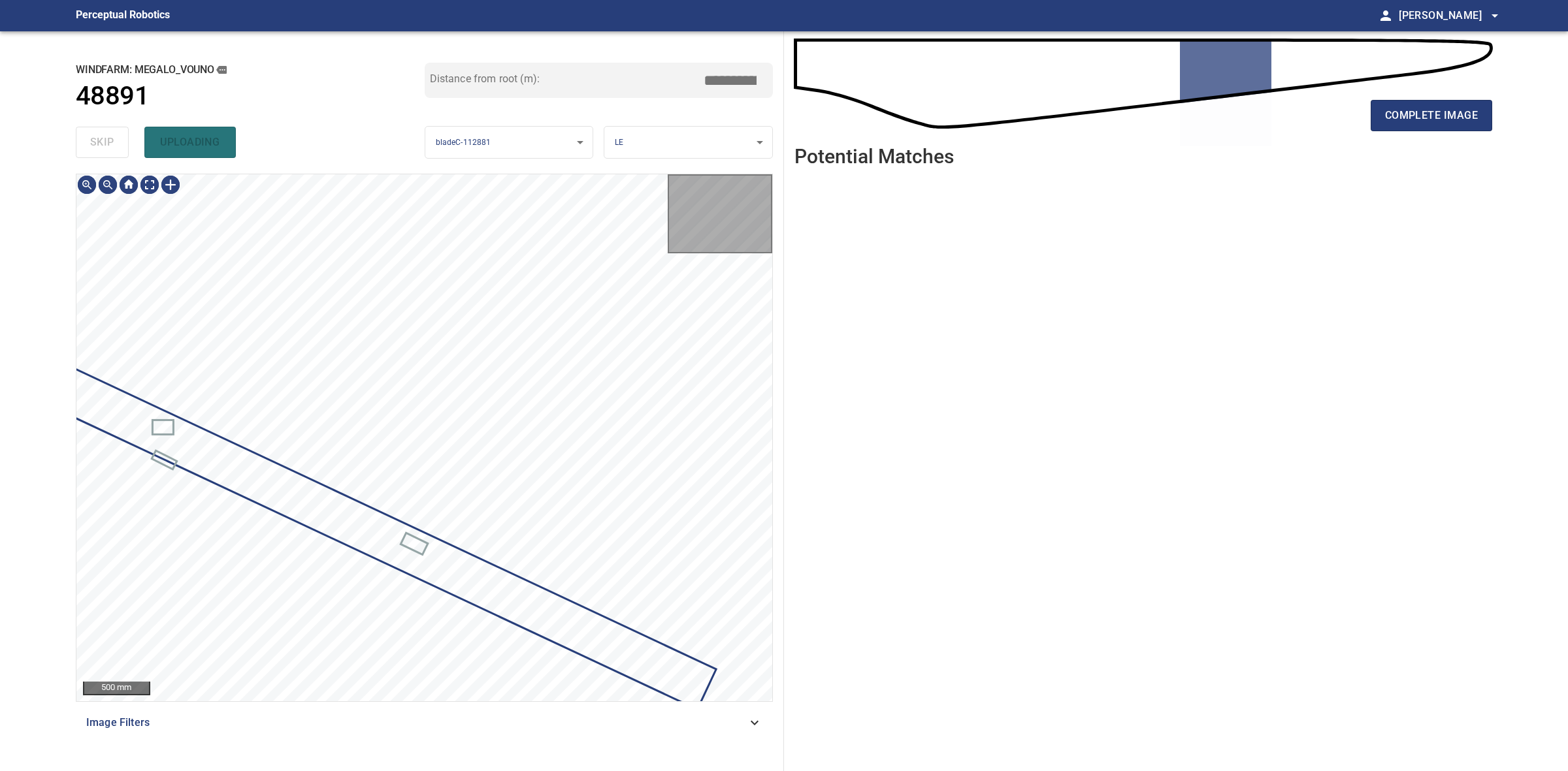
click at [95, 148] on div "skip uploading" at bounding box center [250, 142] width 349 height 42
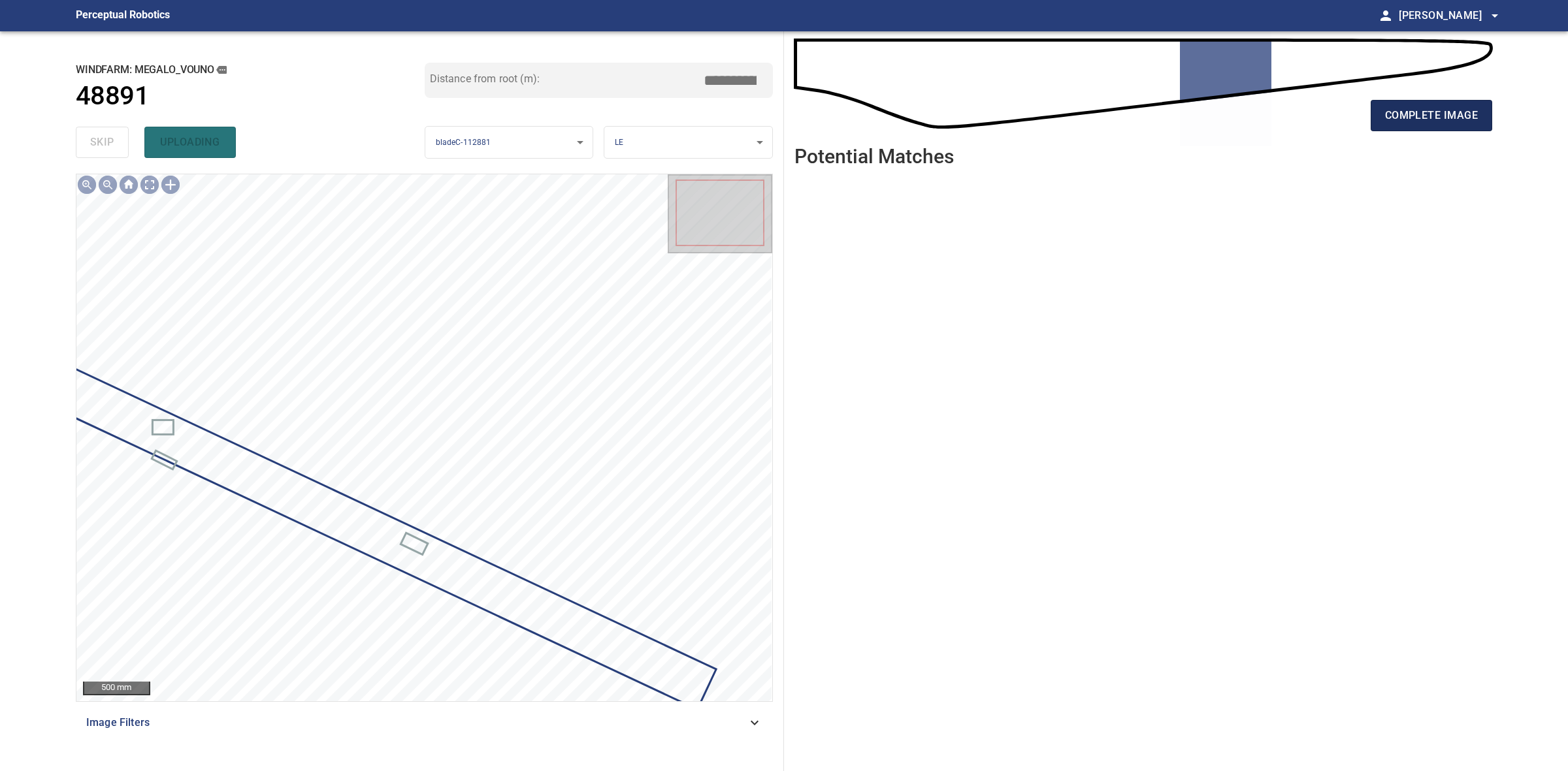
click at [1452, 114] on span "complete image" at bounding box center [1431, 115] width 93 height 19
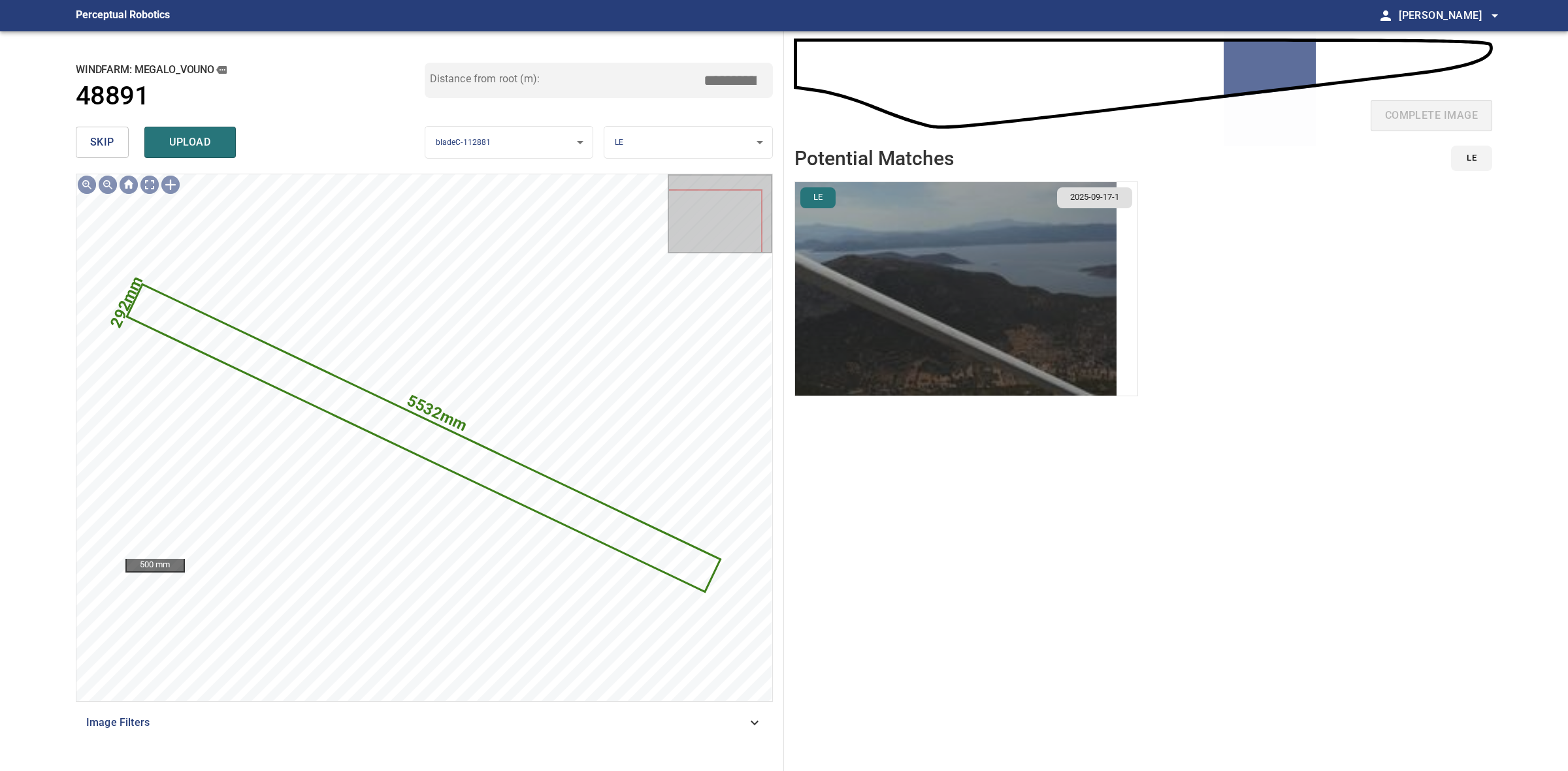
click at [951, 317] on img "button" at bounding box center [956, 288] width 321 height 214
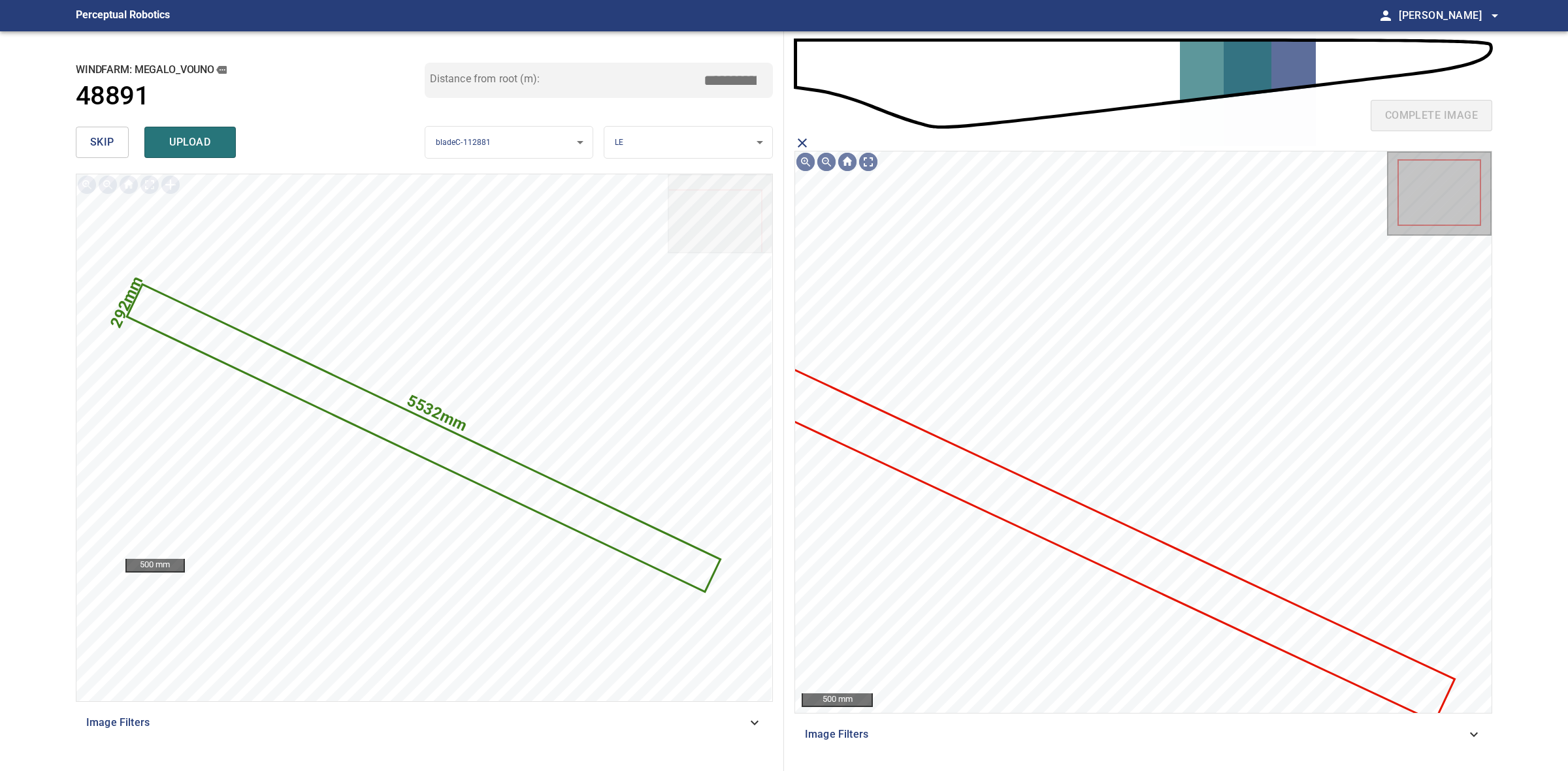
click at [1127, 527] on icon at bounding box center [1086, 532] width 734 height 376
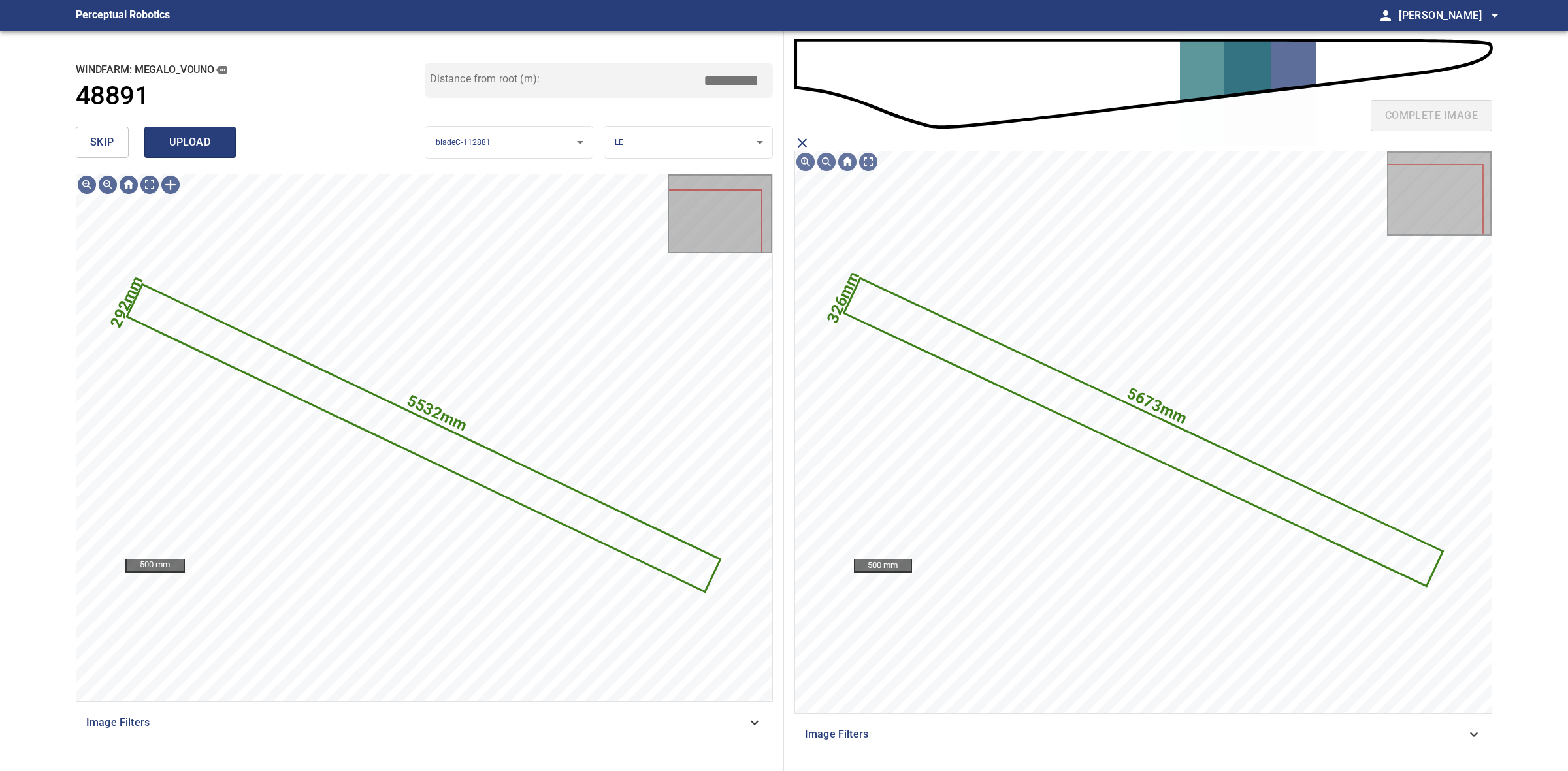
click at [180, 150] on span "upload" at bounding box center [190, 142] width 63 height 19
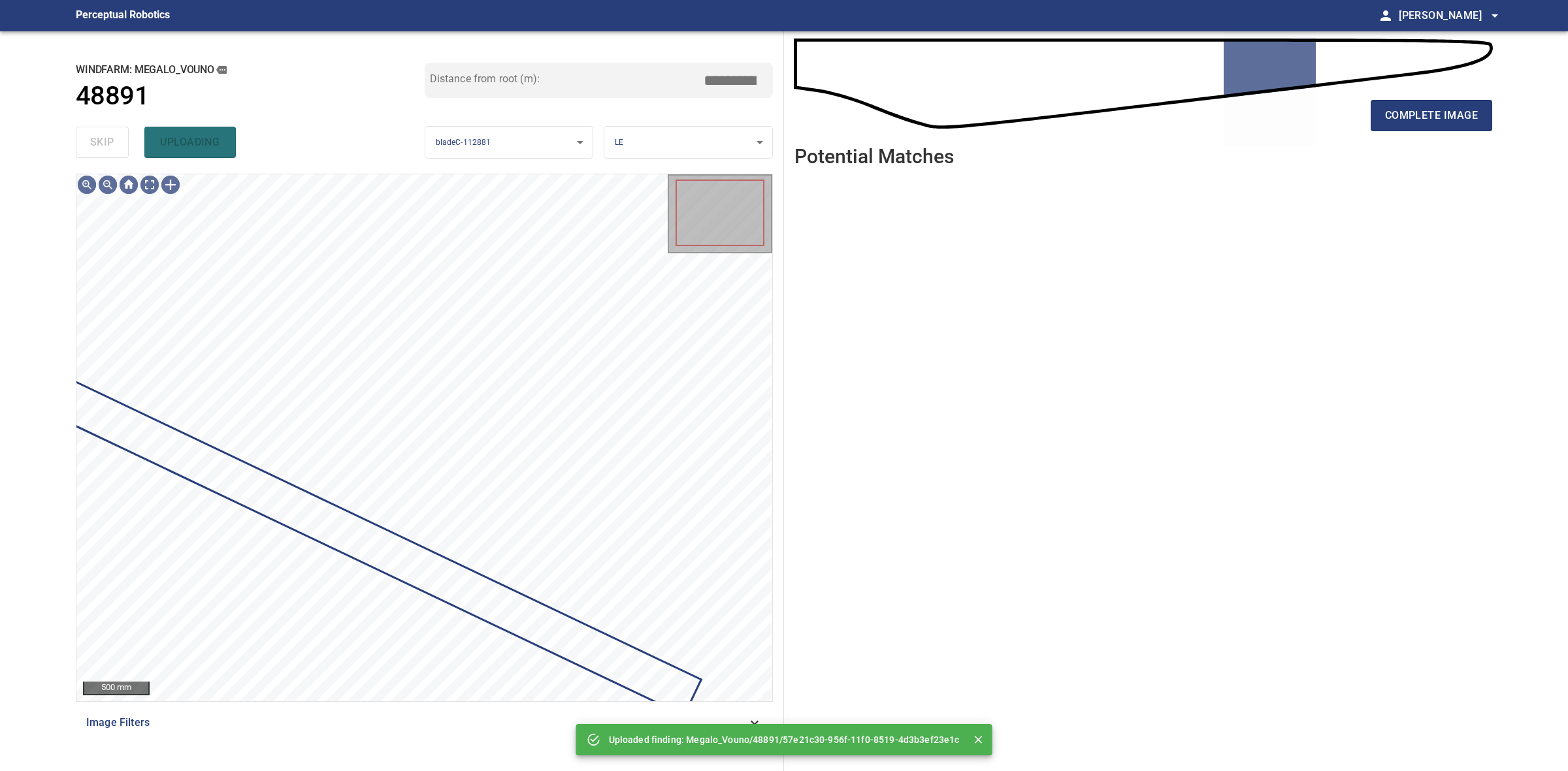
click at [114, 141] on div "skip uploading" at bounding box center [250, 142] width 349 height 42
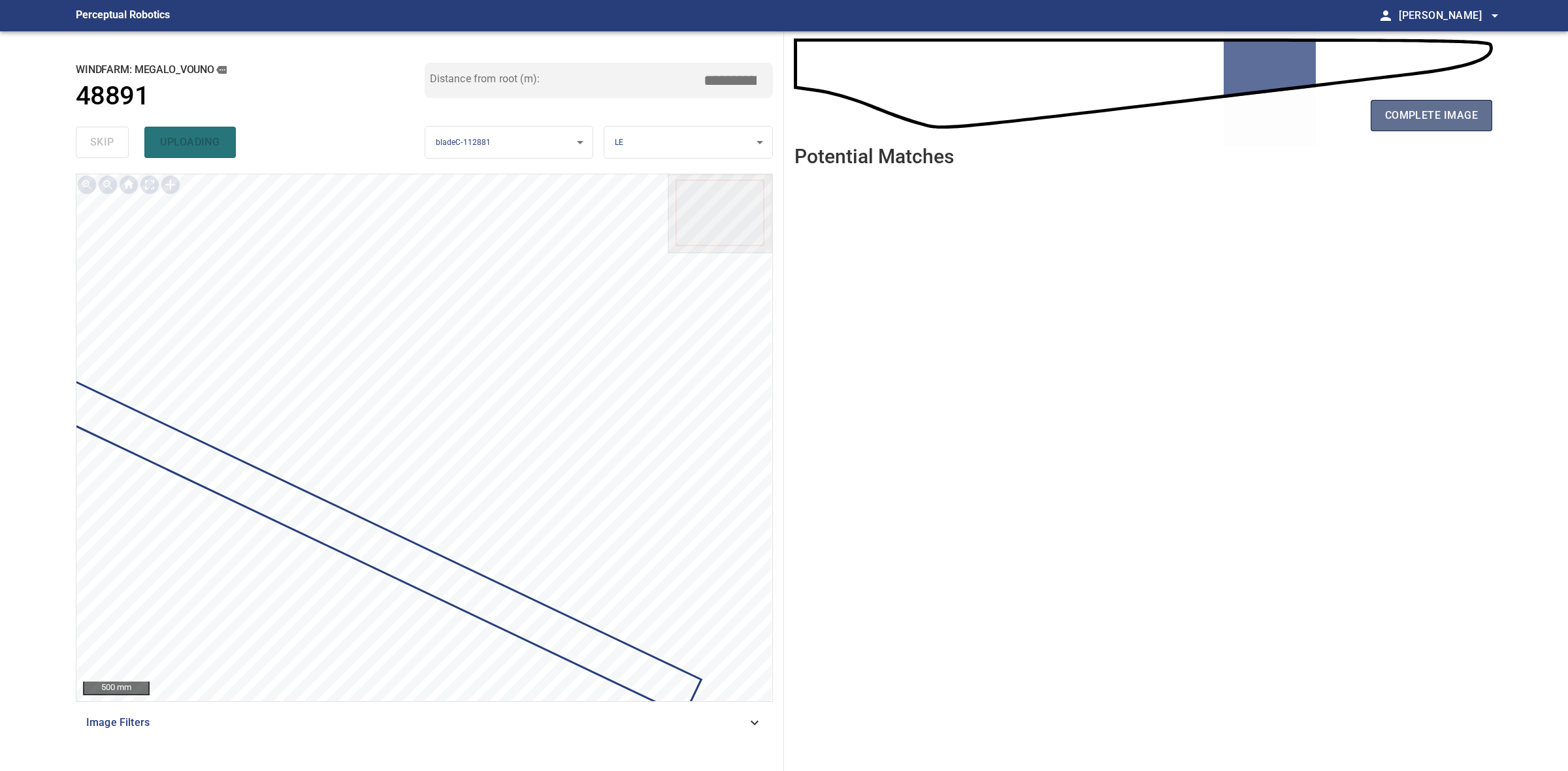
click at [1387, 106] on span "complete image" at bounding box center [1431, 115] width 93 height 19
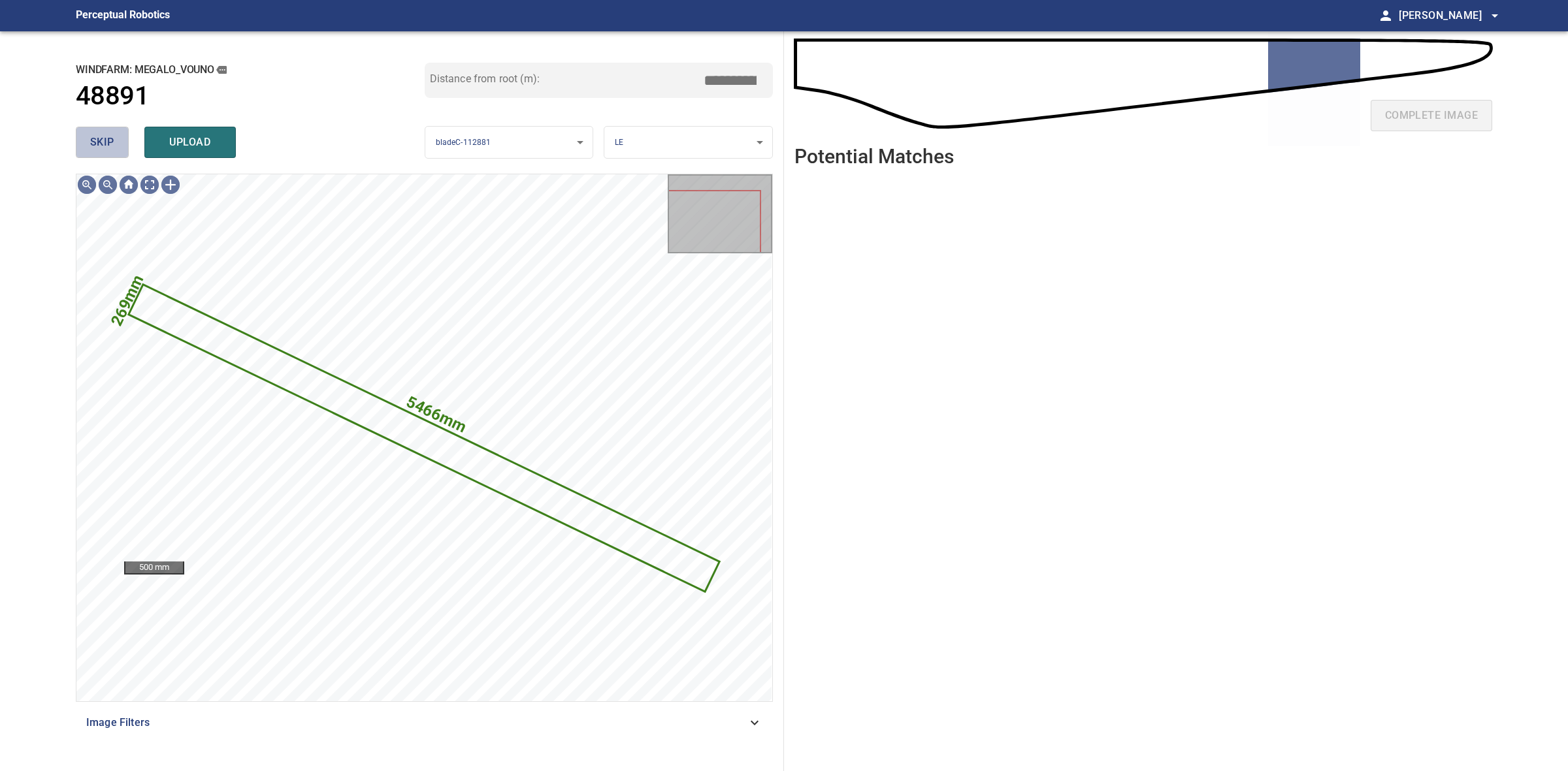
click at [110, 148] on span "skip" at bounding box center [102, 142] width 24 height 19
click at [110, 148] on div "skip upload" at bounding box center [250, 142] width 349 height 42
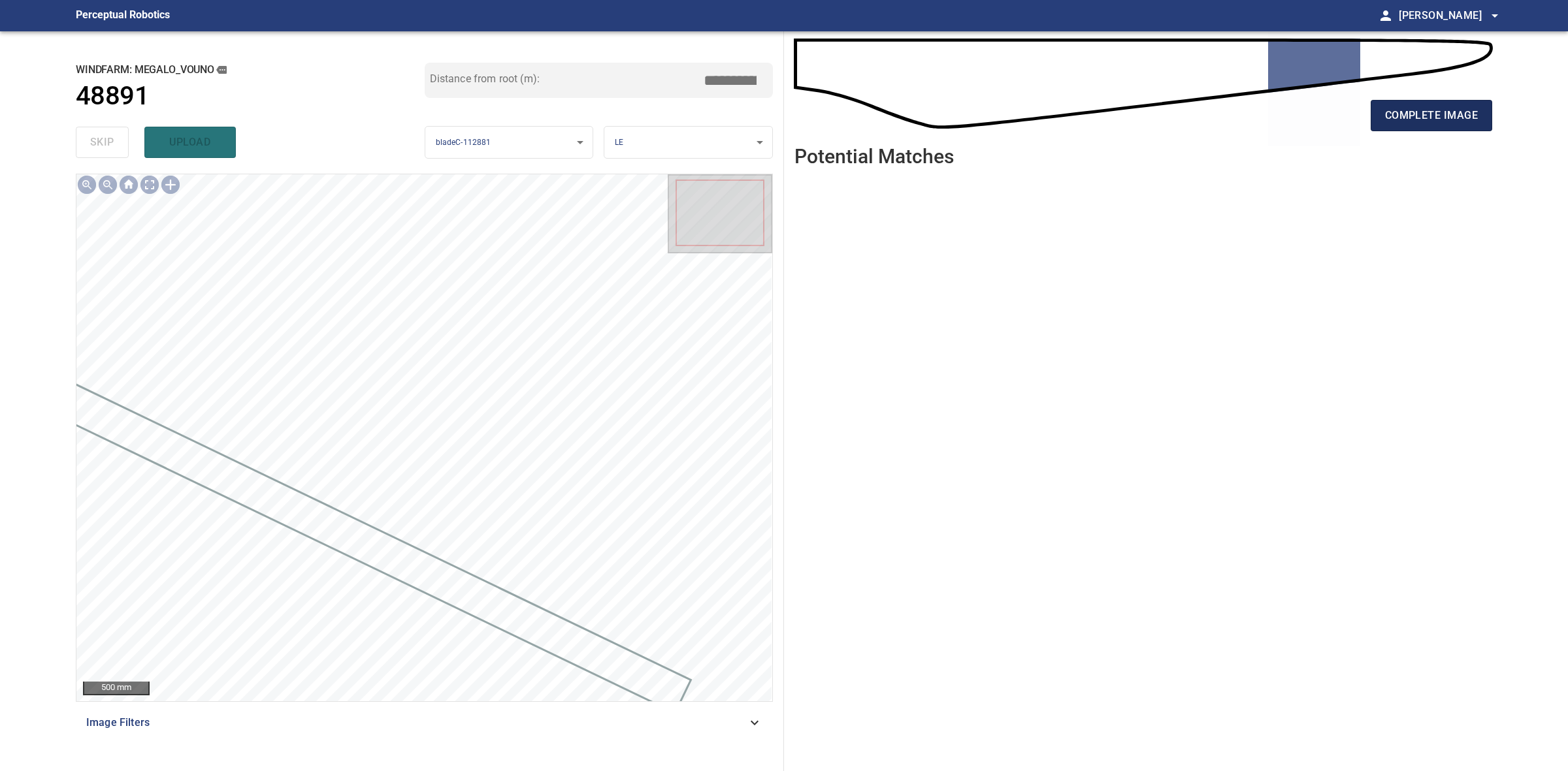
click at [1479, 116] on button "complete image" at bounding box center [1431, 116] width 122 height 32
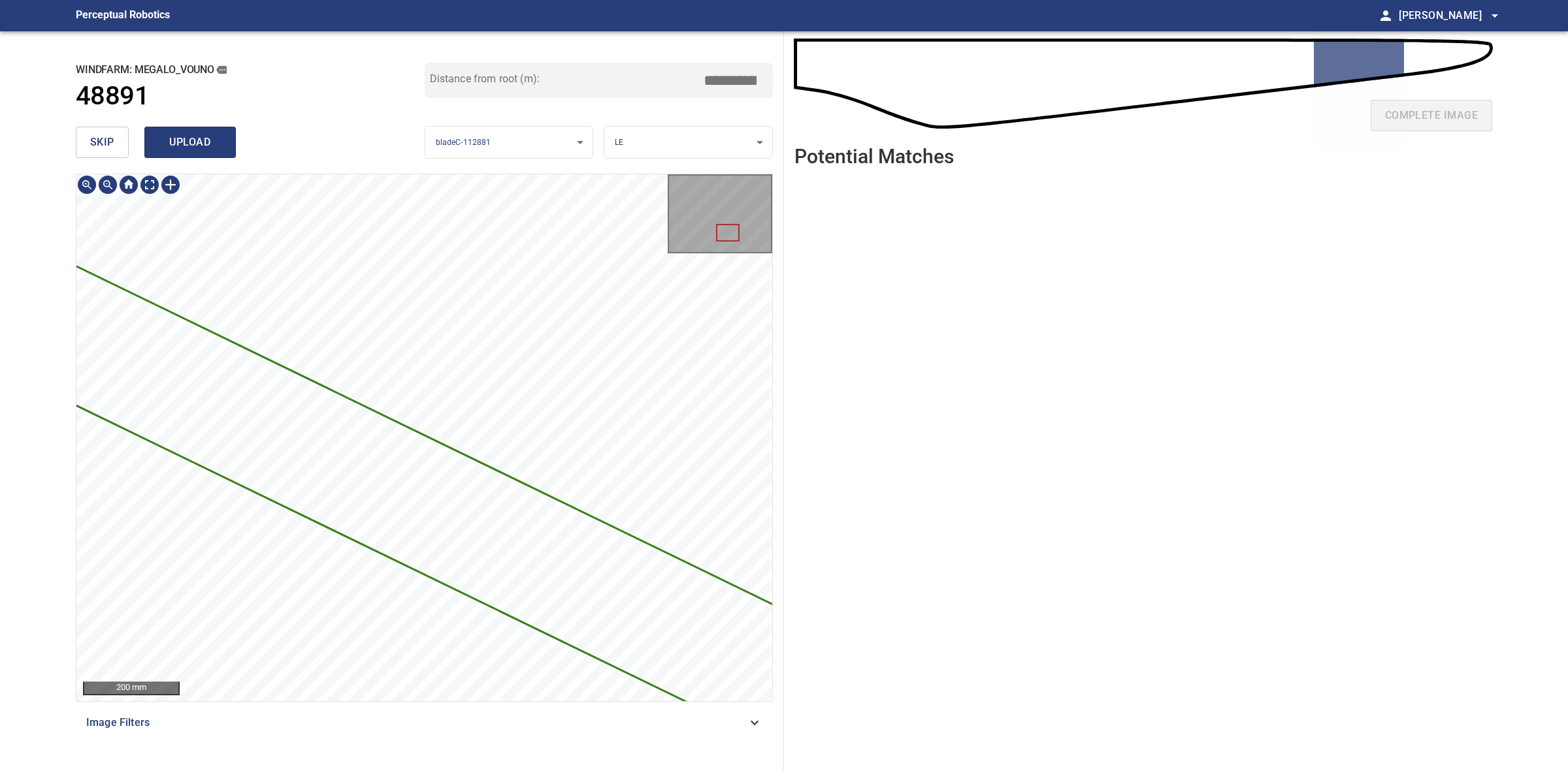
click at [221, 137] on button "upload" at bounding box center [190, 143] width 91 height 32
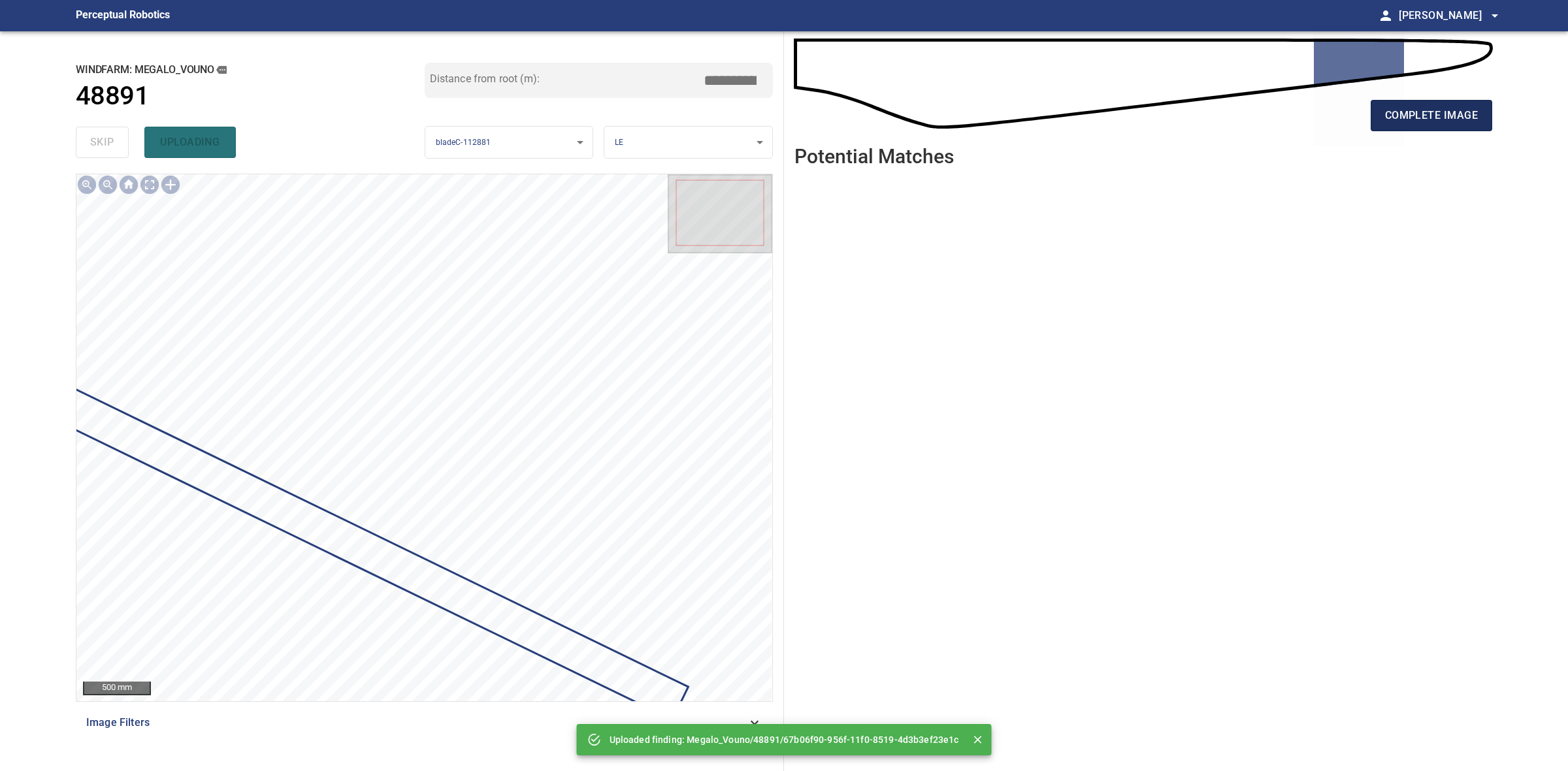
click at [1403, 114] on span "complete image" at bounding box center [1431, 115] width 93 height 19
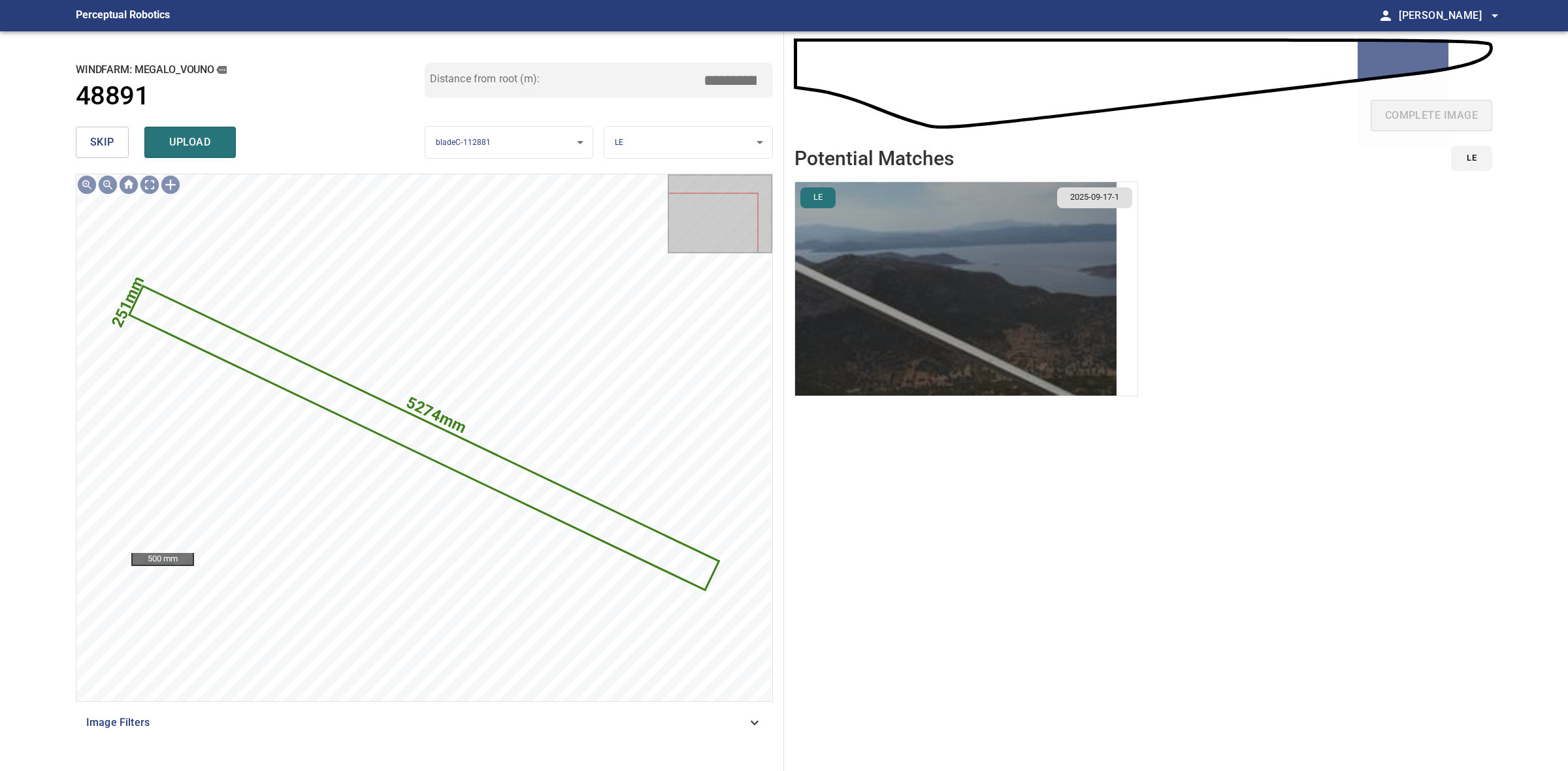
drag, startPoint x: 918, startPoint y: 282, endPoint x: 944, endPoint y: 284, distance: 26.1
click at [919, 284] on img "button" at bounding box center [956, 288] width 321 height 214
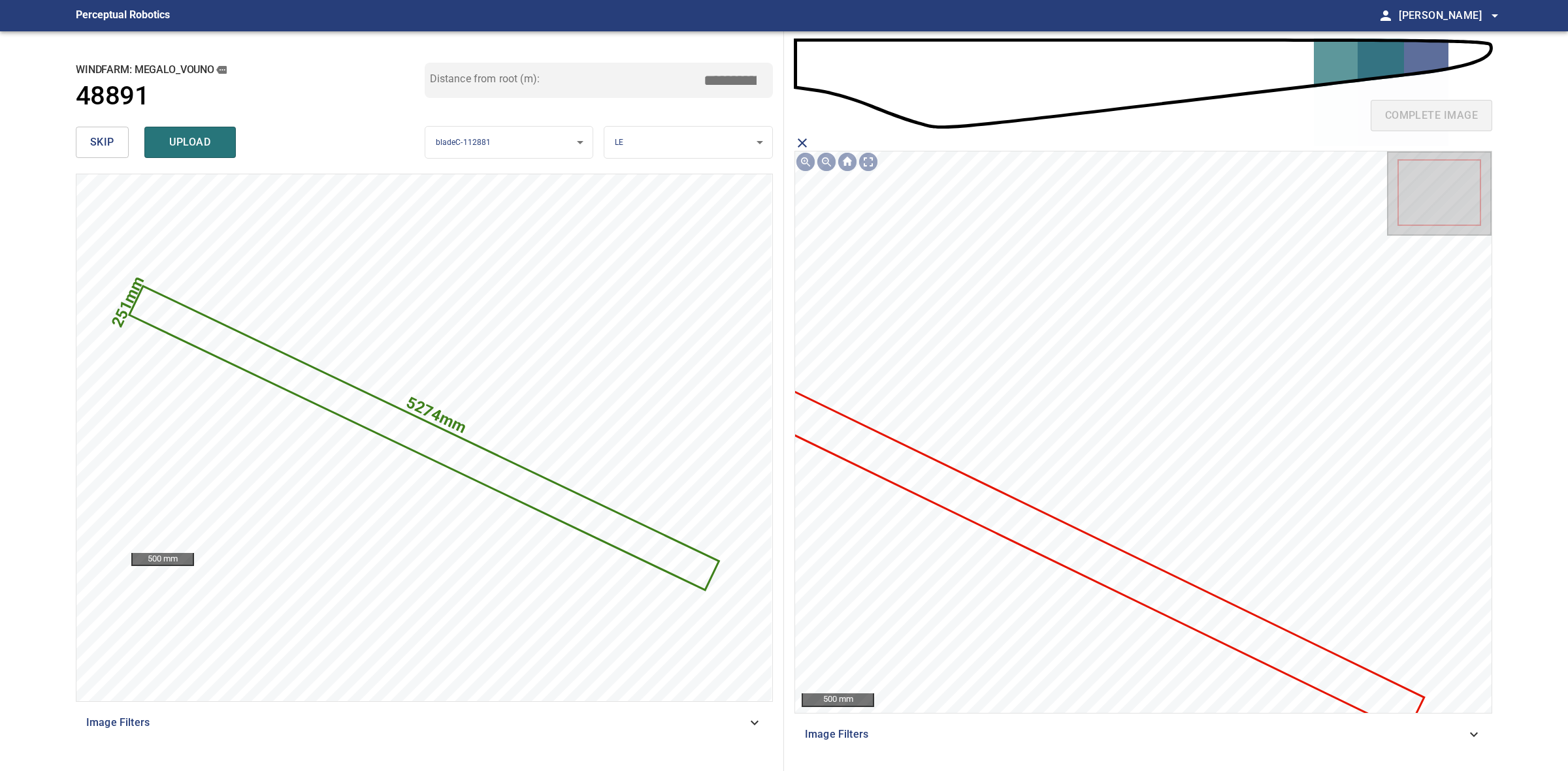
click at [1093, 567] on icon at bounding box center [1084, 553] width 678 height 354
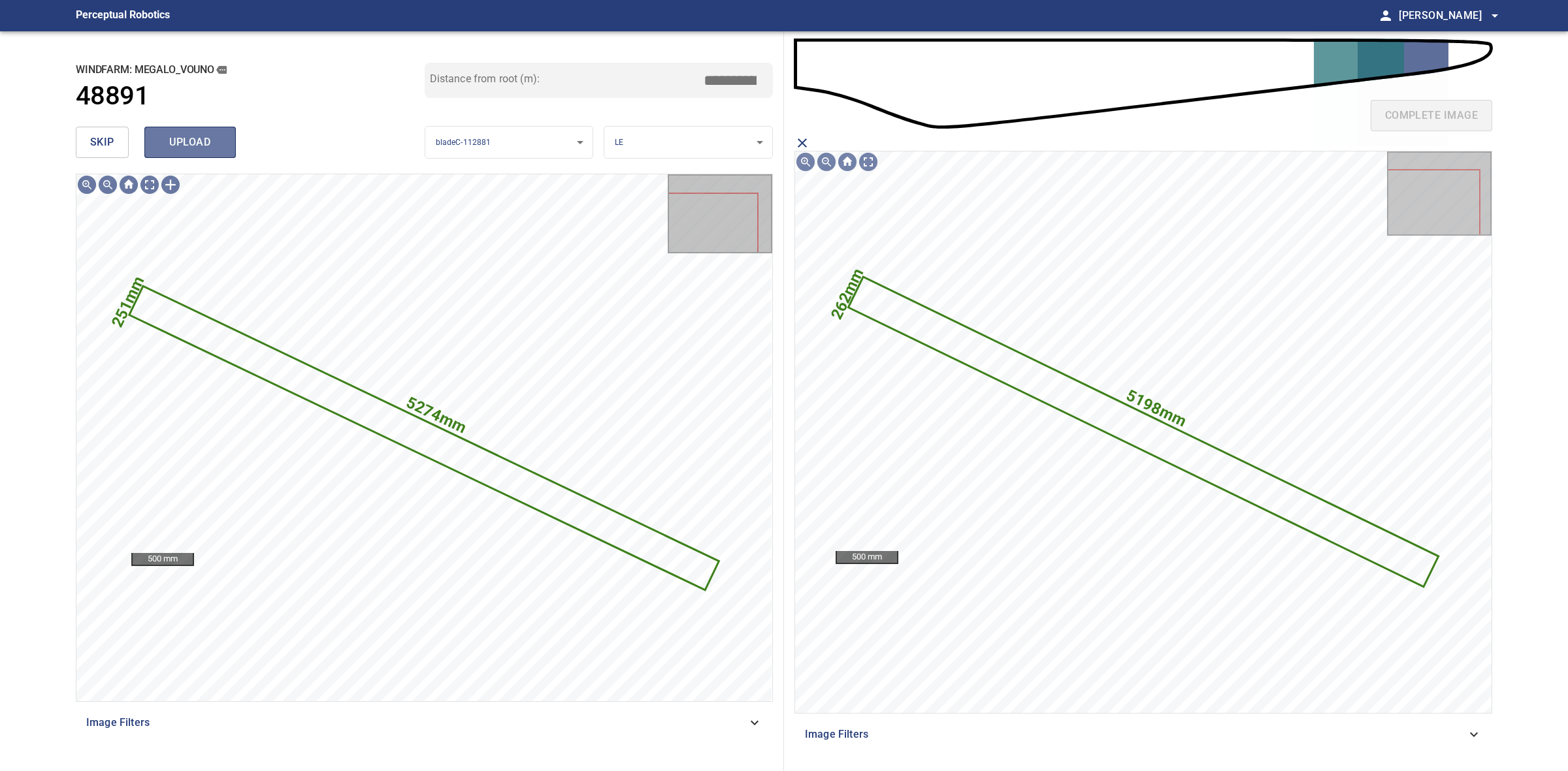
click at [210, 154] on button "upload" at bounding box center [190, 143] width 91 height 32
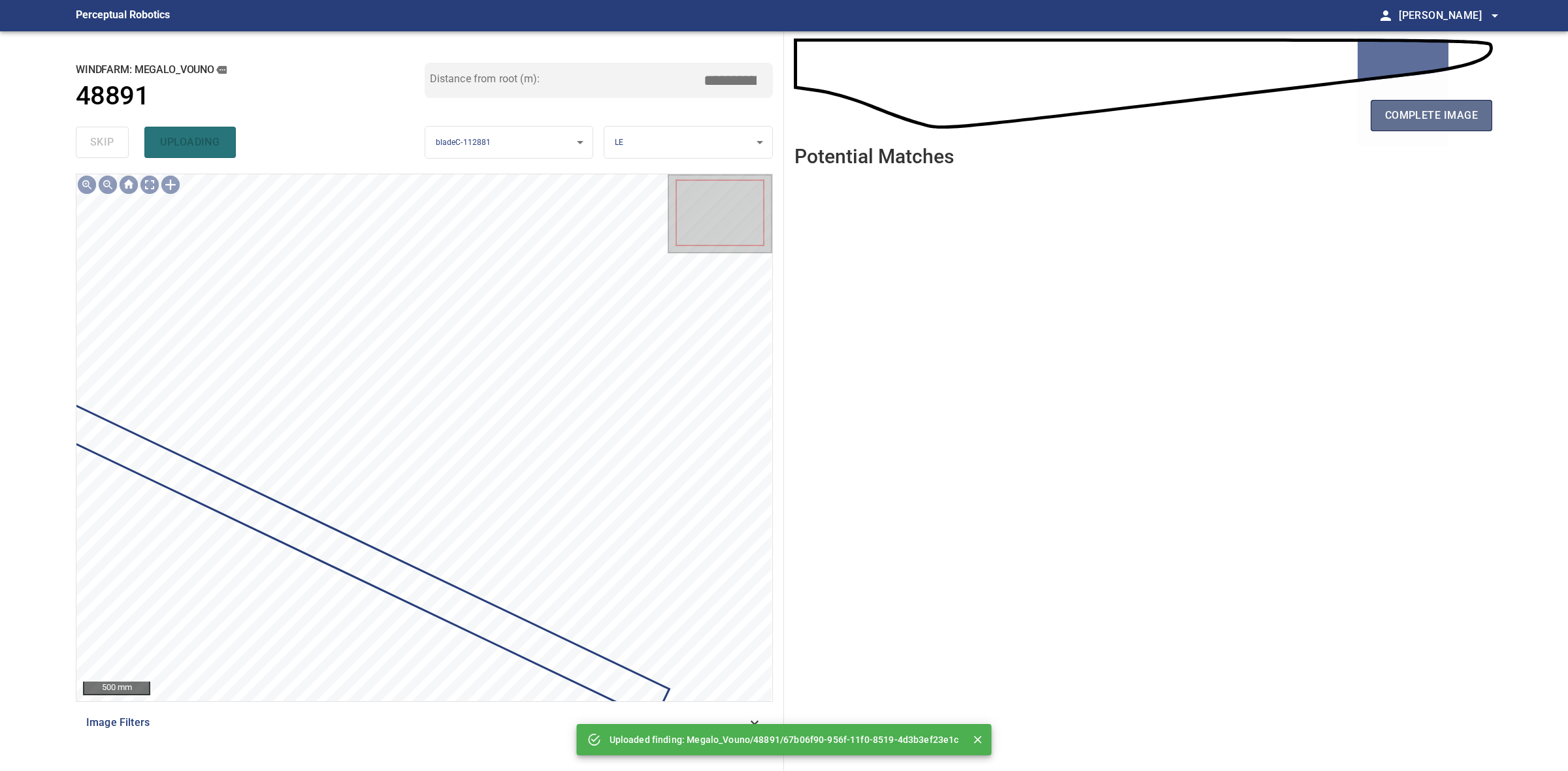
click at [1468, 104] on button "complete image" at bounding box center [1431, 116] width 122 height 32
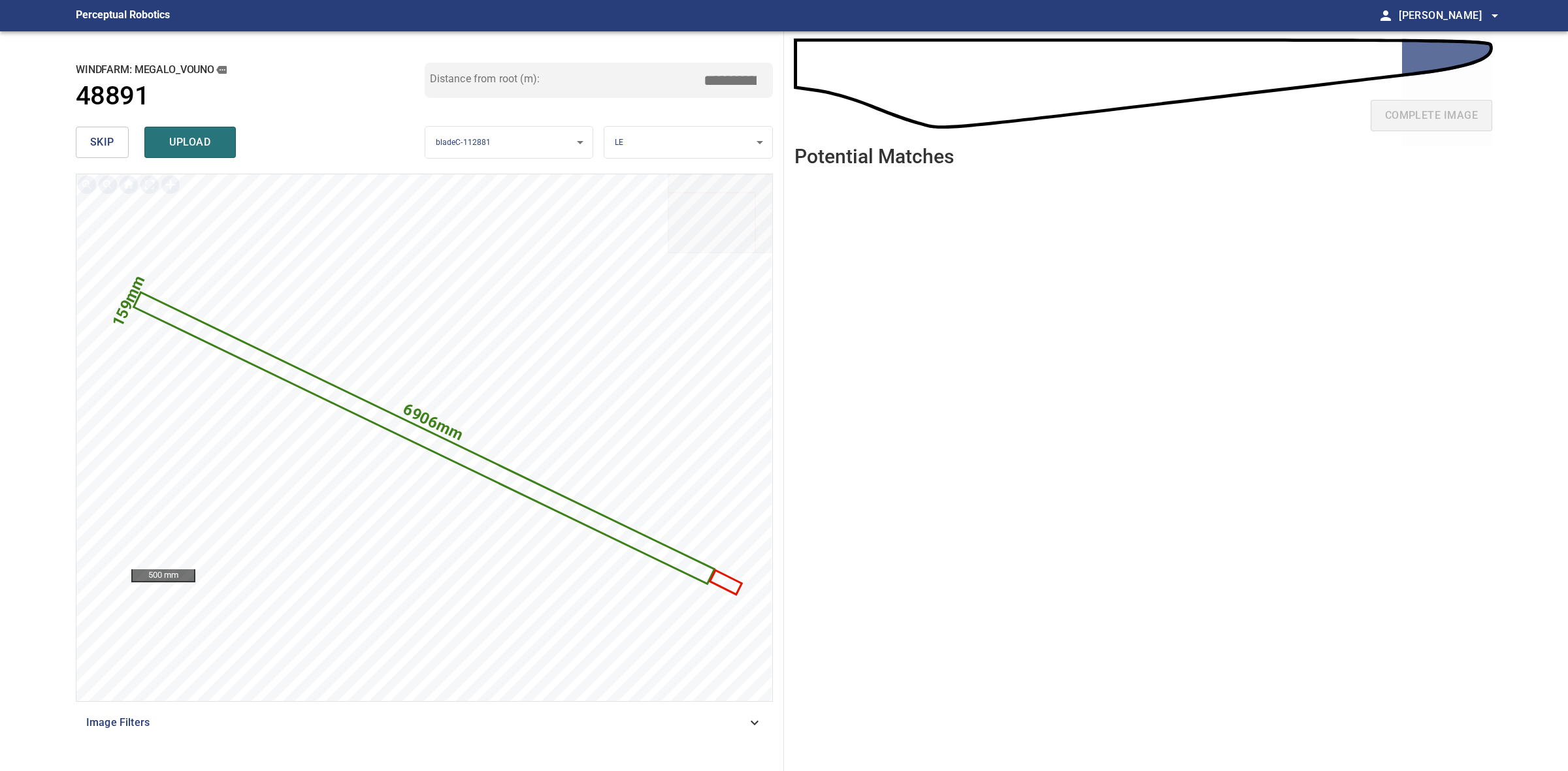
drag, startPoint x: 736, startPoint y: 79, endPoint x: 714, endPoint y: 79, distance: 22.0
click at [714, 79] on input "*****" at bounding box center [735, 80] width 65 height 25
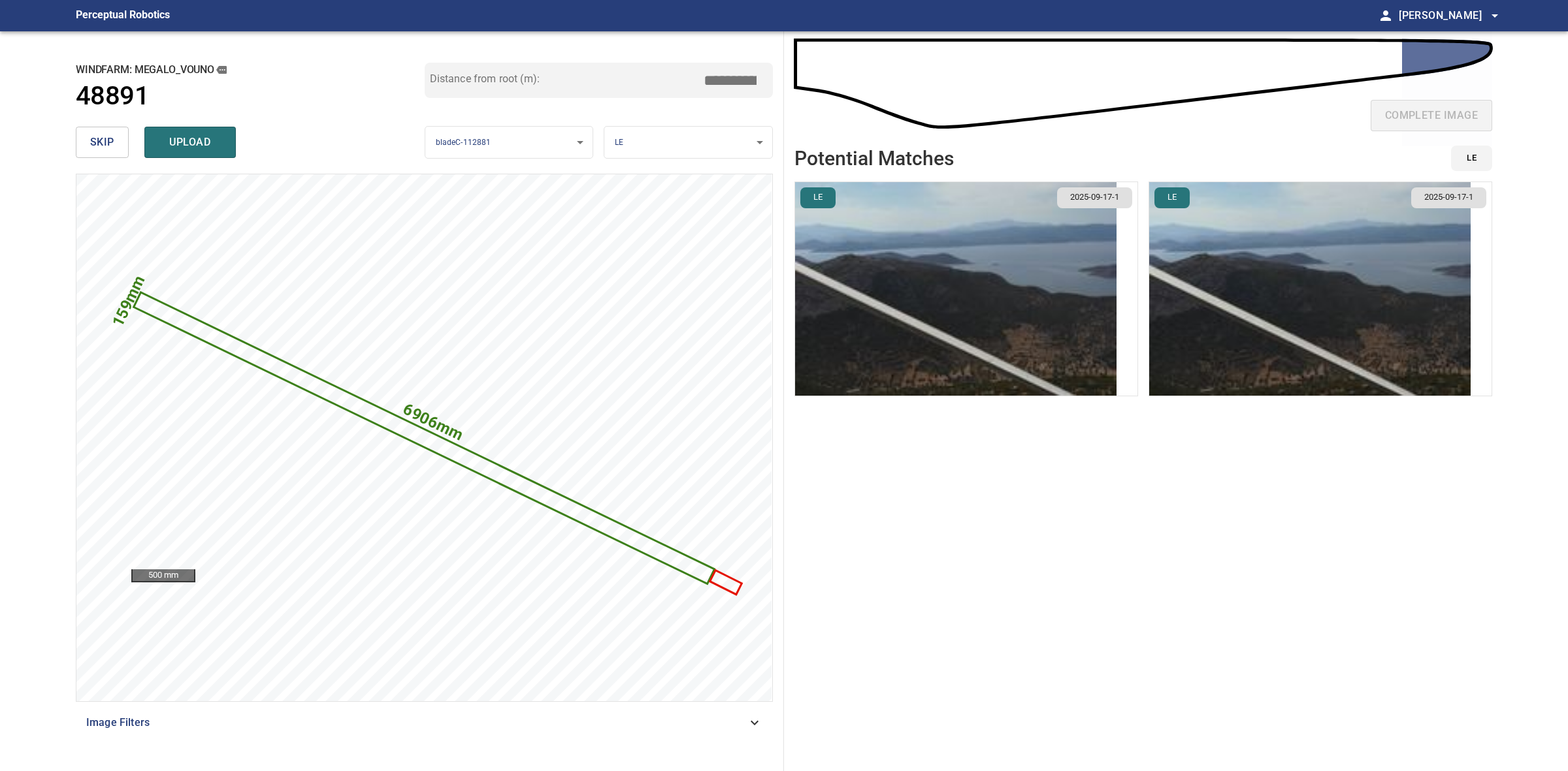
type input "*****"
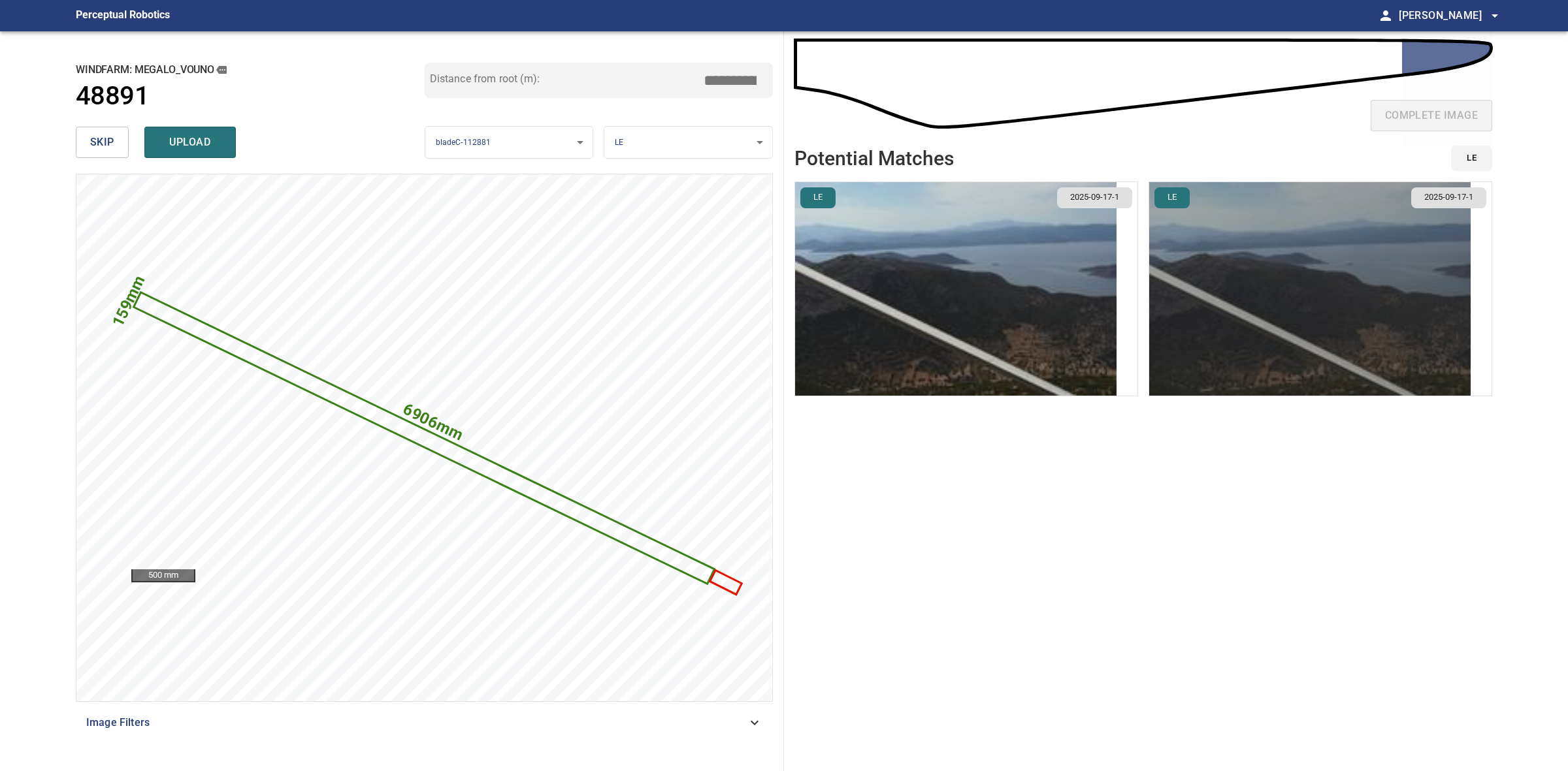
click at [1284, 264] on img "button" at bounding box center [1310, 288] width 321 height 214
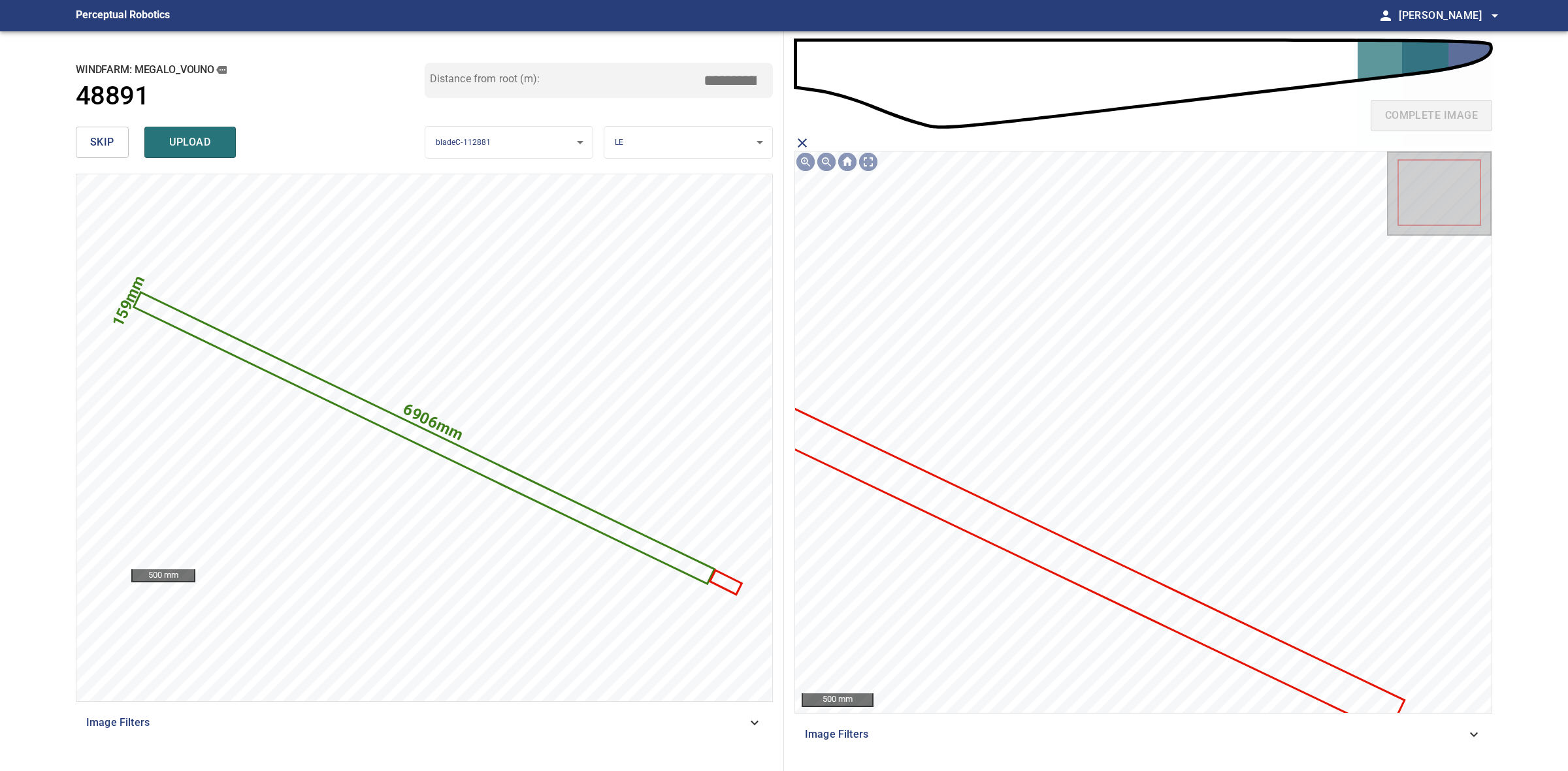
click at [1135, 597] on icon at bounding box center [1065, 558] width 675 height 347
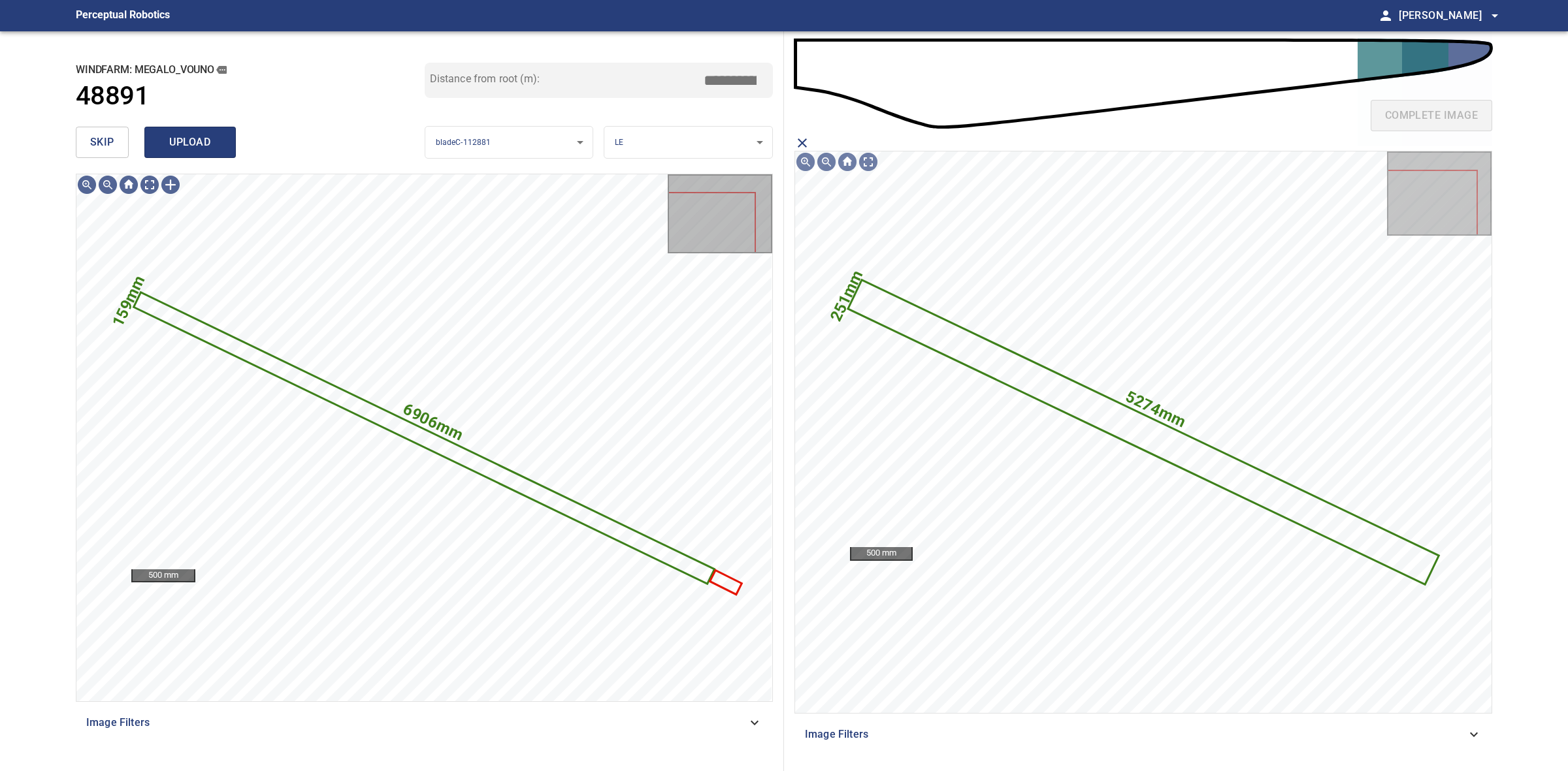
click at [207, 146] on span "upload" at bounding box center [190, 142] width 63 height 19
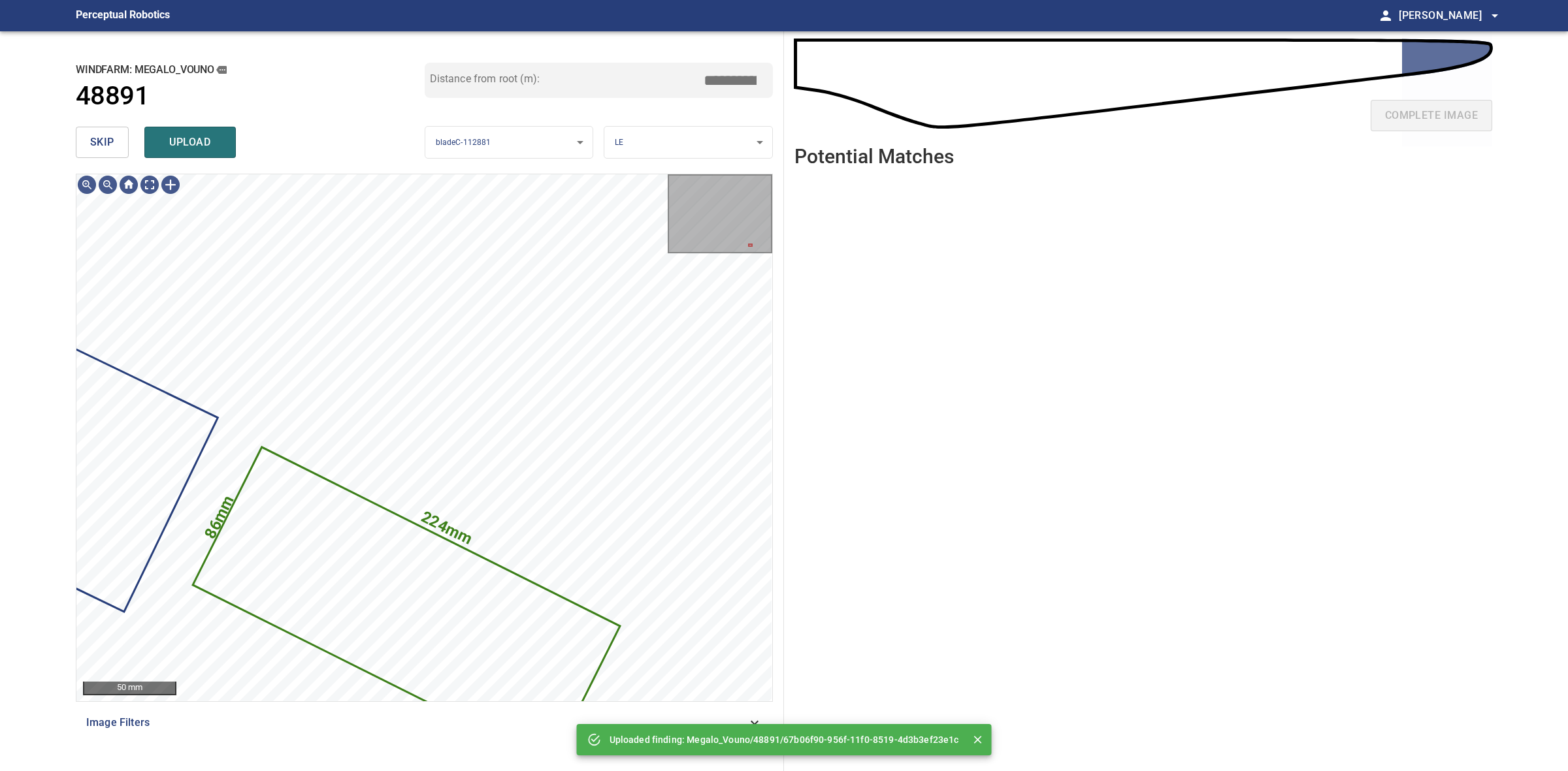
click at [93, 134] on span "skip" at bounding box center [102, 142] width 24 height 19
click at [93, 134] on div "skip upload" at bounding box center [250, 142] width 349 height 42
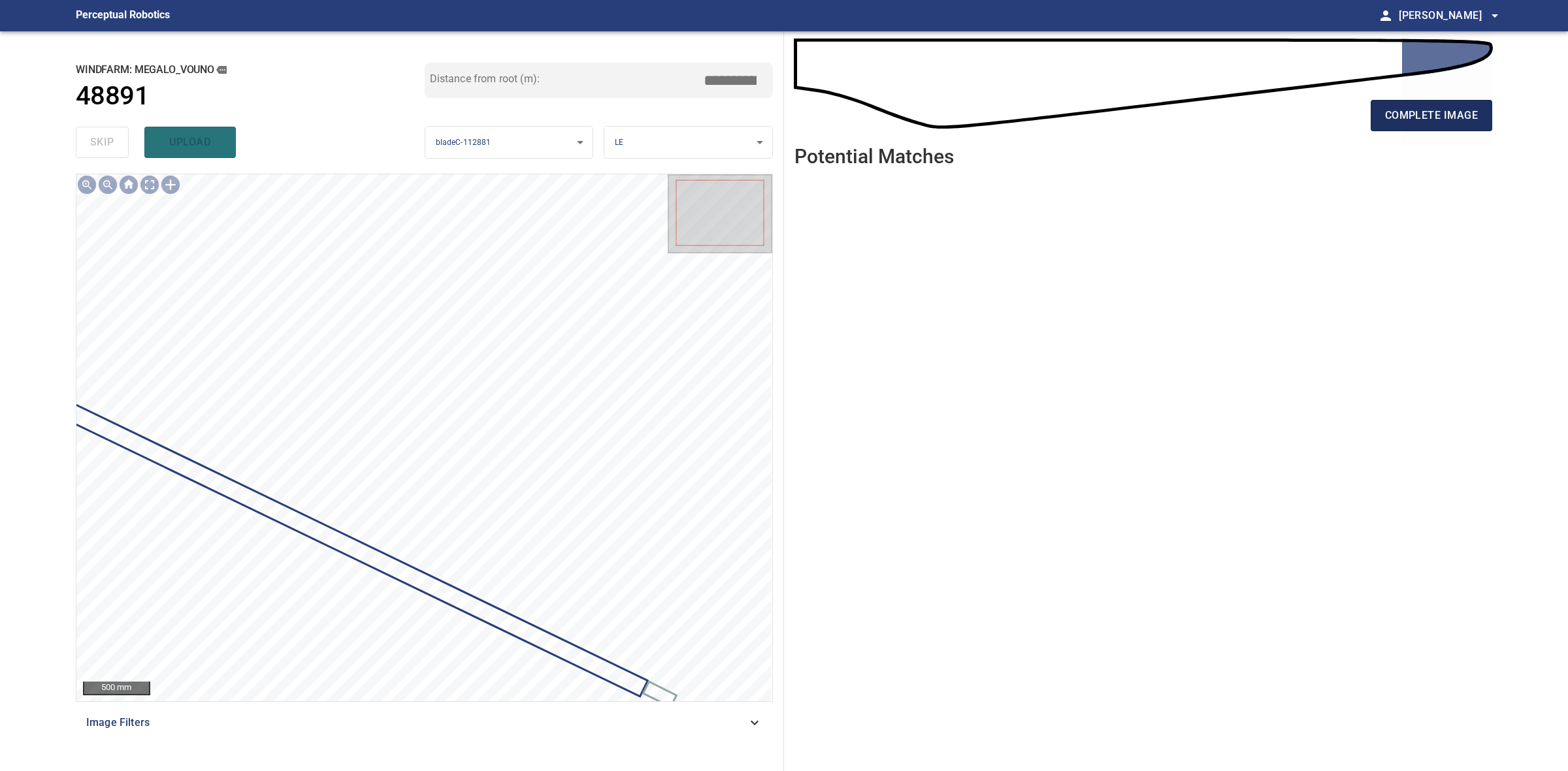
drag, startPoint x: 1376, startPoint y: 108, endPoint x: 1390, endPoint y: 111, distance: 14.3
click at [1378, 109] on button "complete image" at bounding box center [1431, 116] width 122 height 32
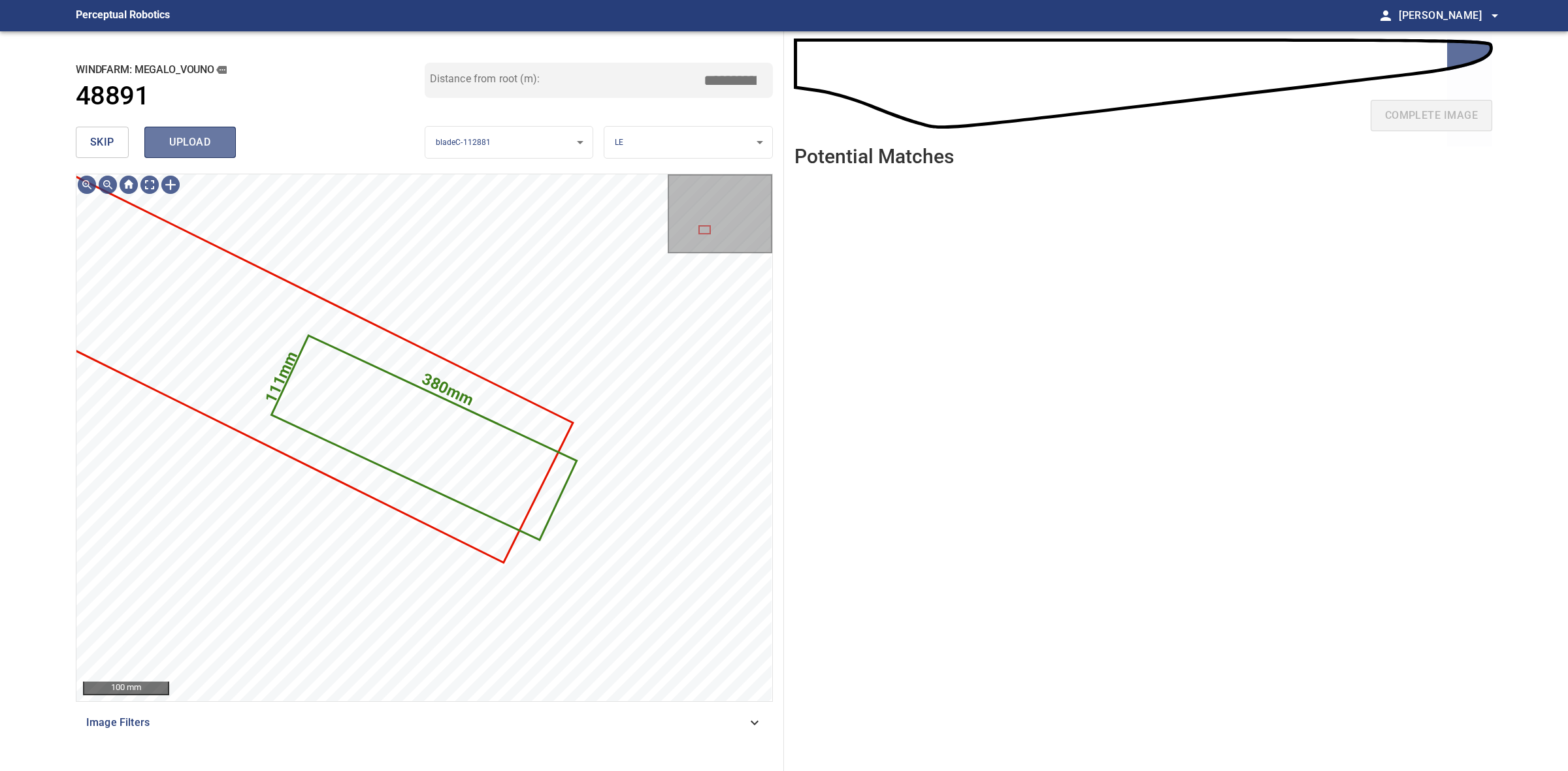
click at [207, 143] on span "upload" at bounding box center [190, 142] width 63 height 19
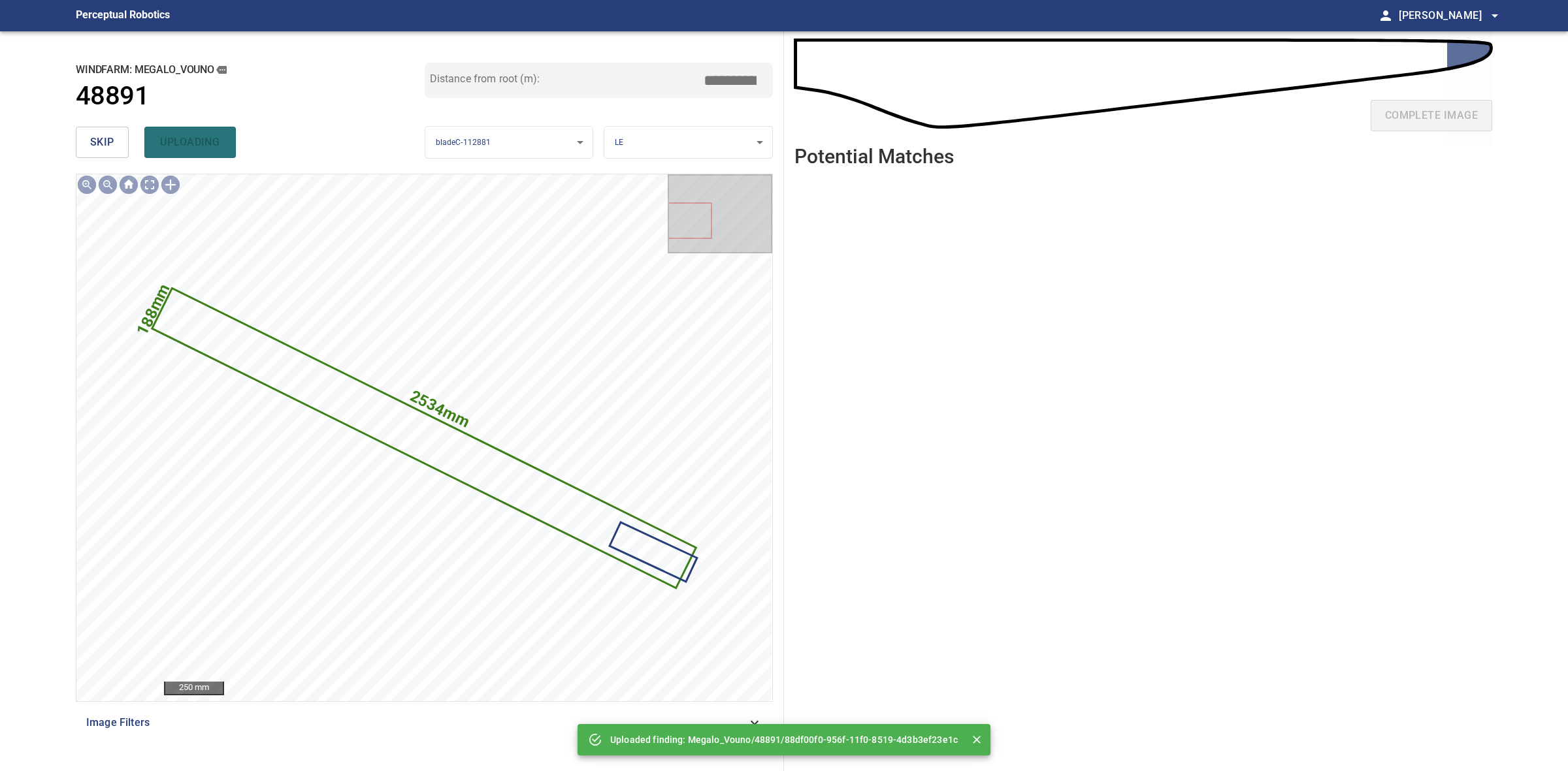
click at [108, 148] on span "skip" at bounding box center [102, 142] width 24 height 19
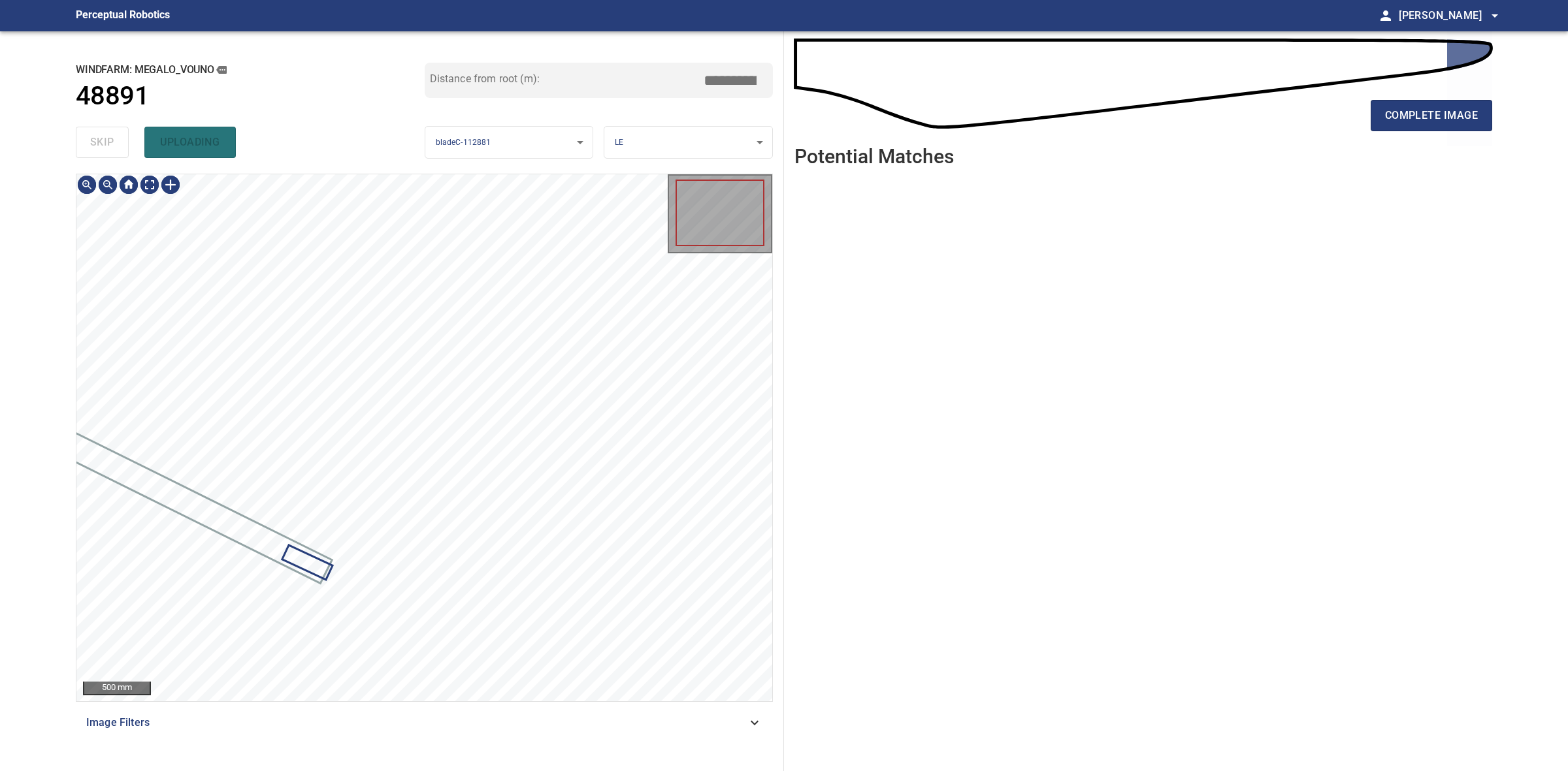
click at [108, 148] on div "skip uploading" at bounding box center [250, 142] width 349 height 42
drag, startPoint x: 108, startPoint y: 148, endPoint x: 283, endPoint y: 148, distance: 175.0
click at [112, 148] on div "skip uploading" at bounding box center [250, 142] width 349 height 42
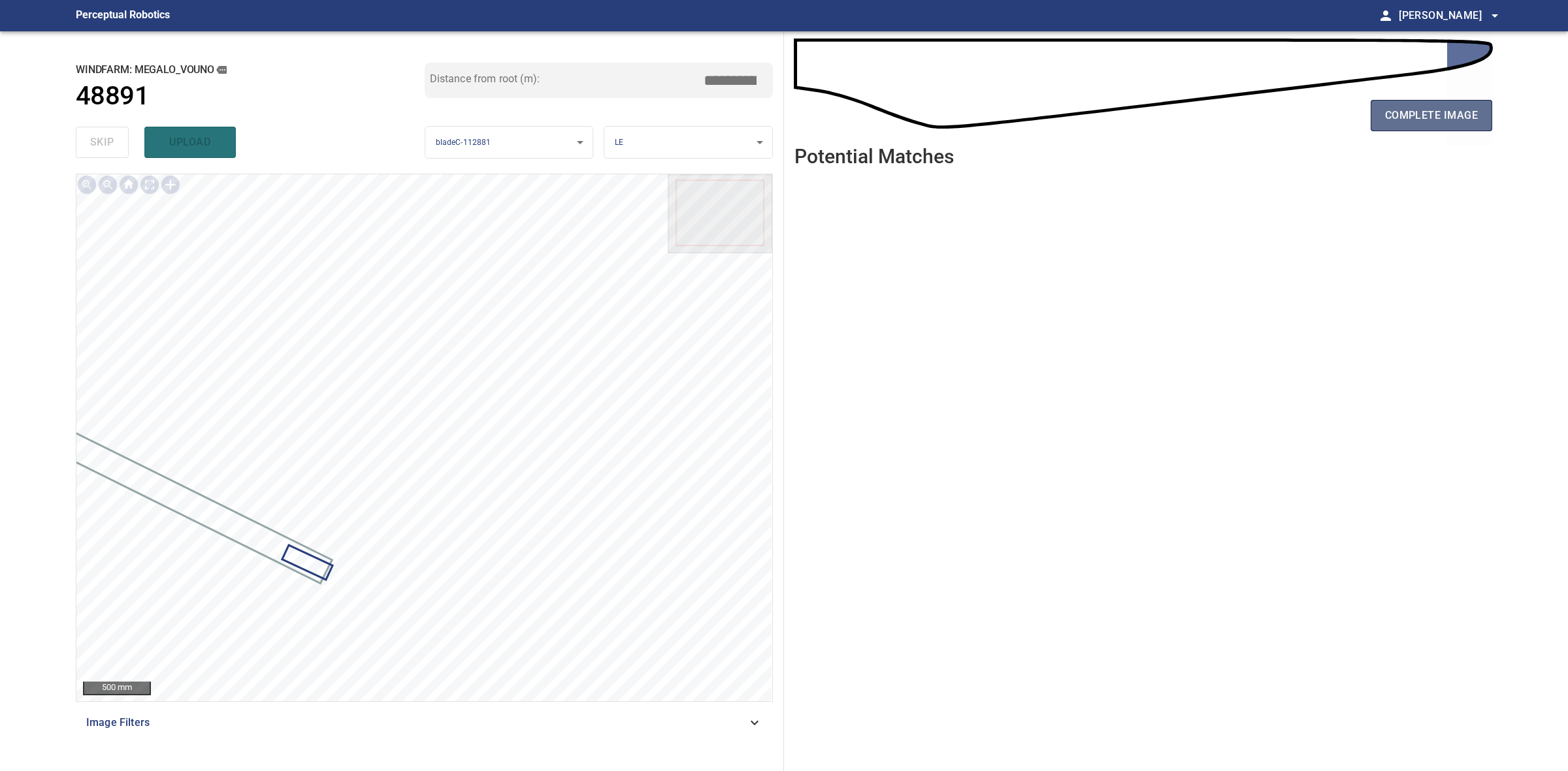
click at [1425, 113] on span "complete image" at bounding box center [1431, 115] width 93 height 19
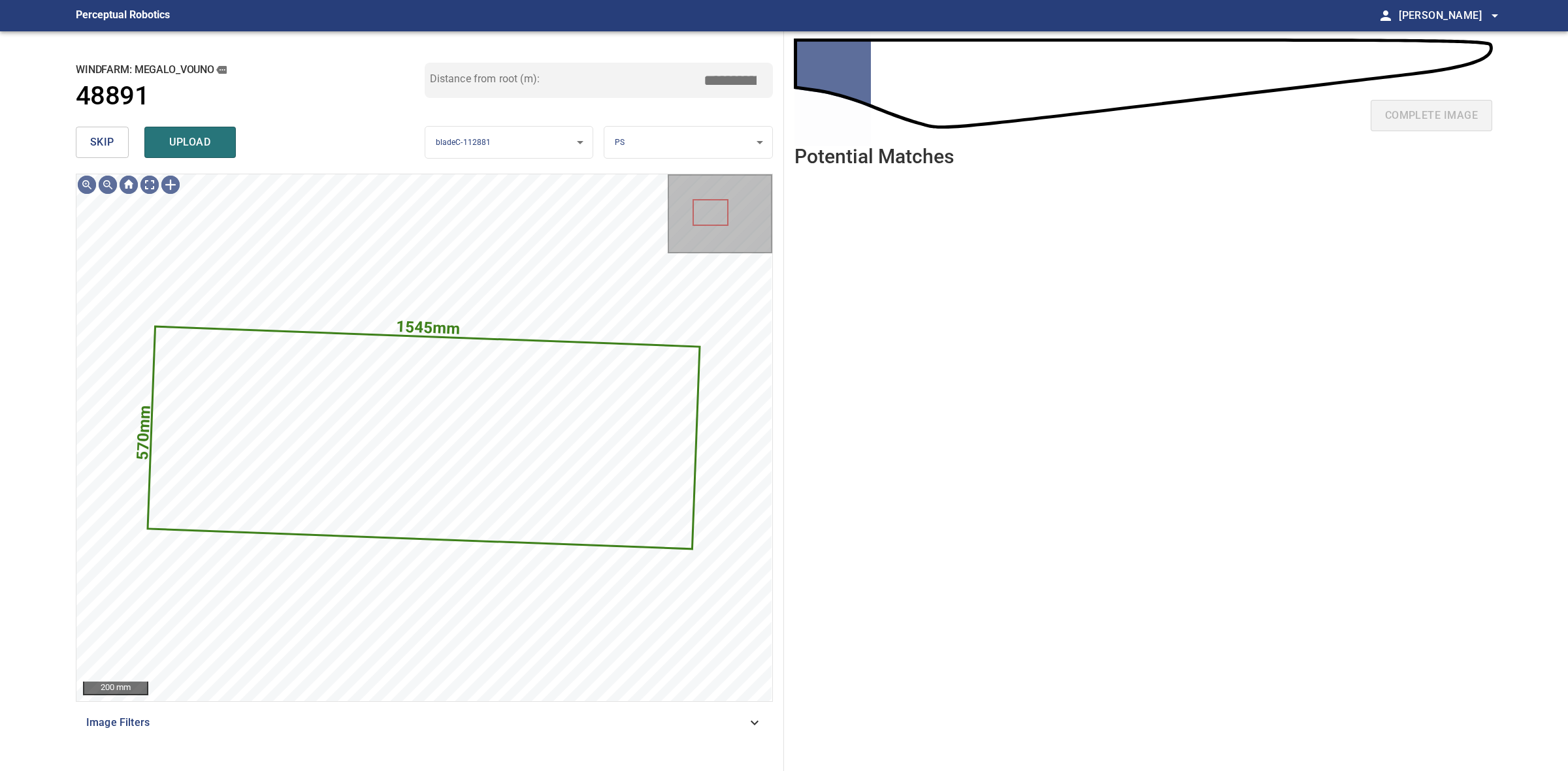
click at [98, 161] on div "skip upload" at bounding box center [250, 142] width 349 height 42
click at [102, 148] on span "skip" at bounding box center [102, 142] width 24 height 19
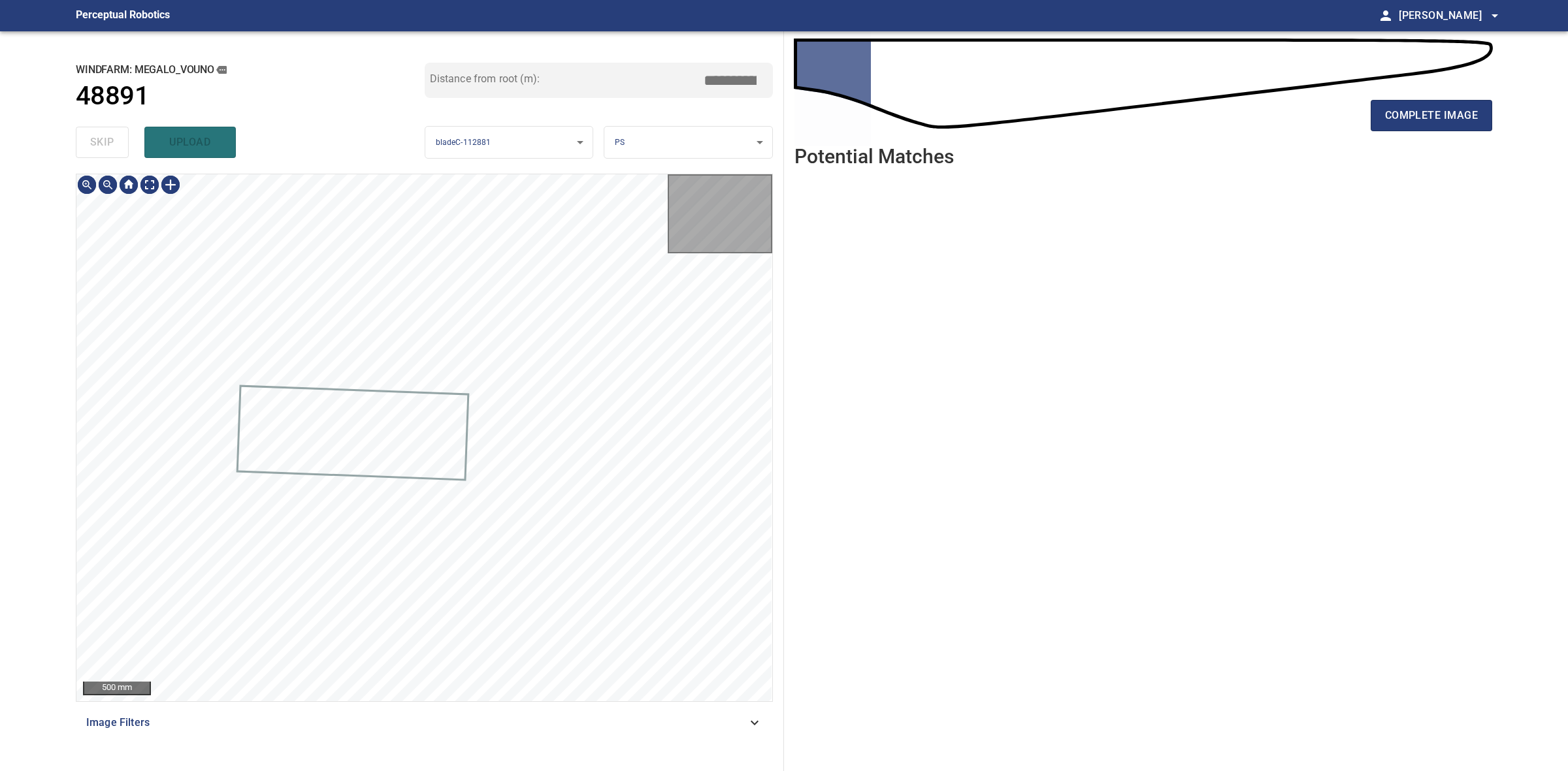
click at [102, 148] on div "skip upload" at bounding box center [250, 142] width 349 height 42
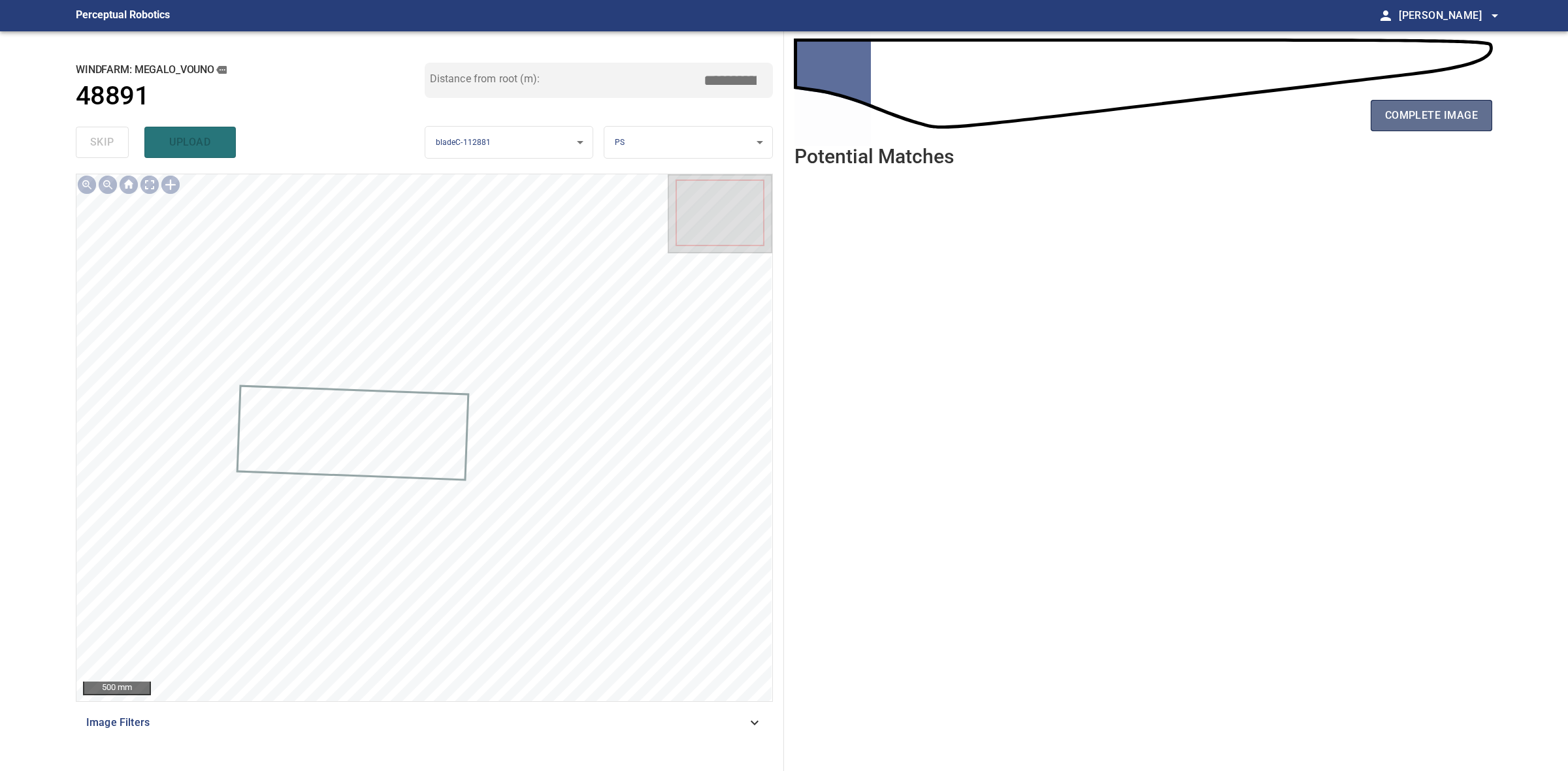
click at [1401, 106] on span "complete image" at bounding box center [1431, 115] width 93 height 19
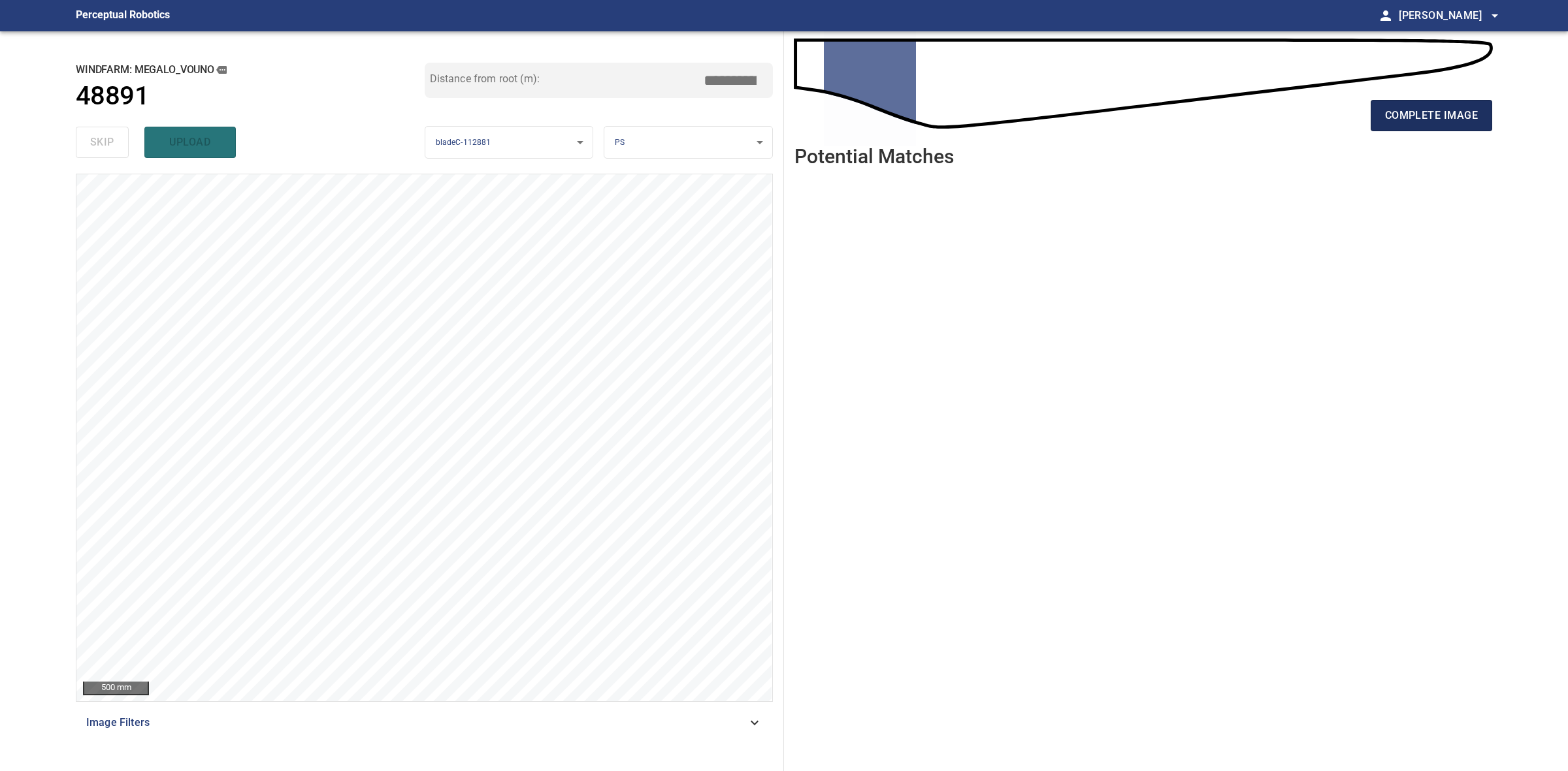
click at [1448, 113] on span "complete image" at bounding box center [1431, 115] width 93 height 19
click at [1467, 117] on span "complete image" at bounding box center [1431, 115] width 93 height 19
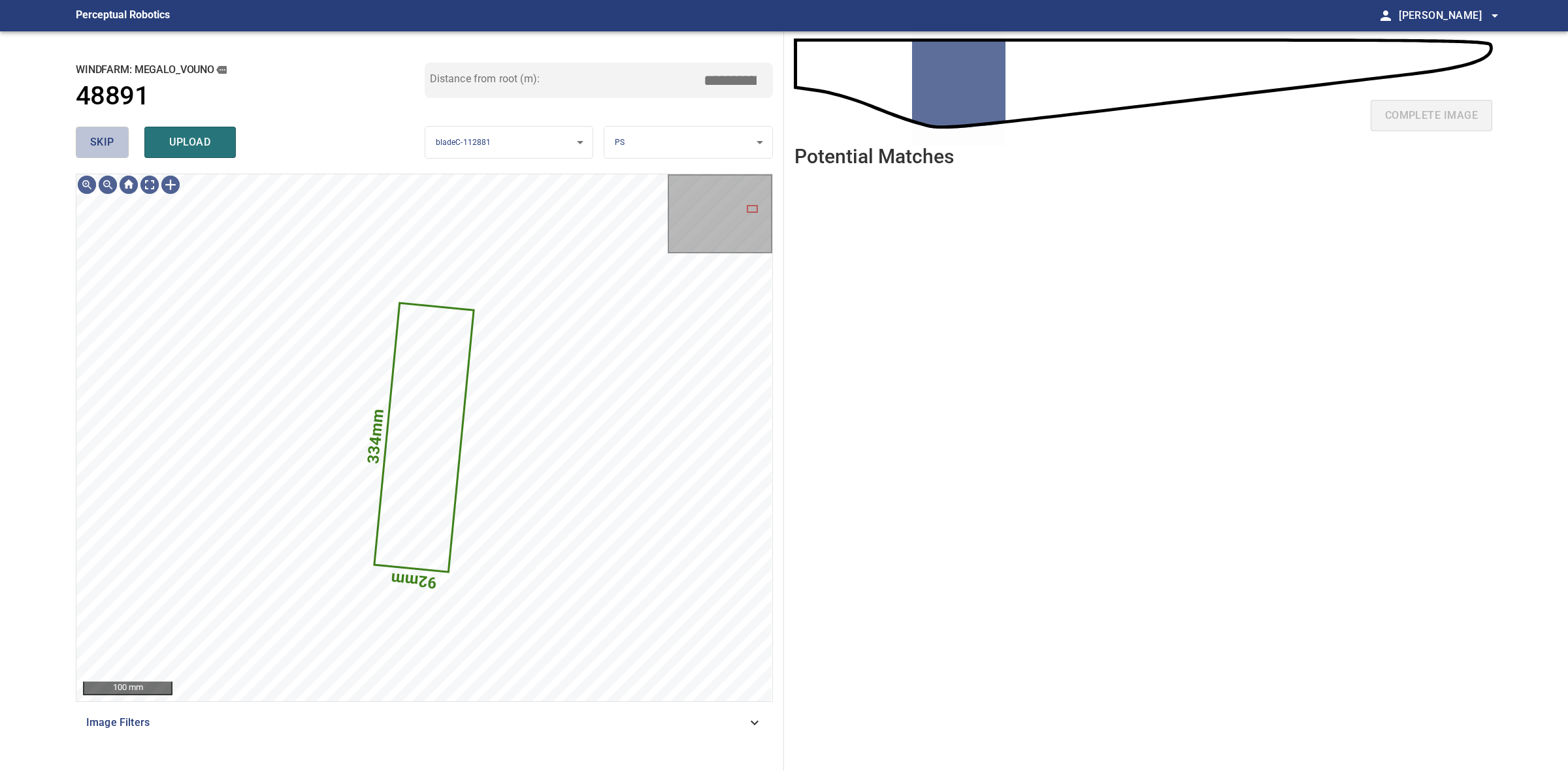
click at [102, 139] on span "skip" at bounding box center [102, 142] width 24 height 19
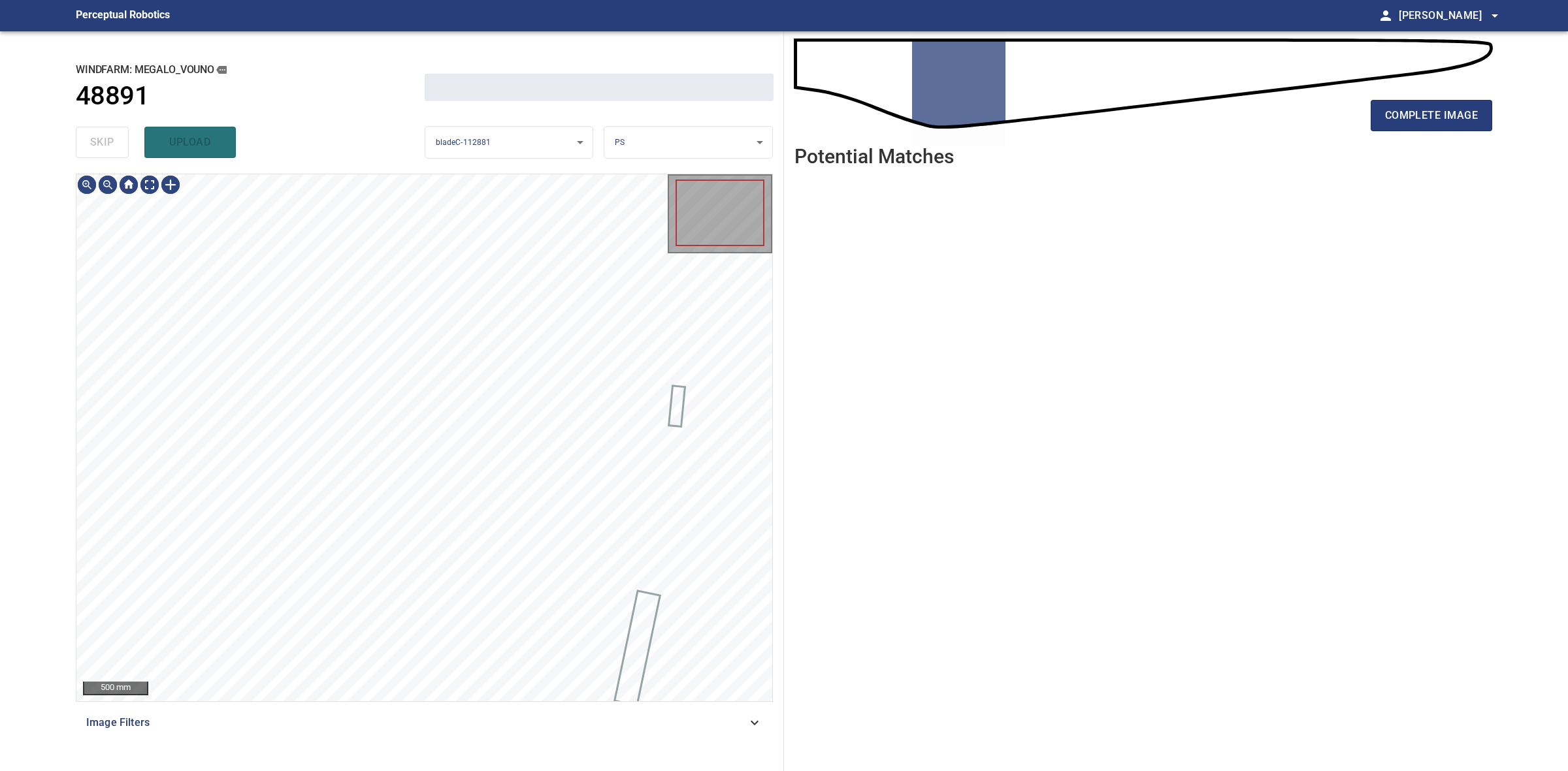
click at [102, 139] on div "skip upload" at bounding box center [250, 142] width 349 height 42
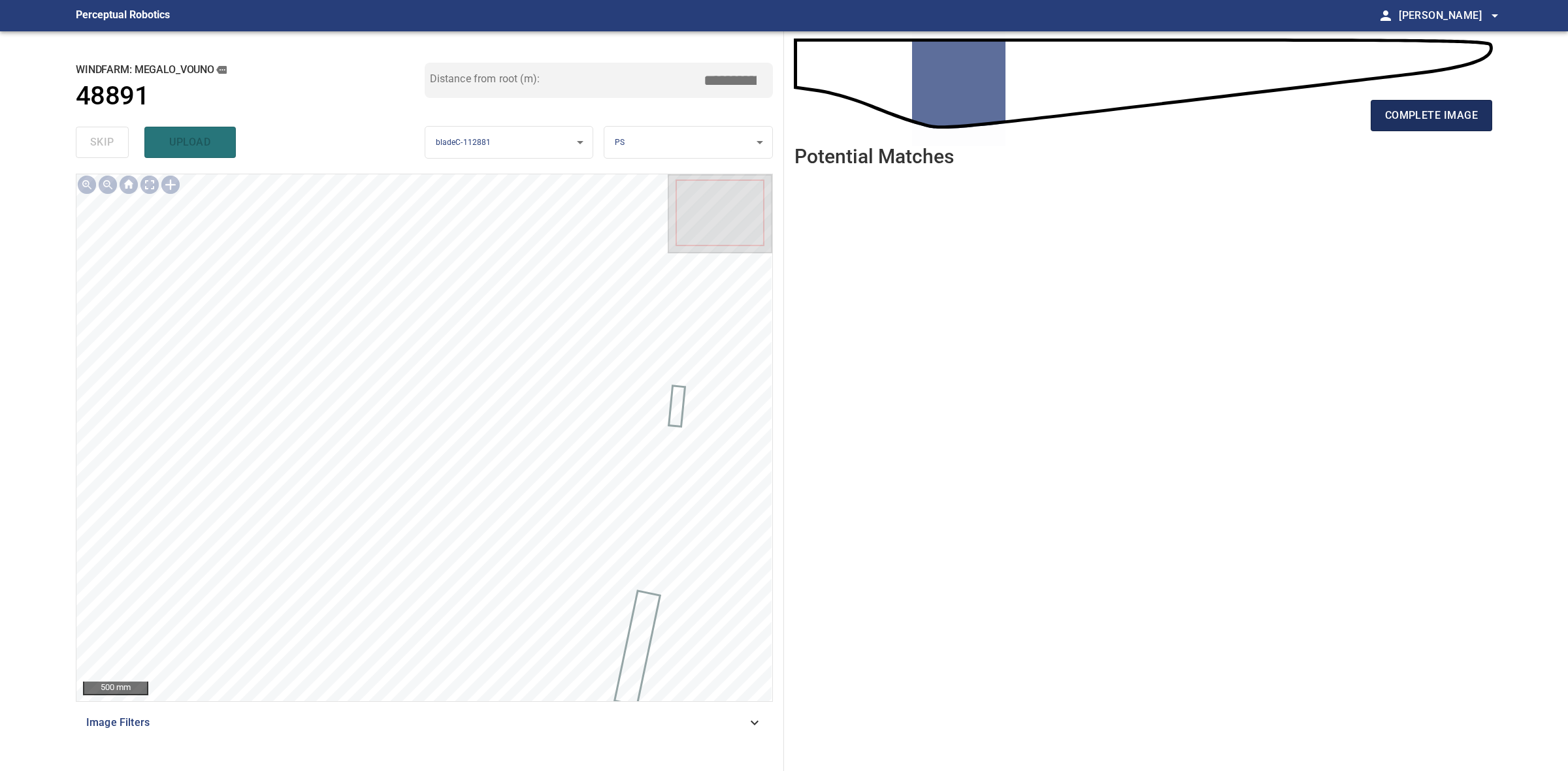
click at [1433, 110] on span "complete image" at bounding box center [1431, 115] width 93 height 19
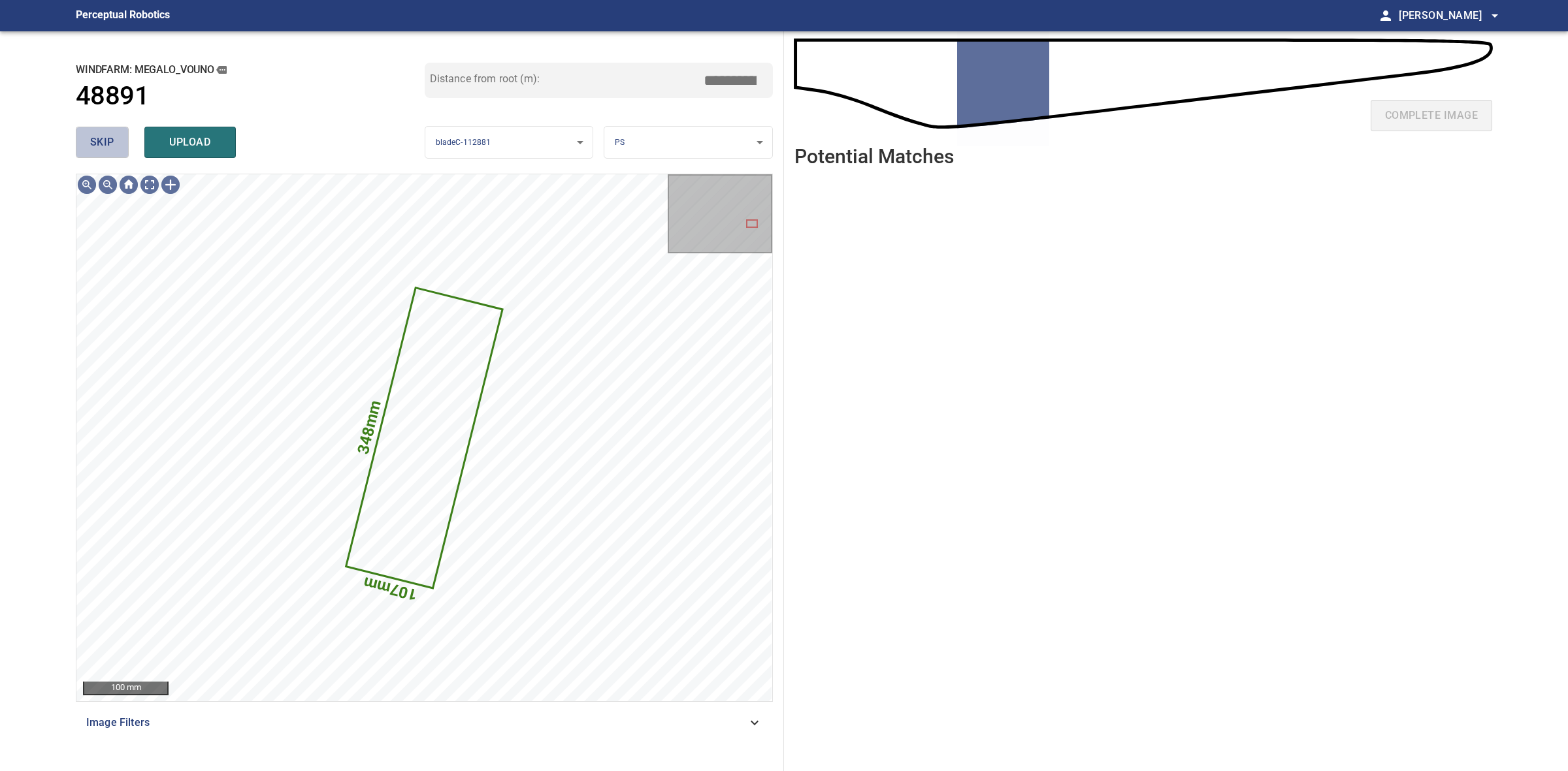
click at [123, 139] on button "skip" at bounding box center [102, 143] width 53 height 32
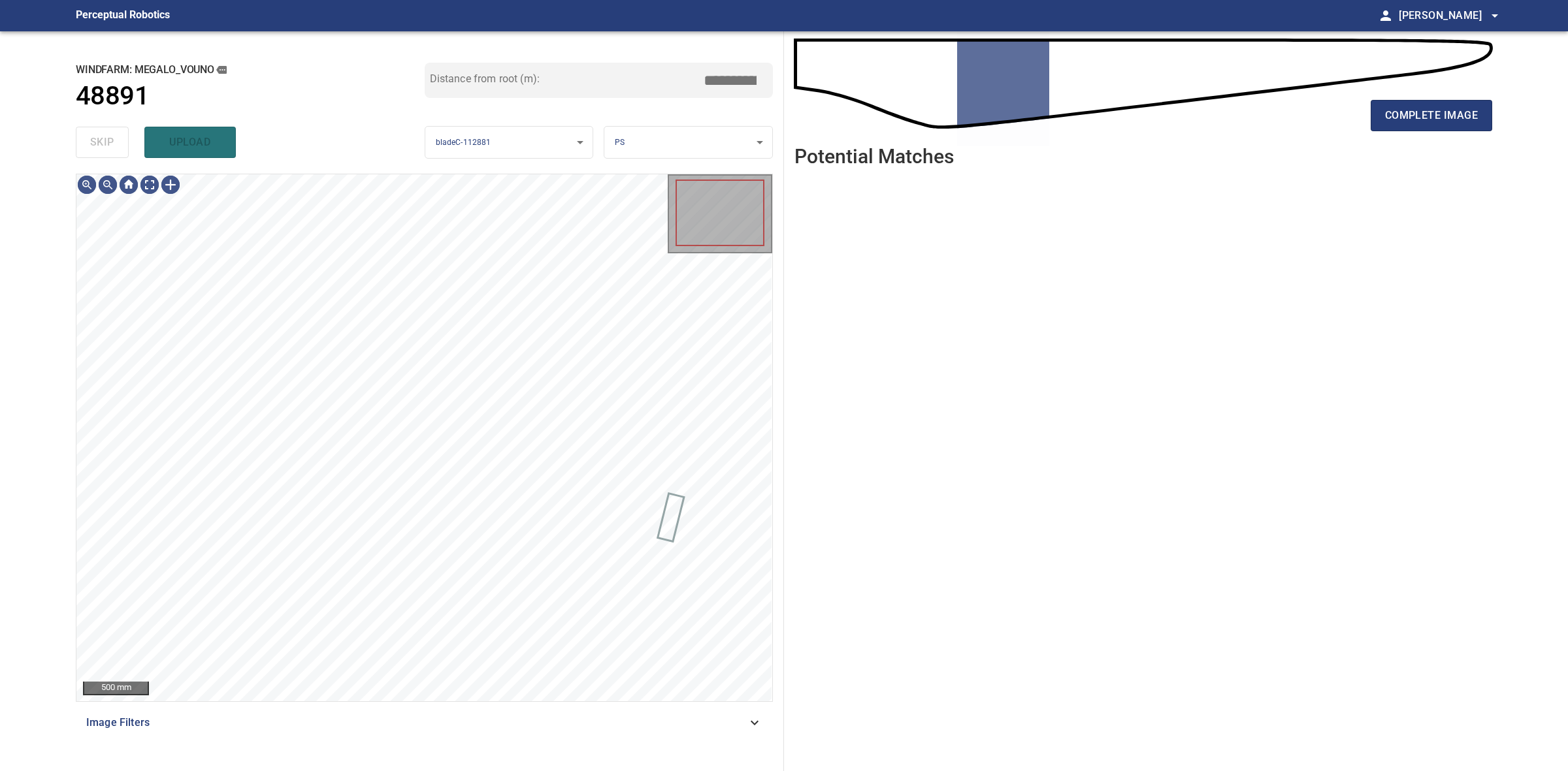
click at [123, 139] on div "skip upload" at bounding box center [250, 142] width 349 height 42
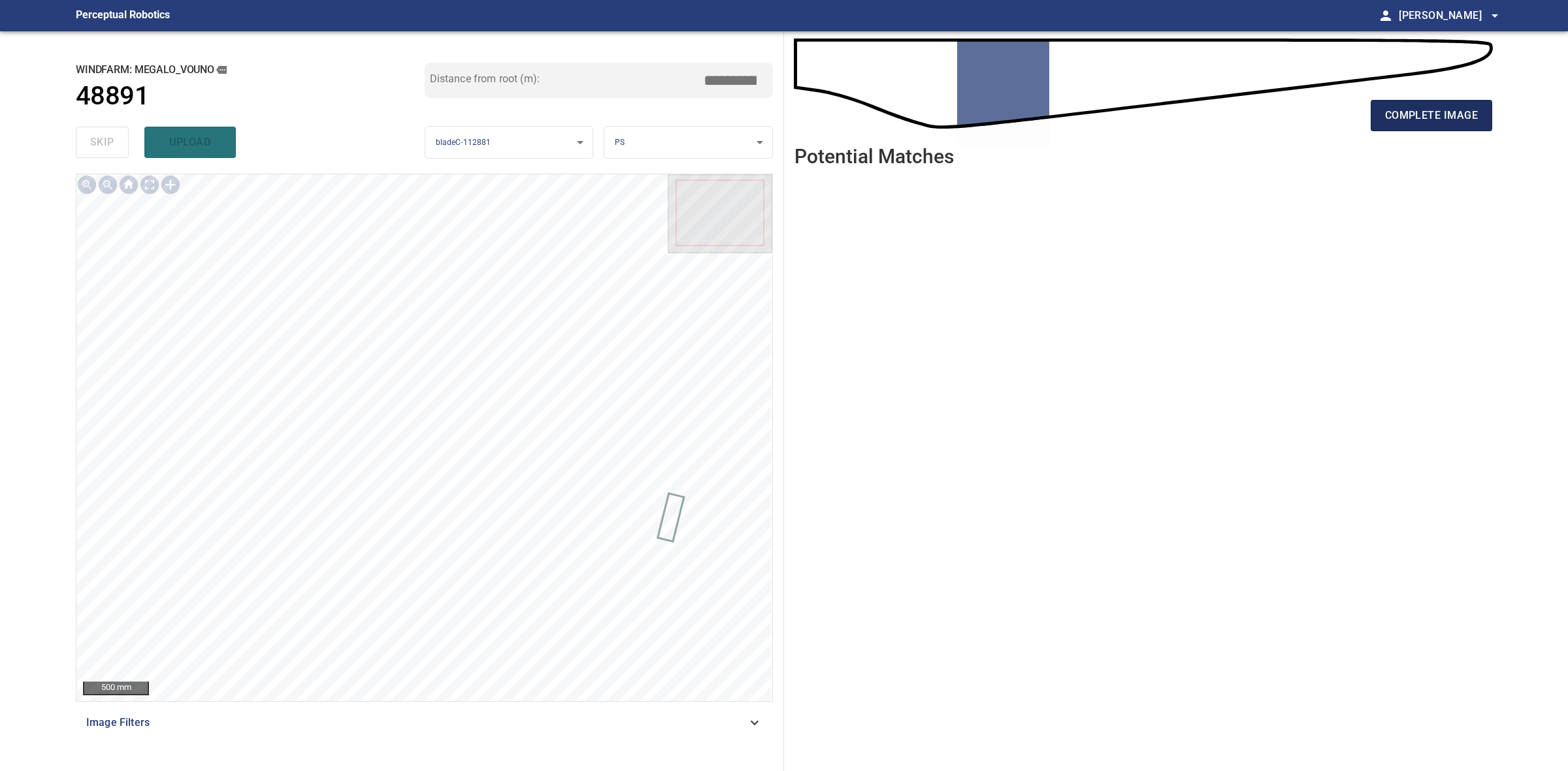
click at [1426, 130] on button "complete image" at bounding box center [1431, 116] width 122 height 32
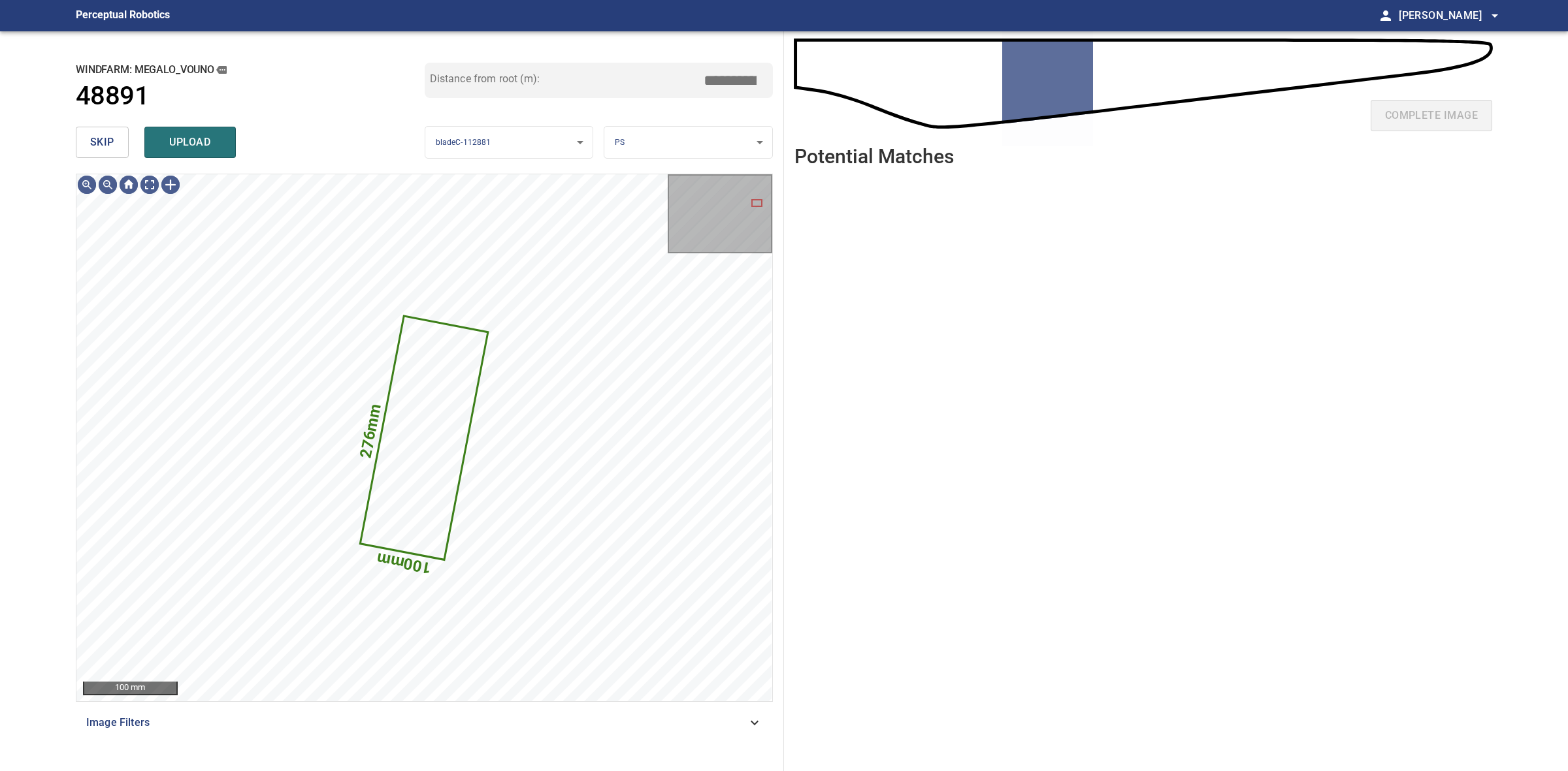
click at [112, 141] on span "skip" at bounding box center [102, 142] width 24 height 19
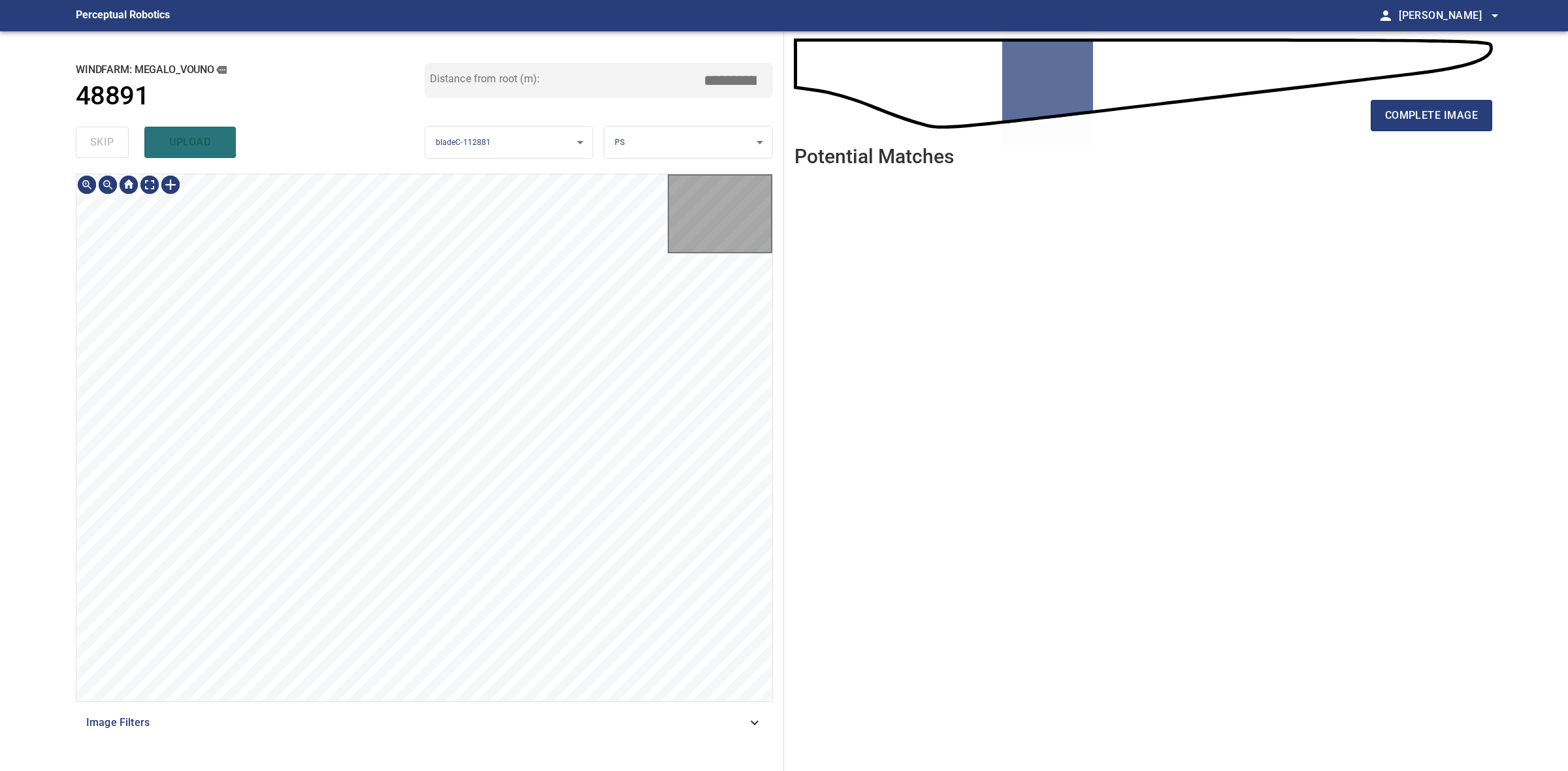
click at [112, 141] on div "skip upload" at bounding box center [250, 142] width 349 height 42
drag, startPoint x: 112, startPoint y: 141, endPoint x: 889, endPoint y: 95, distance: 778.4
click at [113, 141] on div "skip upload" at bounding box center [250, 142] width 349 height 42
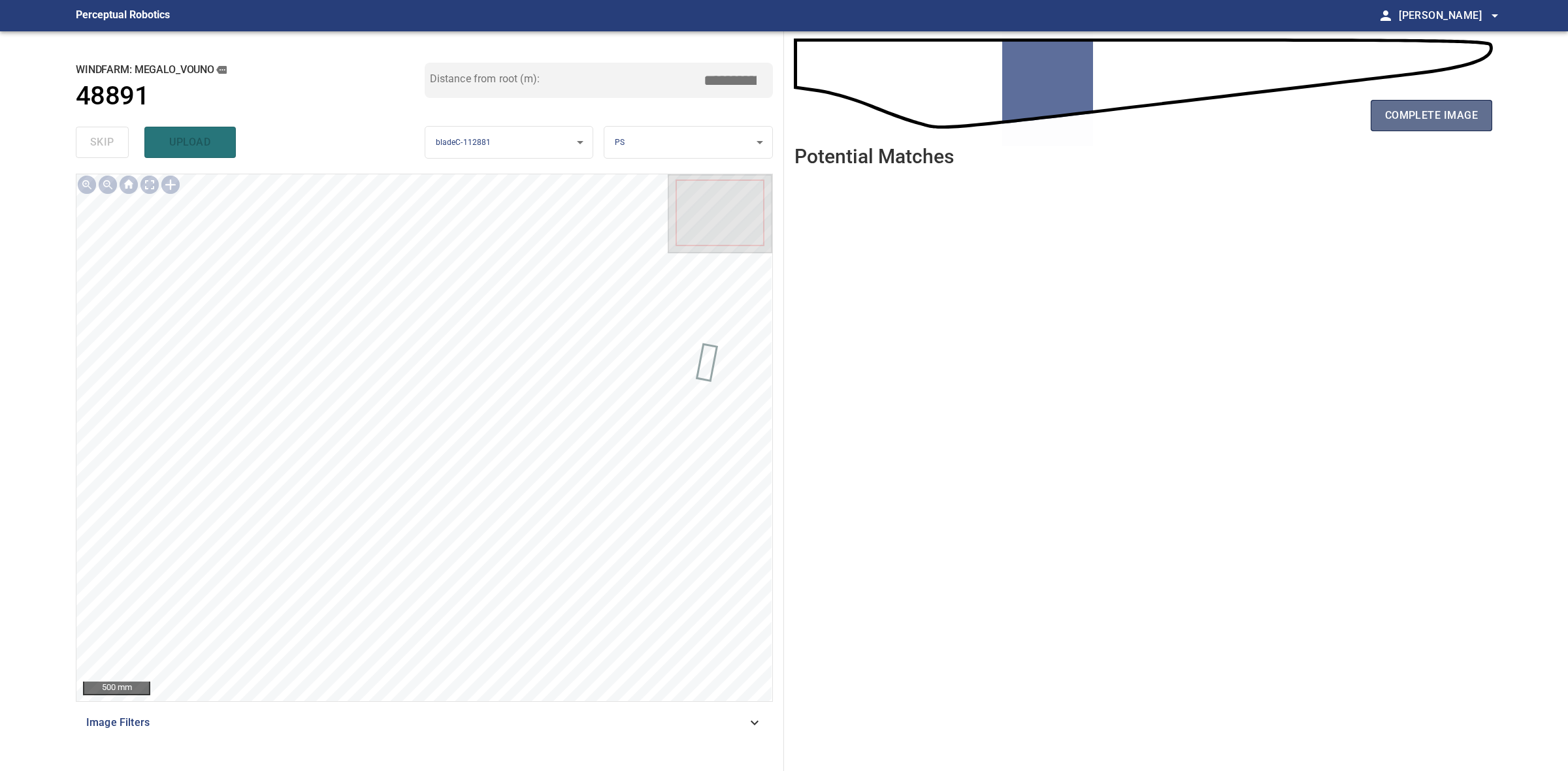
click at [1419, 122] on span "complete image" at bounding box center [1431, 115] width 93 height 19
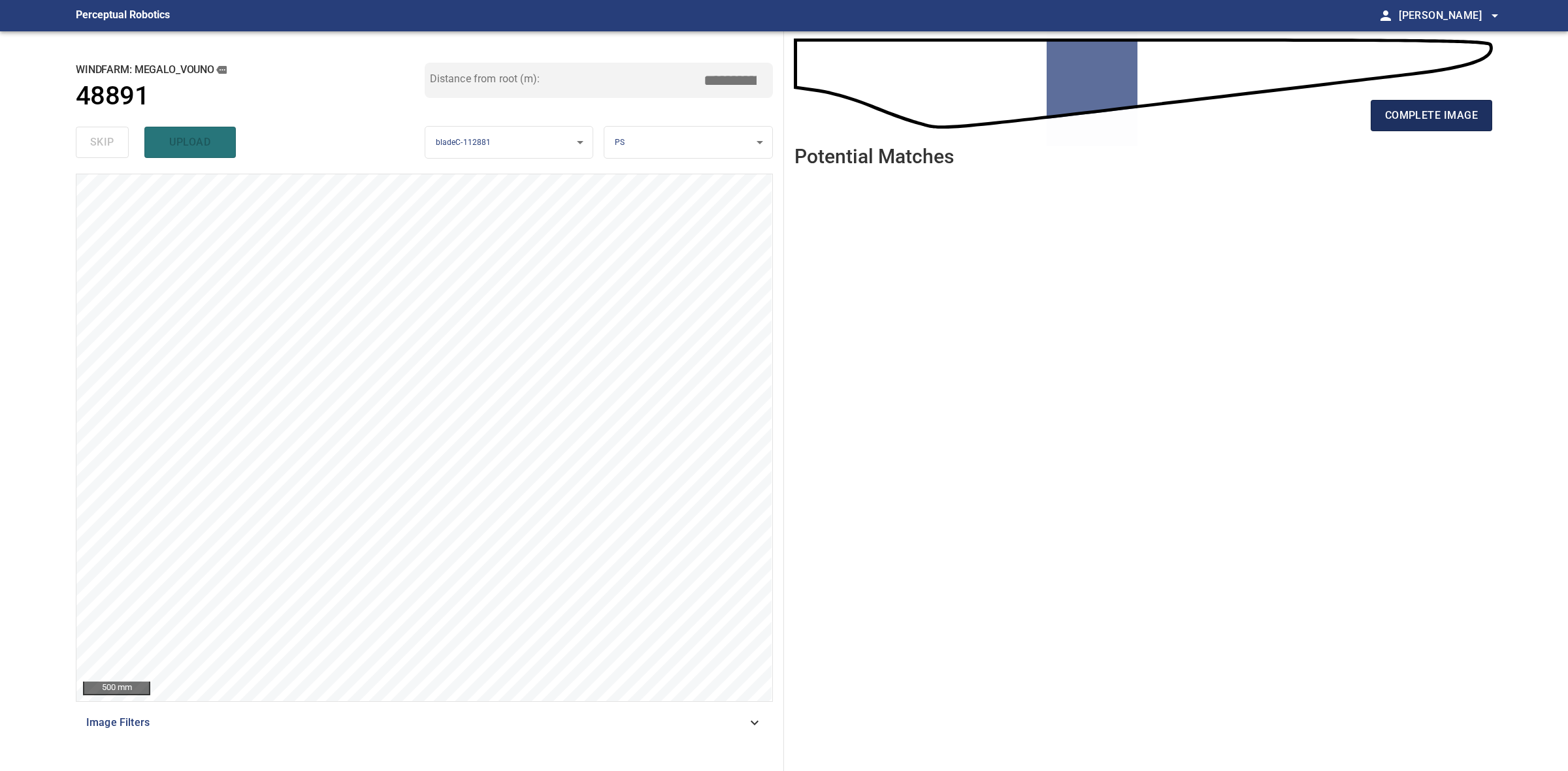
click at [1391, 118] on span "complete image" at bounding box center [1431, 115] width 93 height 19
click at [1477, 106] on button "complete image" at bounding box center [1431, 116] width 122 height 32
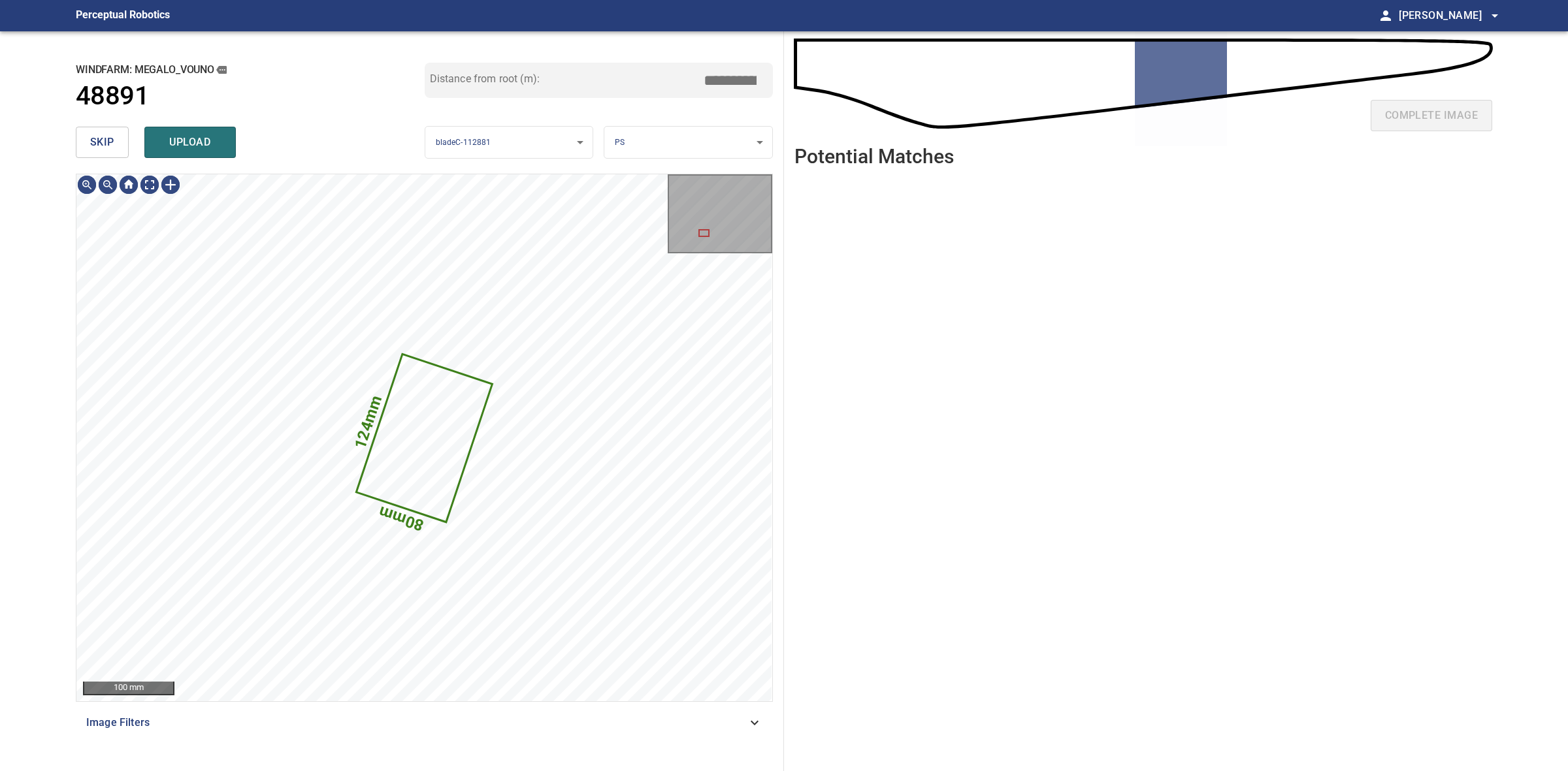
click at [122, 141] on button "skip" at bounding box center [102, 143] width 53 height 32
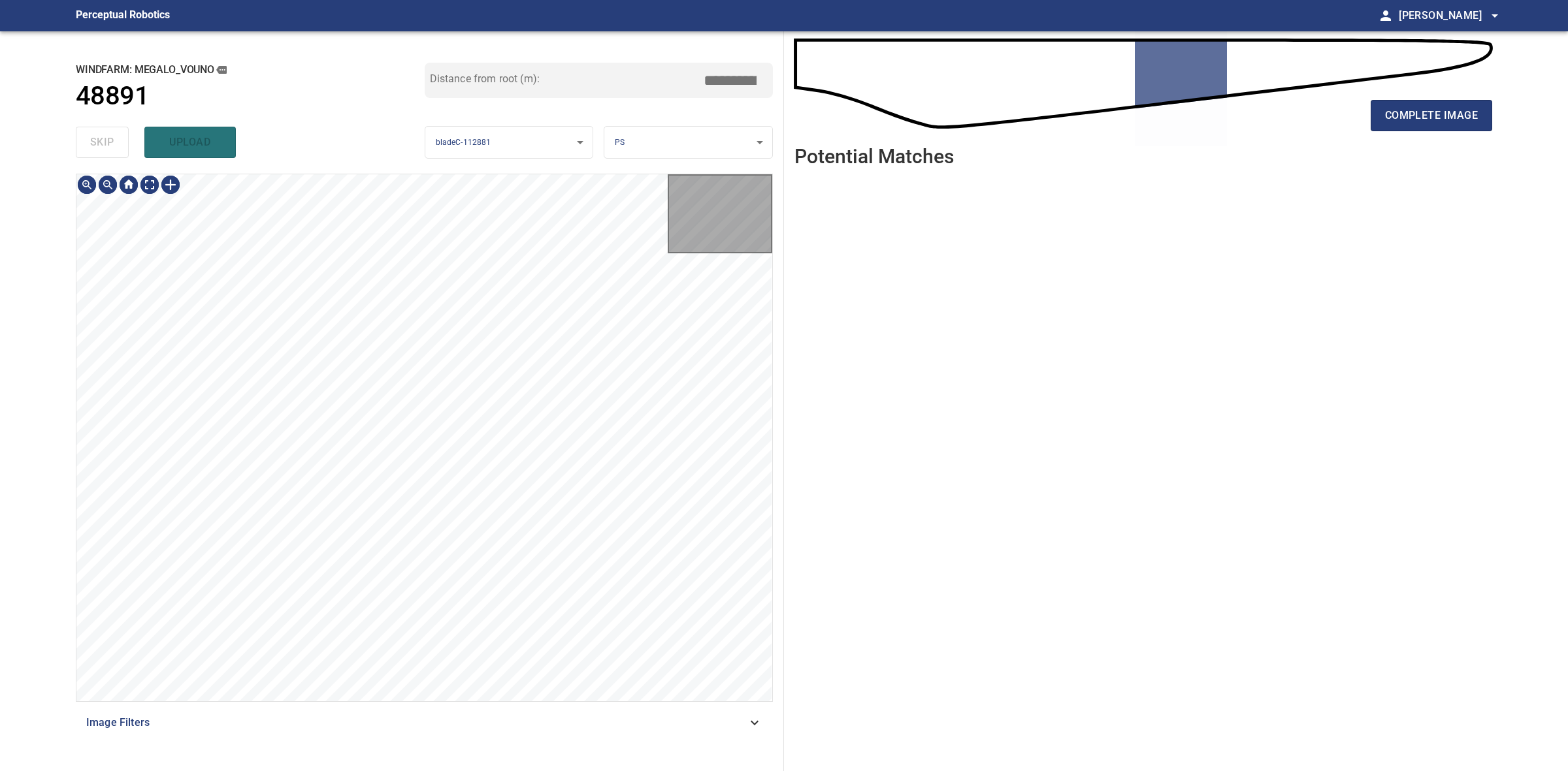
click at [122, 141] on div "skip upload" at bounding box center [250, 142] width 349 height 42
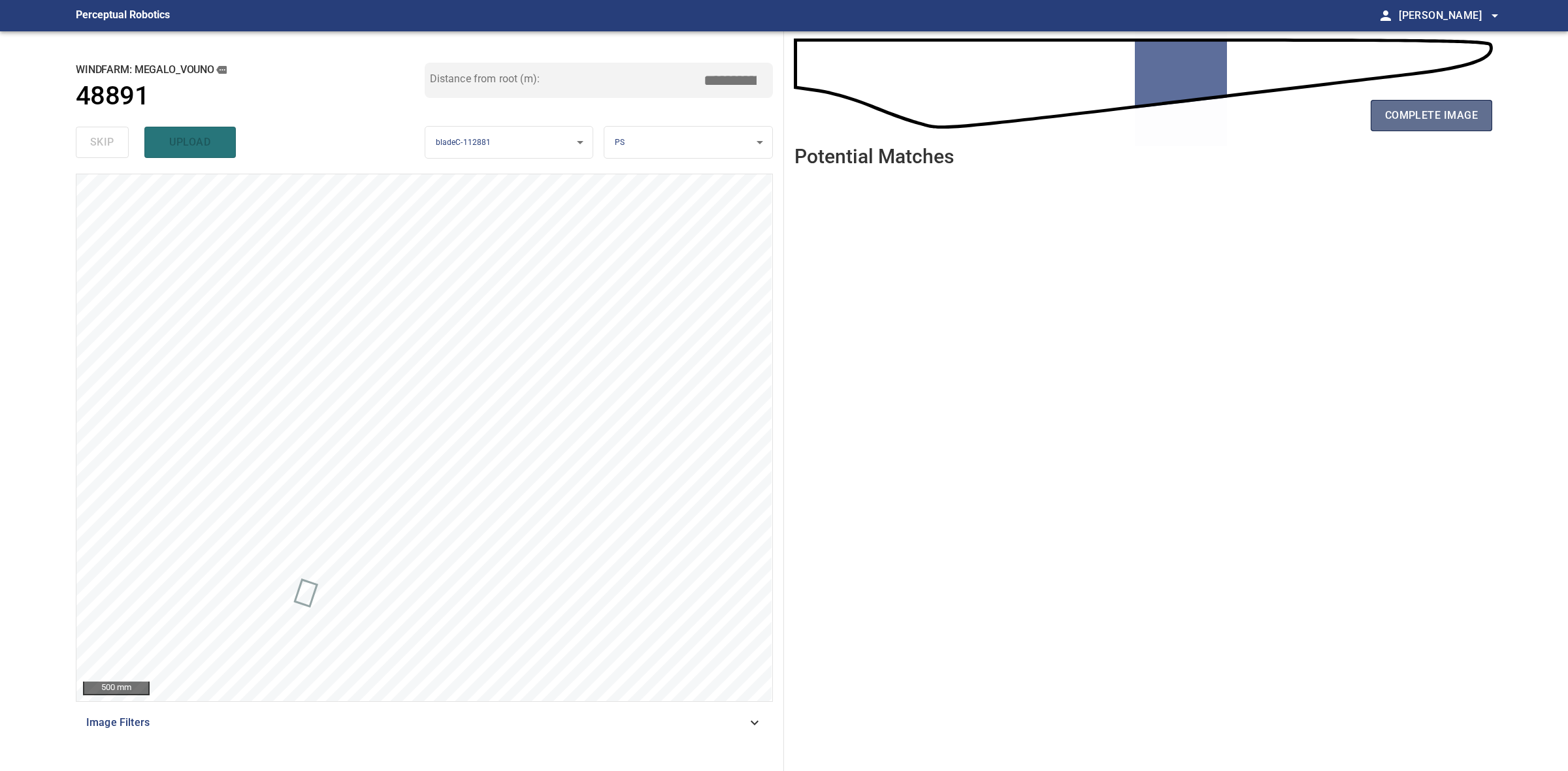
click at [1380, 126] on button "complete image" at bounding box center [1431, 116] width 122 height 32
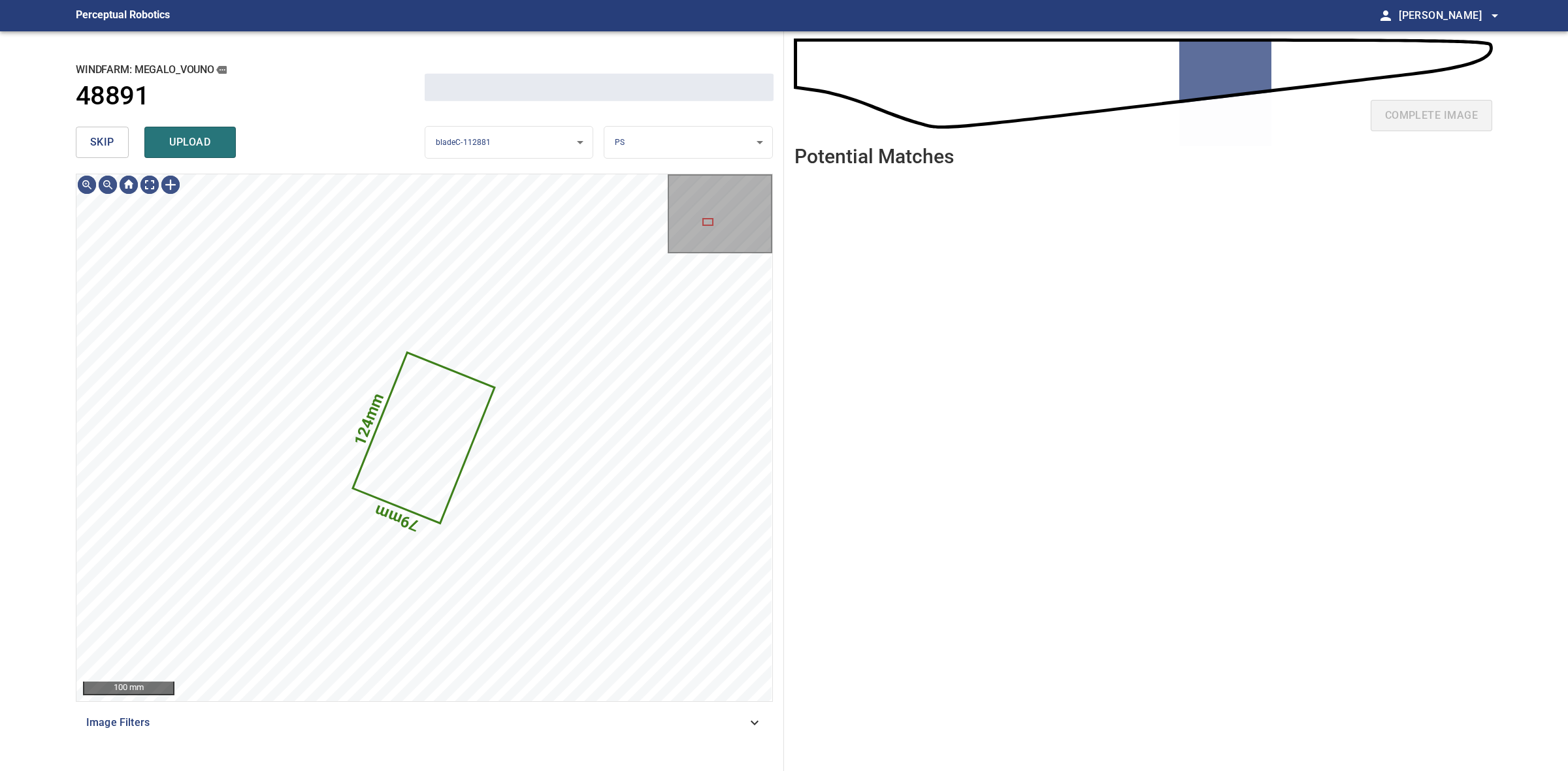
click at [112, 143] on span "skip" at bounding box center [102, 142] width 24 height 19
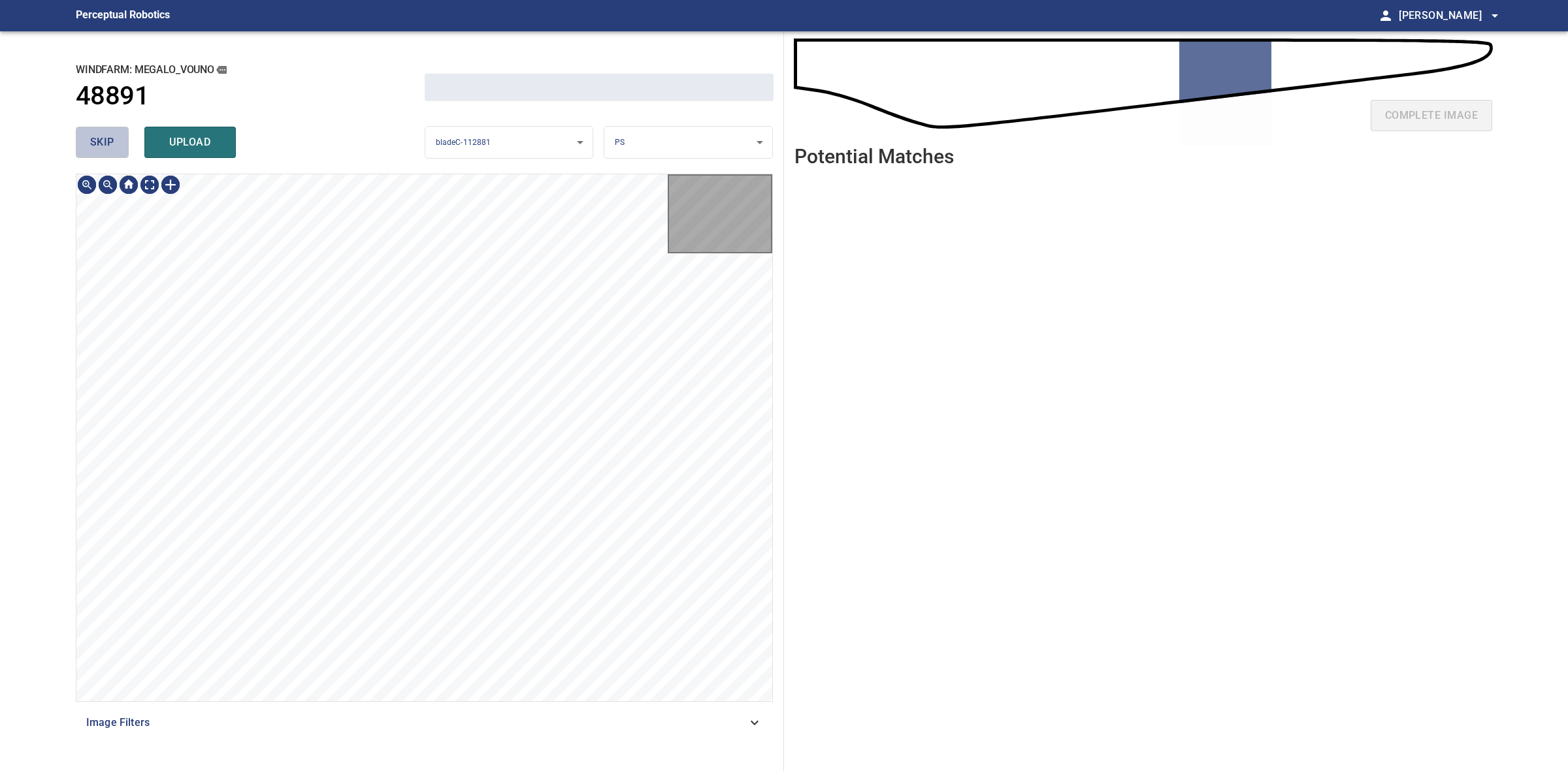
click at [112, 143] on span "skip" at bounding box center [102, 142] width 24 height 19
click at [112, 143] on div "skip upload" at bounding box center [250, 142] width 349 height 42
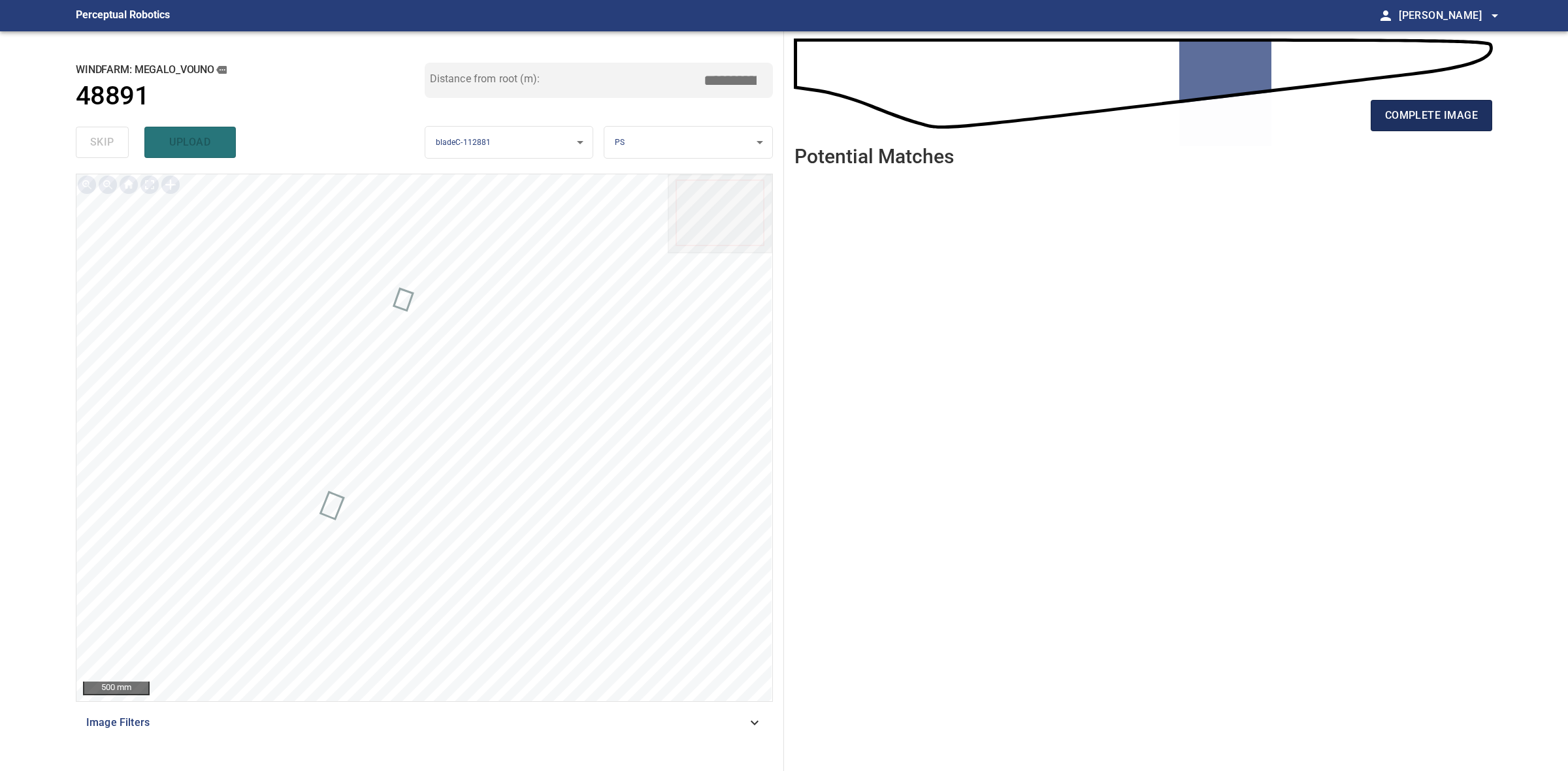
click at [1396, 128] on button "complete image" at bounding box center [1431, 116] width 122 height 32
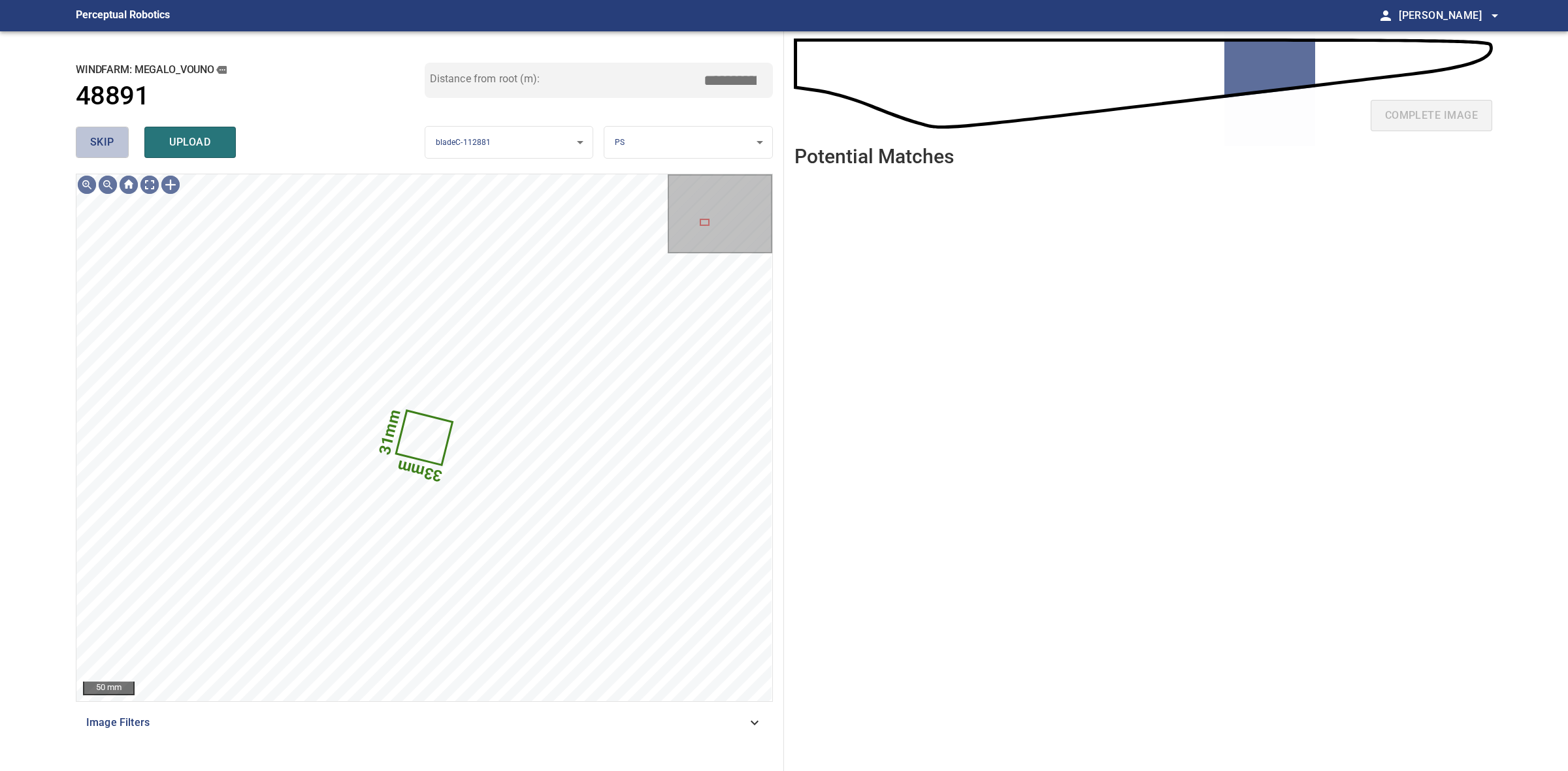
click at [90, 142] on span "skip" at bounding box center [102, 142] width 24 height 19
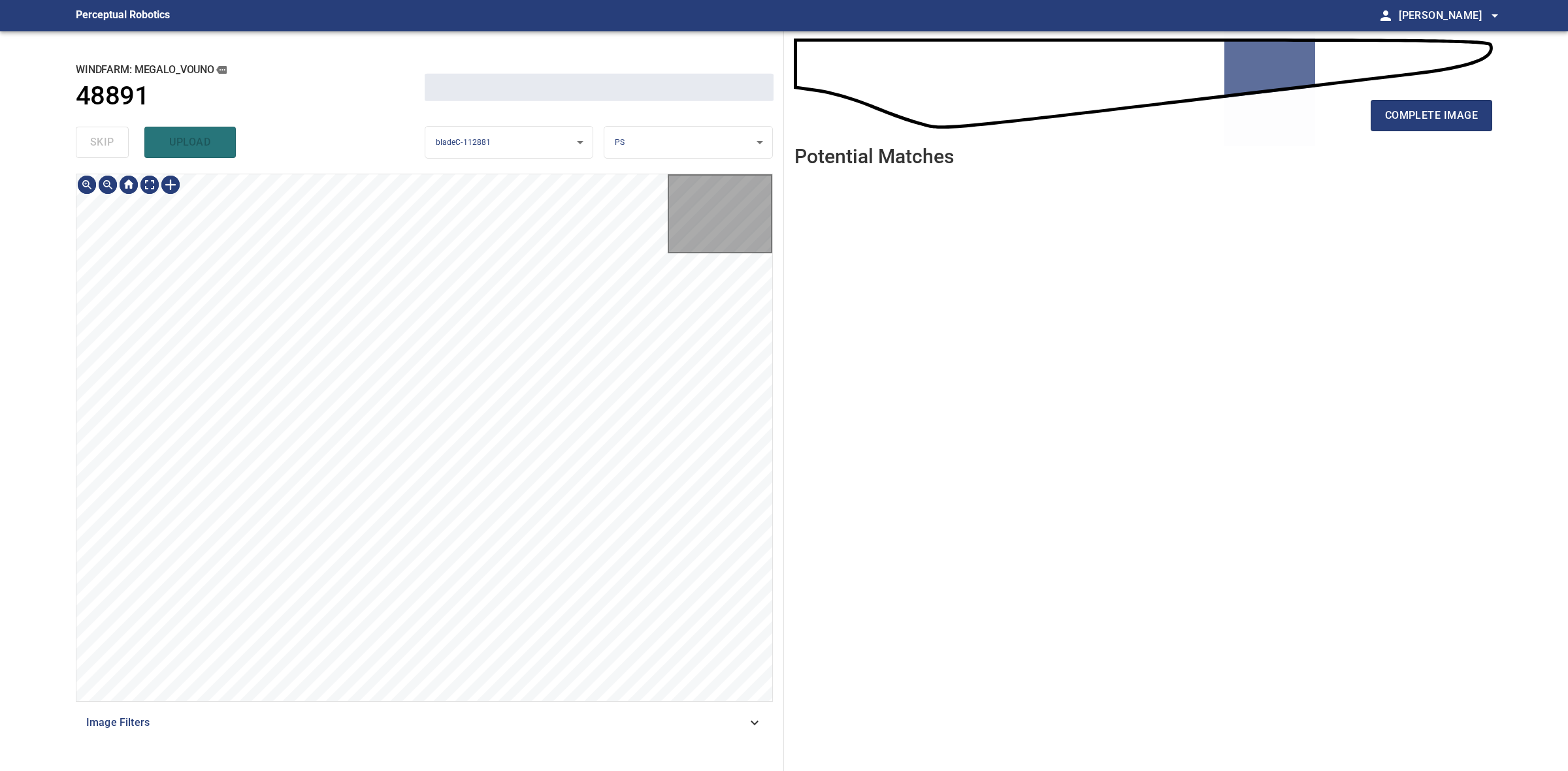
click at [90, 142] on div "skip upload" at bounding box center [250, 142] width 349 height 42
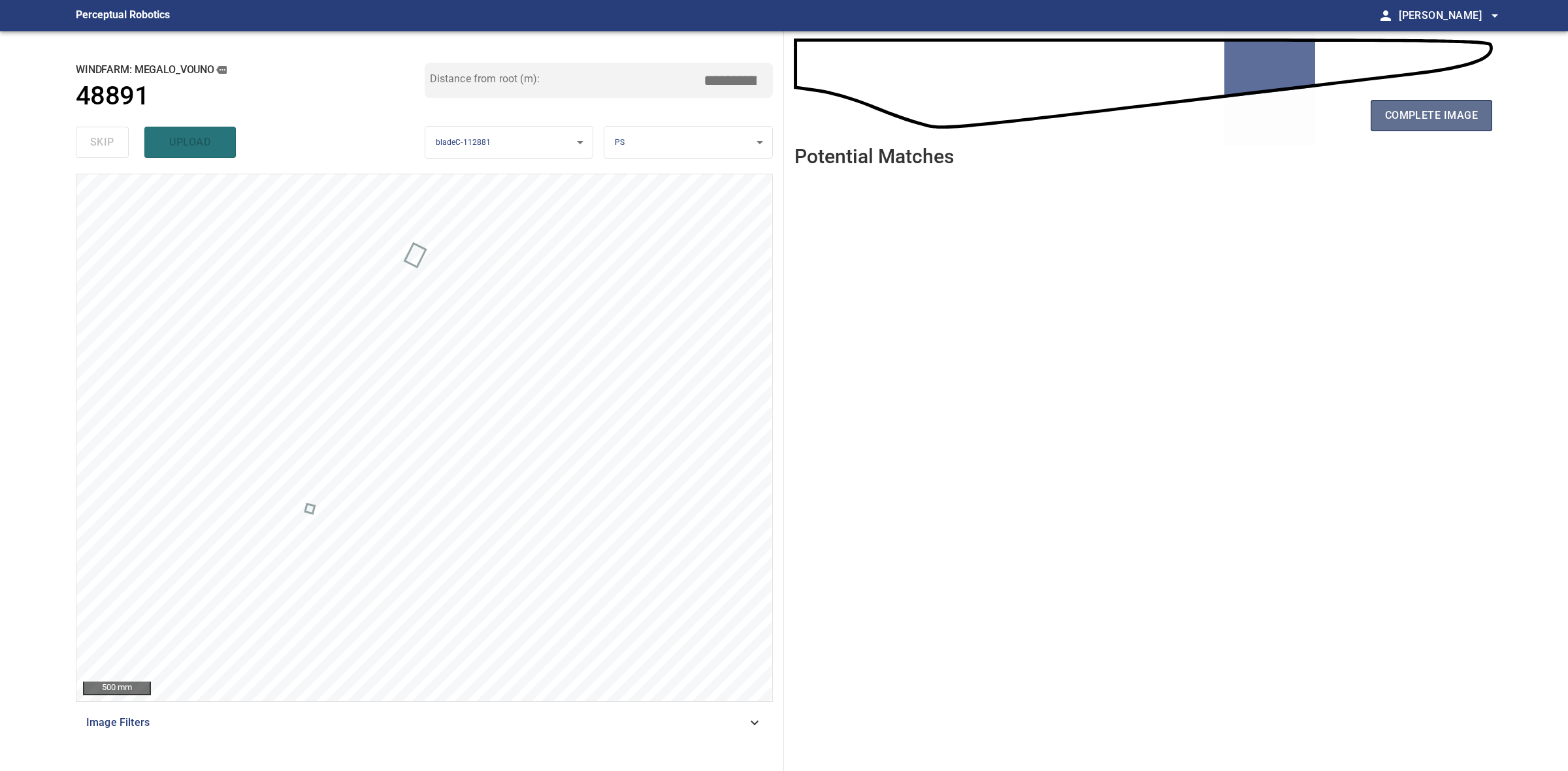
click at [1396, 116] on span "complete image" at bounding box center [1431, 115] width 93 height 19
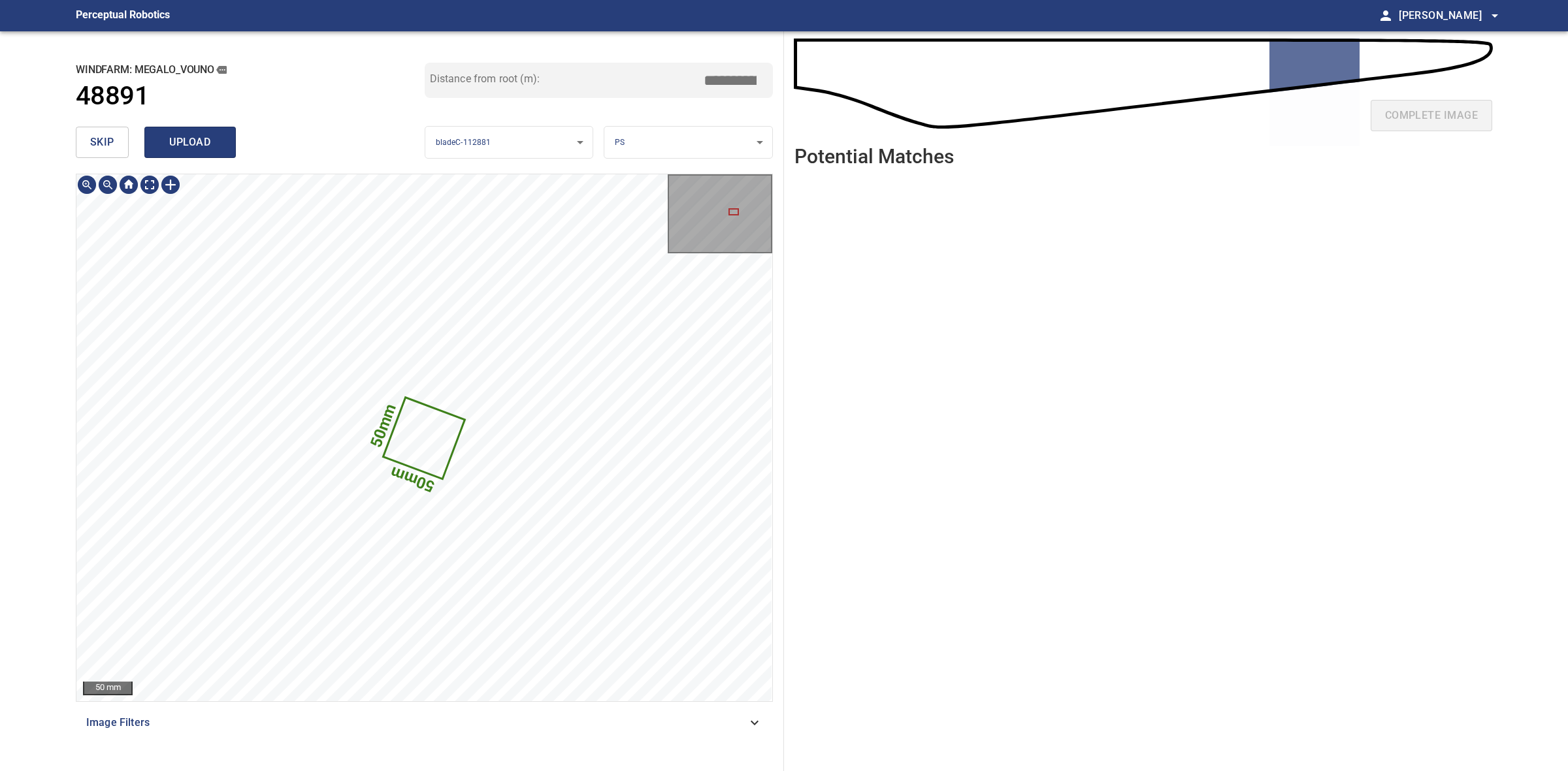
click at [194, 147] on span "upload" at bounding box center [190, 142] width 63 height 19
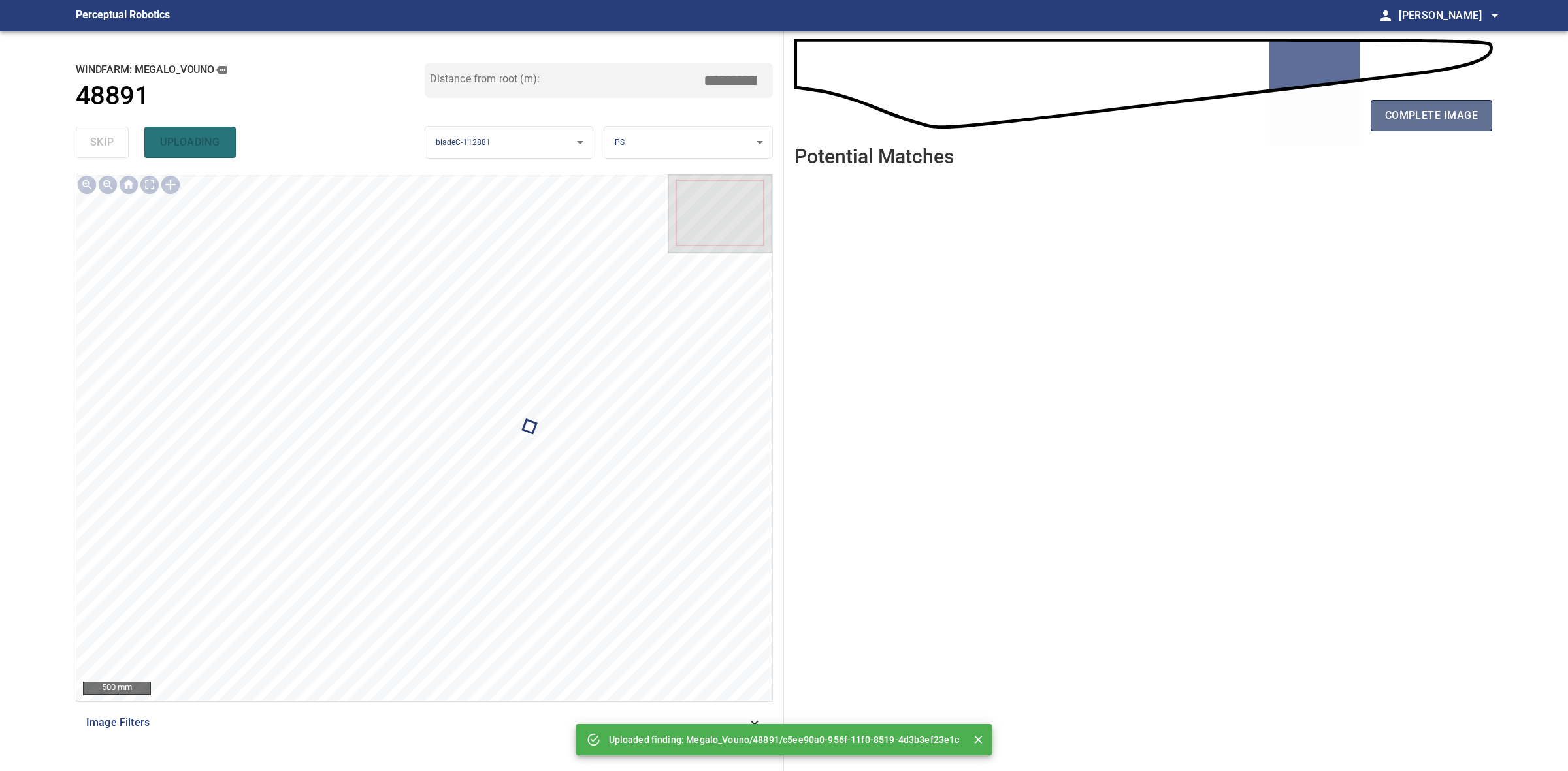
click at [1383, 123] on button "complete image" at bounding box center [1431, 116] width 122 height 32
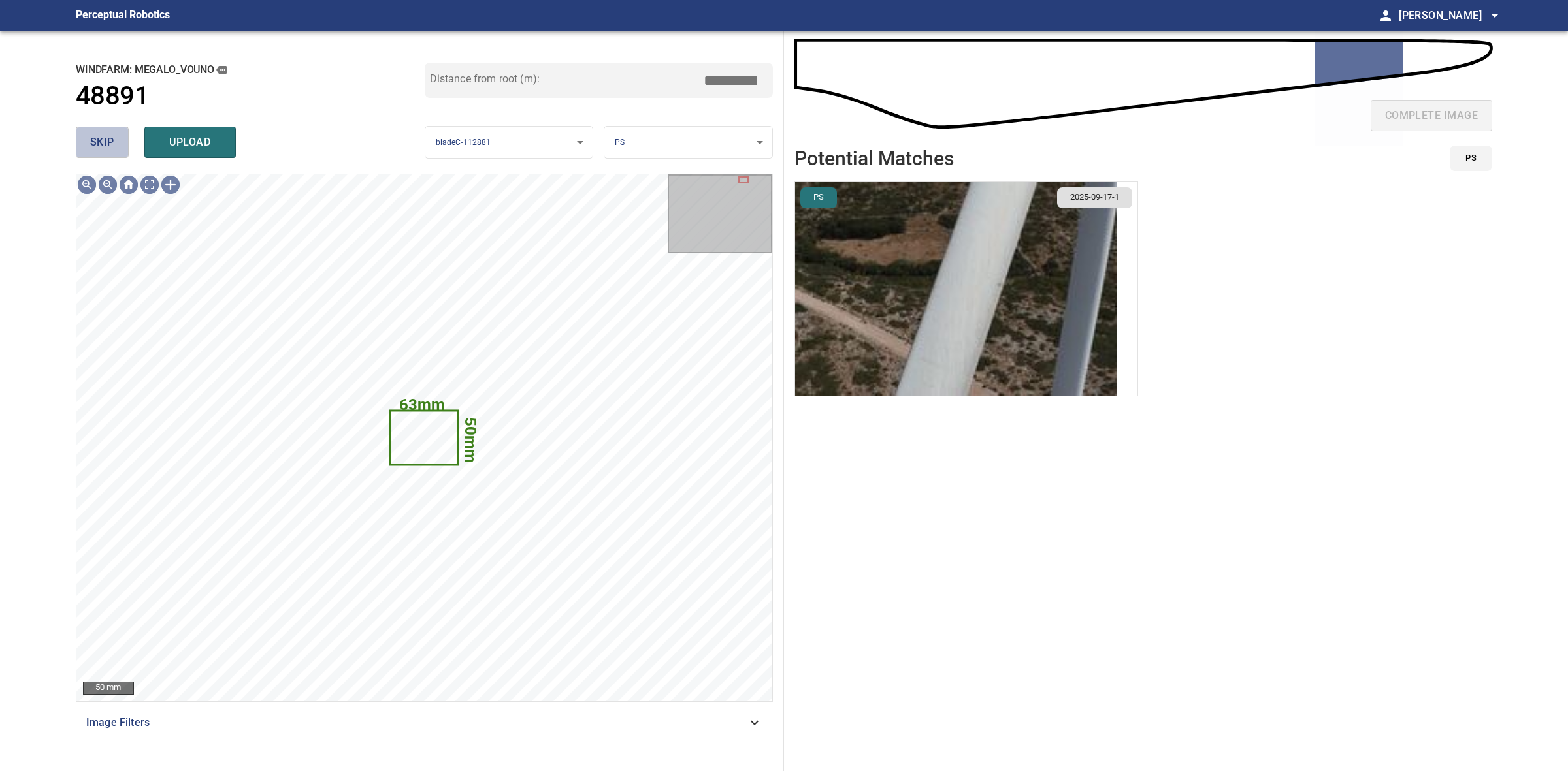
click at [92, 146] on span "skip" at bounding box center [102, 142] width 24 height 19
click at [92, 146] on div "skip upload" at bounding box center [250, 142] width 349 height 42
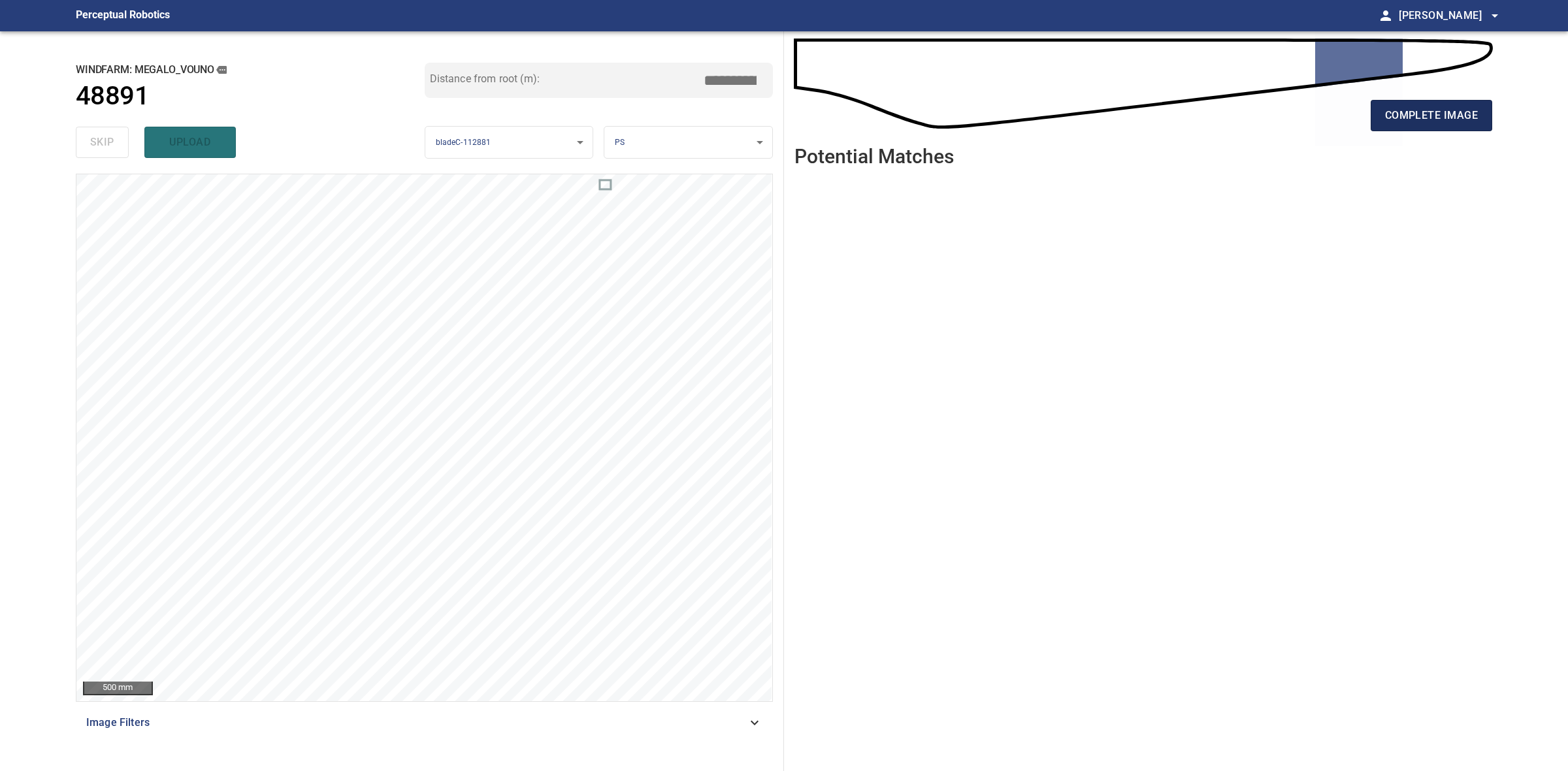
click at [1421, 116] on span "complete image" at bounding box center [1431, 115] width 93 height 19
click at [1400, 121] on span "complete image" at bounding box center [1431, 115] width 93 height 19
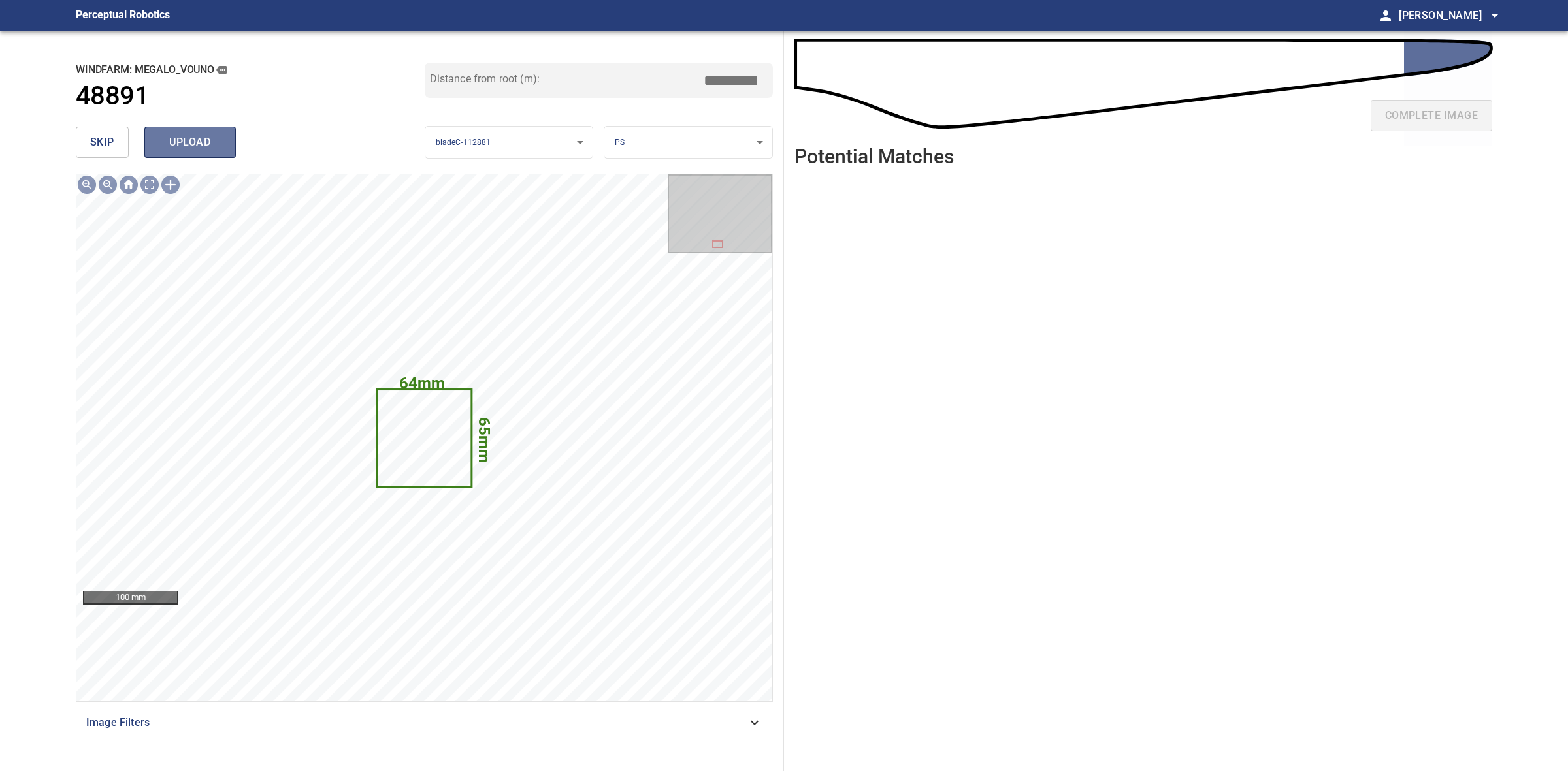
click at [222, 143] on button "upload" at bounding box center [190, 143] width 91 height 32
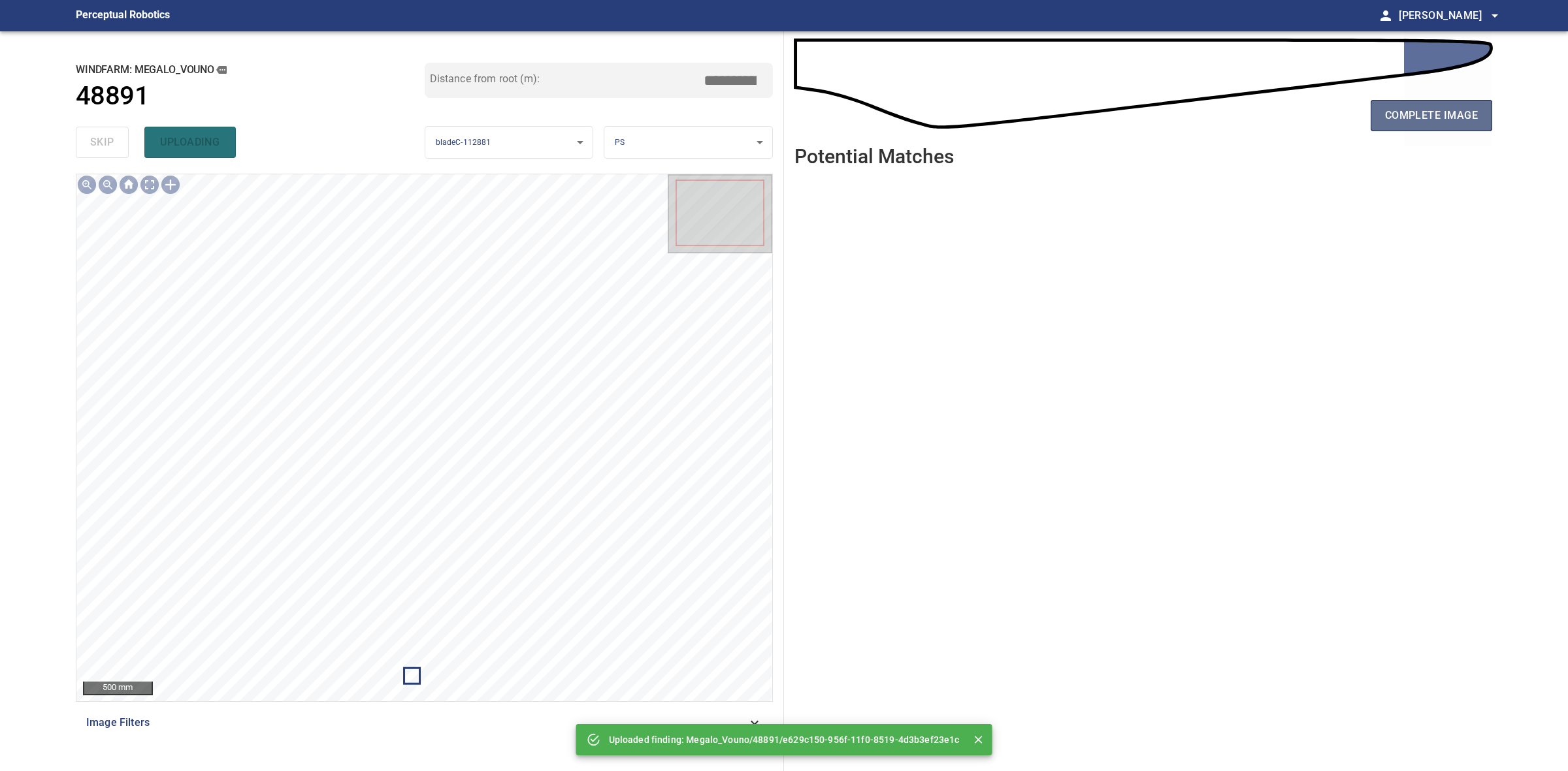
click at [1402, 113] on span "complete image" at bounding box center [1431, 115] width 93 height 19
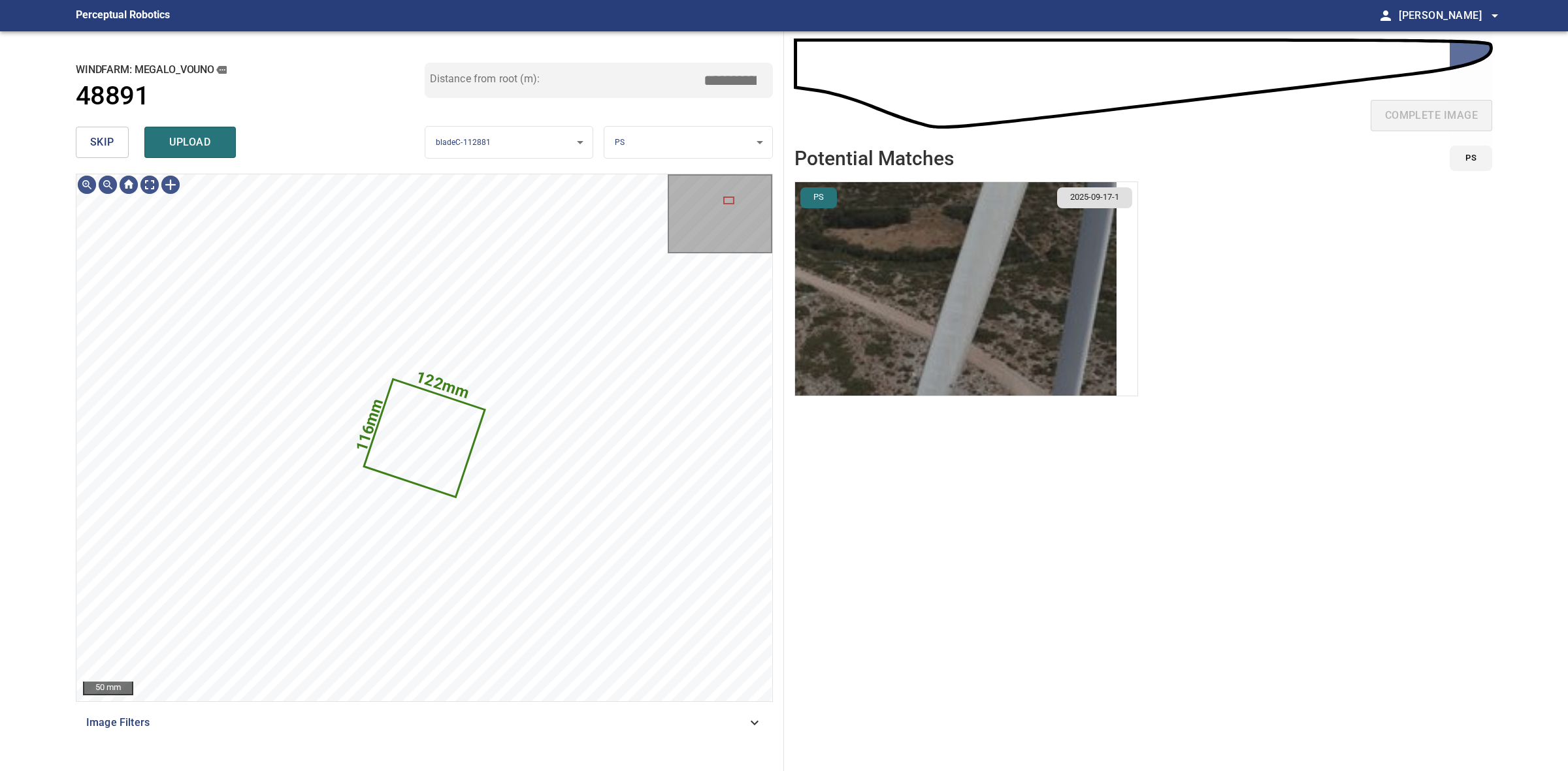
click at [922, 306] on img "button" at bounding box center [956, 288] width 321 height 214
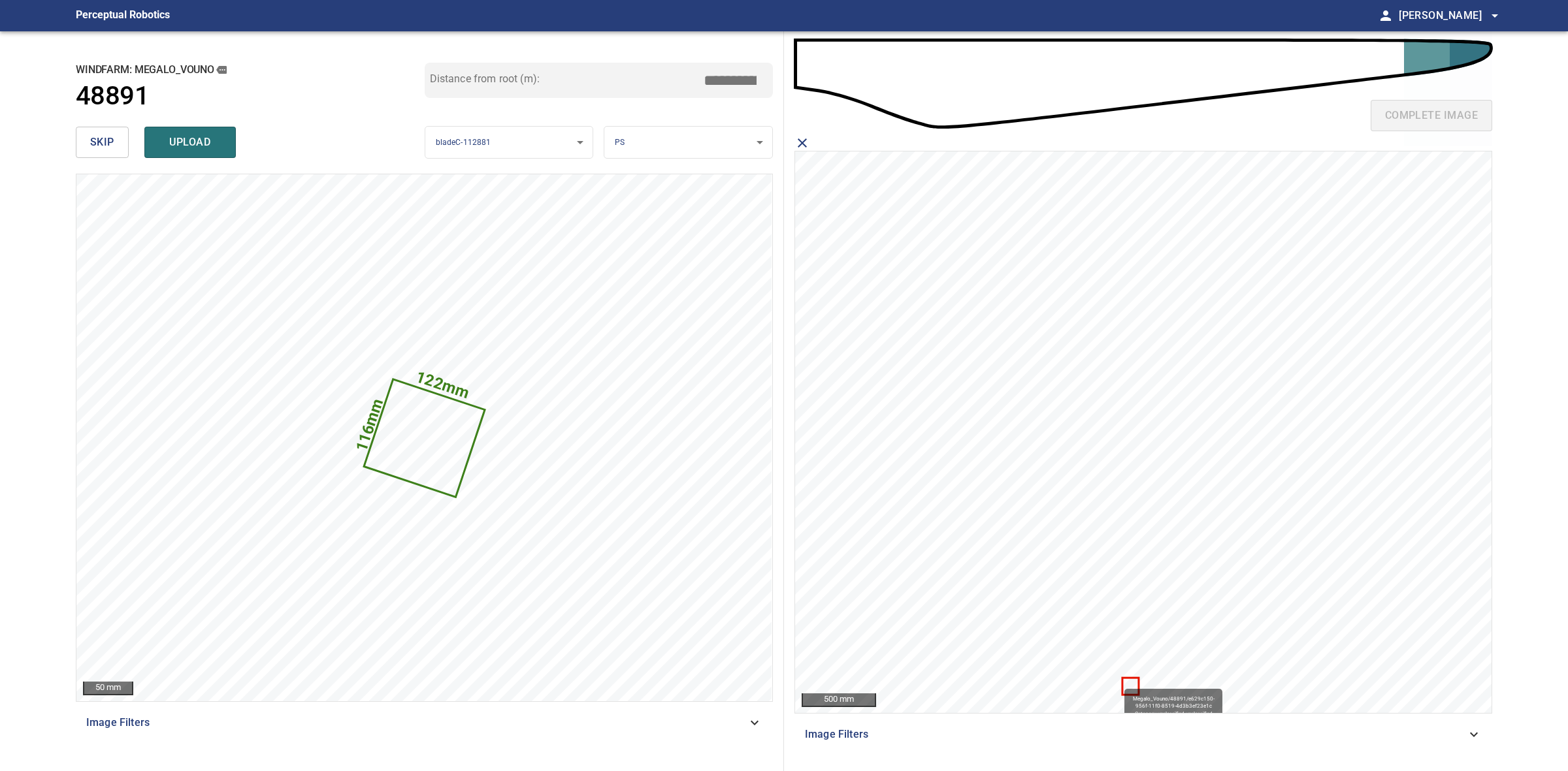
click at [1133, 683] on icon at bounding box center [1130, 686] width 14 height 15
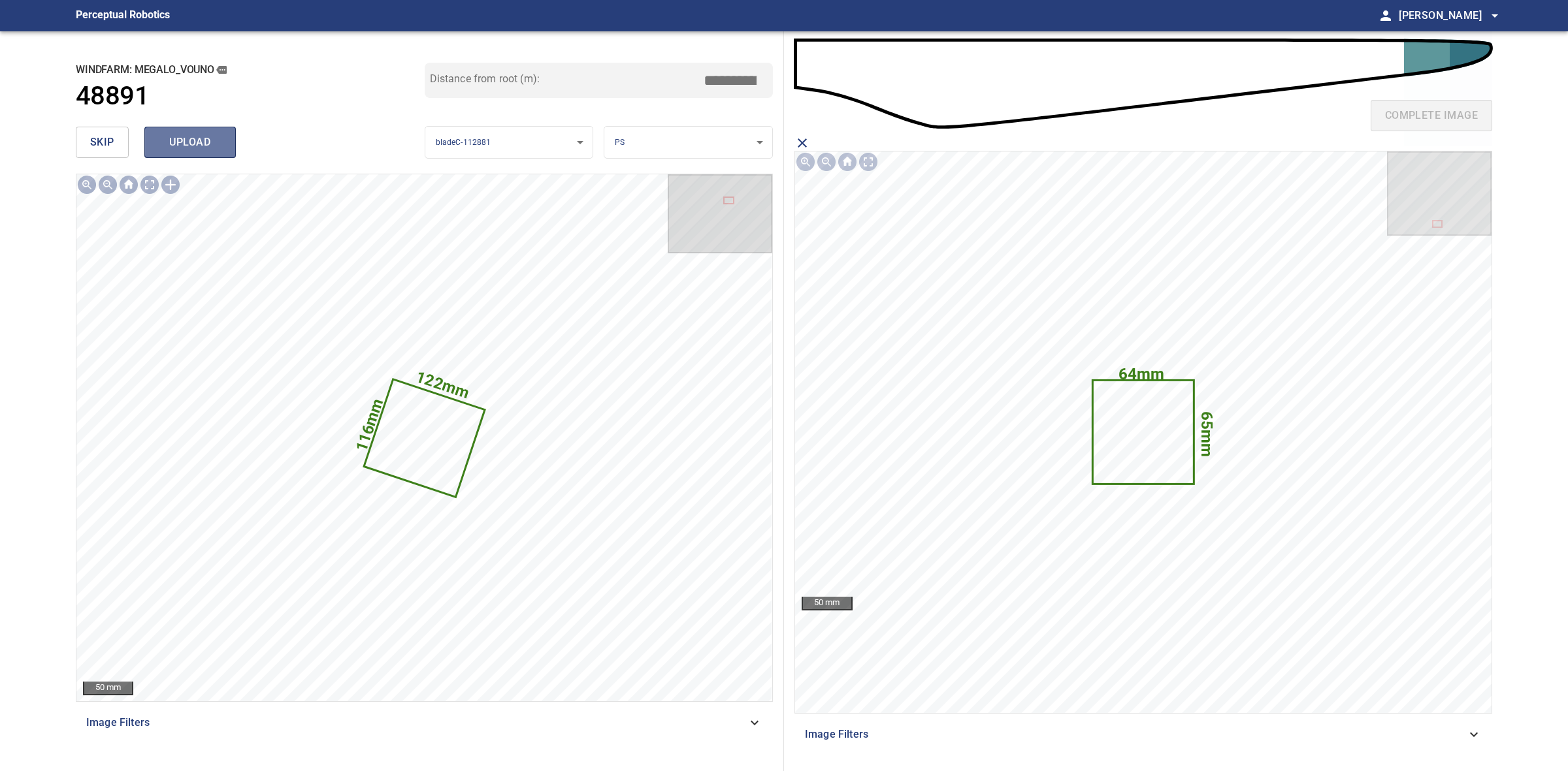
click at [199, 149] on span "upload" at bounding box center [190, 142] width 63 height 19
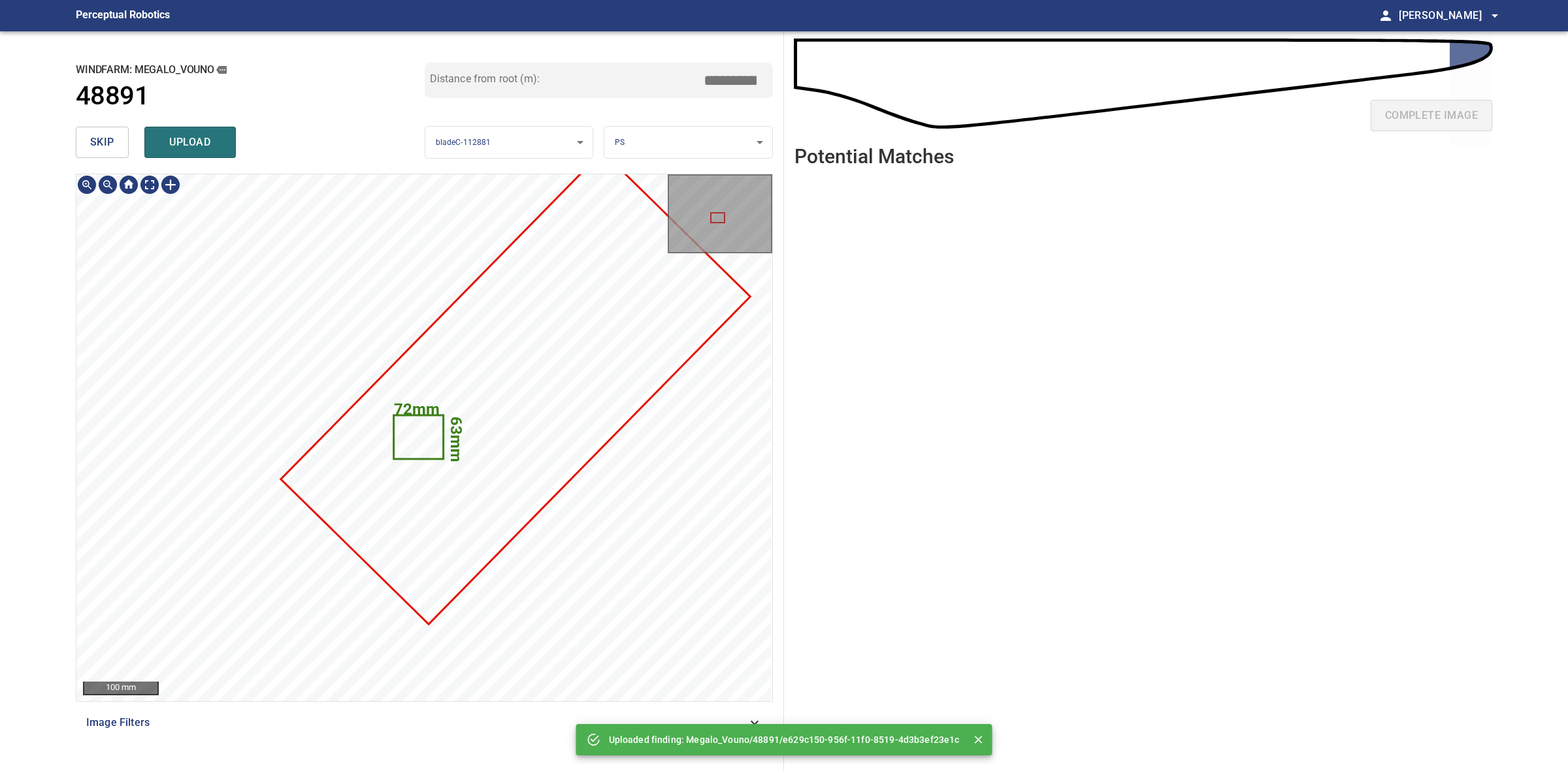
click at [413, 444] on icon at bounding box center [418, 437] width 47 height 42
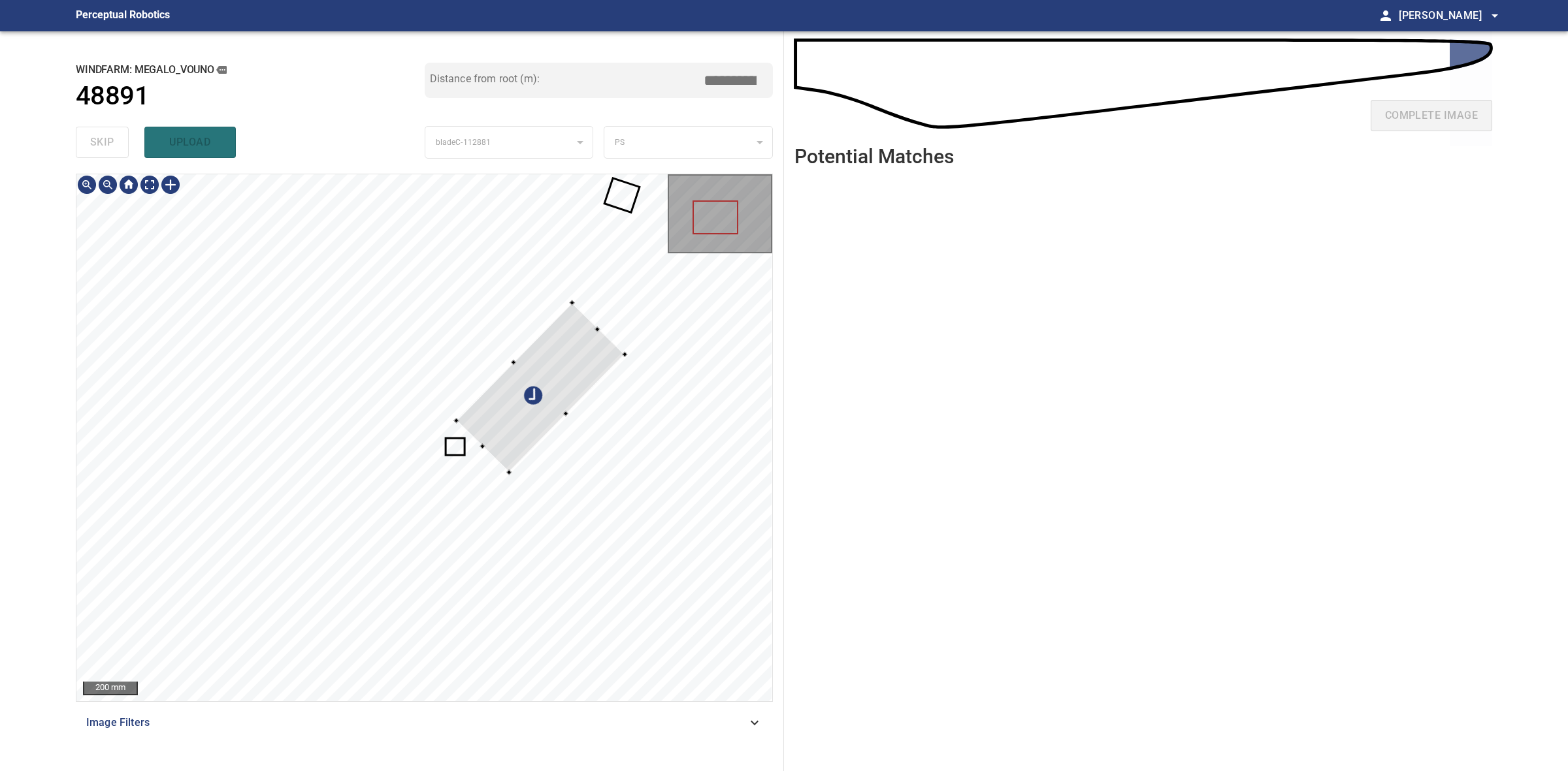
click at [569, 379] on div at bounding box center [540, 387] width 168 height 170
click at [538, 441] on div at bounding box center [556, 366] width 160 height 232
click at [566, 343] on div at bounding box center [549, 409] width 94 height 143
click at [563, 354] on div at bounding box center [527, 393] width 94 height 143
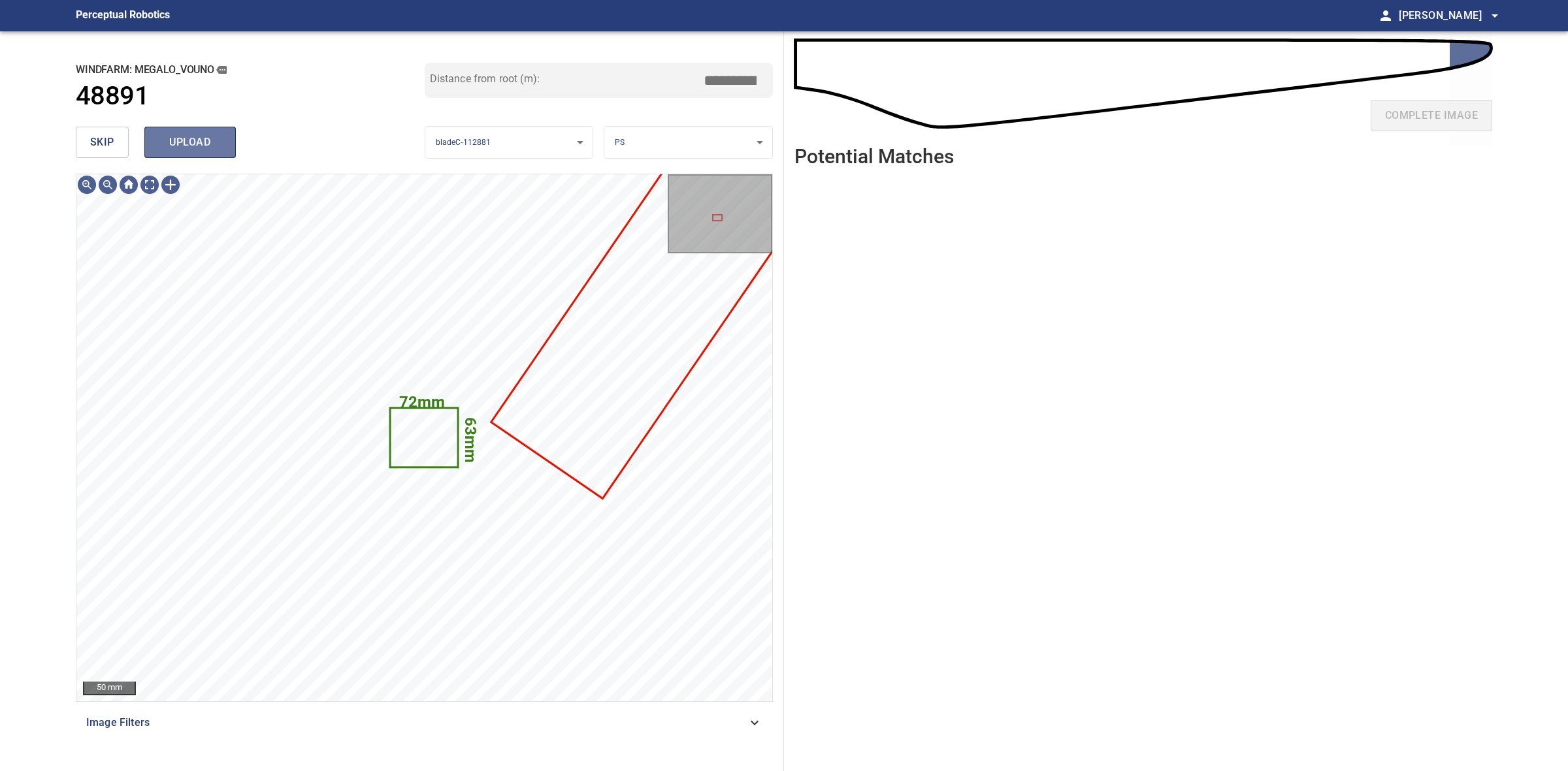
click at [198, 146] on span "upload" at bounding box center [190, 142] width 63 height 19
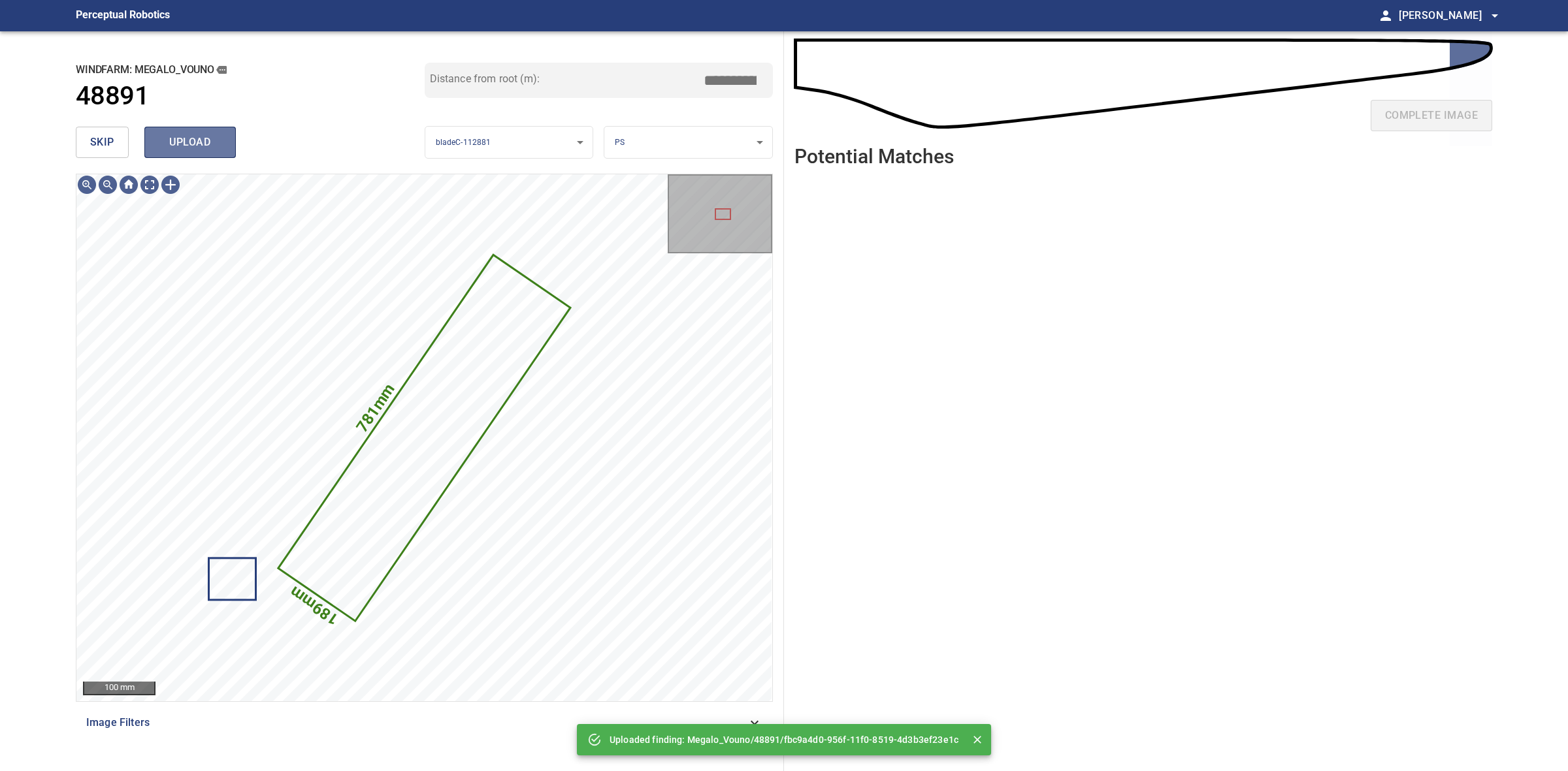
click at [218, 135] on span "upload" at bounding box center [190, 142] width 63 height 19
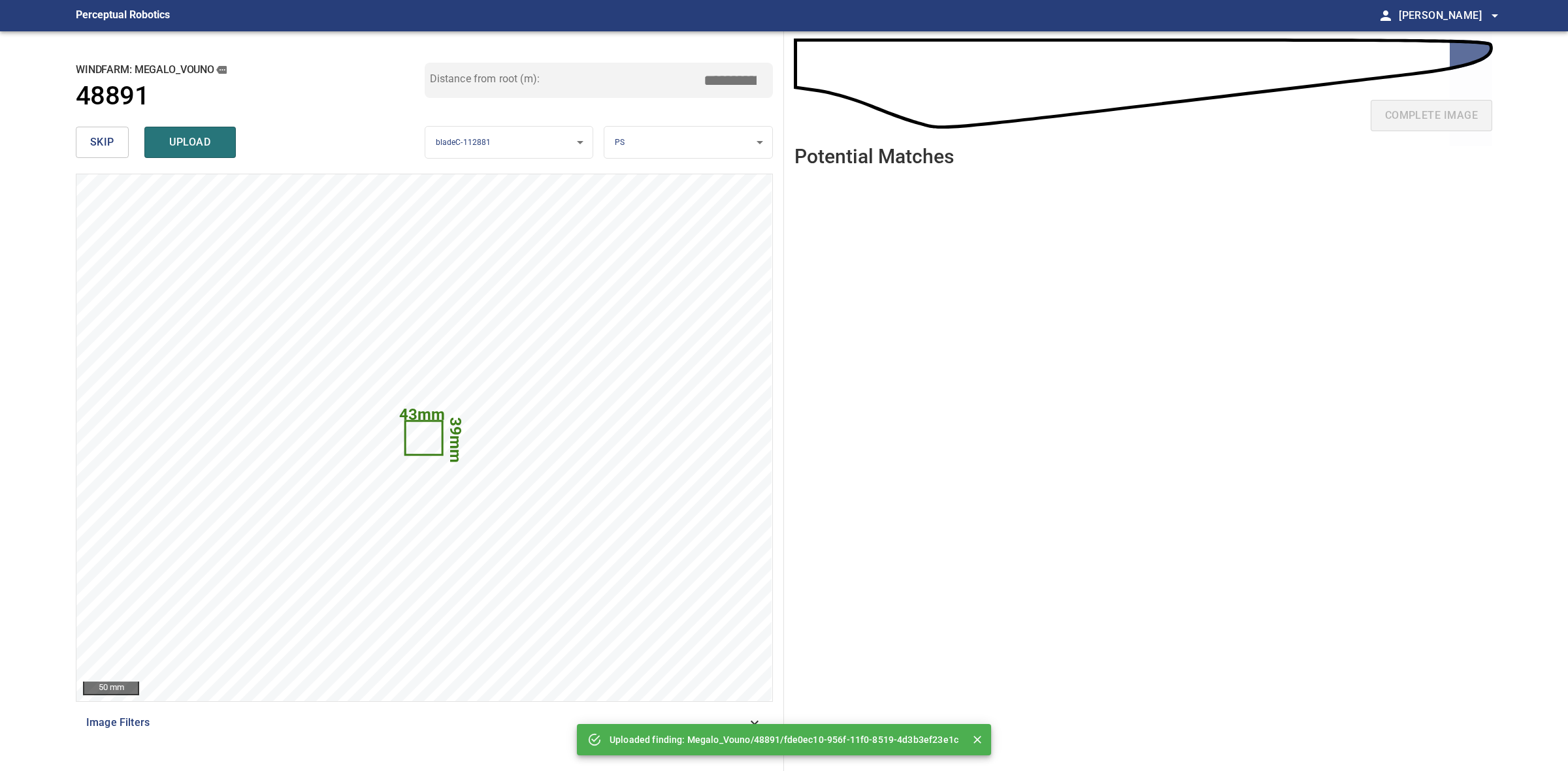
click at [108, 132] on button "skip" at bounding box center [102, 143] width 53 height 32
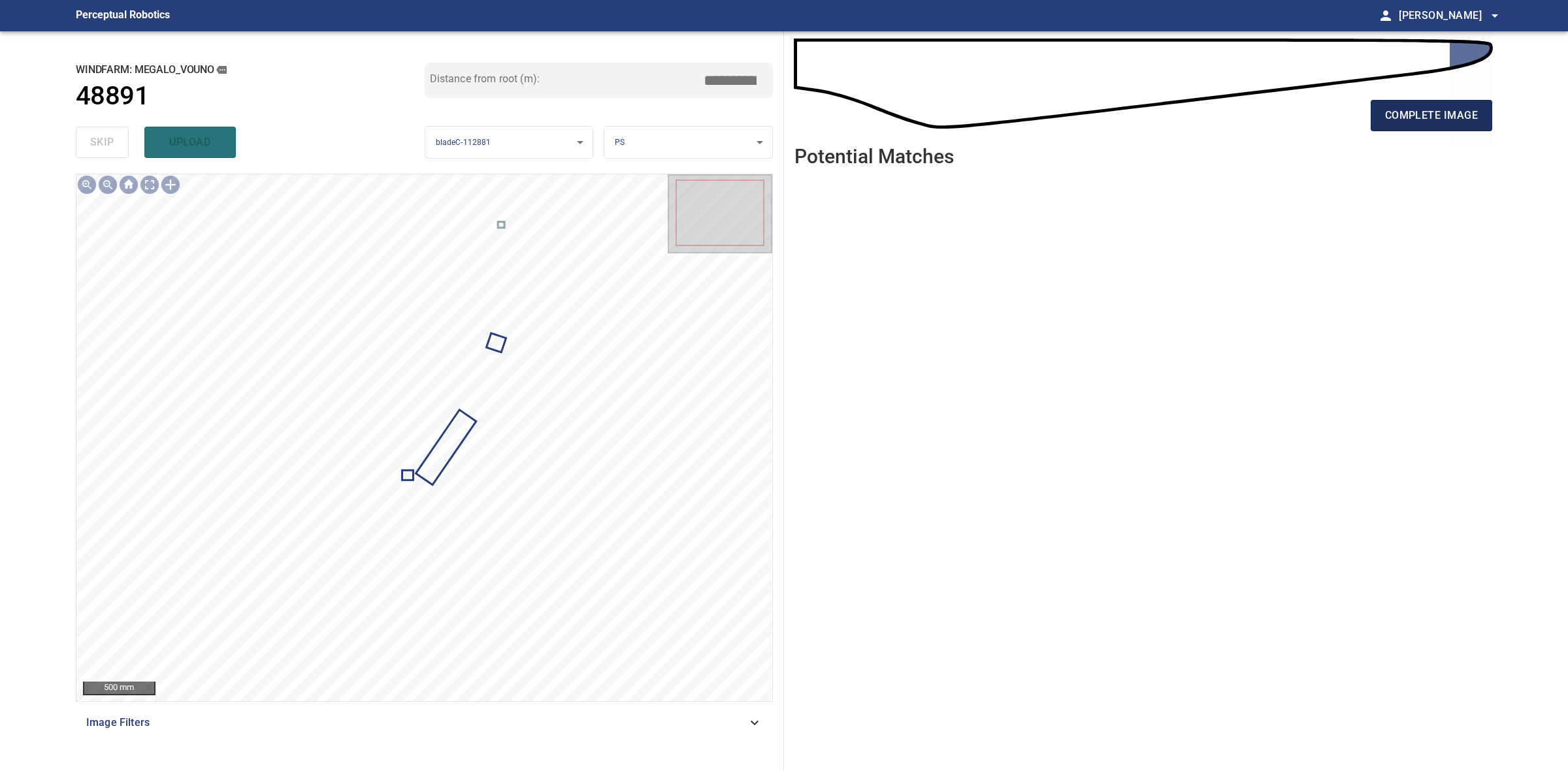
click at [1479, 113] on button "complete image" at bounding box center [1431, 116] width 122 height 32
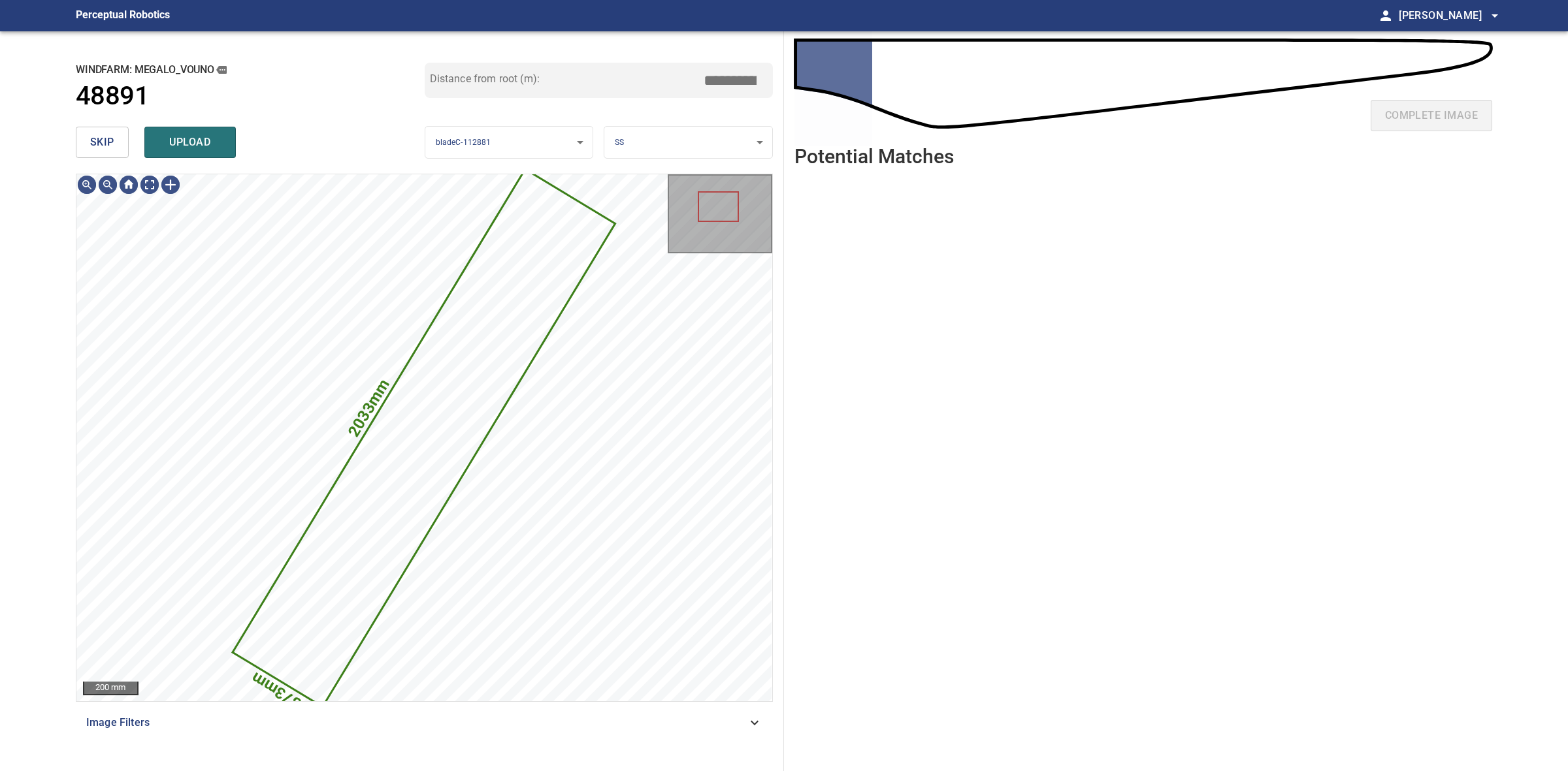
click at [109, 139] on span "skip" at bounding box center [102, 142] width 24 height 19
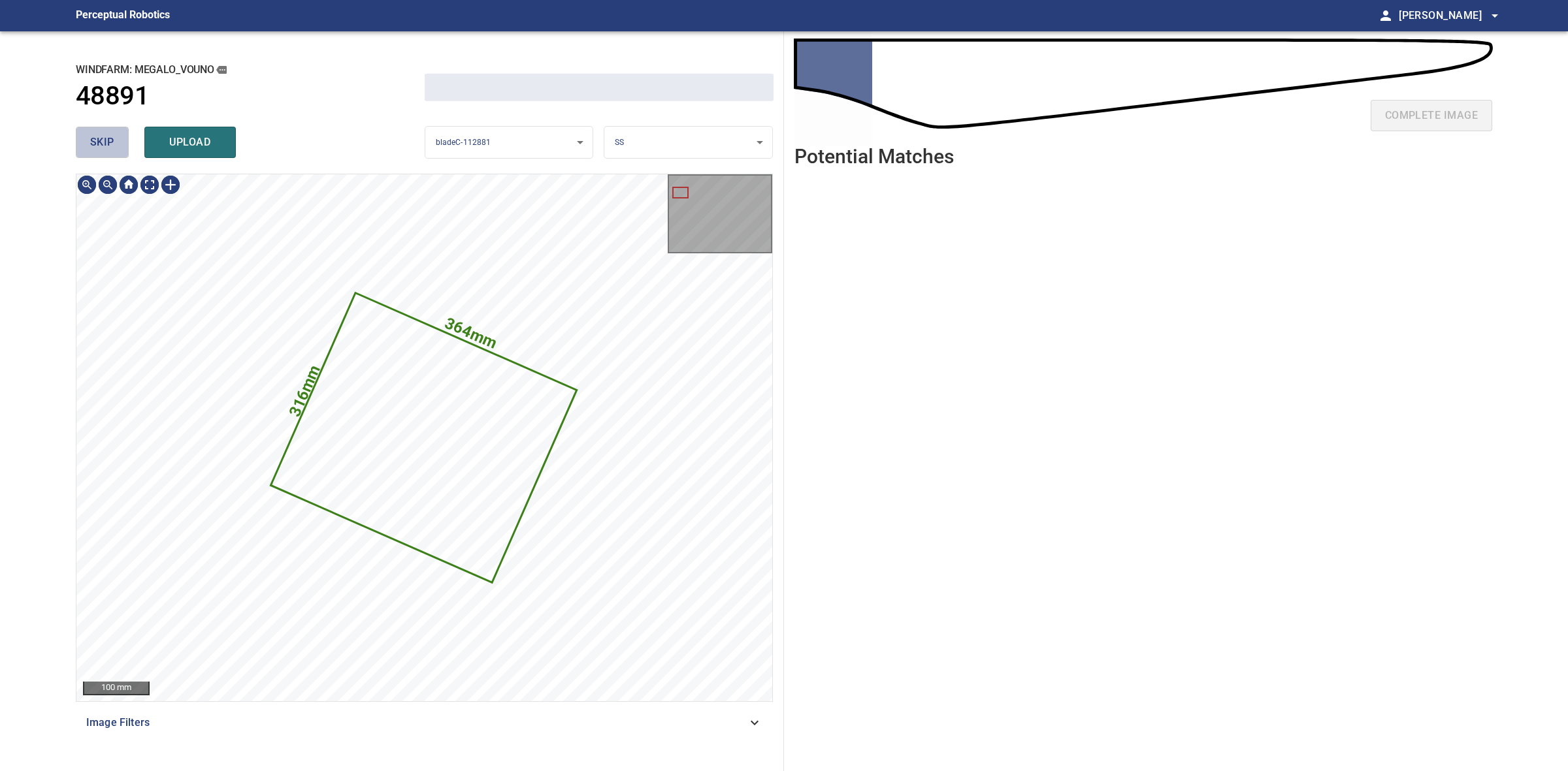
click at [109, 139] on span "skip" at bounding box center [102, 142] width 24 height 19
click at [109, 139] on div "skip upload" at bounding box center [250, 142] width 349 height 42
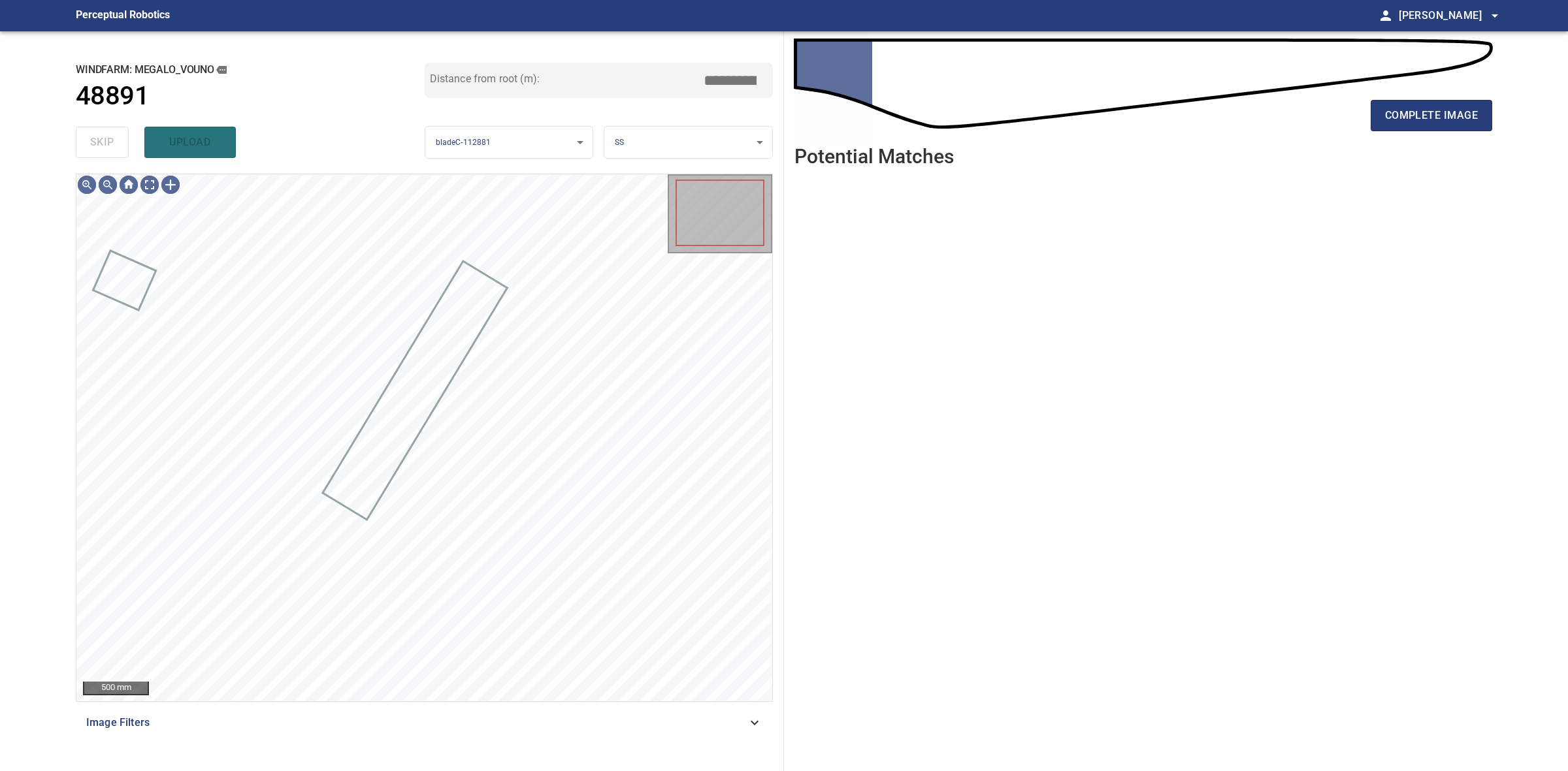
click at [109, 139] on div "skip upload" at bounding box center [250, 142] width 349 height 42
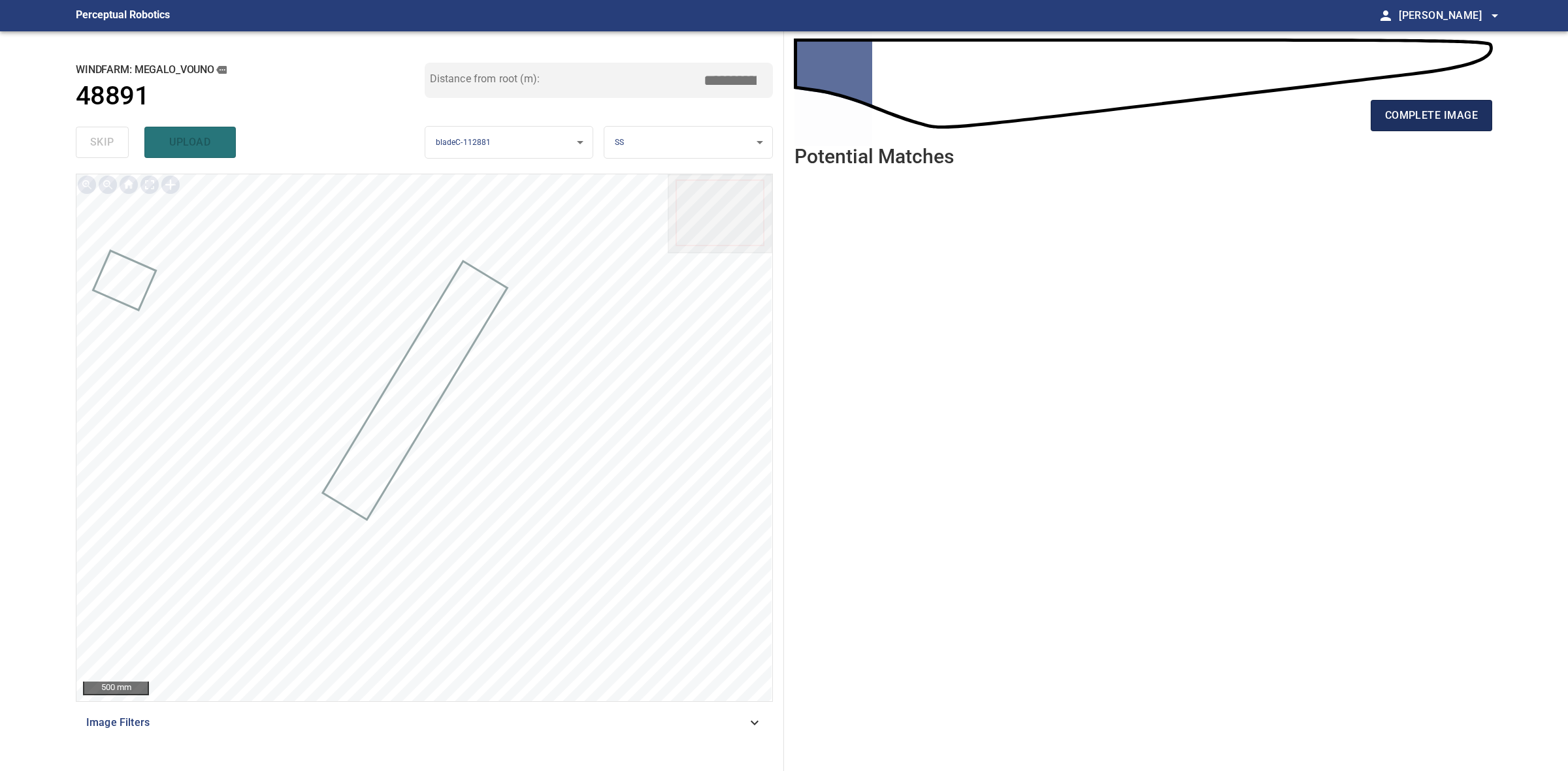
click at [1396, 122] on span "complete image" at bounding box center [1431, 115] width 93 height 19
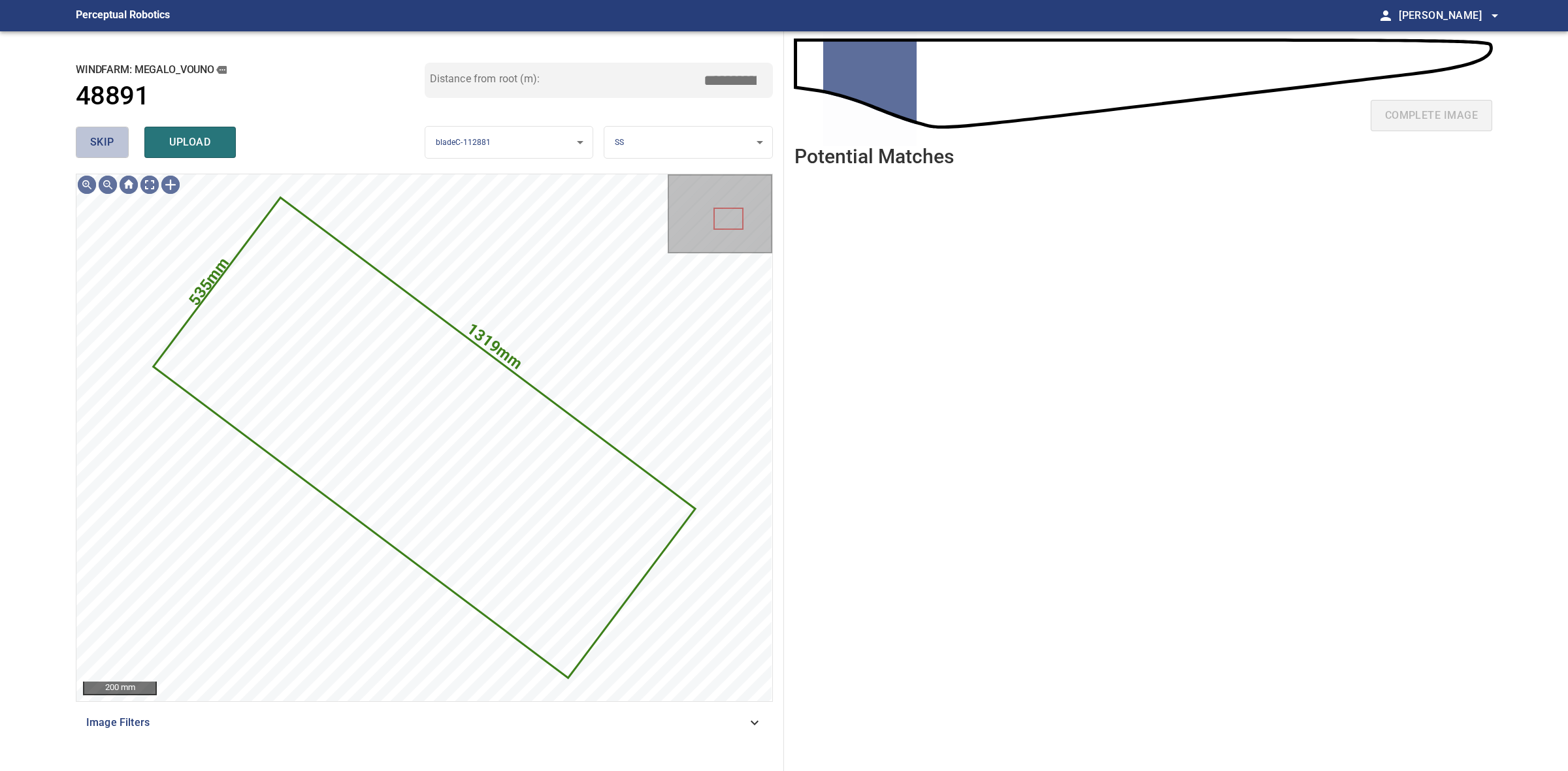
click at [108, 135] on span "skip" at bounding box center [102, 142] width 24 height 19
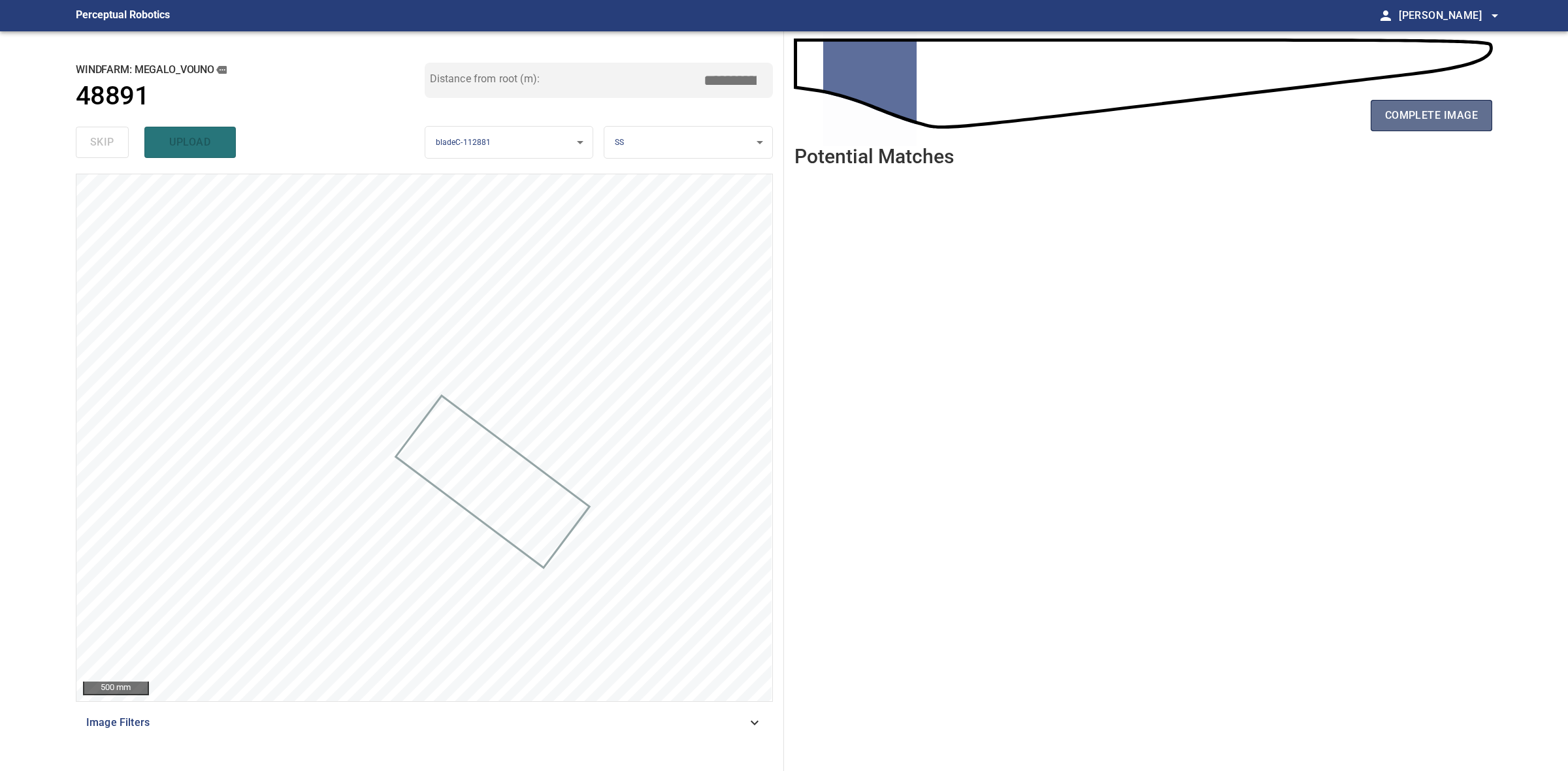
click at [1403, 123] on span "complete image" at bounding box center [1431, 115] width 93 height 19
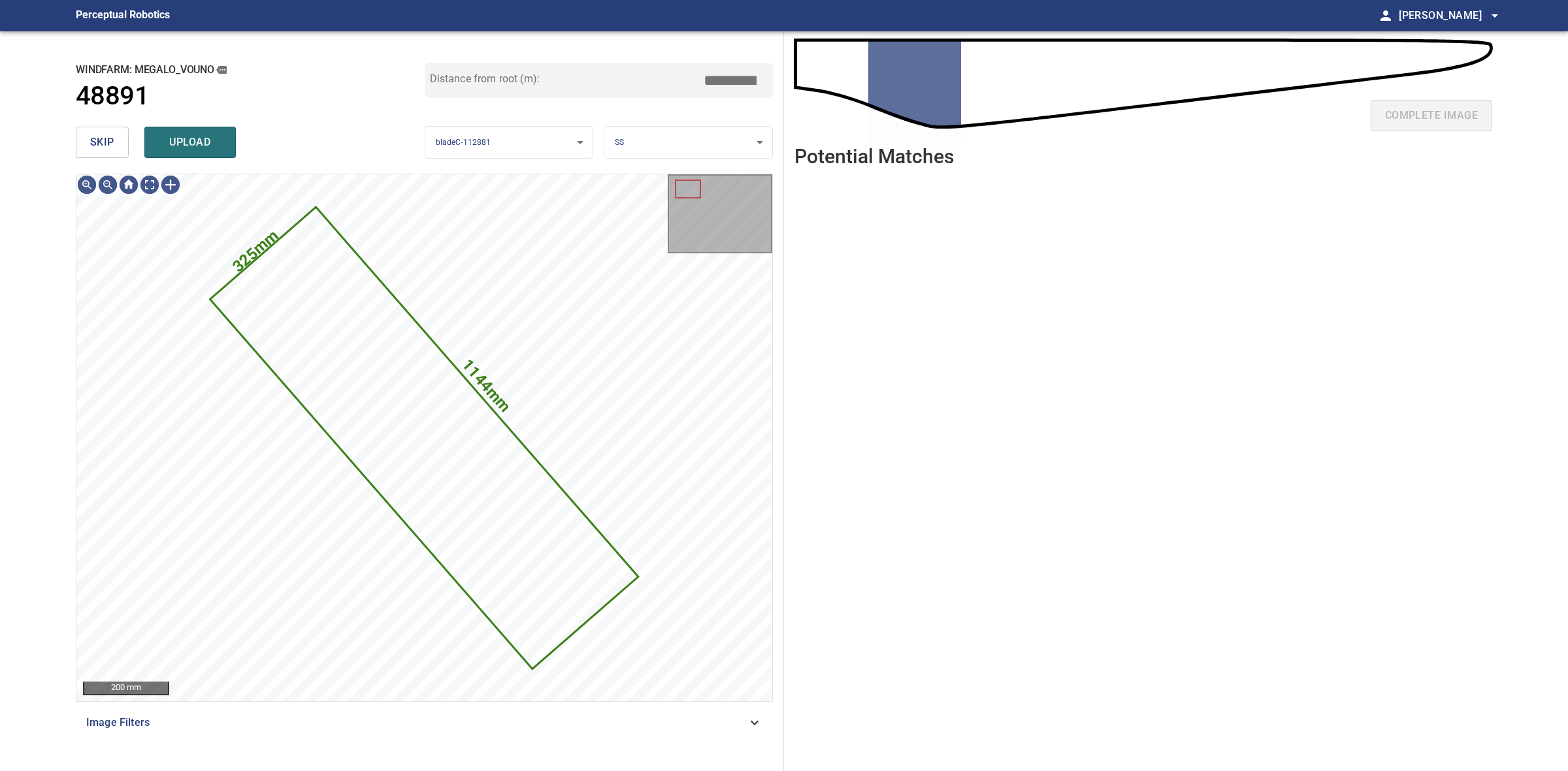
click at [113, 151] on span "skip" at bounding box center [102, 142] width 24 height 19
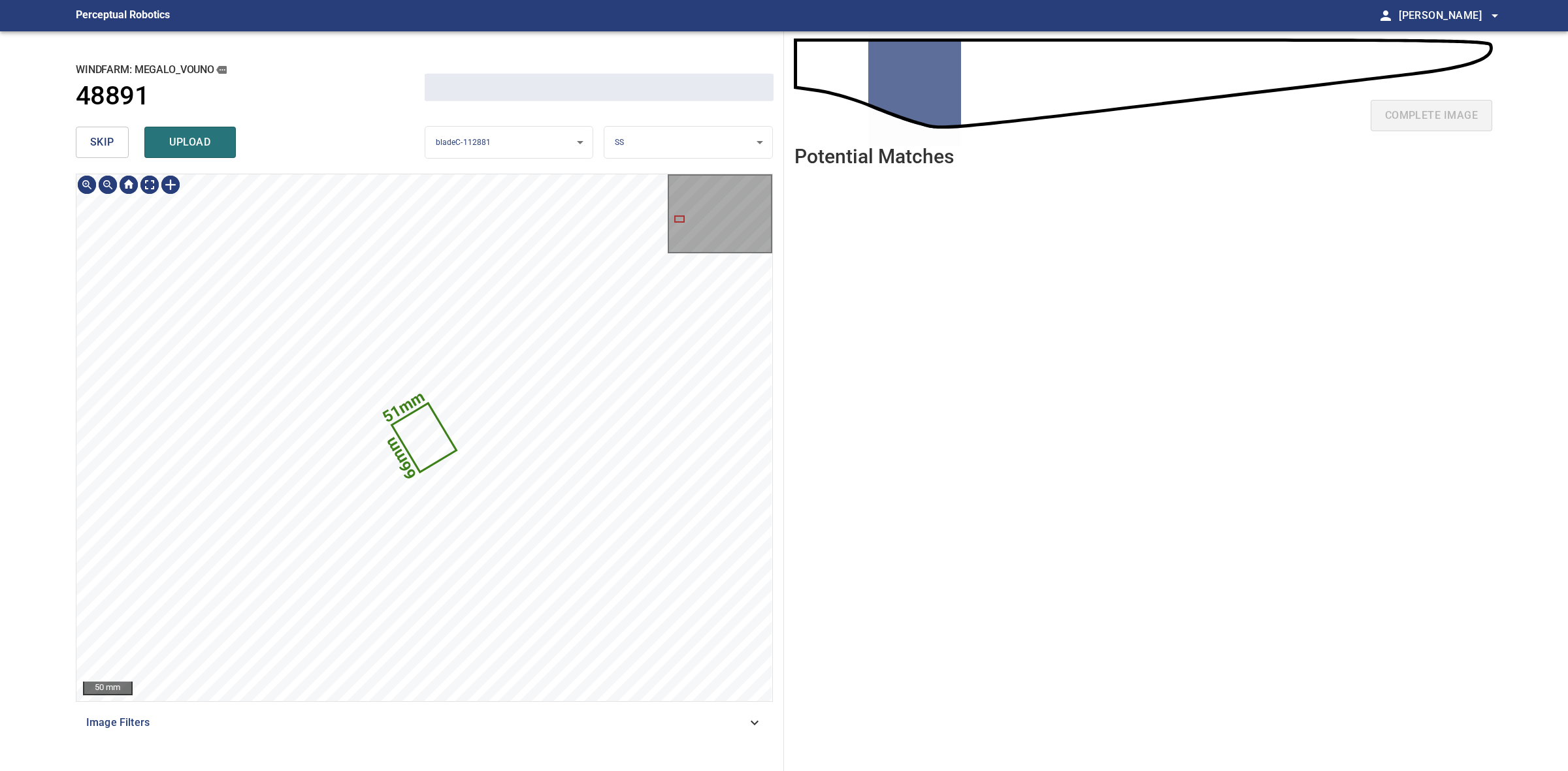
click at [113, 151] on span "skip" at bounding box center [102, 142] width 24 height 19
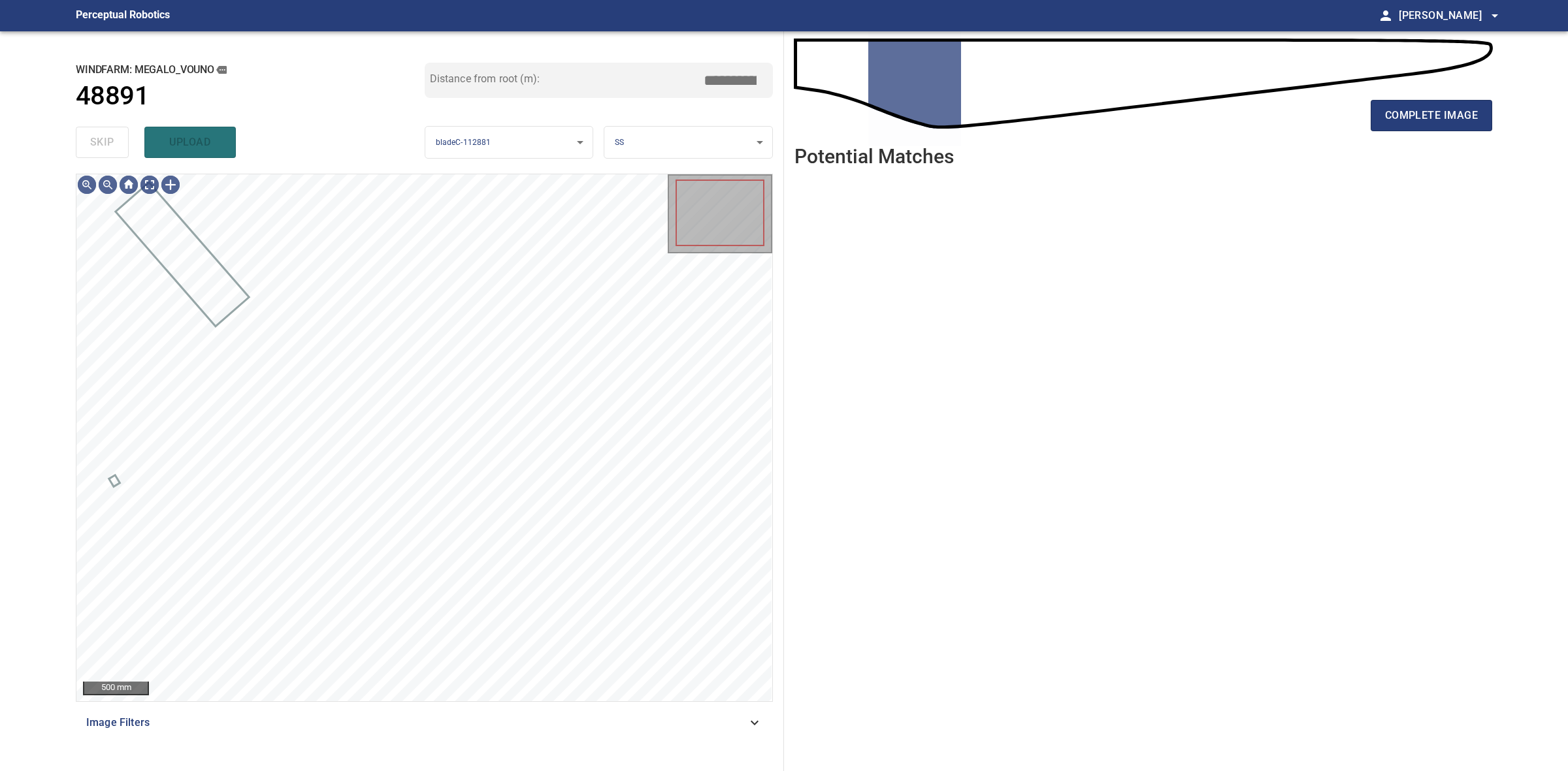
drag, startPoint x: 113, startPoint y: 151, endPoint x: 311, endPoint y: 145, distance: 198.1
click at [113, 149] on div "skip upload" at bounding box center [250, 142] width 349 height 42
click at [1374, 118] on button "complete image" at bounding box center [1431, 116] width 122 height 32
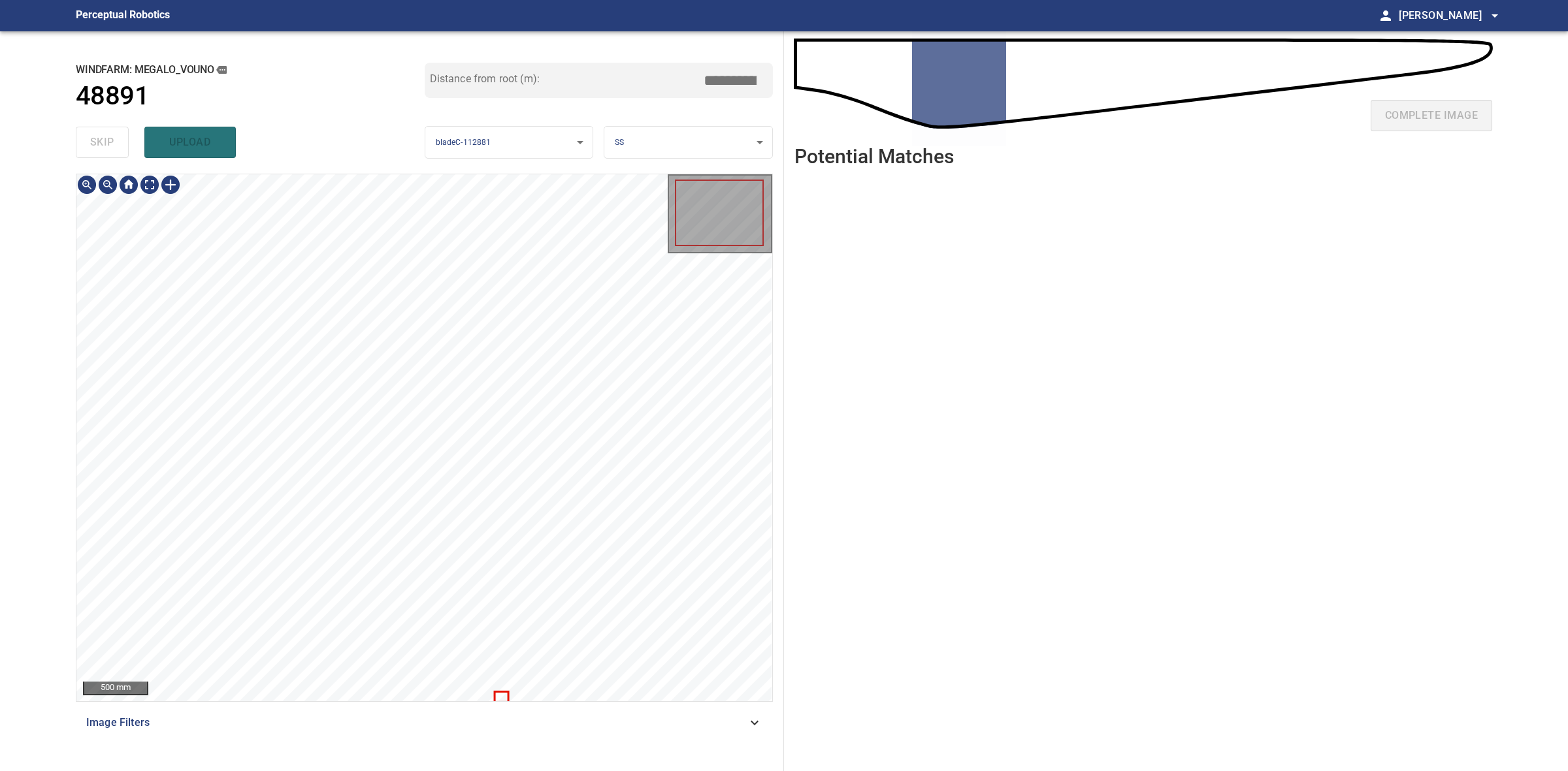
click at [495, 695] on div at bounding box center [424, 438] width 696 height 527
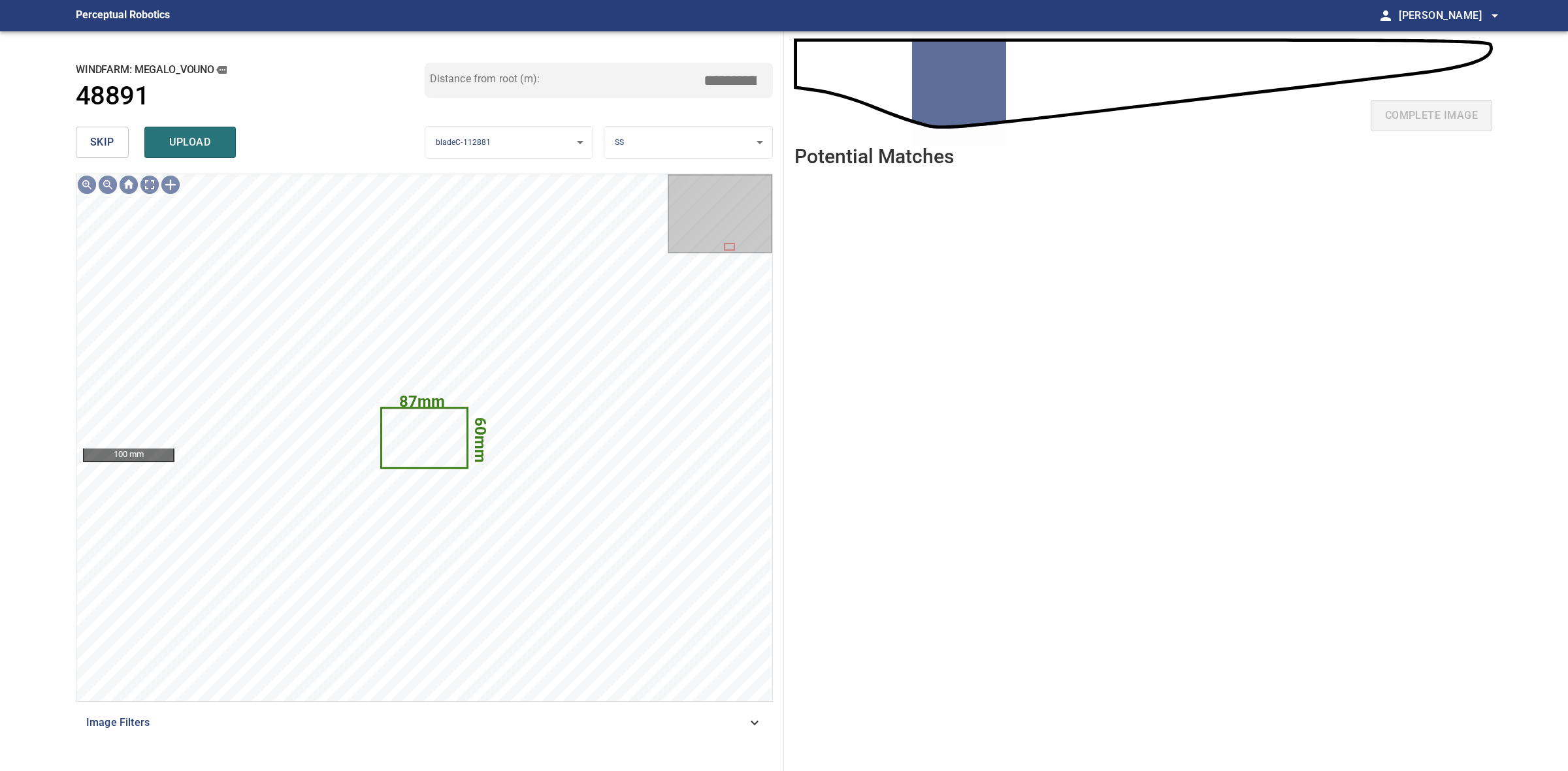
click at [132, 138] on div "skip upload" at bounding box center [250, 142] width 349 height 42
click at [126, 137] on button "skip" at bounding box center [102, 143] width 53 height 32
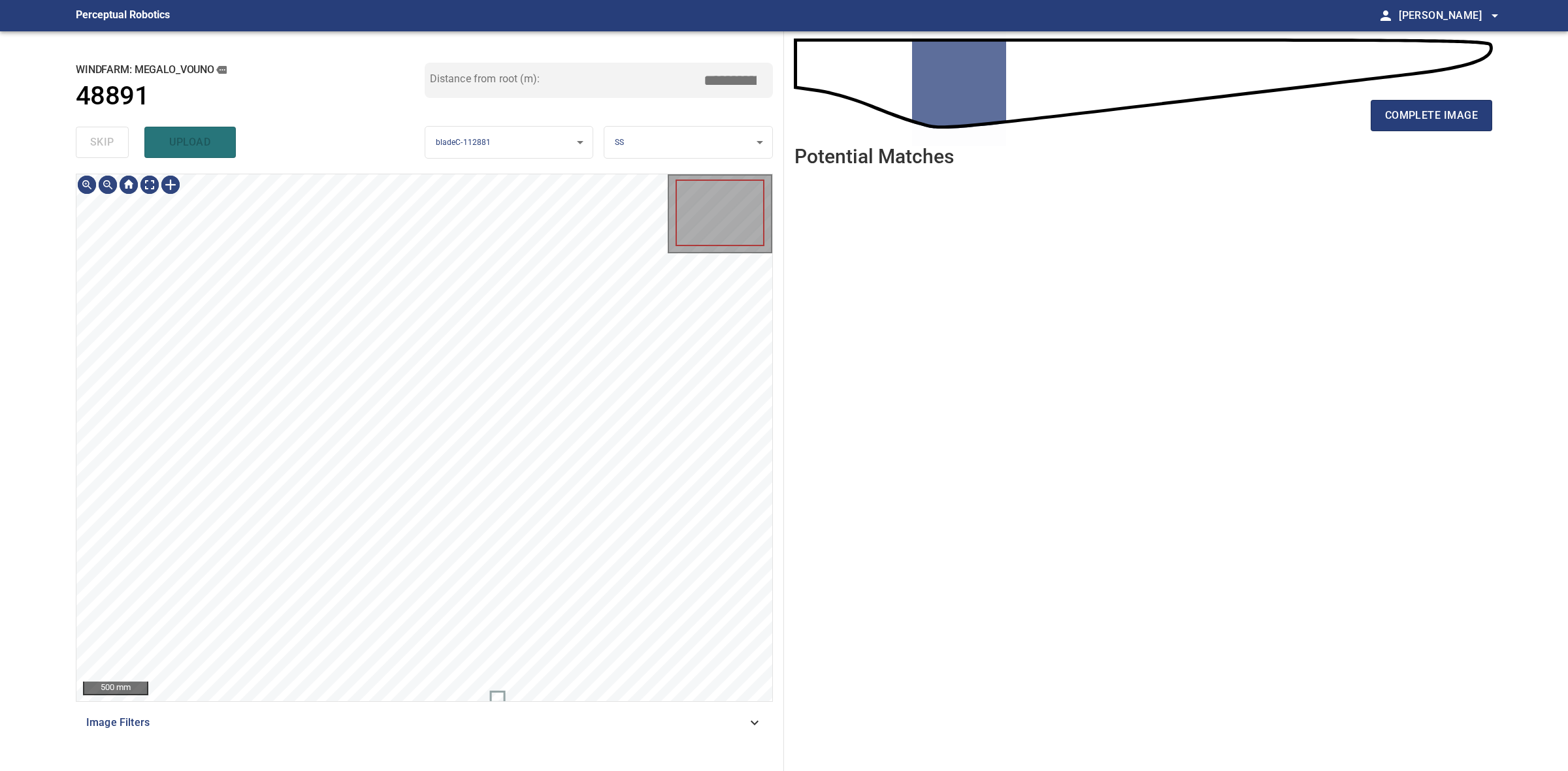
click at [126, 137] on div "skip upload" at bounding box center [250, 142] width 349 height 42
drag, startPoint x: 126, startPoint y: 137, endPoint x: 608, endPoint y: 137, distance: 482.0
click at [212, 137] on div "skip upload" at bounding box center [250, 142] width 349 height 42
click at [1367, 130] on div "complete image" at bounding box center [1144, 121] width 698 height 52
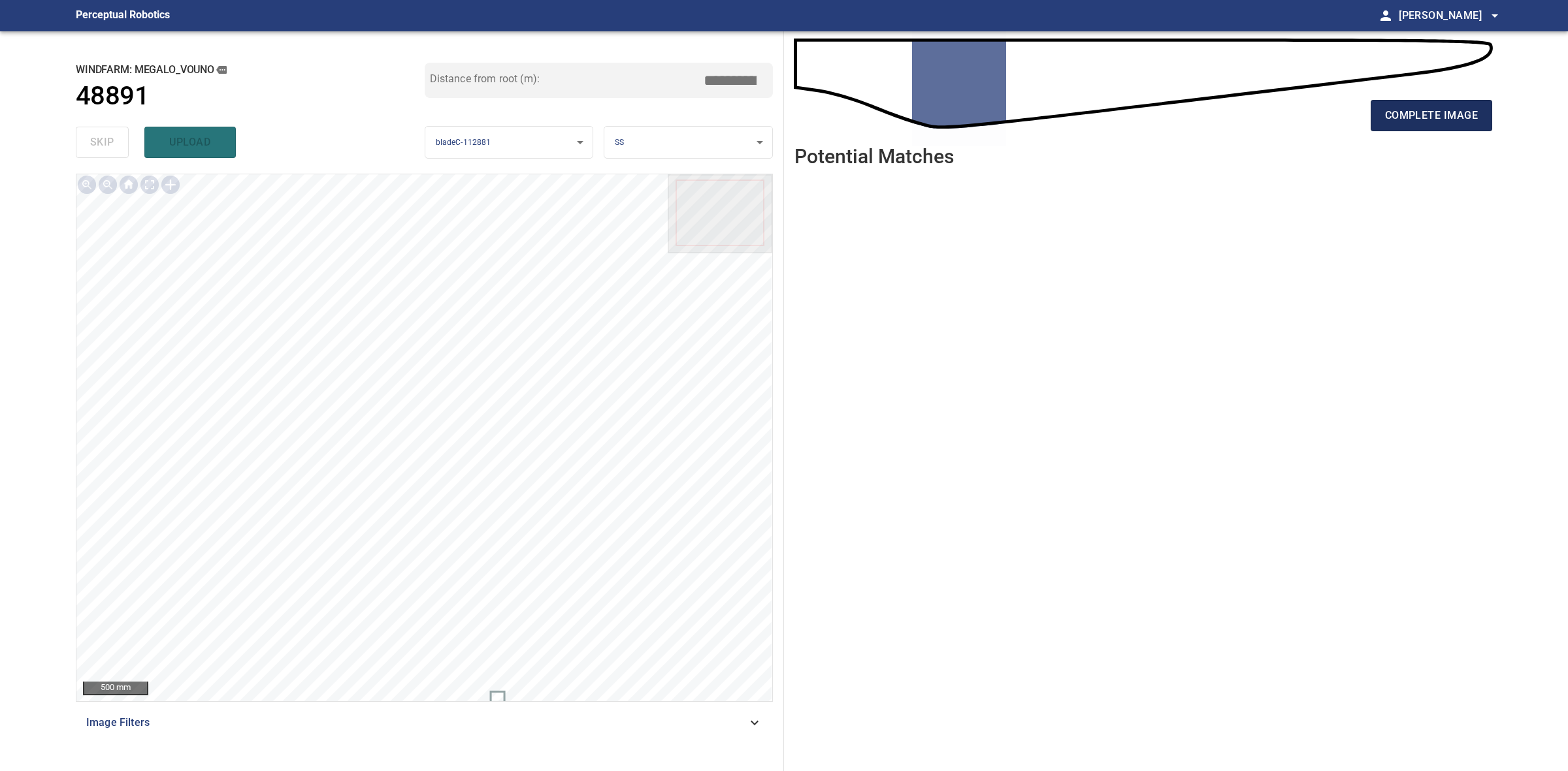
click at [1408, 112] on span "complete image" at bounding box center [1431, 115] width 93 height 19
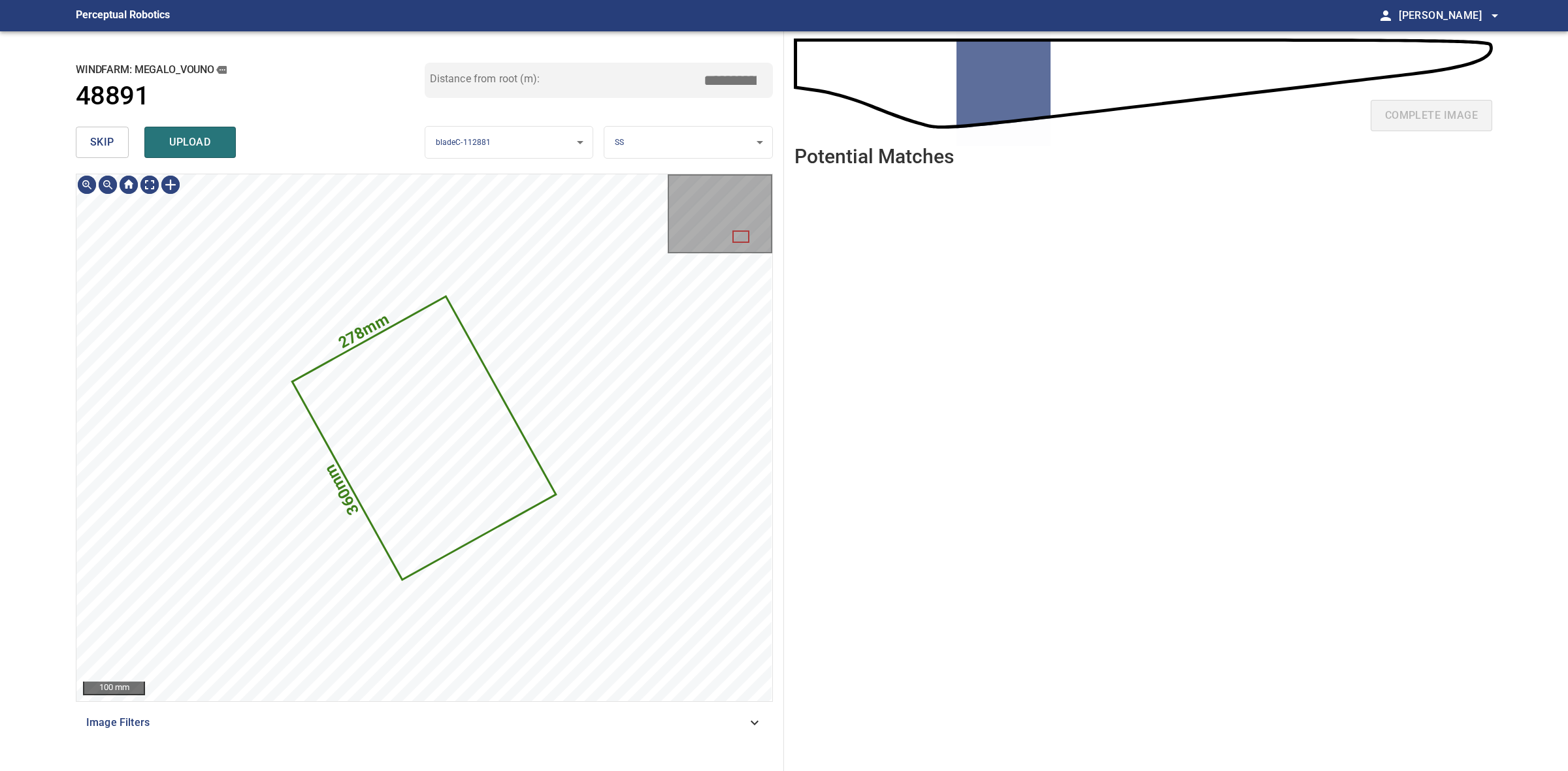
click at [119, 147] on button "skip" at bounding box center [102, 143] width 53 height 32
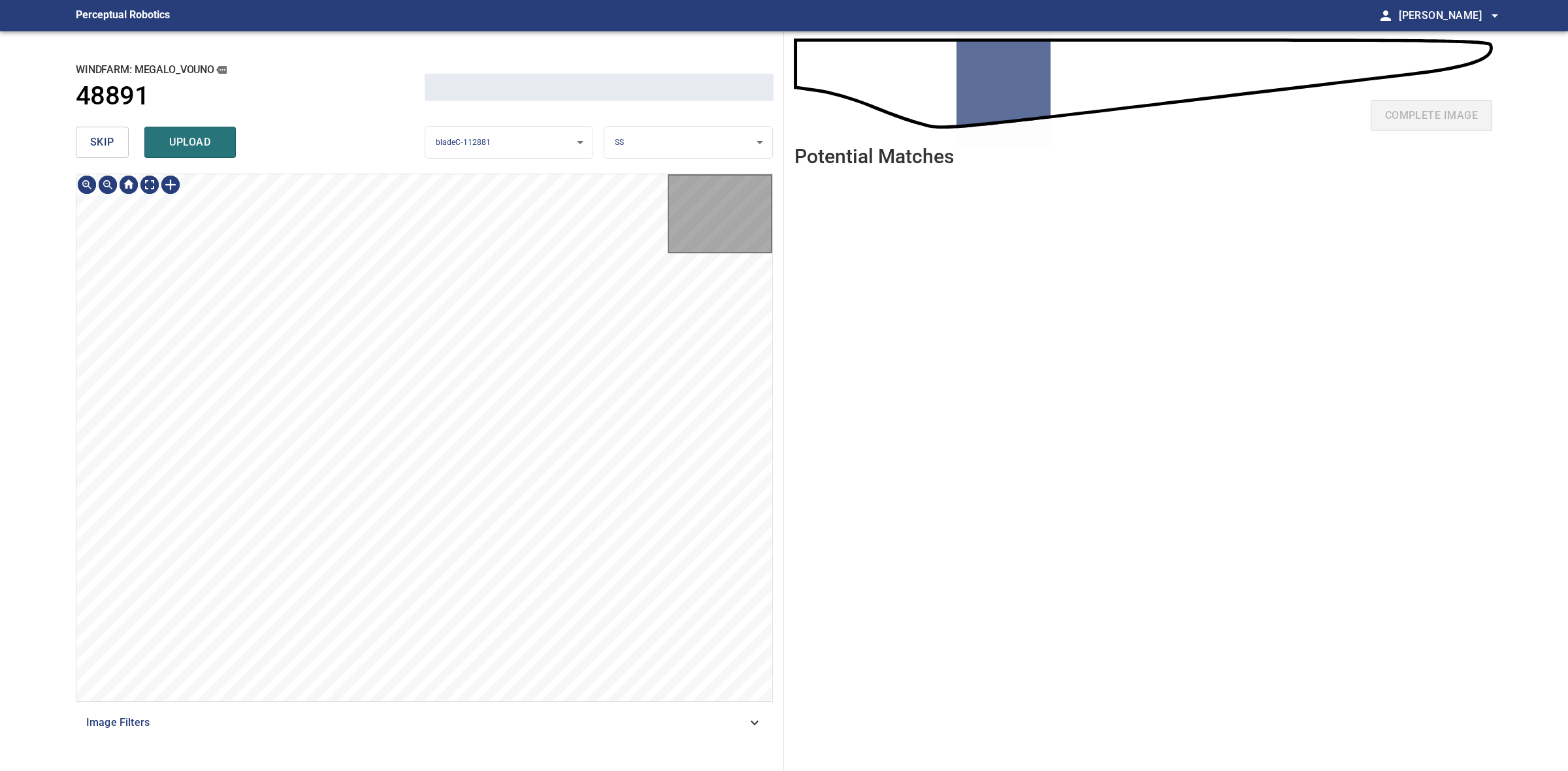
click at [119, 147] on button "skip" at bounding box center [102, 143] width 53 height 32
click at [119, 147] on div "skip upload" at bounding box center [250, 142] width 349 height 42
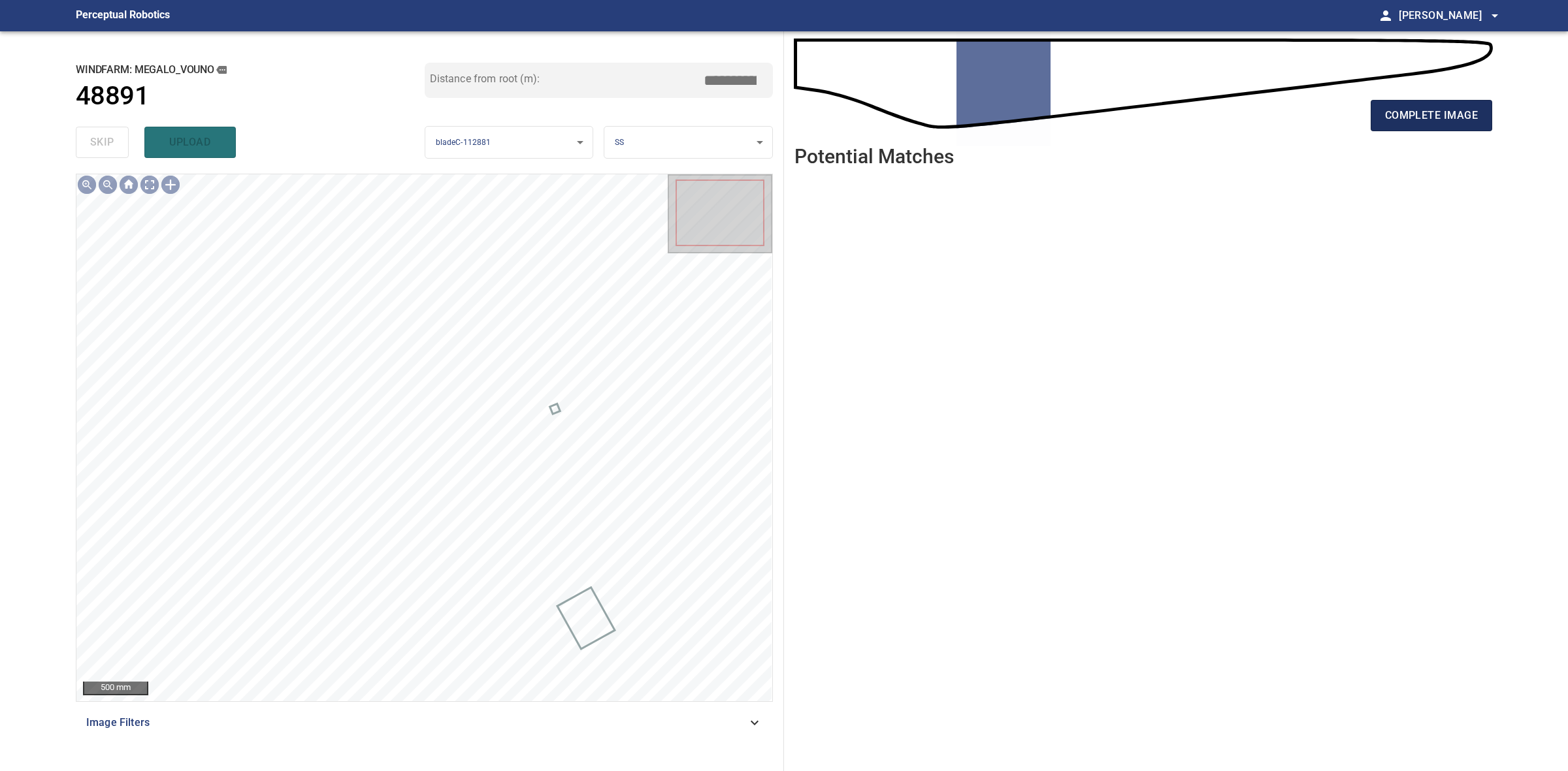
click at [1407, 118] on span "complete image" at bounding box center [1431, 115] width 93 height 19
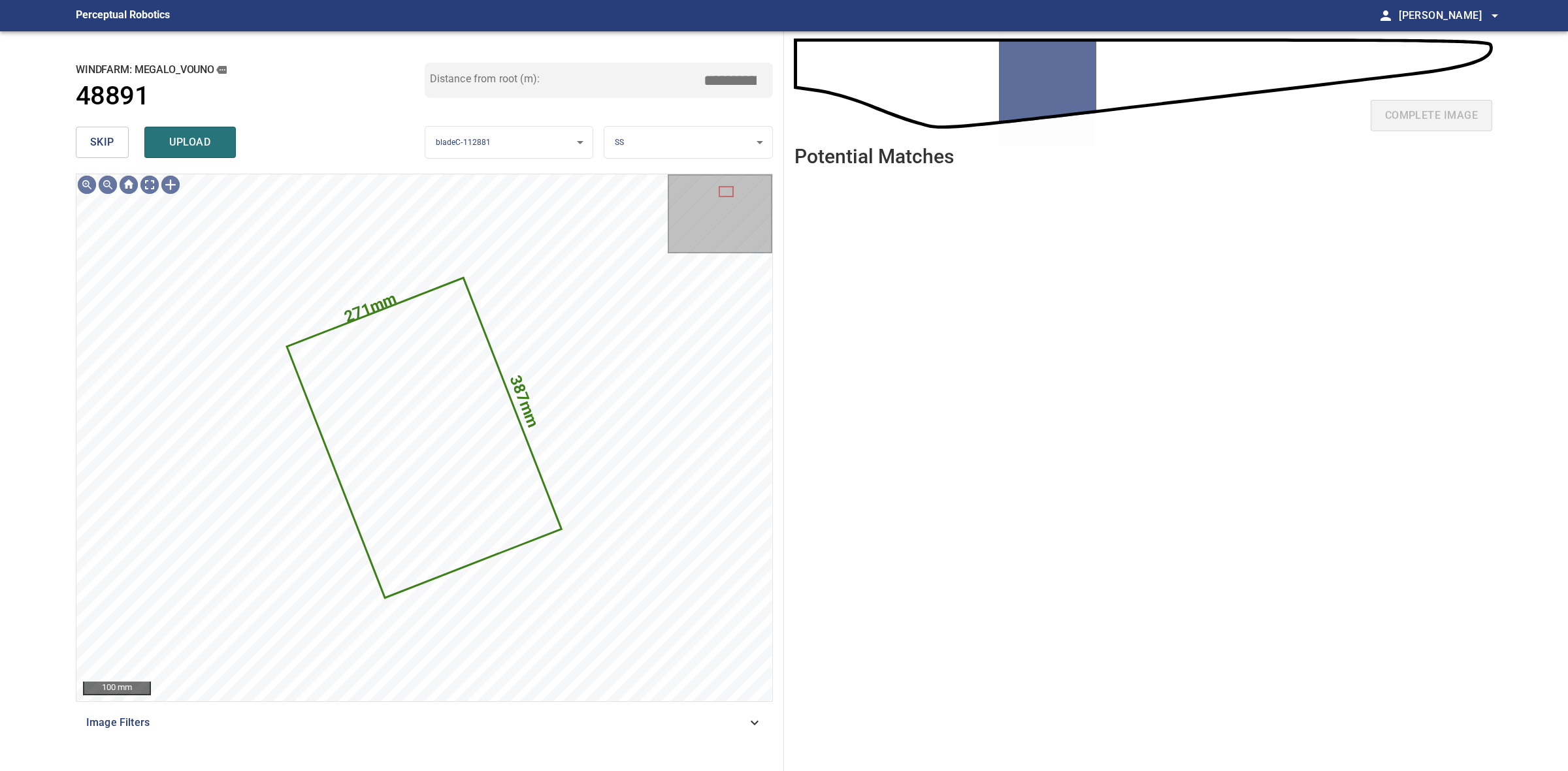
click at [108, 132] on button "skip" at bounding box center [102, 143] width 53 height 32
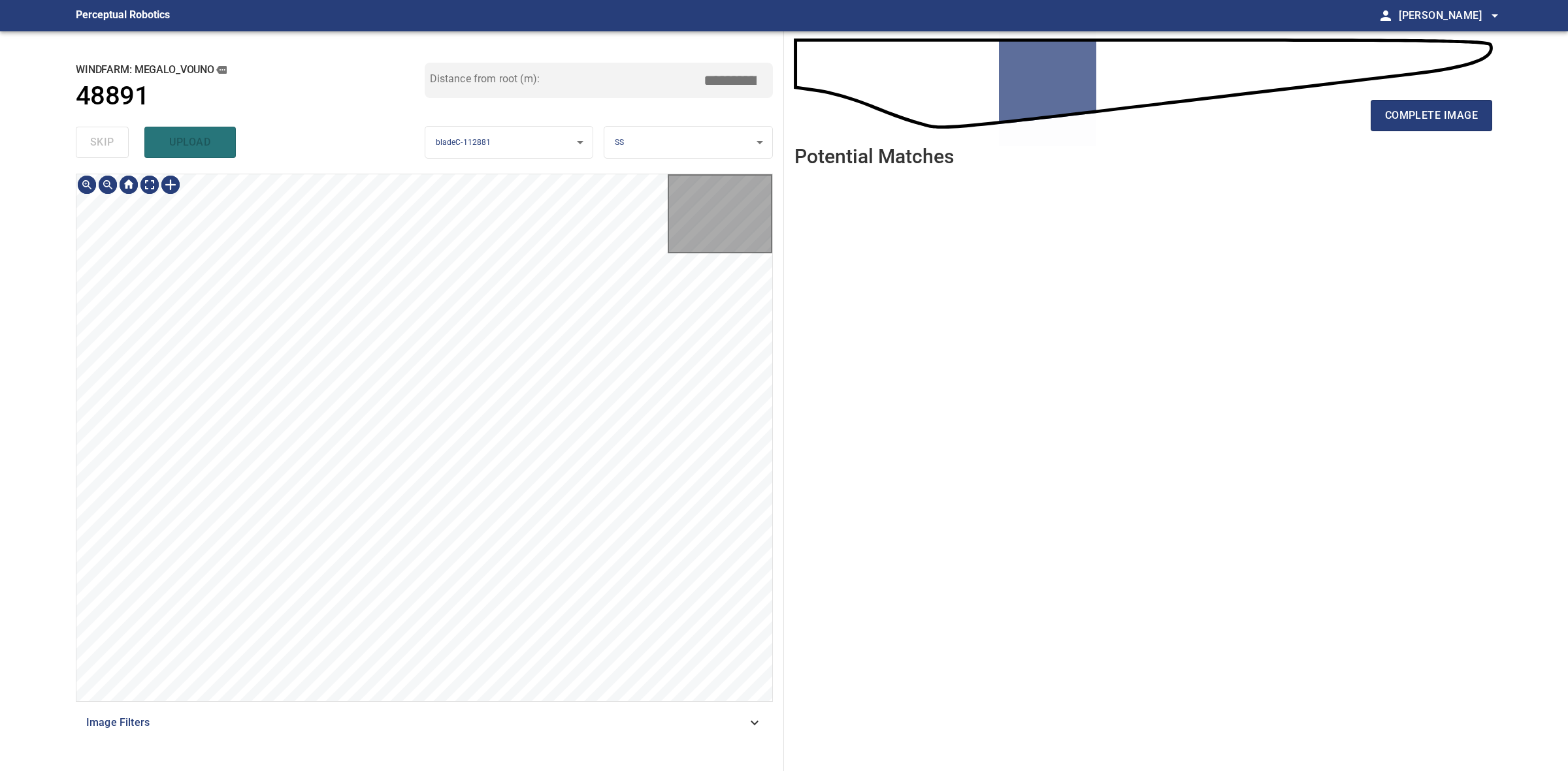
click at [108, 132] on div "skip upload" at bounding box center [250, 142] width 349 height 42
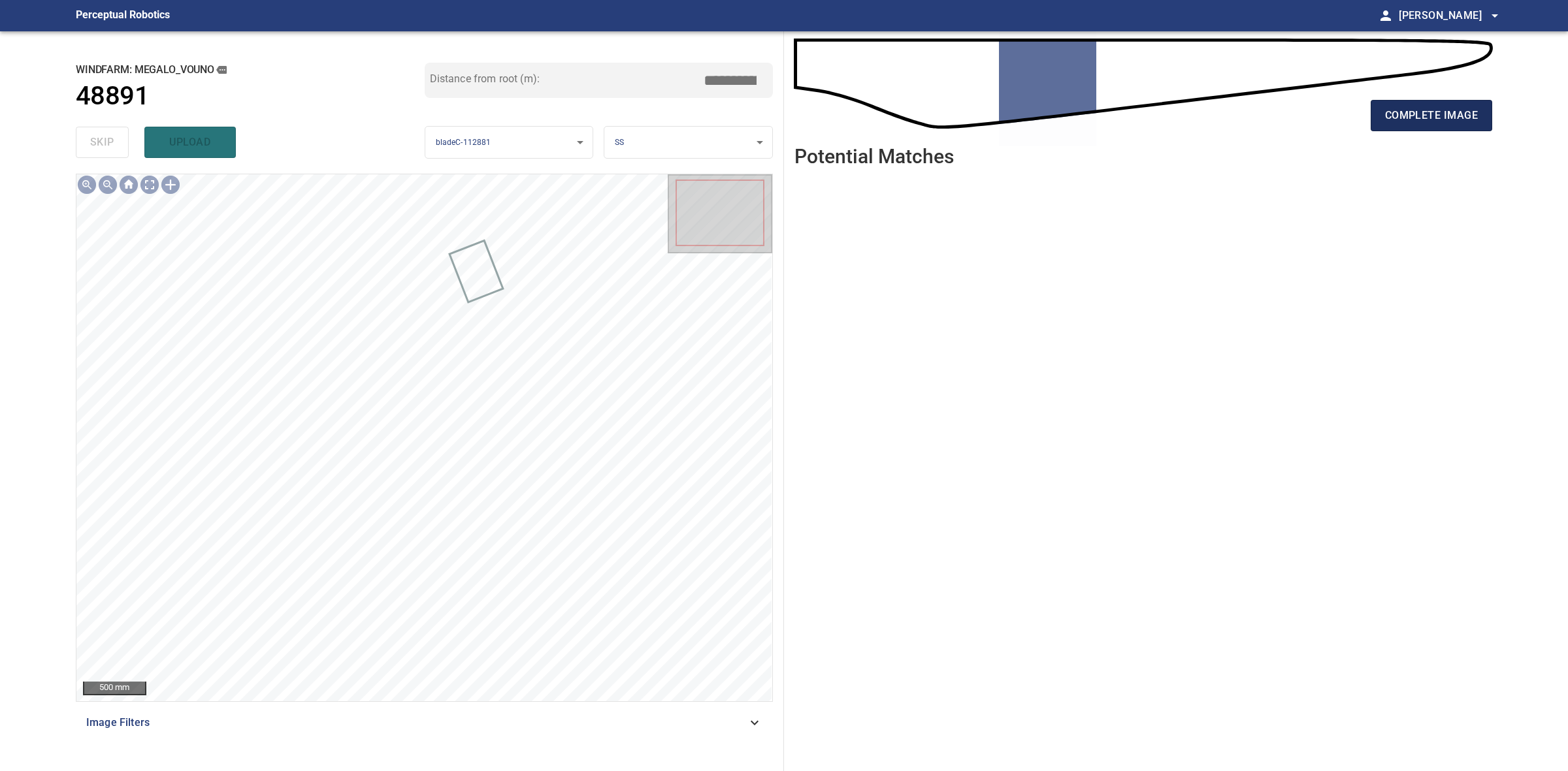
click at [1395, 110] on span "complete image" at bounding box center [1431, 115] width 93 height 19
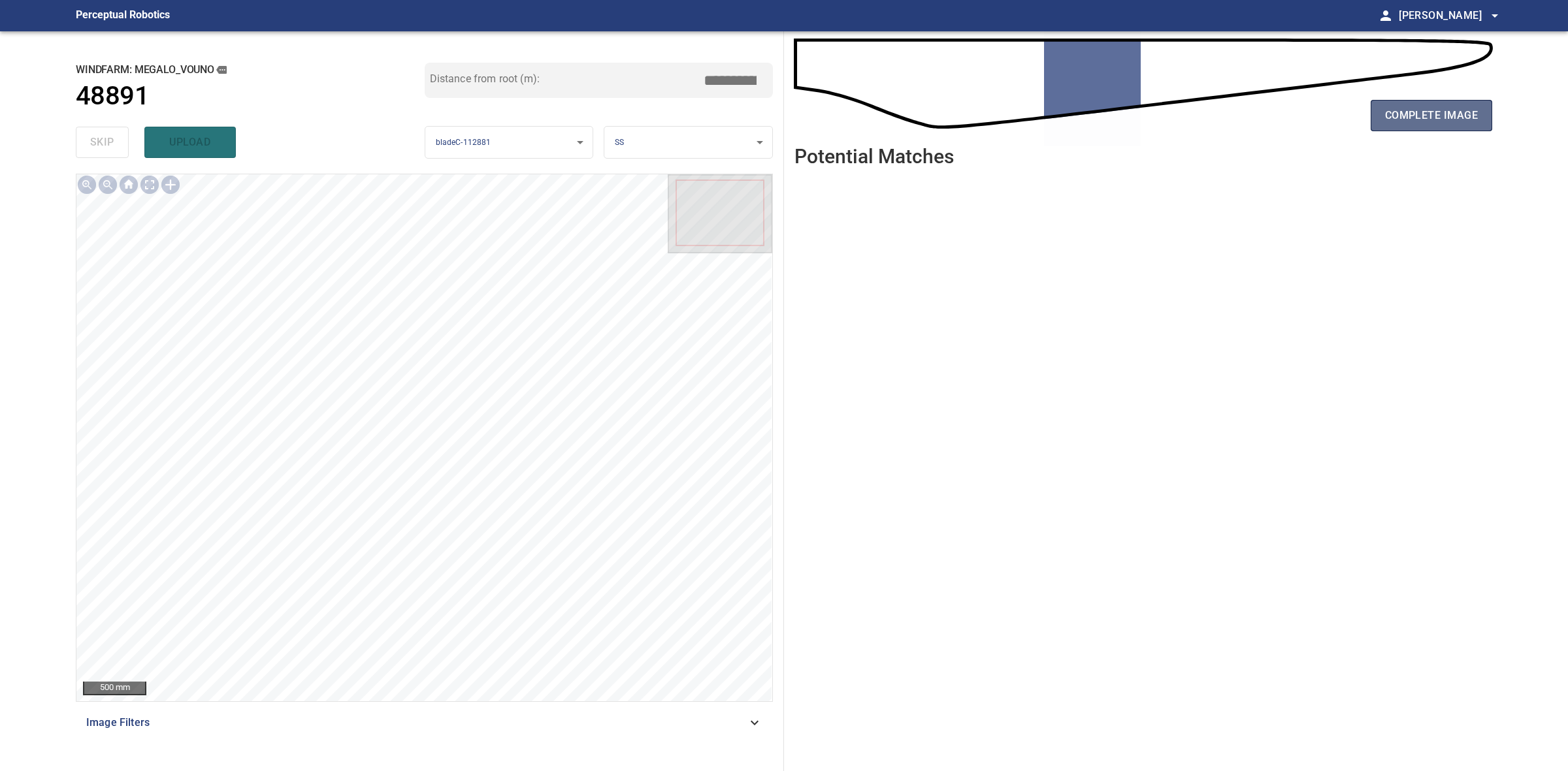
click at [1464, 126] on button "complete image" at bounding box center [1431, 116] width 122 height 32
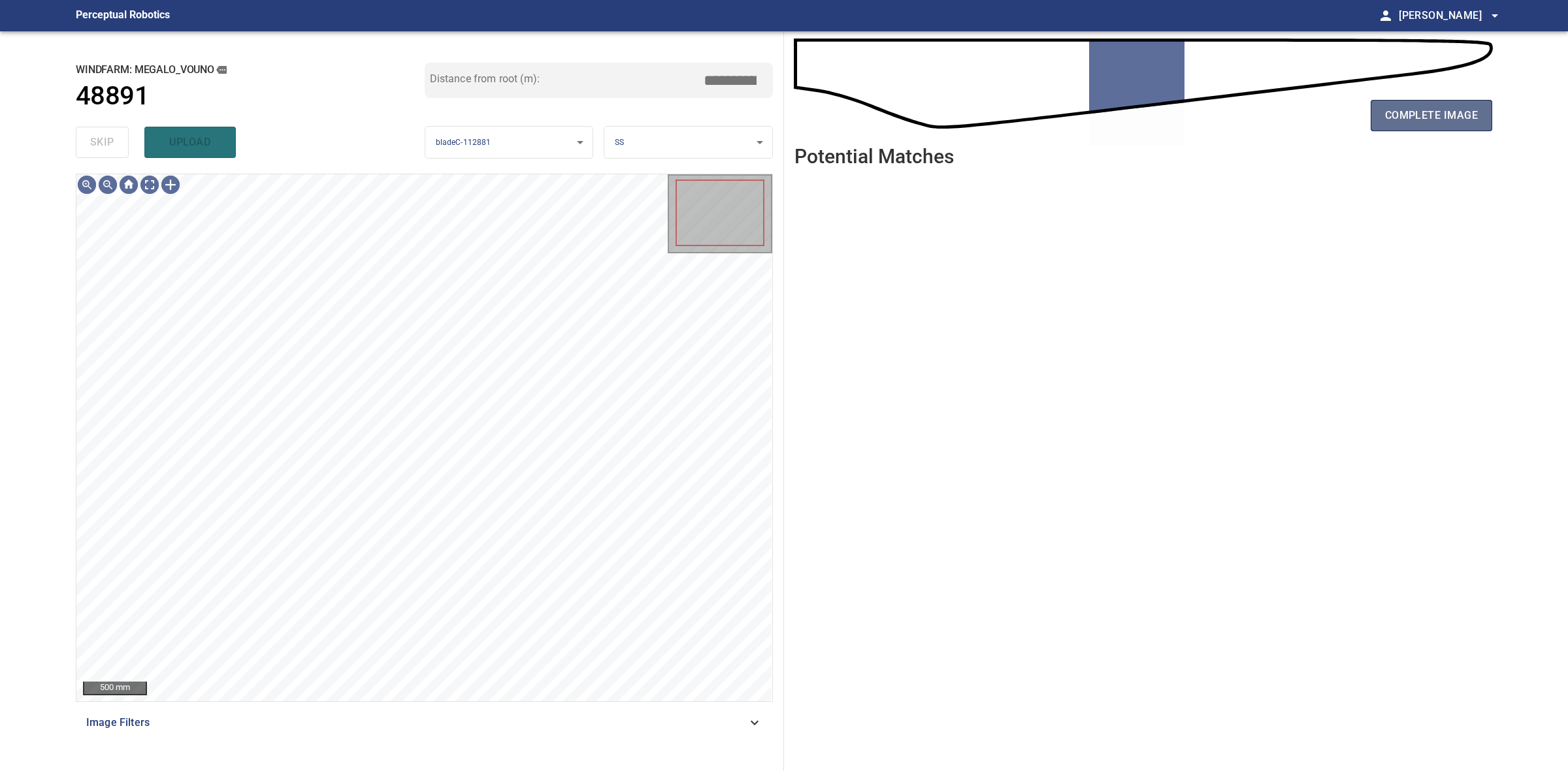
click at [1428, 106] on span "complete image" at bounding box center [1431, 115] width 93 height 19
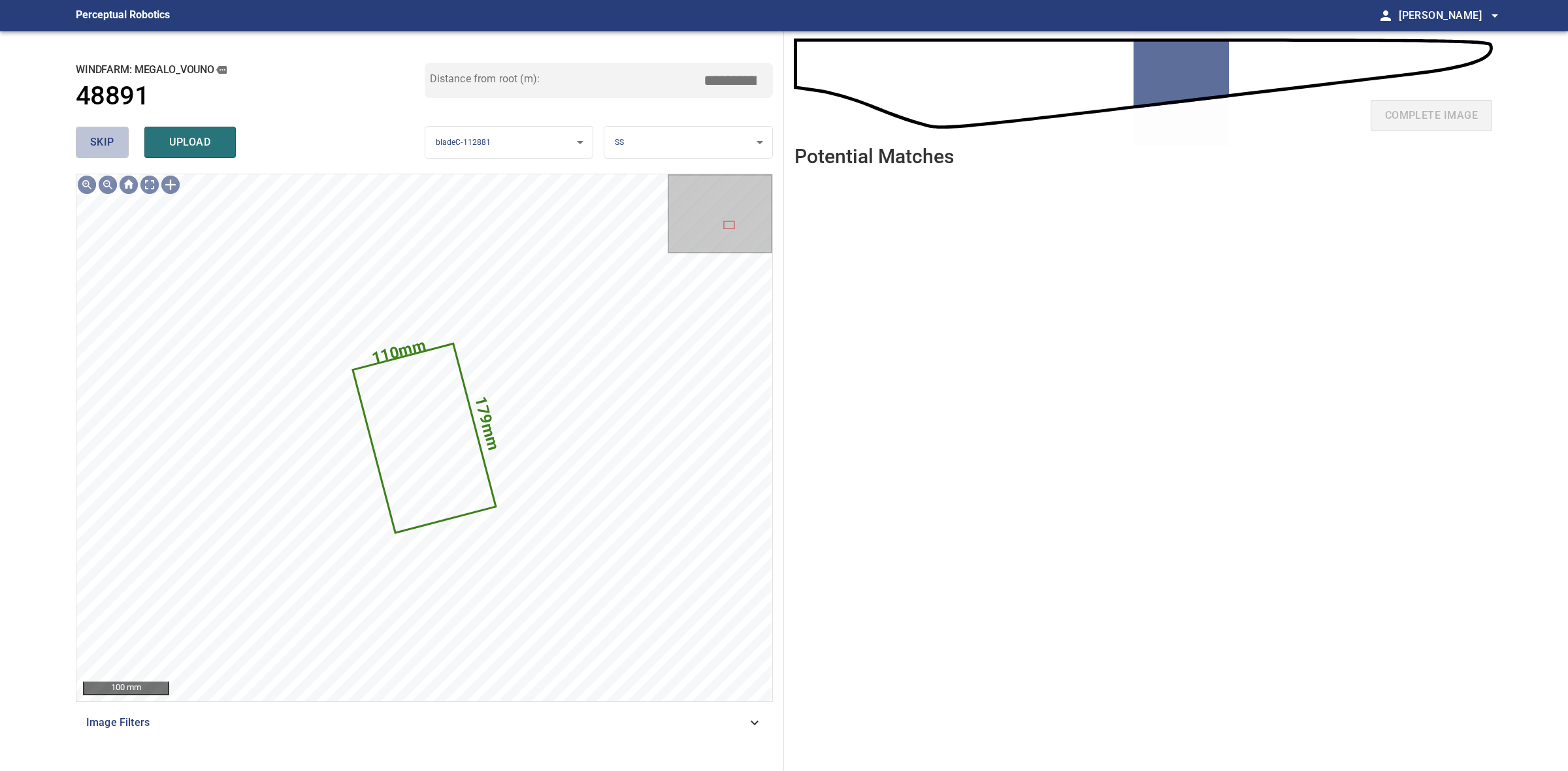
click at [115, 145] on button "skip" at bounding box center [102, 143] width 53 height 32
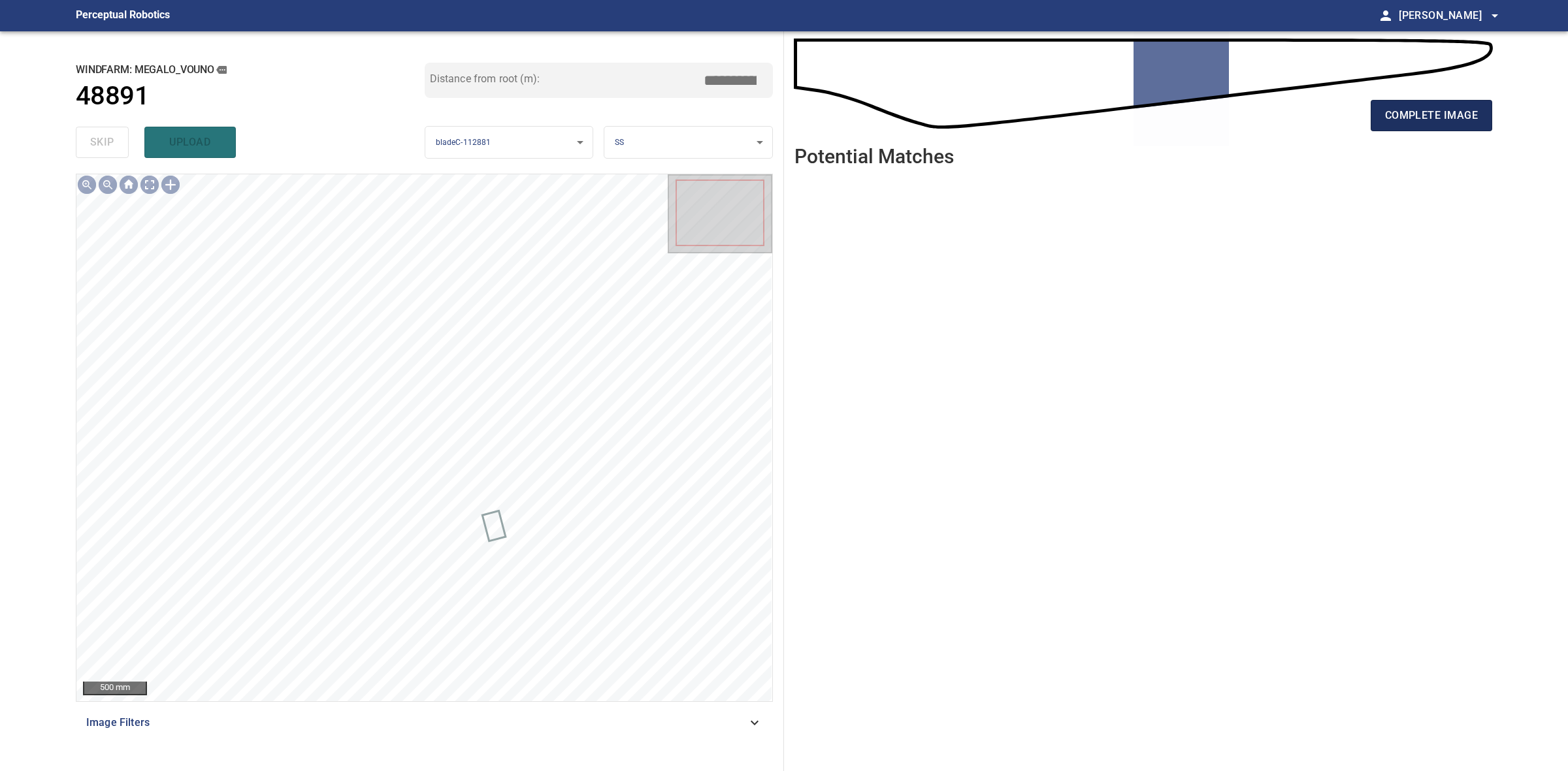
click at [1475, 113] on span "complete image" at bounding box center [1431, 115] width 93 height 19
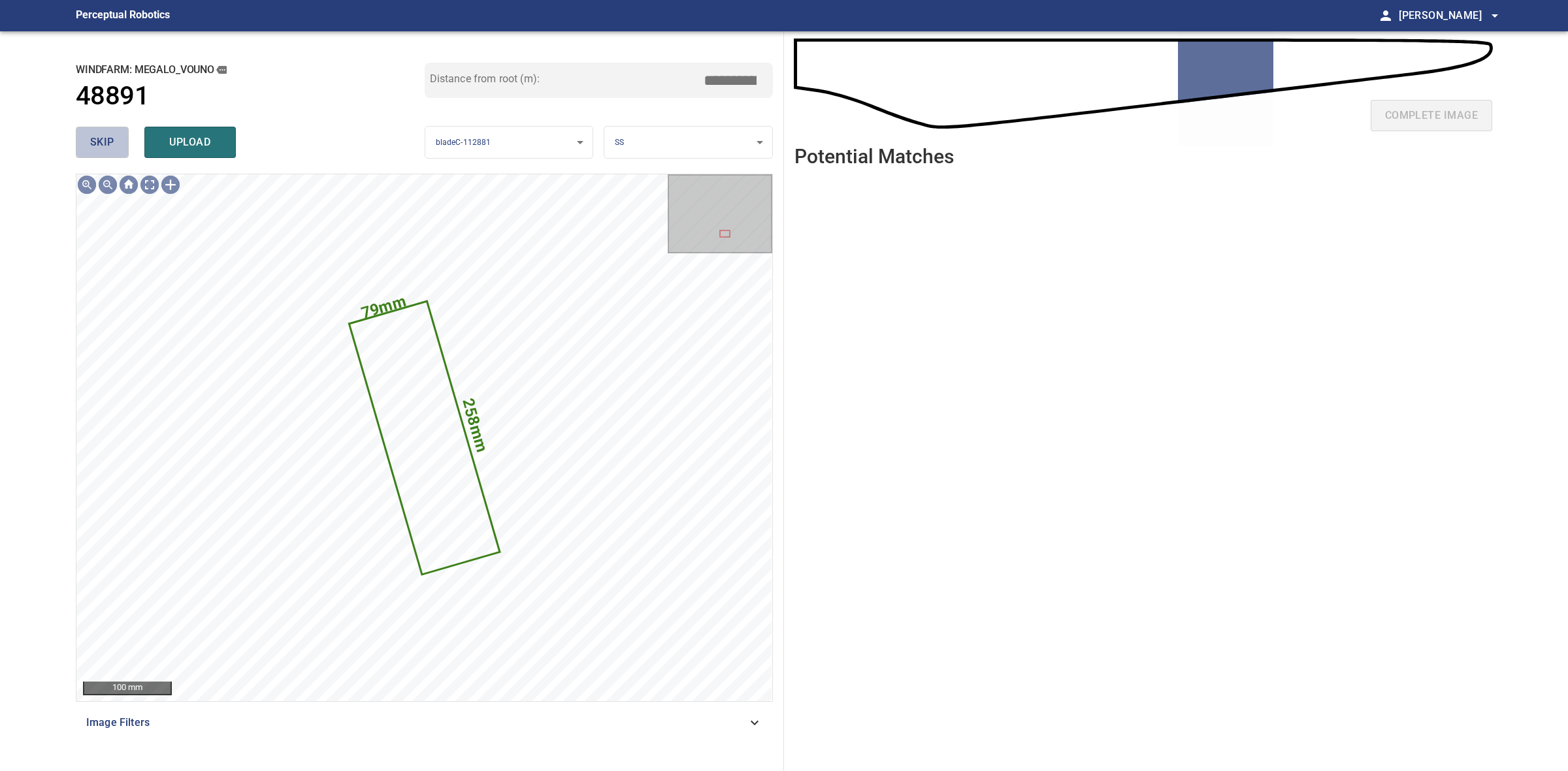
click at [122, 142] on button "skip" at bounding box center [102, 143] width 53 height 32
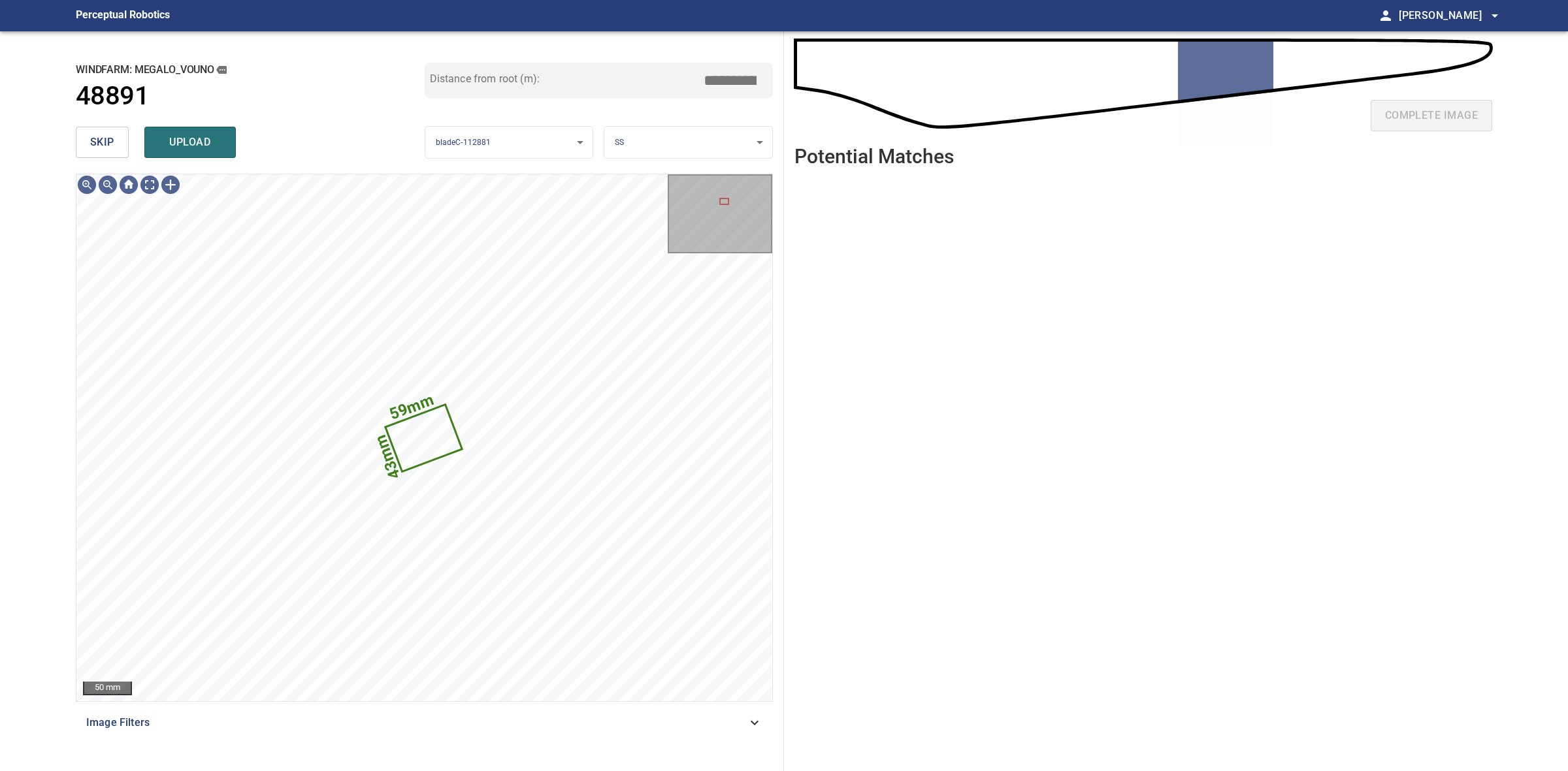
click at [126, 144] on button "skip" at bounding box center [102, 143] width 53 height 32
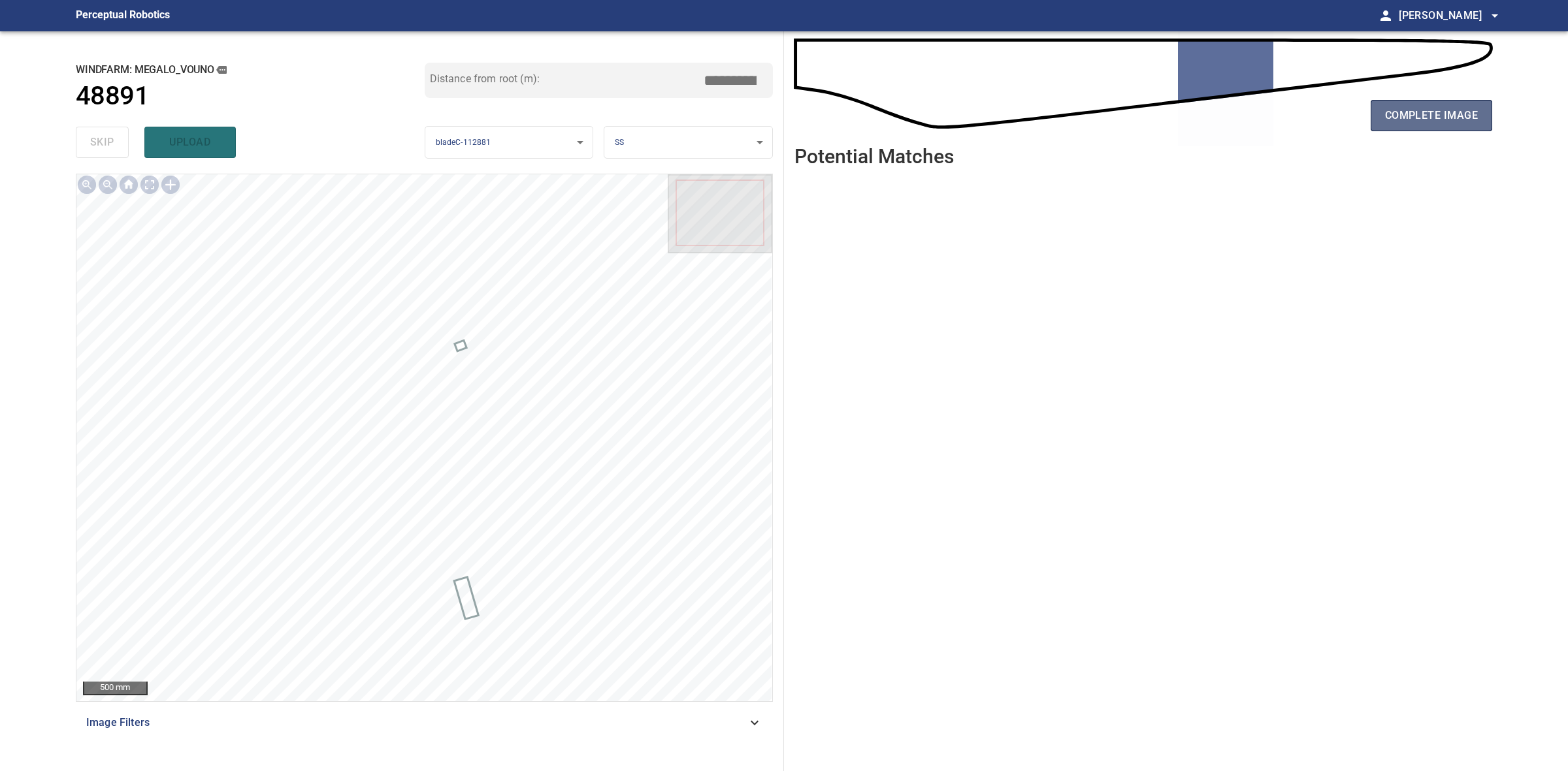
click at [1446, 118] on span "complete image" at bounding box center [1431, 115] width 93 height 19
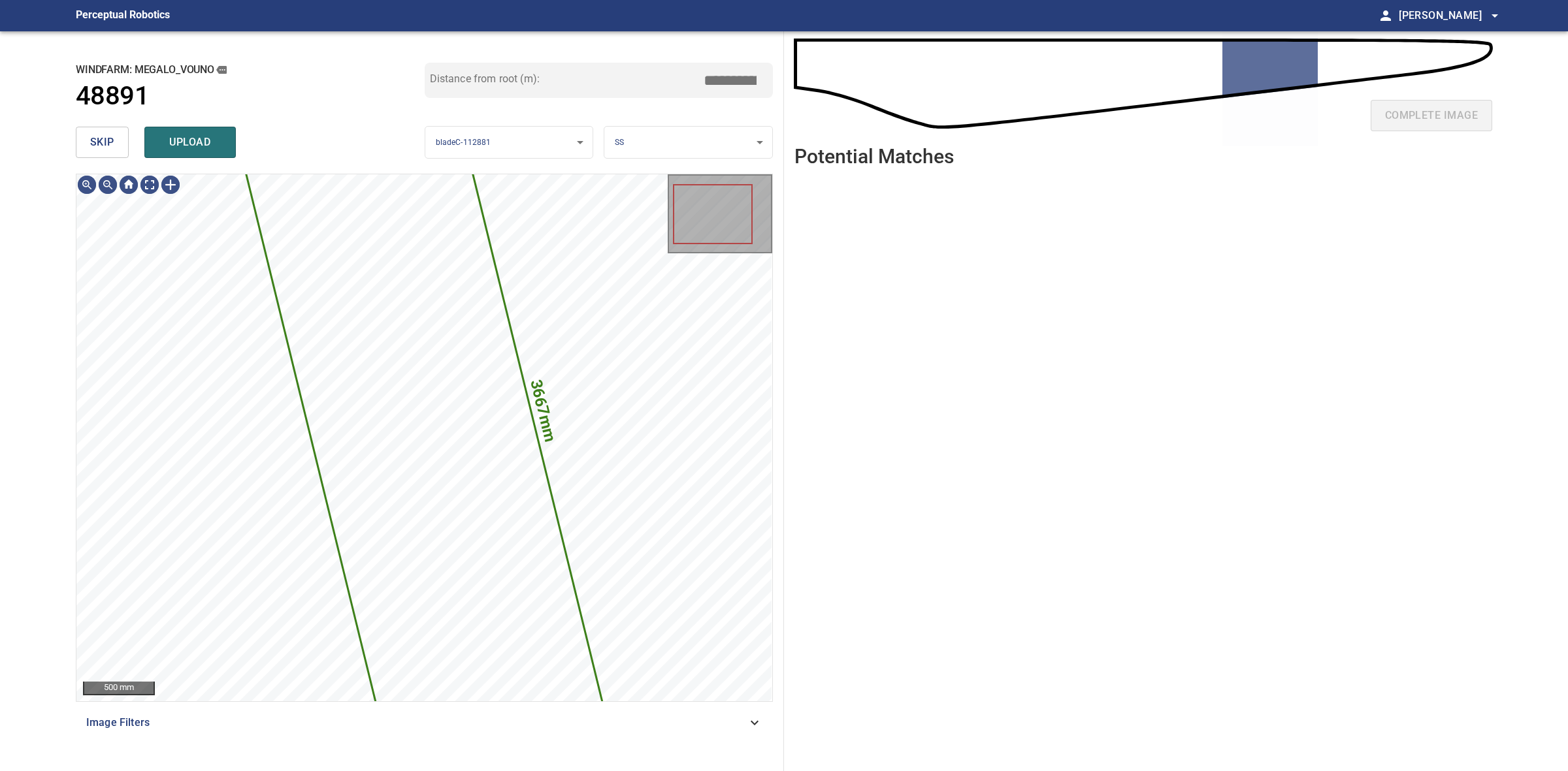
click at [126, 147] on button "skip" at bounding box center [102, 143] width 53 height 32
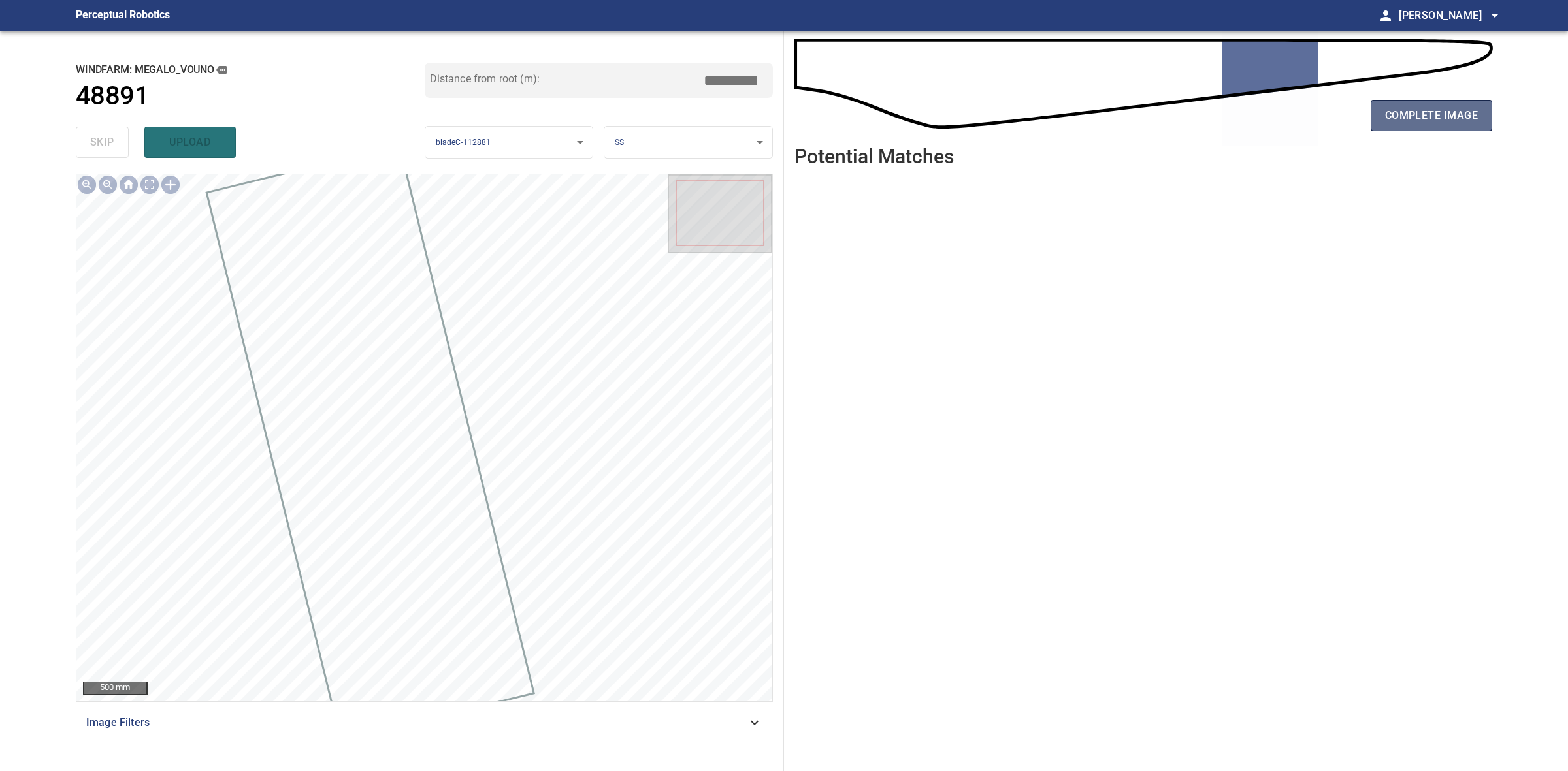
click at [1372, 115] on button "complete image" at bounding box center [1431, 116] width 122 height 32
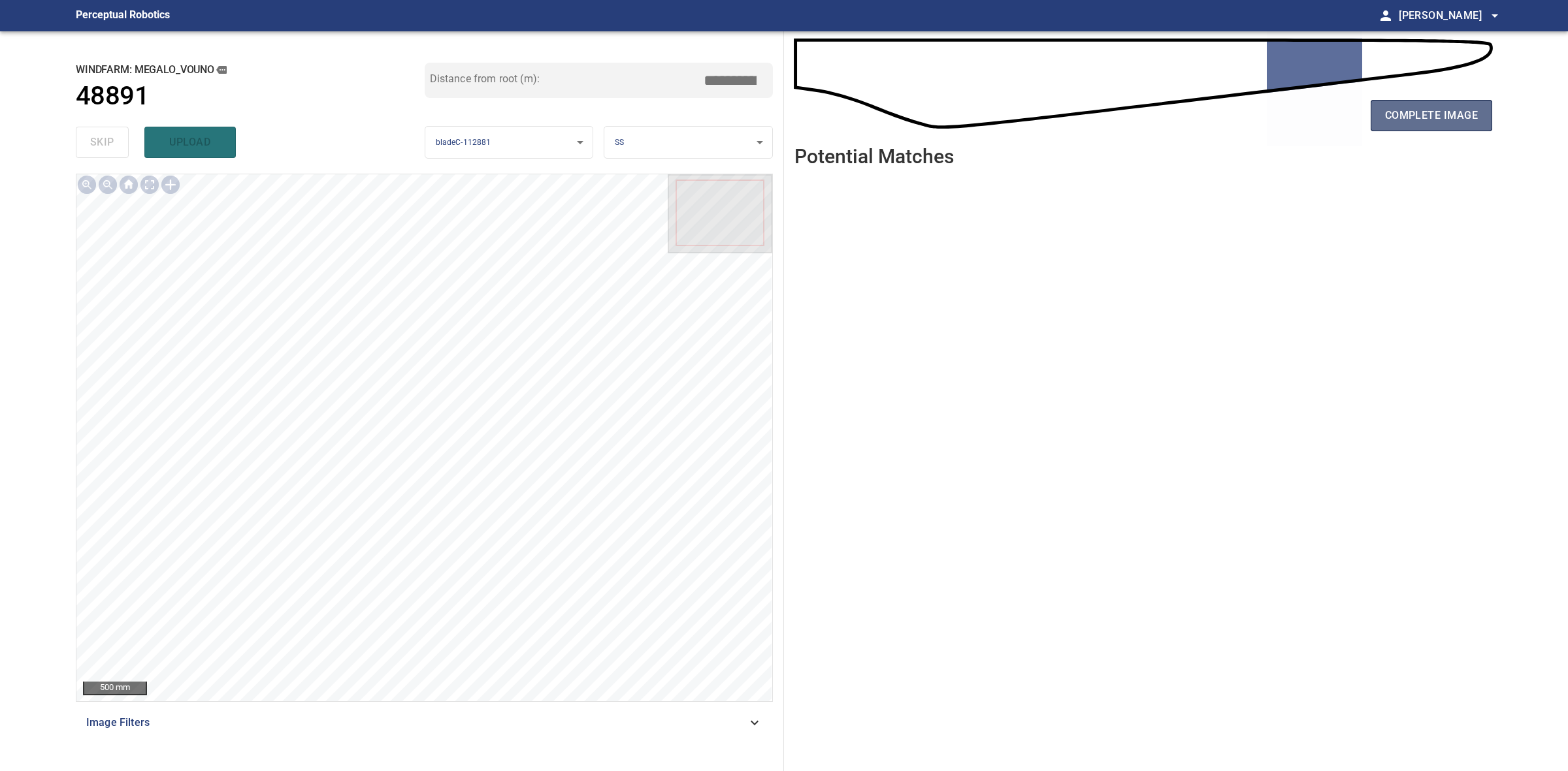
click at [1401, 115] on span "complete image" at bounding box center [1431, 115] width 93 height 19
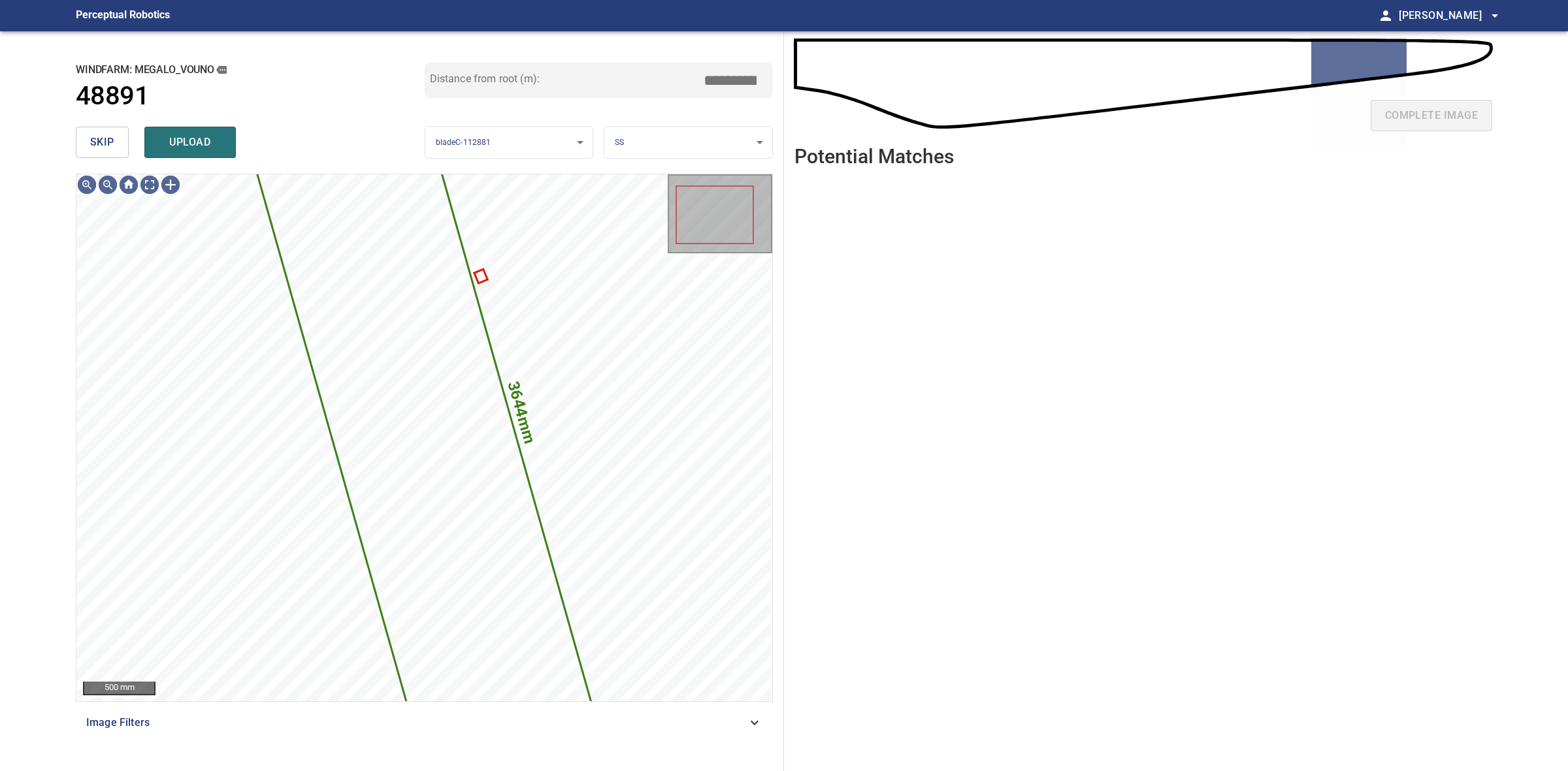
click at [111, 133] on span "skip" at bounding box center [102, 142] width 24 height 19
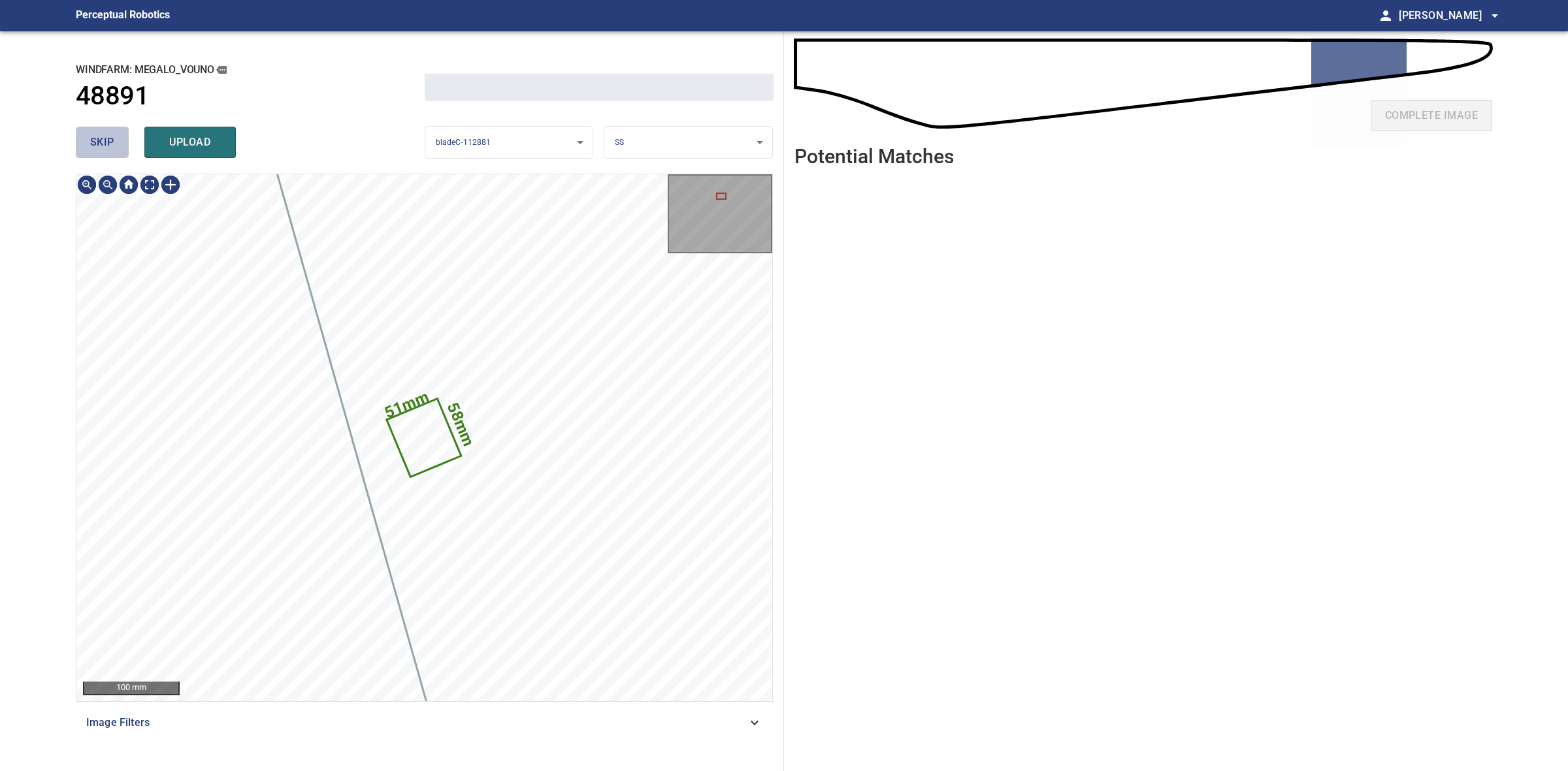
click at [111, 133] on span "skip" at bounding box center [102, 142] width 24 height 19
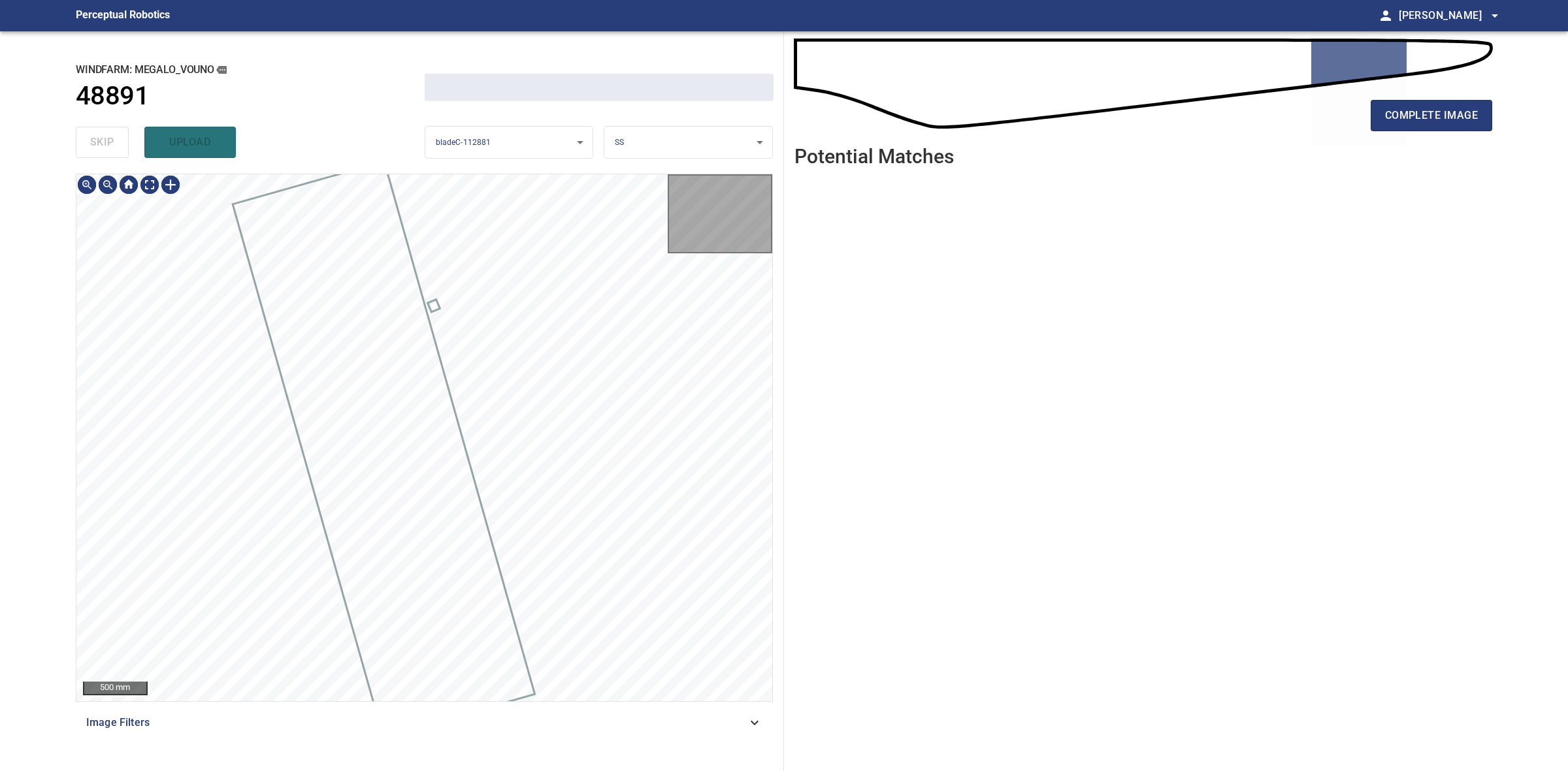
click at [111, 133] on div "skip upload" at bounding box center [250, 142] width 349 height 42
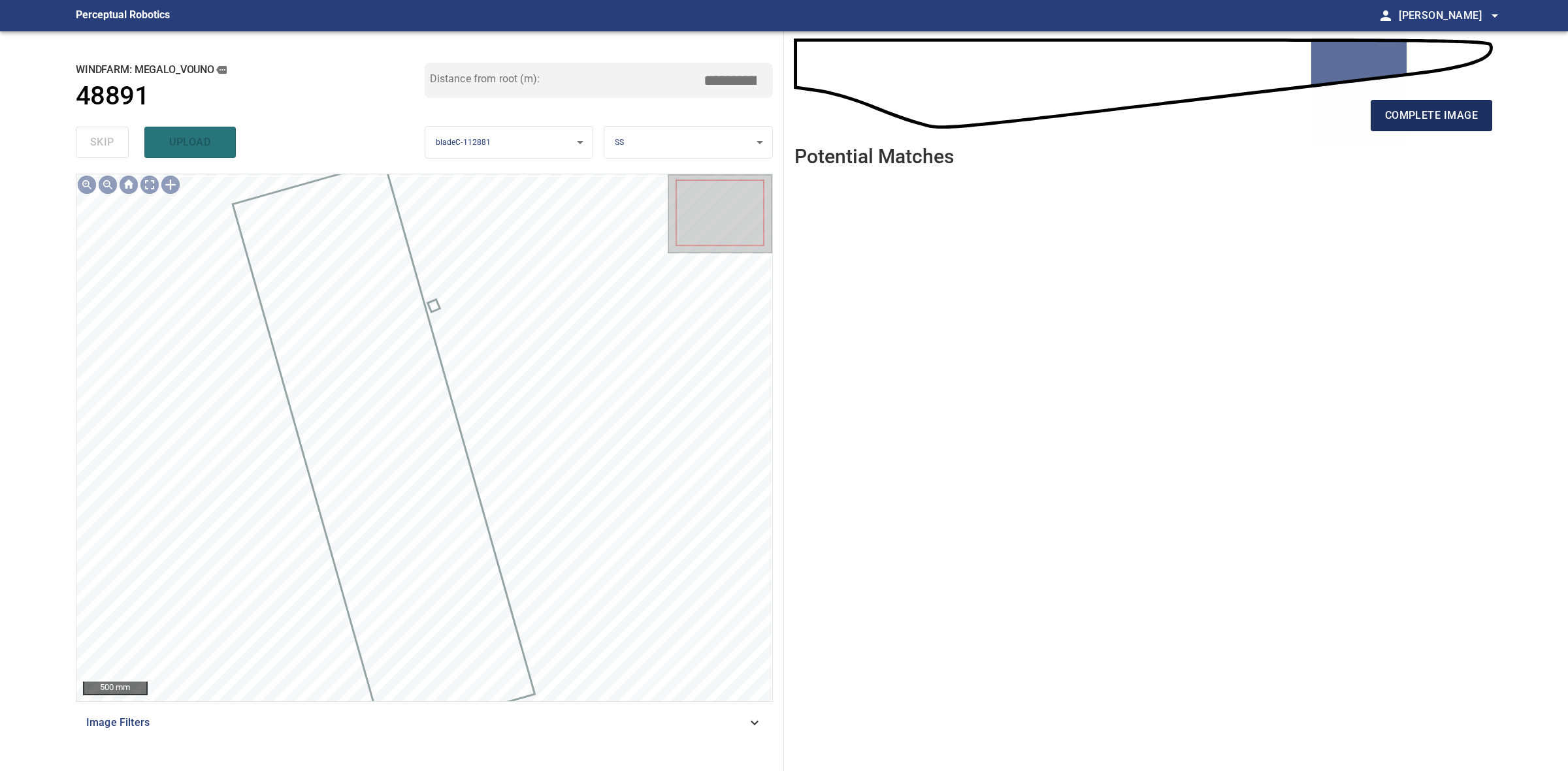
click at [1468, 108] on span "complete image" at bounding box center [1431, 115] width 93 height 19
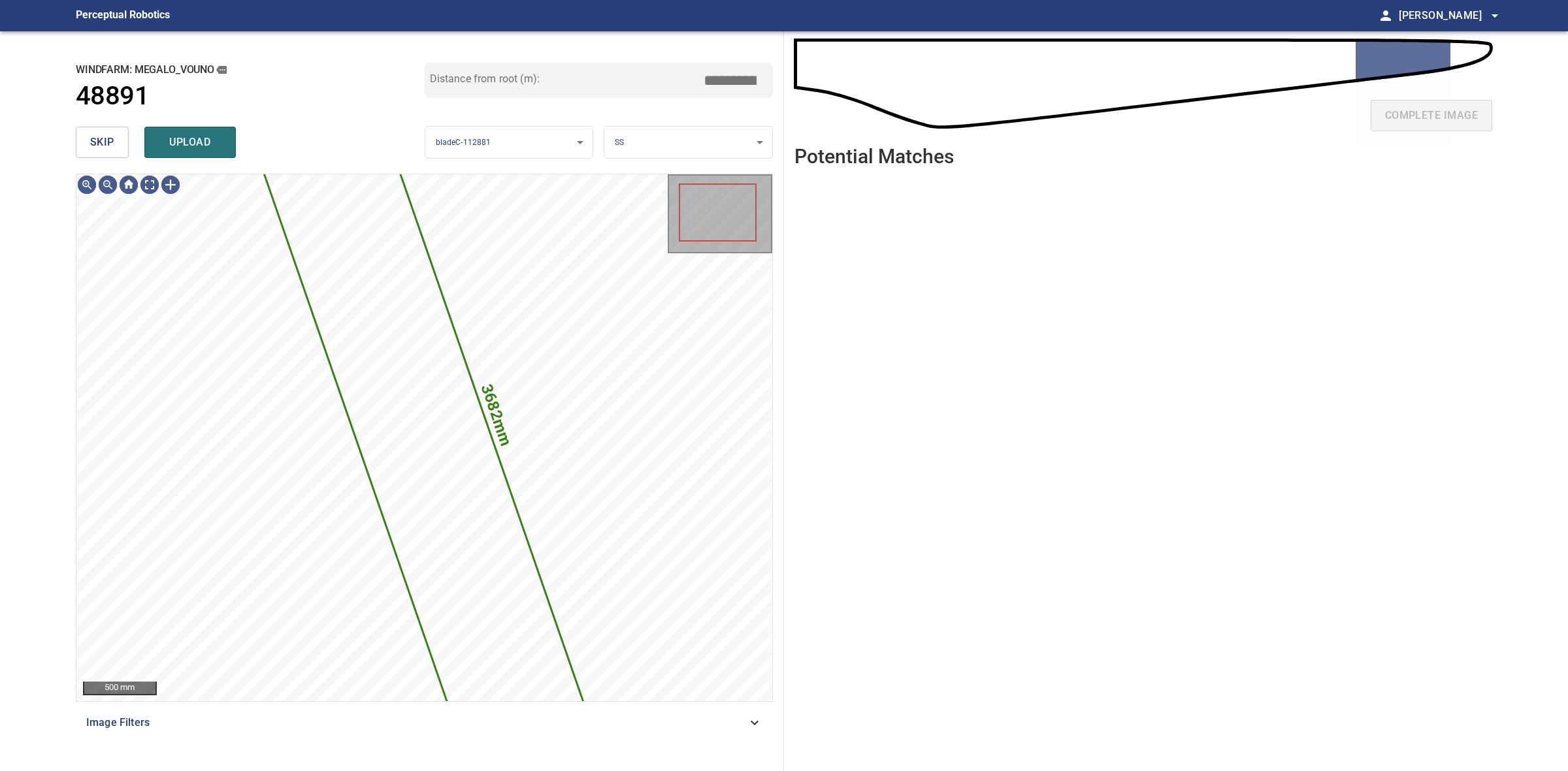
click at [111, 148] on span "skip" at bounding box center [102, 142] width 24 height 19
click at [111, 148] on div "skip upload" at bounding box center [250, 142] width 349 height 42
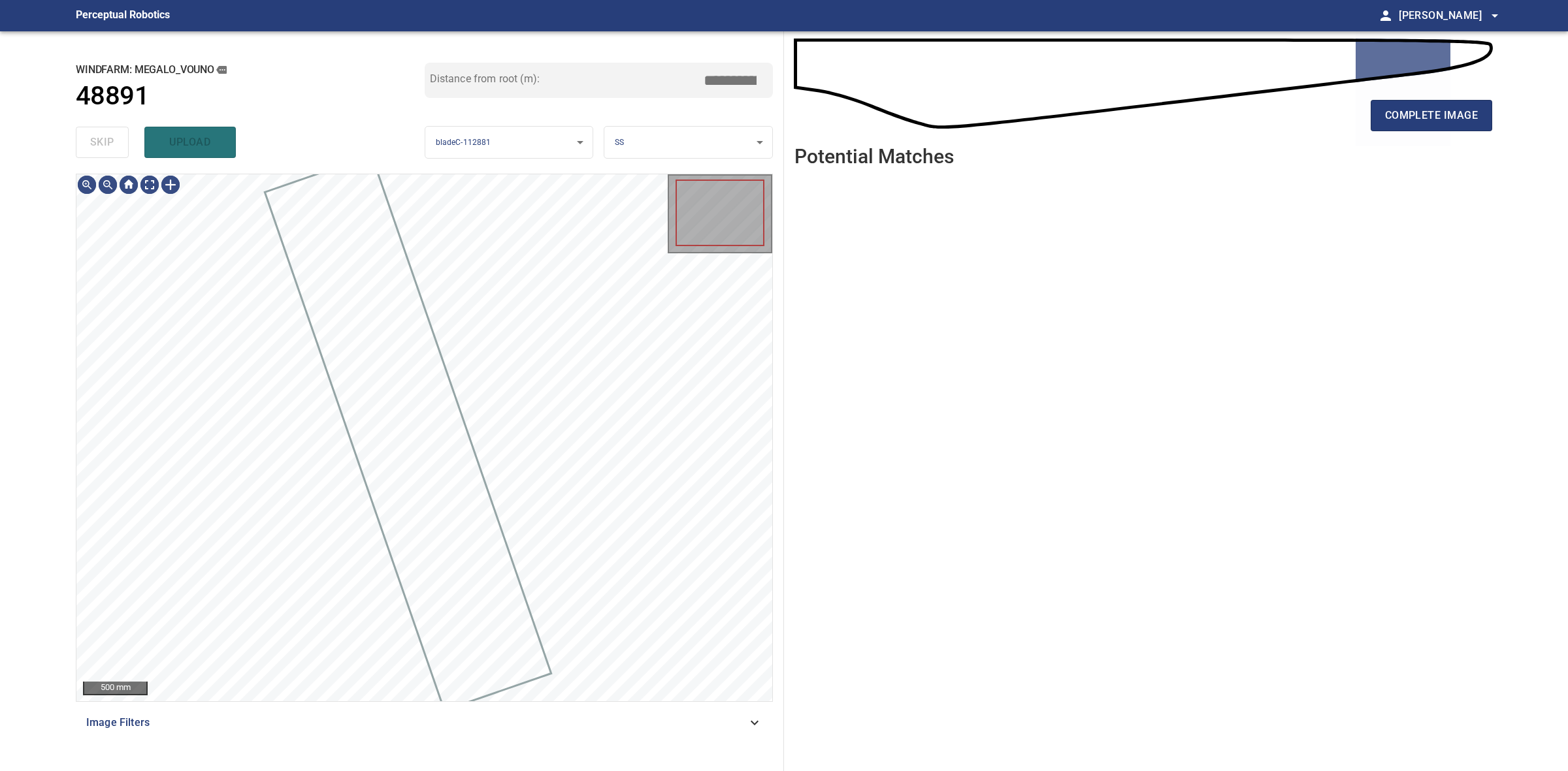
click at [111, 148] on div "skip upload" at bounding box center [250, 142] width 349 height 42
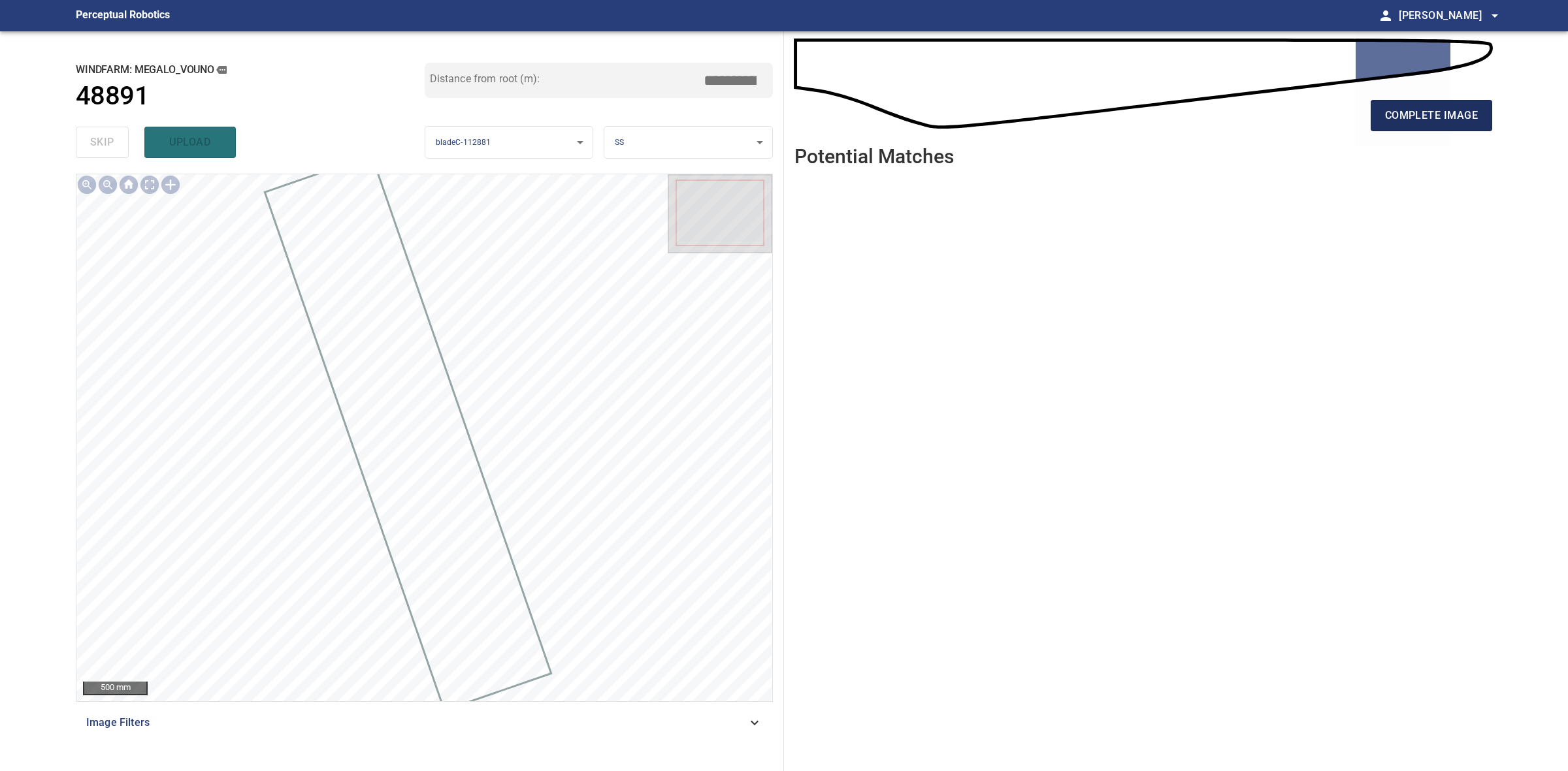
click at [1401, 115] on span "complete image" at bounding box center [1431, 115] width 93 height 19
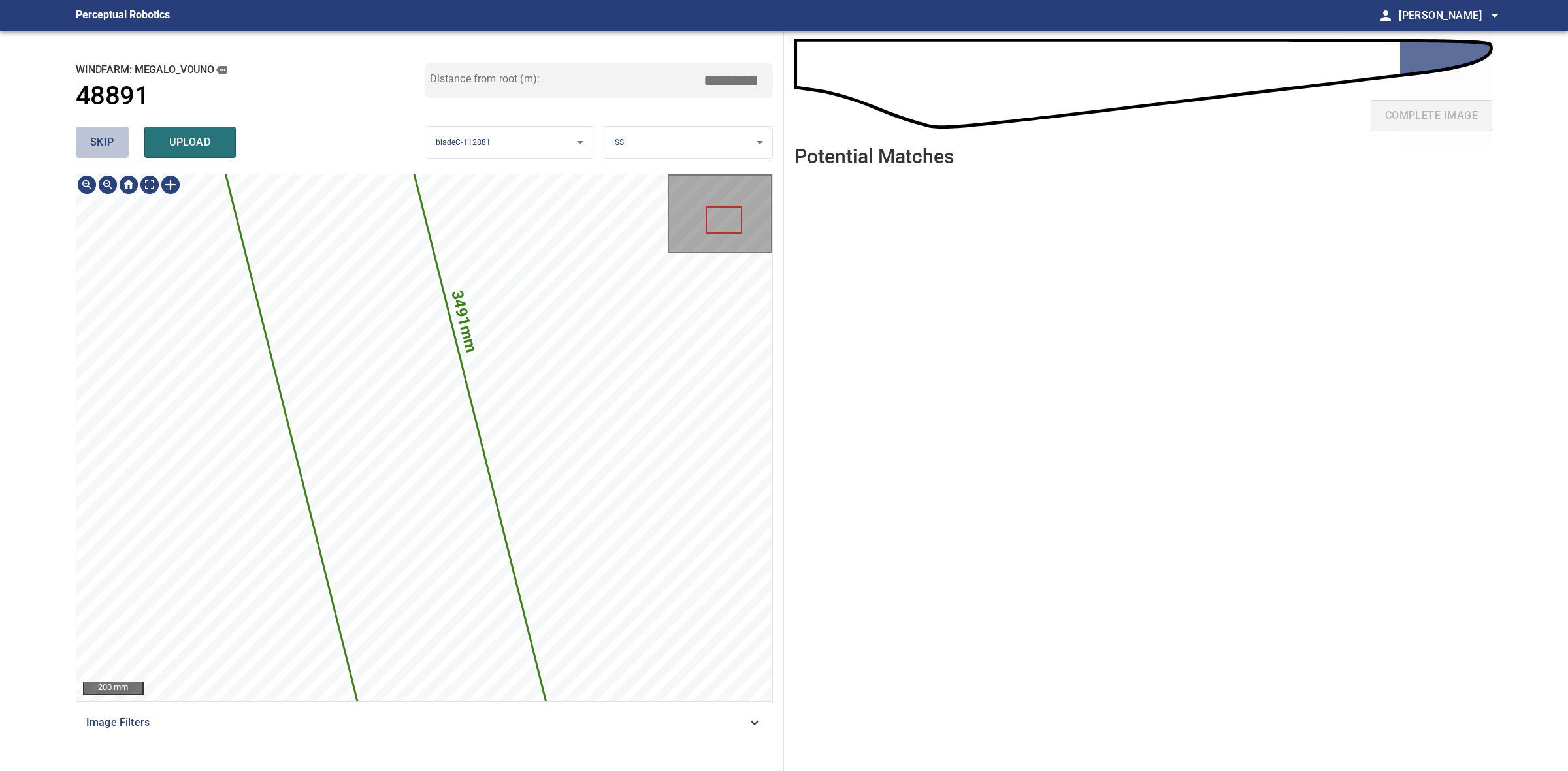
click at [119, 148] on button "skip" at bounding box center [102, 143] width 53 height 32
click at [119, 148] on div "skip upload" at bounding box center [250, 142] width 349 height 42
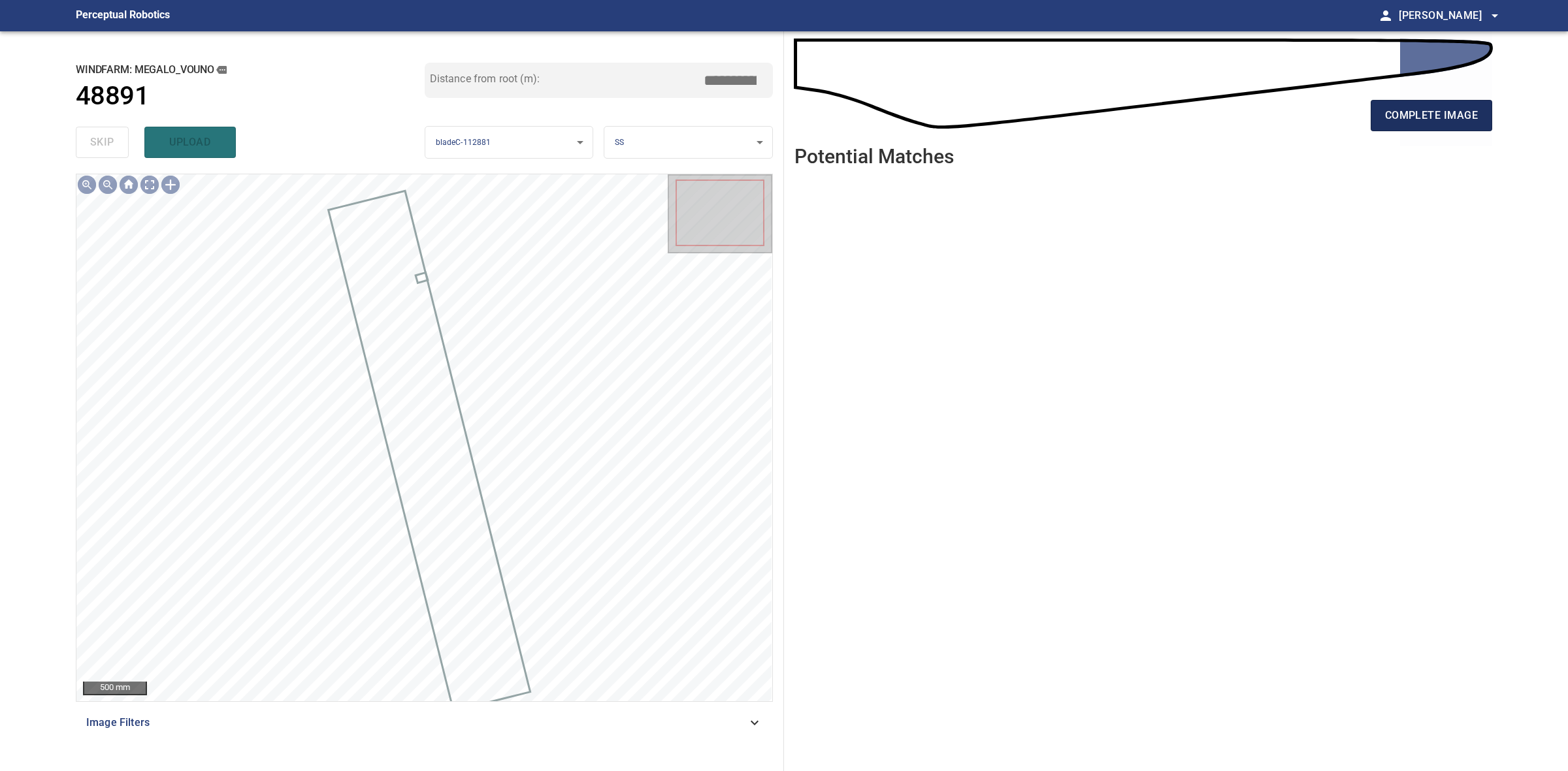
click at [1412, 109] on span "complete image" at bounding box center [1431, 115] width 93 height 19
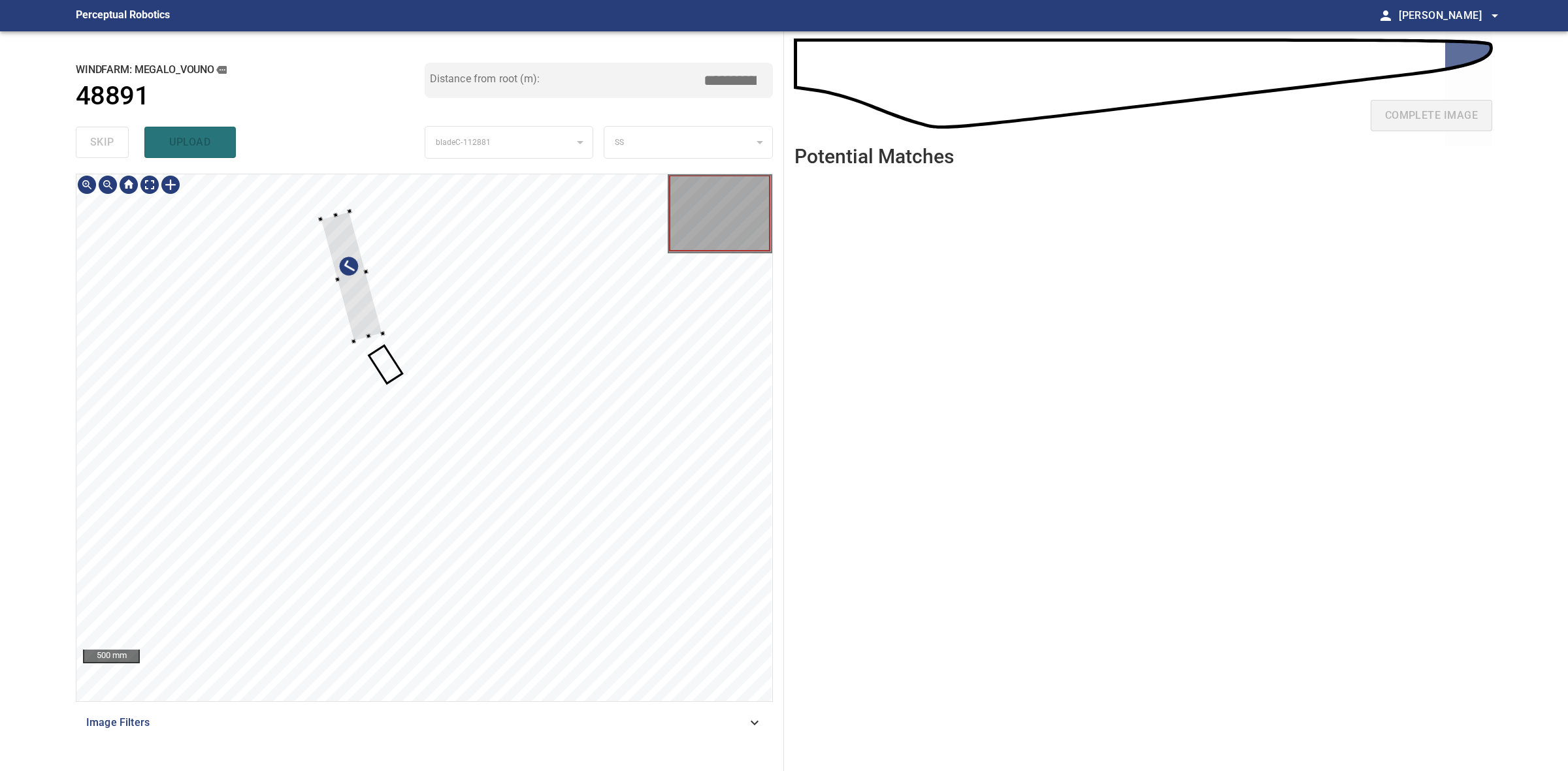
click at [378, 330] on div at bounding box center [351, 276] width 63 height 130
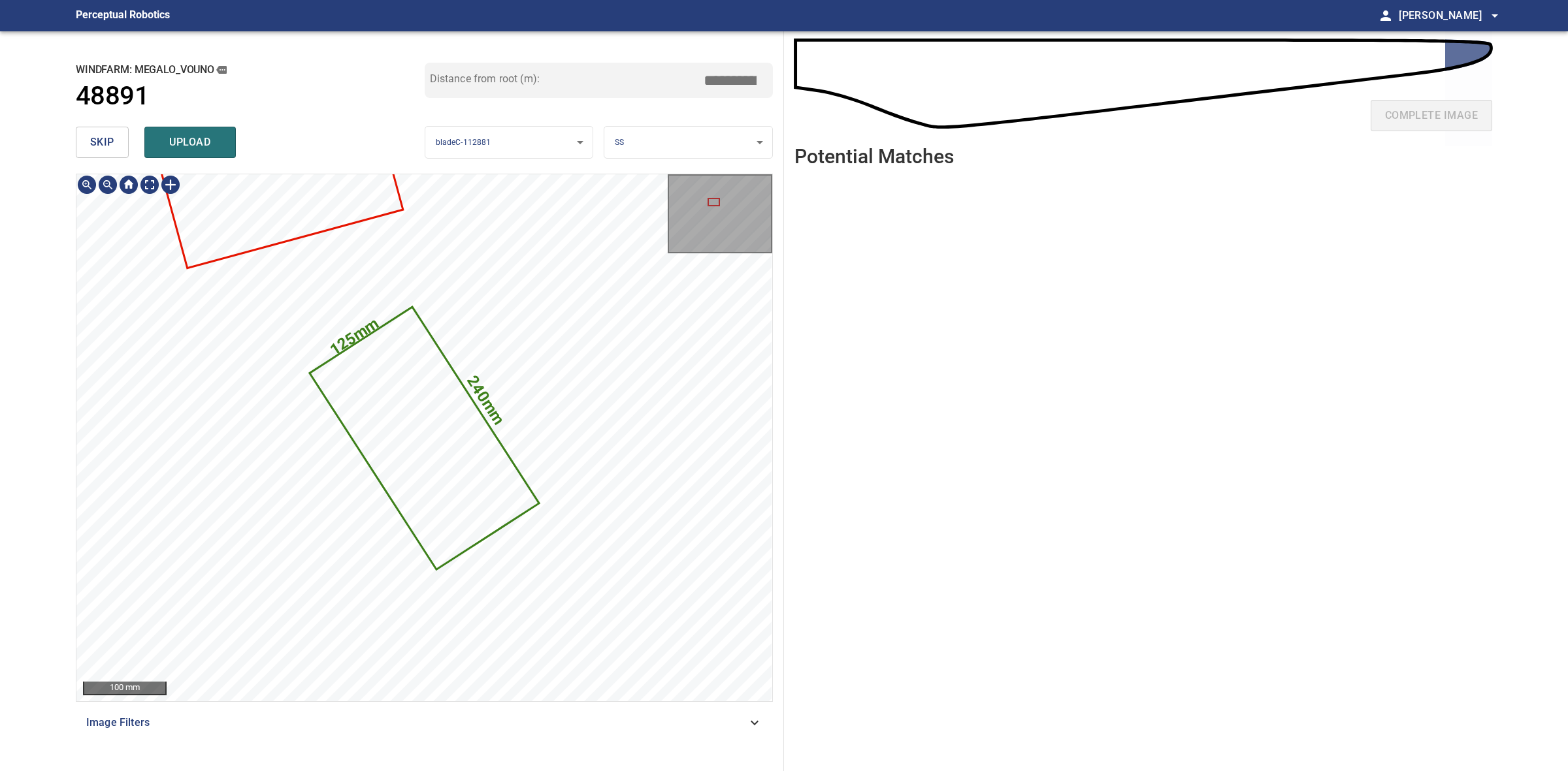
click at [448, 511] on icon at bounding box center [424, 438] width 227 height 260
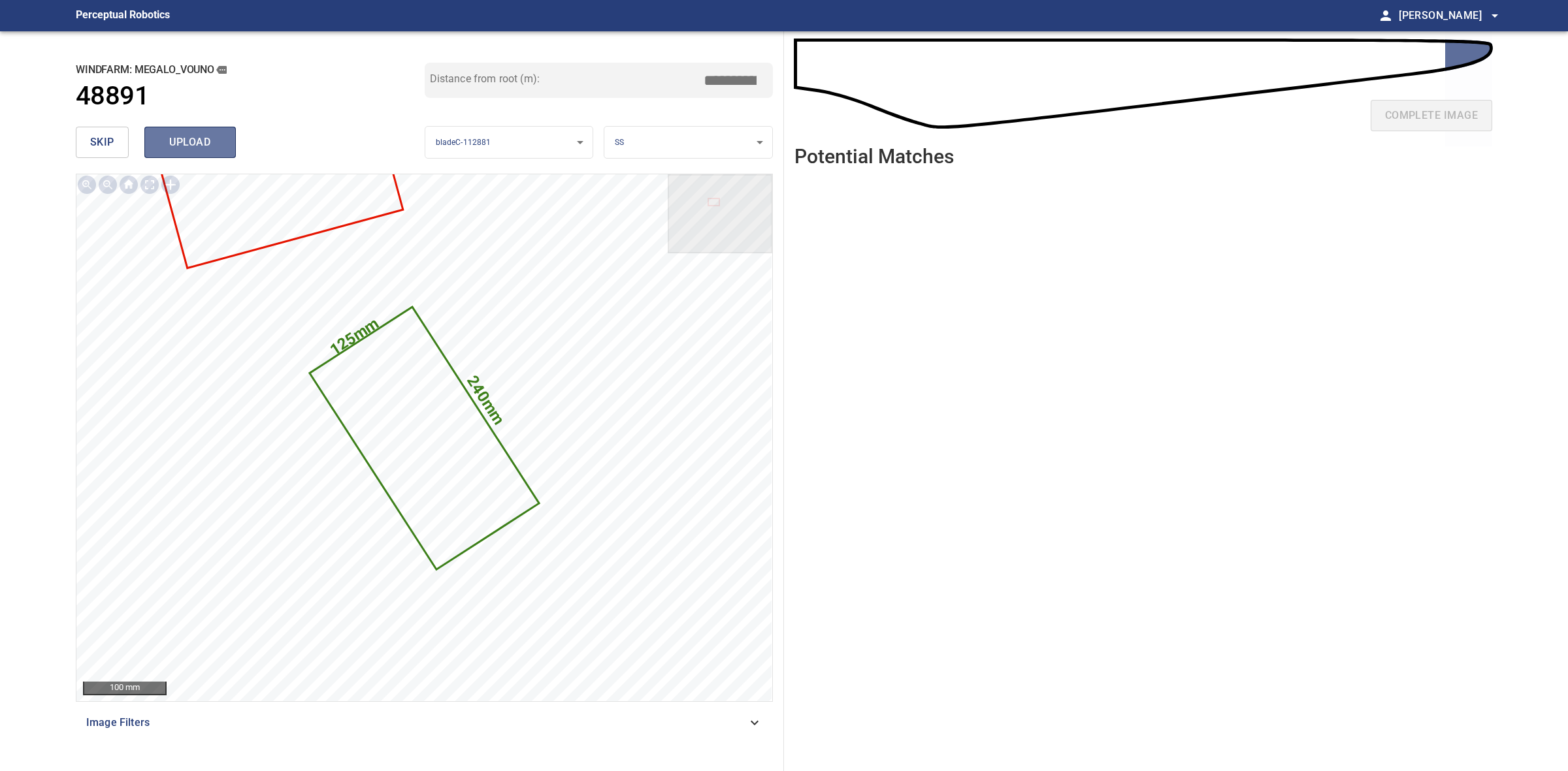
click at [229, 144] on button "upload" at bounding box center [190, 143] width 91 height 32
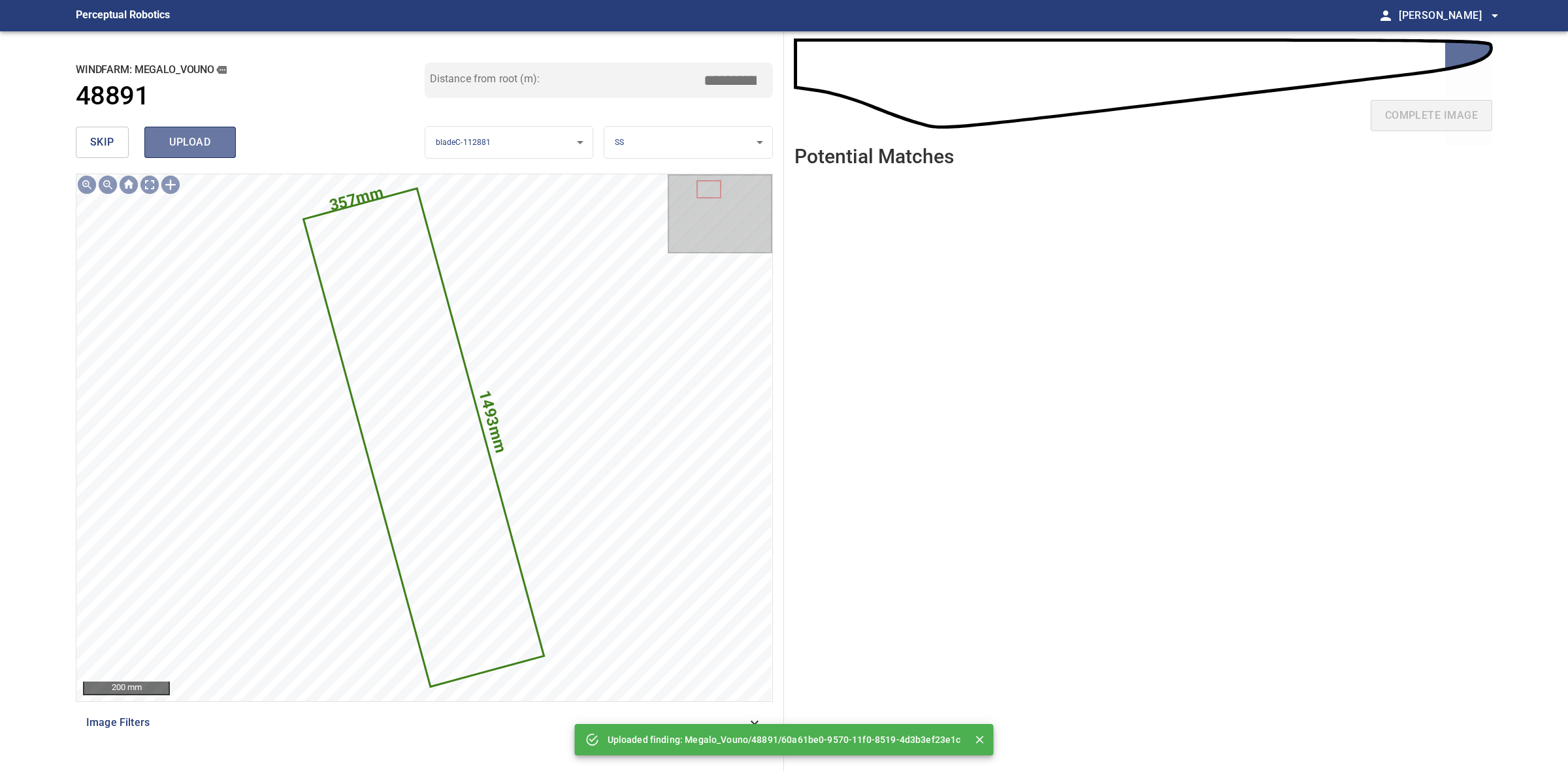
click at [200, 141] on span "upload" at bounding box center [190, 142] width 63 height 19
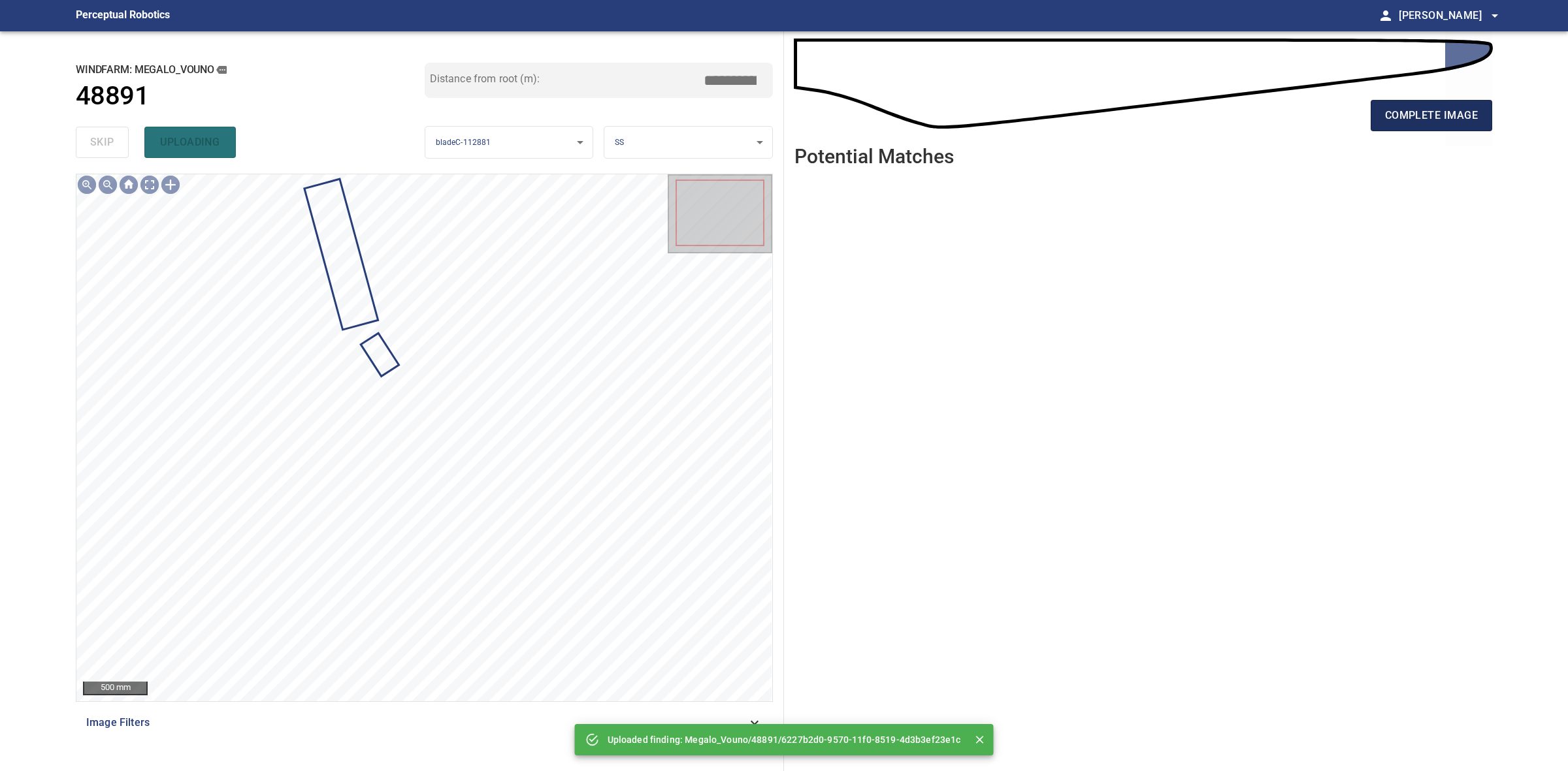
click at [1439, 116] on span "complete image" at bounding box center [1431, 115] width 93 height 19
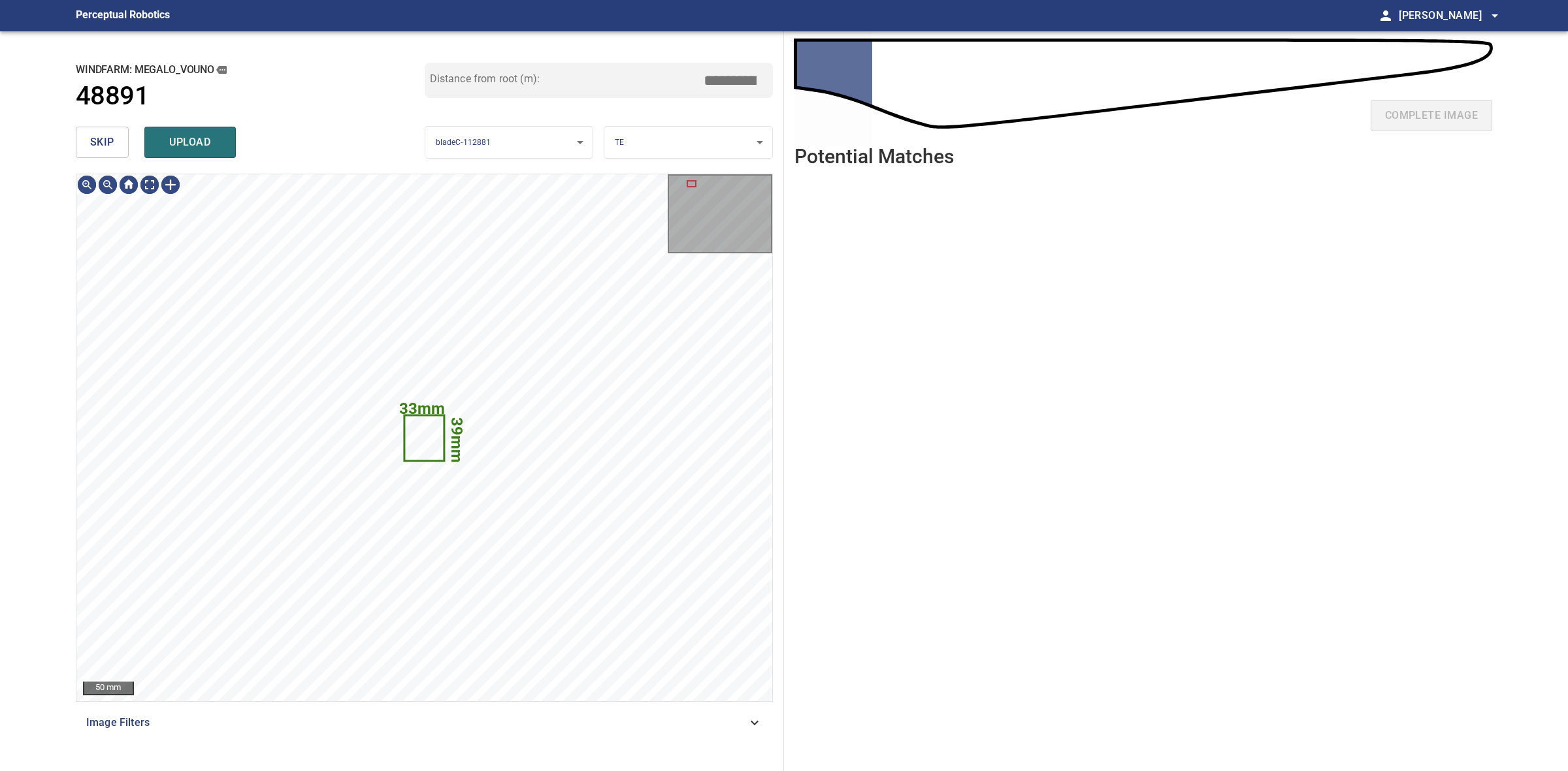
click at [100, 131] on button "skip" at bounding box center [102, 143] width 53 height 32
click at [99, 131] on div "skip upload" at bounding box center [250, 142] width 349 height 42
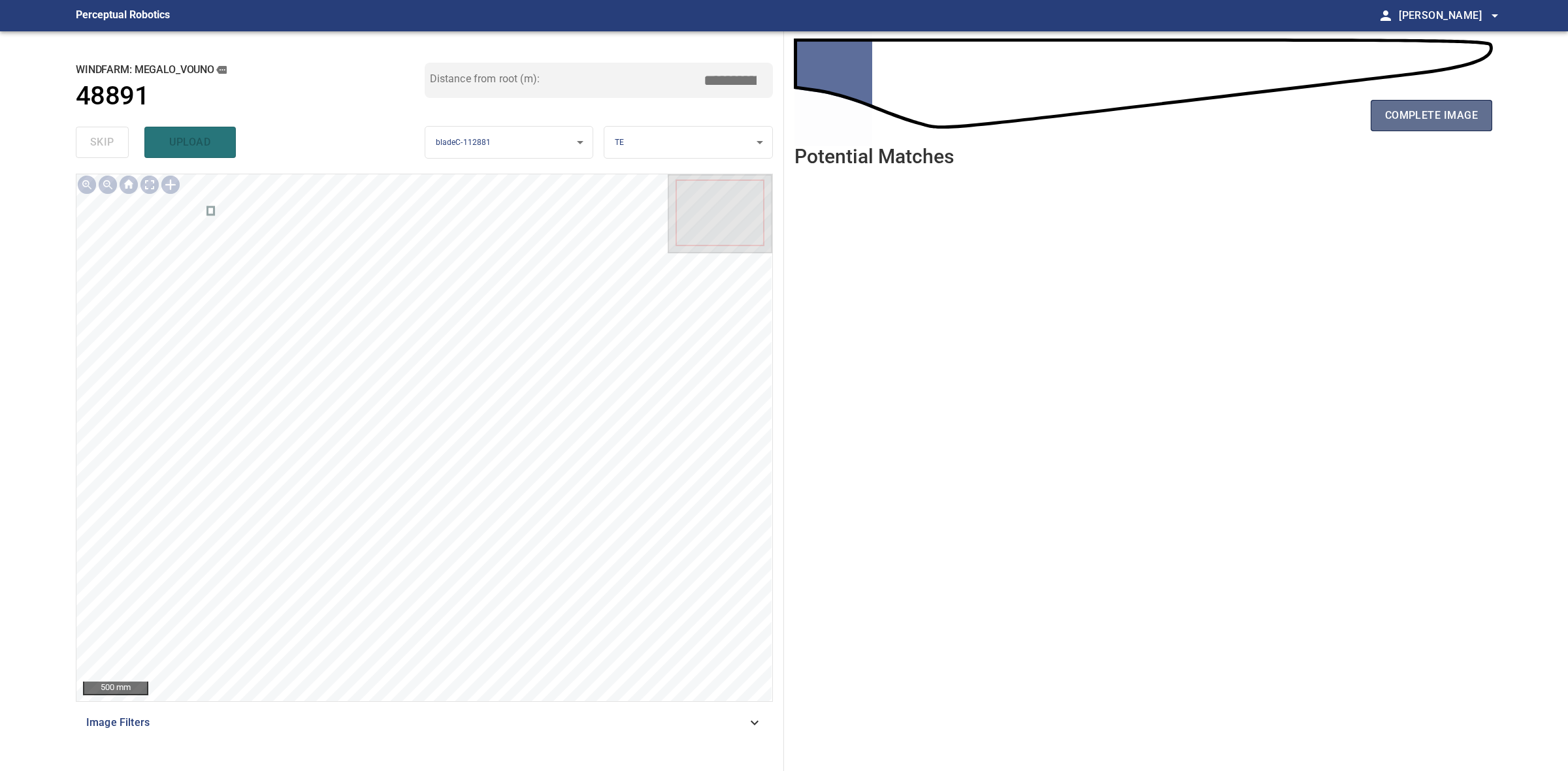
click at [1454, 113] on span "complete image" at bounding box center [1431, 115] width 93 height 19
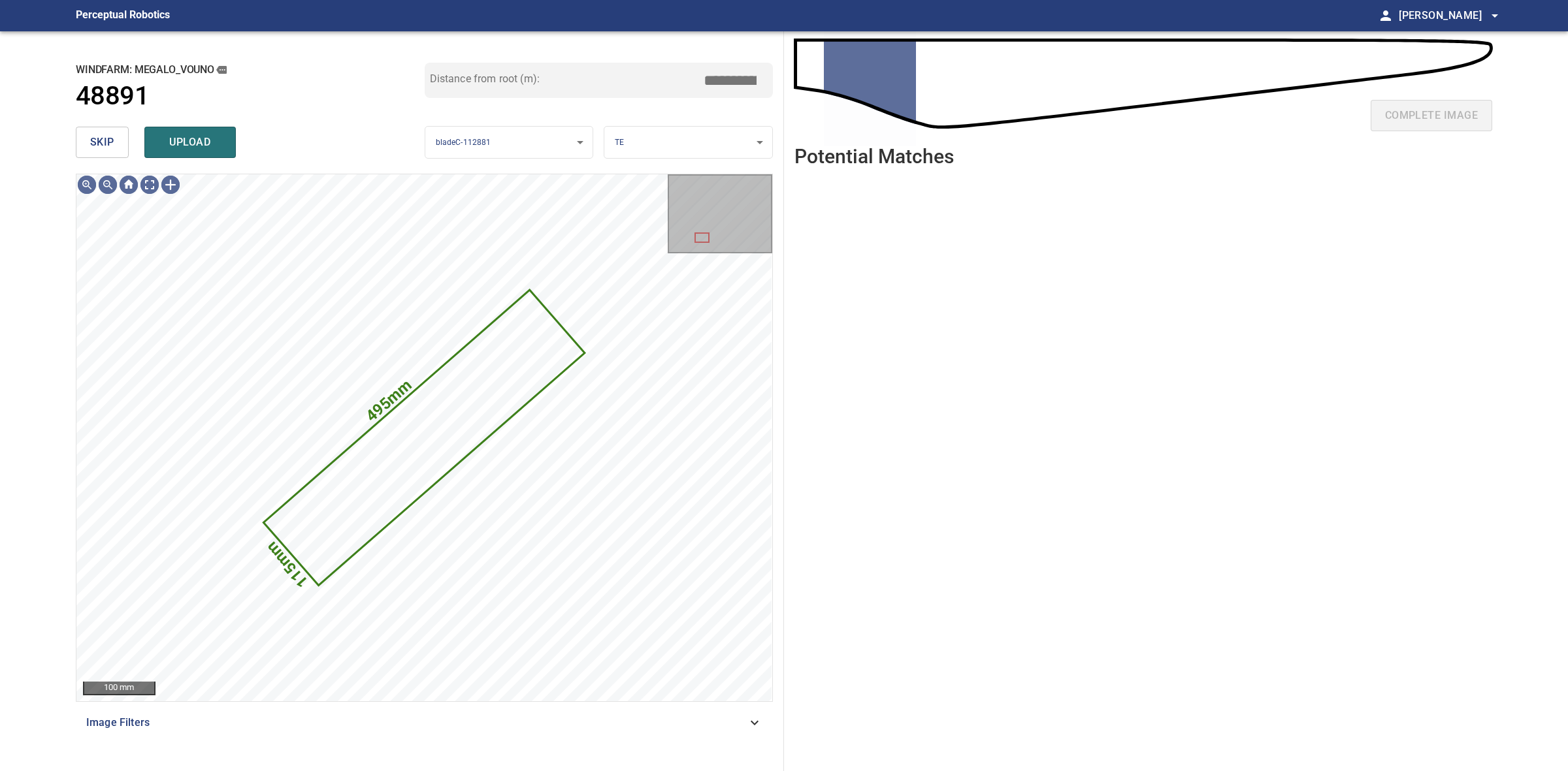
click at [108, 141] on span "skip" at bounding box center [102, 142] width 24 height 19
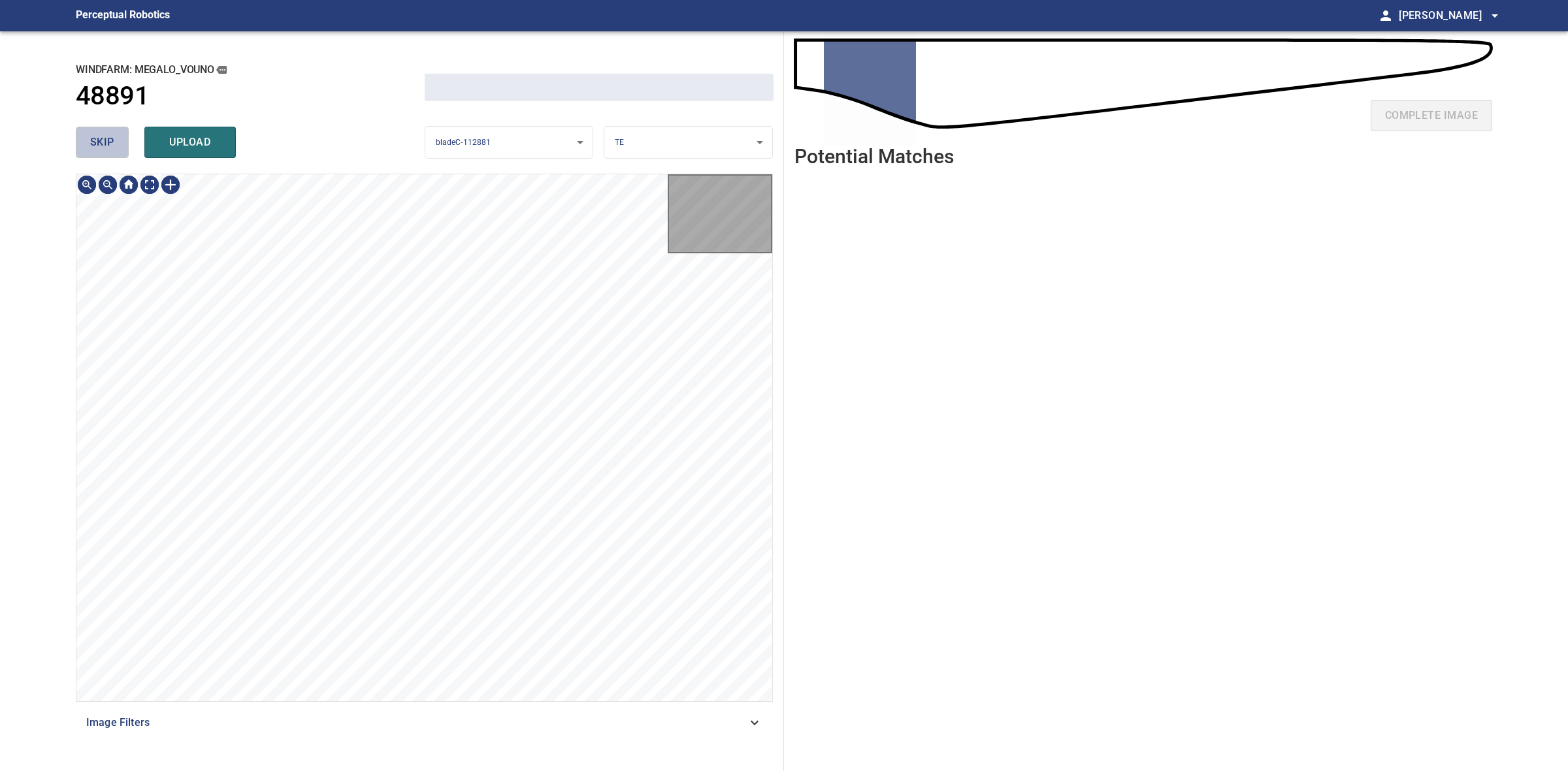
click at [108, 141] on span "skip" at bounding box center [102, 142] width 24 height 19
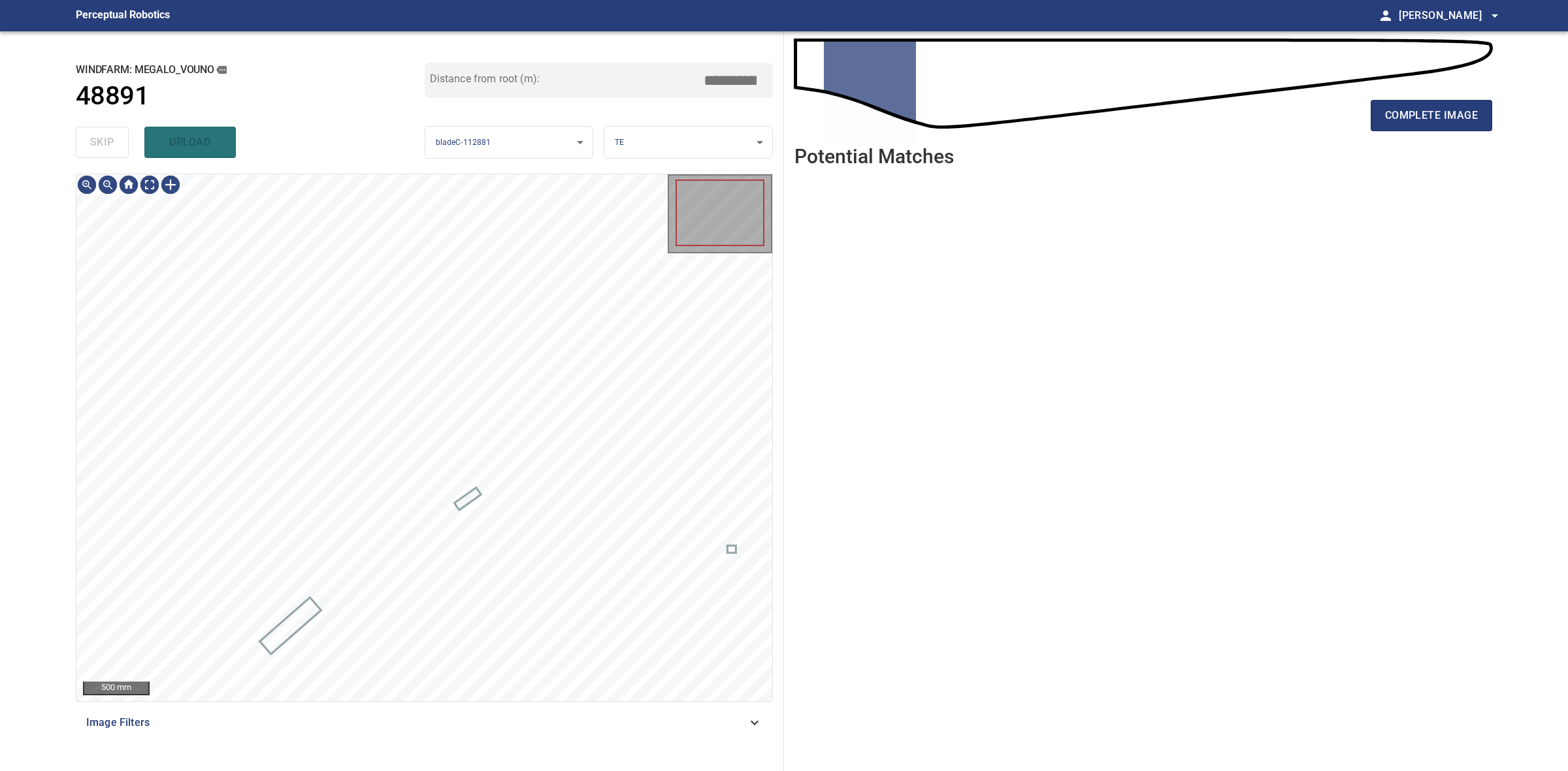
drag, startPoint x: 108, startPoint y: 141, endPoint x: 1235, endPoint y: 116, distance: 1127.3
click at [109, 139] on div "skip upload" at bounding box center [250, 142] width 349 height 42
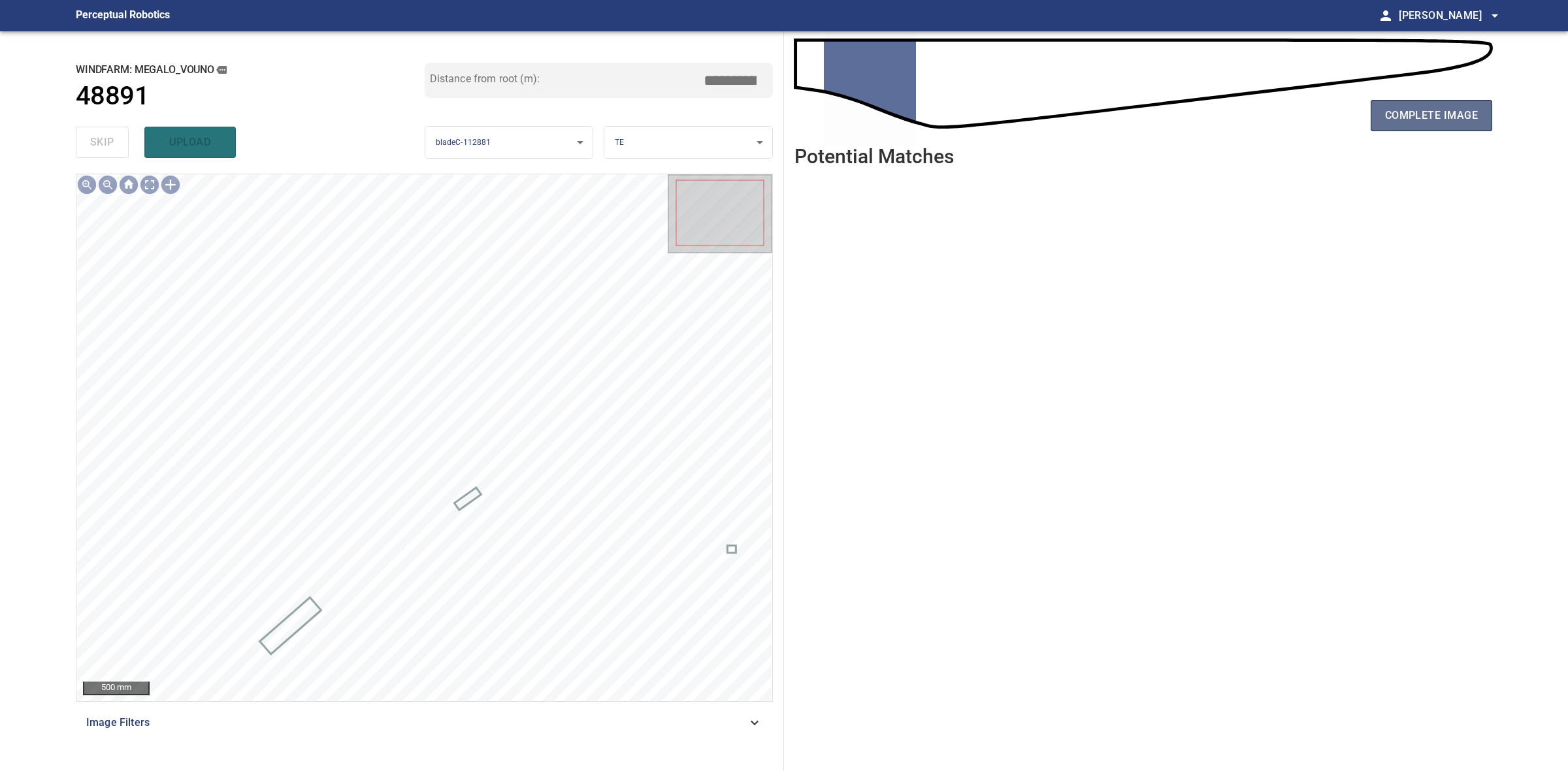
click at [1426, 101] on button "complete image" at bounding box center [1431, 116] width 122 height 32
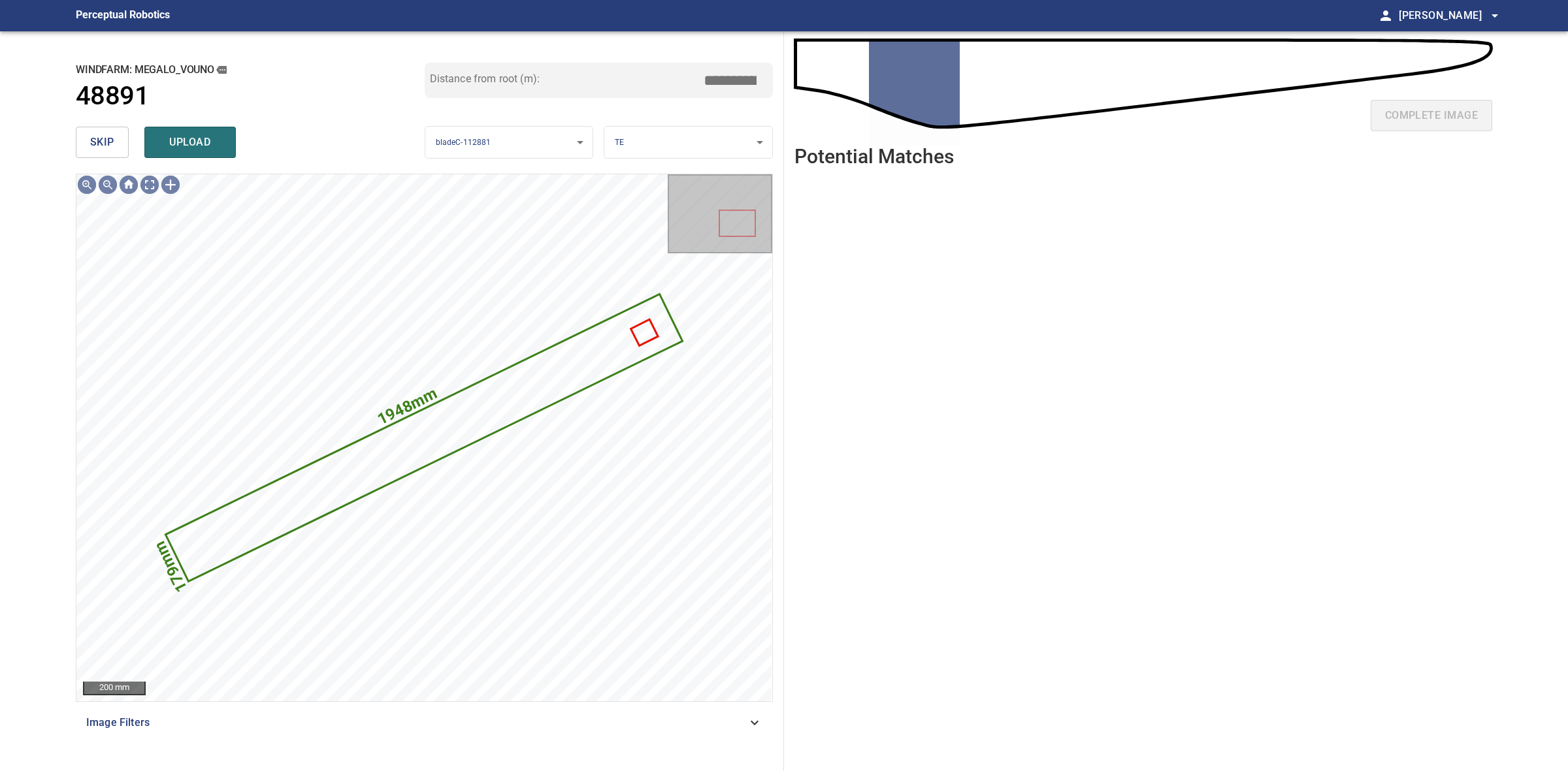
click at [89, 132] on button "skip" at bounding box center [102, 143] width 53 height 32
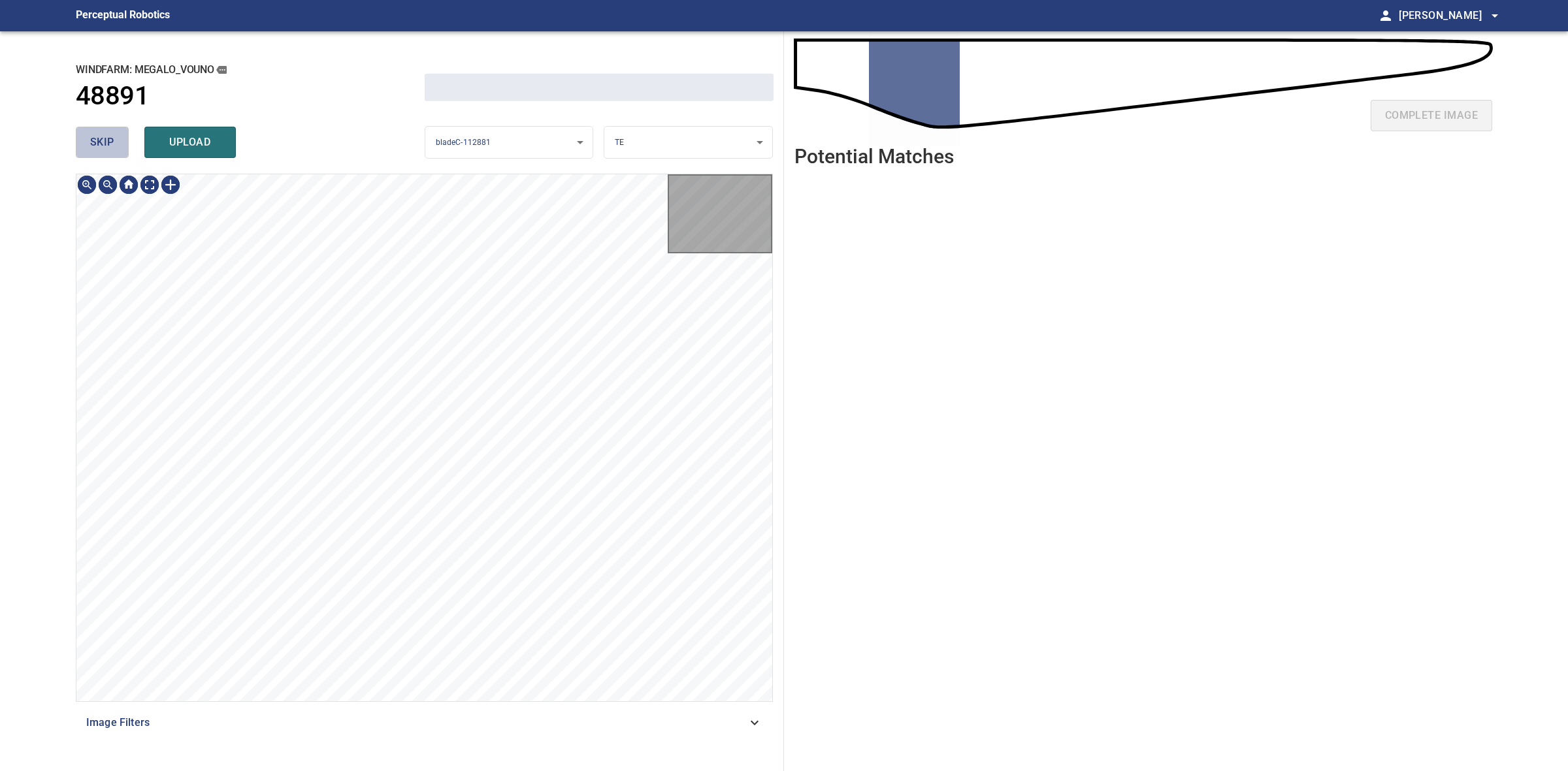
click at [89, 132] on button "skip" at bounding box center [102, 143] width 53 height 32
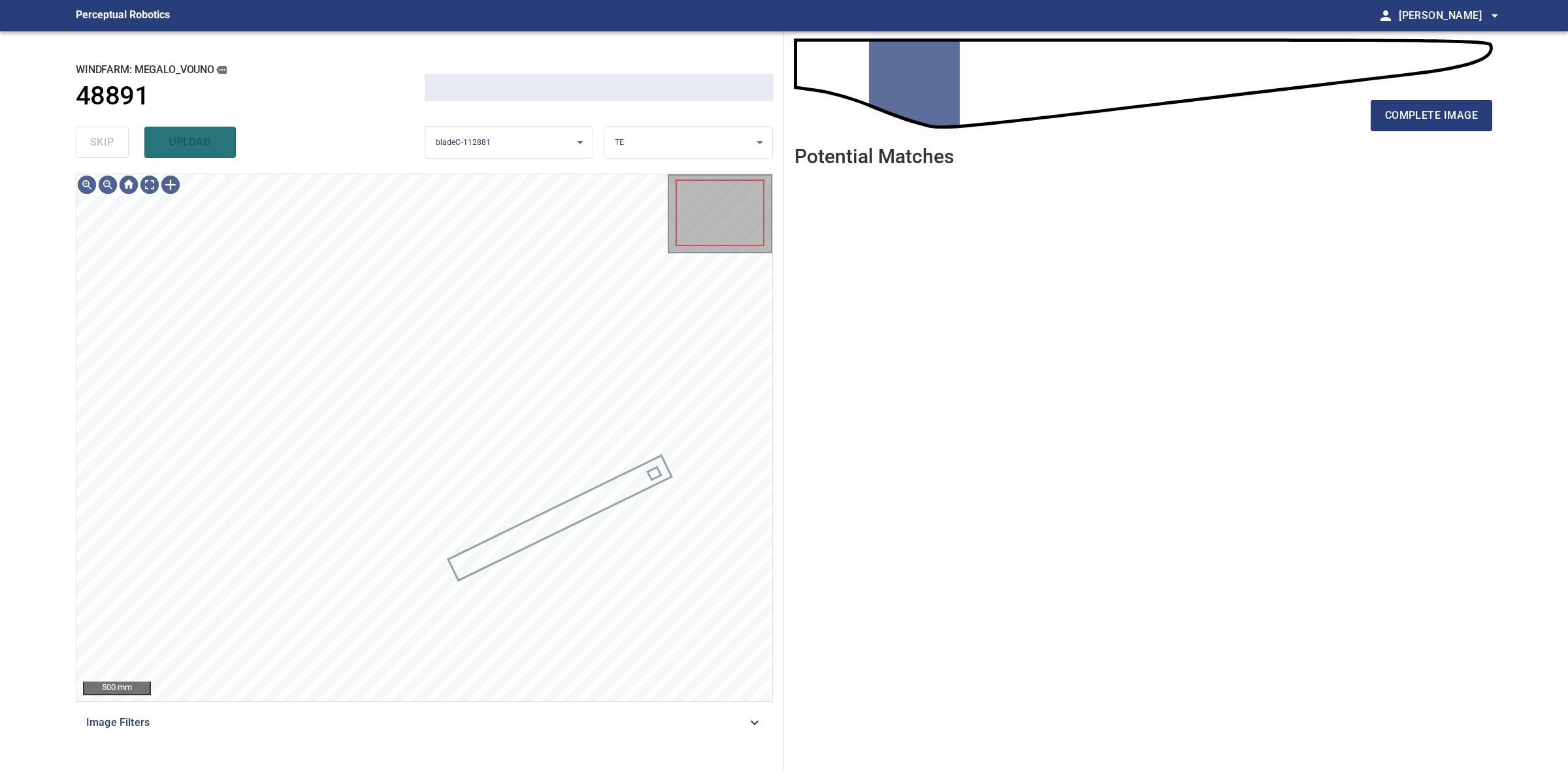
click at [89, 132] on div "skip upload" at bounding box center [250, 142] width 349 height 42
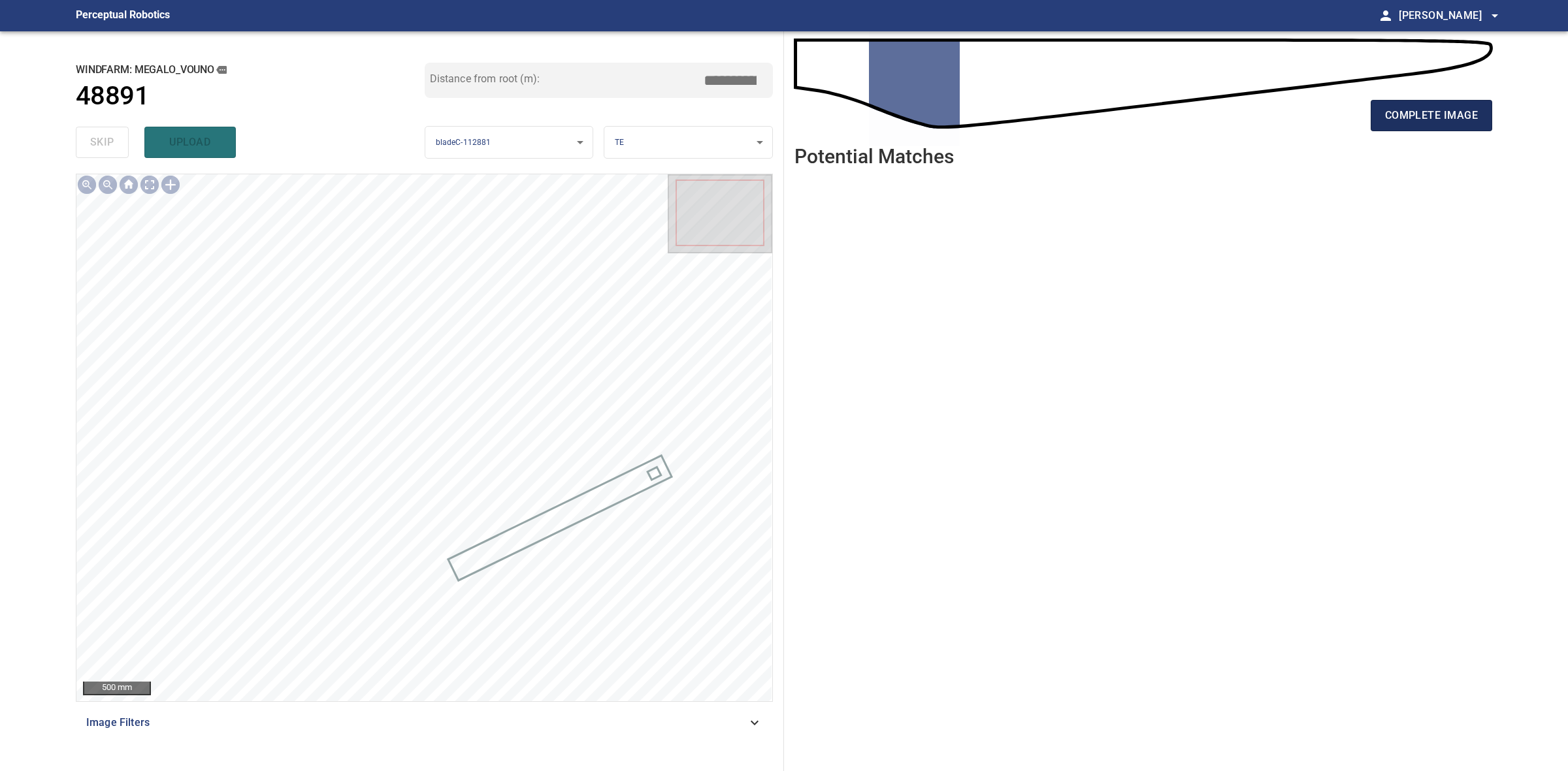
click at [1428, 103] on button "complete image" at bounding box center [1431, 116] width 122 height 32
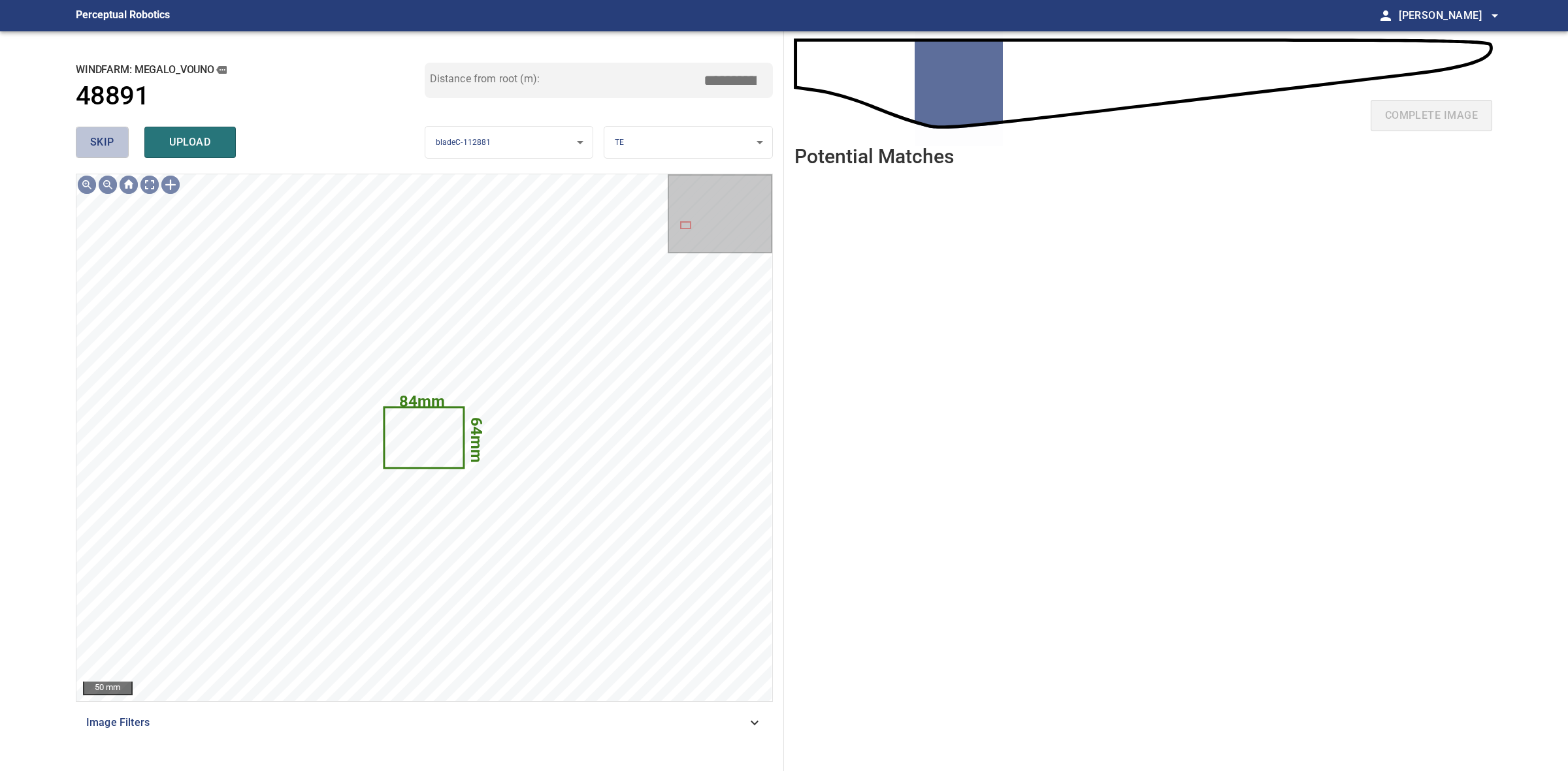
click at [115, 142] on button "skip" at bounding box center [102, 143] width 53 height 32
click at [115, 142] on div "skip upload" at bounding box center [250, 142] width 349 height 42
click at [115, 142] on div "skip upload" at bounding box center [250, 142] width 349 height 42
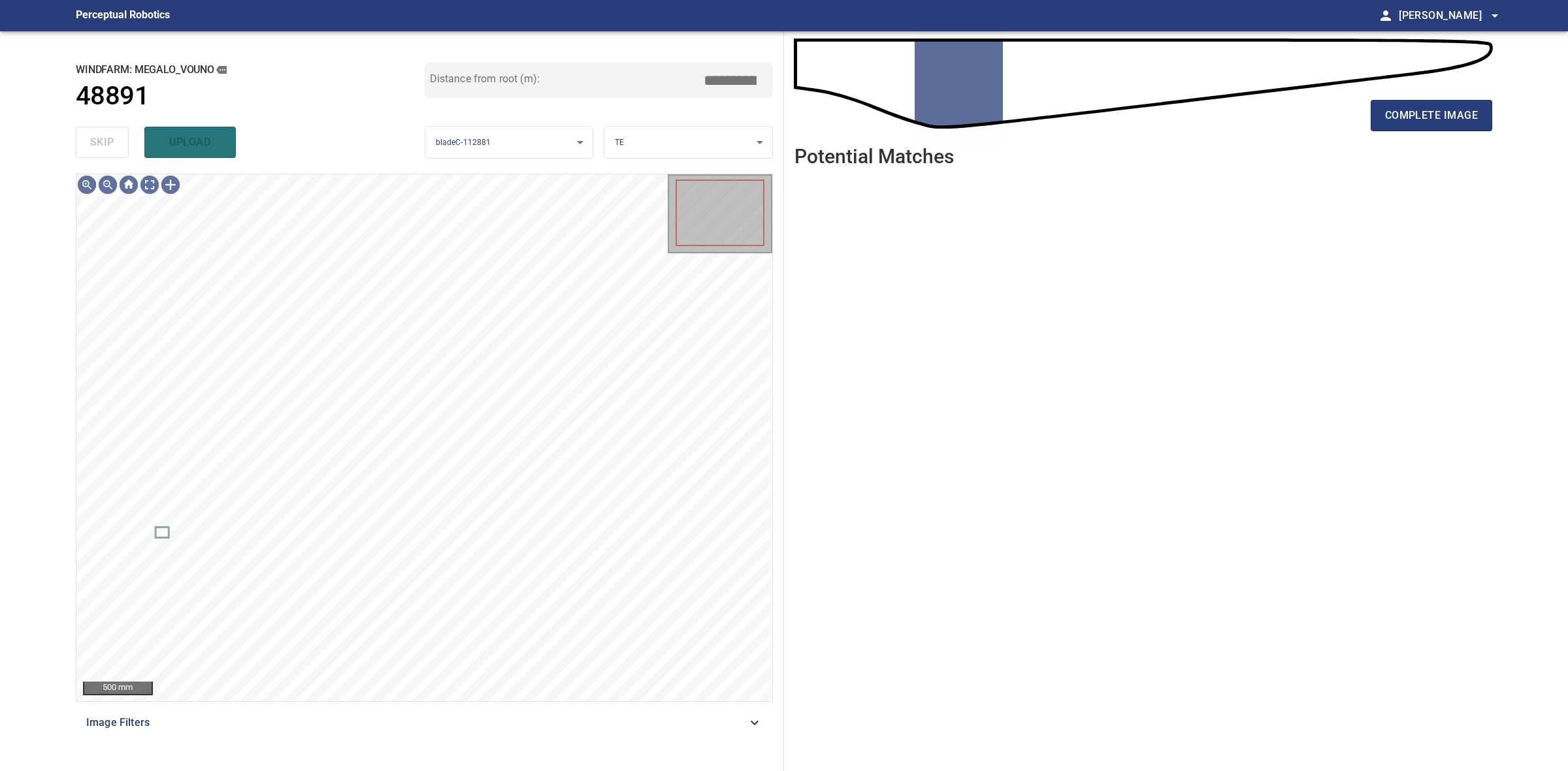
click at [115, 142] on div "skip upload" at bounding box center [250, 142] width 349 height 42
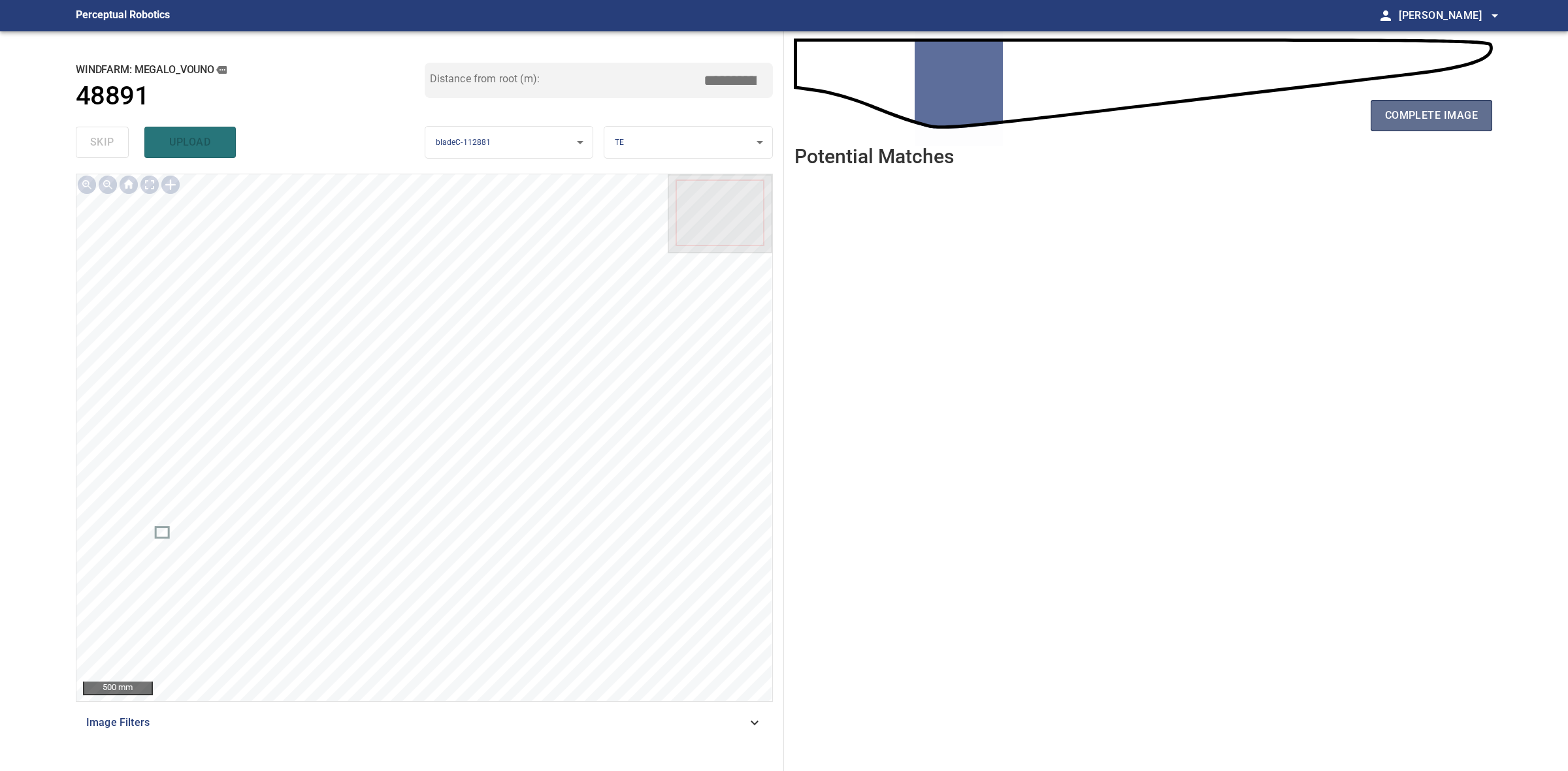
click at [1481, 111] on button "complete image" at bounding box center [1431, 116] width 122 height 32
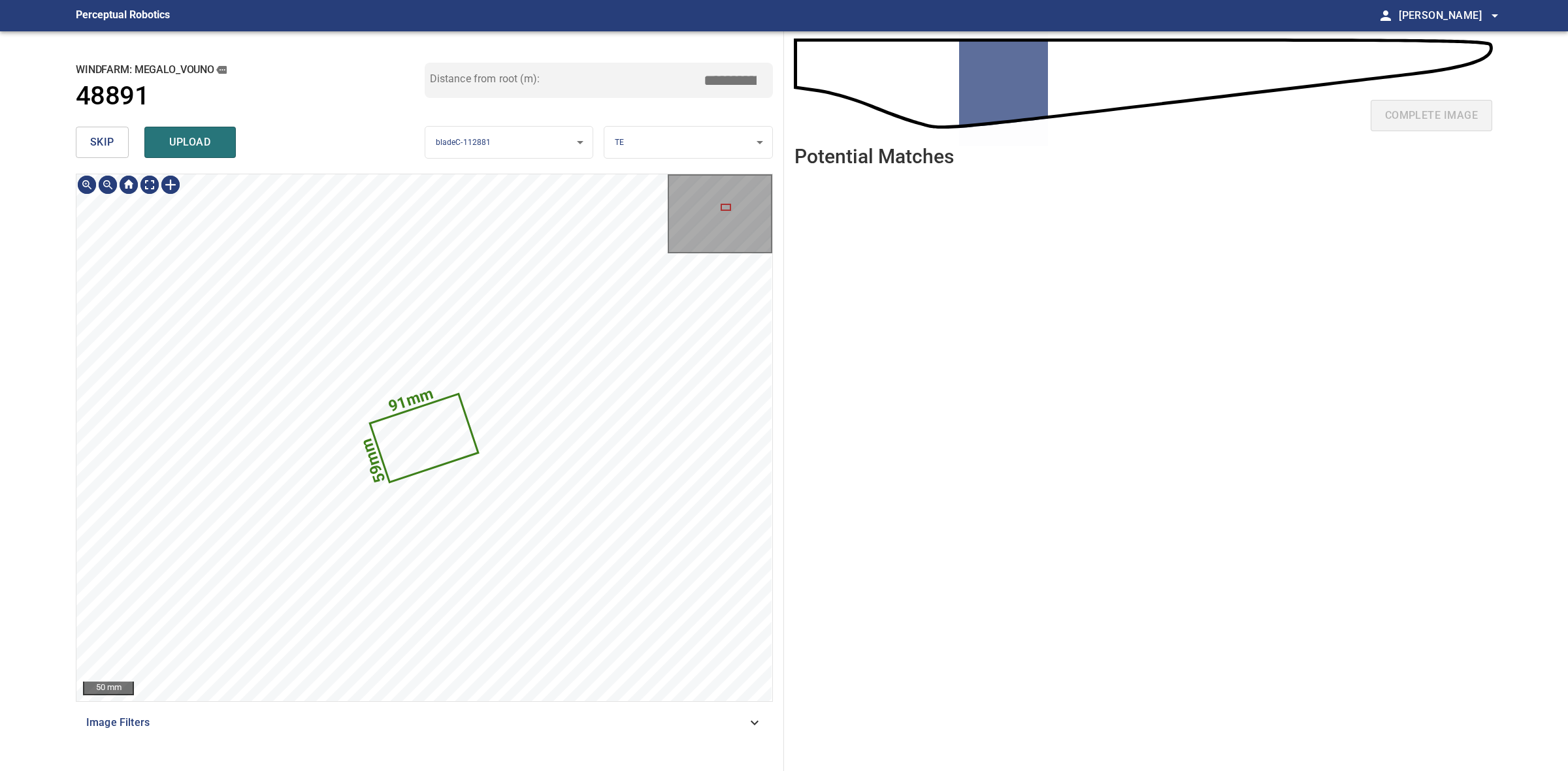
click at [113, 149] on span "skip" at bounding box center [102, 142] width 24 height 19
click at [113, 149] on div "skip upload" at bounding box center [250, 142] width 349 height 42
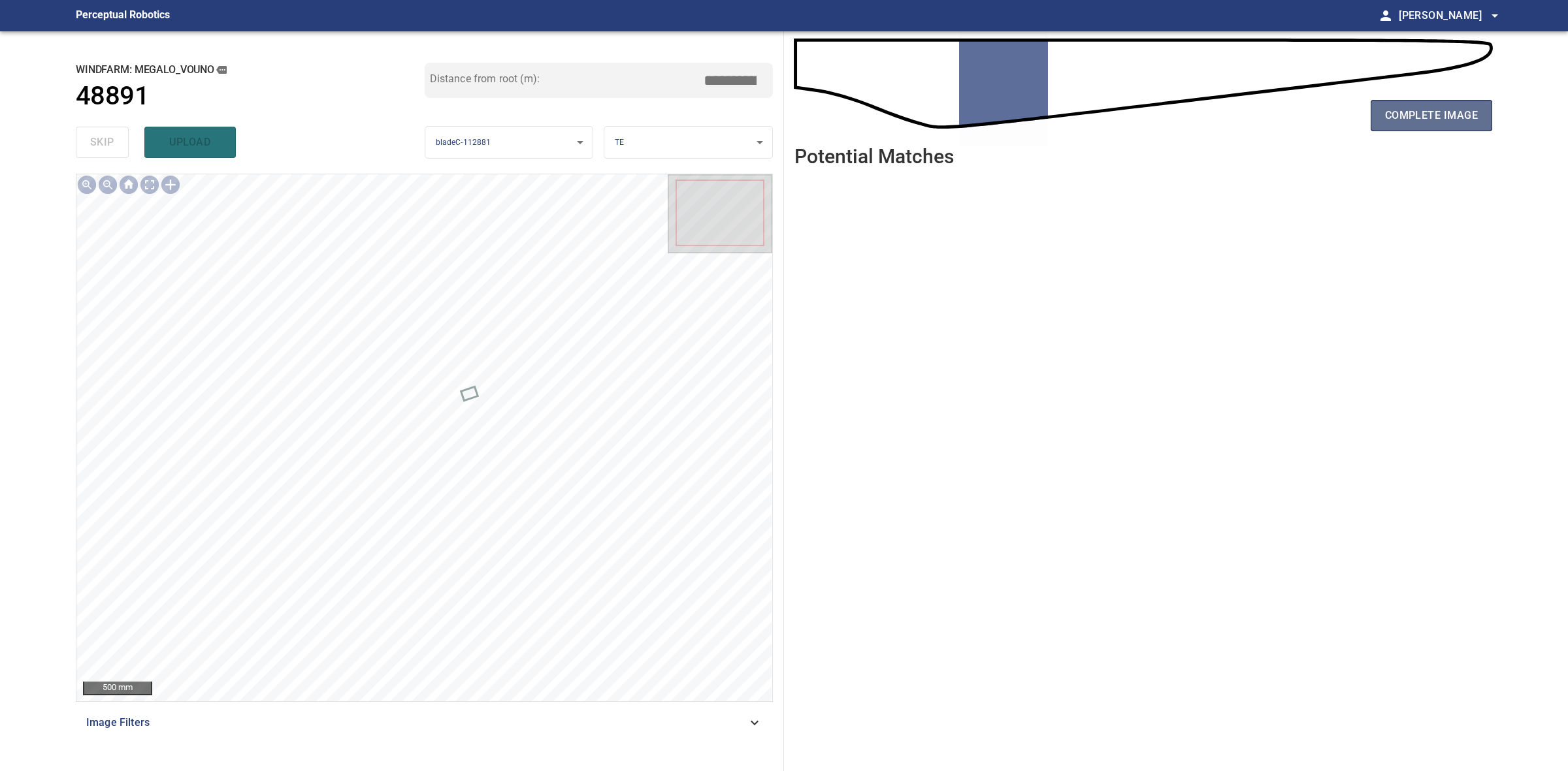
click at [1402, 103] on button "complete image" at bounding box center [1431, 116] width 122 height 32
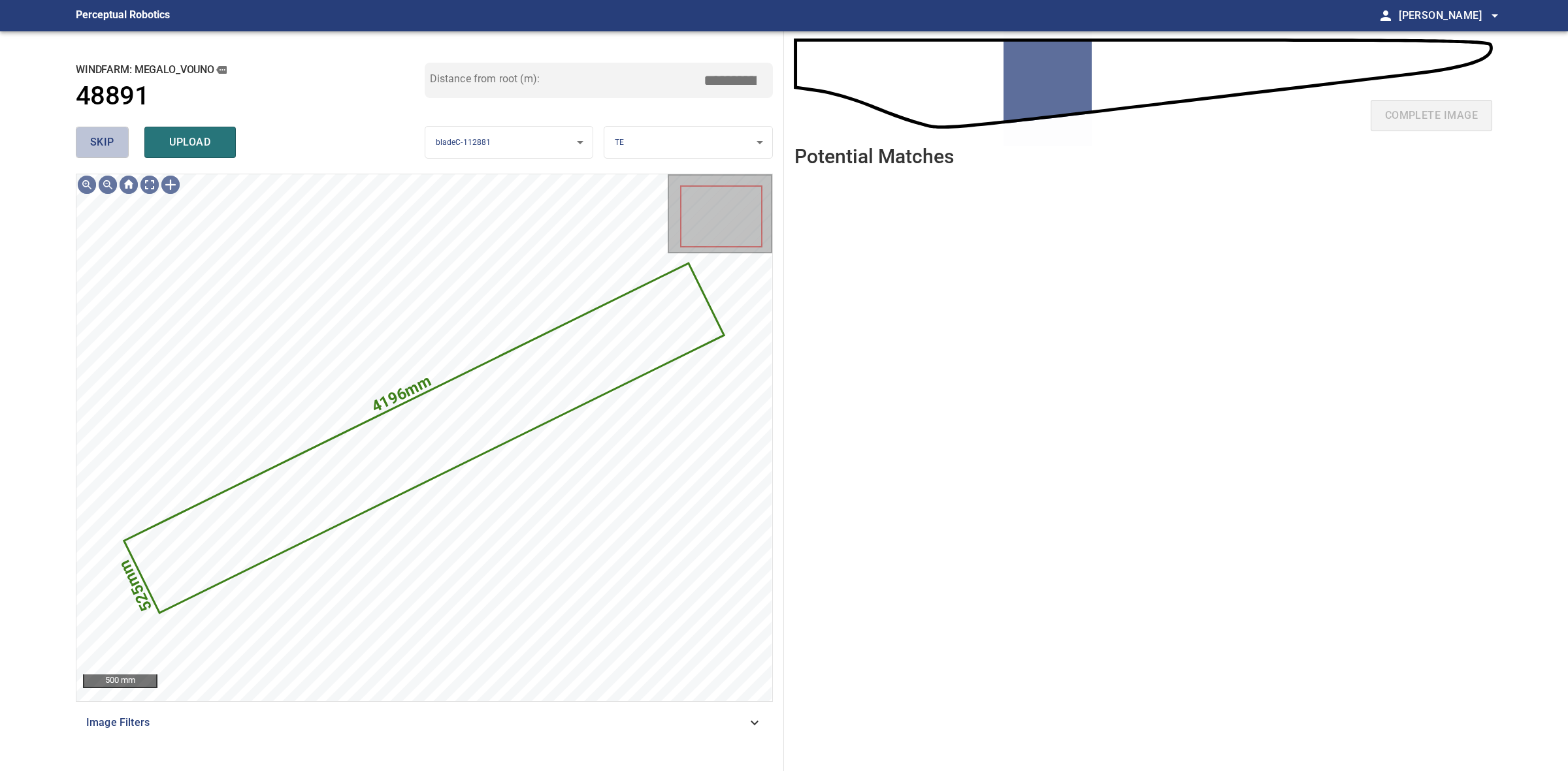
click at [98, 132] on button "skip" at bounding box center [102, 143] width 53 height 32
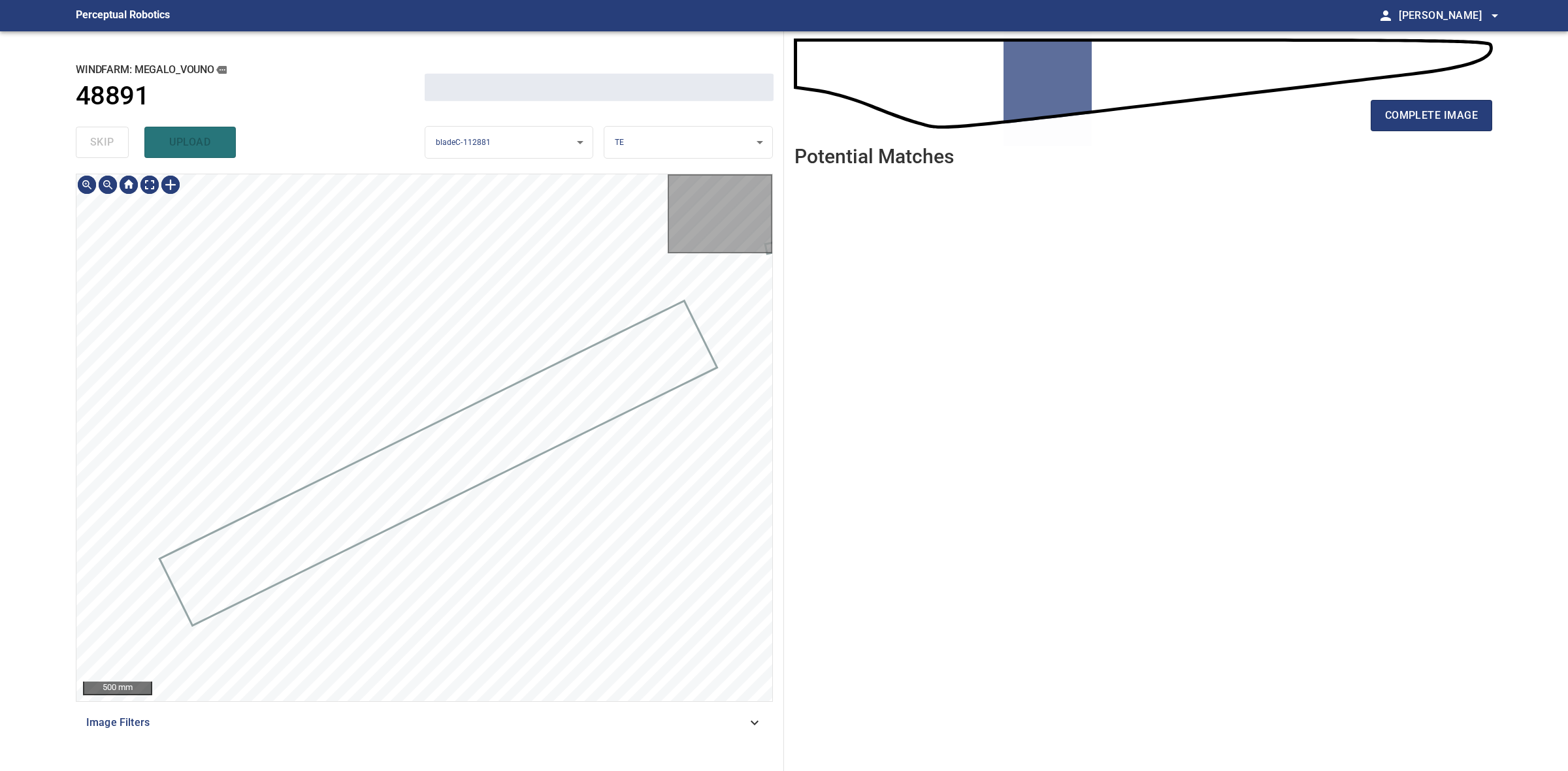
click at [98, 132] on div "skip upload" at bounding box center [250, 142] width 349 height 42
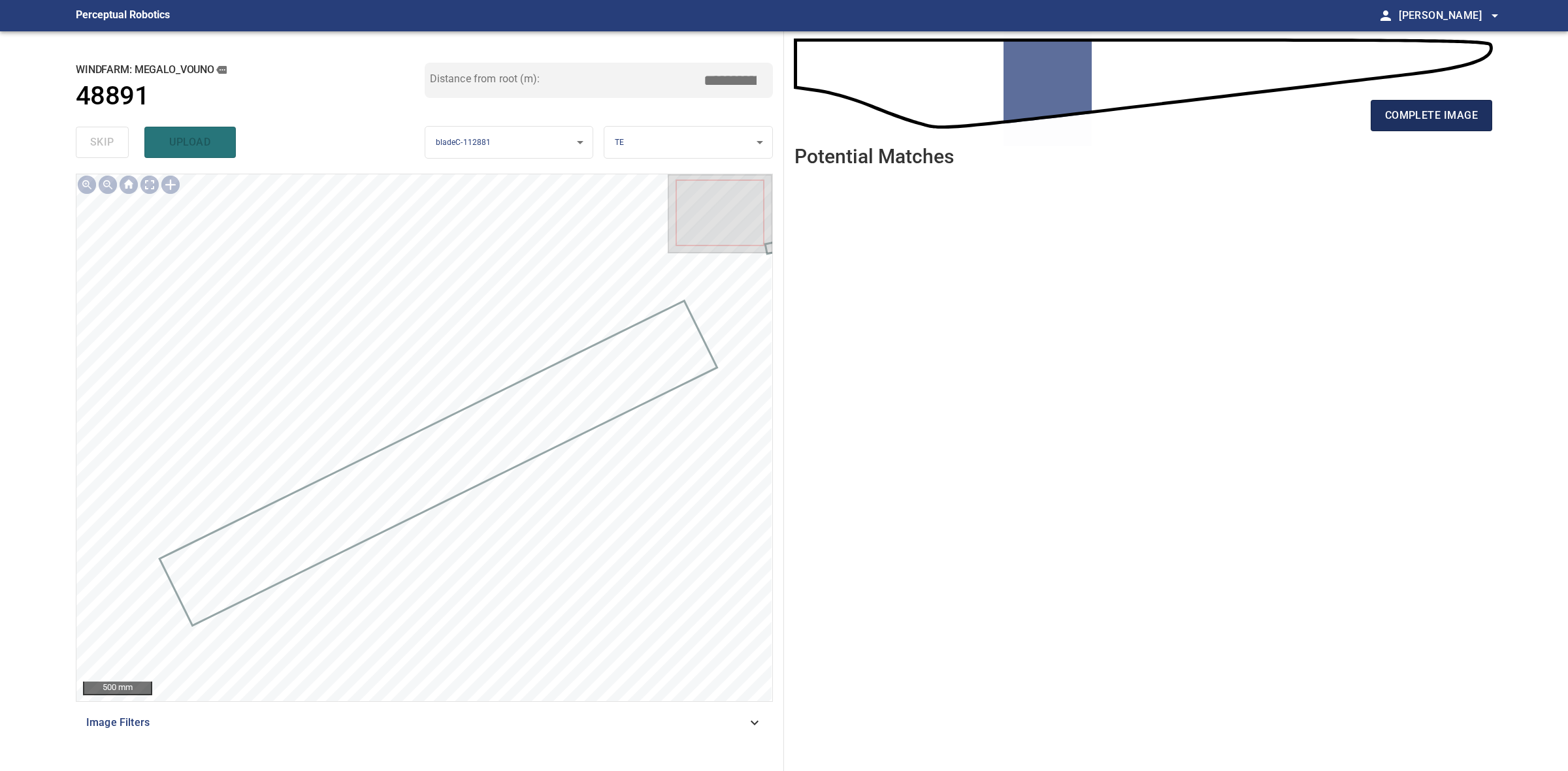
click at [1383, 115] on button "complete image" at bounding box center [1431, 116] width 122 height 32
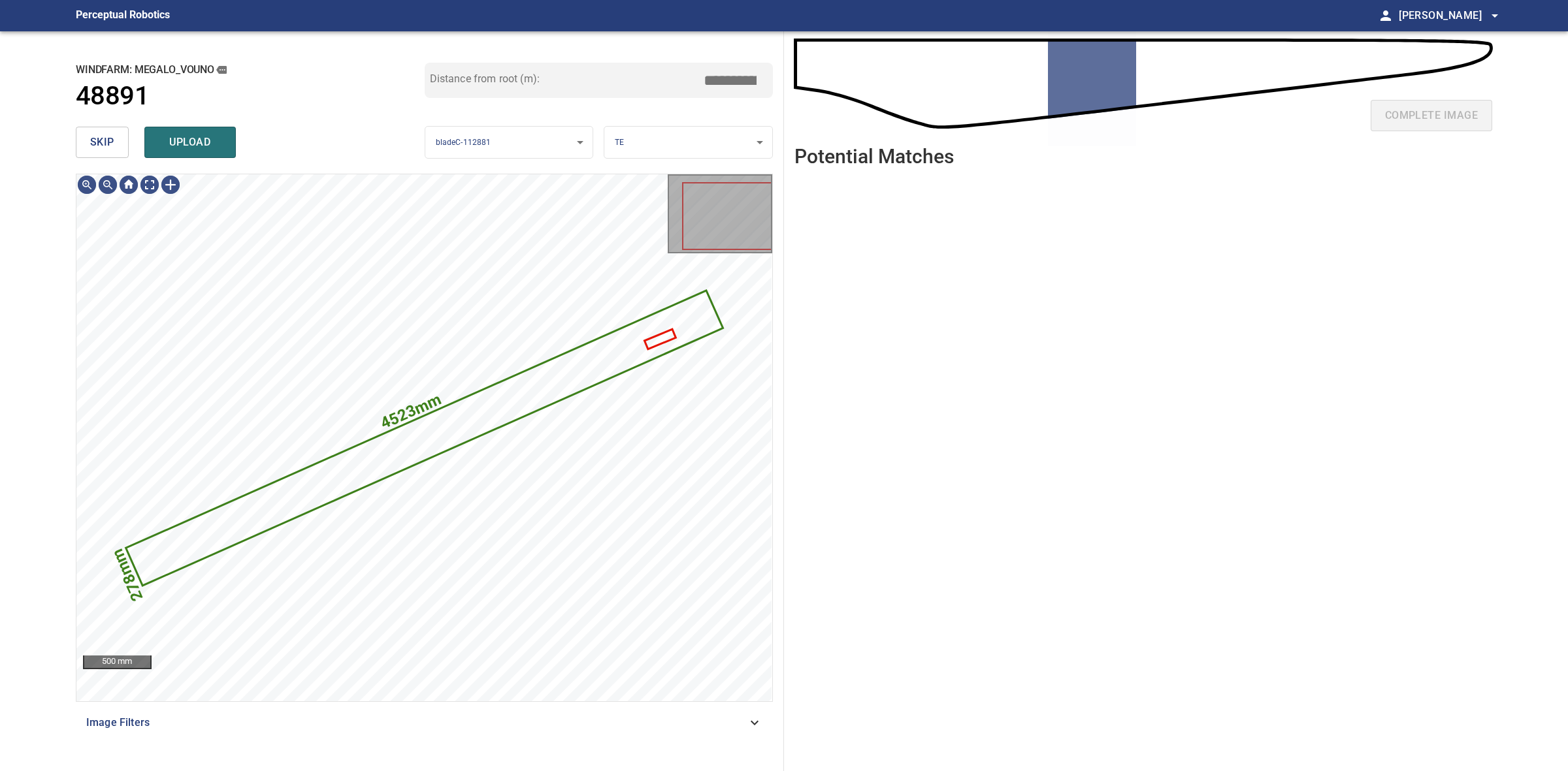
click at [119, 154] on button "skip" at bounding box center [102, 143] width 53 height 32
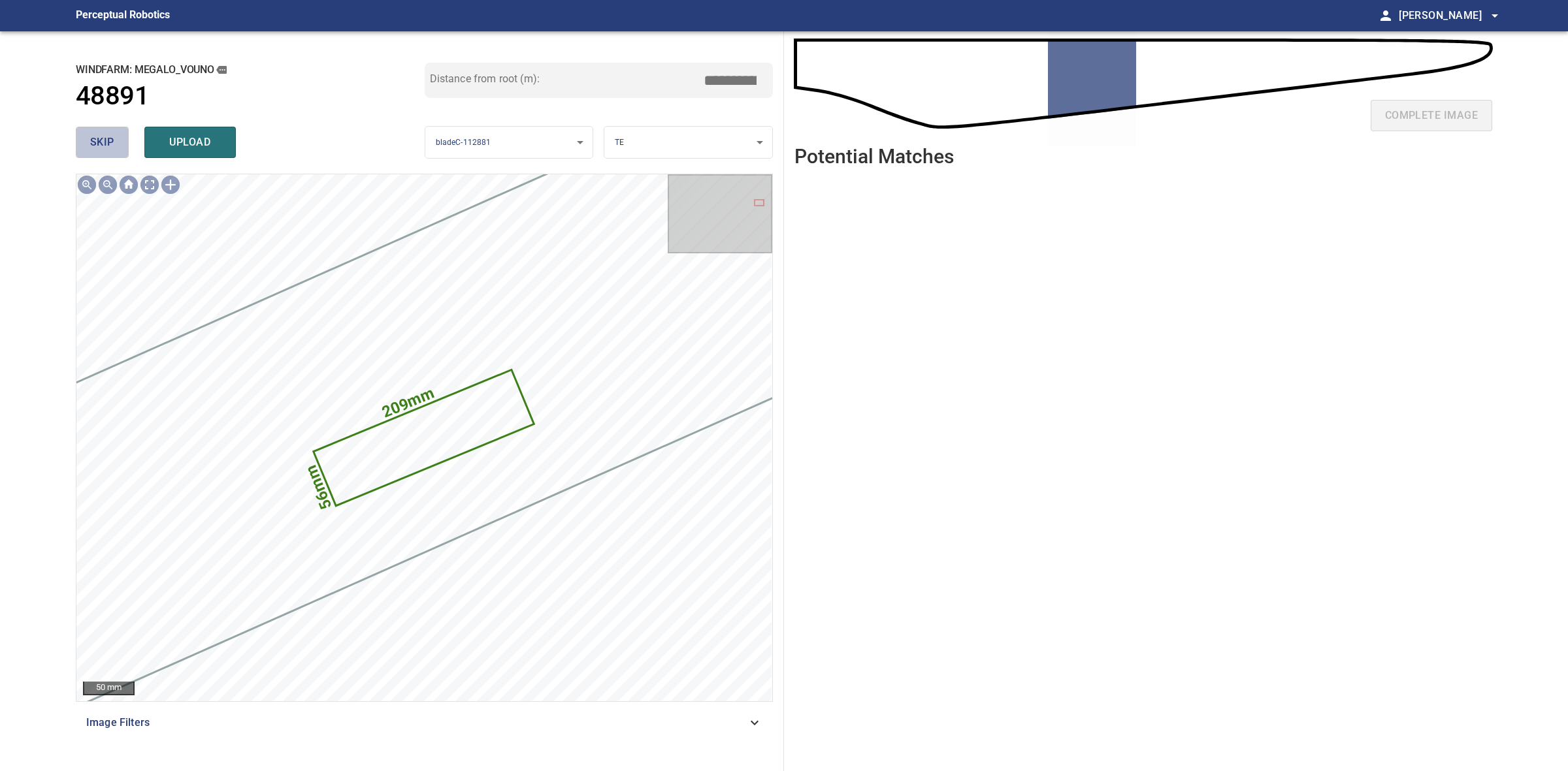
click at [112, 148] on span "skip" at bounding box center [102, 142] width 24 height 19
click at [112, 148] on div "skip upload" at bounding box center [250, 142] width 349 height 42
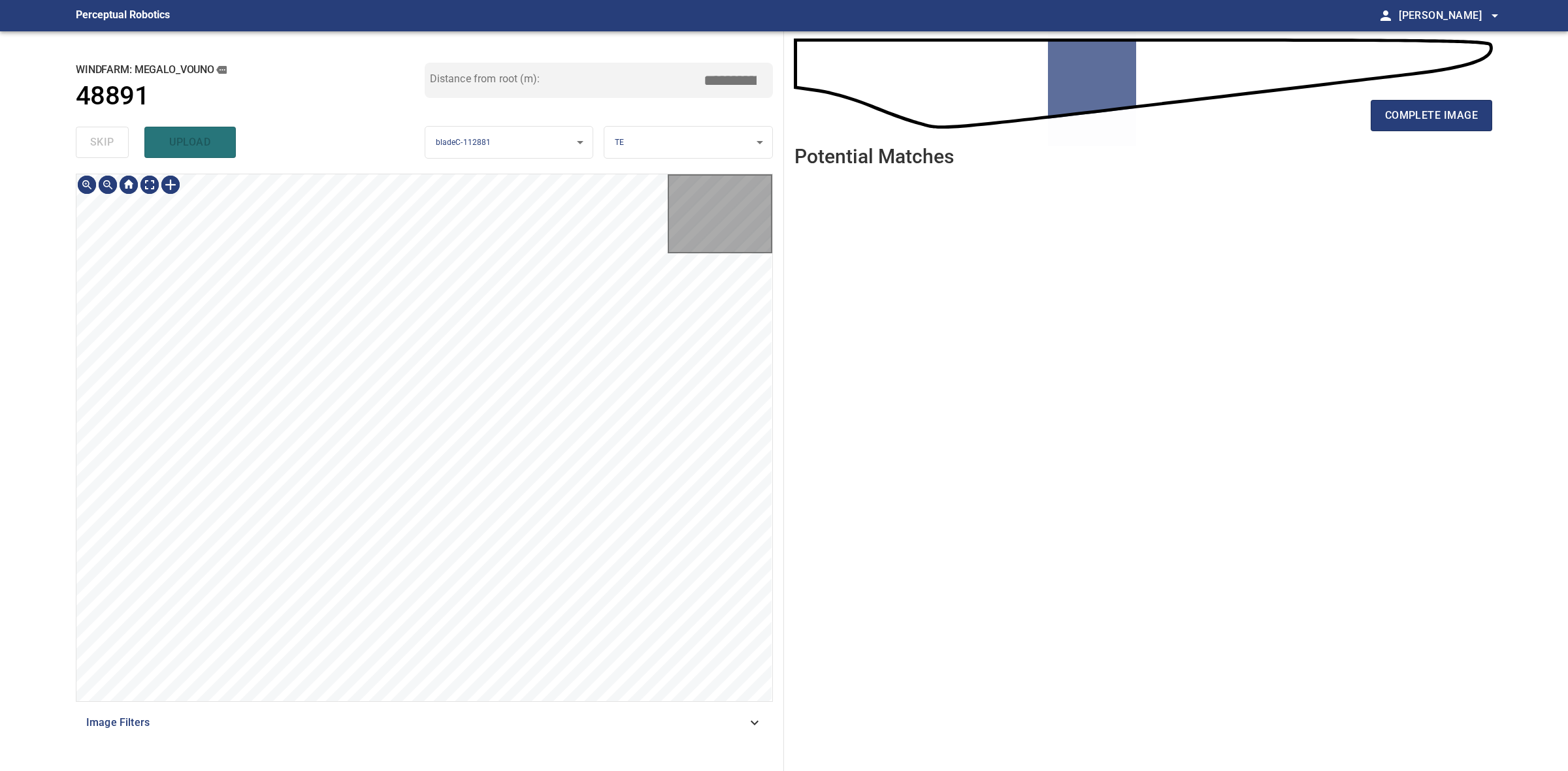
click at [112, 148] on div "skip upload" at bounding box center [250, 142] width 349 height 42
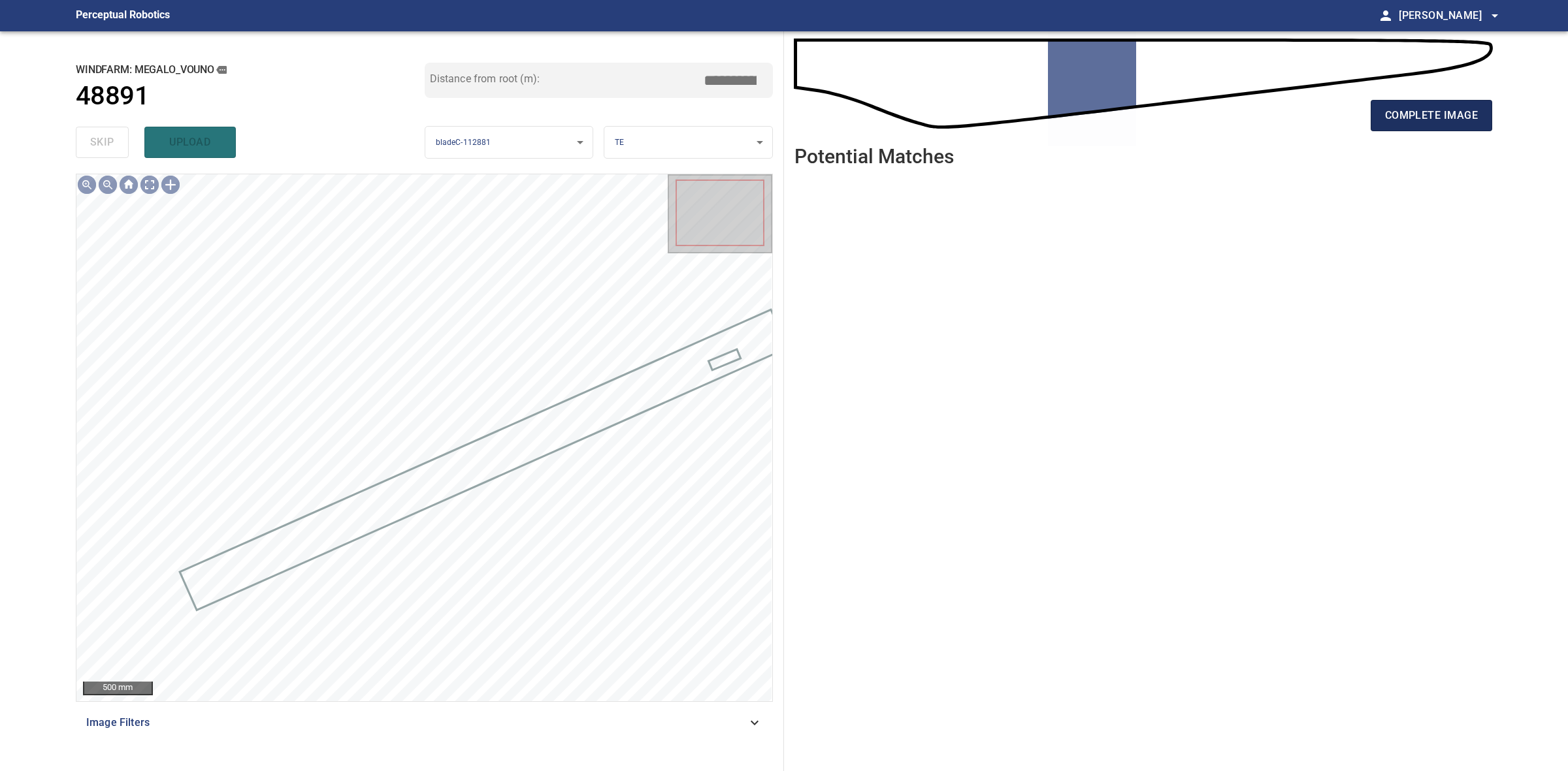
click at [1466, 118] on span "complete image" at bounding box center [1431, 115] width 93 height 19
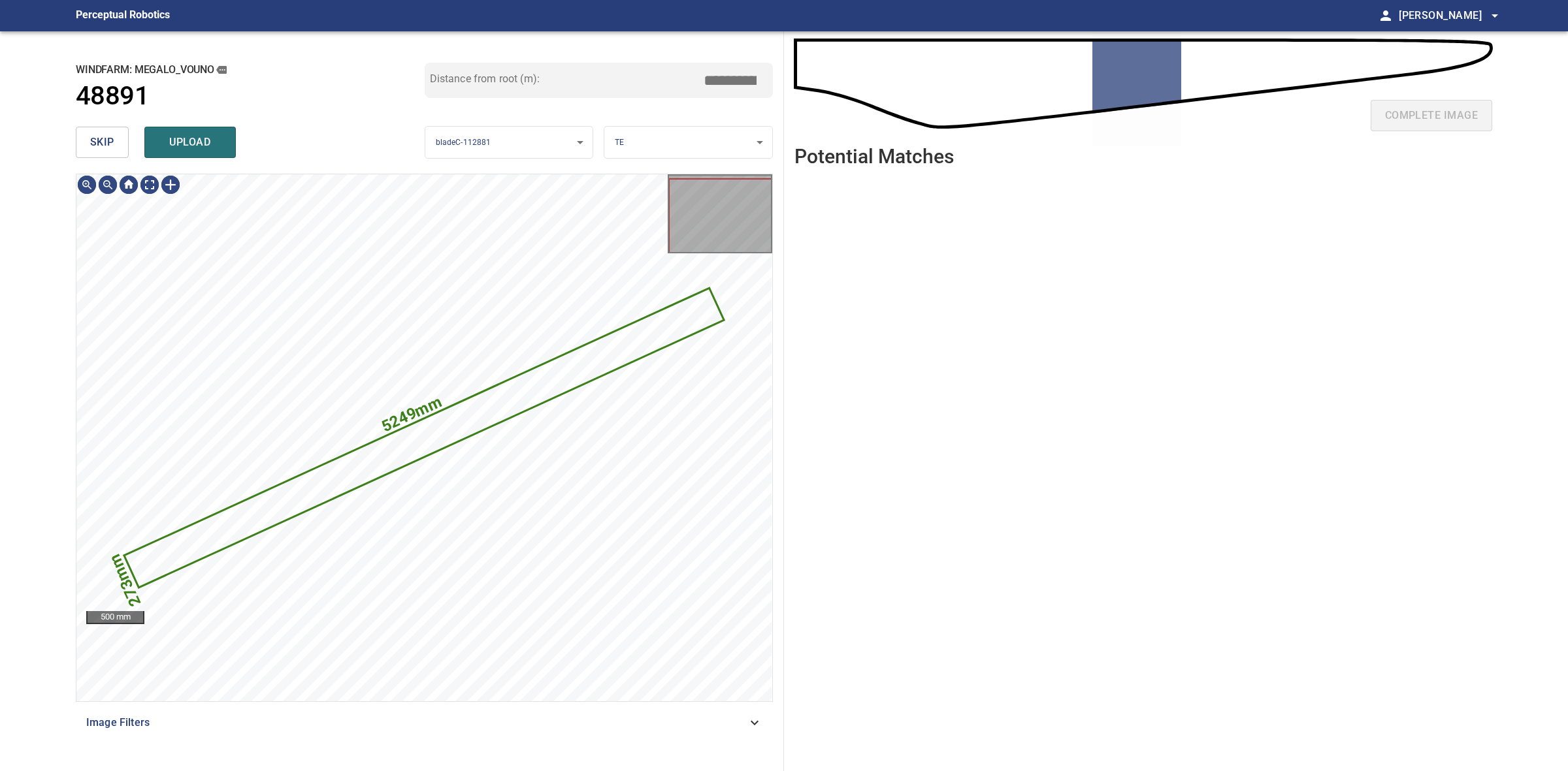
click at [117, 151] on button "skip" at bounding box center [102, 143] width 53 height 32
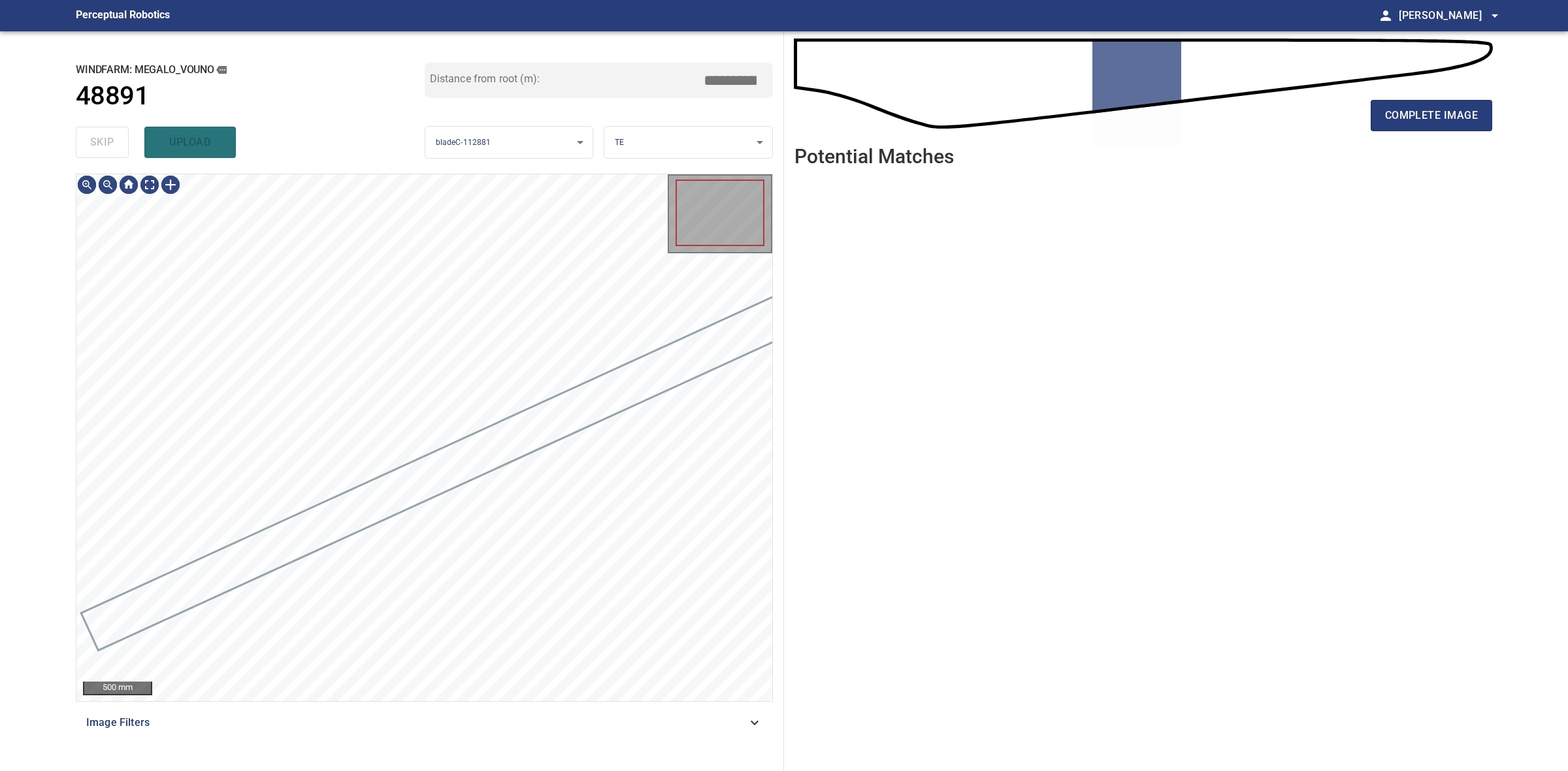
click at [117, 151] on div "skip upload" at bounding box center [250, 142] width 349 height 42
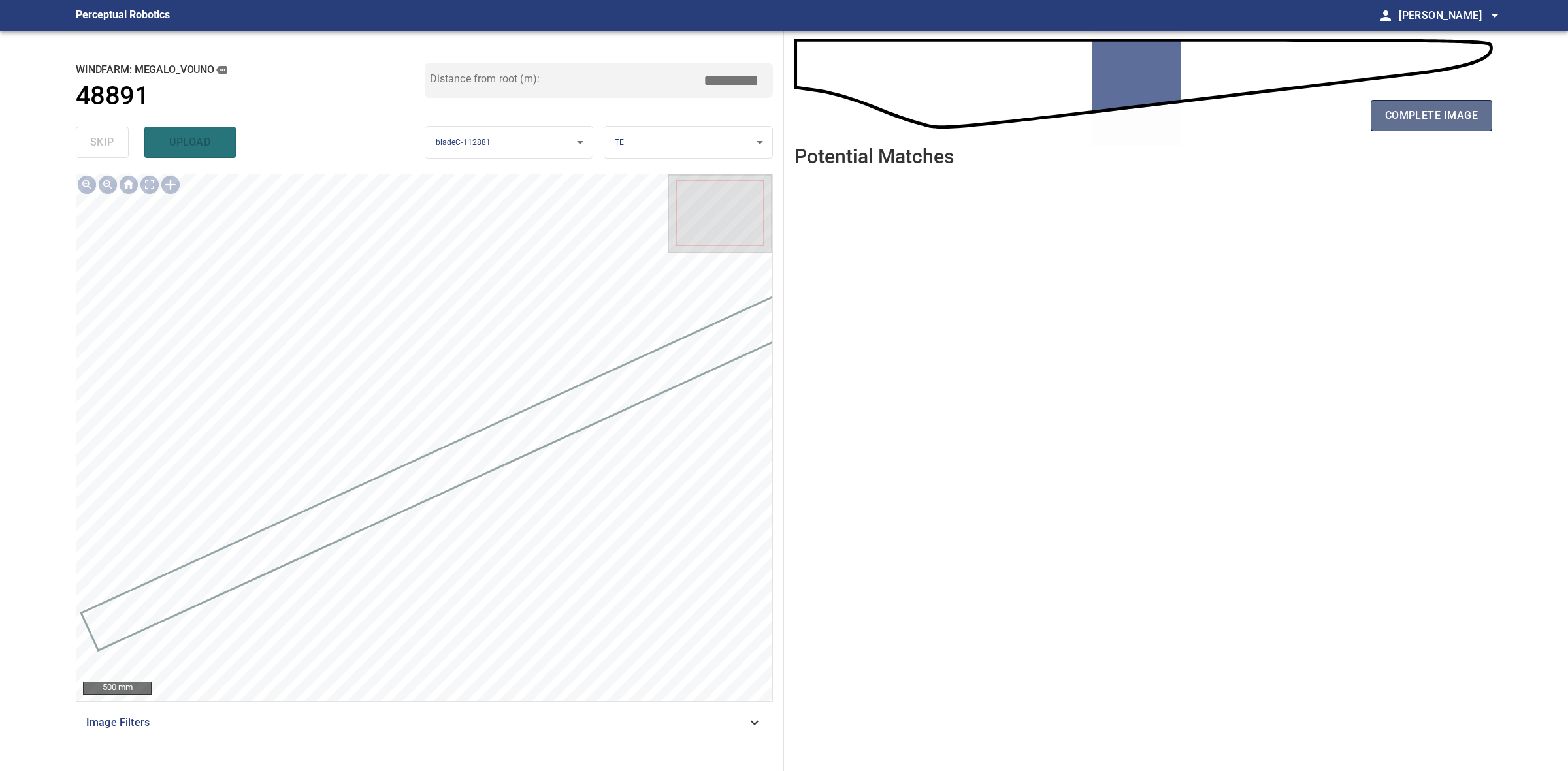
click at [1406, 122] on span "complete image" at bounding box center [1431, 115] width 93 height 19
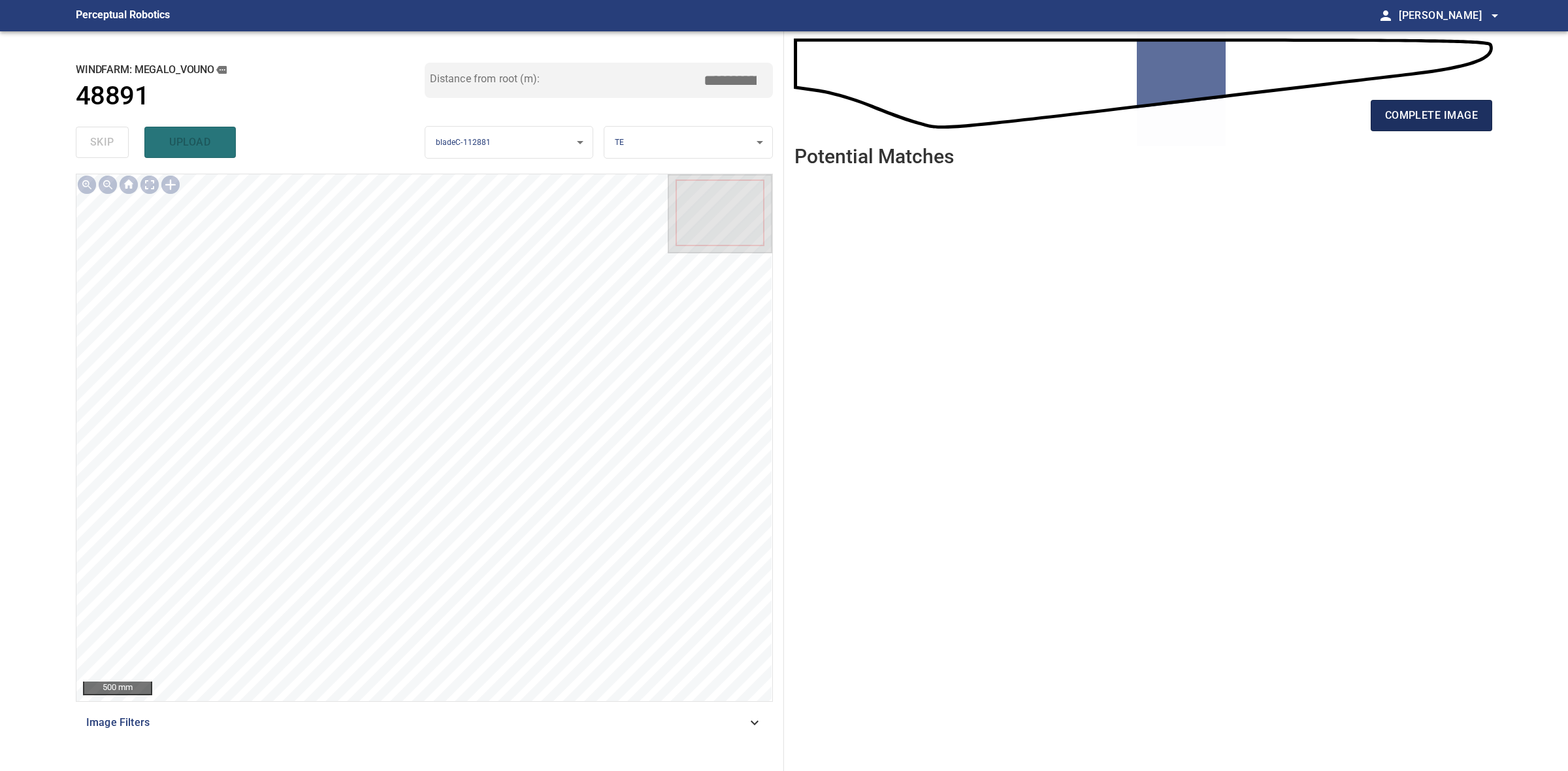
click at [1418, 128] on button "complete image" at bounding box center [1431, 116] width 122 height 32
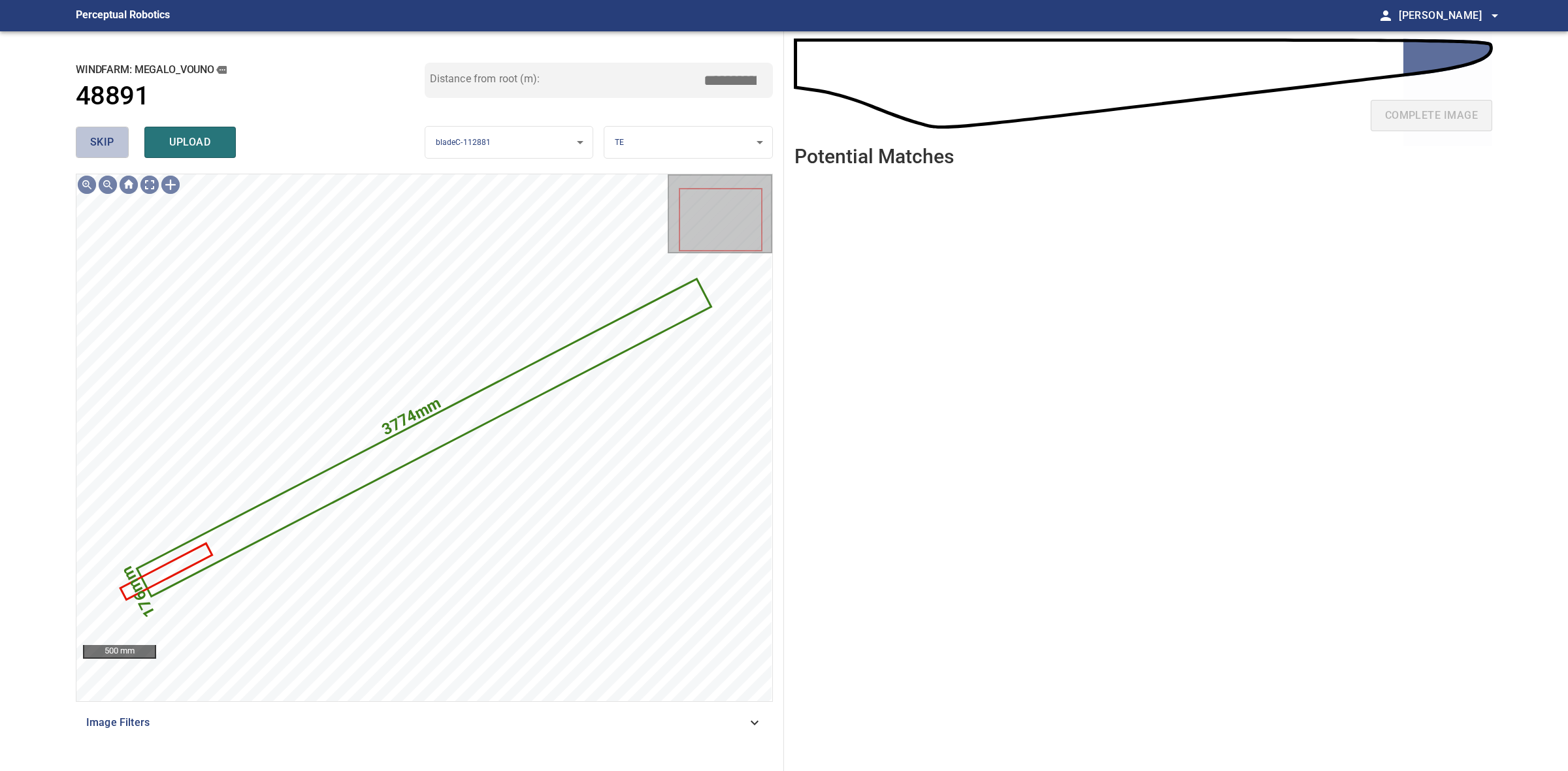
click at [121, 141] on button "skip" at bounding box center [102, 143] width 53 height 32
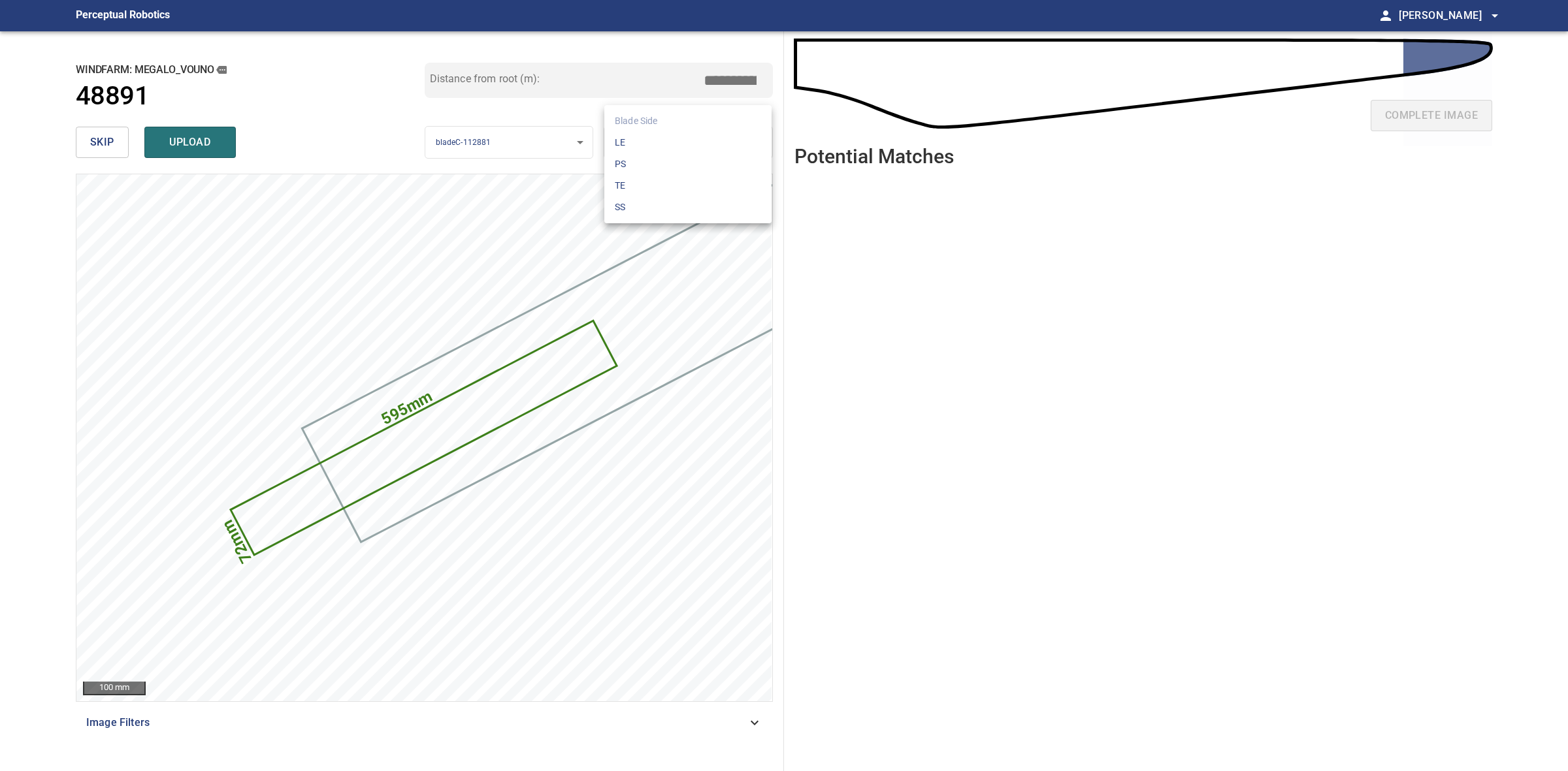
click at [679, 141] on body "**********" at bounding box center [784, 385] width 1568 height 771
click at [671, 209] on li "SS" at bounding box center [688, 207] width 168 height 21
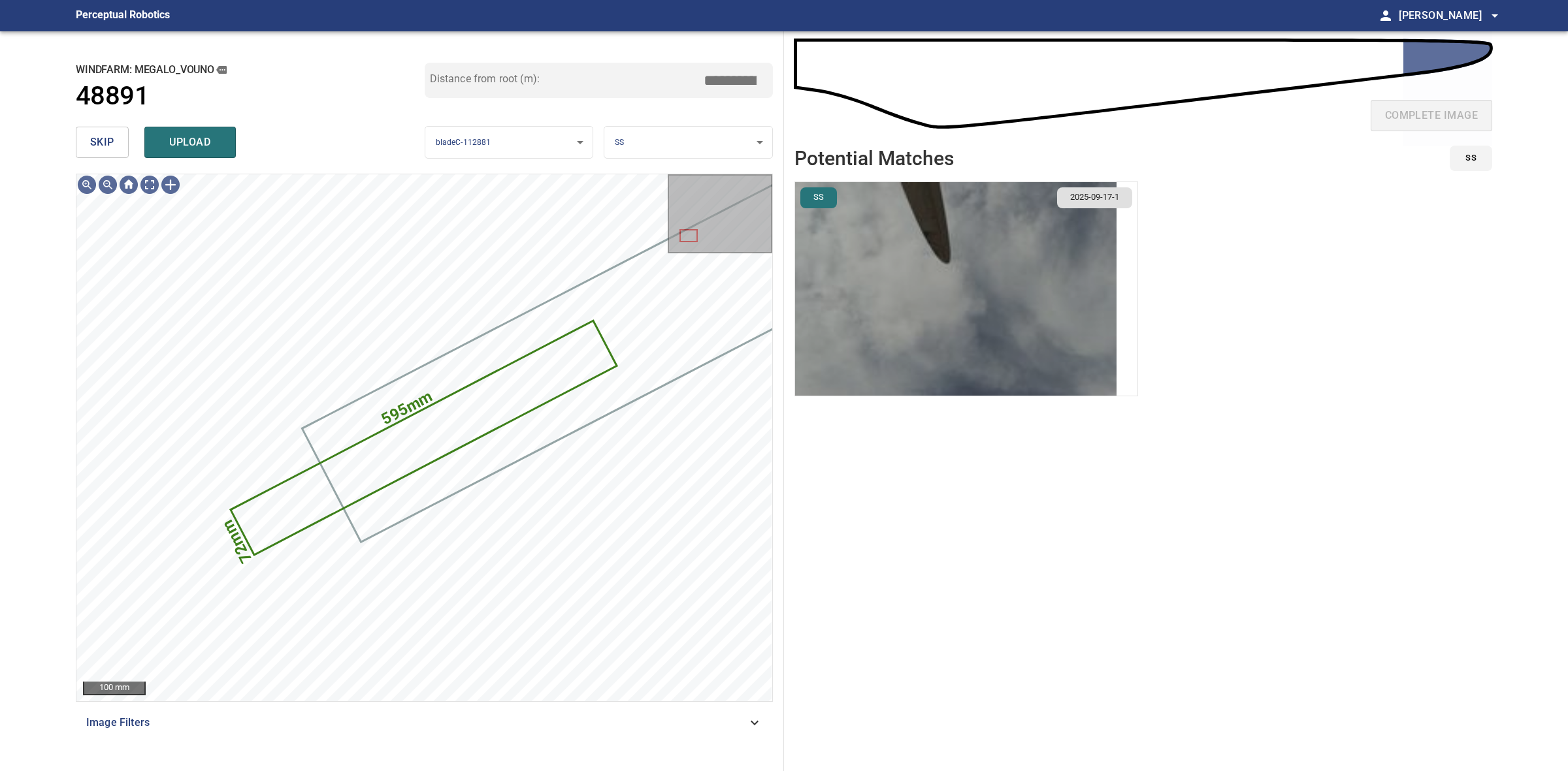
click at [1043, 276] on img "button" at bounding box center [956, 288] width 321 height 214
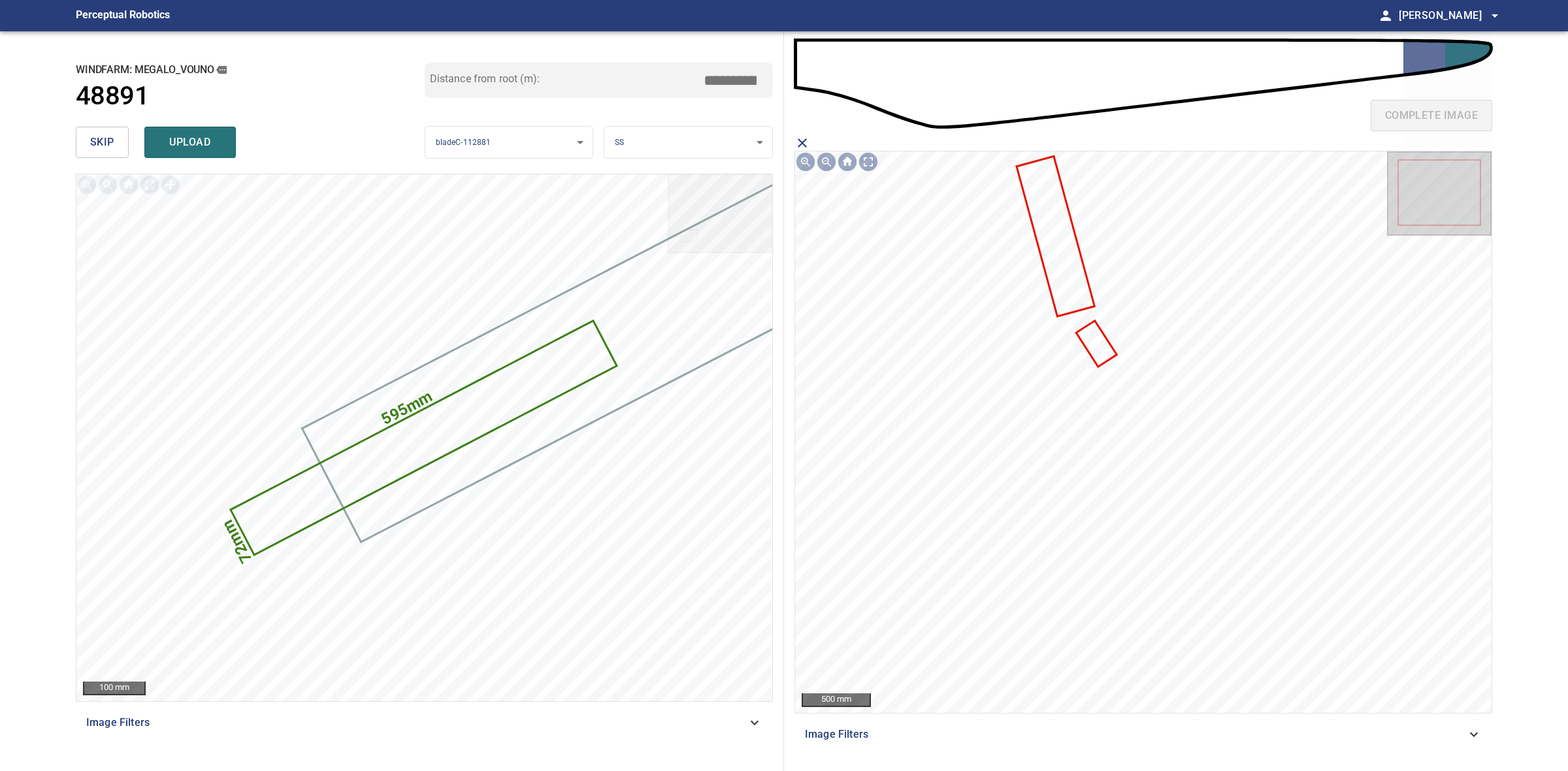
click at [1079, 299] on icon at bounding box center [1055, 236] width 76 height 158
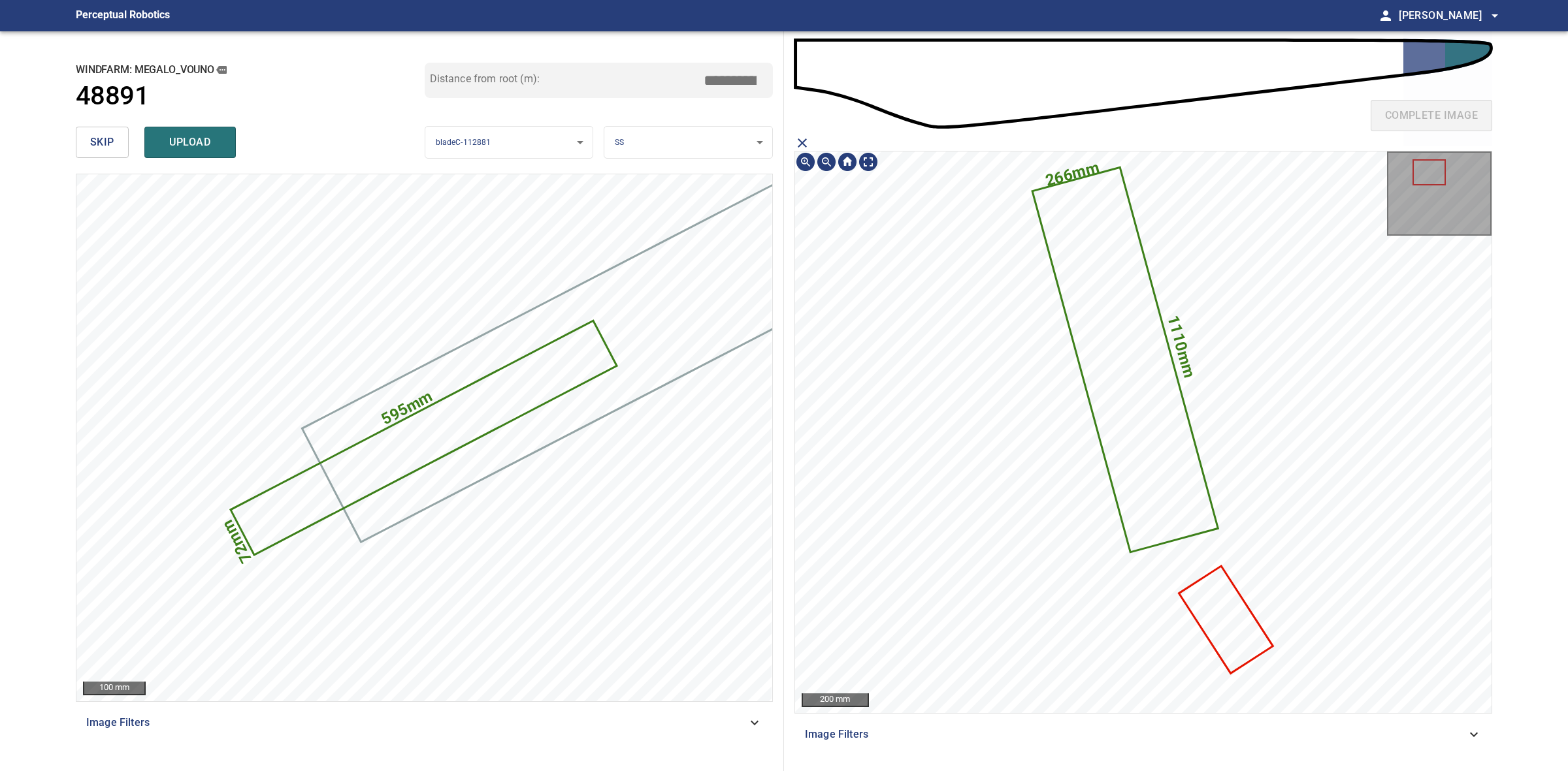
click at [1203, 568] on icon at bounding box center [1226, 620] width 91 height 104
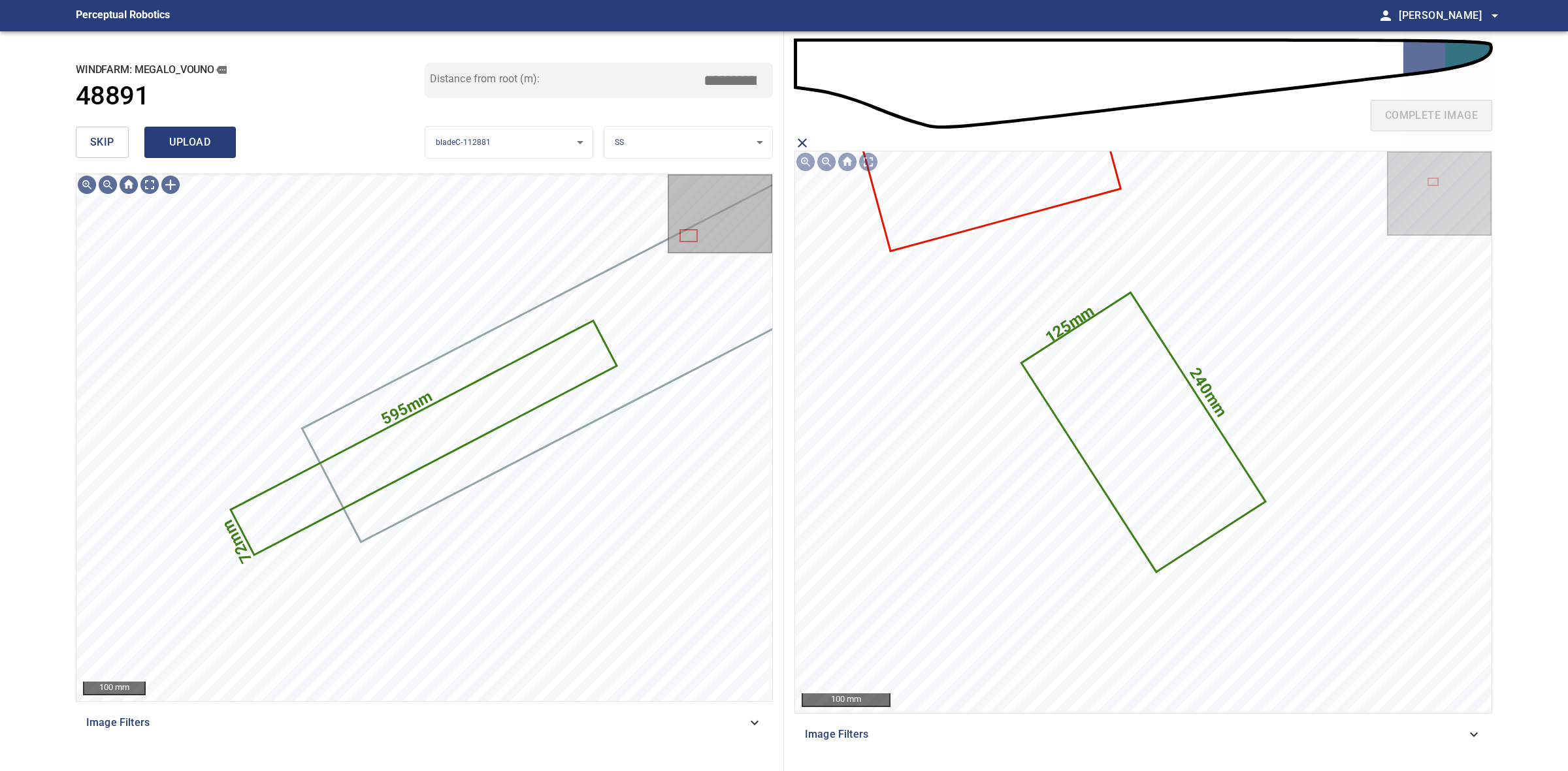
click at [227, 146] on button "upload" at bounding box center [190, 143] width 91 height 32
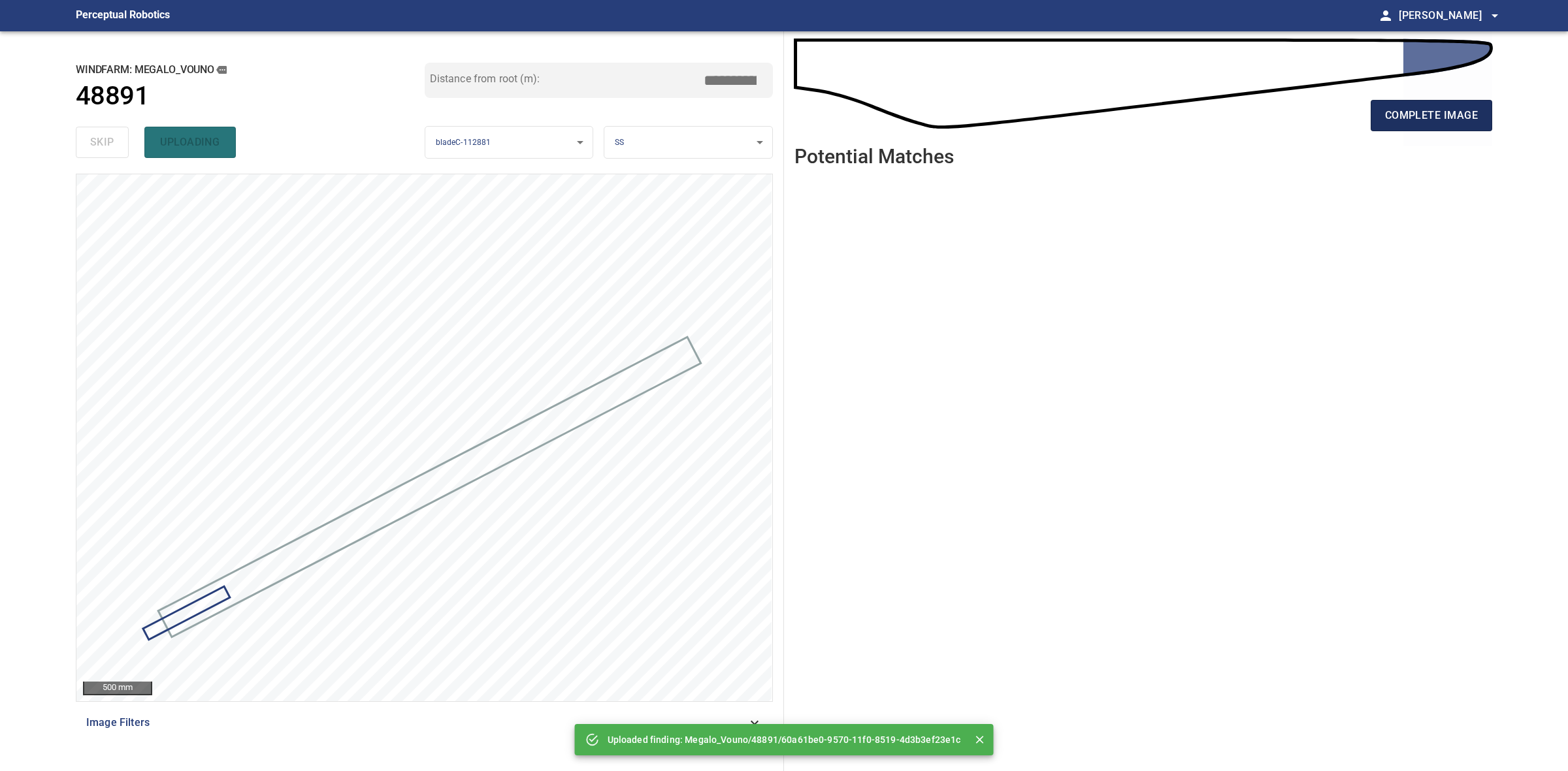
drag, startPoint x: 1449, startPoint y: 111, endPoint x: 1448, endPoint y: 128, distance: 17.0
click at [1448, 125] on button "complete image" at bounding box center [1431, 116] width 122 height 32
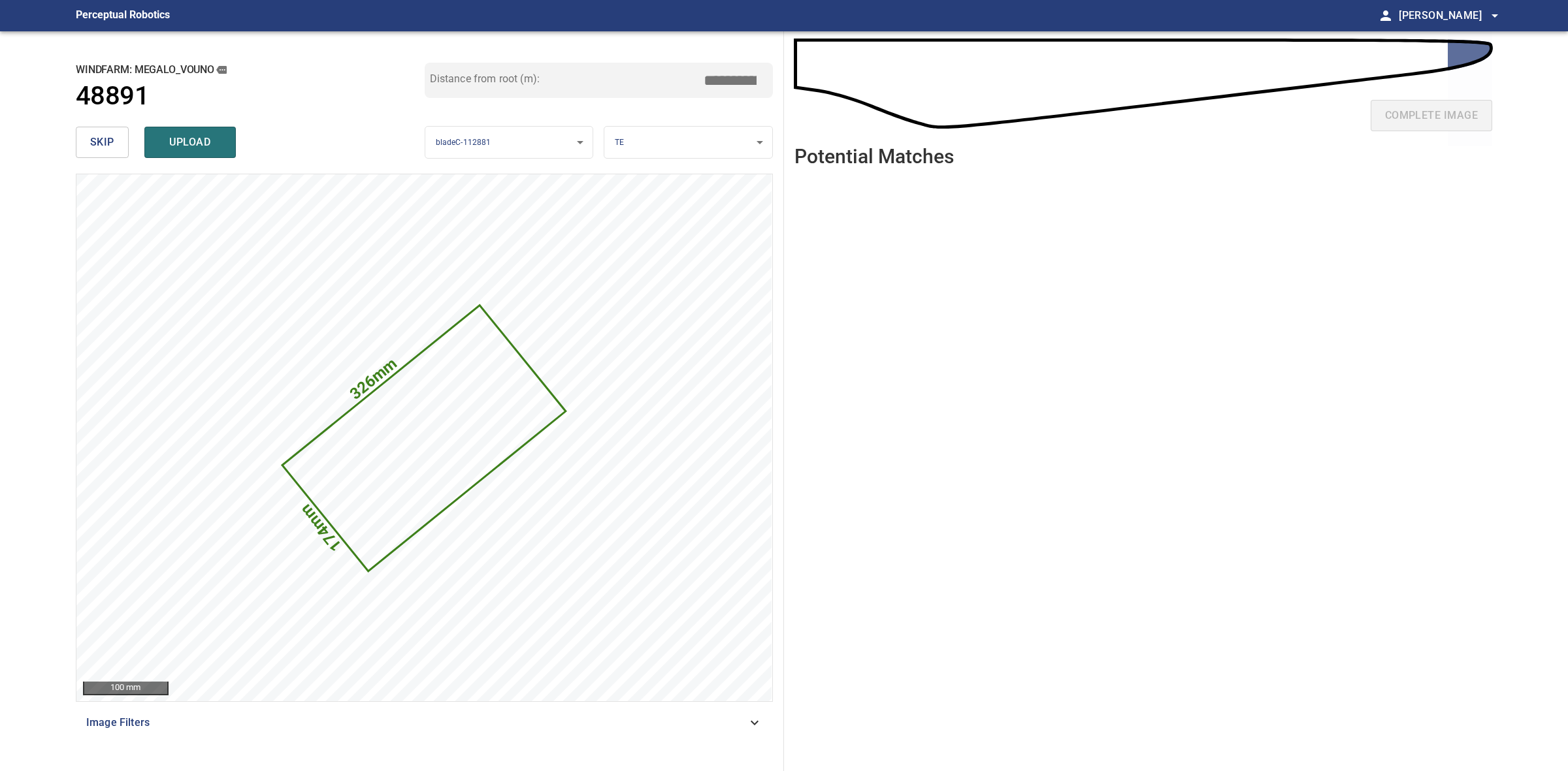
click at [727, 80] on input "*****" at bounding box center [735, 80] width 65 height 25
type input "*****"
click at [645, 137] on body "**********" at bounding box center [784, 385] width 1568 height 771
click at [655, 200] on li "SS" at bounding box center [688, 207] width 168 height 21
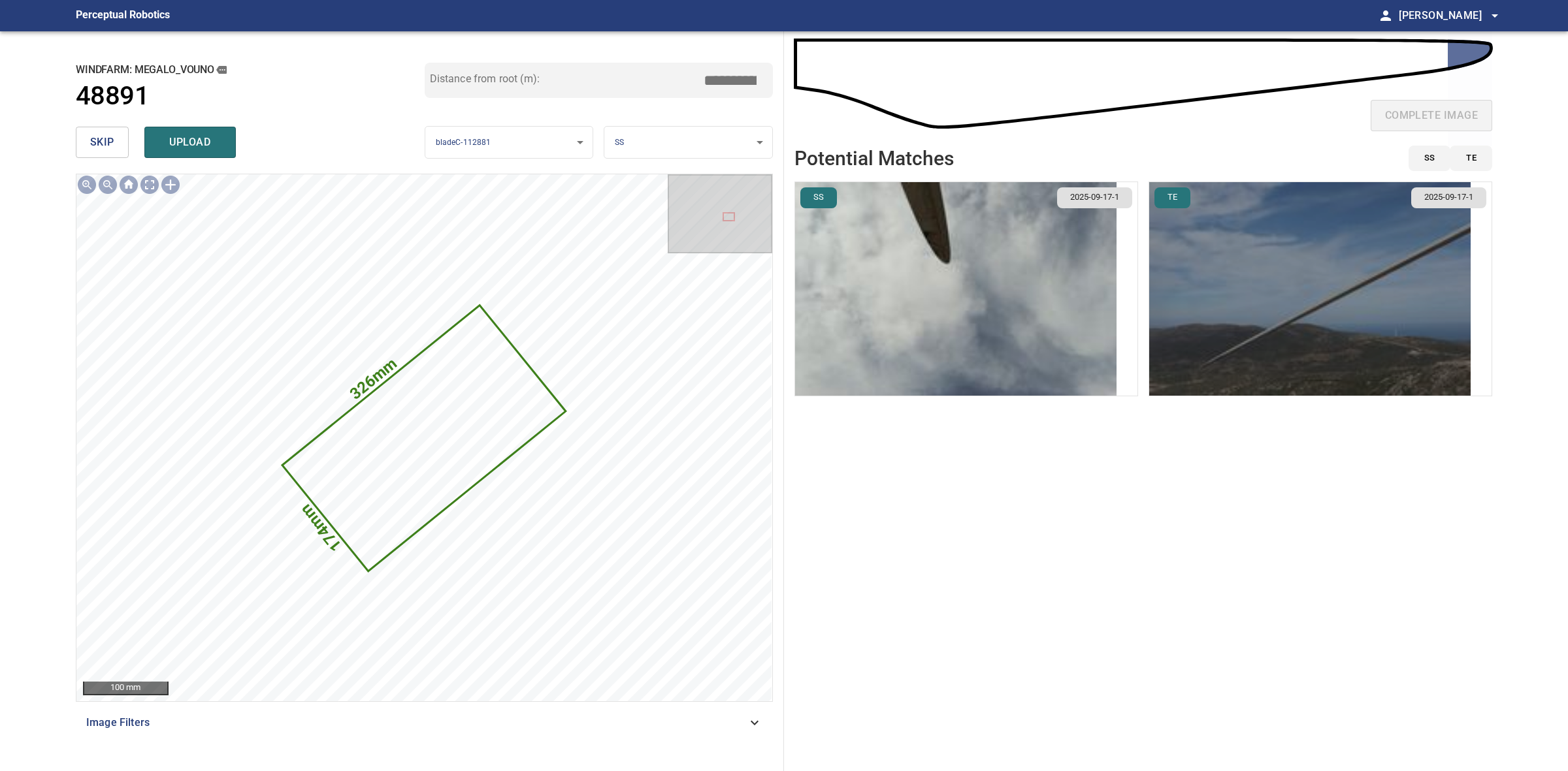
click at [1215, 308] on img "button" at bounding box center [1310, 288] width 321 height 214
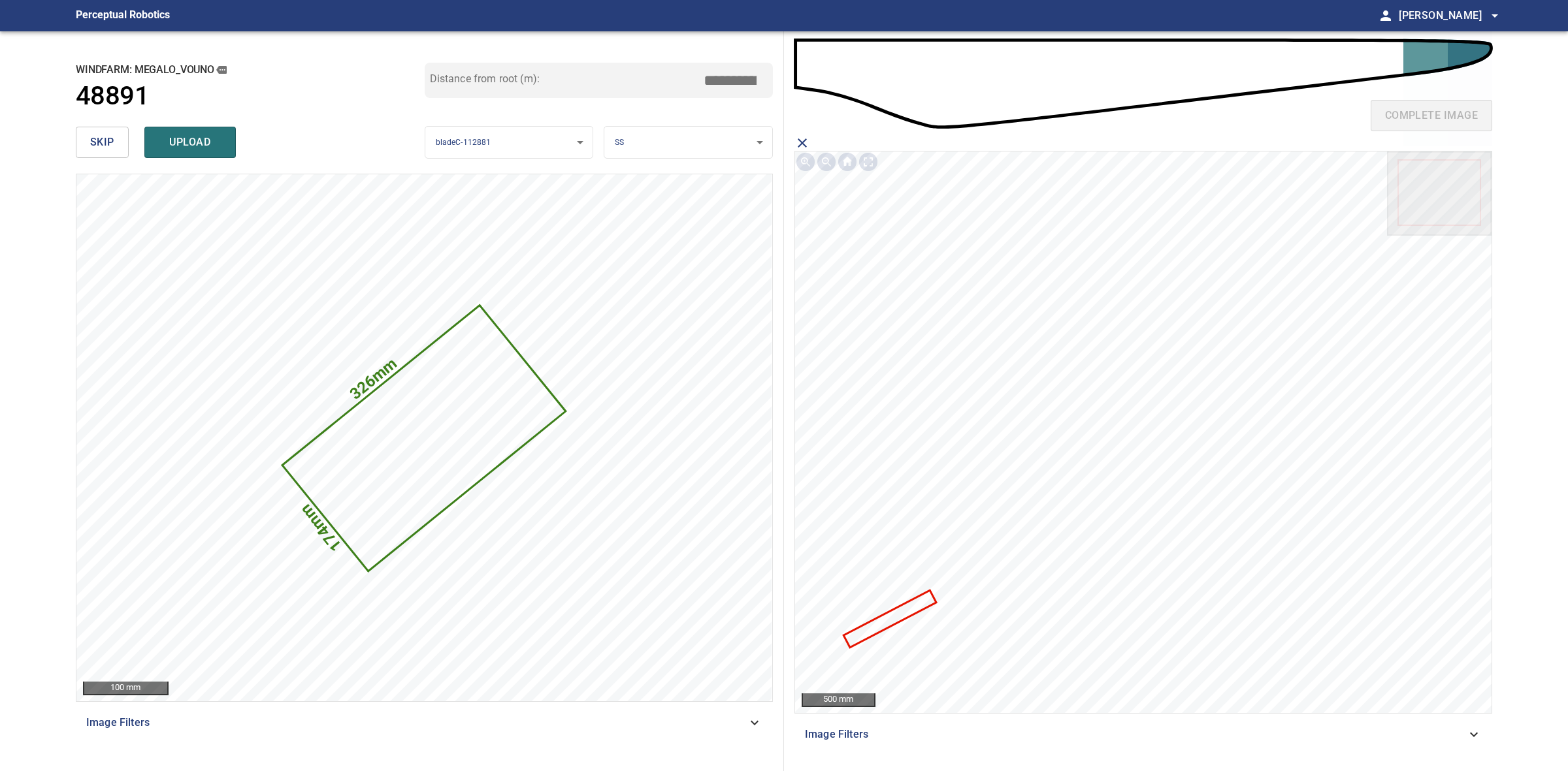
click at [854, 631] on icon at bounding box center [889, 619] width 90 height 54
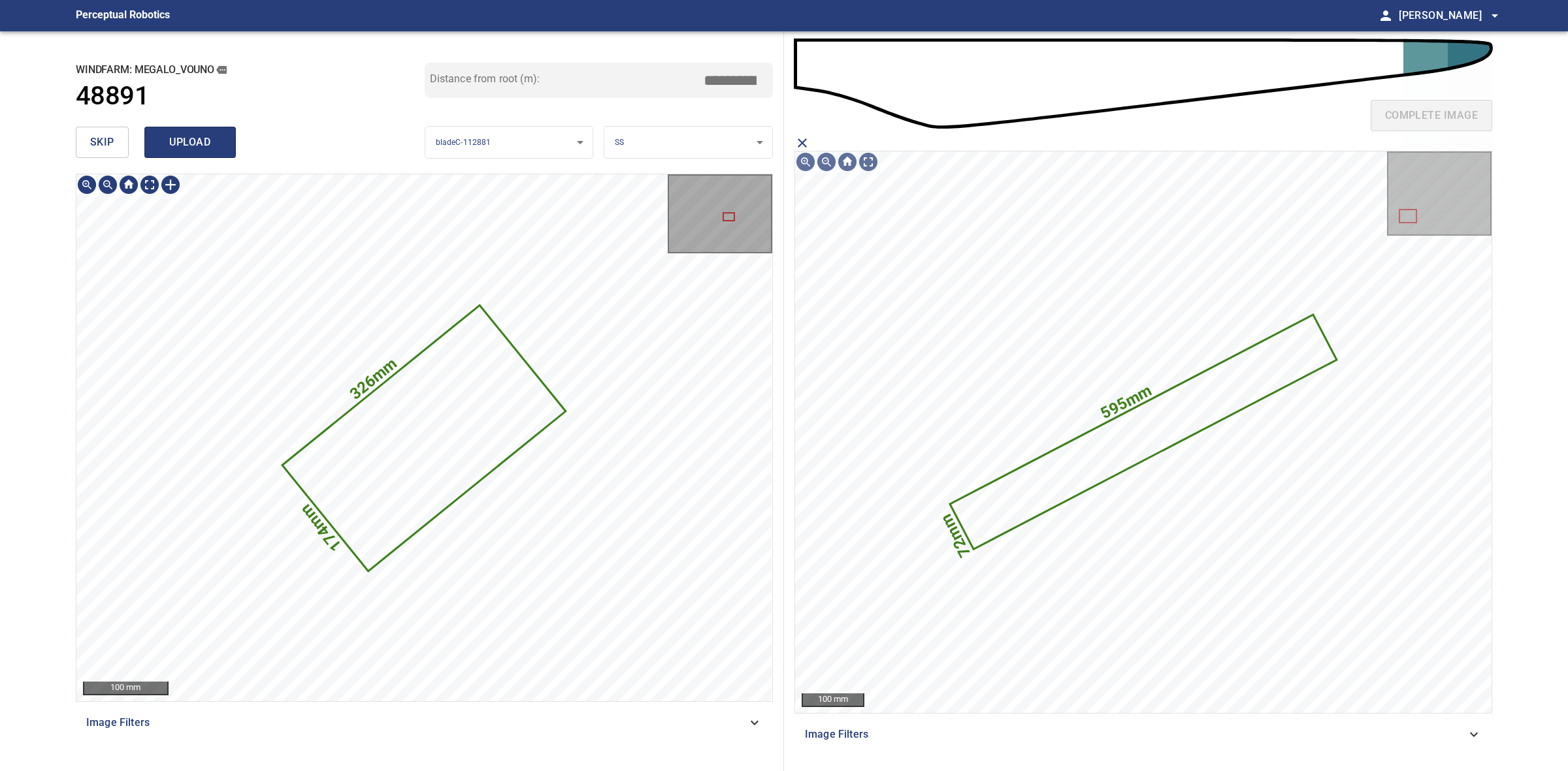
click at [187, 142] on span "upload" at bounding box center [190, 142] width 63 height 19
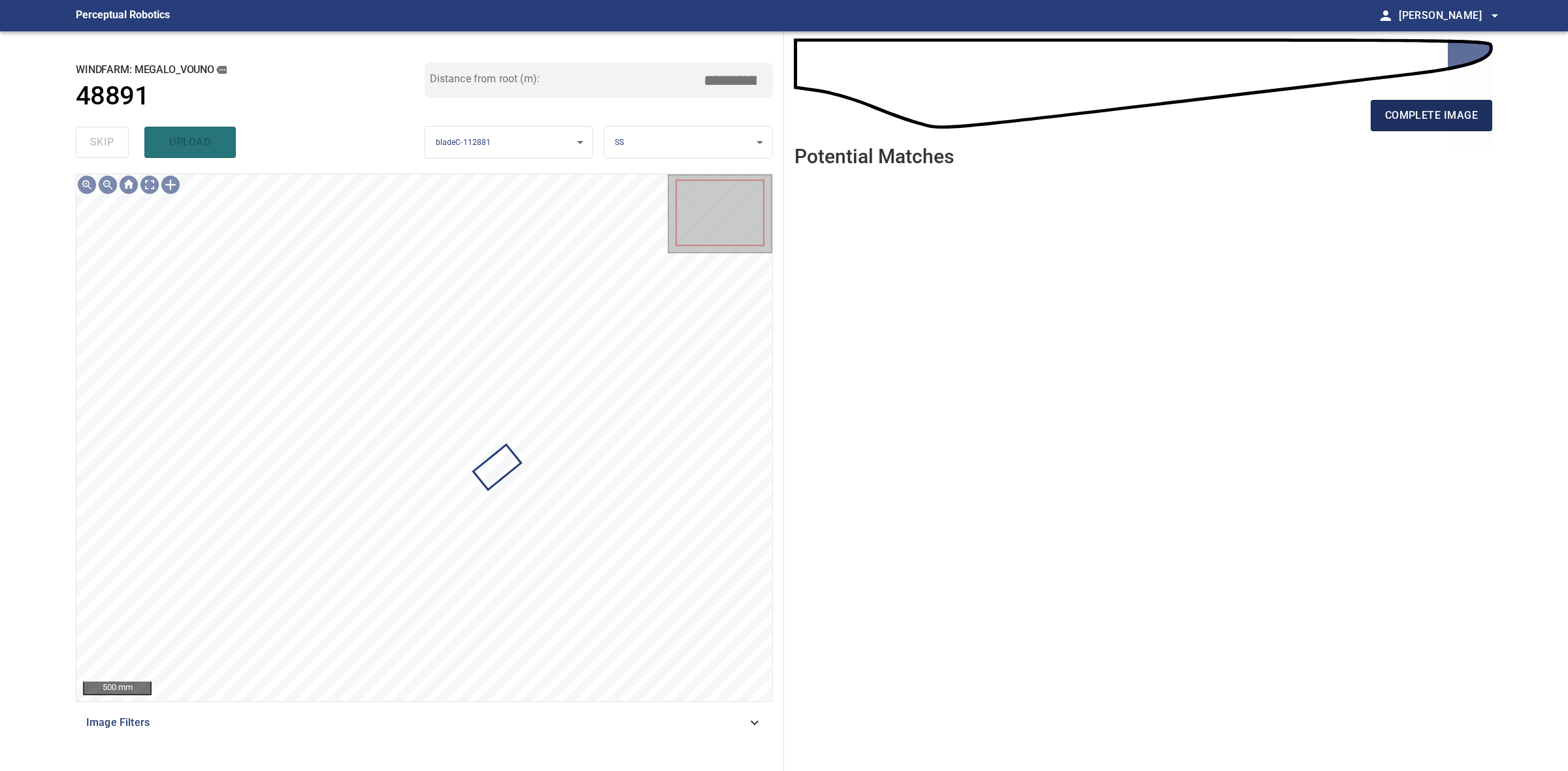
click at [1390, 125] on button "complete image" at bounding box center [1431, 116] width 122 height 32
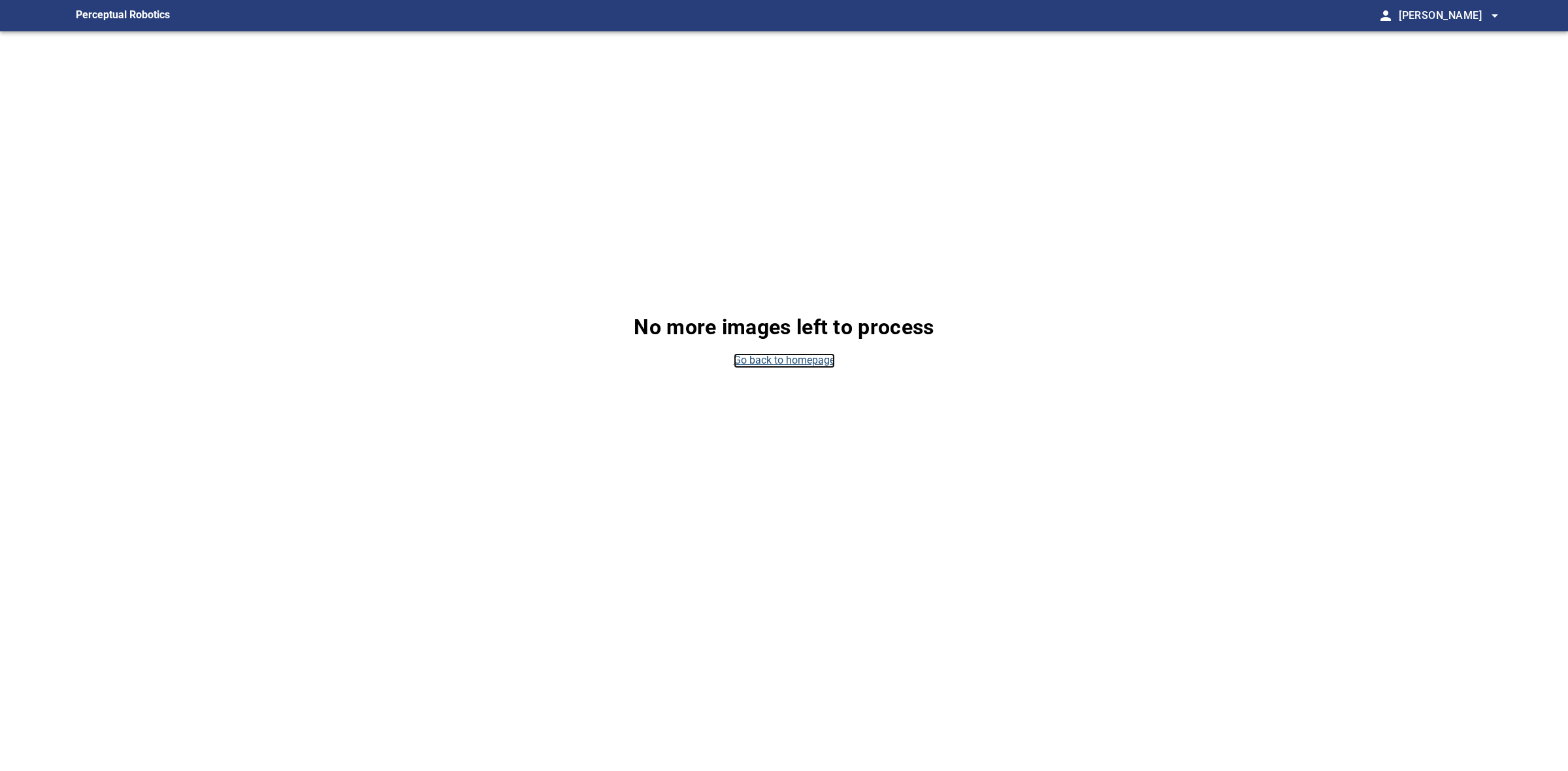
click at [778, 356] on link "Go back to homepage" at bounding box center [784, 361] width 101 height 15
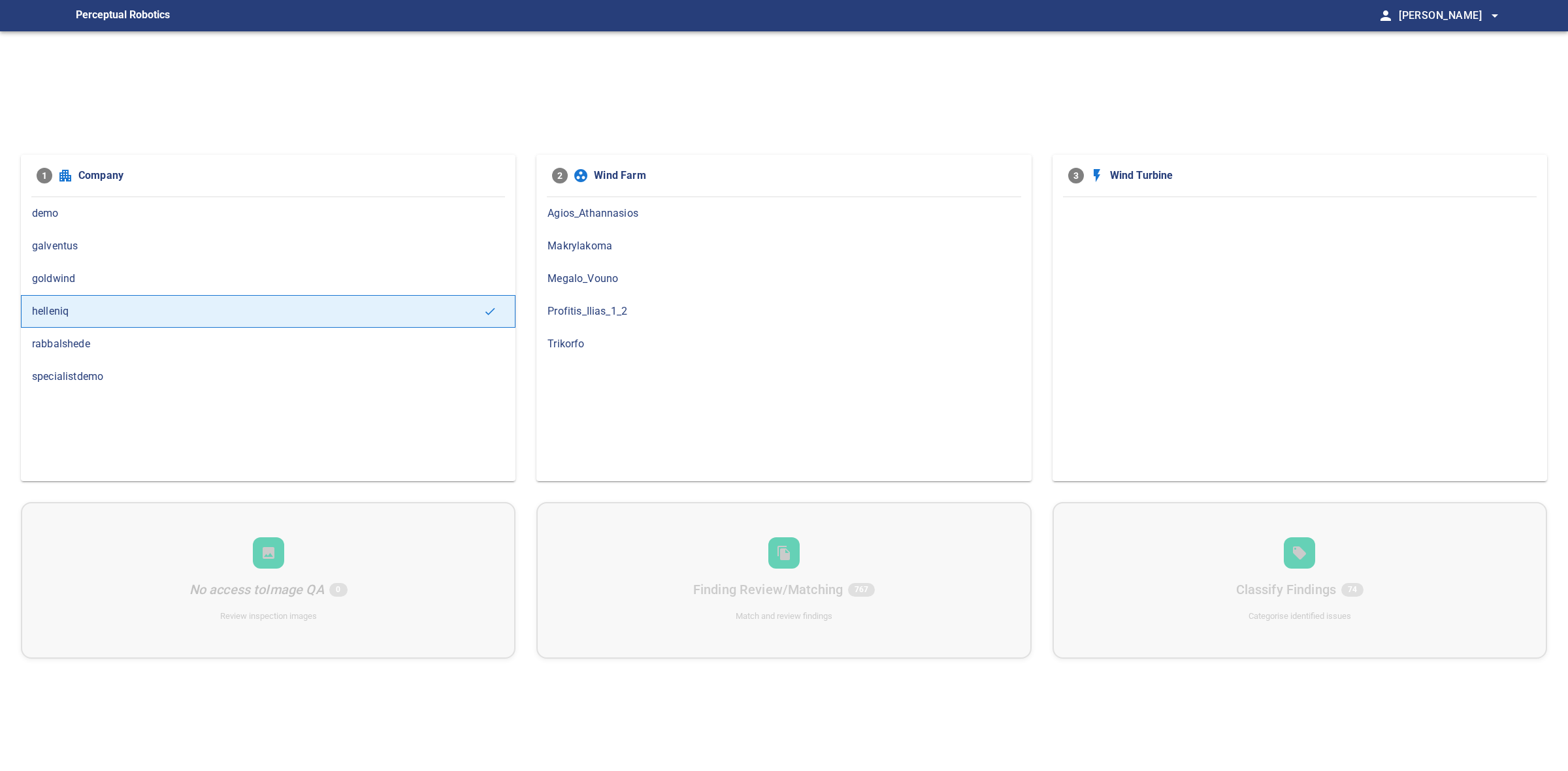
click at [624, 264] on div "Megalo_Vouno" at bounding box center [784, 279] width 495 height 33
